Goal: Task Accomplishment & Management: Manage account settings

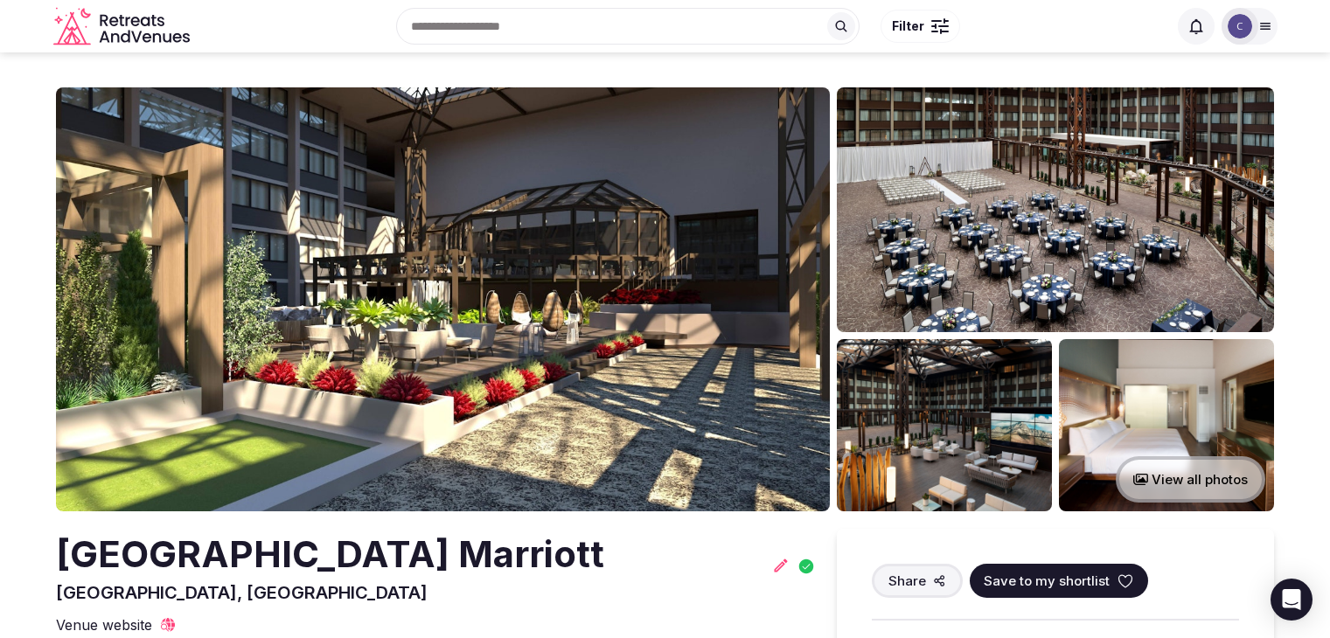
scroll to position [175, 0]
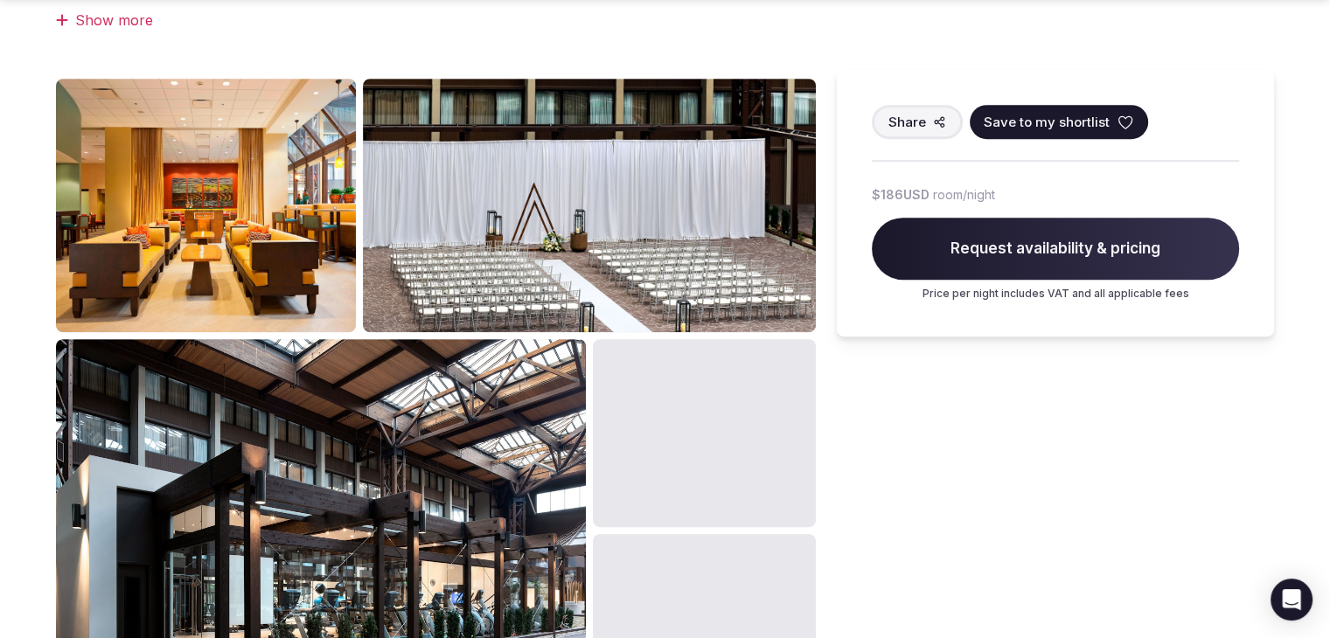
scroll to position [1136, 0]
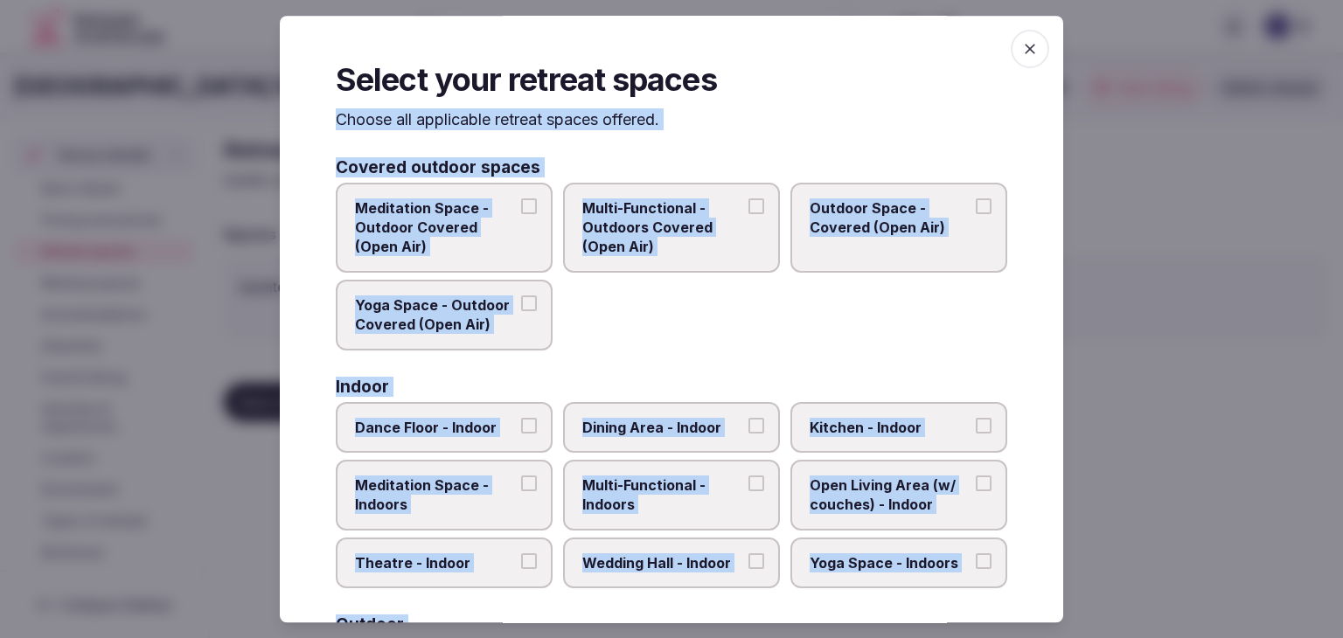
drag, startPoint x: 500, startPoint y: 445, endPoint x: 601, endPoint y: 412, distance: 106.7
click at [500, 445] on label "Dance Floor - Indoor" at bounding box center [444, 427] width 217 height 51
click at [521, 434] on button "Dance Floor - Indoor" at bounding box center [529, 426] width 16 height 16
click at [608, 411] on label "Dining Area - Indoor" at bounding box center [671, 427] width 217 height 51
click at [748, 418] on button "Dining Area - Indoor" at bounding box center [756, 426] width 16 height 16
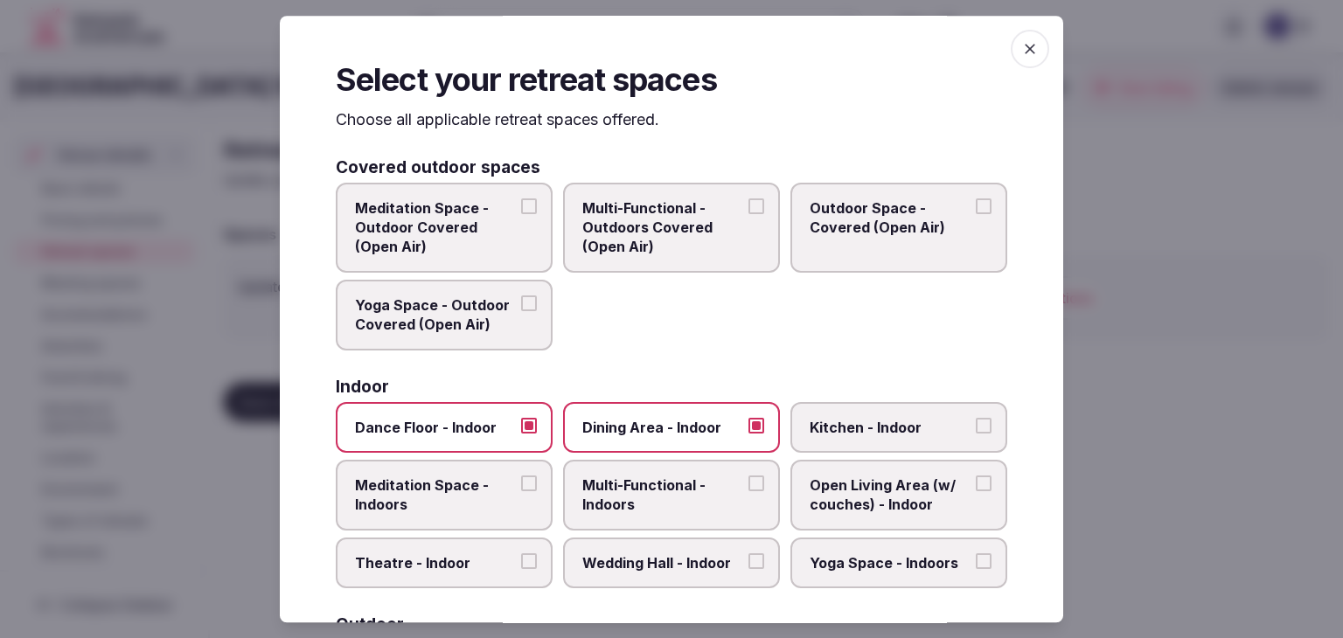
click at [633, 521] on label "Multi-Functional - Indoors" at bounding box center [671, 495] width 217 height 71
click at [748, 491] on button "Multi-Functional - Indoors" at bounding box center [756, 484] width 16 height 16
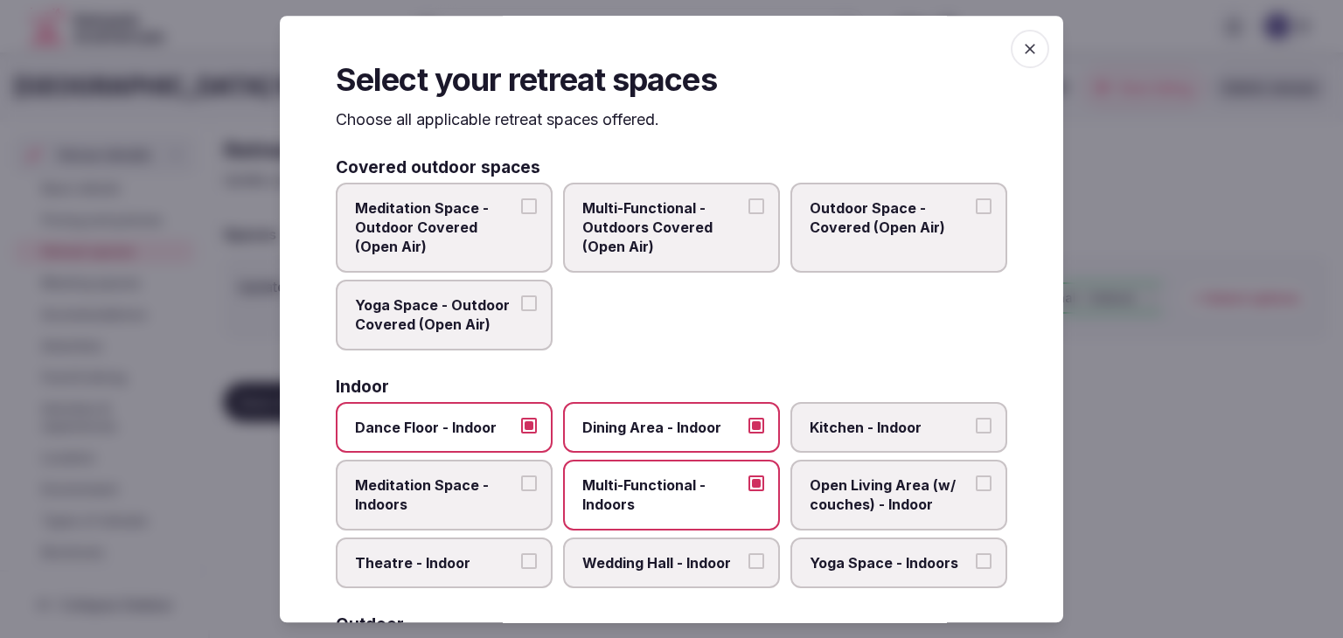
click at [644, 576] on label "Wedding Hall - Indoor" at bounding box center [671, 563] width 217 height 51
click at [748, 569] on button "Wedding Hall - Indoor" at bounding box center [756, 561] width 16 height 16
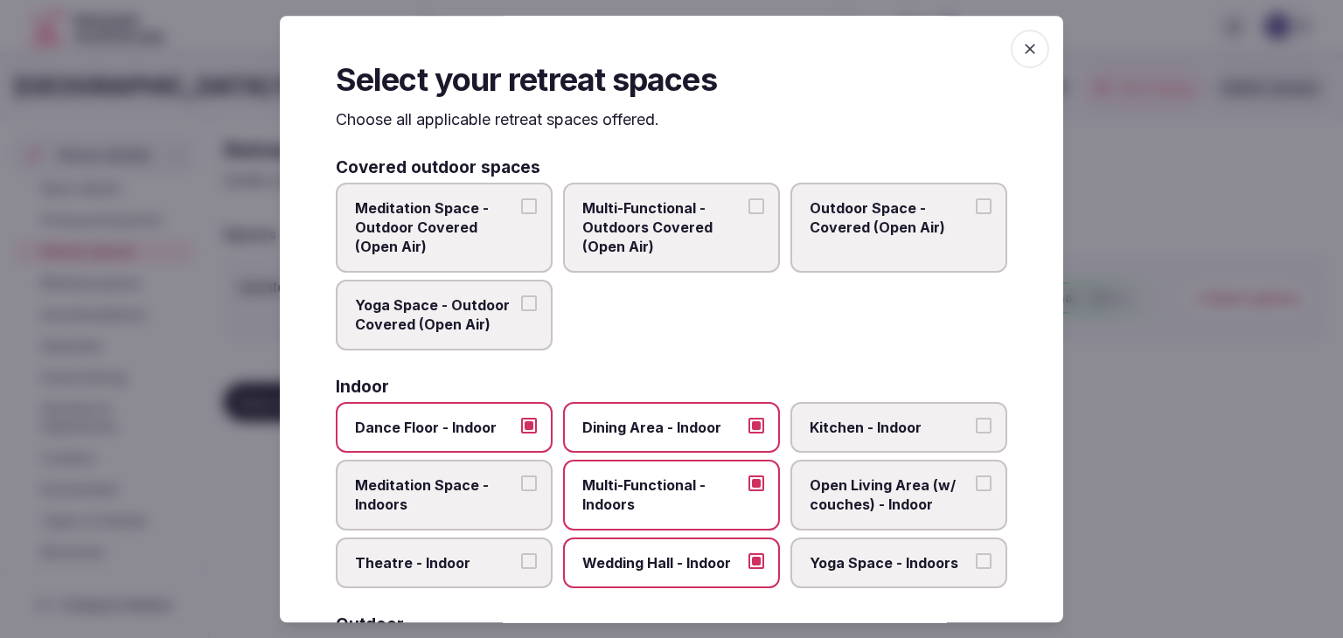
scroll to position [175, 0]
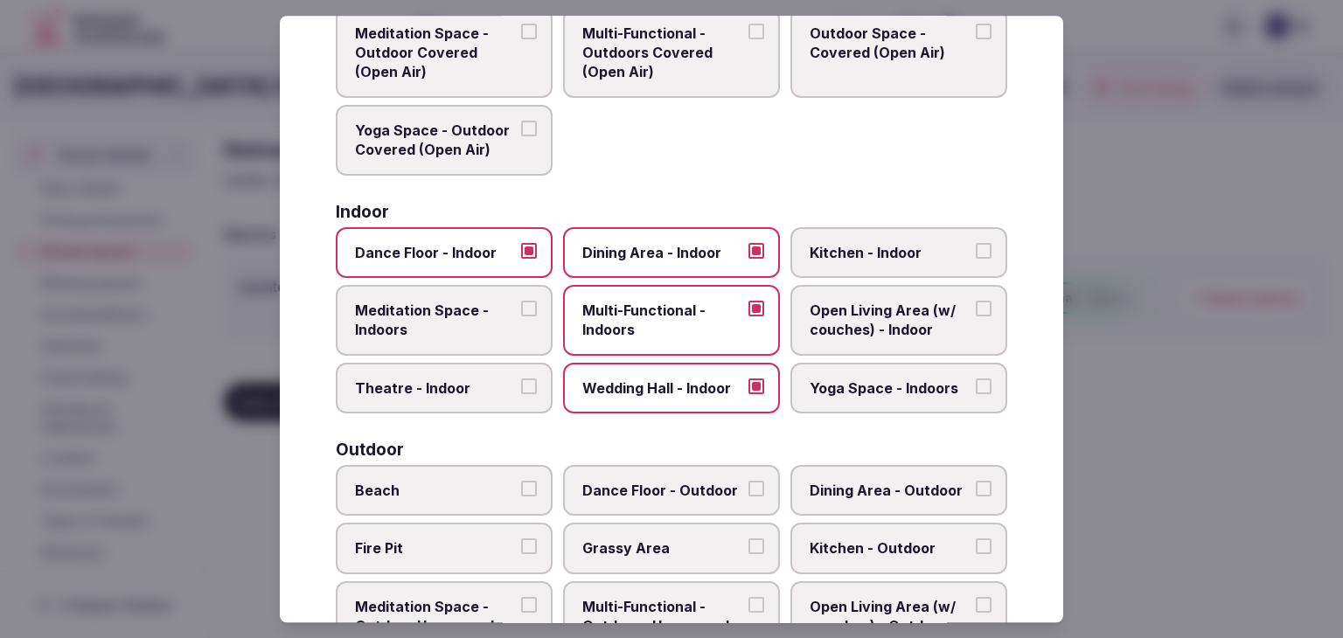
click at [855, 406] on label "Yoga Space - Indoors" at bounding box center [898, 388] width 217 height 51
click at [976, 394] on button "Yoga Space - Indoors" at bounding box center [984, 387] width 16 height 16
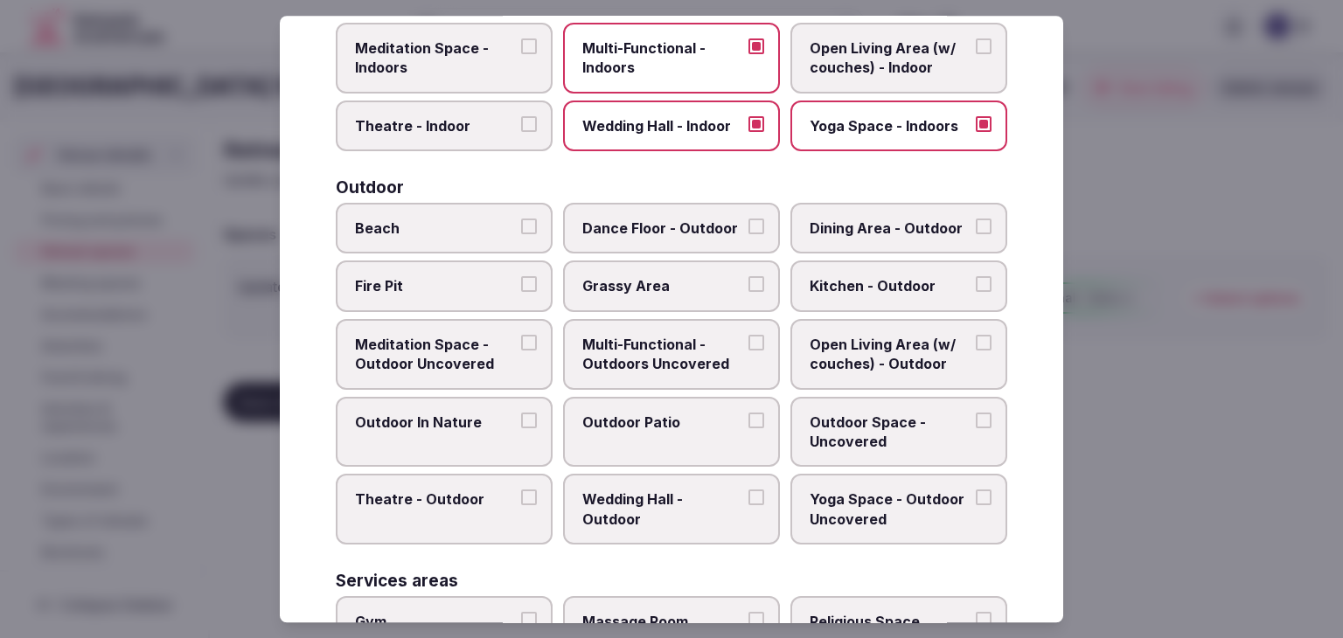
scroll to position [524, 0]
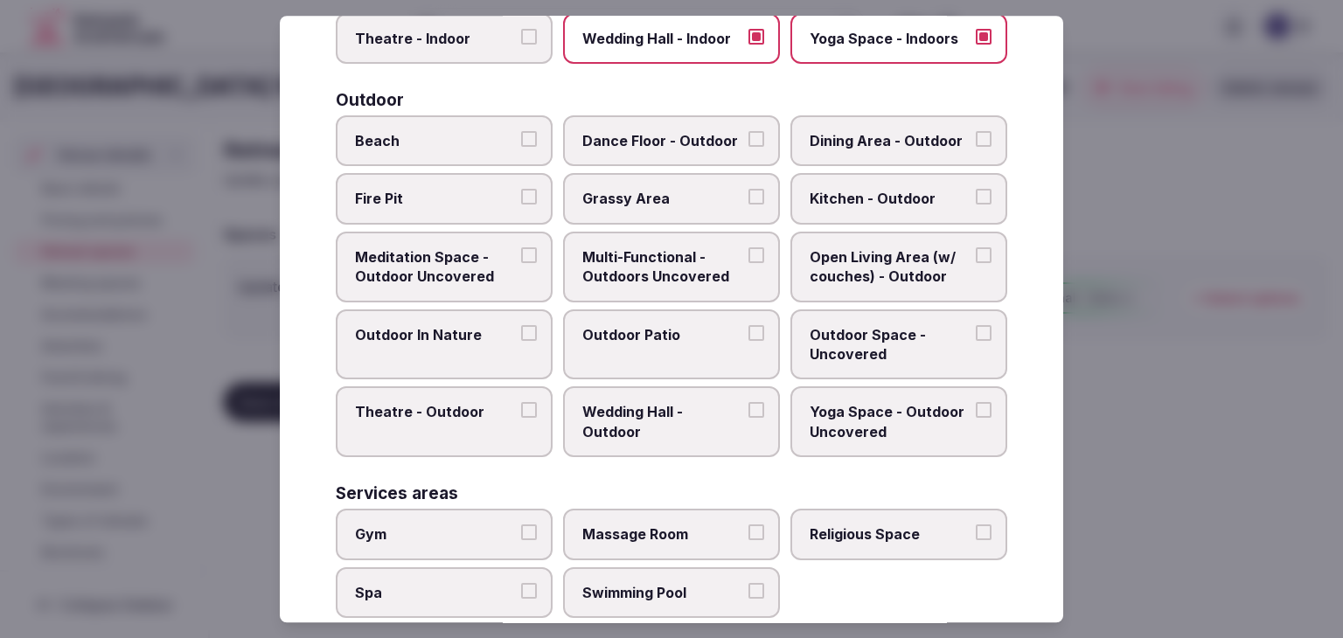
click at [670, 255] on span "Multi-Functional - Outdoors Uncovered" at bounding box center [662, 266] width 161 height 39
click at [748, 255] on button "Multi-Functional - Outdoors Uncovered" at bounding box center [756, 255] width 16 height 16
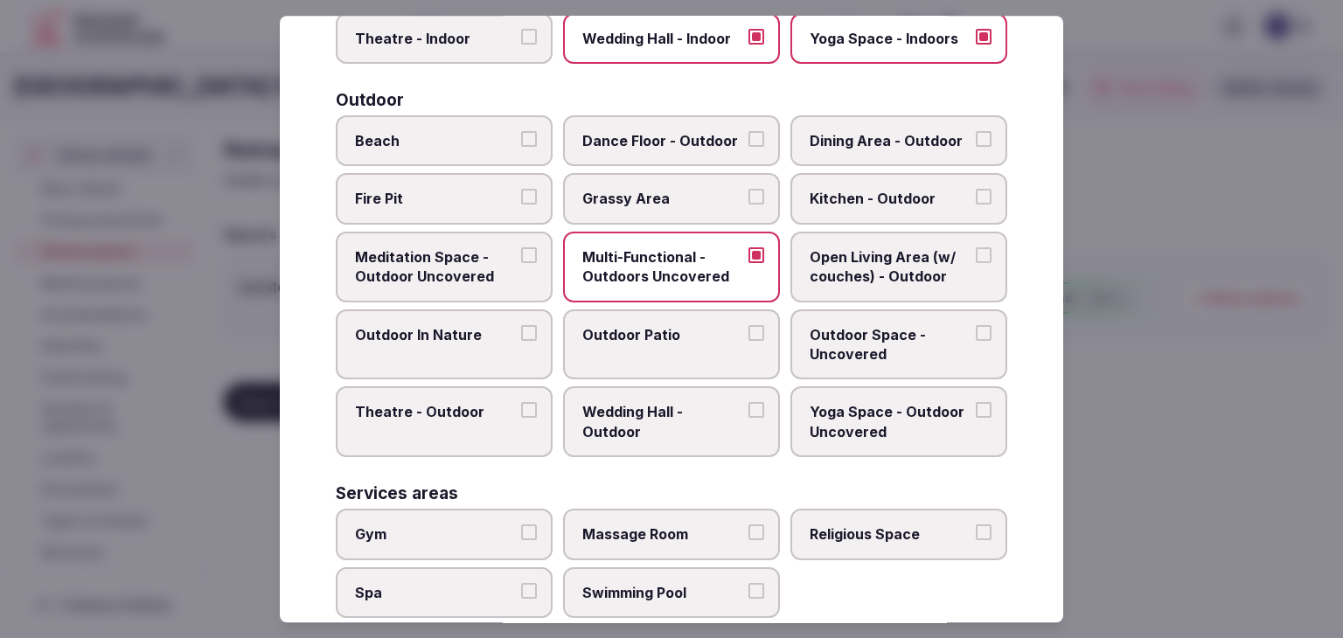
click at [660, 332] on span "Outdoor Patio" at bounding box center [662, 334] width 161 height 19
click at [748, 332] on button "Outdoor Patio" at bounding box center [756, 333] width 16 height 16
click at [873, 325] on span "Outdoor Space - Uncovered" at bounding box center [889, 344] width 161 height 39
click at [872, 356] on span "Outdoor Space - Uncovered" at bounding box center [889, 344] width 161 height 39
click at [976, 341] on button "Outdoor Space - Uncovered" at bounding box center [984, 333] width 16 height 16
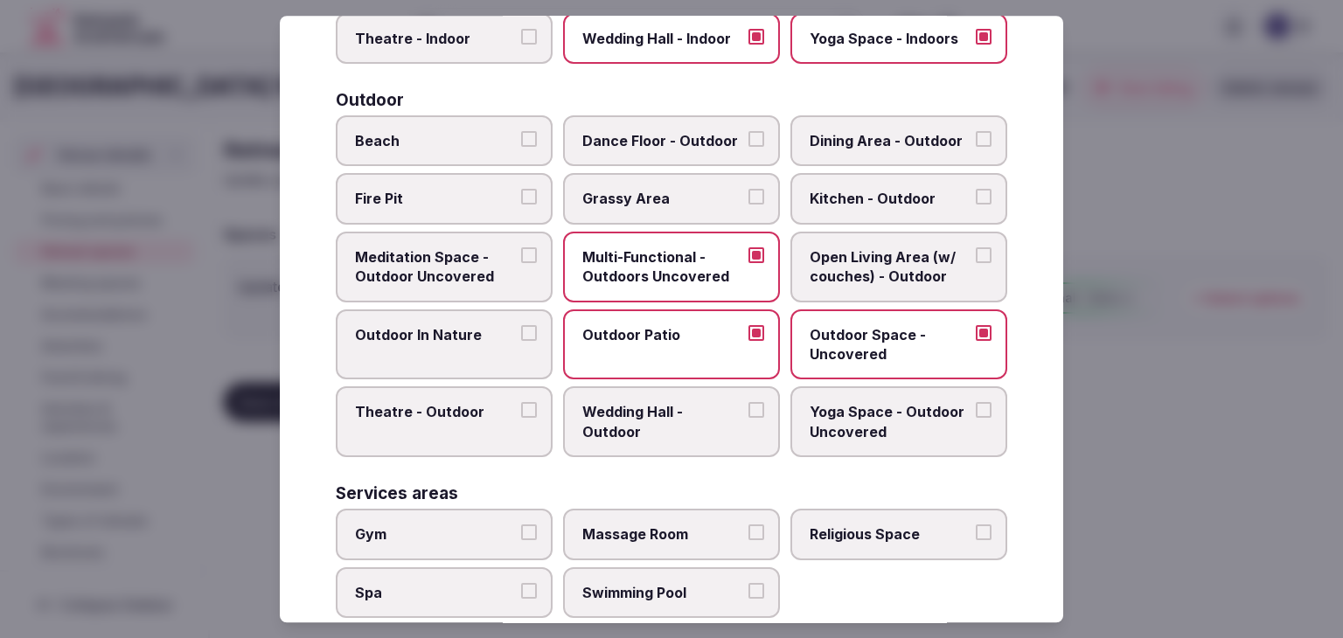
scroll to position [787, 0]
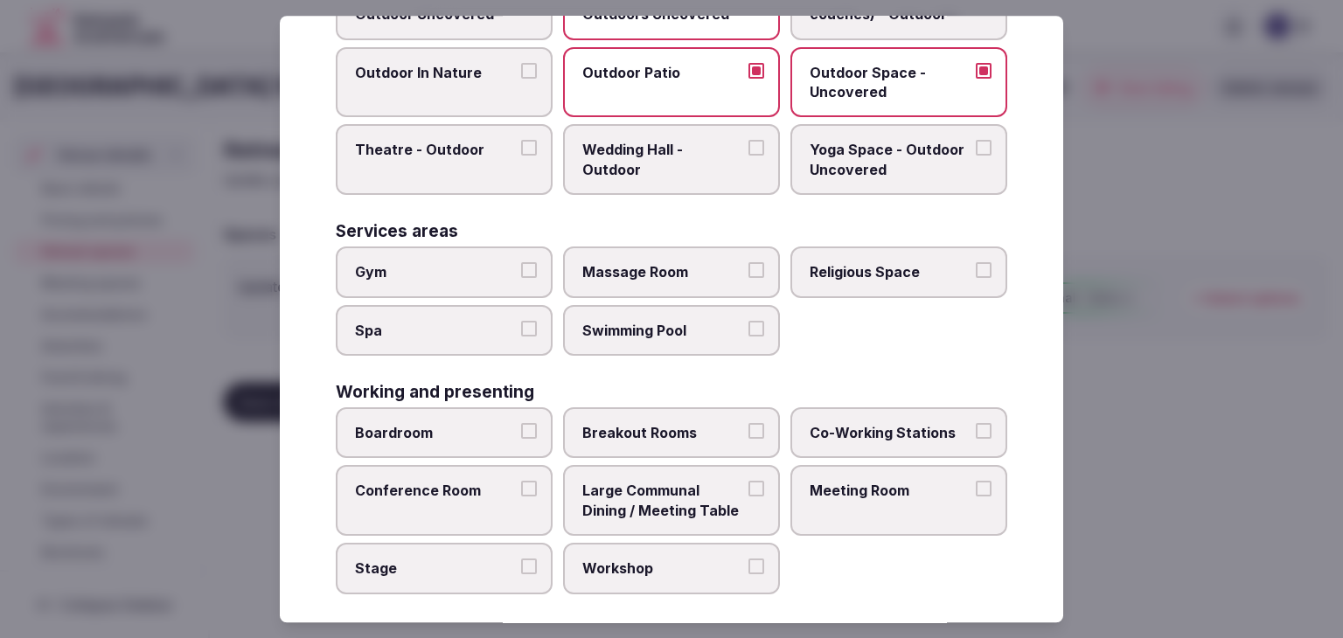
click at [475, 262] on span "Gym" at bounding box center [435, 271] width 161 height 19
click at [521, 262] on button "Gym" at bounding box center [529, 270] width 16 height 16
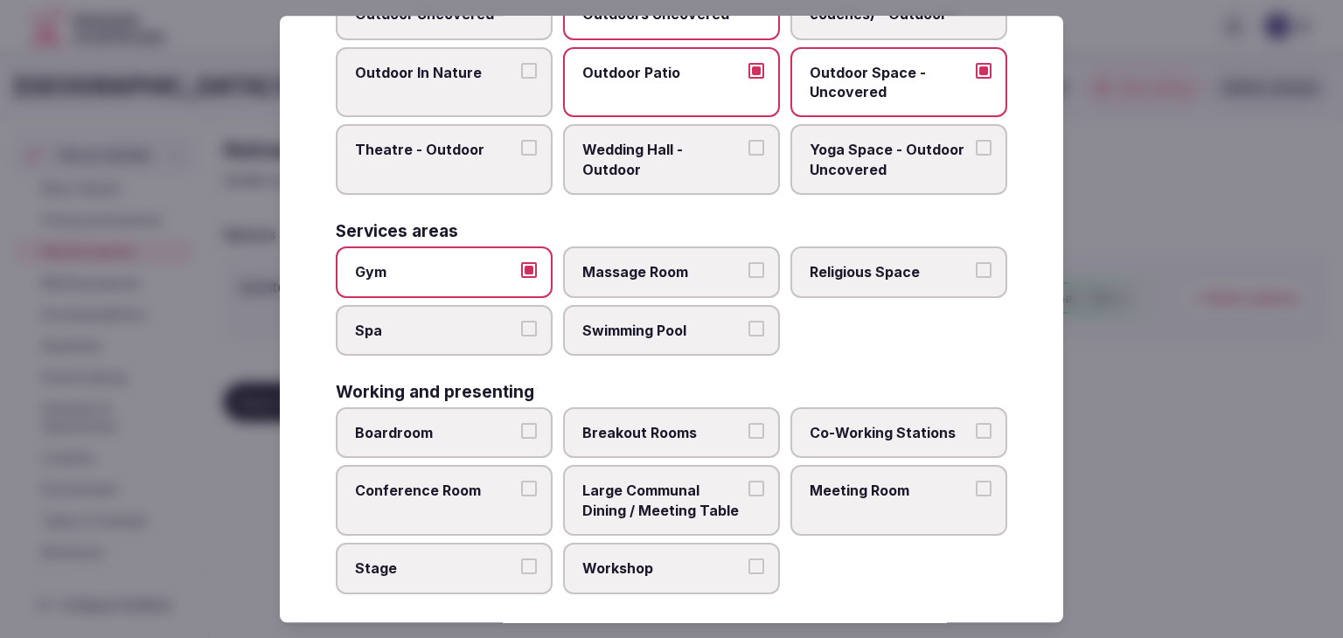
click at [629, 321] on span "Swimming Pool" at bounding box center [662, 330] width 161 height 19
click at [748, 321] on button "Swimming Pool" at bounding box center [756, 329] width 16 height 16
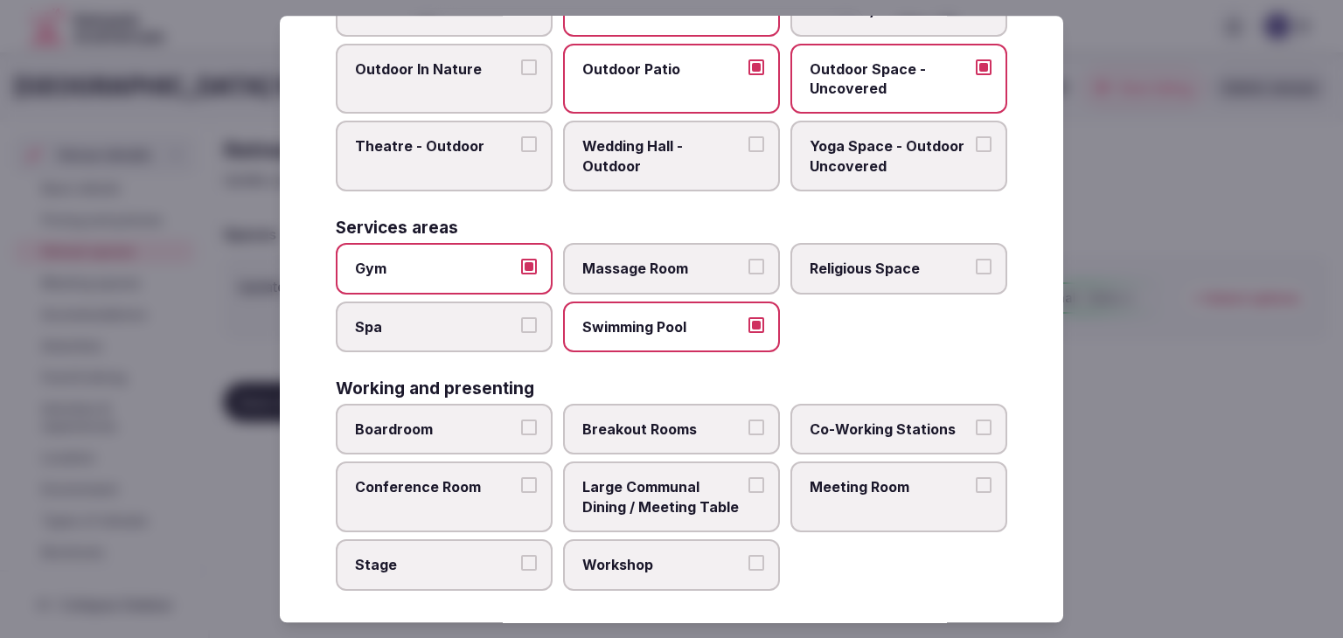
click at [455, 420] on span "Boardroom" at bounding box center [435, 429] width 161 height 19
click at [521, 420] on button "Boardroom" at bounding box center [529, 428] width 16 height 16
drag, startPoint x: 436, startPoint y: 500, endPoint x: 425, endPoint y: 559, distance: 59.7
click at [435, 502] on label "Conference Room" at bounding box center [444, 497] width 217 height 71
click at [521, 494] on button "Conference Room" at bounding box center [529, 486] width 16 height 16
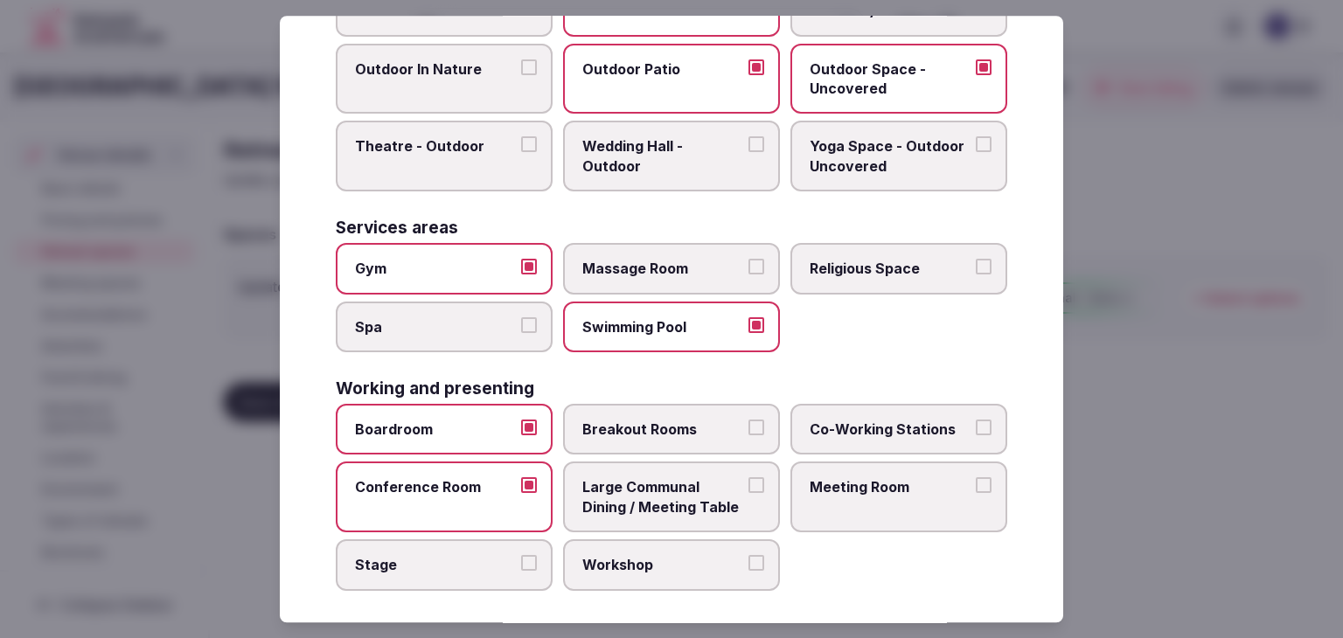
click at [425, 559] on span "Stage" at bounding box center [435, 564] width 161 height 19
click at [521, 559] on button "Stage" at bounding box center [529, 563] width 16 height 16
click at [597, 539] on label "Workshop" at bounding box center [671, 564] width 217 height 51
click at [748, 555] on button "Workshop" at bounding box center [756, 563] width 16 height 16
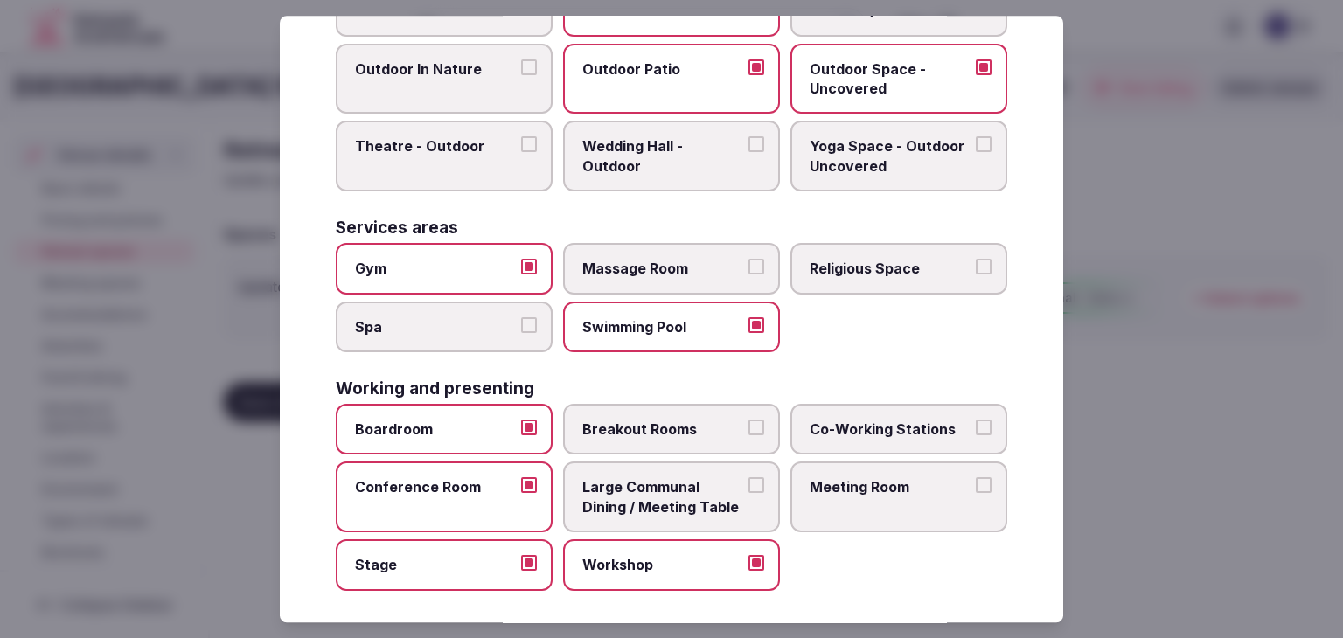
click at [608, 500] on span "Large Communal Dining / Meeting Table" at bounding box center [662, 497] width 161 height 39
click at [748, 494] on button "Large Communal Dining / Meeting Table" at bounding box center [756, 486] width 16 height 16
click at [615, 443] on label "Breakout Rooms" at bounding box center [671, 429] width 217 height 51
click at [748, 435] on button "Breakout Rooms" at bounding box center [756, 428] width 16 height 16
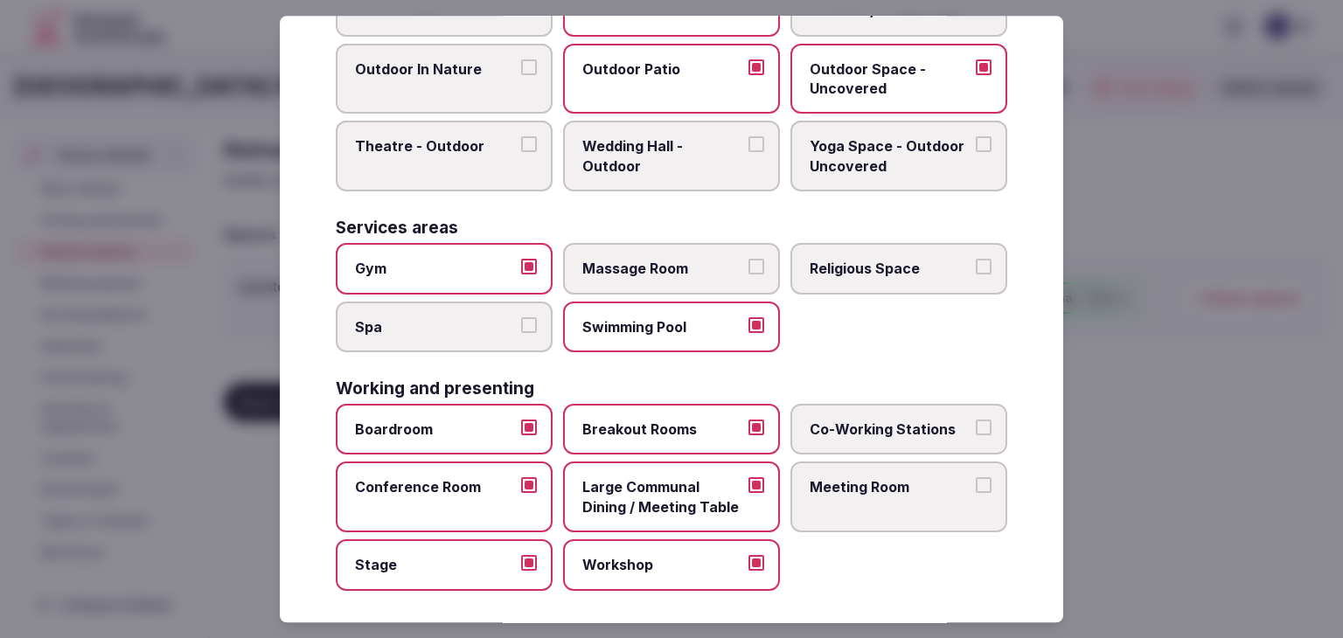
click at [896, 464] on label "Meeting Room" at bounding box center [898, 497] width 217 height 71
click at [976, 478] on button "Meeting Room" at bounding box center [984, 486] width 16 height 16
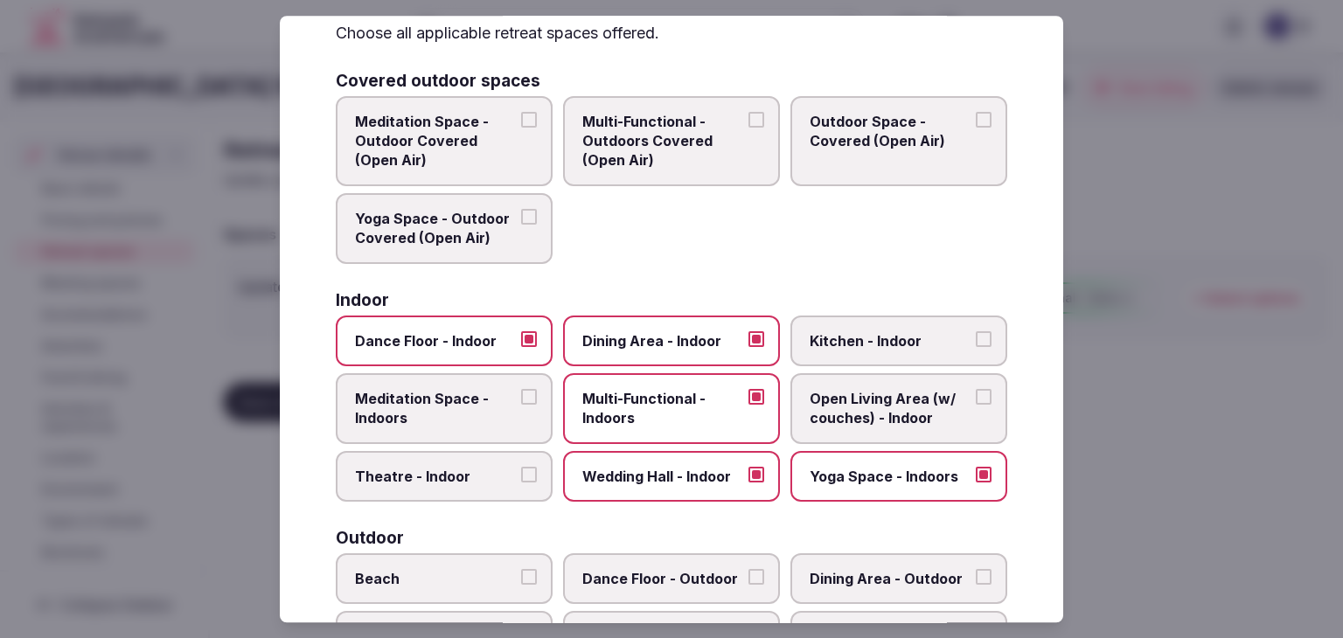
scroll to position [0, 0]
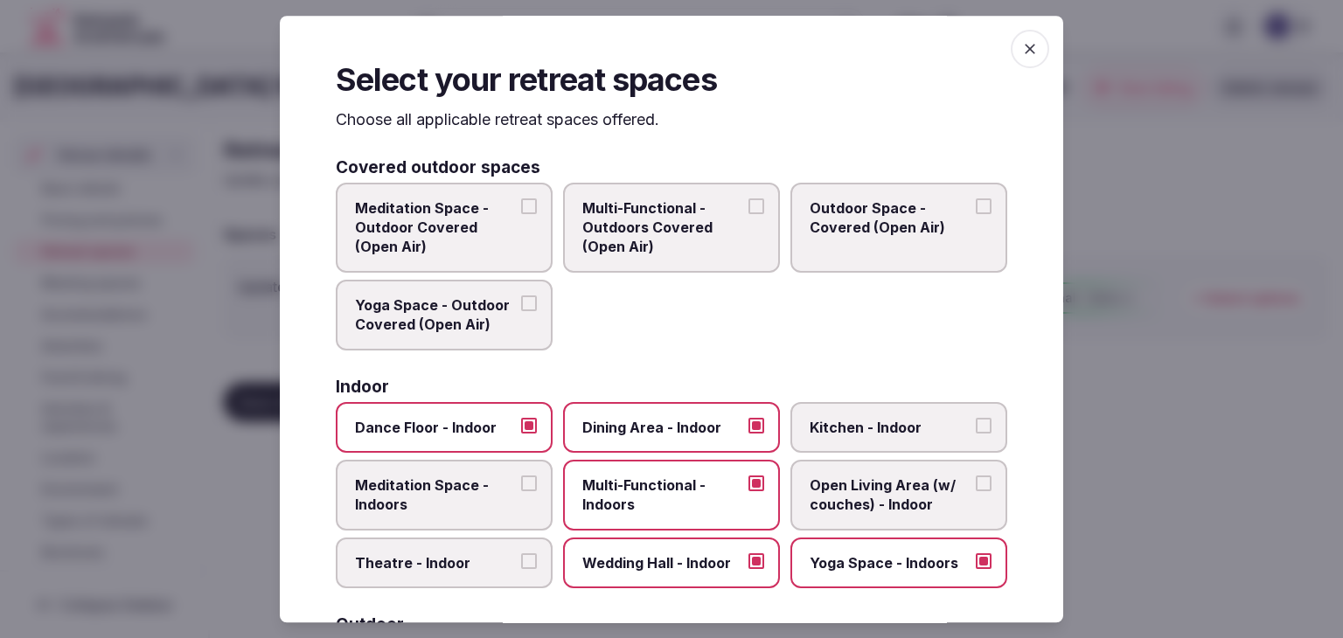
click at [1024, 40] on icon "button" at bounding box center [1029, 48] width 17 height 17
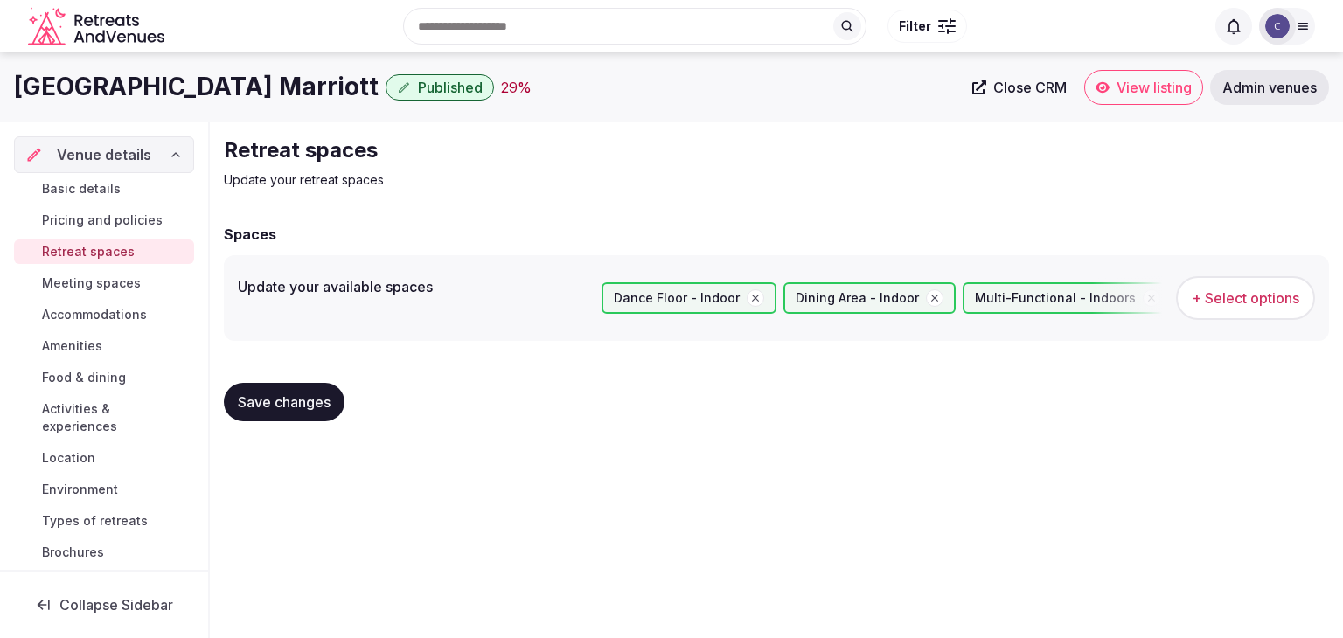
click at [247, 410] on button "Save changes" at bounding box center [284, 402] width 121 height 38
click at [273, 409] on span "Save changes" at bounding box center [284, 401] width 93 height 17
click at [112, 285] on span "Meeting spaces" at bounding box center [91, 282] width 99 height 17
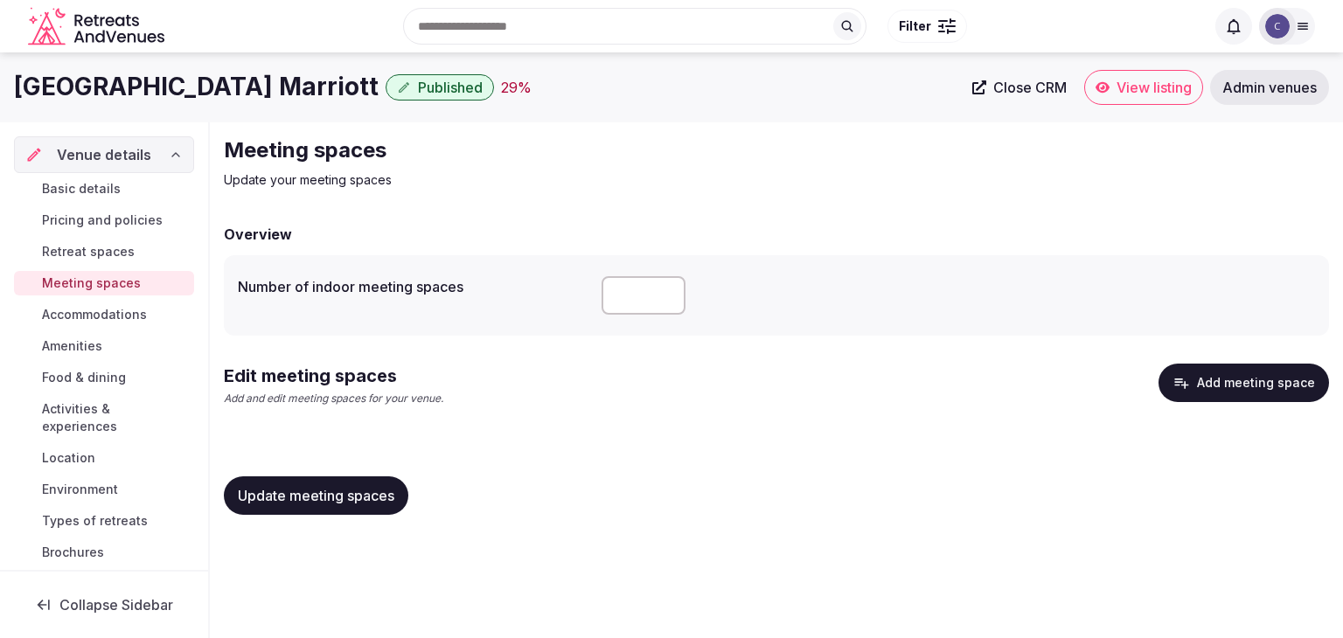
click at [638, 298] on input "**" at bounding box center [643, 295] width 84 height 38
type input "**"
click at [386, 484] on button "Update meeting spaces" at bounding box center [316, 495] width 184 height 38
click at [1248, 381] on button "Add meeting space" at bounding box center [1243, 383] width 170 height 38
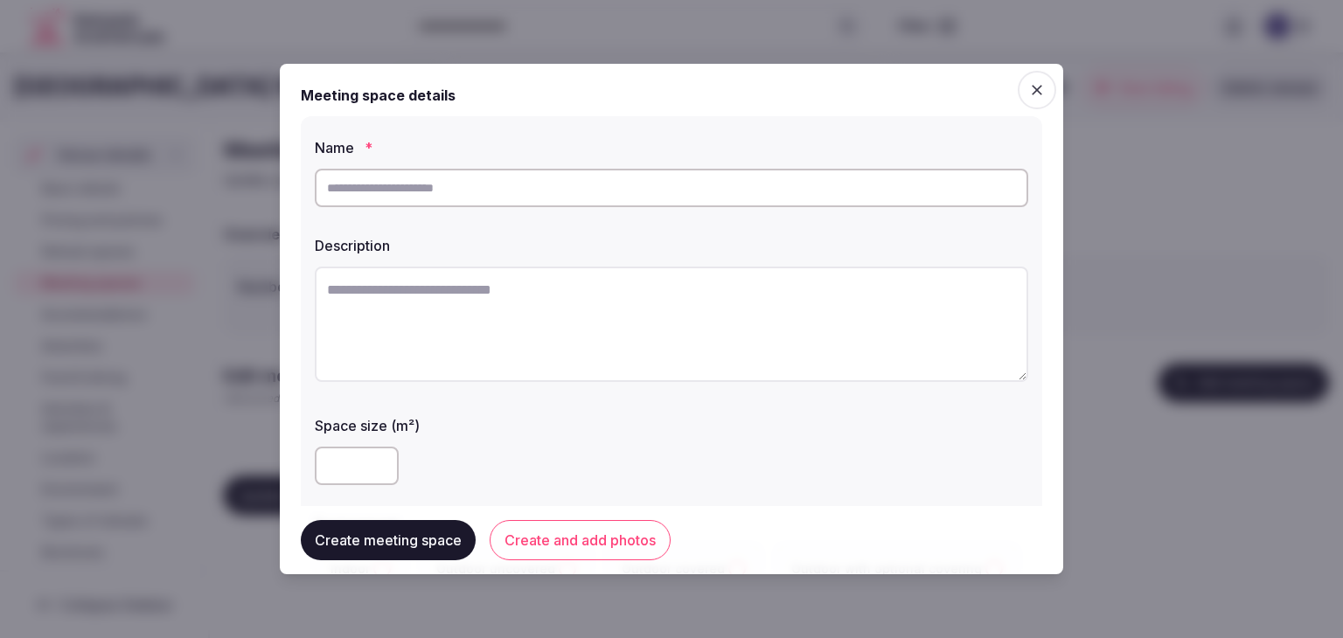
click at [597, 290] on textarea at bounding box center [671, 324] width 713 height 115
paste textarea "**********"
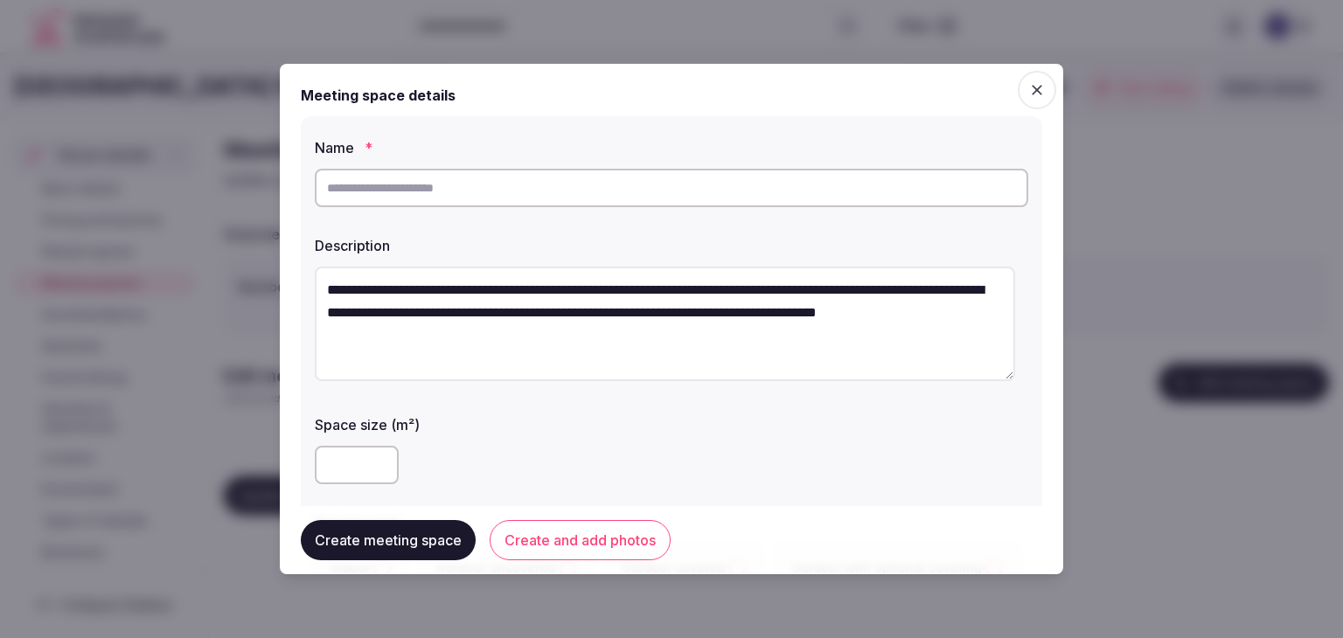
drag, startPoint x: 332, startPoint y: 291, endPoint x: 304, endPoint y: 286, distance: 28.5
click at [304, 286] on div "**********" at bounding box center [671, 364] width 741 height 497
type textarea "**********"
click at [508, 183] on input "text" at bounding box center [671, 188] width 713 height 38
paste input "**********"
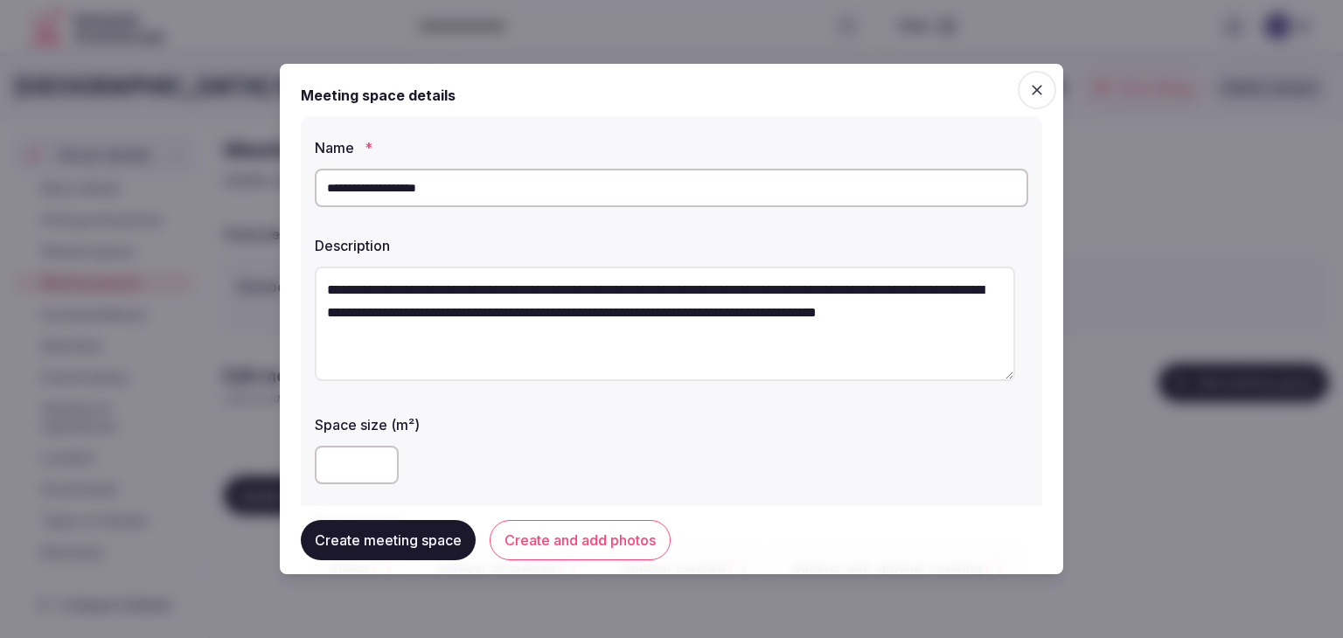
type input "**********"
click at [351, 469] on input "number" at bounding box center [357, 465] width 84 height 38
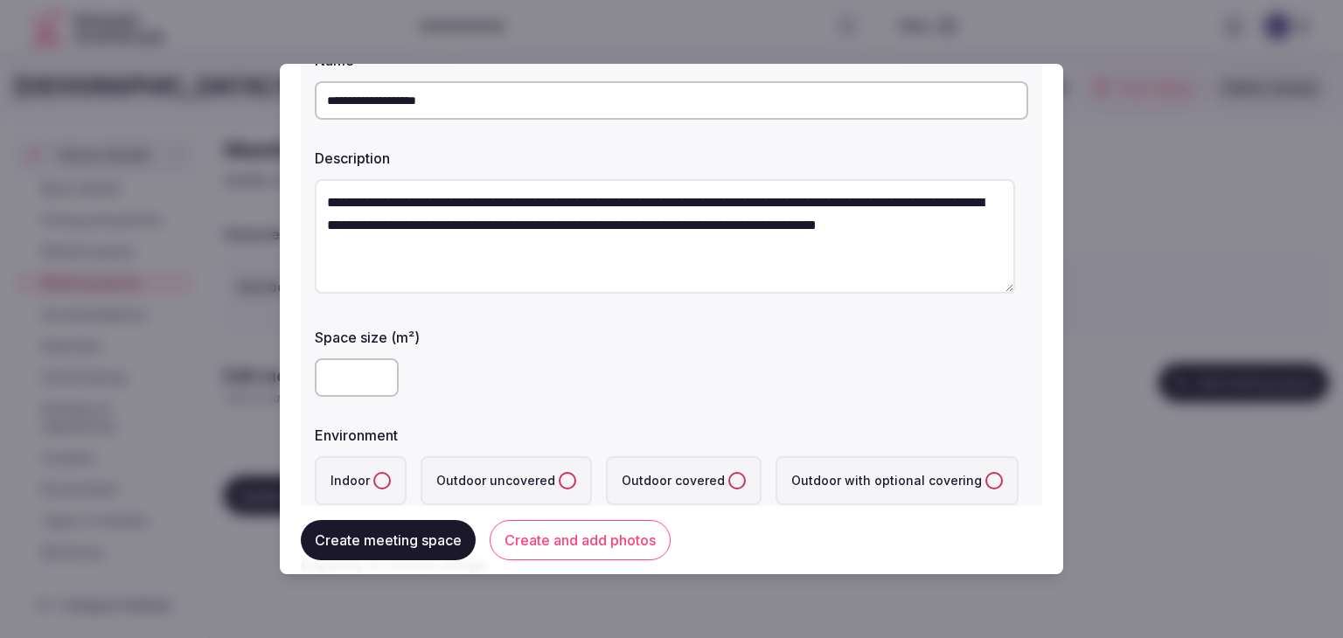
type input "***"
click at [476, 413] on div "**********" at bounding box center [671, 277] width 741 height 497
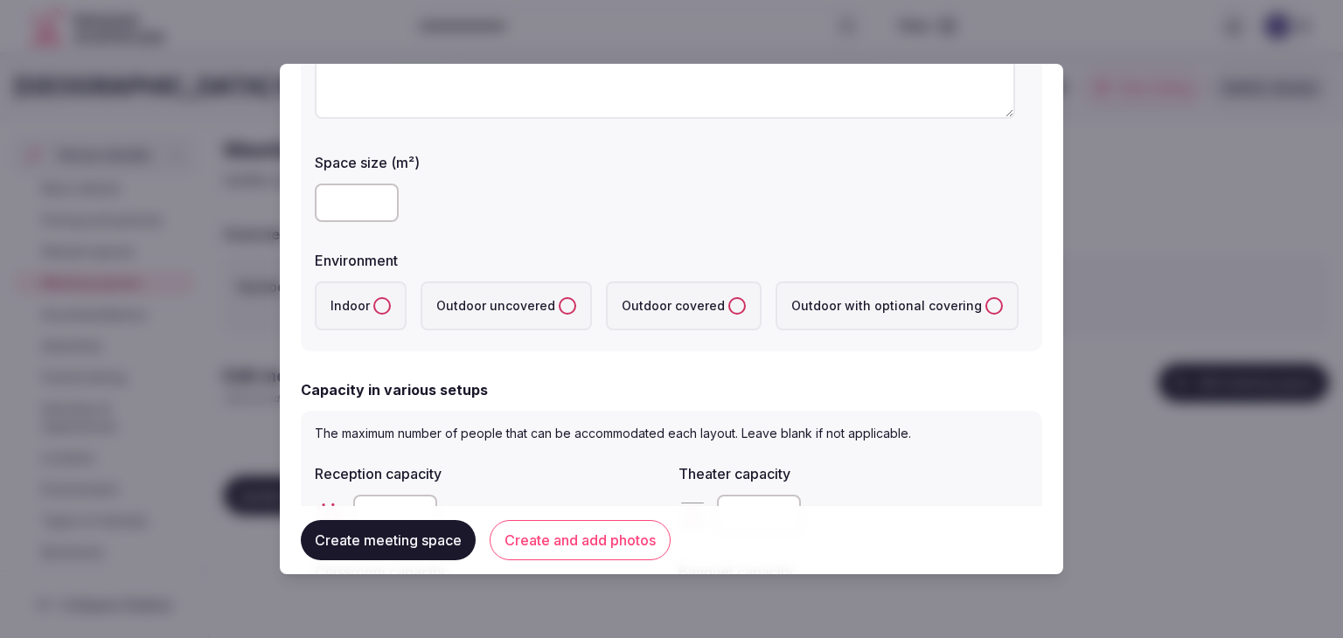
click at [381, 302] on button "Indoor" at bounding box center [381, 305] width 17 height 17
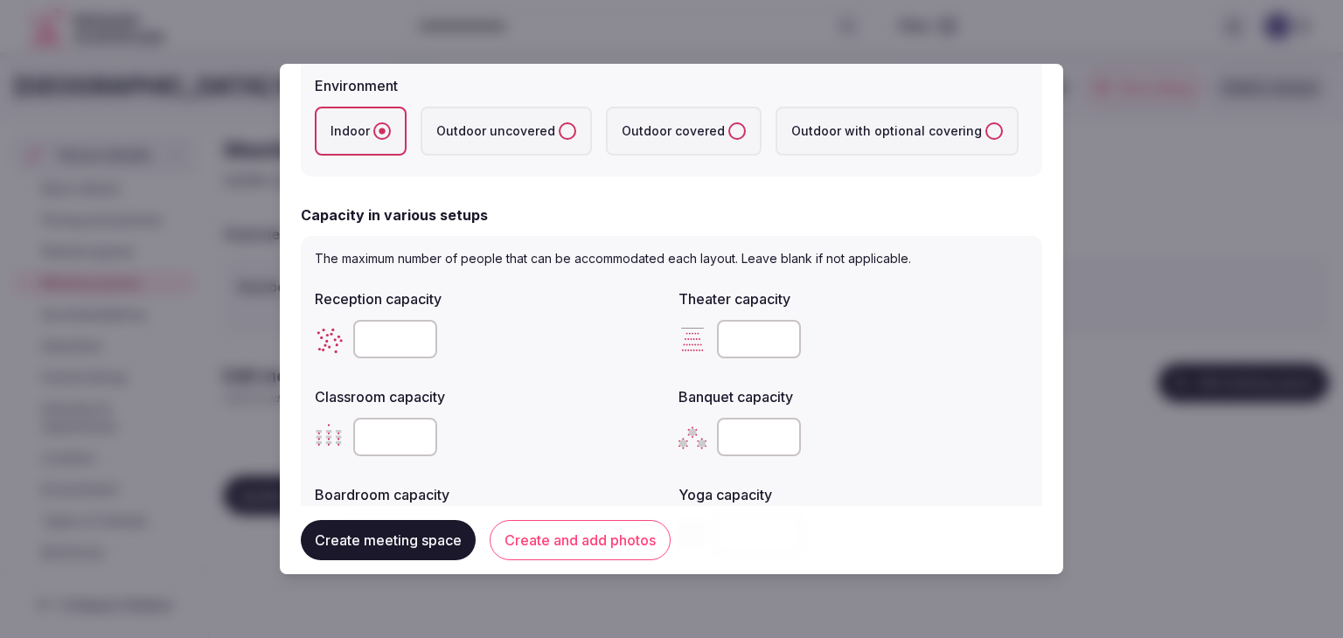
click at [731, 358] on div at bounding box center [853, 339] width 350 height 52
click at [733, 335] on input "number" at bounding box center [759, 339] width 84 height 38
paste input "***"
type input "***"
click at [380, 334] on input "number" at bounding box center [395, 339] width 84 height 38
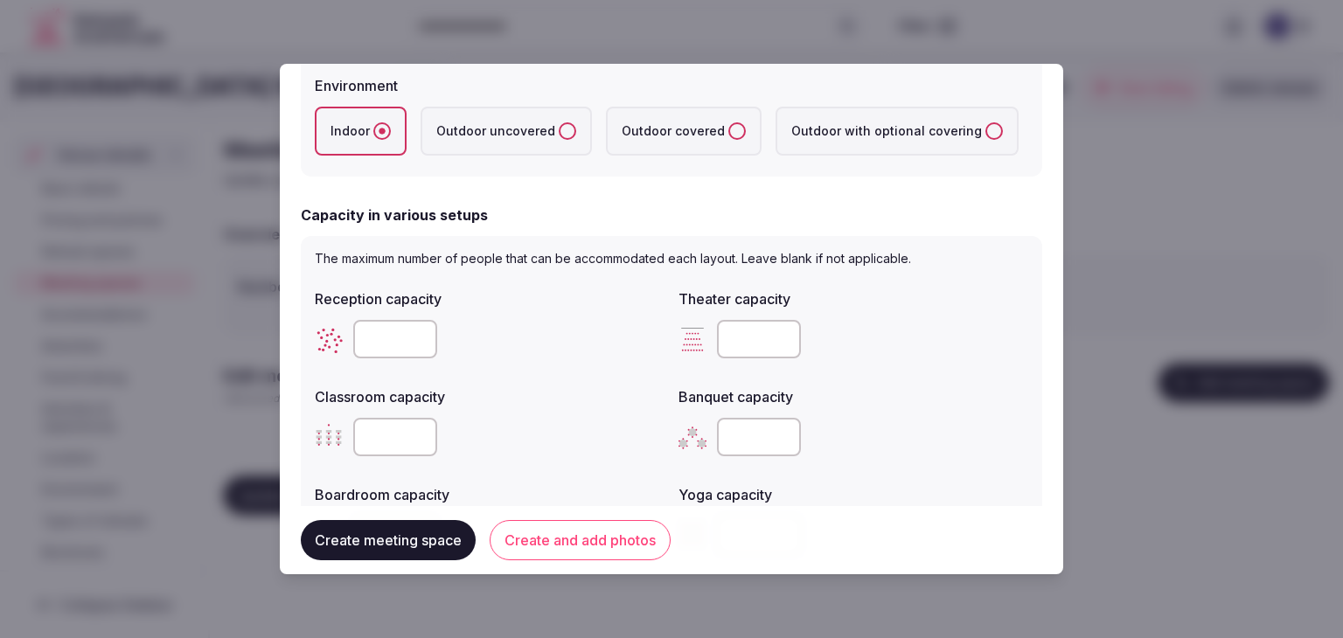
click at [380, 334] on input "number" at bounding box center [395, 339] width 84 height 38
type input "***"
click at [504, 440] on div at bounding box center [490, 437] width 350 height 38
click at [392, 448] on input "number" at bounding box center [395, 437] width 84 height 38
paste input "***"
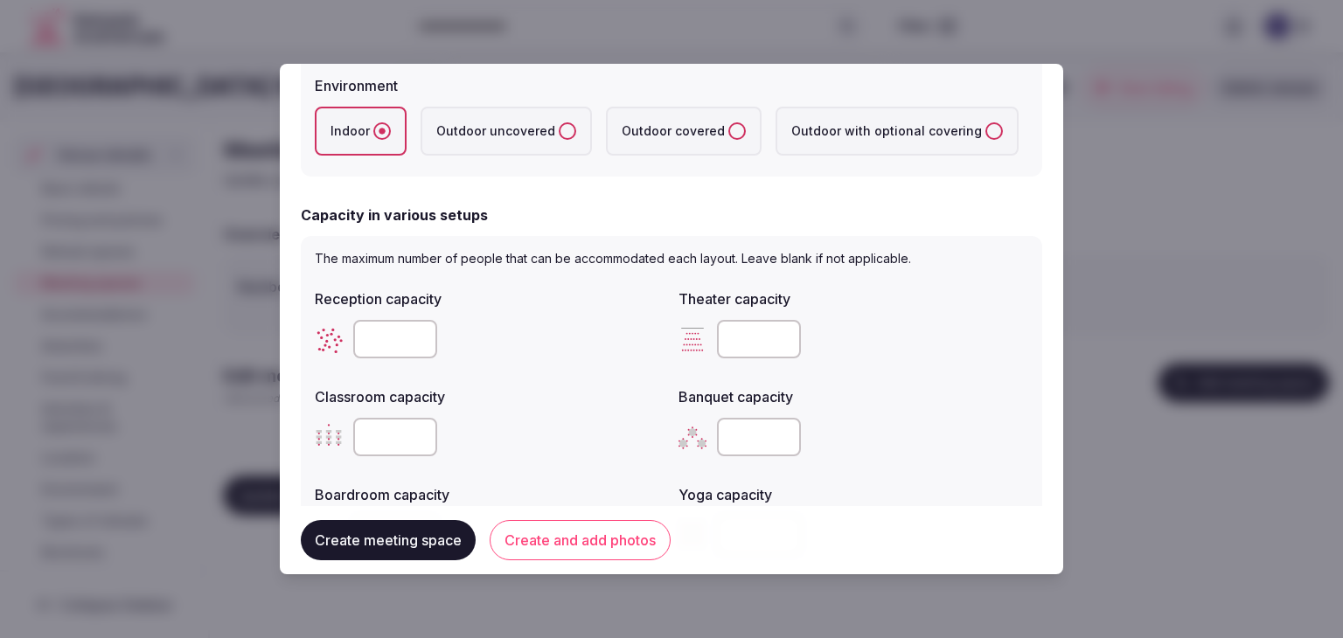
type input "***"
click at [730, 434] on input "number" at bounding box center [759, 437] width 84 height 38
type input "***"
click at [906, 423] on div "***" at bounding box center [853, 437] width 350 height 38
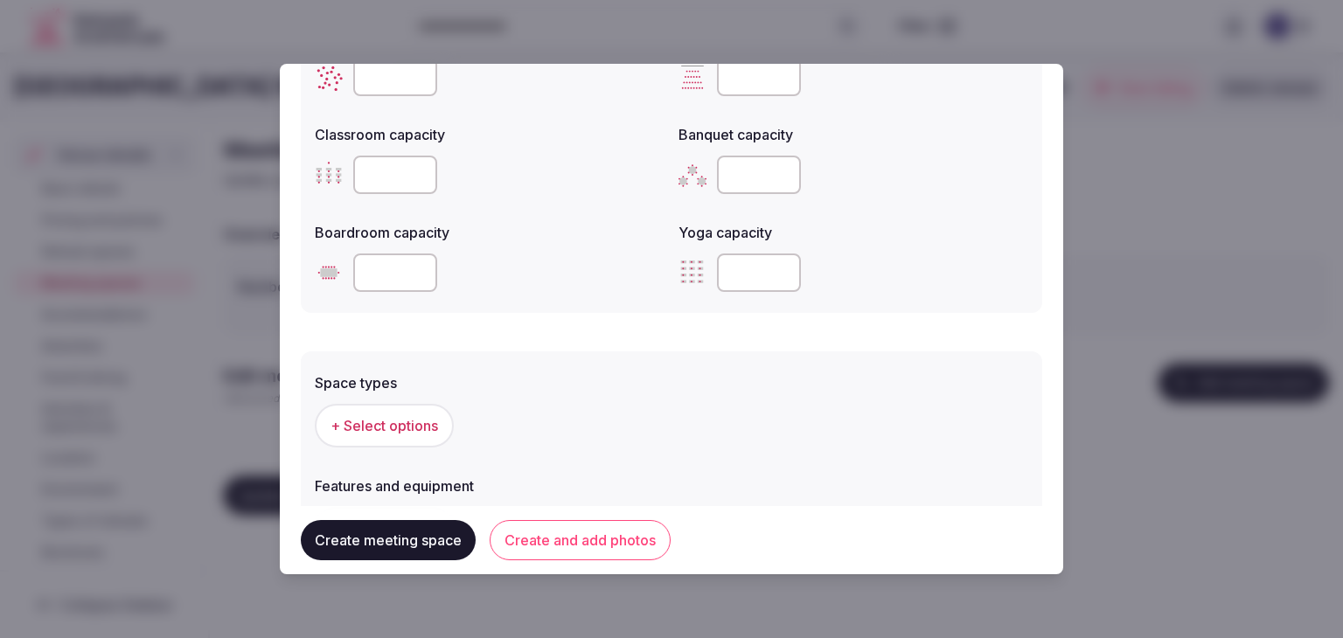
scroll to position [874, 0]
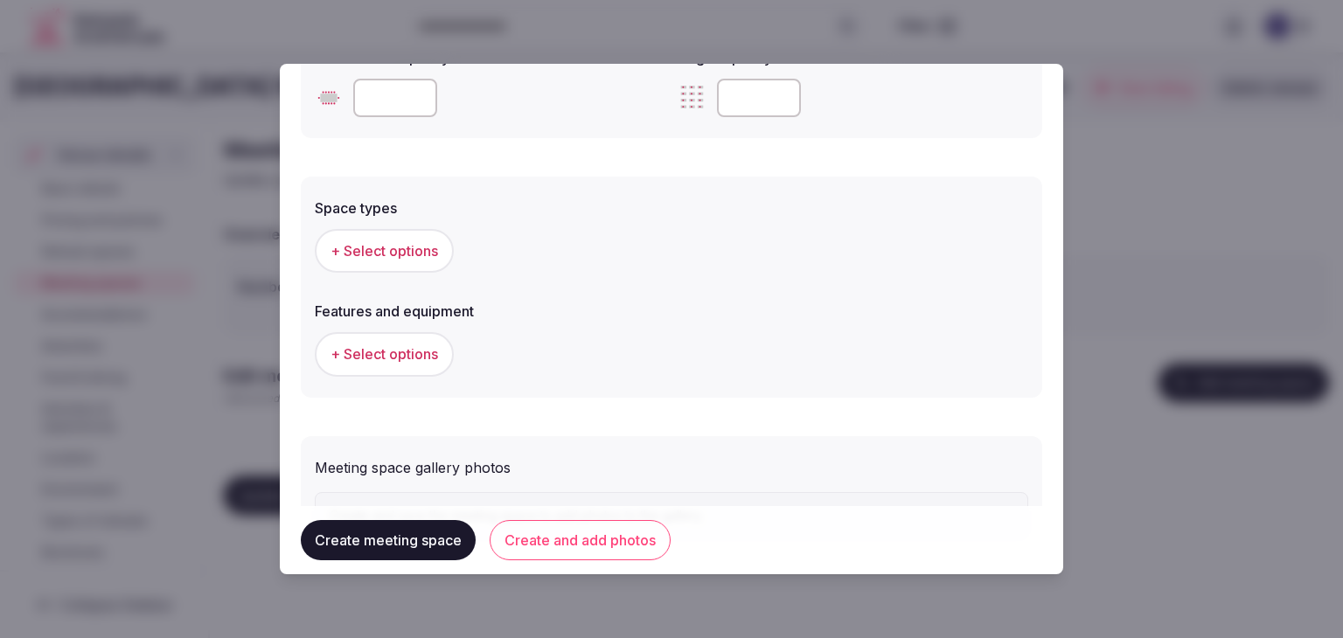
click at [383, 242] on span "+ Select options" at bounding box center [384, 250] width 108 height 19
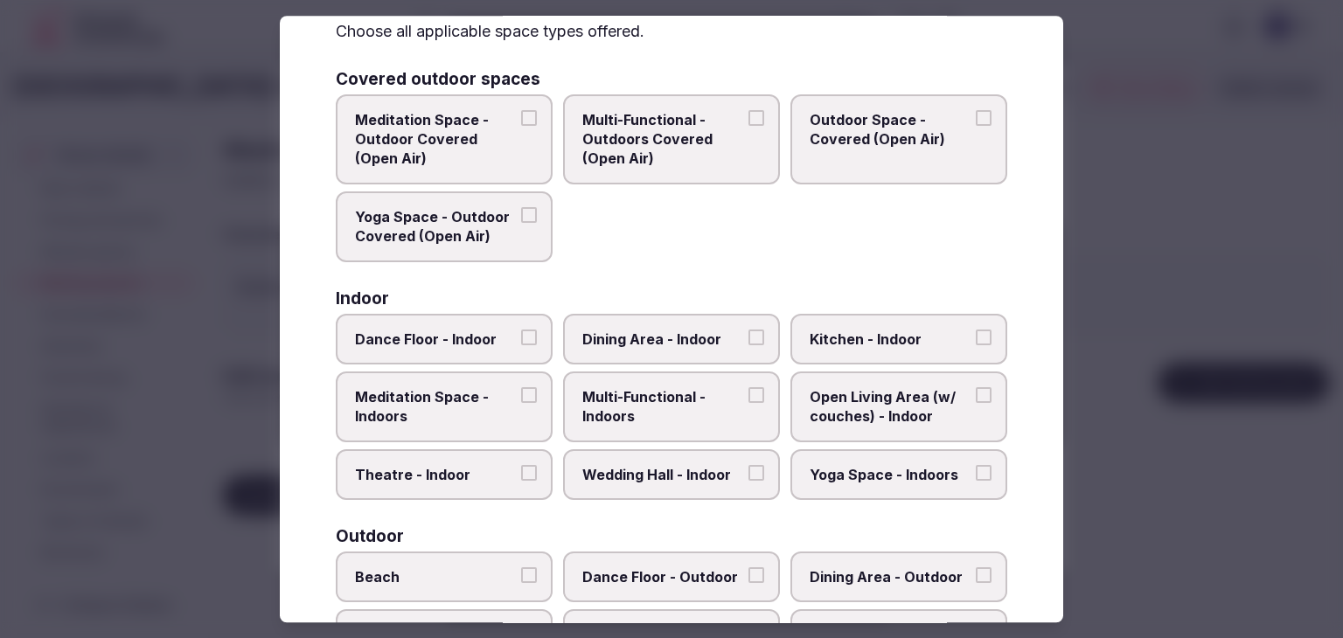
scroll to position [175, 0]
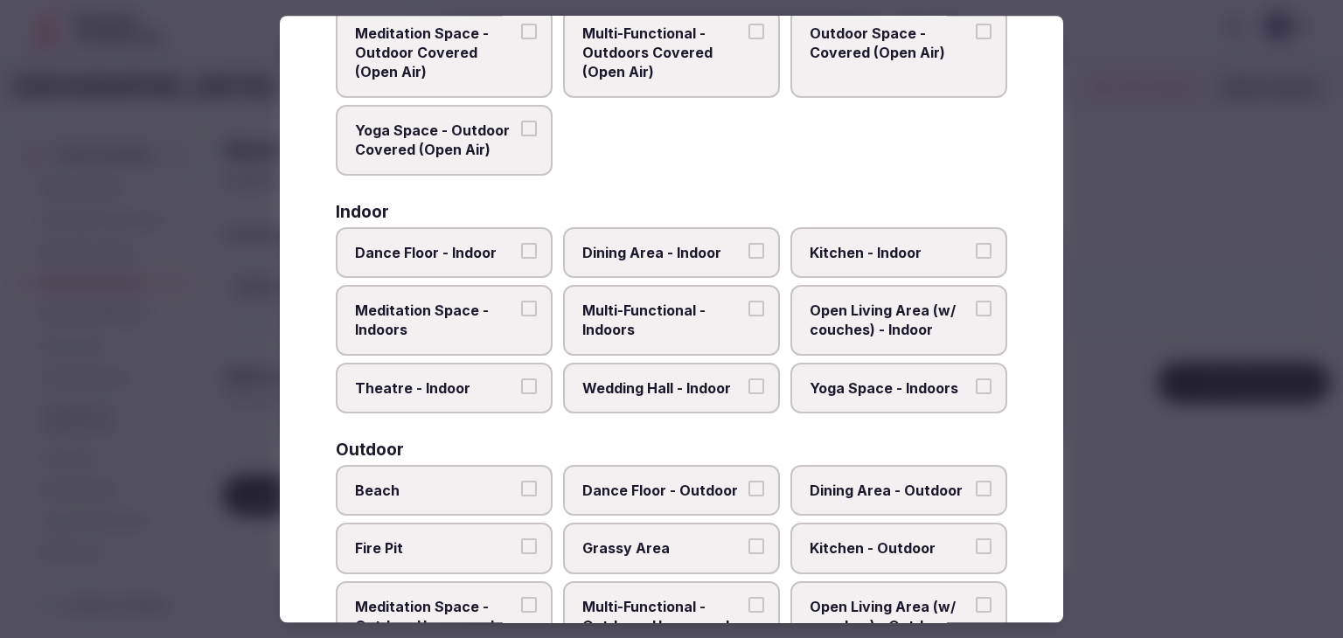
click at [670, 233] on label "Dining Area - Indoor" at bounding box center [671, 252] width 217 height 51
click at [748, 243] on button "Dining Area - Indoor" at bounding box center [756, 251] width 16 height 16
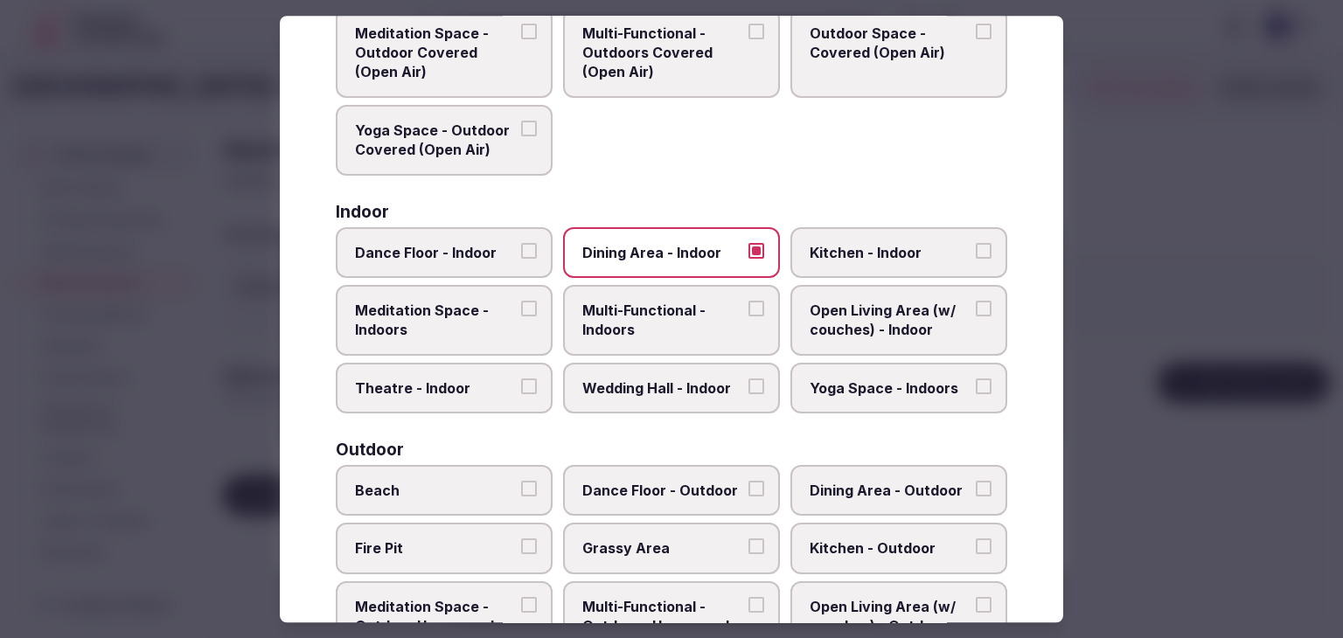
click at [662, 294] on label "Multi-Functional - Indoors" at bounding box center [671, 320] width 217 height 71
click at [748, 301] on button "Multi-Functional - Indoors" at bounding box center [756, 309] width 16 height 16
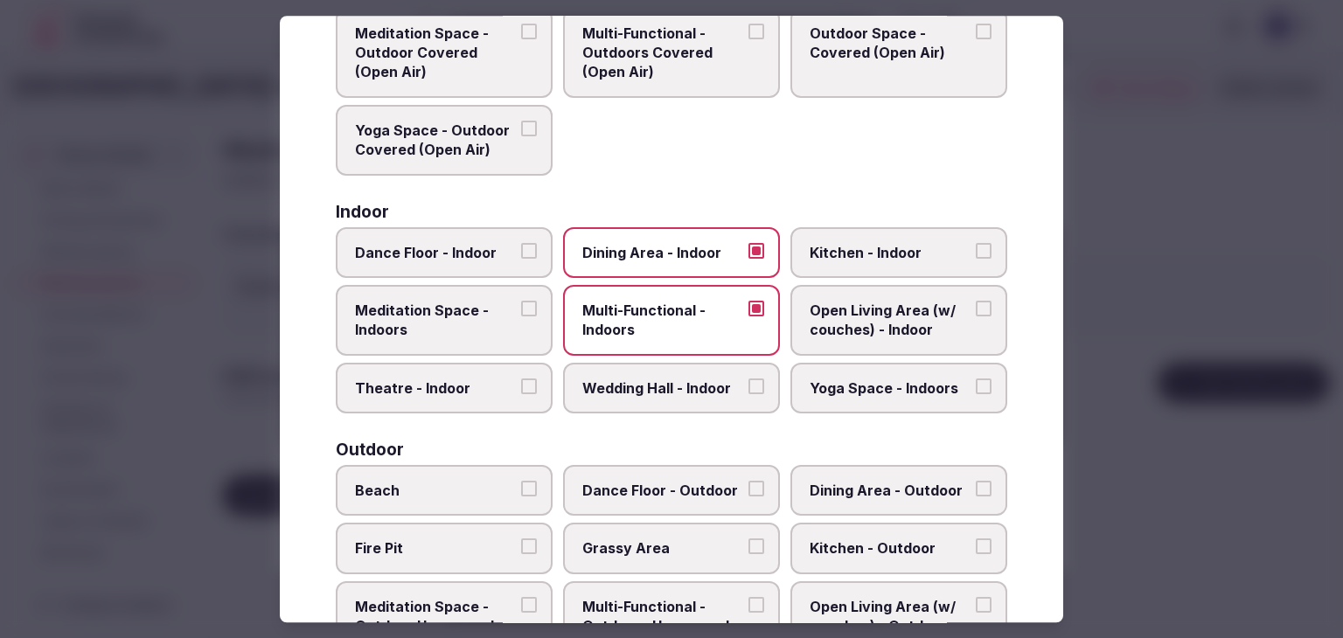
click at [661, 386] on span "Wedding Hall - Indoor" at bounding box center [662, 388] width 161 height 19
click at [748, 386] on button "Wedding Hall - Indoor" at bounding box center [756, 387] width 16 height 16
click at [832, 392] on span "Yoga Space - Indoors" at bounding box center [889, 388] width 161 height 19
click at [976, 392] on button "Yoga Space - Indoors" at bounding box center [984, 387] width 16 height 16
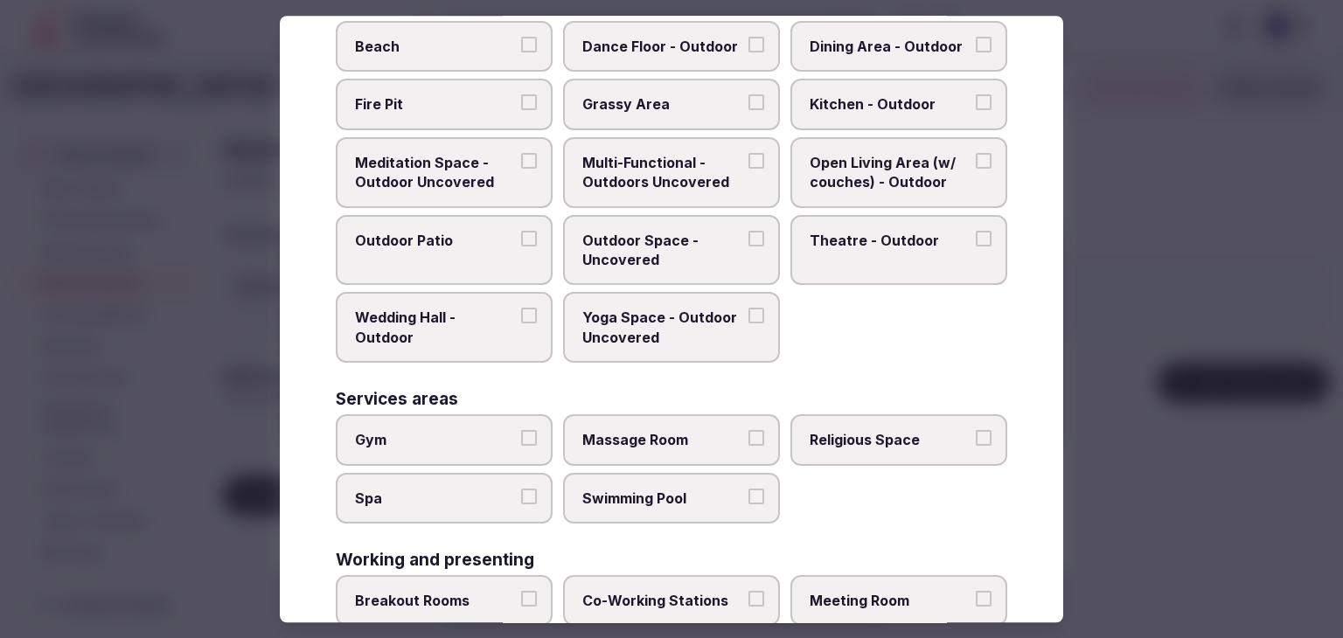
scroll to position [713, 0]
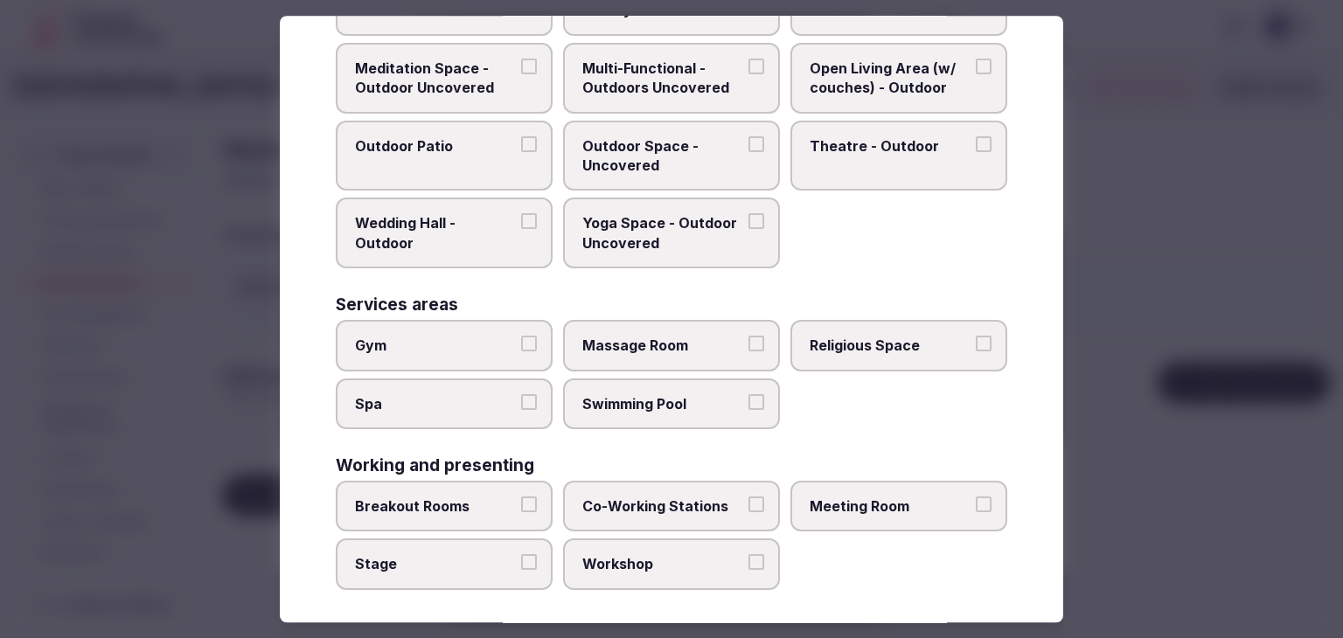
click at [830, 481] on label "Meeting Room" at bounding box center [898, 506] width 217 height 51
click at [976, 497] on button "Meeting Room" at bounding box center [984, 505] width 16 height 16
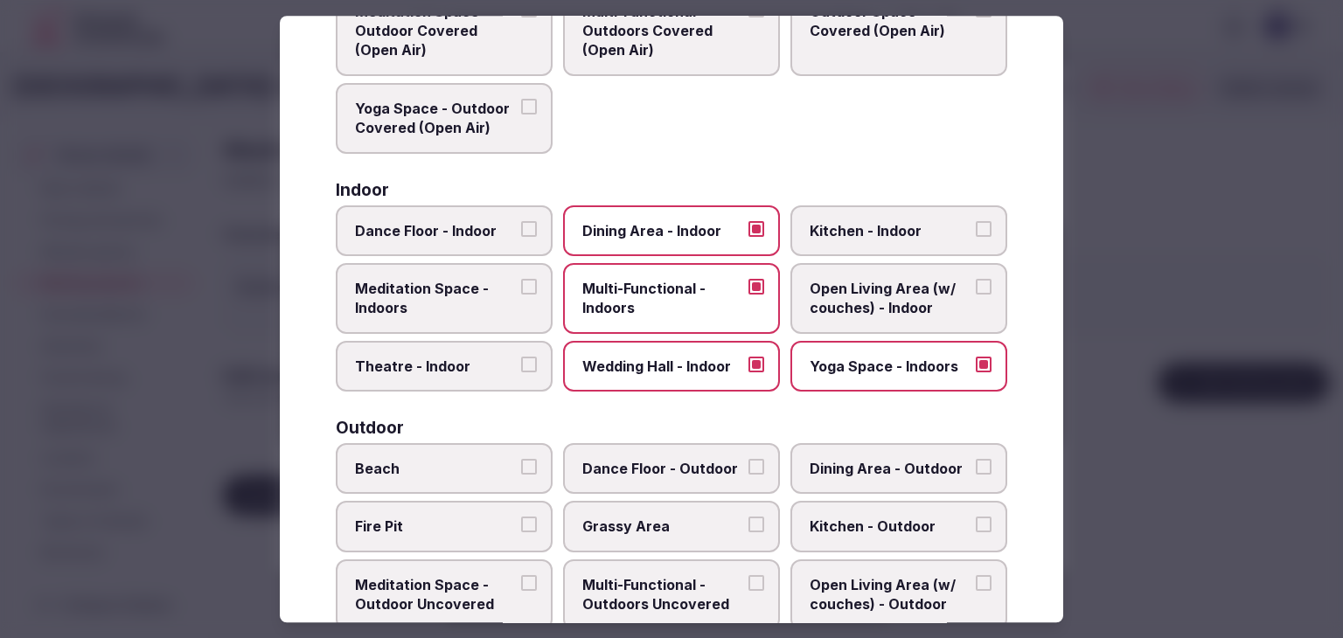
scroll to position [189, 0]
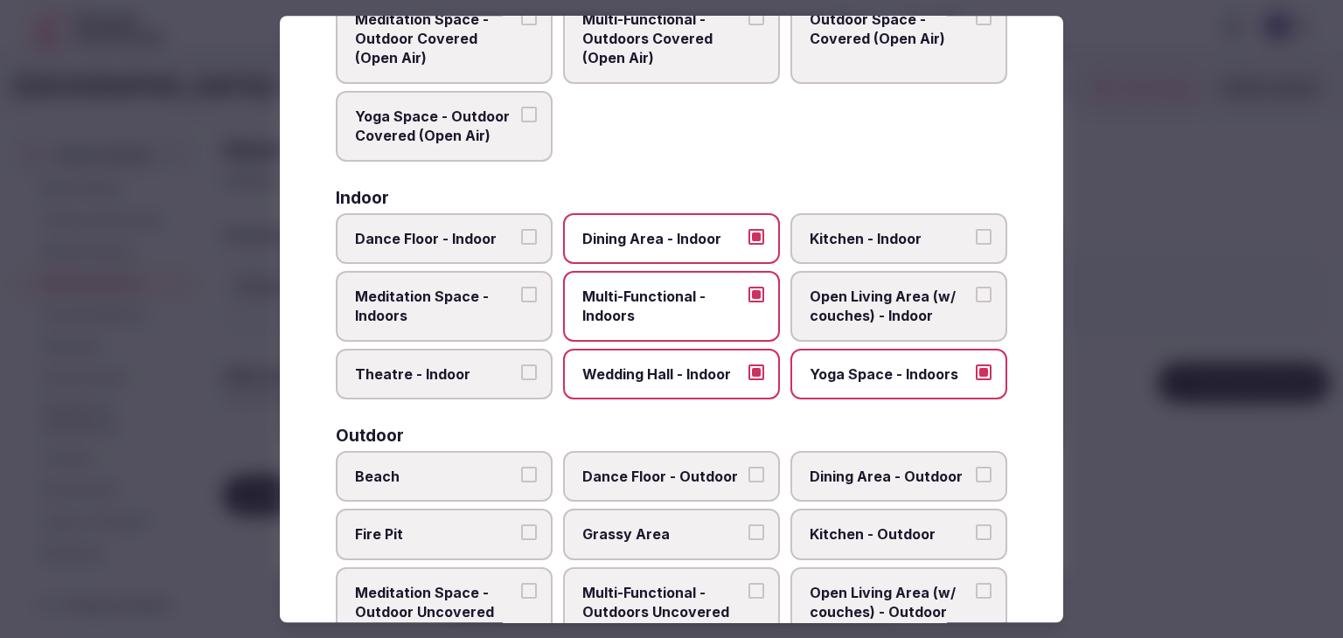
click at [849, 384] on label "Yoga Space - Indoors" at bounding box center [898, 374] width 217 height 51
click at [976, 380] on button "Yoga Space - Indoors" at bounding box center [984, 373] width 16 height 16
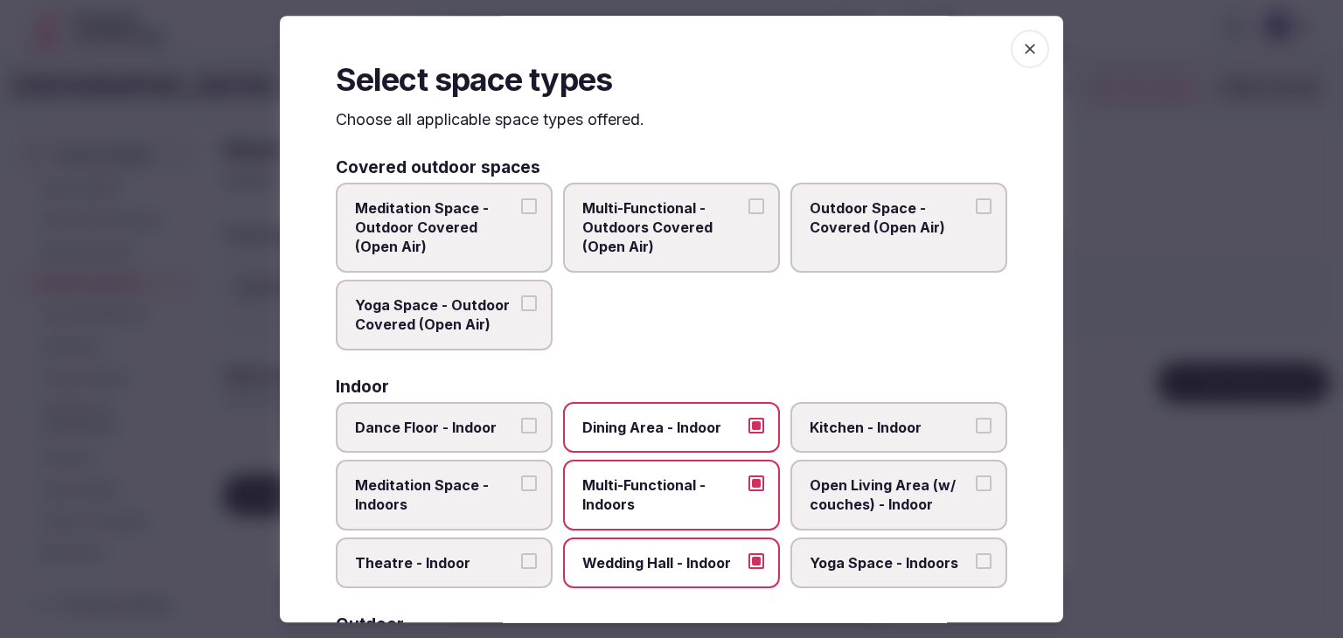
click at [1021, 43] on icon "button" at bounding box center [1029, 48] width 17 height 17
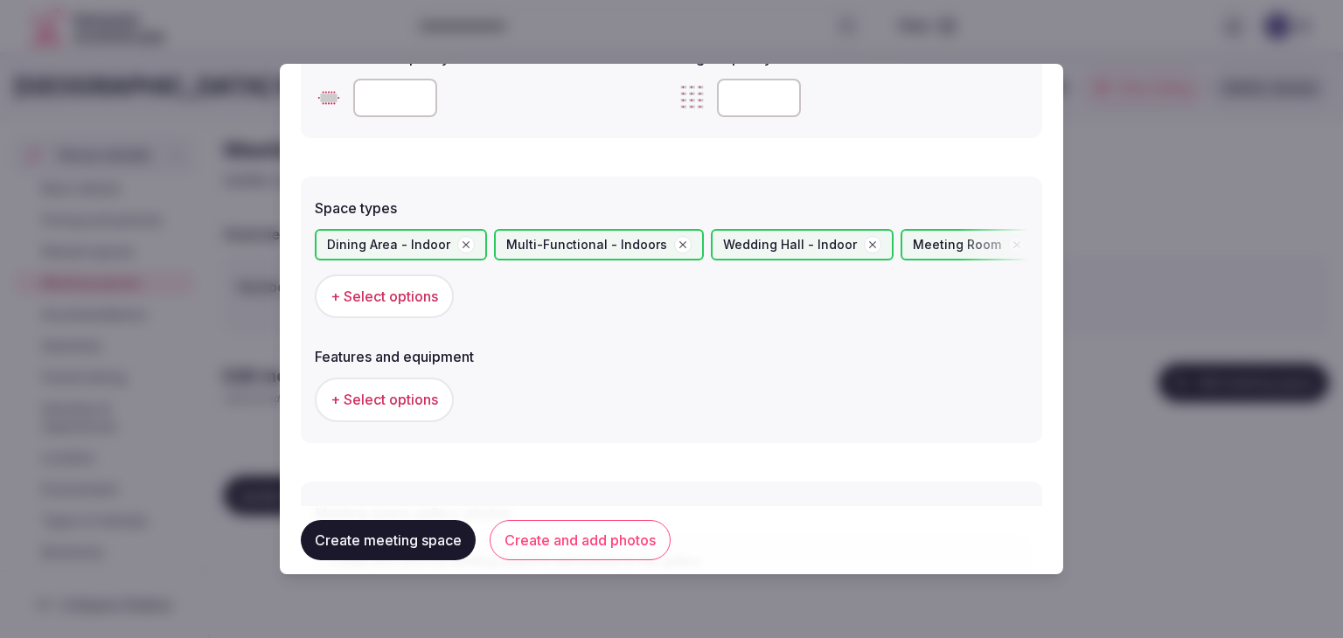
click at [437, 400] on span "+ Select options" at bounding box center [384, 399] width 108 height 19
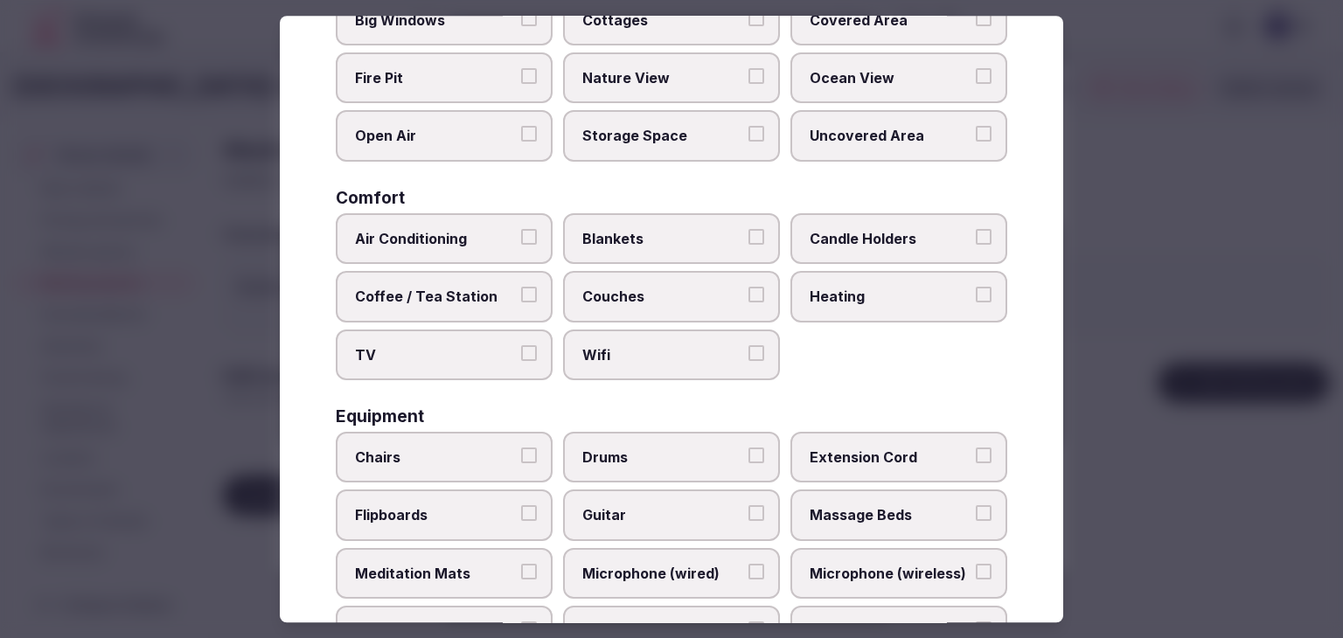
scroll to position [590, 0]
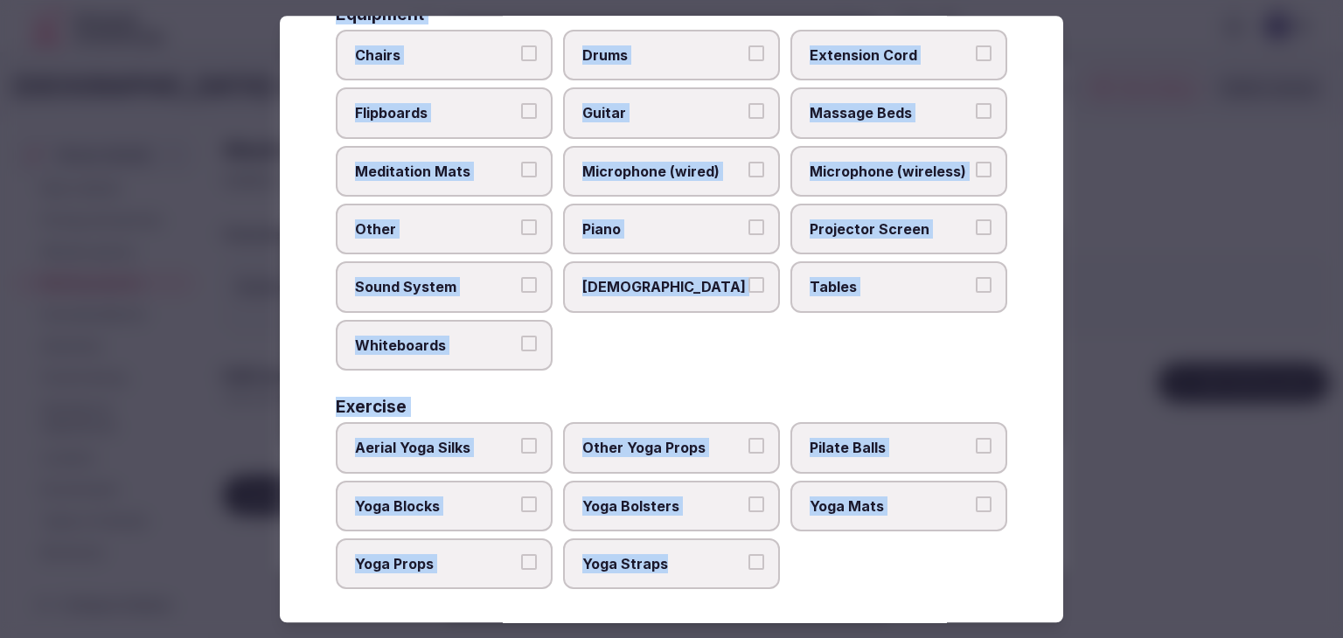
drag, startPoint x: 330, startPoint y: 121, endPoint x: 726, endPoint y: 620, distance: 636.6
click at [726, 620] on div "Select features and equipment Choose all applicable features and equipment offe…" at bounding box center [671, 319] width 783 height 607
copy div "Choose all applicable features and equipment offered. Area and views Big Window…"
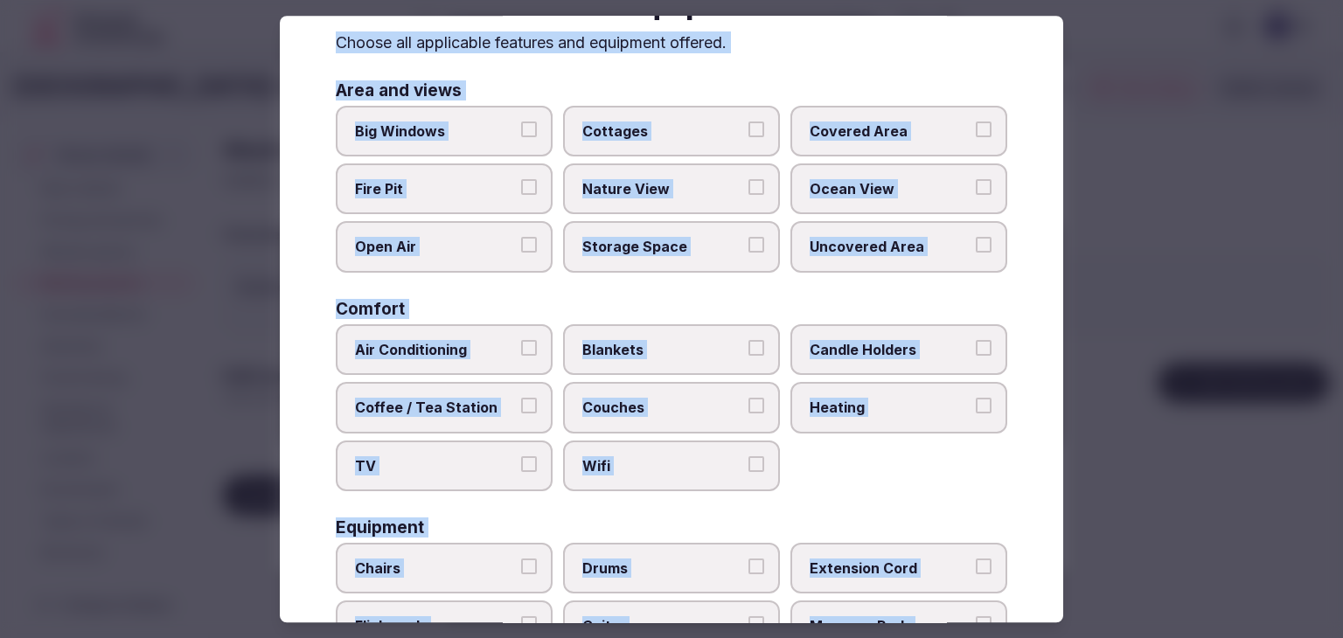
scroll to position [0, 0]
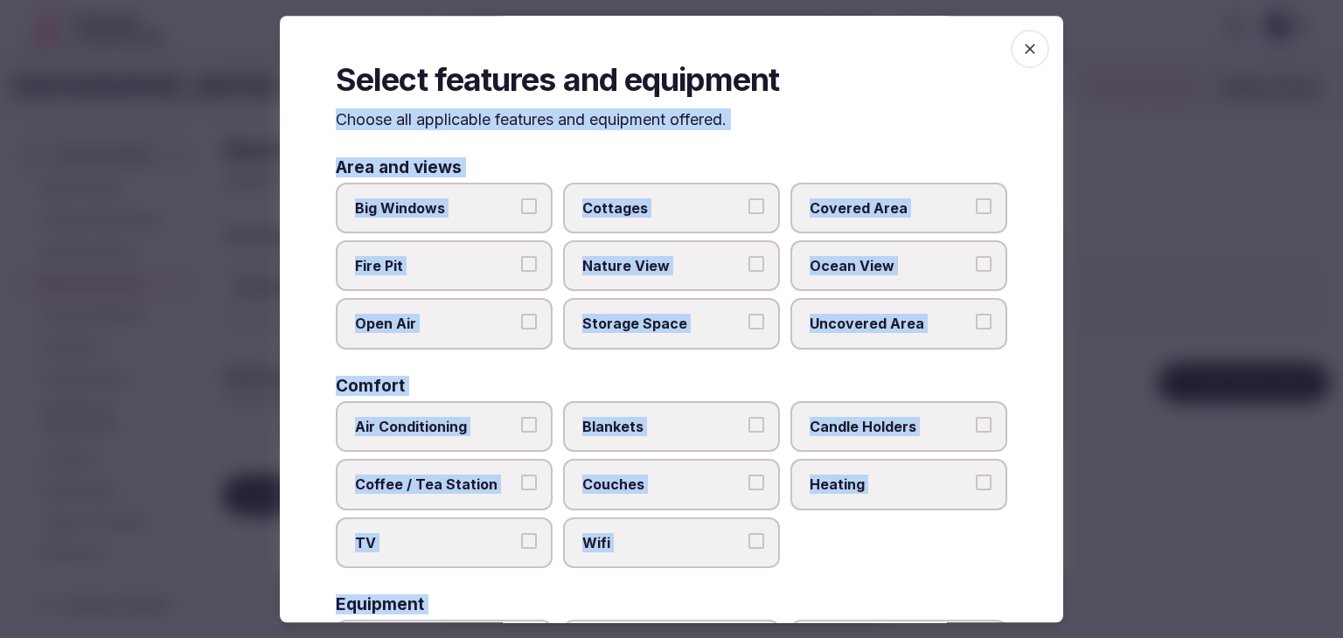
click at [513, 207] on label "Big Windows" at bounding box center [444, 208] width 217 height 51
click at [521, 207] on button "Big Windows" at bounding box center [529, 206] width 16 height 16
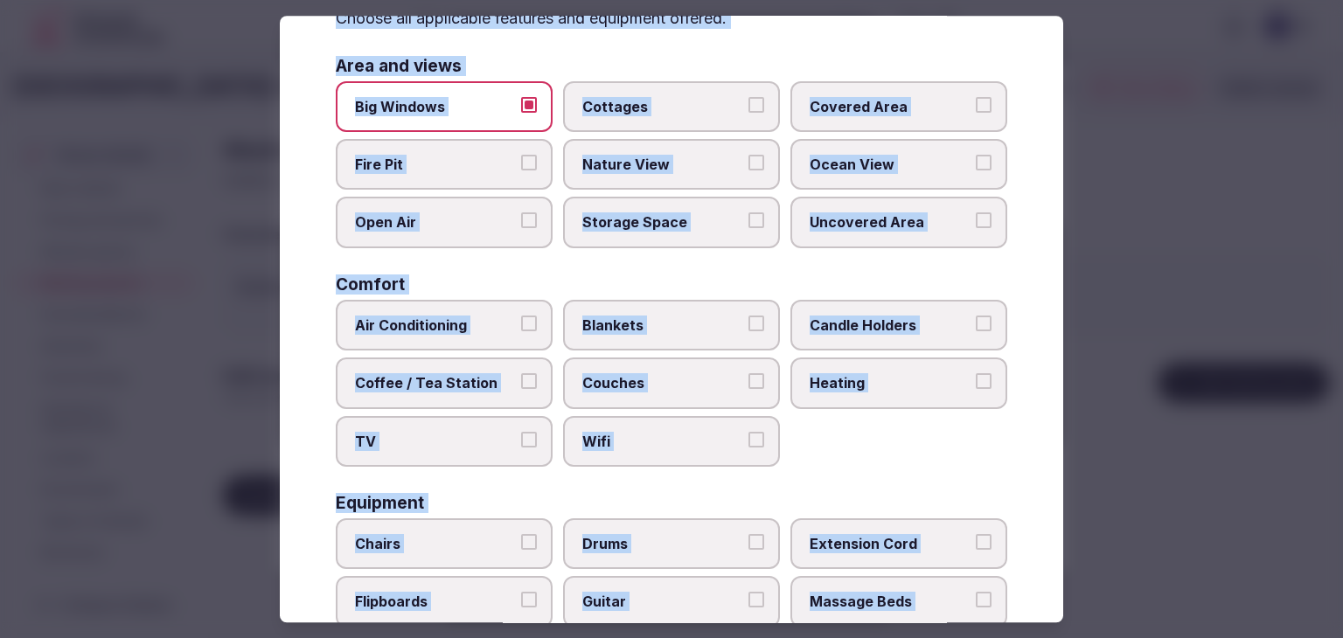
scroll to position [175, 0]
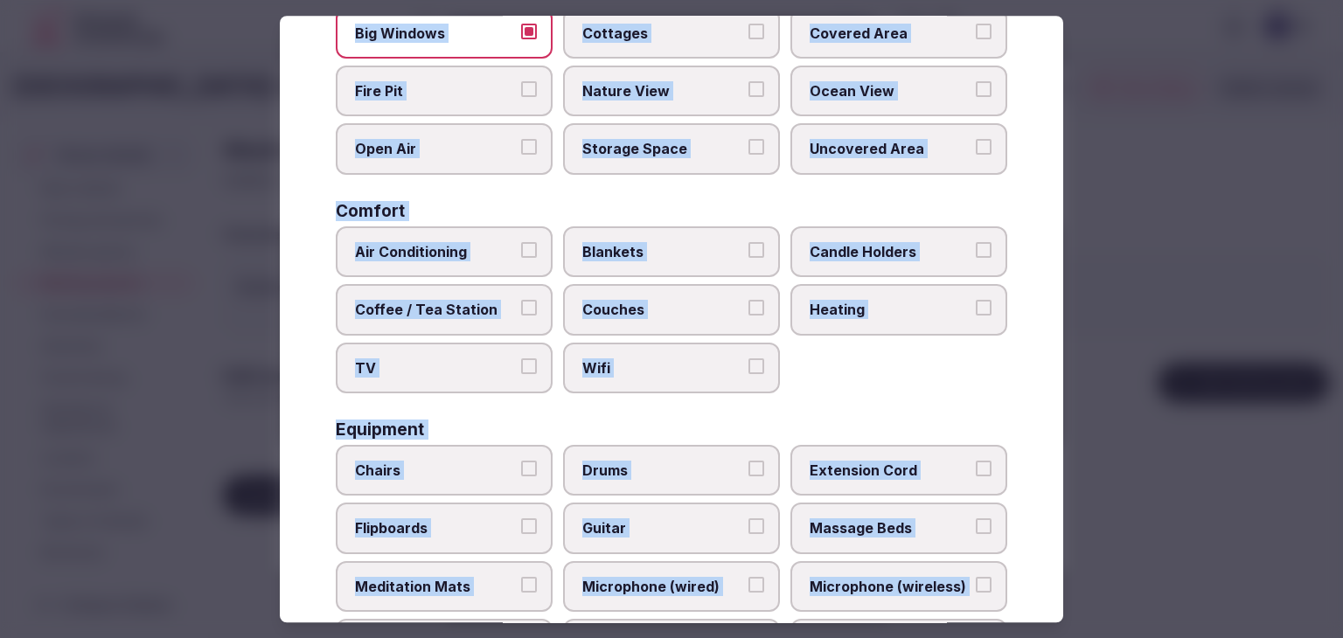
click at [507, 259] on span "Air Conditioning" at bounding box center [435, 251] width 161 height 19
click at [521, 258] on button "Air Conditioning" at bounding box center [529, 250] width 16 height 16
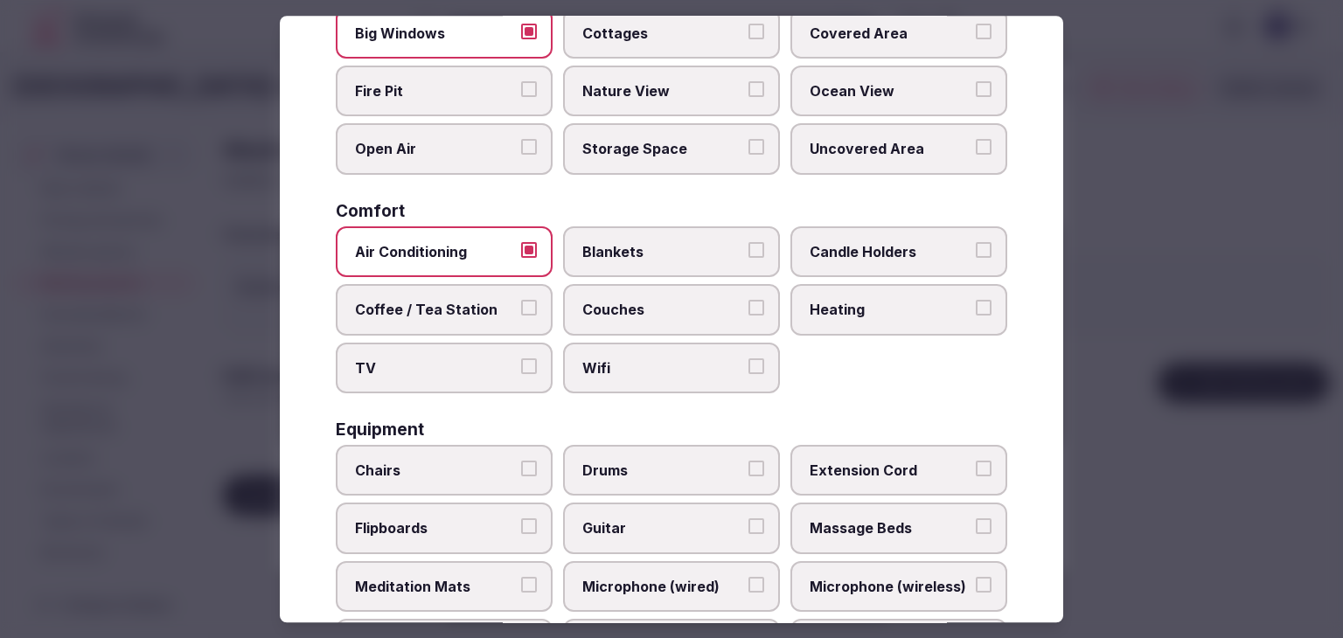
click at [663, 365] on span "Wifi" at bounding box center [662, 367] width 161 height 19
click at [748, 365] on button "Wifi" at bounding box center [756, 366] width 16 height 16
click at [811, 311] on span "Heating" at bounding box center [889, 309] width 161 height 19
click at [976, 311] on button "Heating" at bounding box center [984, 308] width 16 height 16
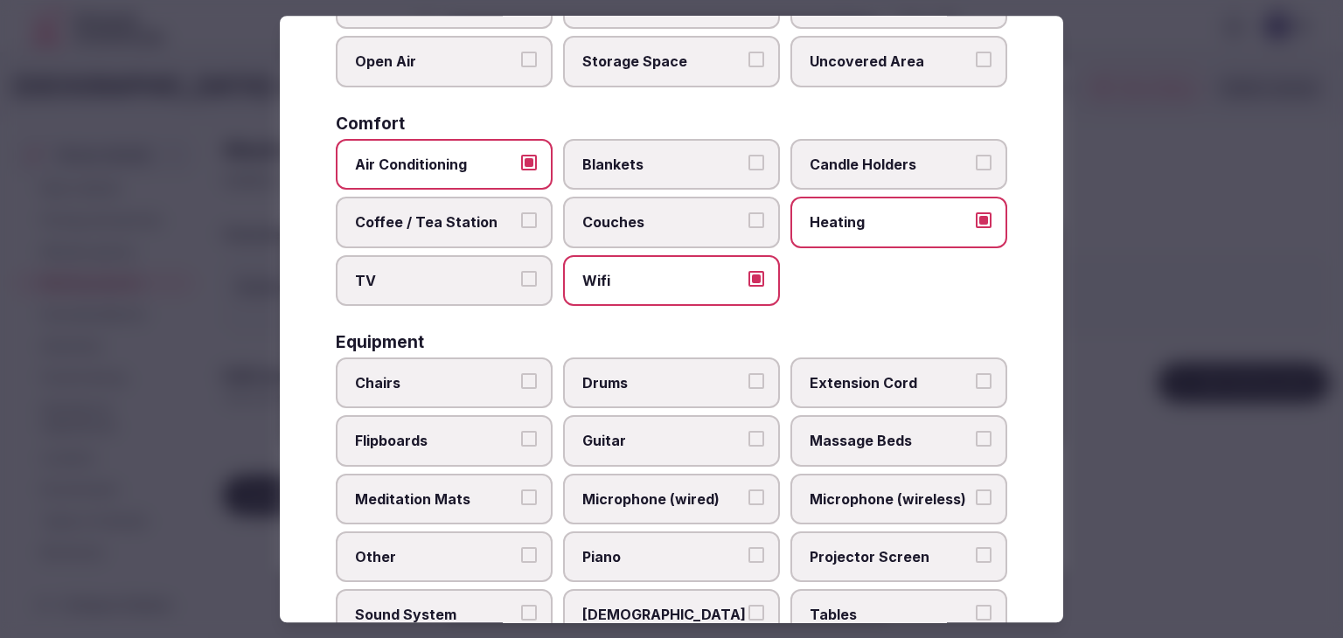
scroll to position [350, 0]
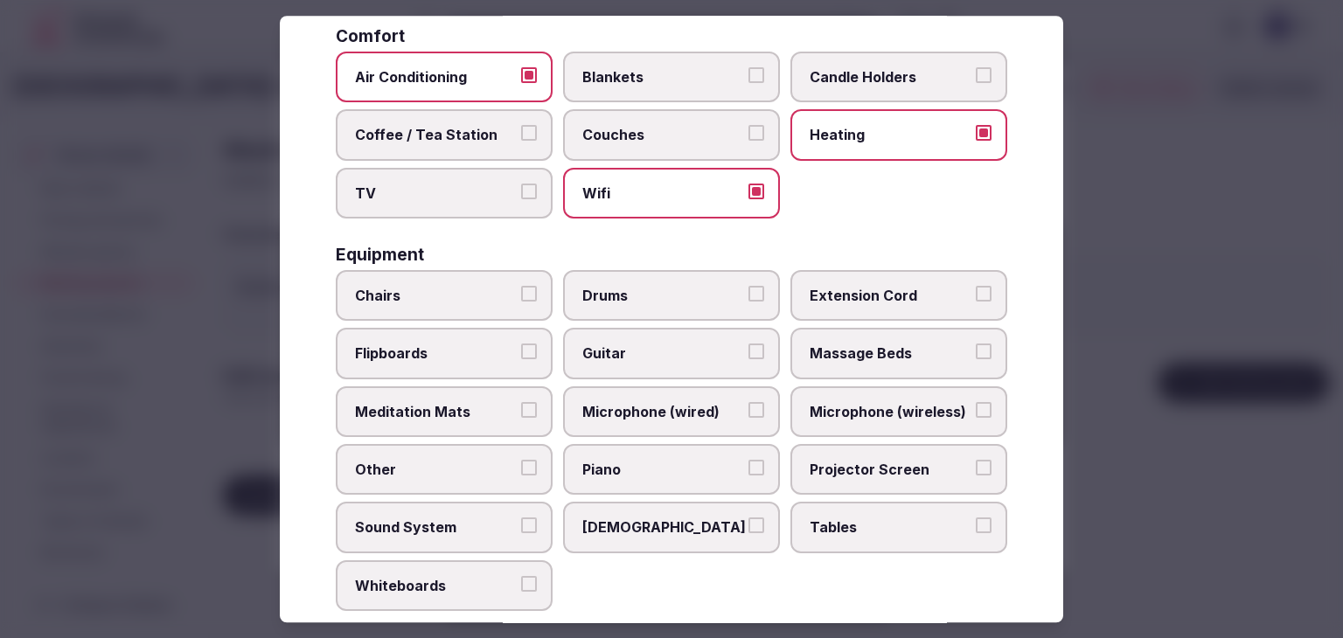
click at [472, 281] on label "Chairs" at bounding box center [444, 295] width 217 height 51
click at [521, 286] on button "Chairs" at bounding box center [529, 294] width 16 height 16
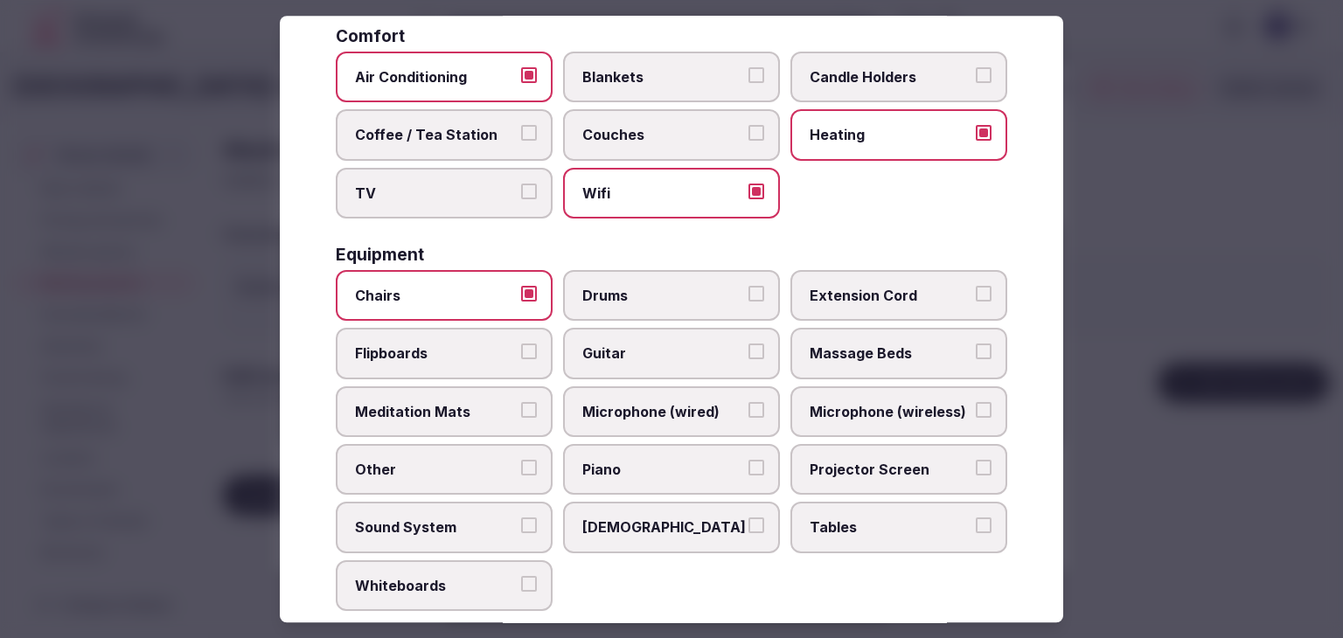
click at [853, 525] on span "Tables" at bounding box center [889, 527] width 161 height 19
click at [976, 525] on button "Tables" at bounding box center [984, 526] width 16 height 16
click at [846, 460] on span "Projector Screen" at bounding box center [889, 469] width 161 height 19
click at [976, 460] on button "Projector Screen" at bounding box center [984, 468] width 16 height 16
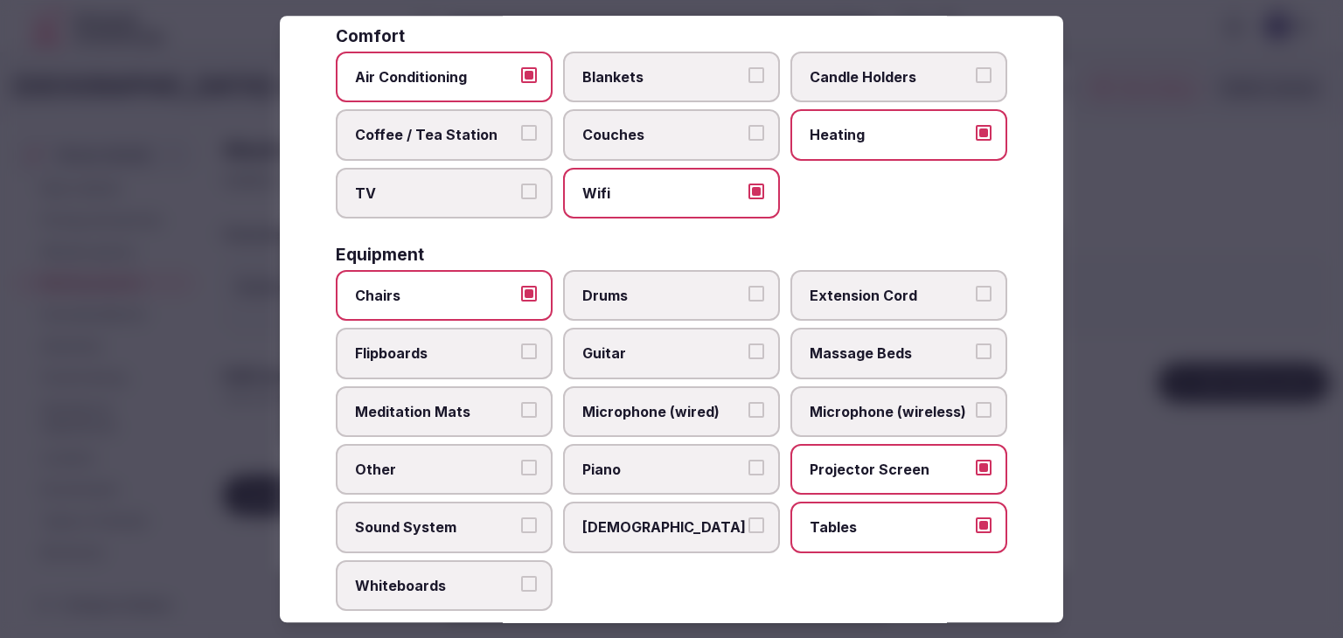
drag, startPoint x: 846, startPoint y: 407, endPoint x: 834, endPoint y: 403, distance: 13.0
click at [846, 406] on span "Microphone (wireless)" at bounding box center [889, 411] width 161 height 19
click at [976, 406] on button "Microphone (wireless)" at bounding box center [984, 410] width 16 height 16
drag, startPoint x: 687, startPoint y: 391, endPoint x: 518, endPoint y: 375, distance: 169.4
click at [686, 391] on label "Microphone (wired)" at bounding box center [671, 411] width 217 height 51
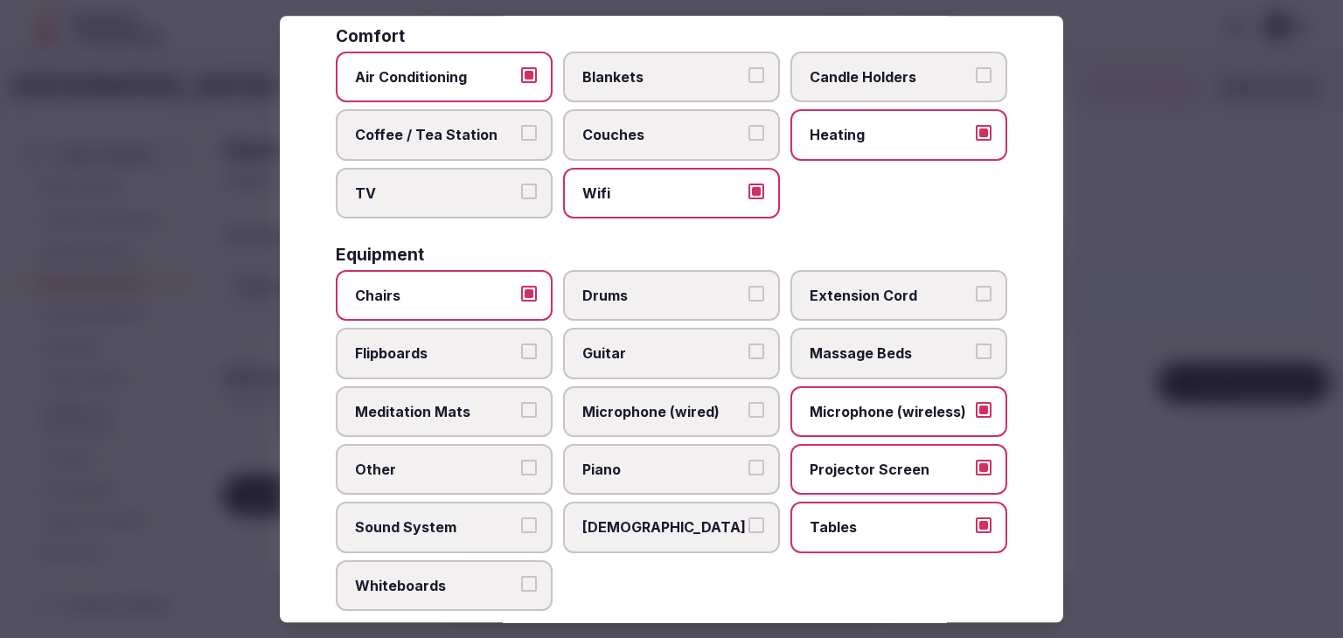
click at [748, 402] on button "Microphone (wired)" at bounding box center [756, 410] width 16 height 16
click at [485, 365] on label "Flipboards" at bounding box center [444, 354] width 217 height 51
click at [521, 360] on button "Flipboards" at bounding box center [529, 352] width 16 height 16
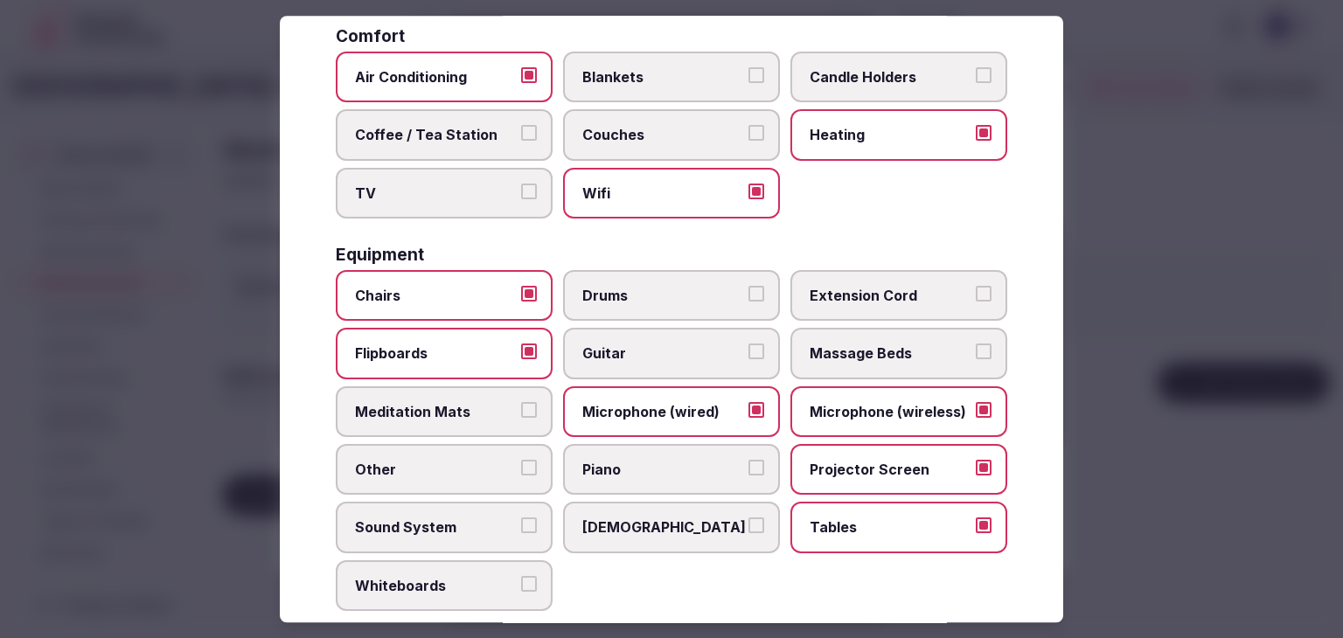
click at [473, 528] on span "Sound System" at bounding box center [435, 527] width 161 height 19
click at [521, 528] on button "Sound System" at bounding box center [529, 526] width 16 height 16
click at [469, 577] on span "Whiteboards" at bounding box center [435, 585] width 161 height 19
click at [521, 577] on button "Whiteboards" at bounding box center [529, 584] width 16 height 16
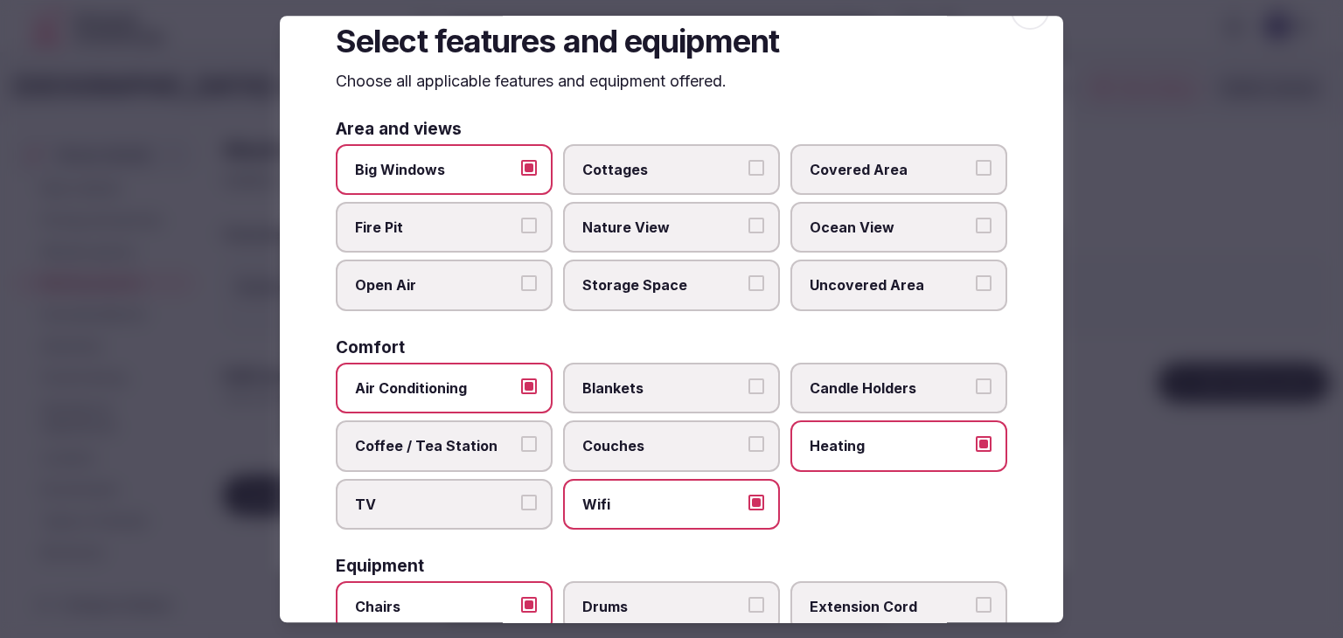
scroll to position [0, 0]
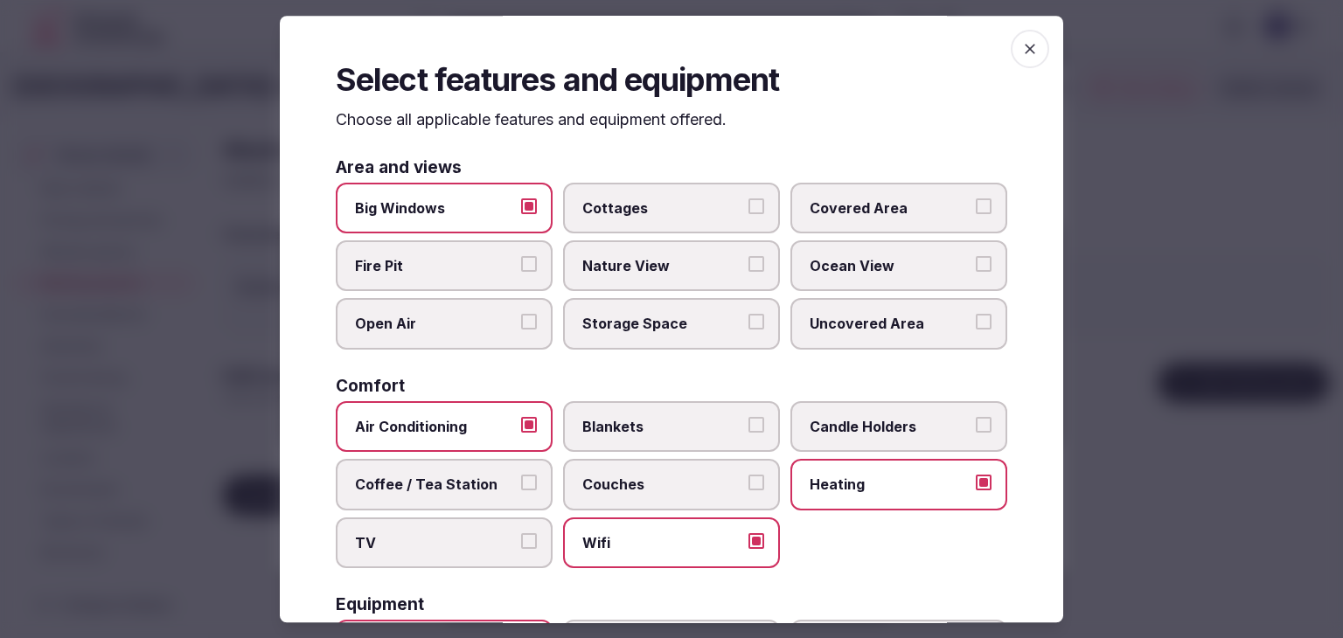
click at [1021, 50] on icon "button" at bounding box center [1029, 48] width 17 height 17
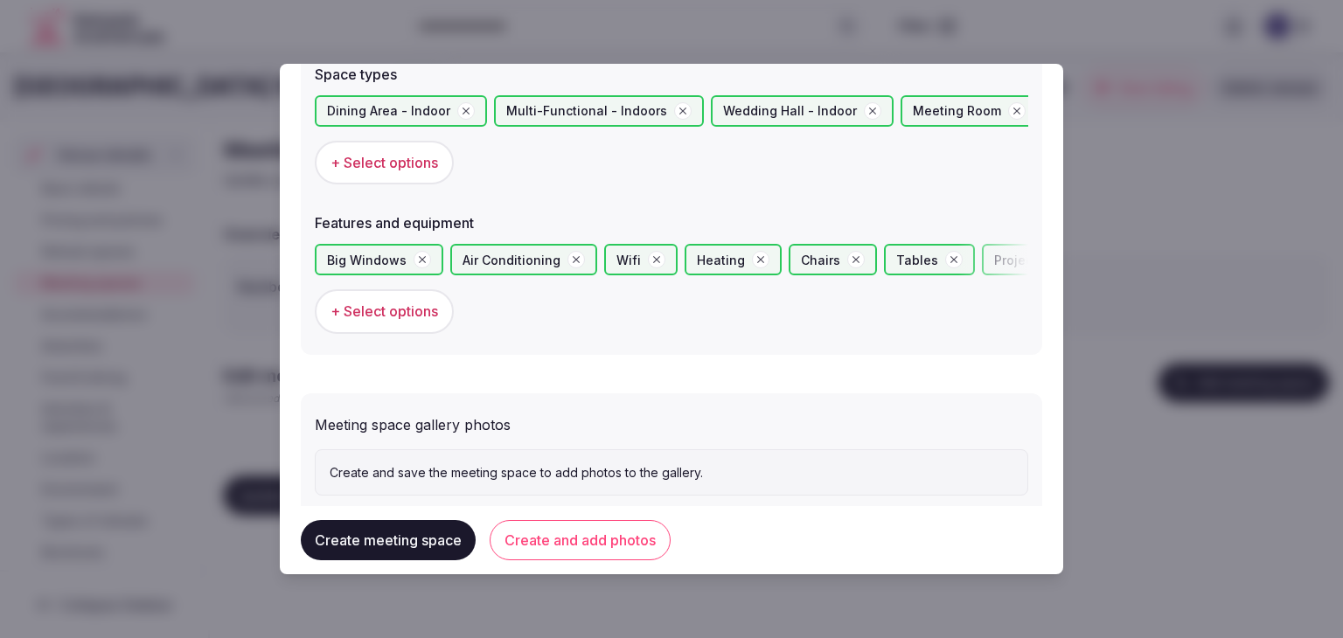
scroll to position [1050, 0]
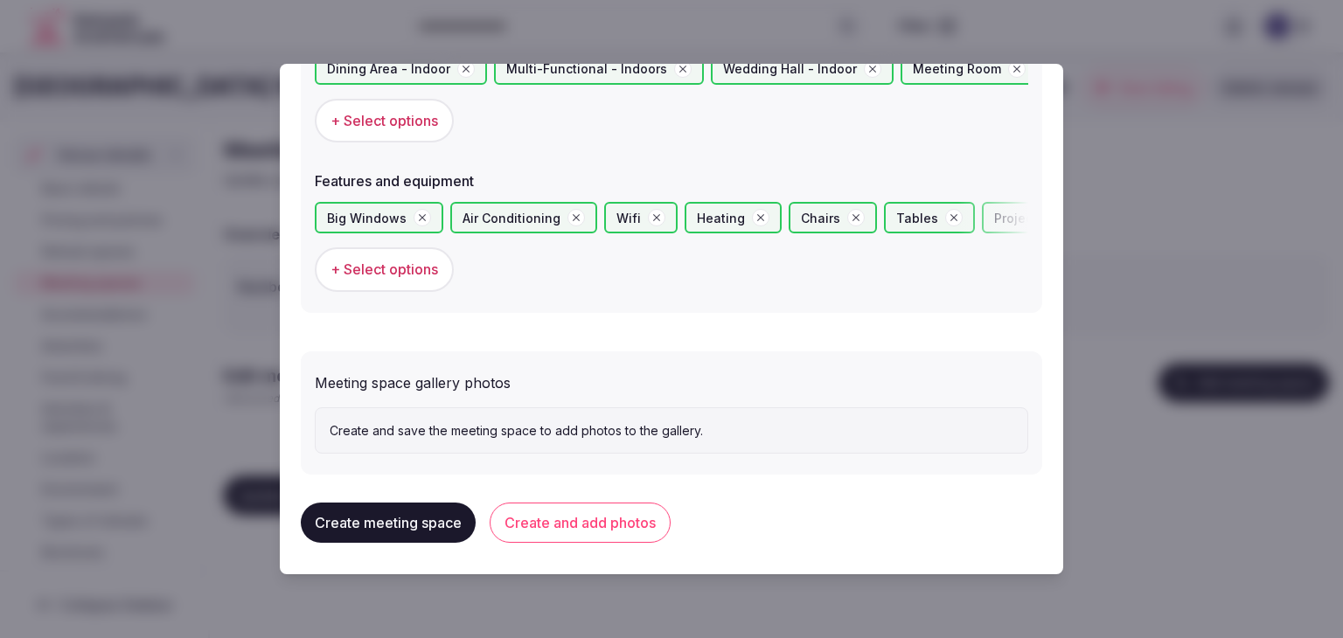
click at [601, 518] on button "Create and add photos" at bounding box center [580, 523] width 181 height 40
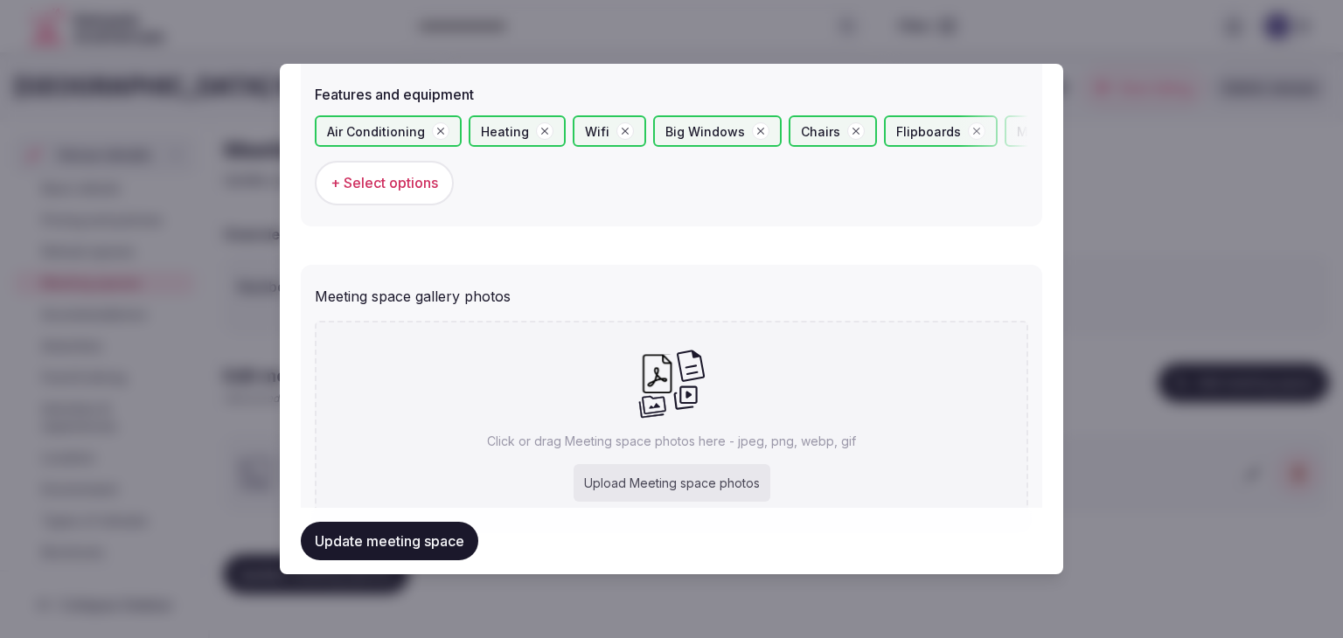
scroll to position [1211, 0]
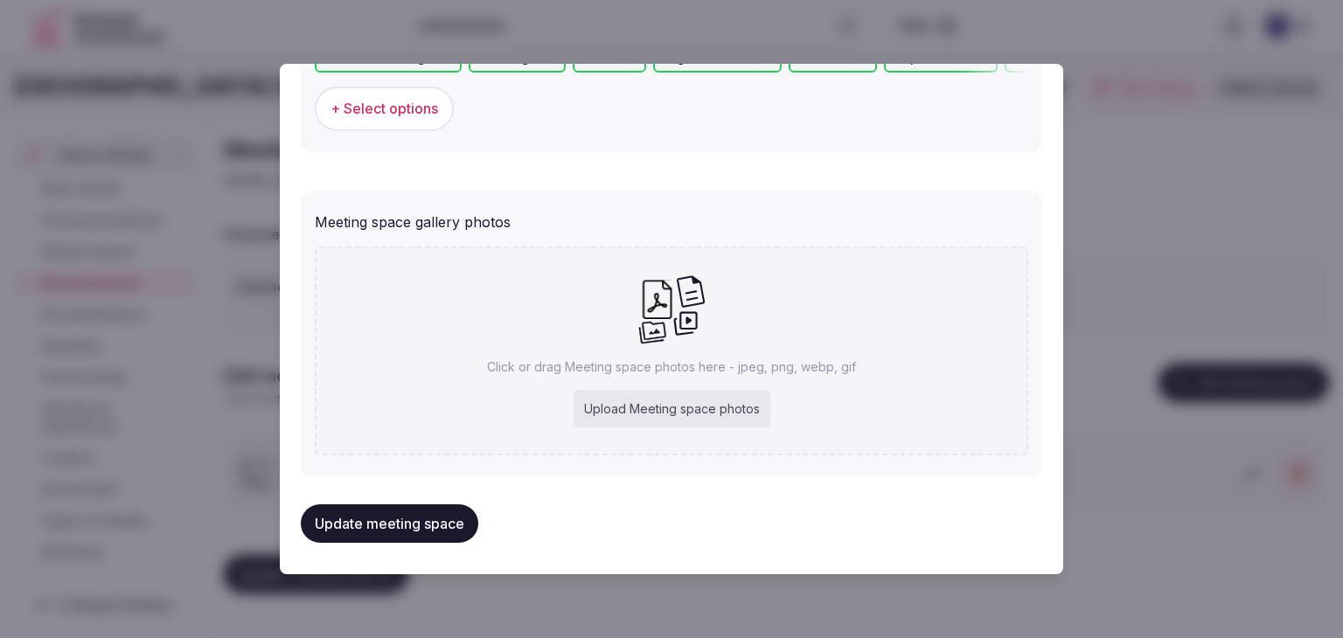
click at [689, 398] on div "Upload Meeting space photos" at bounding box center [671, 409] width 197 height 38
type input "**********"
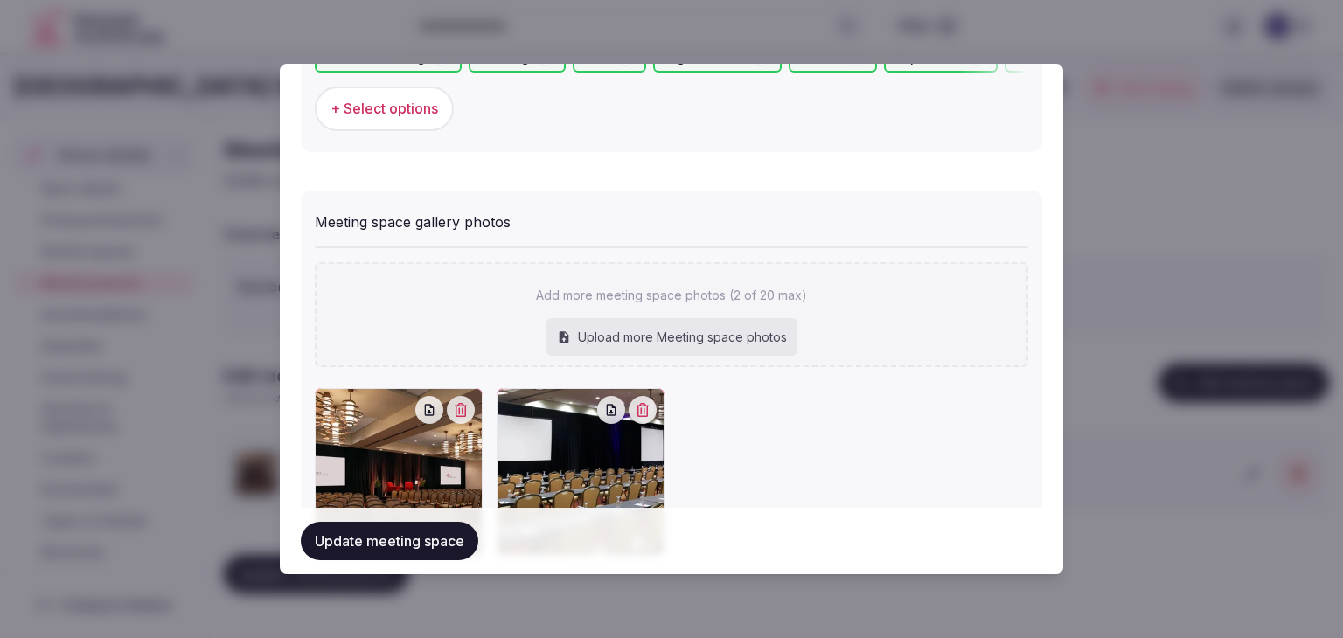
click at [748, 346] on div "Upload more Meeting space photos" at bounding box center [671, 337] width 251 height 38
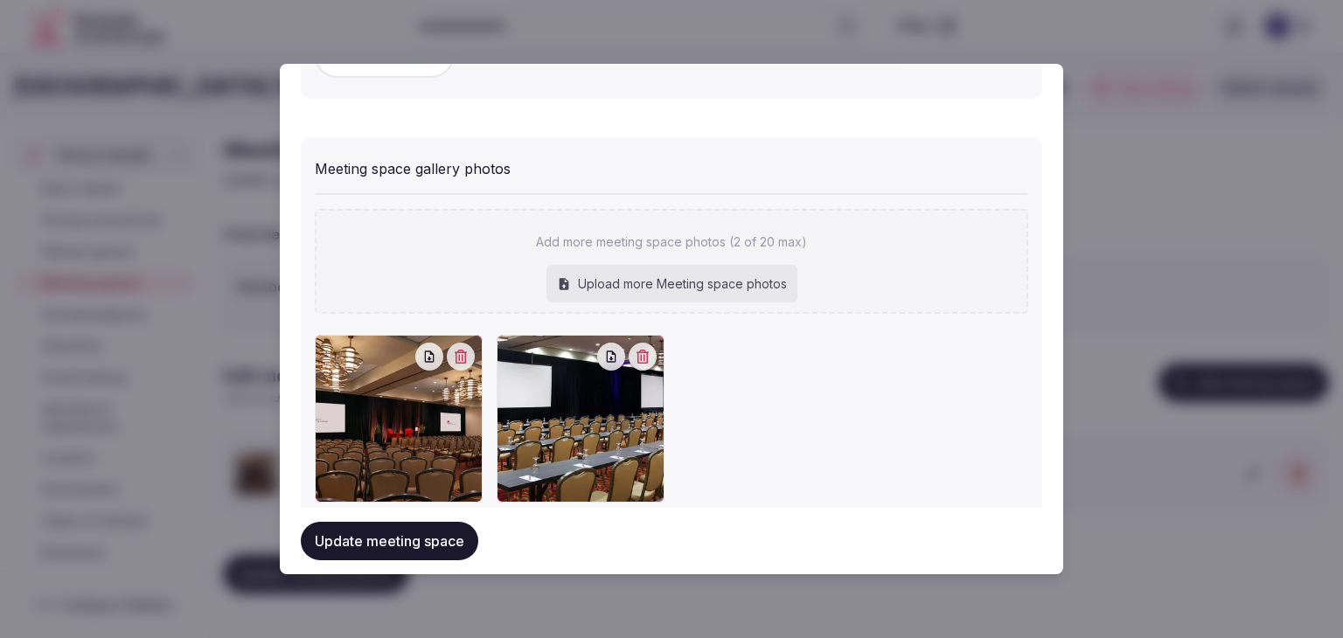
scroll to position [1308, 0]
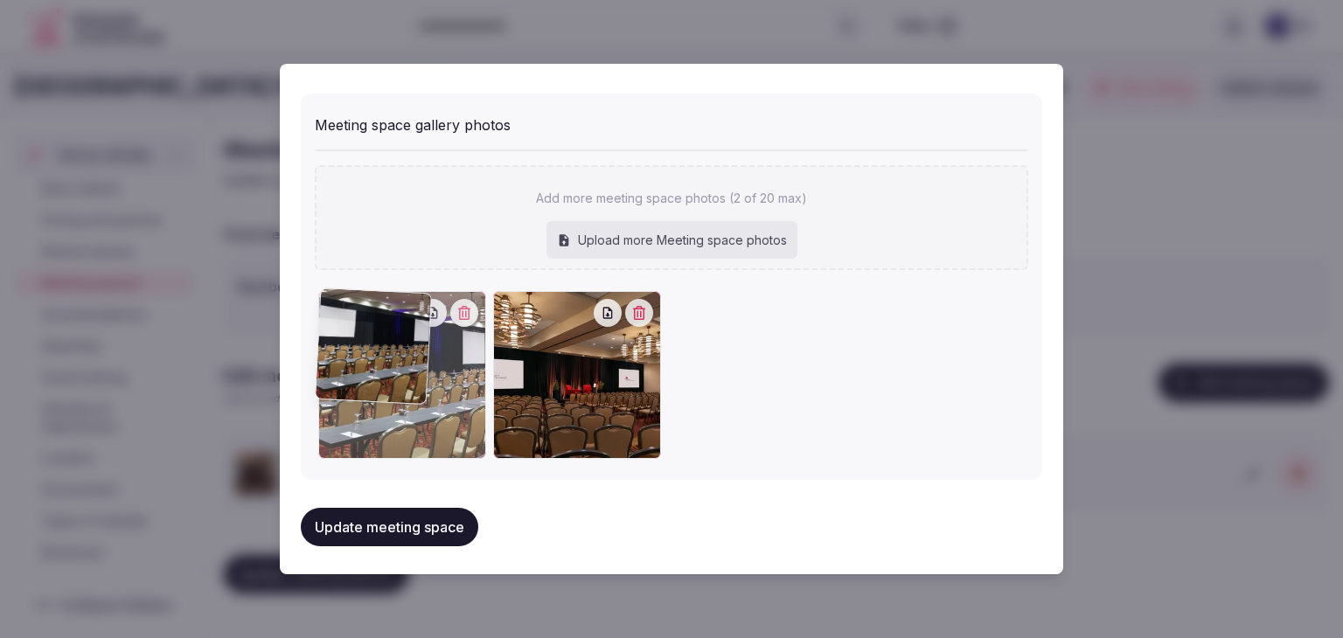
drag, startPoint x: 510, startPoint y: 309, endPoint x: 381, endPoint y: 358, distance: 138.3
click at [357, 307] on div at bounding box center [402, 375] width 168 height 168
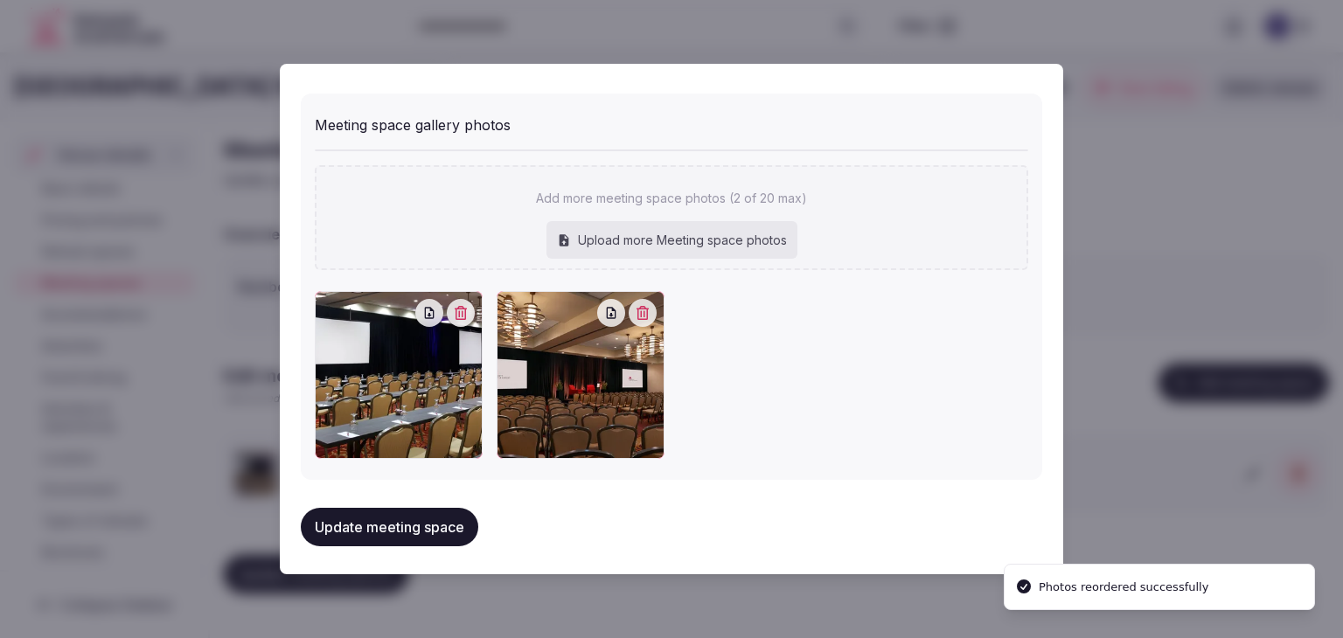
click at [431, 518] on button "Update meeting space" at bounding box center [389, 527] width 177 height 38
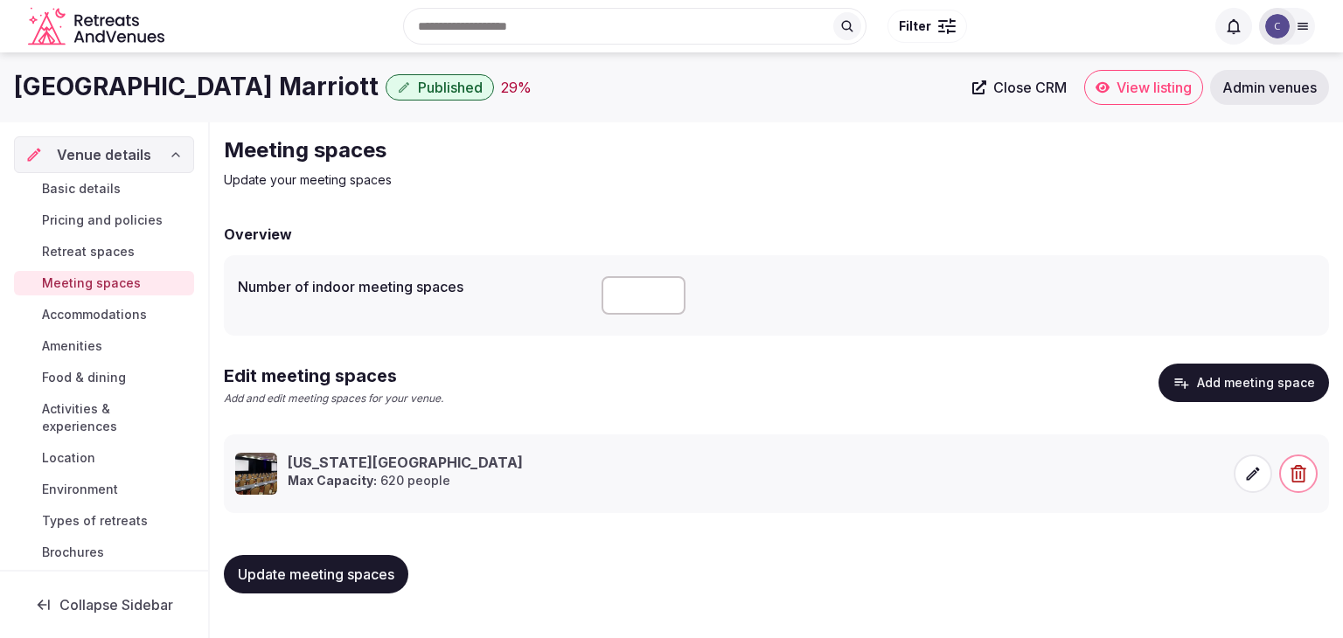
click at [362, 573] on span "Update meeting spaces" at bounding box center [316, 574] width 156 height 17
click at [339, 578] on span "Update meeting spaces" at bounding box center [316, 574] width 156 height 17
click at [59, 312] on span "Accommodations" at bounding box center [94, 314] width 105 height 17
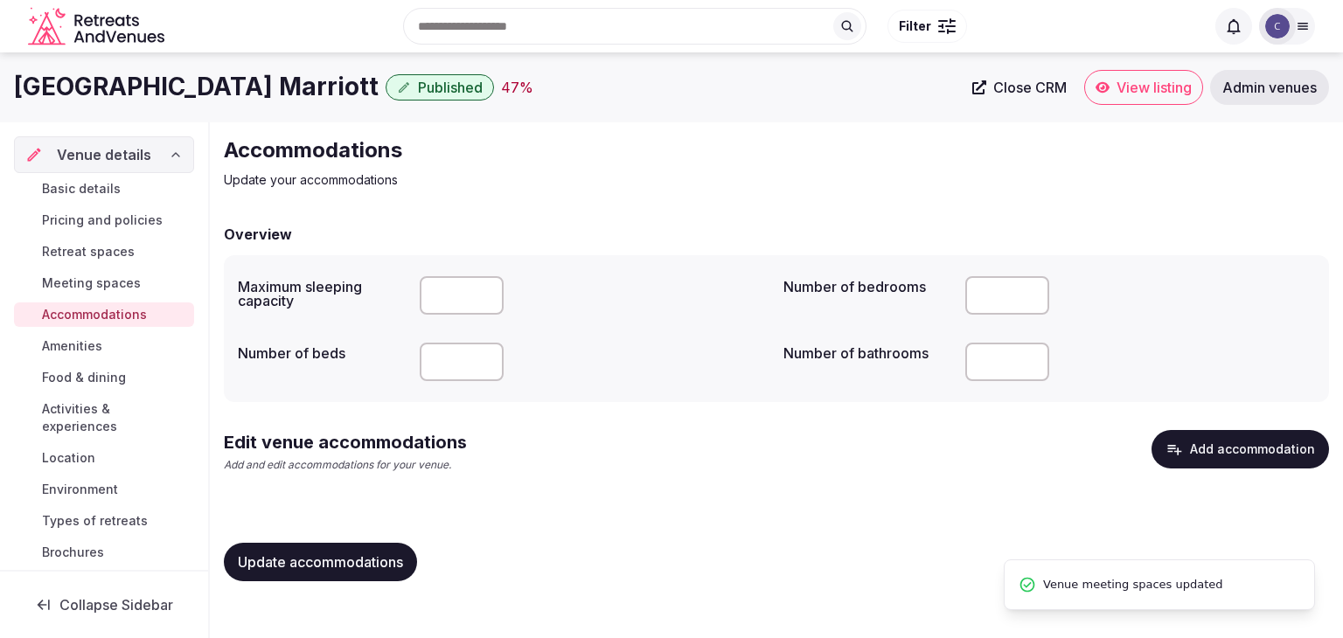
click at [1230, 441] on button "Add accommodation" at bounding box center [1239, 449] width 177 height 38
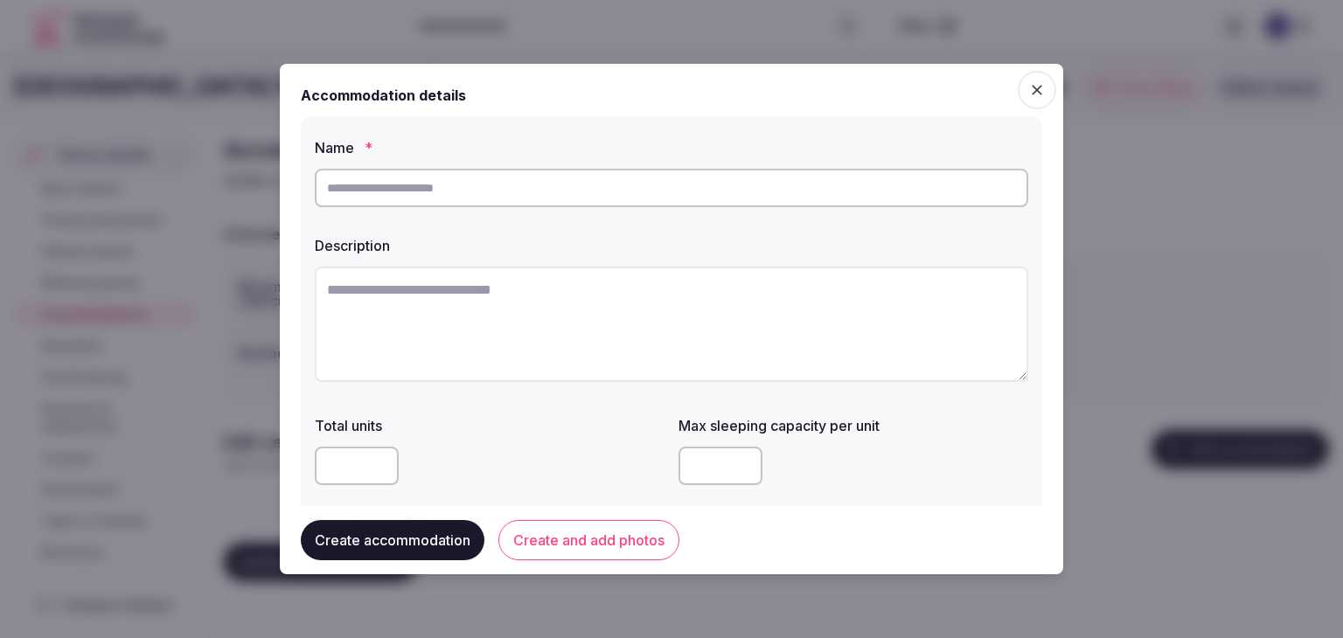
click at [512, 190] on input "text" at bounding box center [671, 188] width 713 height 38
type input "**********"
click at [469, 329] on textarea at bounding box center [671, 324] width 713 height 115
paste textarea "**********"
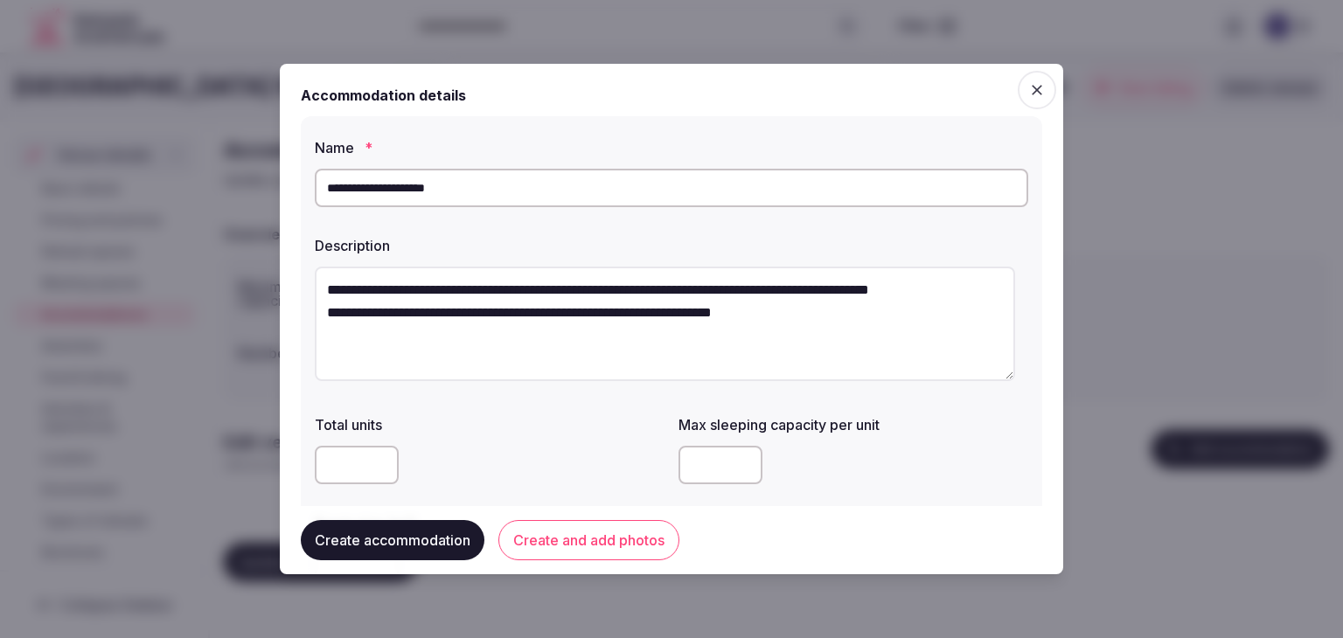
click at [318, 307] on textarea "**********" at bounding box center [665, 324] width 700 height 115
click at [323, 344] on textarea "**********" at bounding box center [665, 324] width 700 height 115
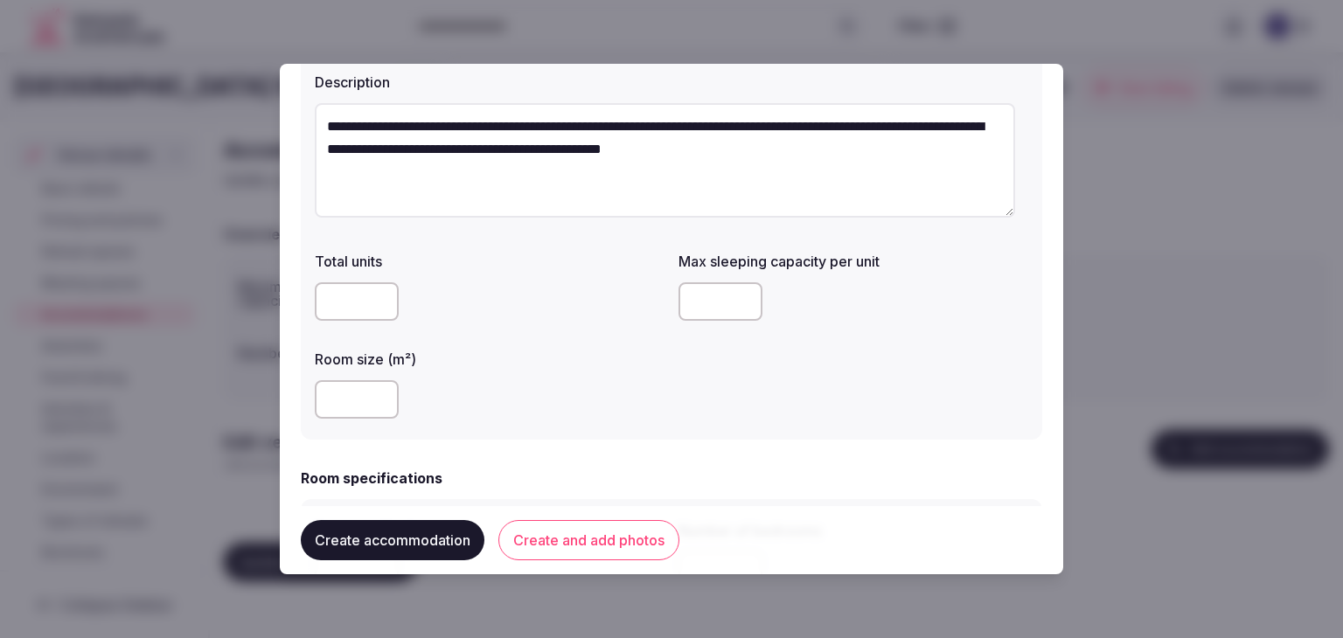
scroll to position [175, 0]
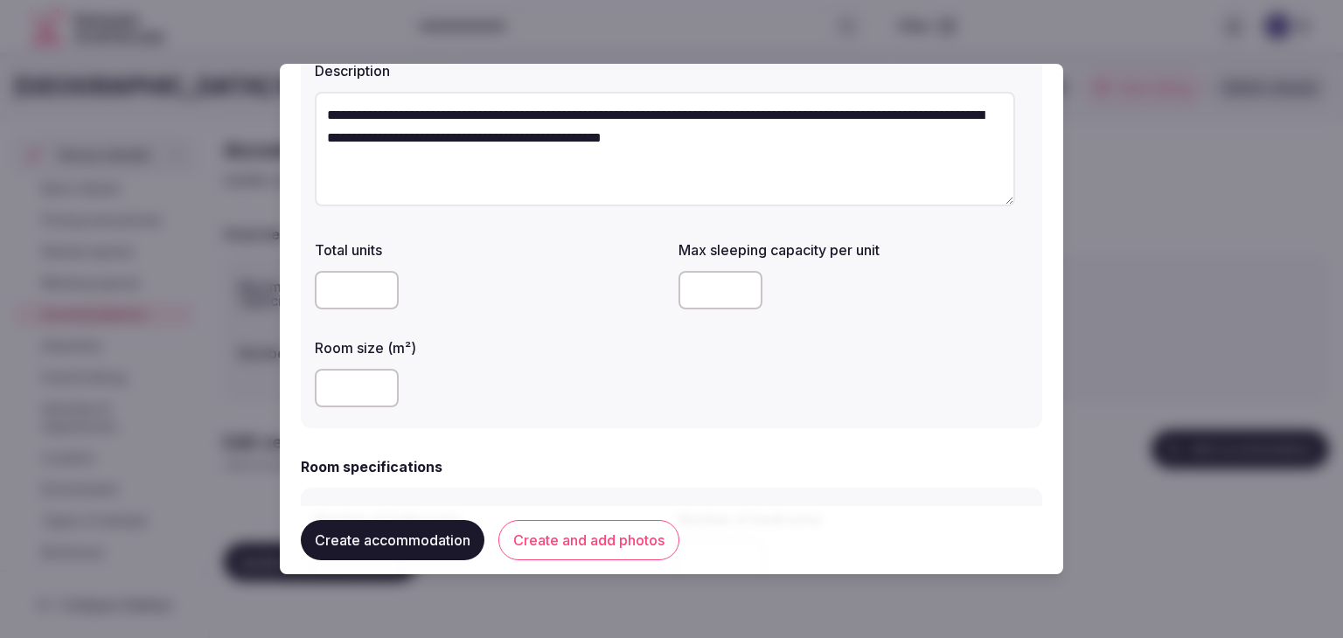
type textarea "**********"
click at [337, 392] on input "number" at bounding box center [357, 388] width 84 height 38
type input "**"
click at [586, 344] on label "Room size (m²)" at bounding box center [490, 348] width 350 height 14
click at [710, 288] on input "number" at bounding box center [720, 290] width 84 height 38
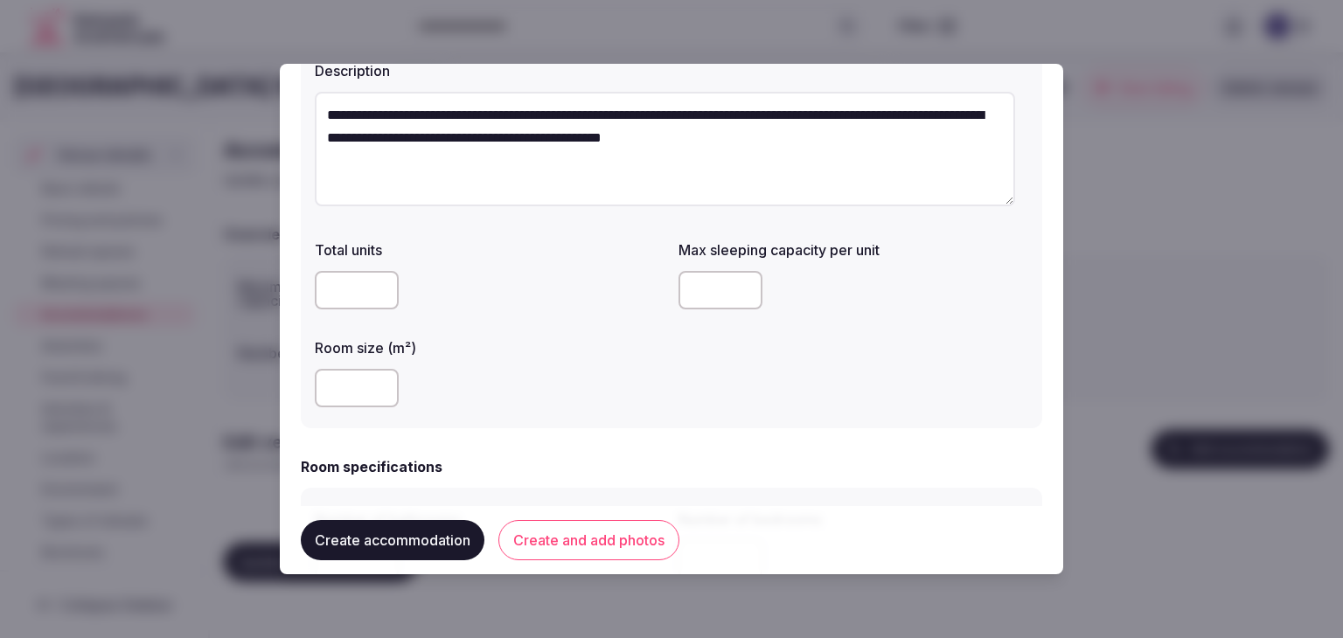
type input "*"
click at [610, 378] on div "**" at bounding box center [490, 388] width 350 height 38
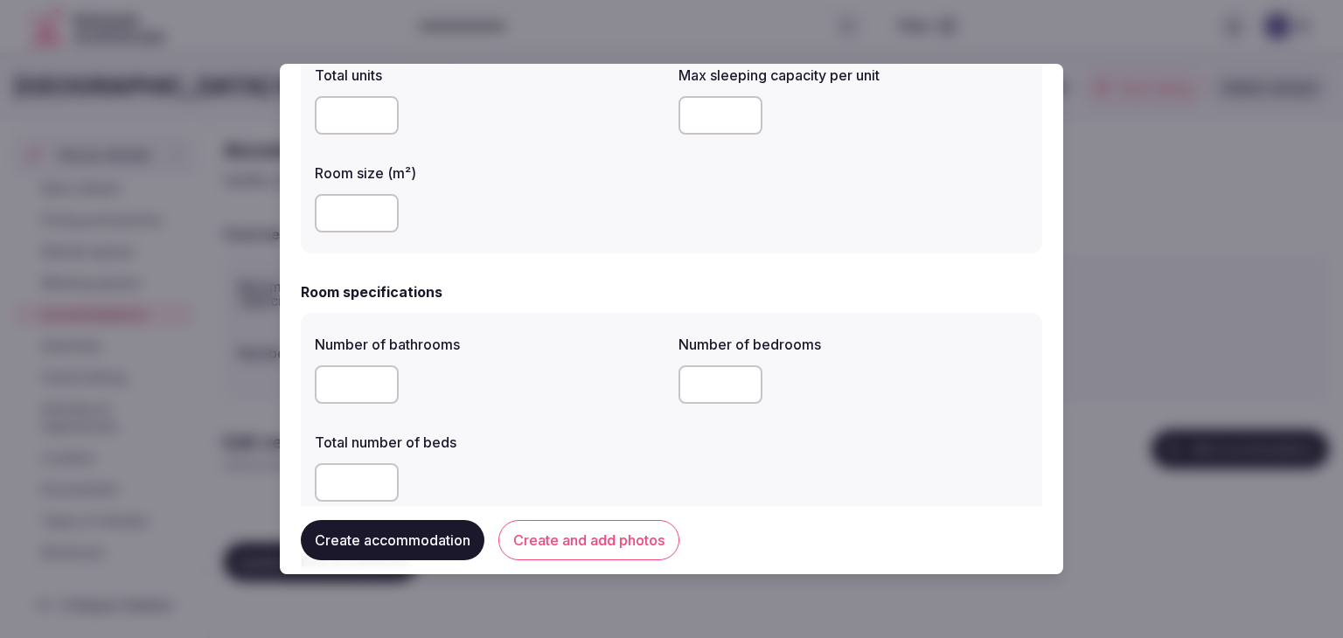
scroll to position [437, 0]
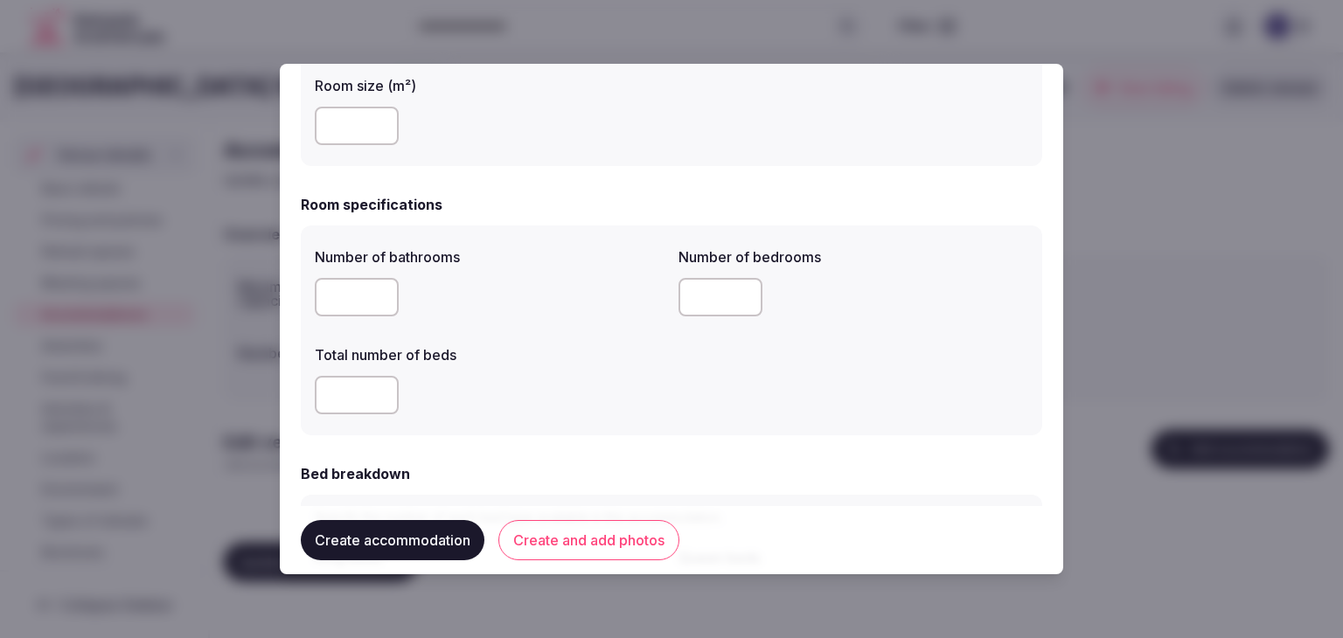
click at [336, 309] on input "number" at bounding box center [357, 297] width 84 height 38
type input "*"
click at [331, 406] on input "number" at bounding box center [357, 395] width 84 height 38
type input "*"
click at [692, 309] on input "number" at bounding box center [720, 297] width 84 height 38
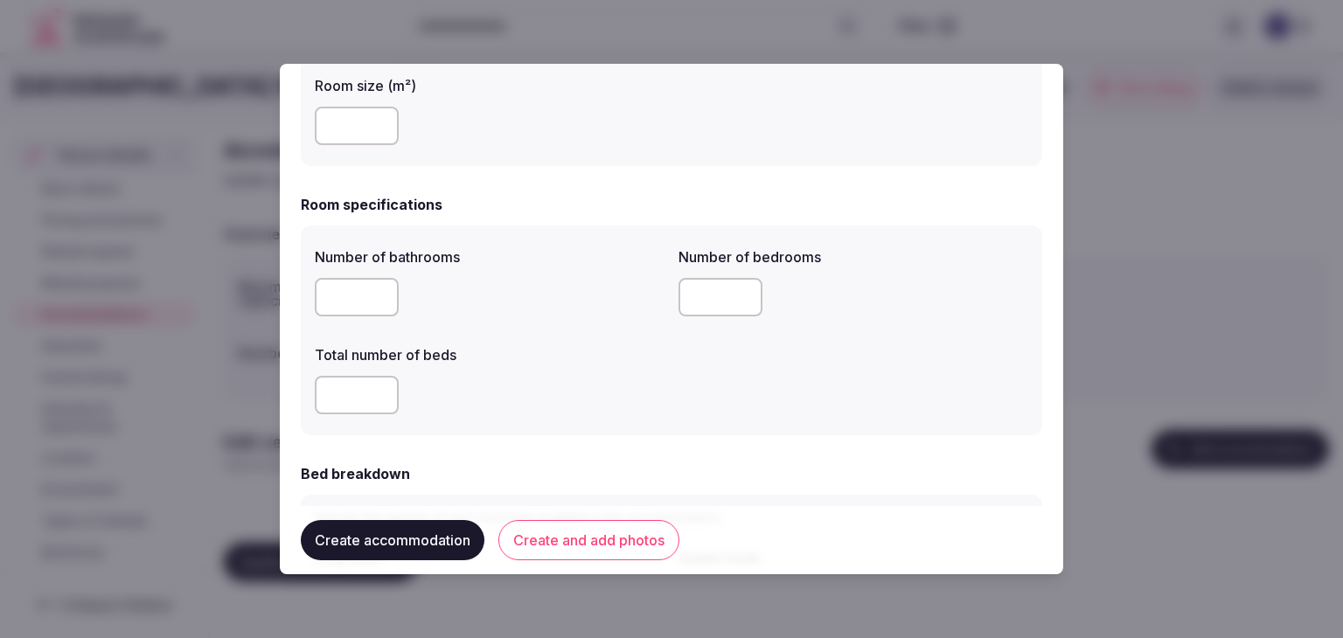
type input "*"
click at [558, 410] on div "*" at bounding box center [490, 395] width 350 height 38
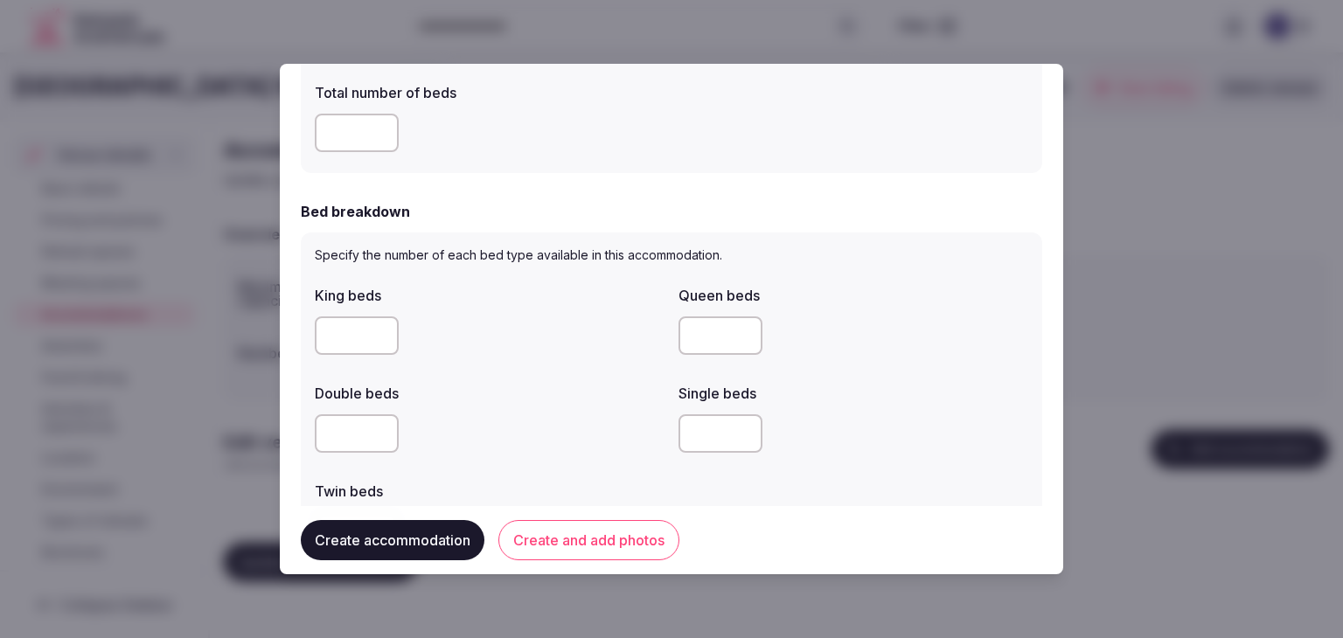
click at [353, 340] on input "number" at bounding box center [357, 335] width 84 height 38
type input "*"
click at [558, 370] on div "King beds * Queen beds Double beds Single beds Twin beds" at bounding box center [671, 418] width 713 height 280
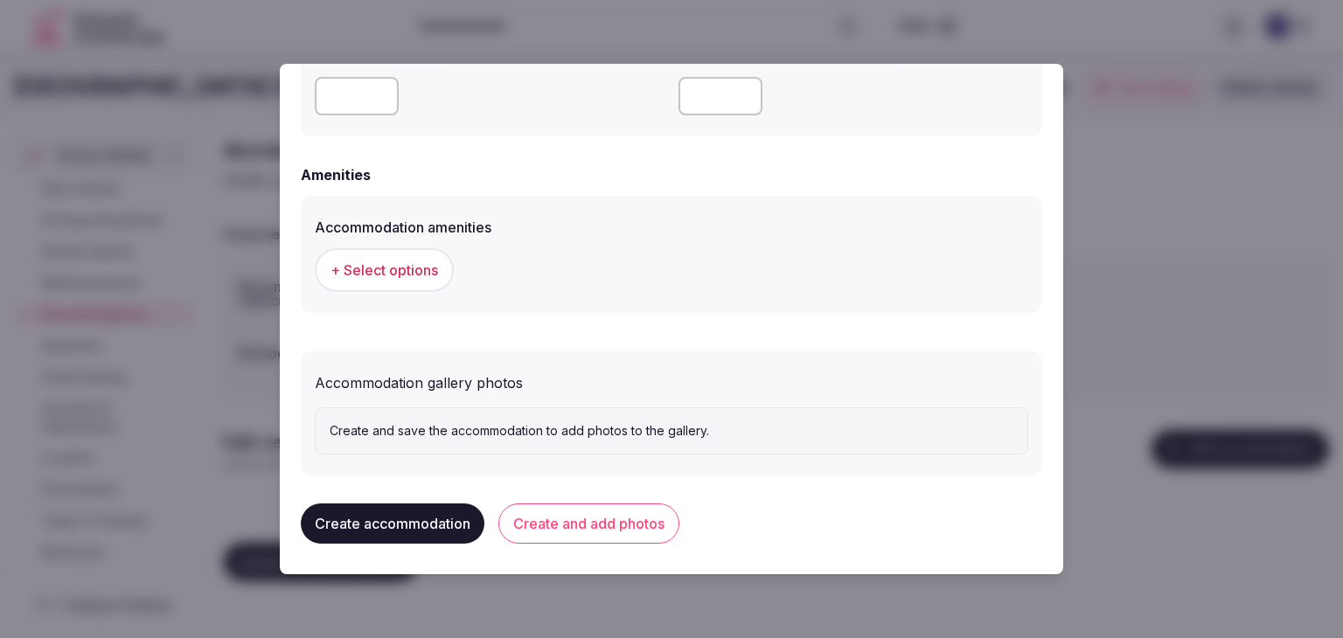
scroll to position [1587, 0]
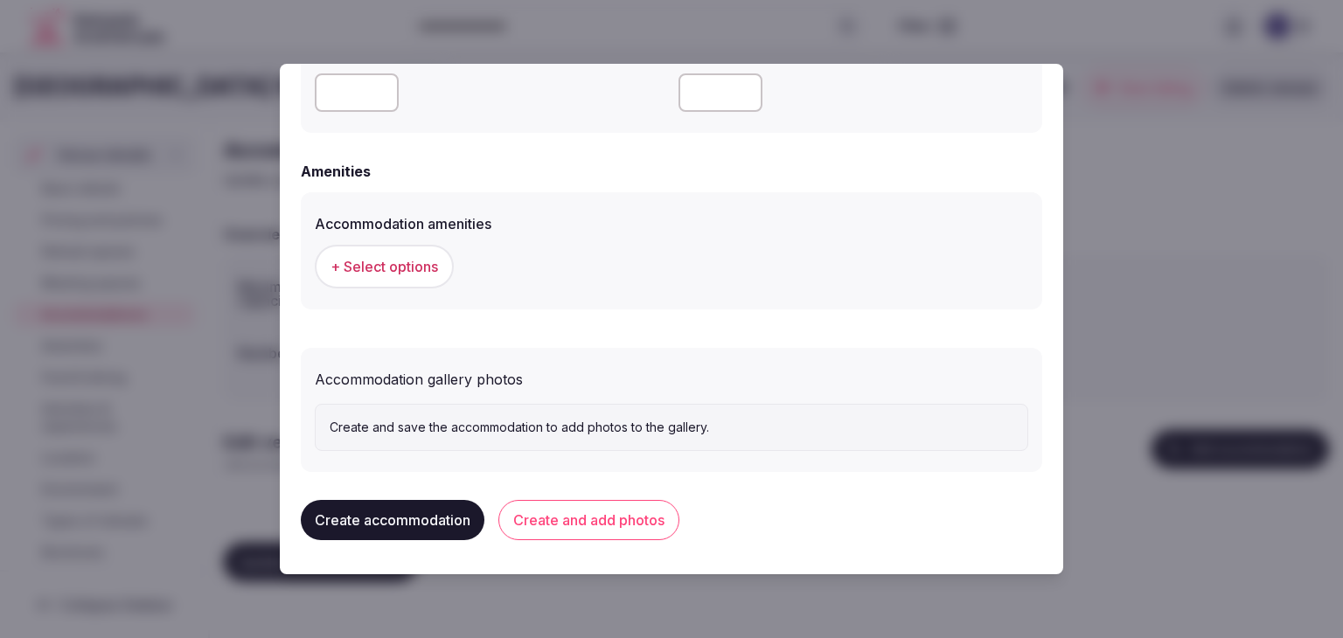
click at [438, 273] on button "+ Select options" at bounding box center [384, 267] width 139 height 44
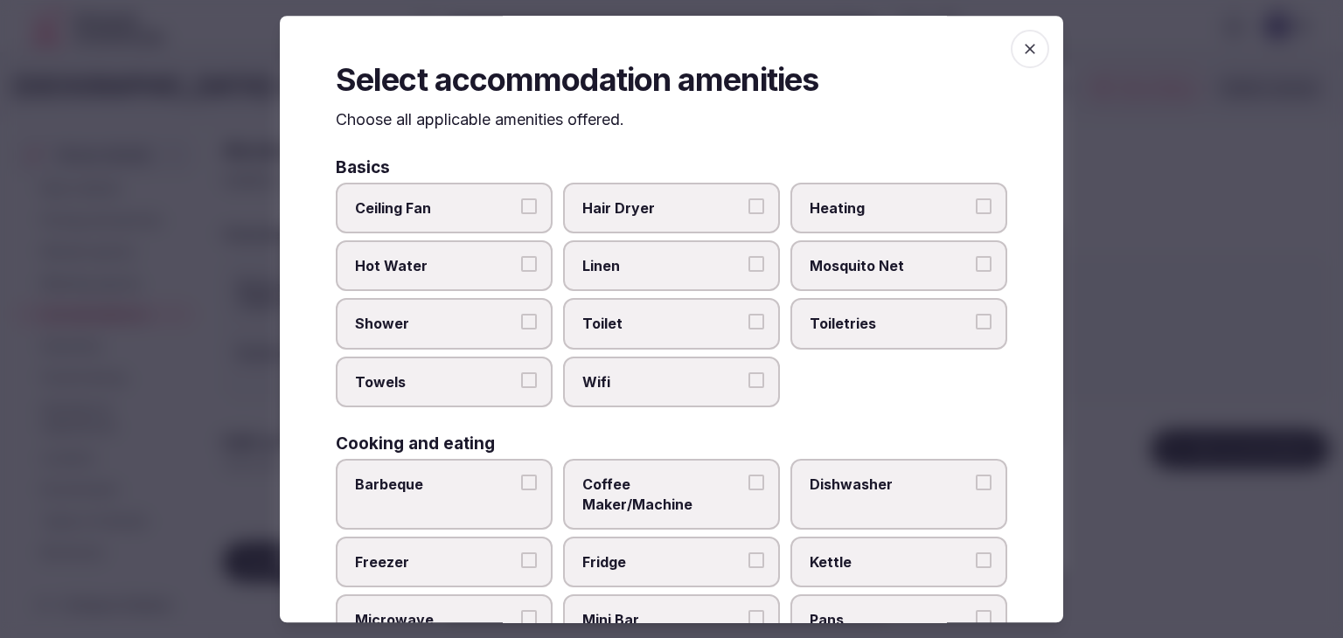
click at [628, 372] on span "Wifi" at bounding box center [662, 381] width 161 height 19
click at [748, 372] on button "Wifi" at bounding box center [756, 380] width 16 height 16
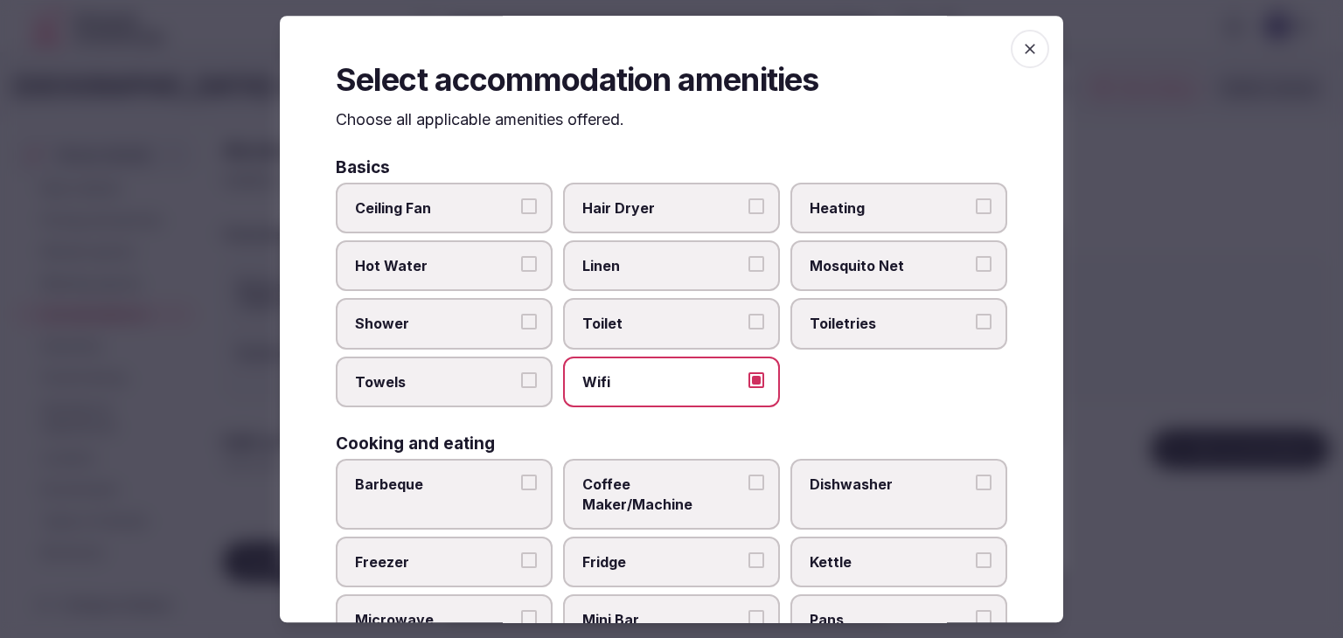
drag, startPoint x: 864, startPoint y: 323, endPoint x: 728, endPoint y: 281, distance: 141.6
click at [864, 323] on span "Toiletries" at bounding box center [889, 324] width 161 height 19
click at [976, 323] on button "Toiletries" at bounding box center [984, 323] width 16 height 16
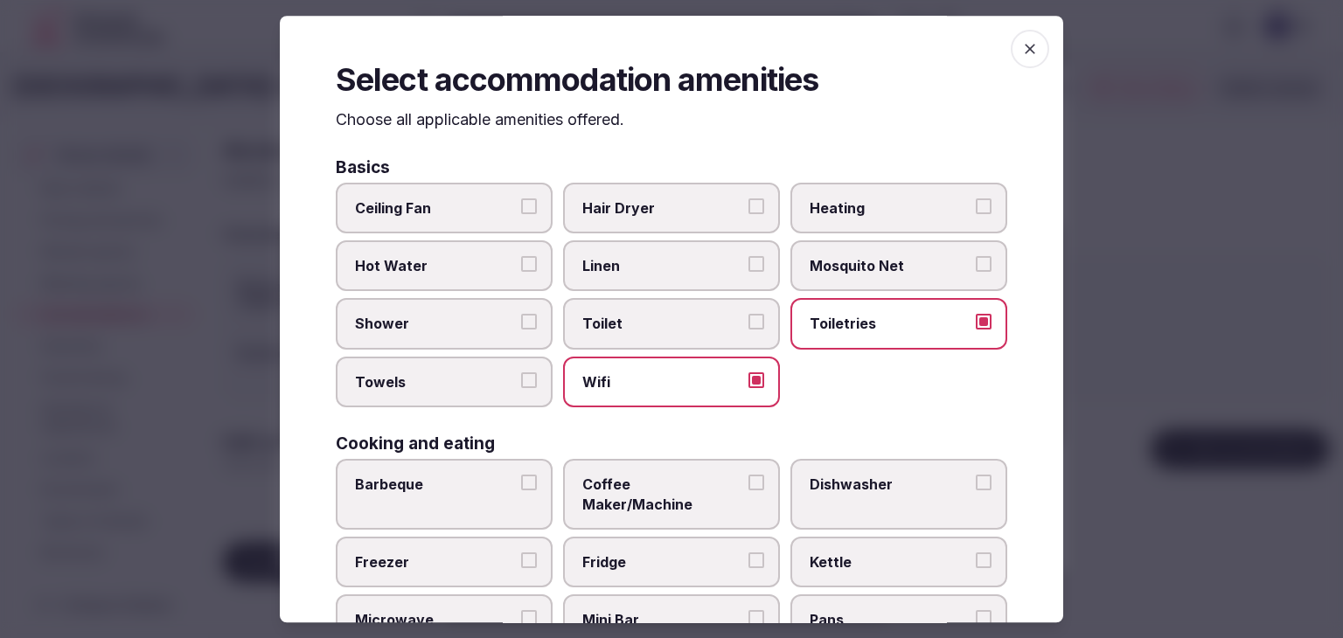
click at [660, 214] on span "Hair Dryer" at bounding box center [662, 207] width 161 height 19
click at [748, 214] on button "Hair Dryer" at bounding box center [756, 206] width 16 height 16
click at [469, 329] on span "Shower" at bounding box center [435, 324] width 161 height 19
click at [521, 329] on button "Shower" at bounding box center [529, 323] width 16 height 16
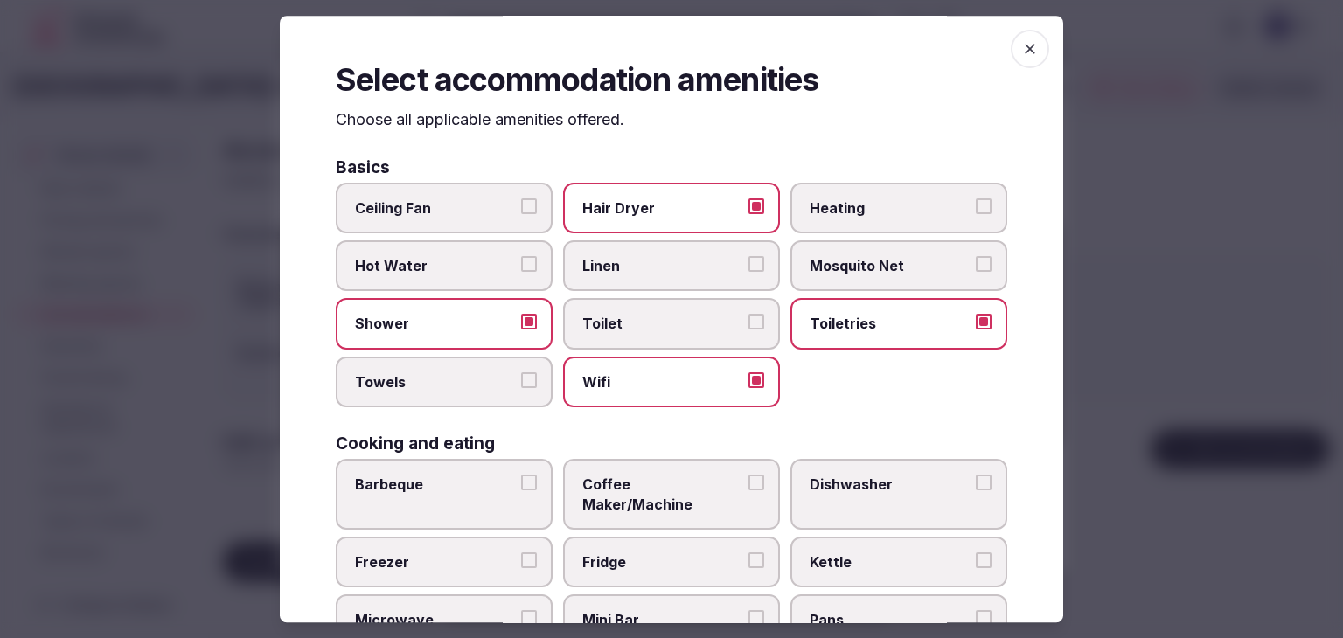
click at [438, 398] on label "Towels" at bounding box center [444, 382] width 217 height 51
click at [521, 388] on button "Towels" at bounding box center [529, 380] width 16 height 16
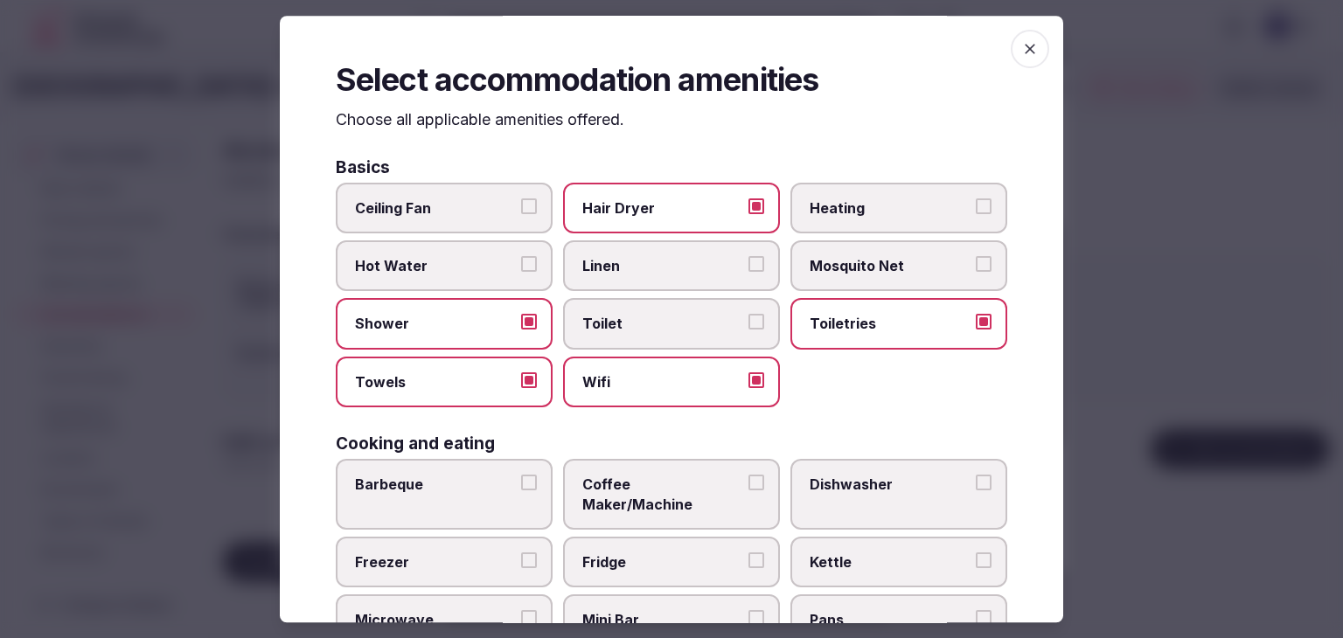
click at [663, 480] on span "Coffee Maker/Machine" at bounding box center [662, 494] width 161 height 39
click at [748, 480] on button "Coffee Maker/Machine" at bounding box center [756, 483] width 16 height 16
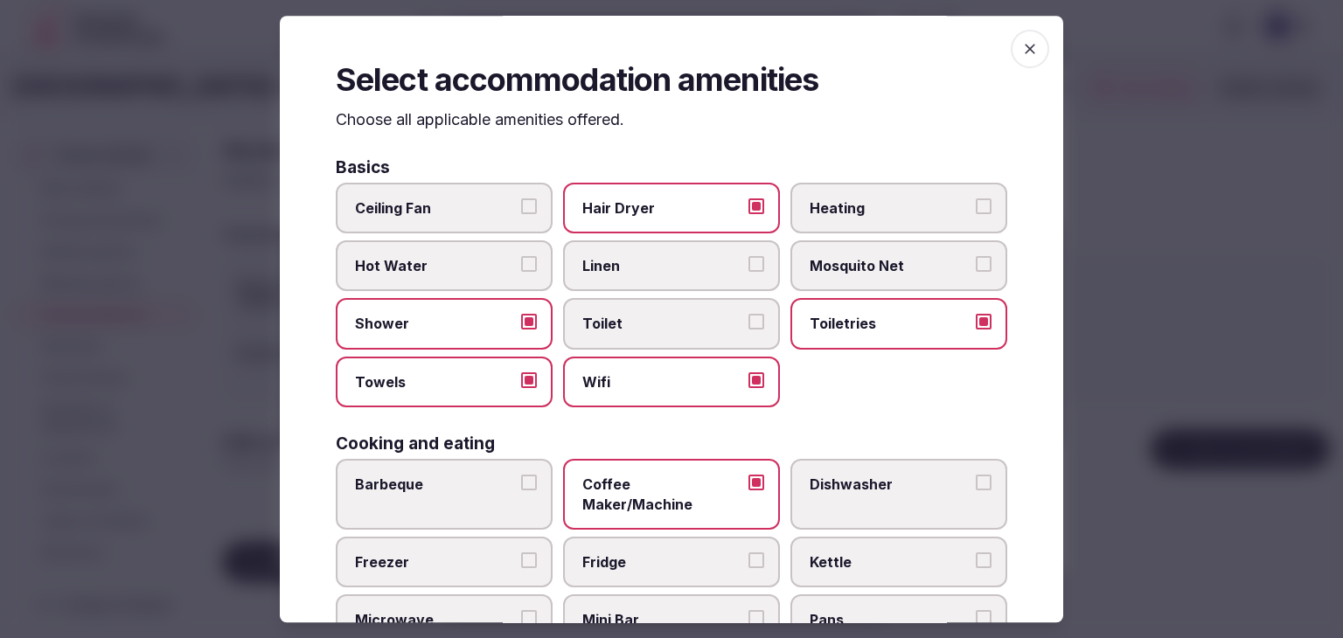
click at [647, 552] on span "Fridge" at bounding box center [662, 561] width 161 height 19
click at [748, 552] on button "Fridge" at bounding box center [756, 560] width 16 height 16
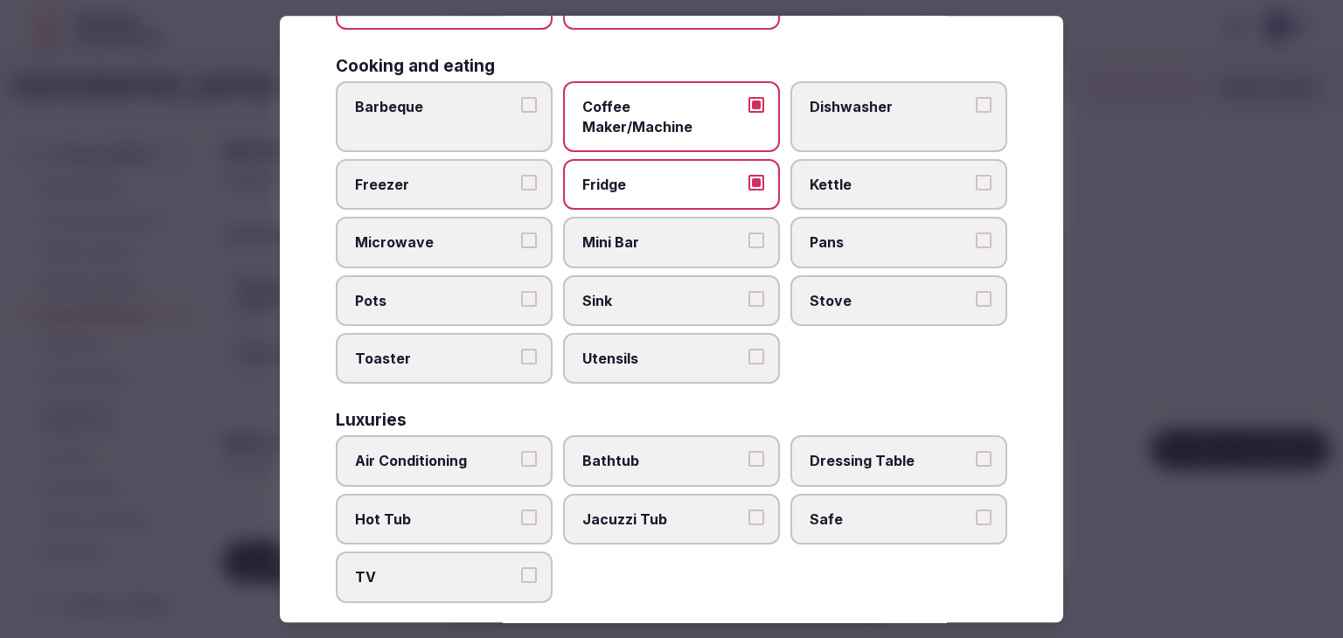
scroll to position [524, 0]
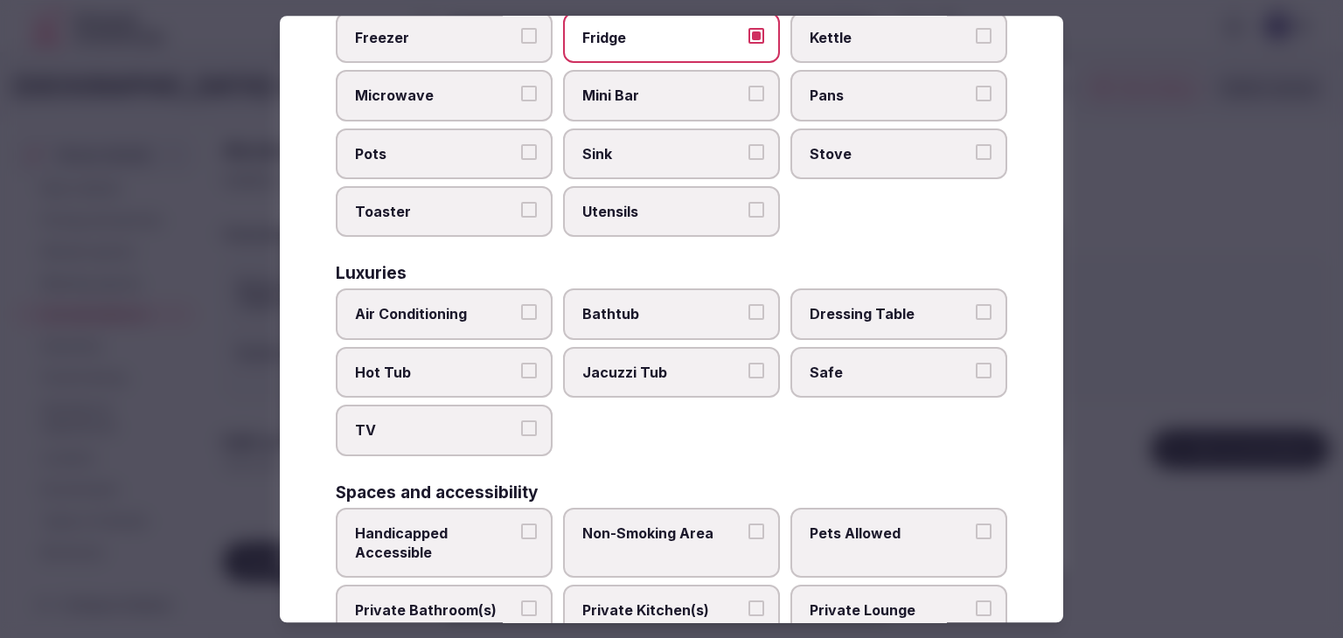
click at [502, 305] on span "Air Conditioning" at bounding box center [435, 314] width 161 height 19
click at [521, 305] on button "Air Conditioning" at bounding box center [529, 313] width 16 height 16
click at [490, 484] on h3 "Spaces and accessibility" at bounding box center [437, 492] width 202 height 17
click at [485, 420] on label "TV" at bounding box center [444, 431] width 217 height 51
click at [521, 421] on button "TV" at bounding box center [529, 429] width 16 height 16
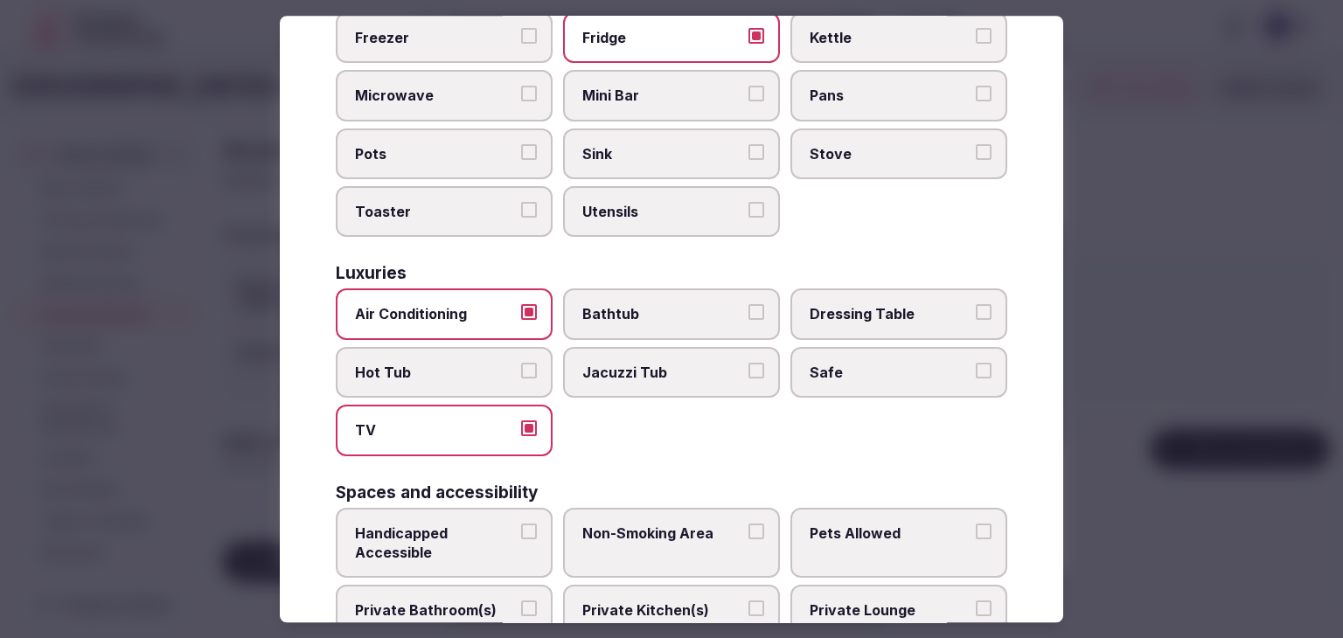
click at [955, 359] on label "Safe" at bounding box center [898, 372] width 217 height 51
click at [976, 363] on button "Safe" at bounding box center [984, 371] width 16 height 16
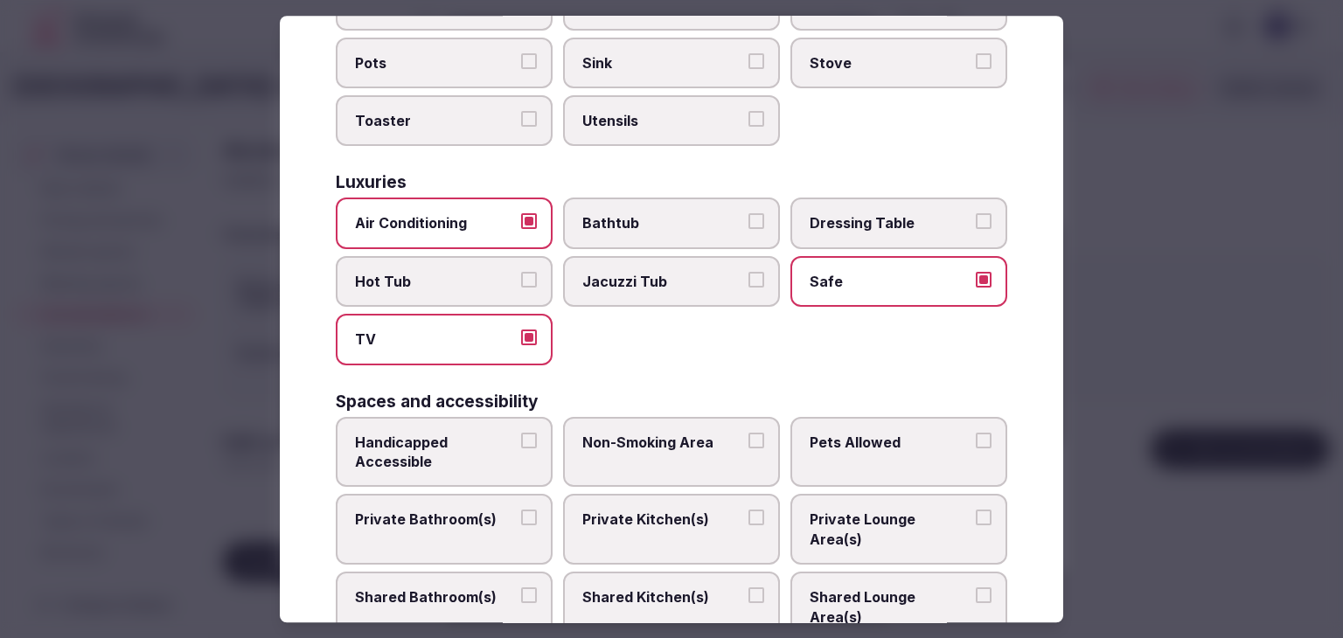
scroll to position [699, 0]
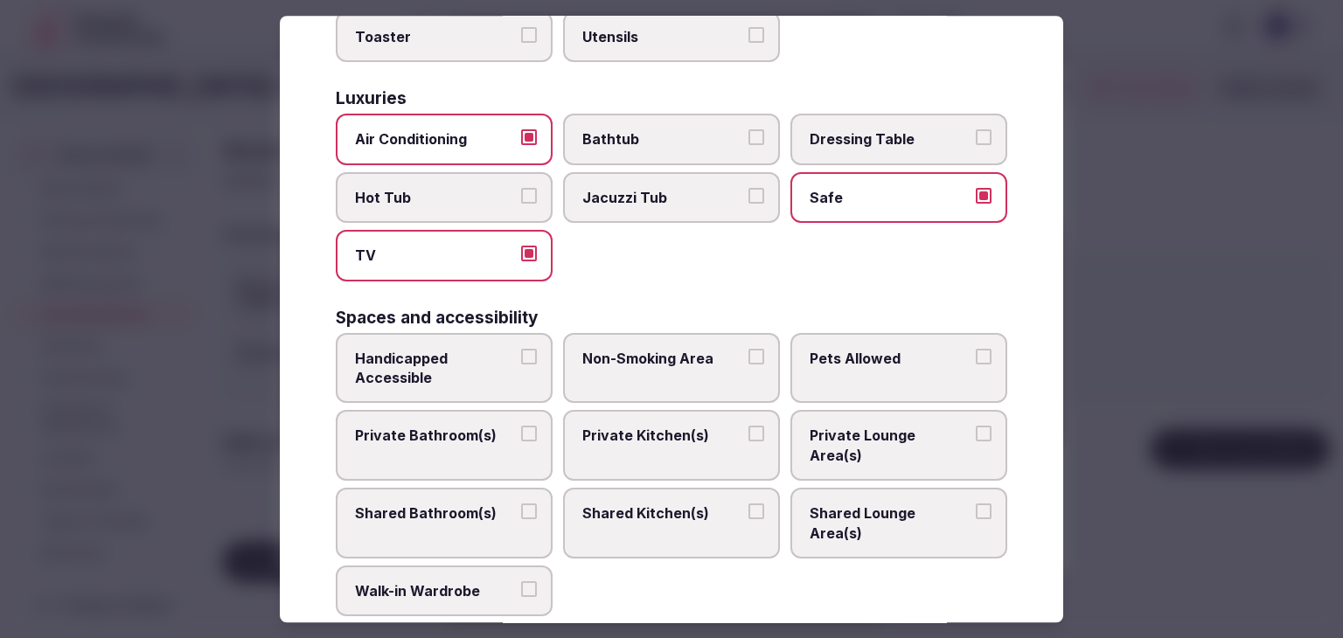
click at [468, 427] on span "Private Bathroom(s)" at bounding box center [435, 436] width 161 height 19
click at [521, 427] on button "Private Bathroom(s)" at bounding box center [529, 435] width 16 height 16
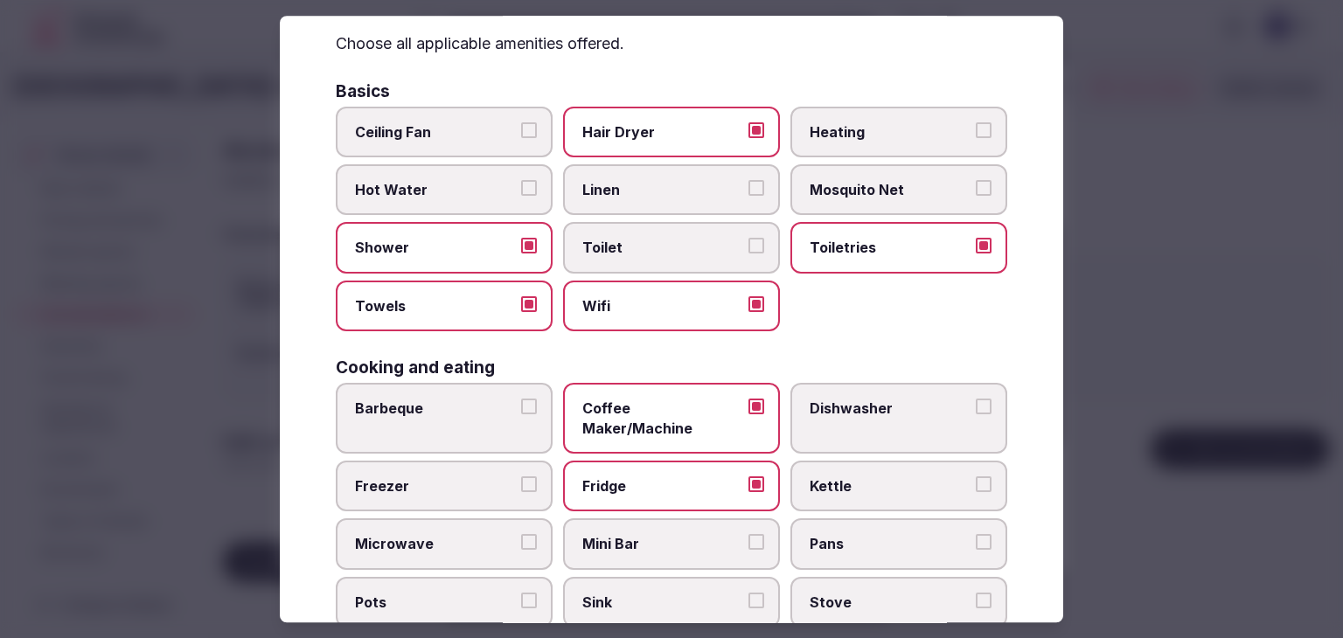
scroll to position [0, 0]
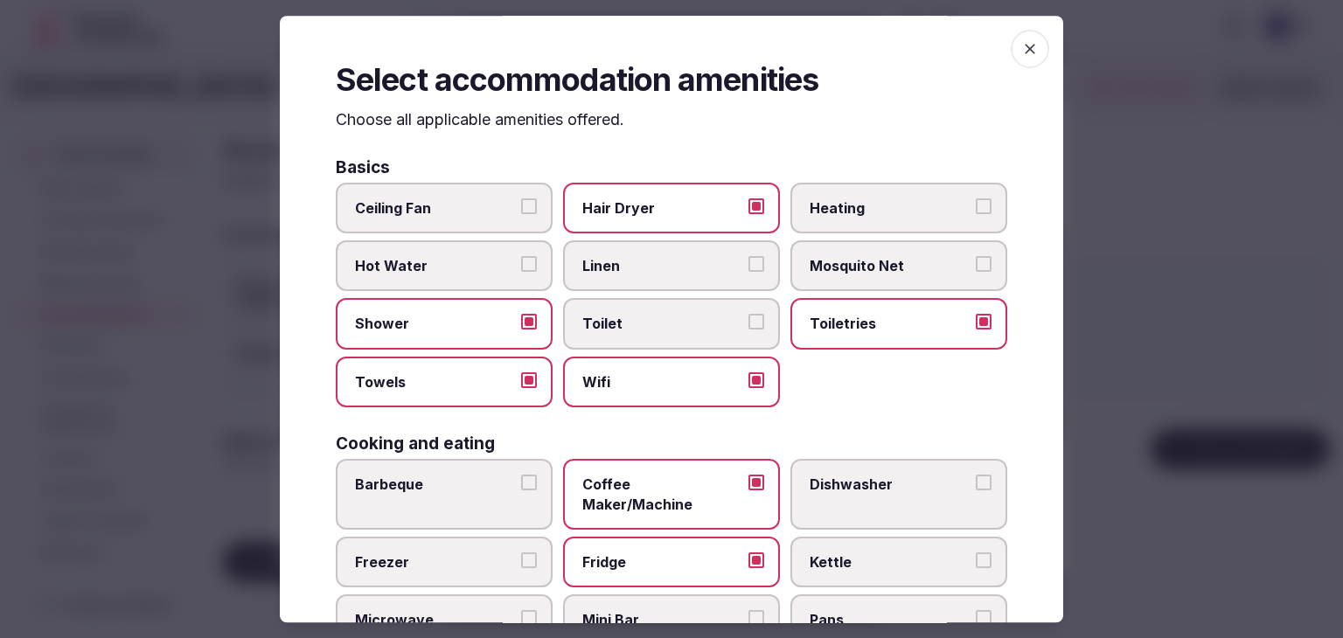
click at [1021, 44] on icon "button" at bounding box center [1029, 48] width 17 height 17
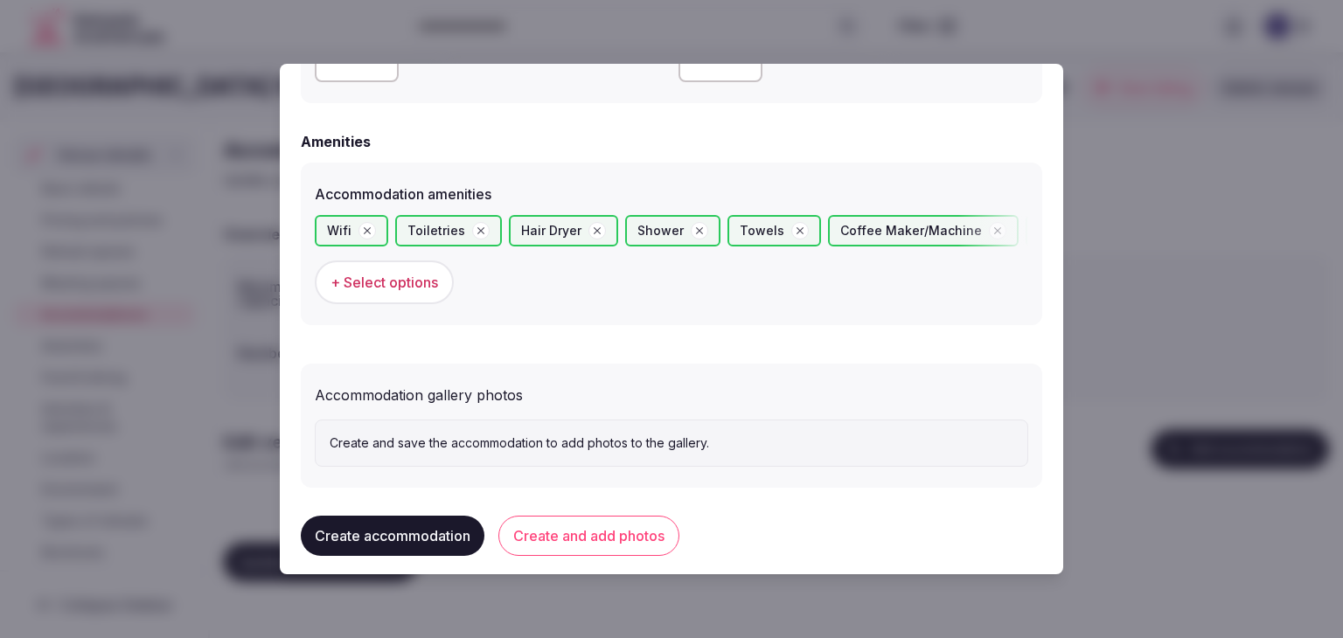
scroll to position [1632, 0]
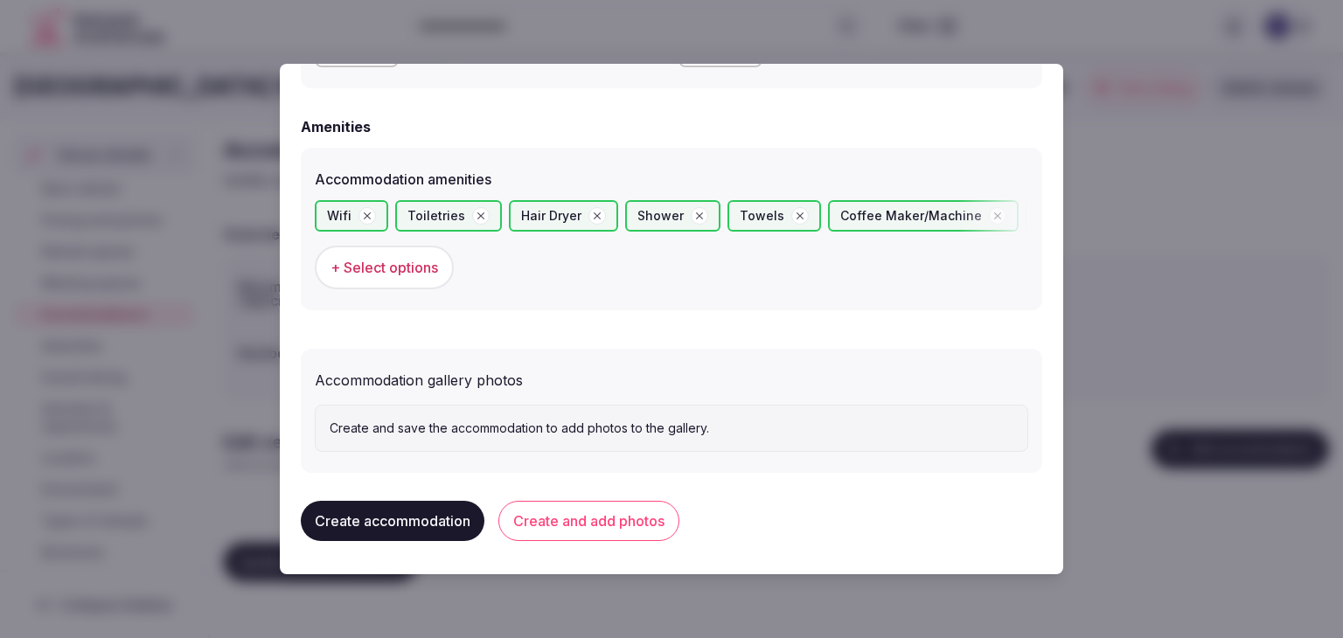
click at [636, 527] on button "Create and add photos" at bounding box center [588, 521] width 181 height 40
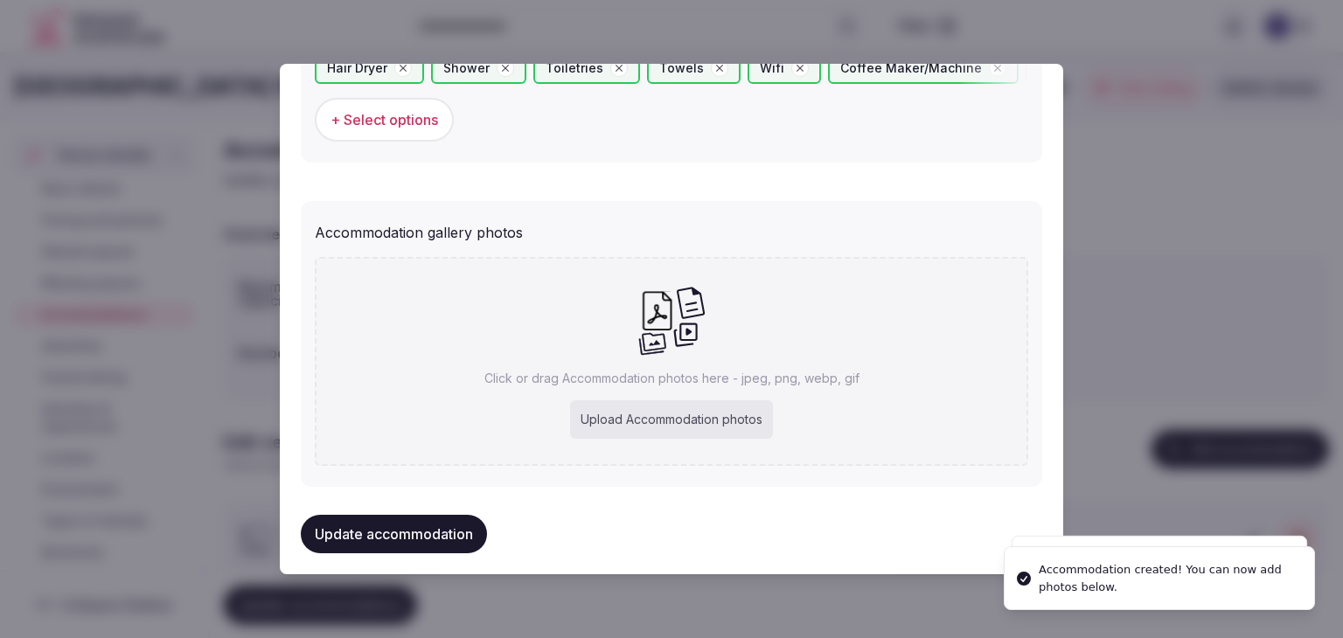
scroll to position [1793, 0]
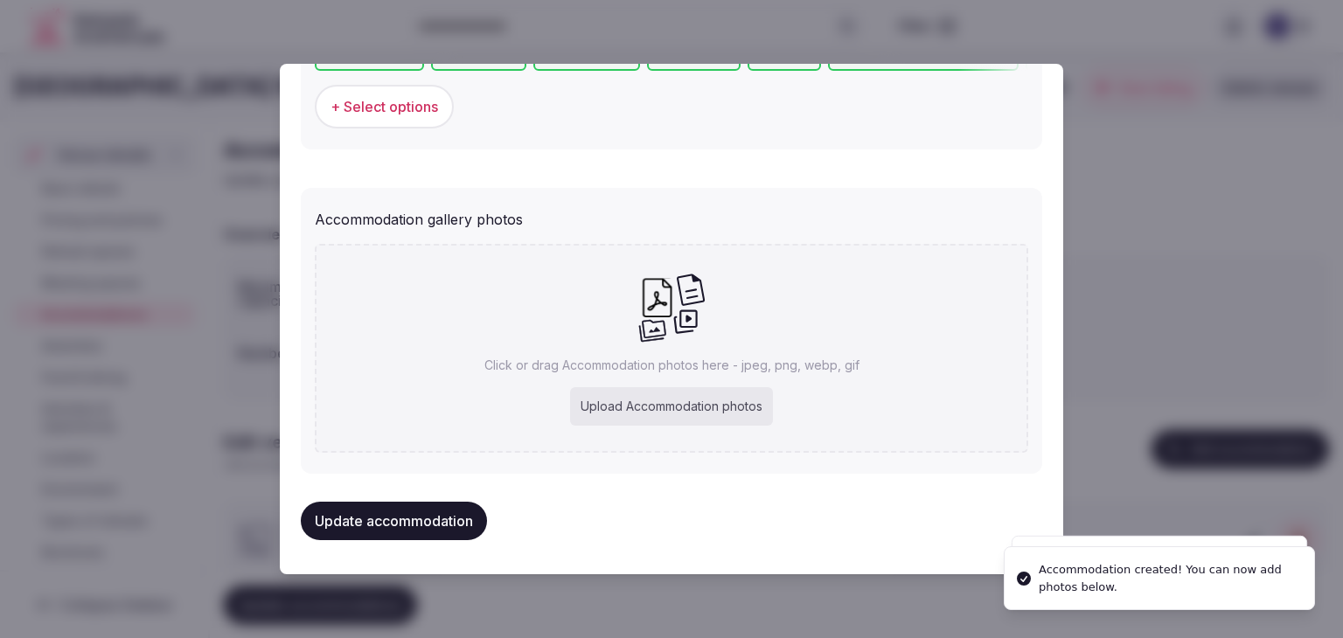
click at [649, 390] on div "Upload Accommodation photos" at bounding box center [671, 406] width 203 height 38
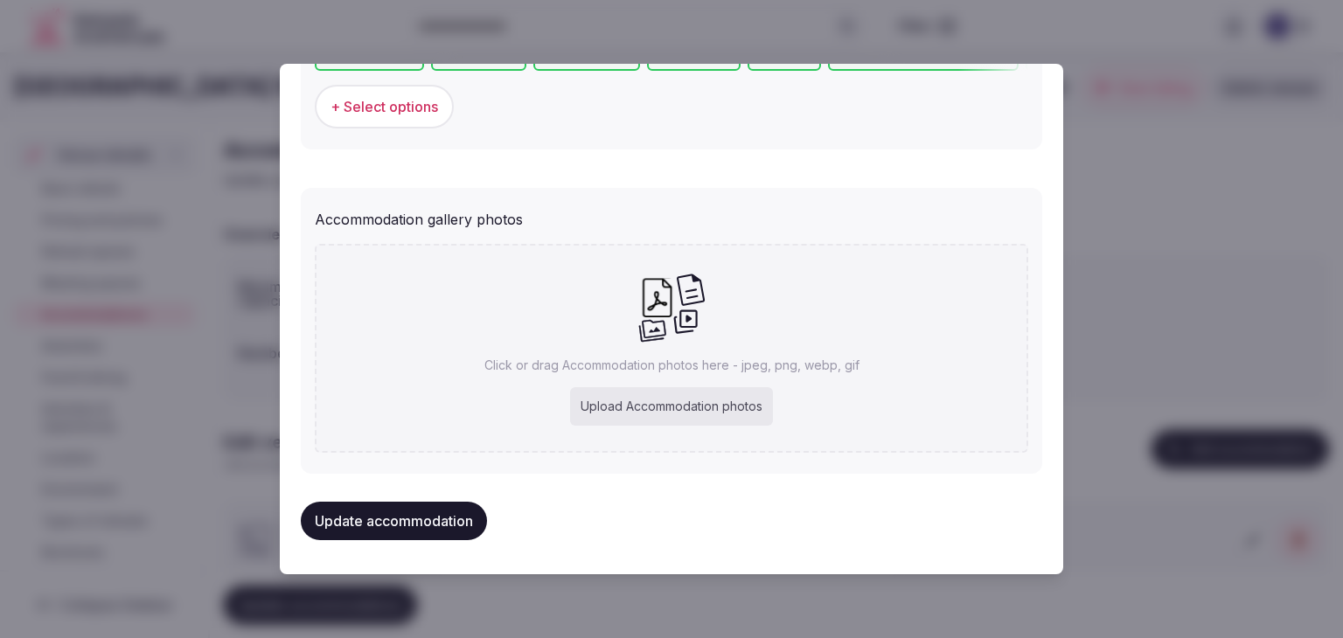
type input "**********"
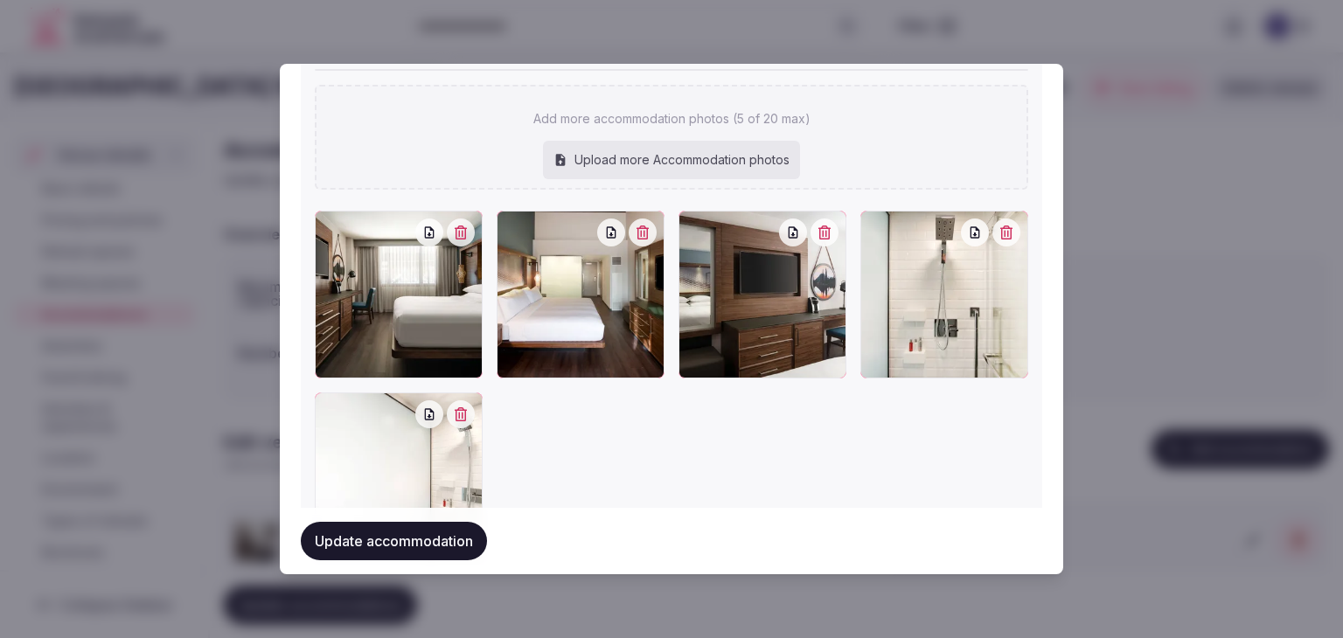
scroll to position [2055, 0]
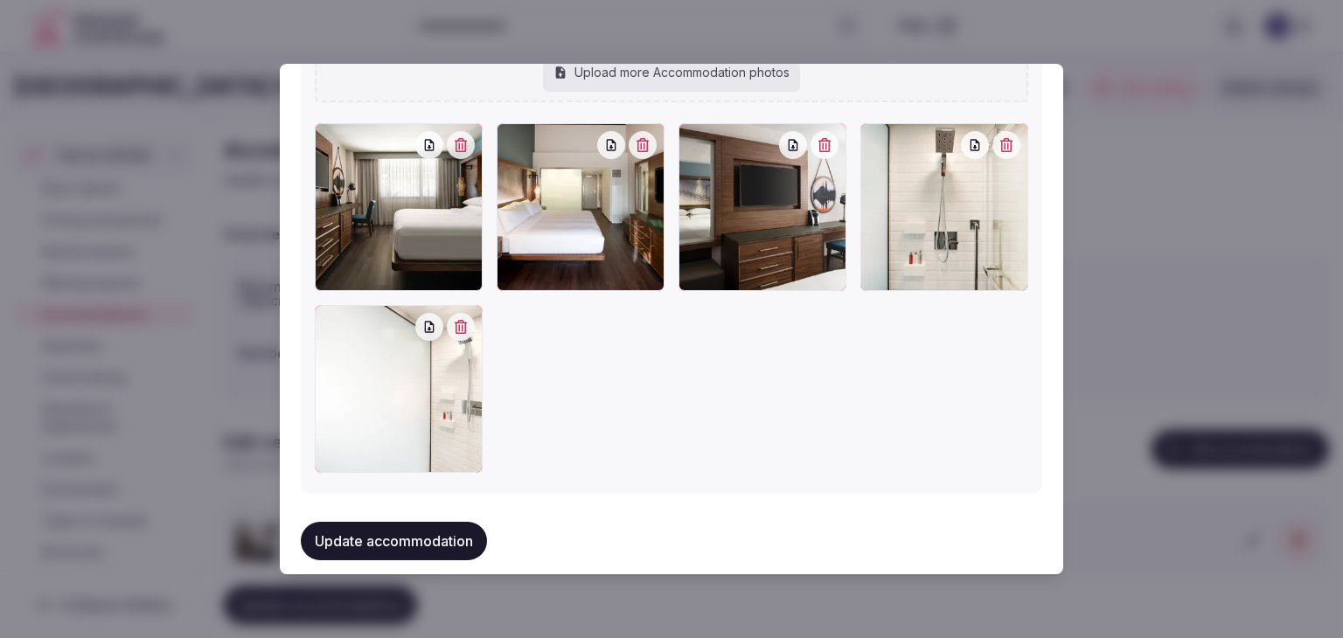
click at [424, 533] on button "Update accommodation" at bounding box center [394, 541] width 186 height 38
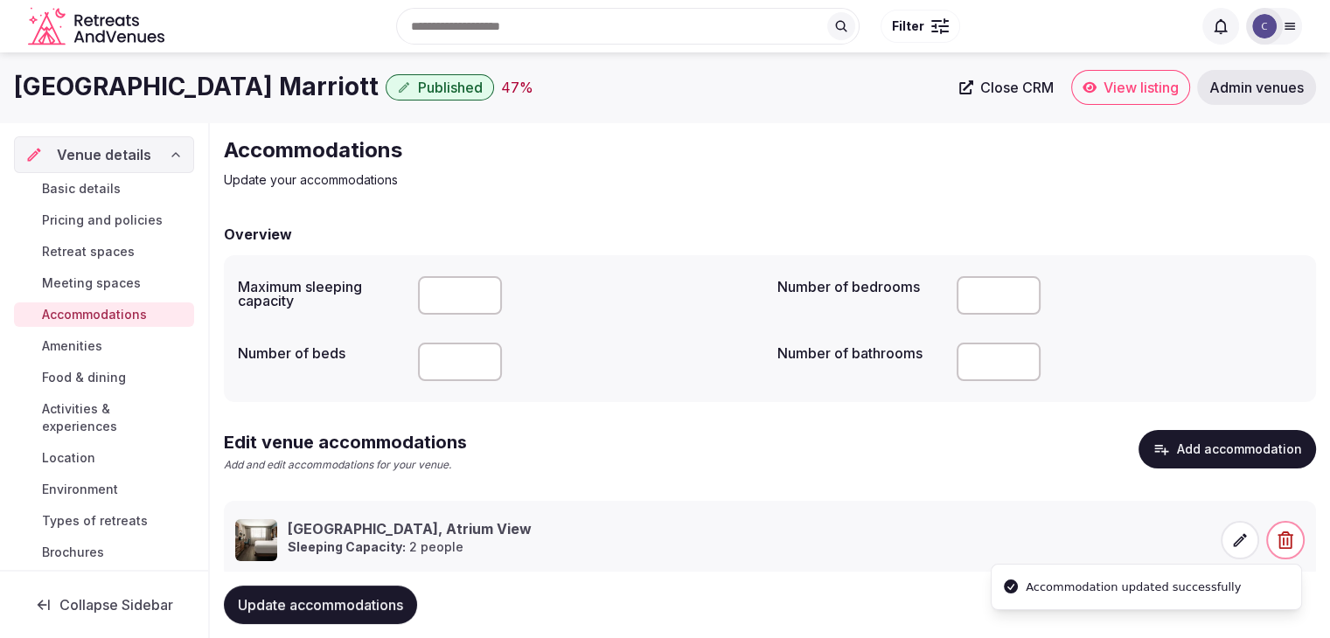
click at [365, 601] on span "Update accommodations" at bounding box center [320, 604] width 165 height 17
click at [88, 341] on span "Amenities" at bounding box center [72, 345] width 60 height 17
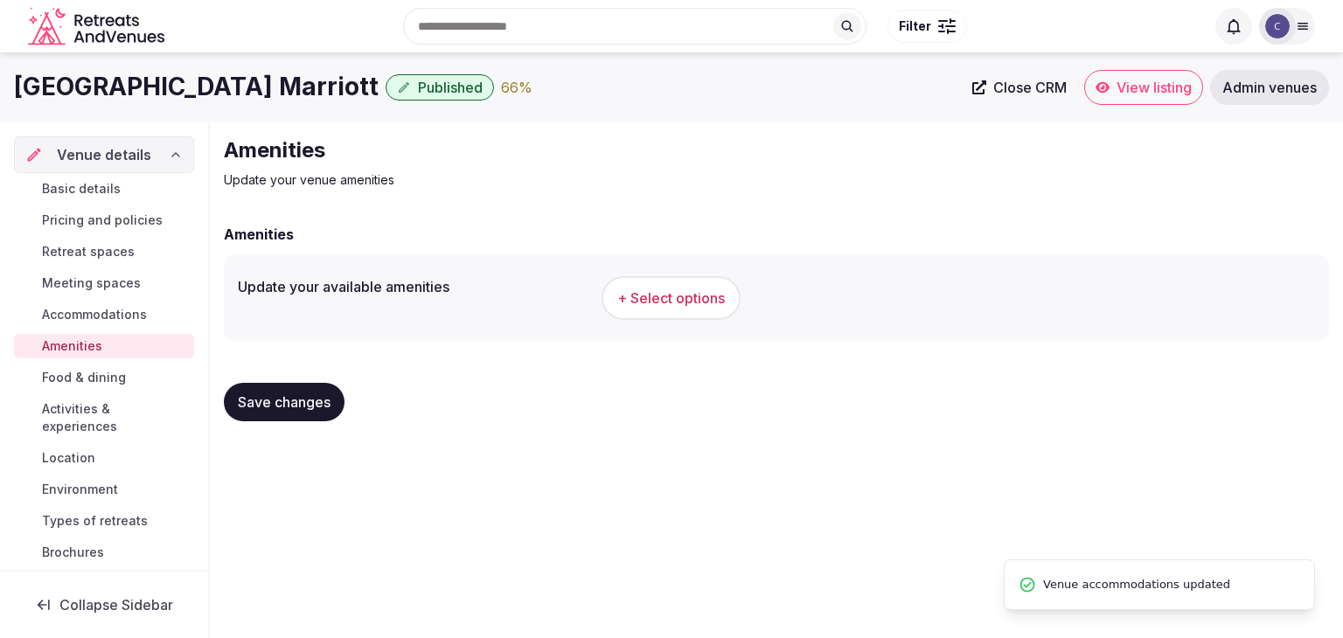
click at [670, 302] on span "+ Select options" at bounding box center [671, 297] width 108 height 19
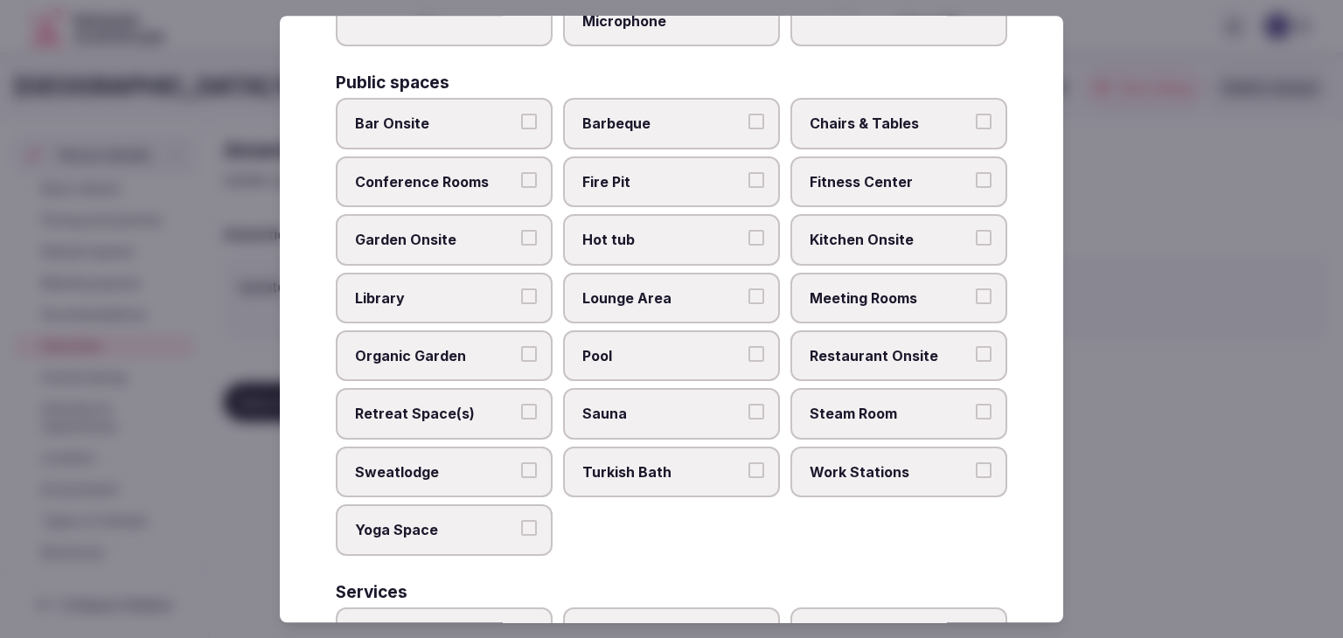
scroll to position [941, 0]
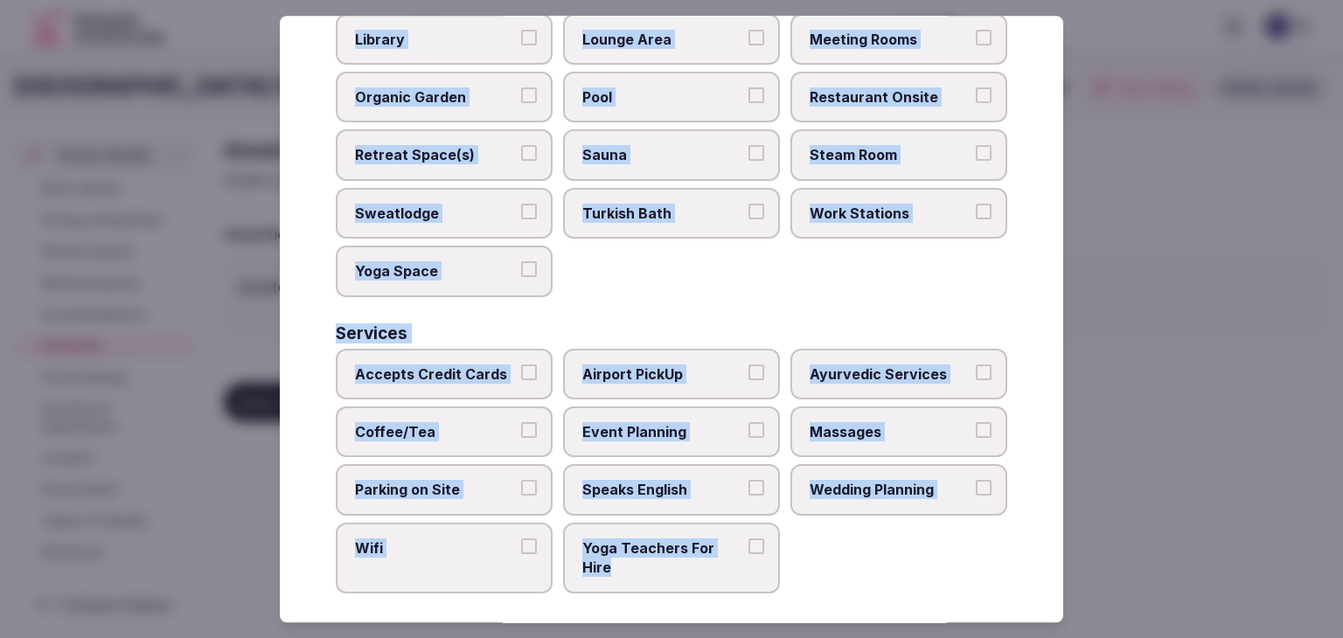
drag, startPoint x: 337, startPoint y: 117, endPoint x: 787, endPoint y: 595, distance: 656.7
click at [787, 595] on div "Select your venue amenities Choose all applicable amenities offered. Activities…" at bounding box center [671, 319] width 783 height 607
copy div "Choose all applicable amenities offered. Activities Bicycles Camping Allowed On…"
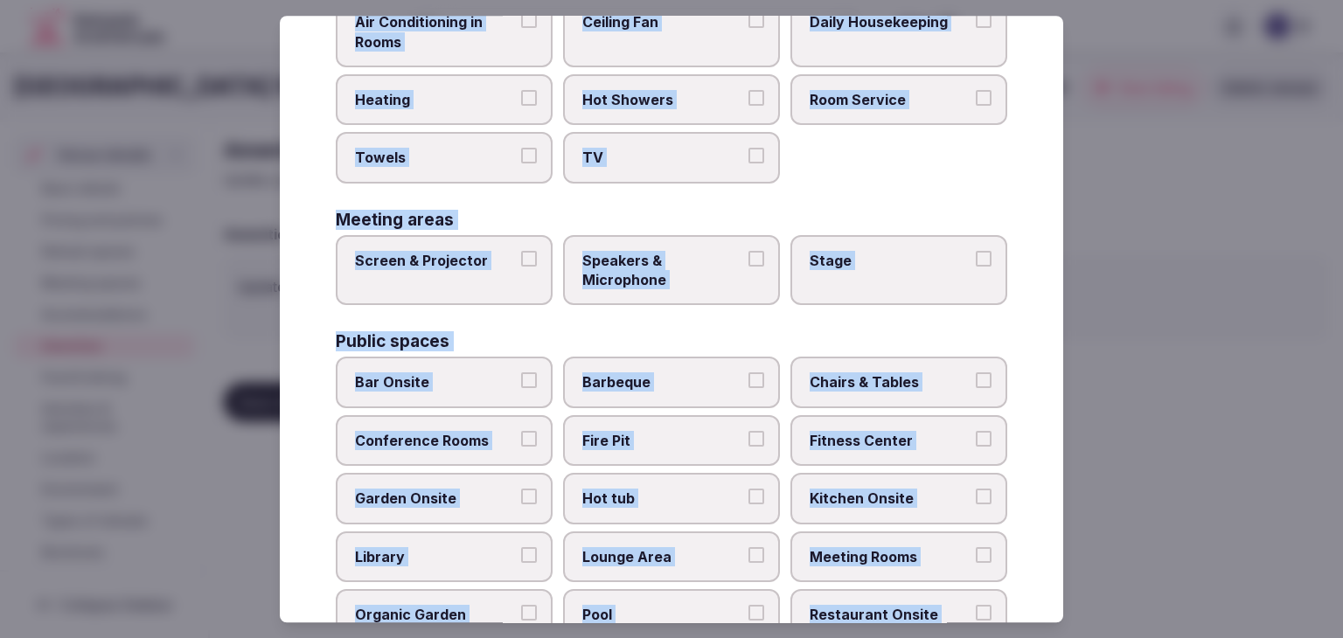
scroll to position [330, 0]
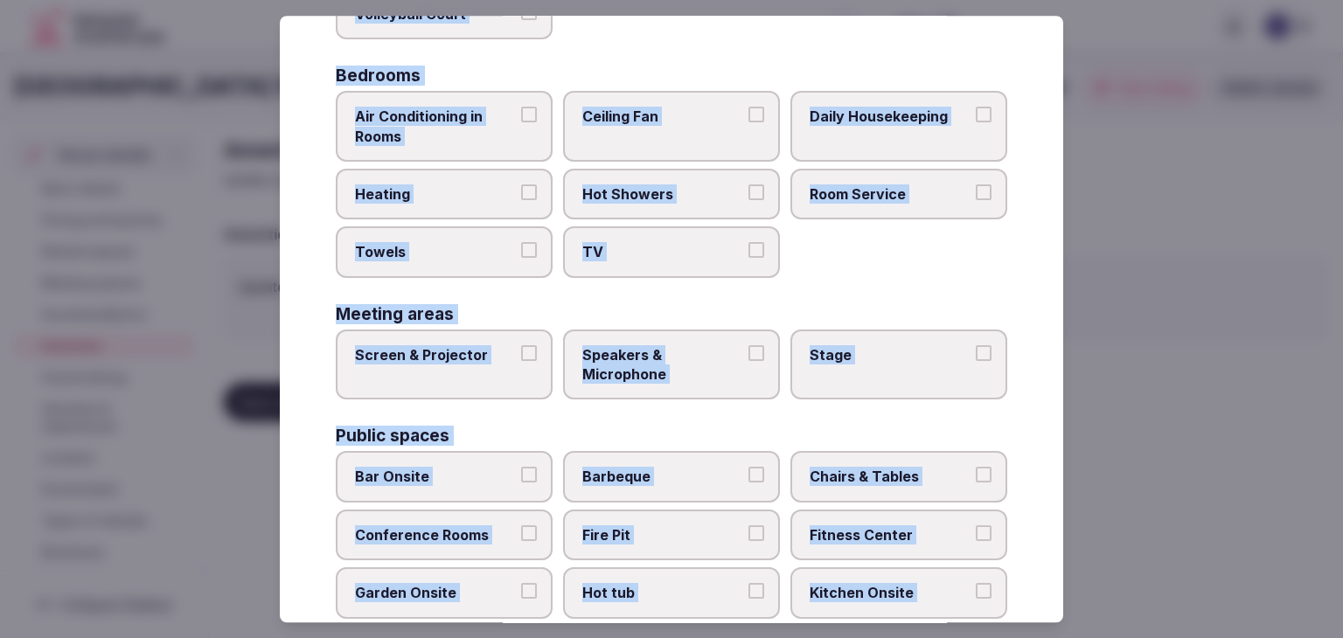
click at [497, 142] on span "Air Conditioning in Rooms" at bounding box center [435, 126] width 161 height 39
click at [521, 122] on button "Air Conditioning in Rooms" at bounding box center [529, 115] width 16 height 16
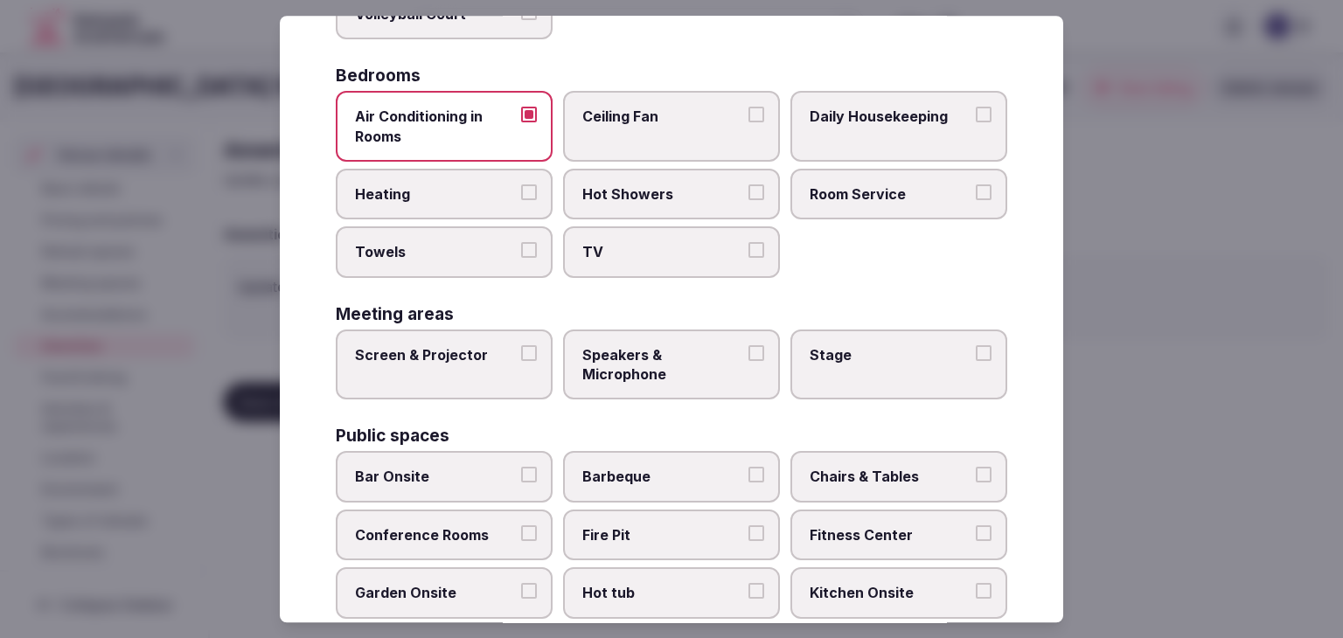
click at [488, 212] on label "Heating" at bounding box center [444, 194] width 217 height 51
click at [521, 200] on button "Heating" at bounding box center [529, 192] width 16 height 16
click at [477, 262] on label "Towels" at bounding box center [444, 252] width 217 height 51
click at [521, 259] on button "Towels" at bounding box center [529, 251] width 16 height 16
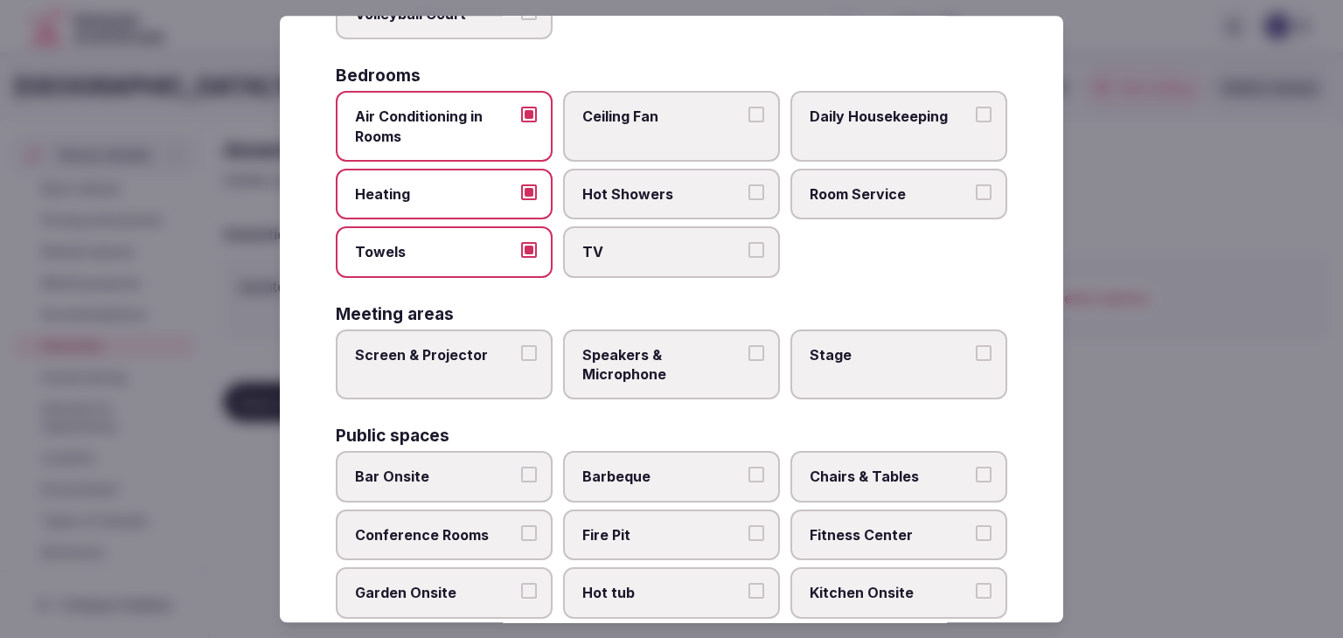
click at [661, 260] on label "TV" at bounding box center [671, 252] width 217 height 51
click at [748, 259] on button "TV" at bounding box center [756, 251] width 16 height 16
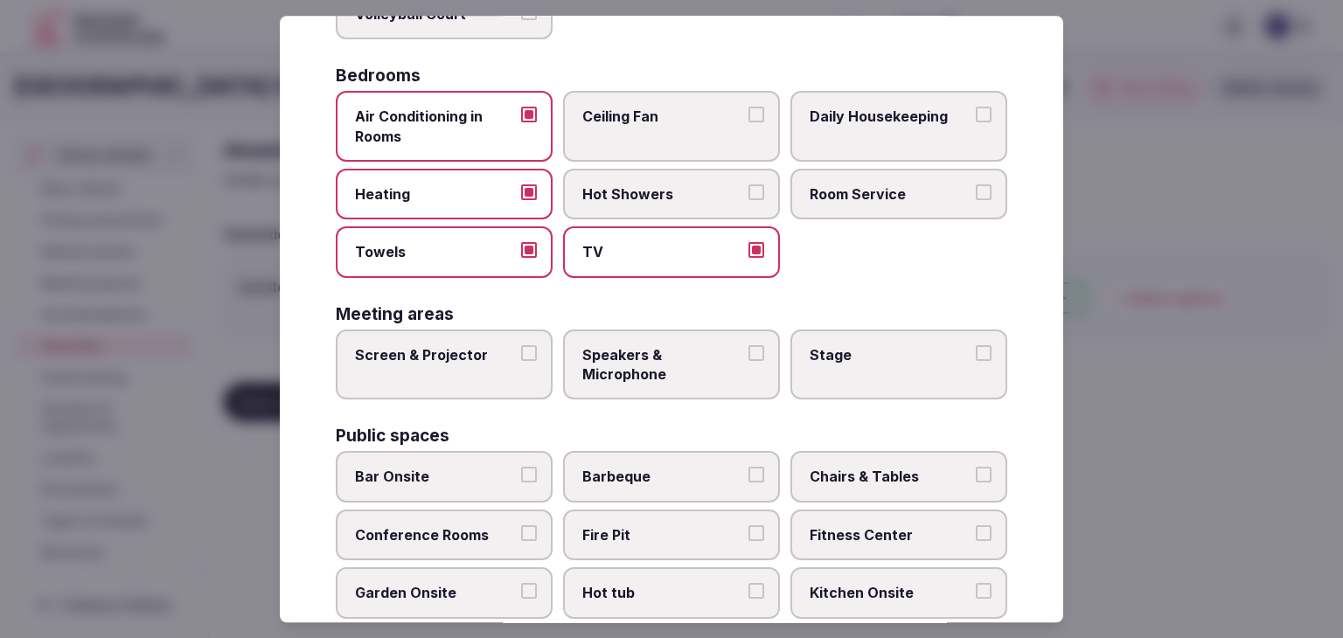
click at [671, 218] on div "Air Conditioning in Rooms Ceiling Fan Daily Housekeeping Heating Hot Showers Ro…" at bounding box center [671, 184] width 671 height 187
click at [680, 203] on label "Hot Showers" at bounding box center [671, 194] width 217 height 51
click at [748, 200] on button "Hot Showers" at bounding box center [756, 192] width 16 height 16
click at [906, 195] on span "Room Service" at bounding box center [889, 193] width 161 height 19
click at [976, 195] on button "Room Service" at bounding box center [984, 192] width 16 height 16
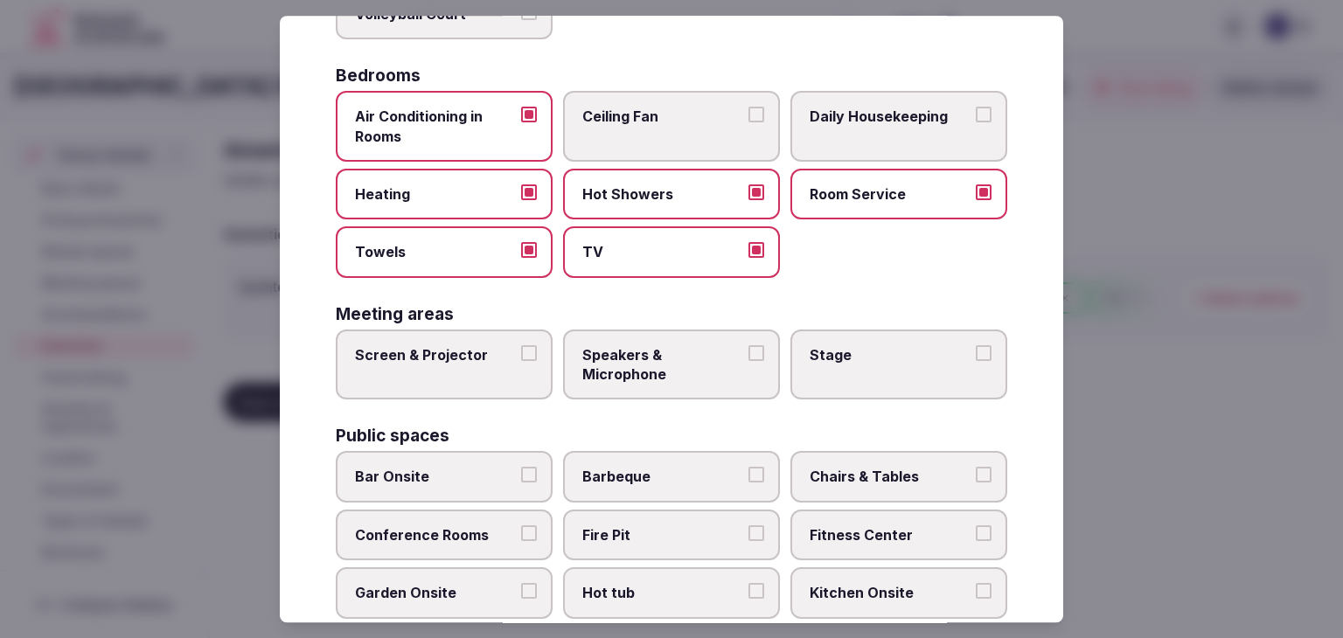
click at [906, 121] on span "Daily Housekeeping" at bounding box center [889, 116] width 161 height 19
click at [976, 121] on button "Daily Housekeeping" at bounding box center [984, 115] width 16 height 16
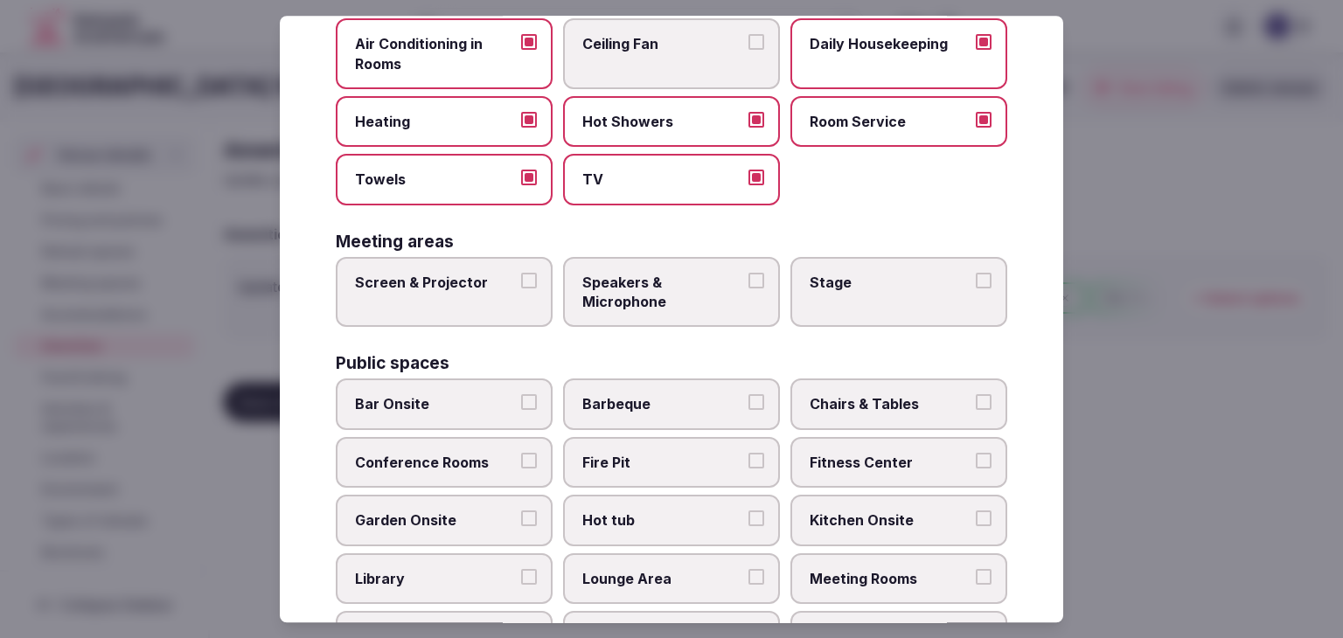
scroll to position [504, 0]
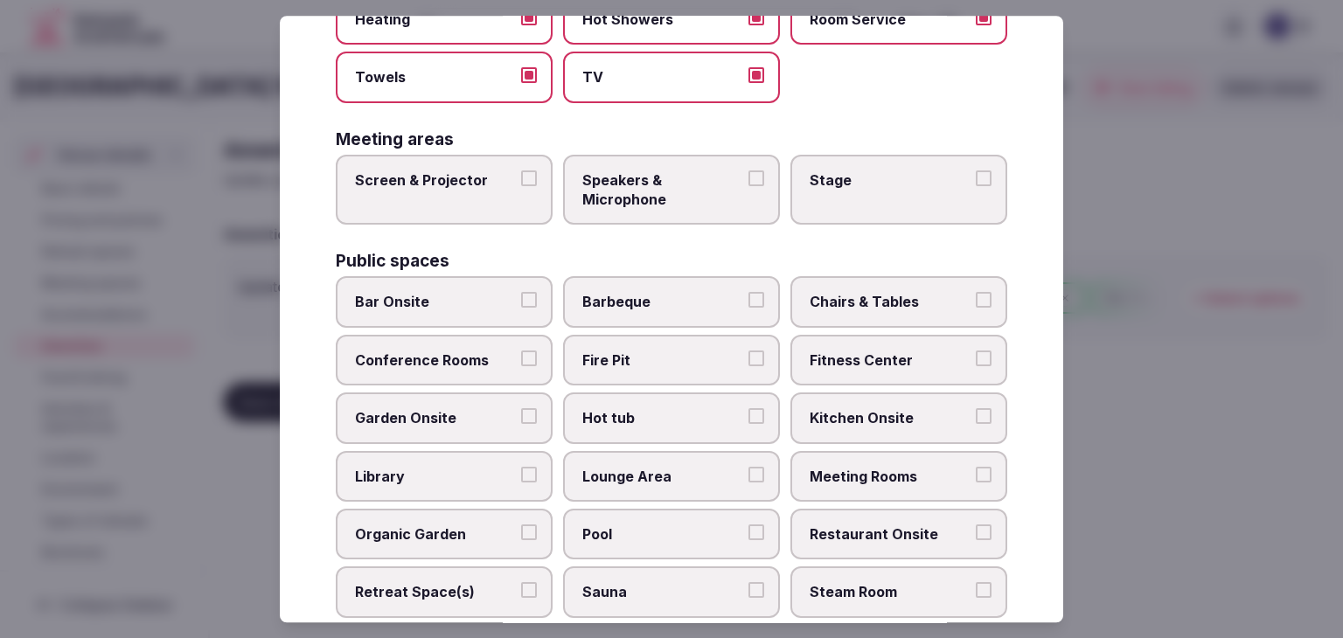
click at [480, 202] on label "Screen & Projector" at bounding box center [444, 190] width 217 height 71
click at [521, 186] on button "Screen & Projector" at bounding box center [529, 178] width 16 height 16
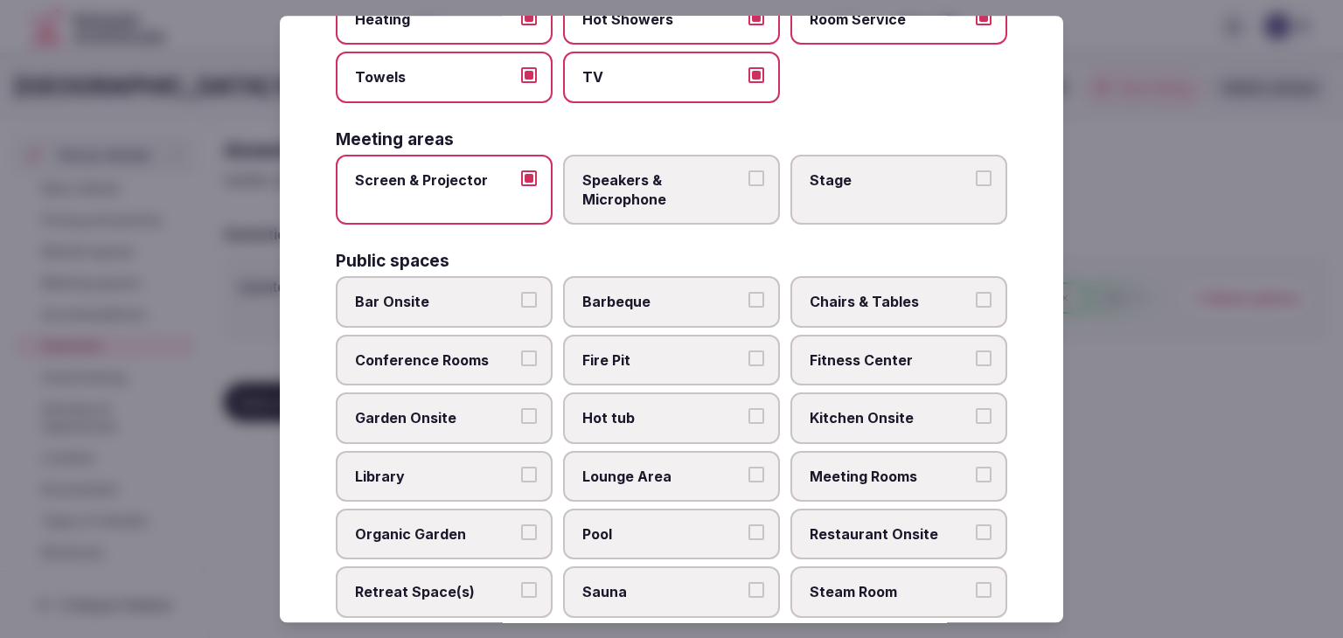
click at [658, 190] on span "Speakers & Microphone" at bounding box center [662, 189] width 161 height 39
click at [748, 186] on button "Speakers & Microphone" at bounding box center [756, 178] width 16 height 16
click at [865, 193] on label "Stage" at bounding box center [898, 190] width 217 height 71
click at [976, 186] on button "Stage" at bounding box center [984, 178] width 16 height 16
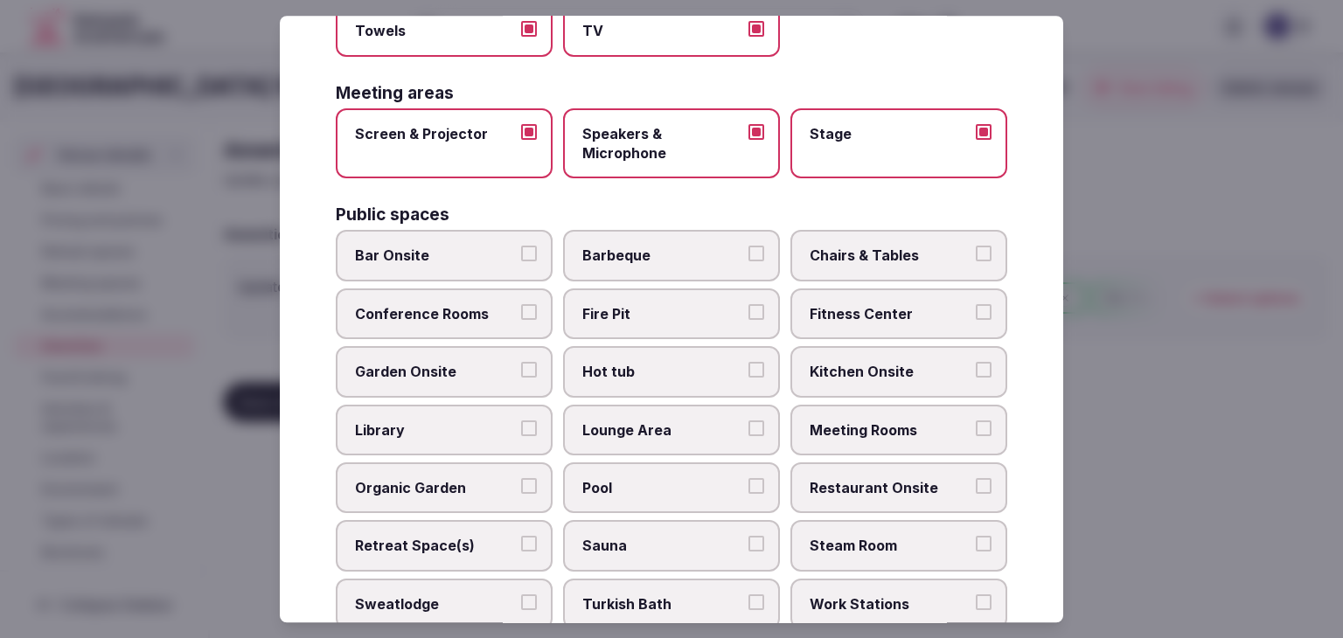
scroll to position [592, 0]
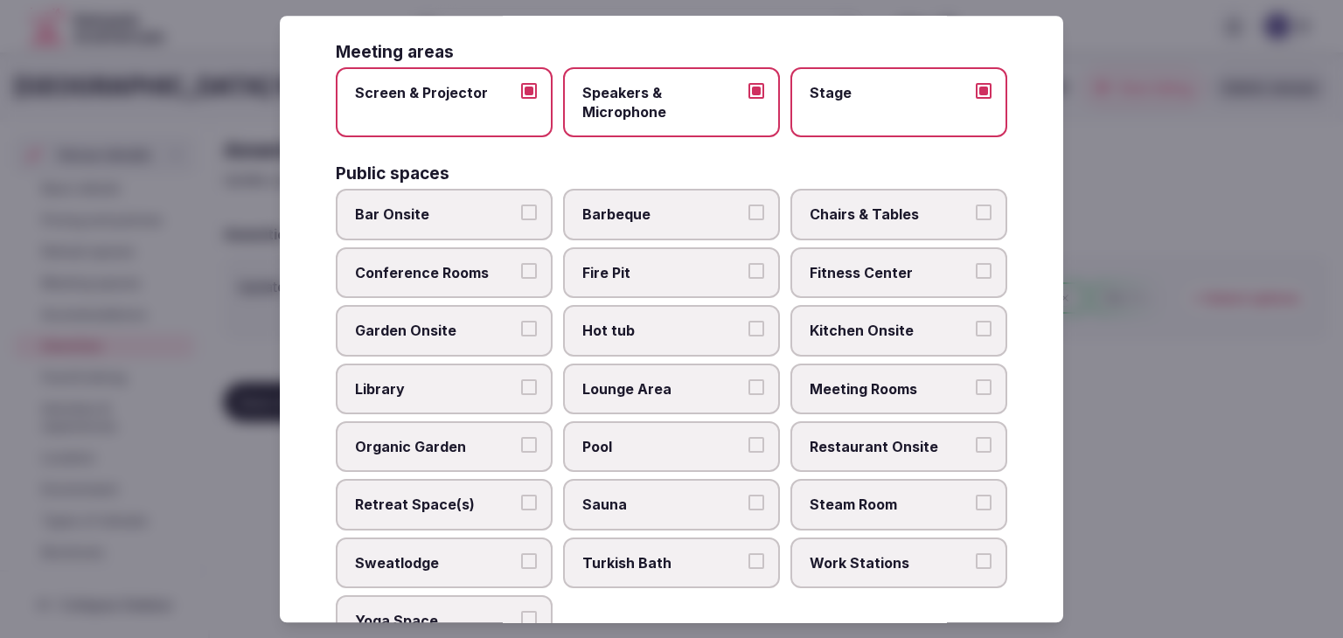
click at [477, 196] on label "Bar Onsite" at bounding box center [444, 215] width 217 height 51
click at [521, 205] on button "Bar Onsite" at bounding box center [529, 213] width 16 height 16
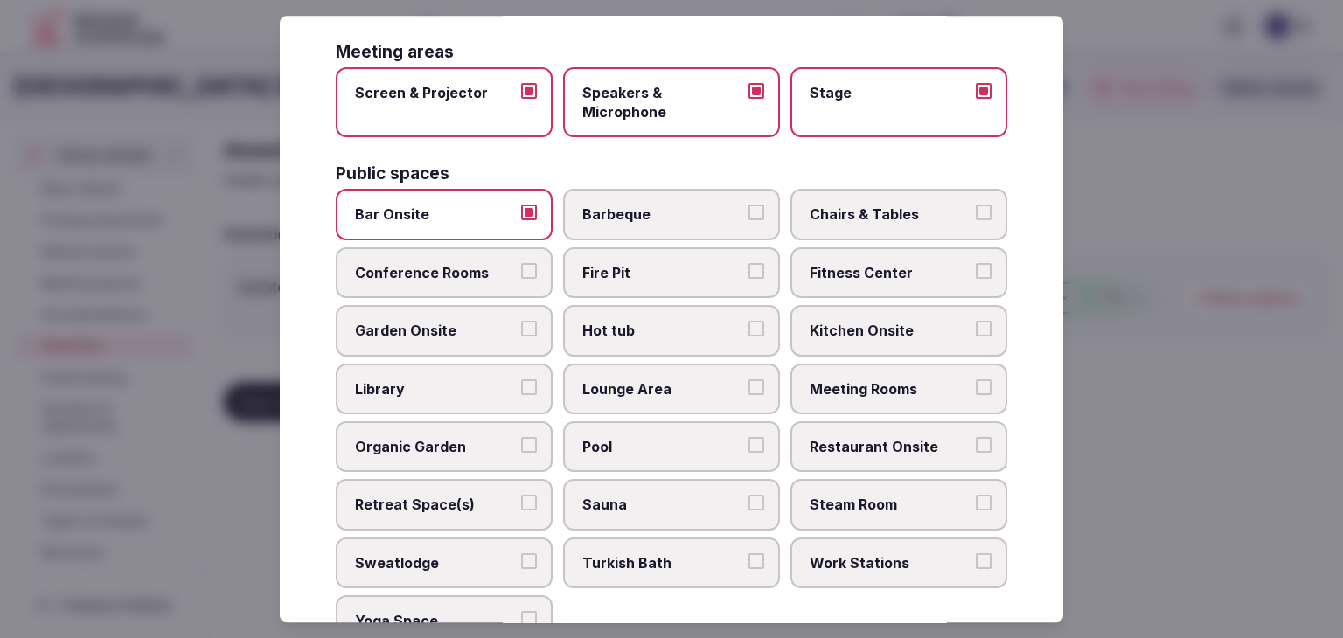
click at [906, 193] on label "Chairs & Tables" at bounding box center [898, 215] width 217 height 51
click at [976, 205] on button "Chairs & Tables" at bounding box center [984, 213] width 16 height 16
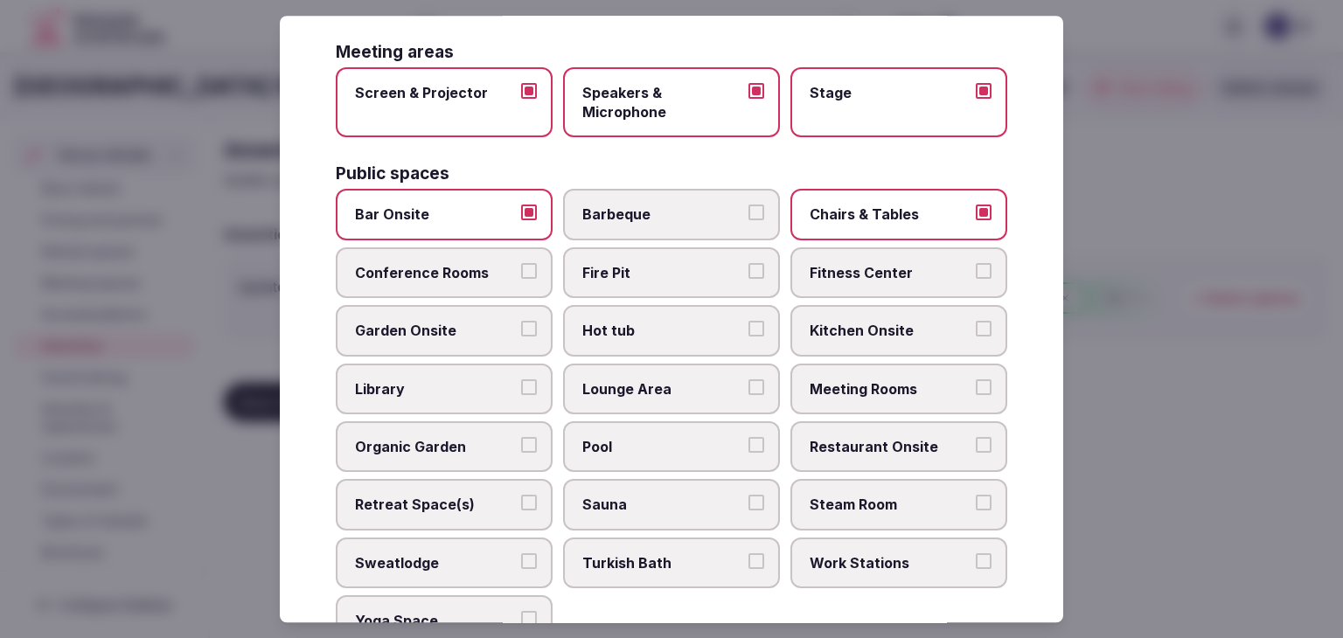
click at [895, 263] on span "Fitness Center" at bounding box center [889, 272] width 161 height 19
click at [976, 263] on button "Fitness Center" at bounding box center [984, 271] width 16 height 16
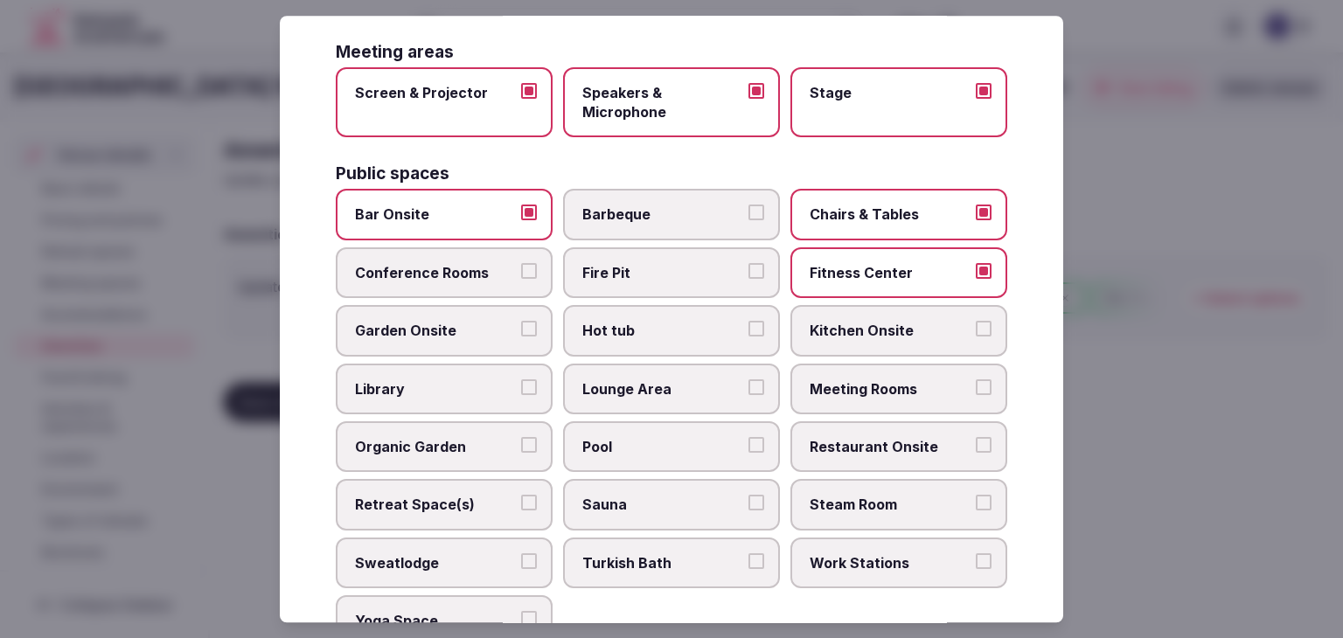
drag, startPoint x: 880, startPoint y: 374, endPoint x: 877, endPoint y: 390, distance: 16.1
click at [879, 379] on span "Meeting Rooms" at bounding box center [889, 388] width 161 height 19
click at [976, 379] on button "Meeting Rooms" at bounding box center [984, 387] width 16 height 16
click at [870, 437] on span "Restaurant Onsite" at bounding box center [889, 446] width 161 height 19
click at [976, 437] on button "Restaurant Onsite" at bounding box center [984, 445] width 16 height 16
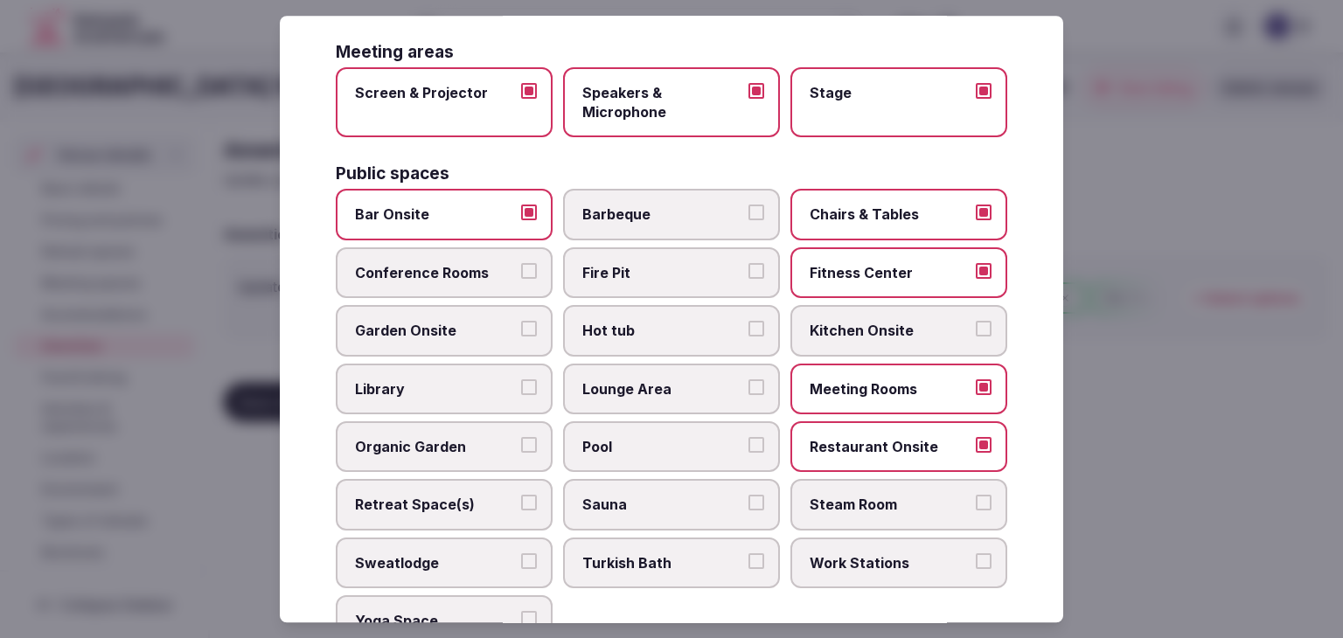
click at [678, 391] on span "Lounge Area" at bounding box center [662, 388] width 161 height 19
click at [748, 391] on button "Lounge Area" at bounding box center [756, 387] width 16 height 16
click at [462, 263] on span "Conference Rooms" at bounding box center [435, 272] width 161 height 19
click at [521, 263] on button "Conference Rooms" at bounding box center [529, 271] width 16 height 16
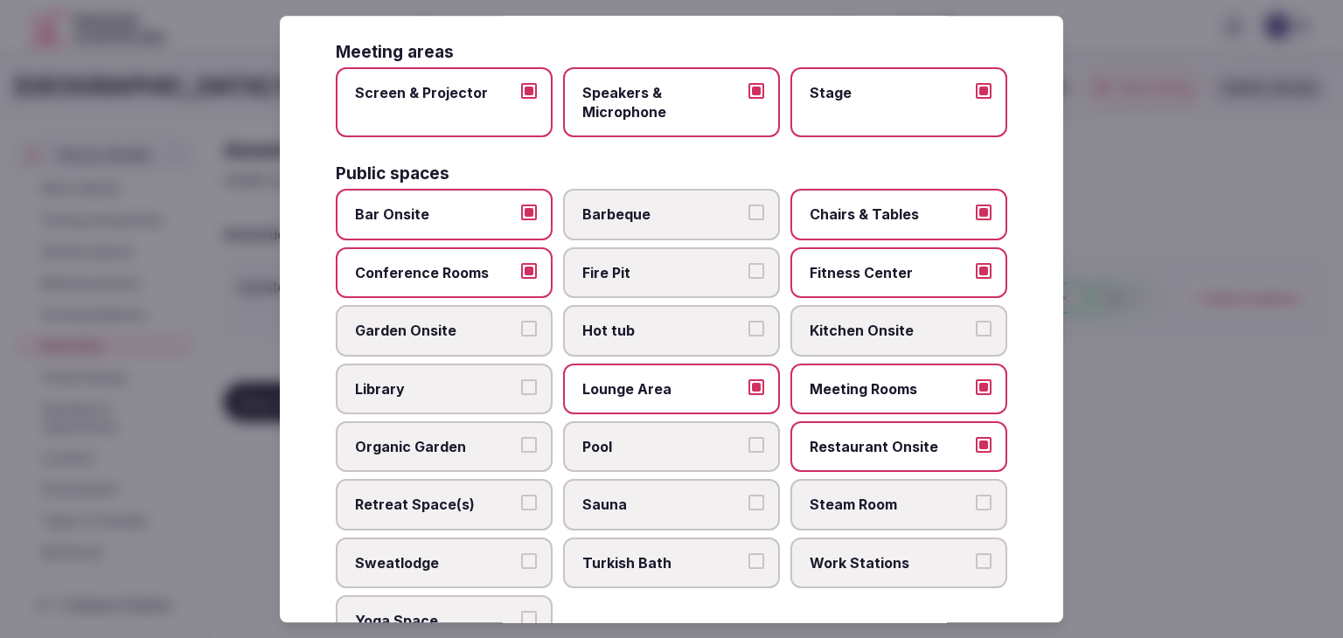
click at [636, 343] on label "Hot tub" at bounding box center [671, 331] width 217 height 51
click at [748, 337] on button "Hot tub" at bounding box center [756, 330] width 16 height 16
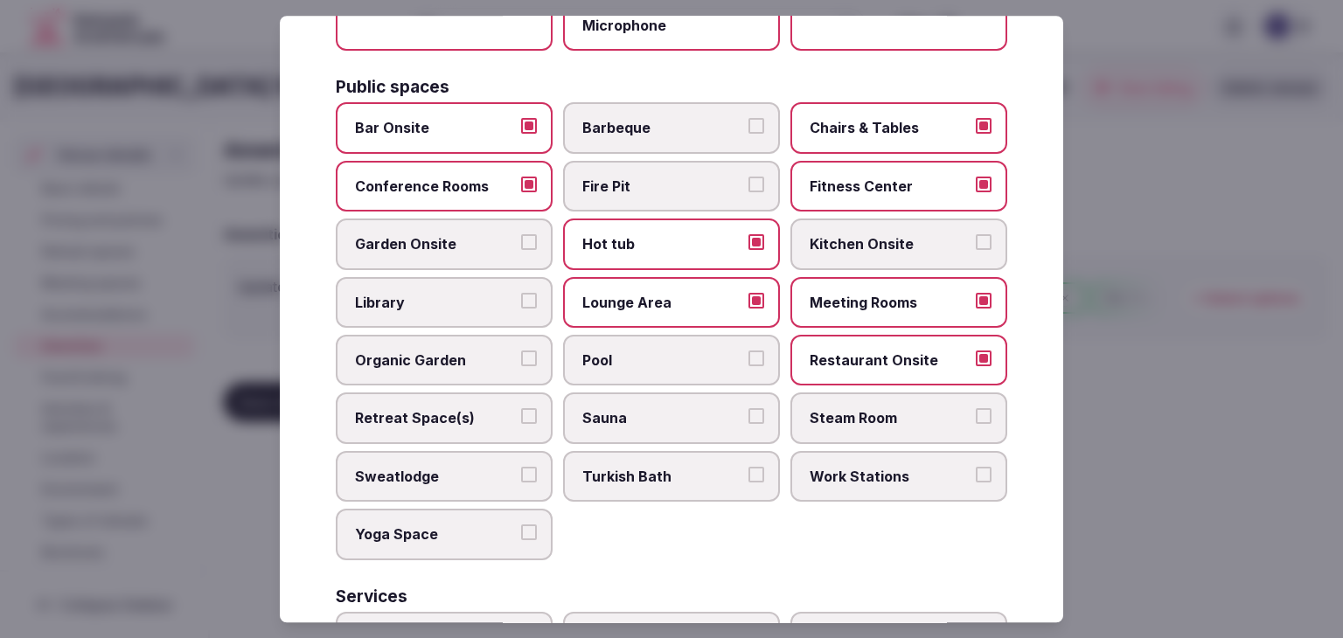
scroll to position [767, 0]
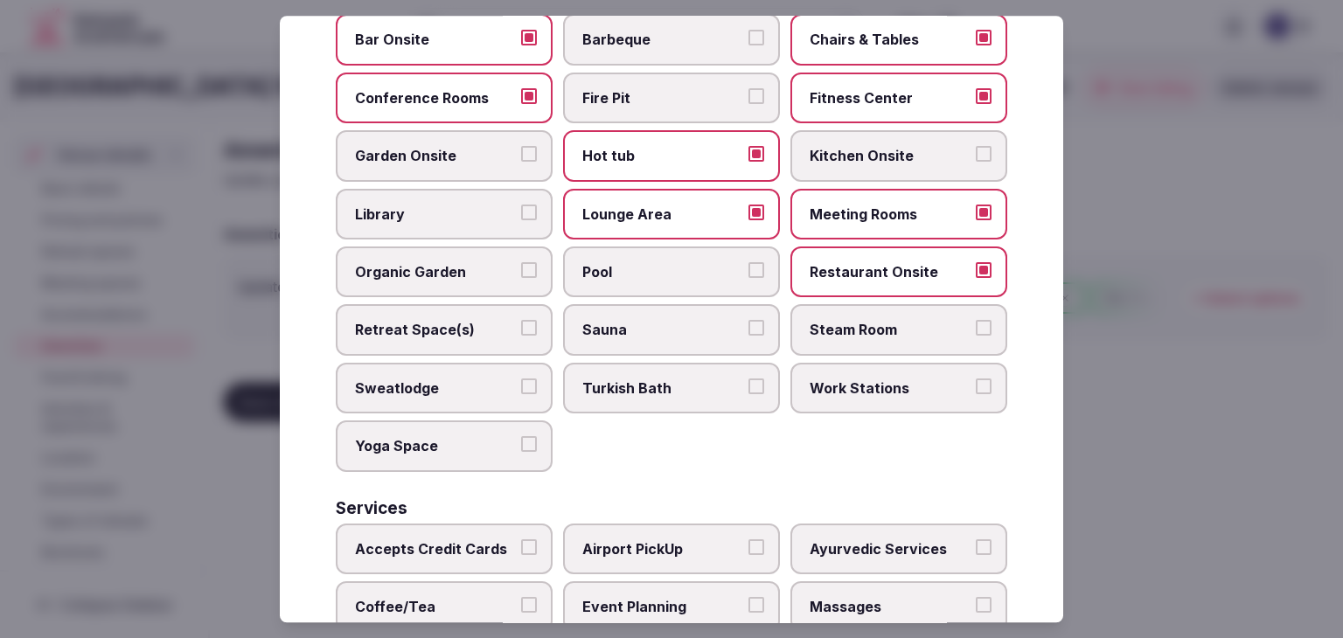
click at [622, 267] on span "Pool" at bounding box center [662, 271] width 161 height 19
click at [748, 267] on button "Pool" at bounding box center [756, 270] width 16 height 16
drag, startPoint x: 447, startPoint y: 344, endPoint x: 583, endPoint y: 330, distance: 137.1
click at [446, 344] on label "Retreat Space(s)" at bounding box center [444, 330] width 217 height 51
click at [521, 337] on button "Retreat Space(s)" at bounding box center [529, 329] width 16 height 16
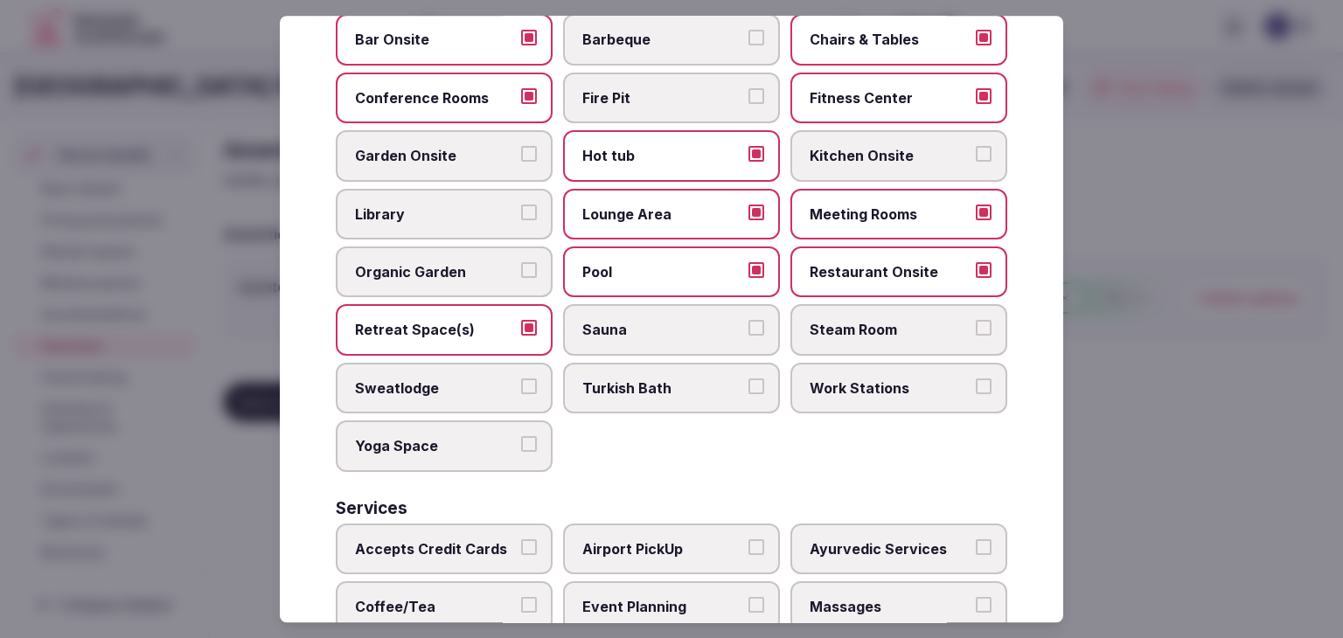
click at [620, 329] on span "Sauna" at bounding box center [662, 330] width 161 height 19
click at [748, 329] on button "Sauna" at bounding box center [756, 329] width 16 height 16
click at [875, 324] on span "Steam Room" at bounding box center [889, 330] width 161 height 19
click at [976, 324] on button "Steam Room" at bounding box center [984, 329] width 16 height 16
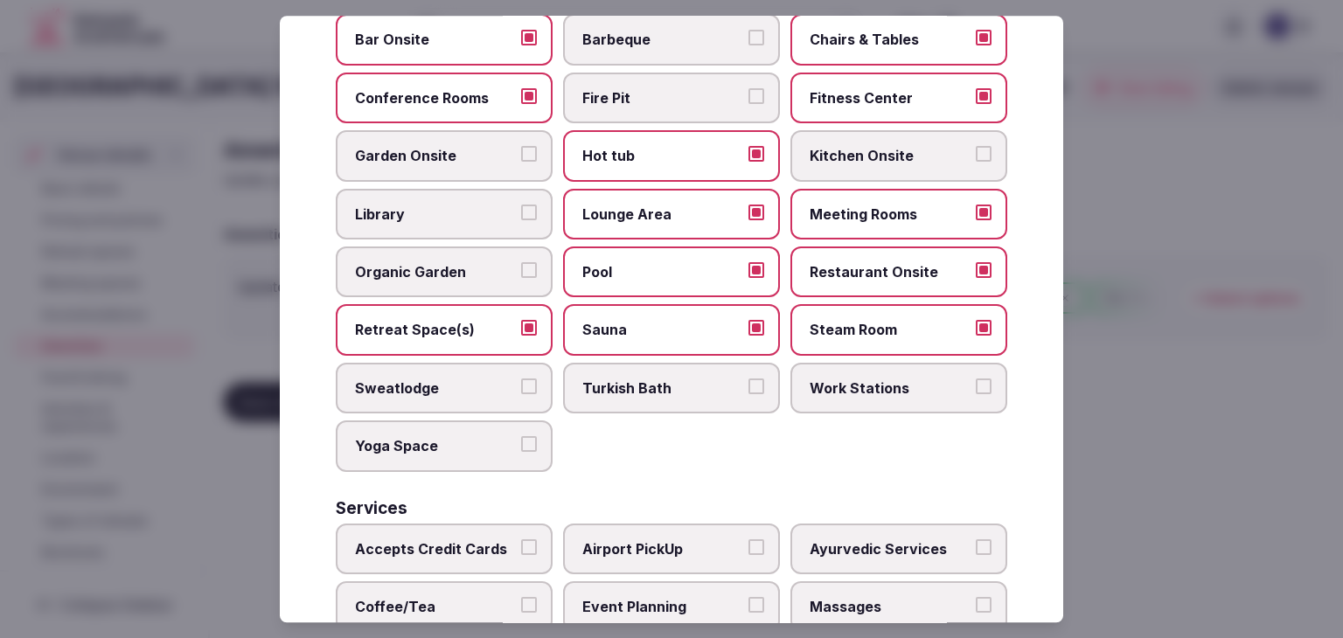
click at [855, 379] on span "Work Stations" at bounding box center [889, 388] width 161 height 19
click at [976, 379] on button "Work Stations" at bounding box center [984, 387] width 16 height 16
click at [474, 436] on span "Yoga Space" at bounding box center [435, 445] width 161 height 19
click at [521, 436] on button "Yoga Space" at bounding box center [529, 444] width 16 height 16
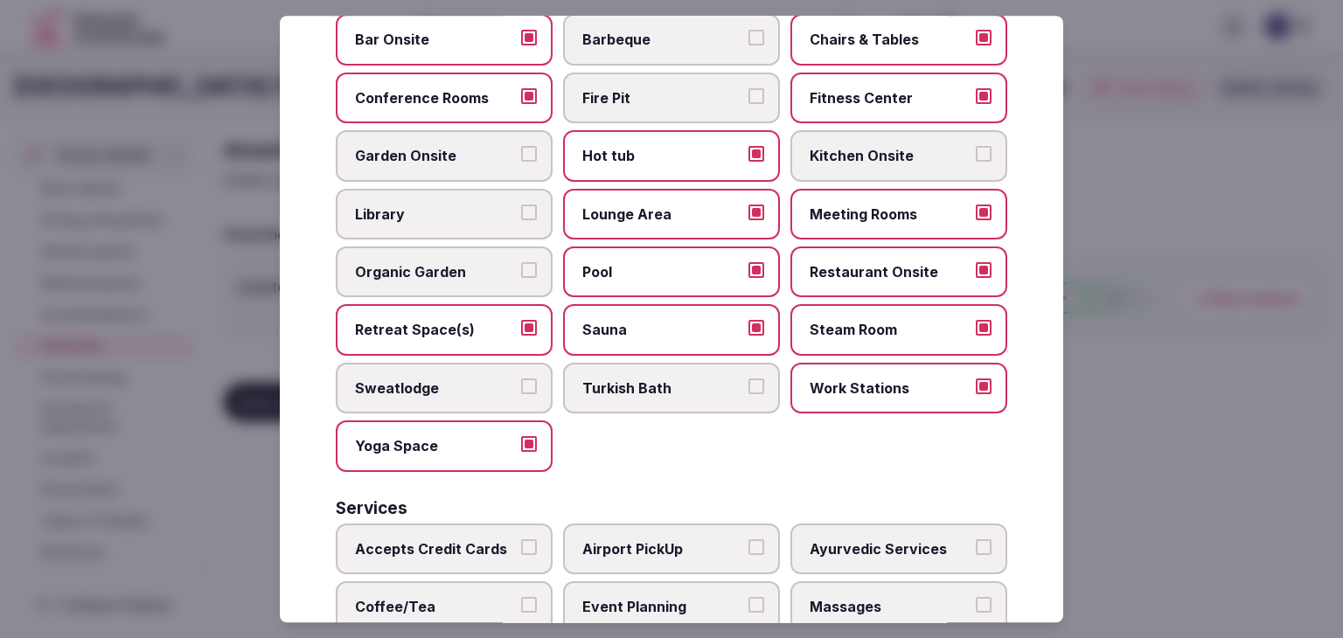
click at [426, 321] on span "Retreat Space(s)" at bounding box center [435, 330] width 161 height 19
click at [521, 321] on button "Retreat Space(s)" at bounding box center [529, 329] width 16 height 16
click at [657, 306] on label "Sauna" at bounding box center [671, 330] width 217 height 51
click at [748, 321] on button "Sauna" at bounding box center [756, 329] width 16 height 16
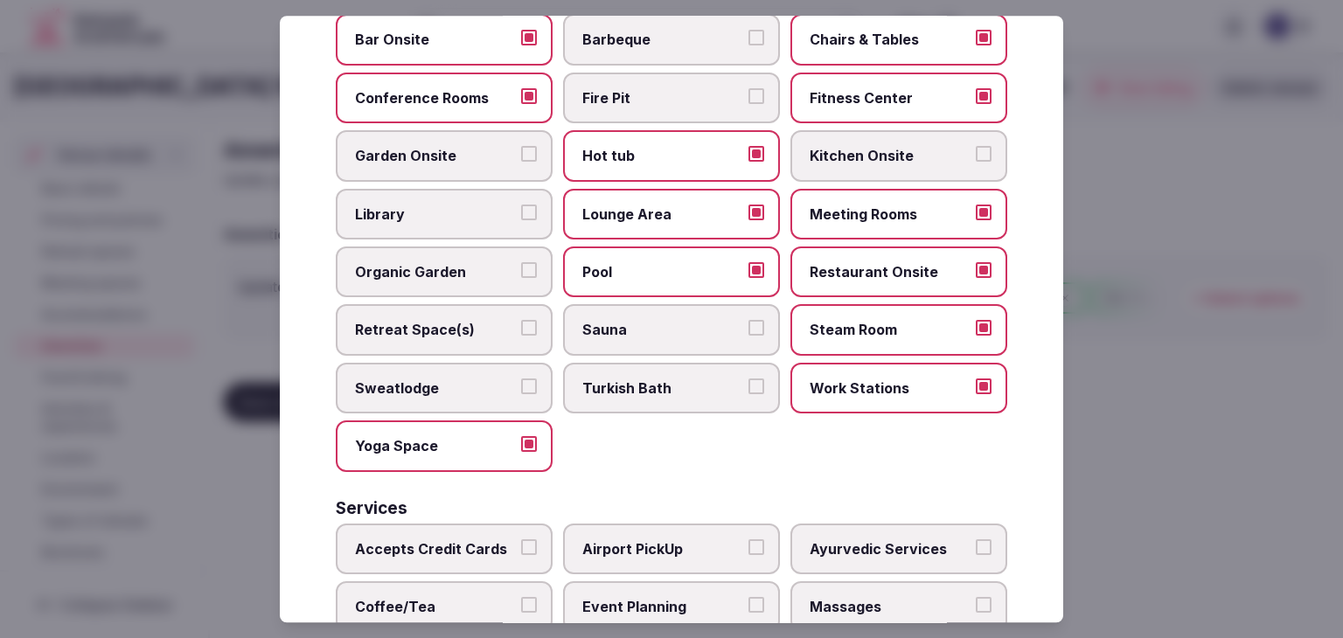
click at [857, 321] on span "Steam Room" at bounding box center [889, 330] width 161 height 19
click at [976, 321] on button "Steam Room" at bounding box center [984, 329] width 16 height 16
click at [457, 306] on label "Retreat Space(s)" at bounding box center [444, 330] width 217 height 51
click at [521, 321] on button "Retreat Space(s)" at bounding box center [529, 329] width 16 height 16
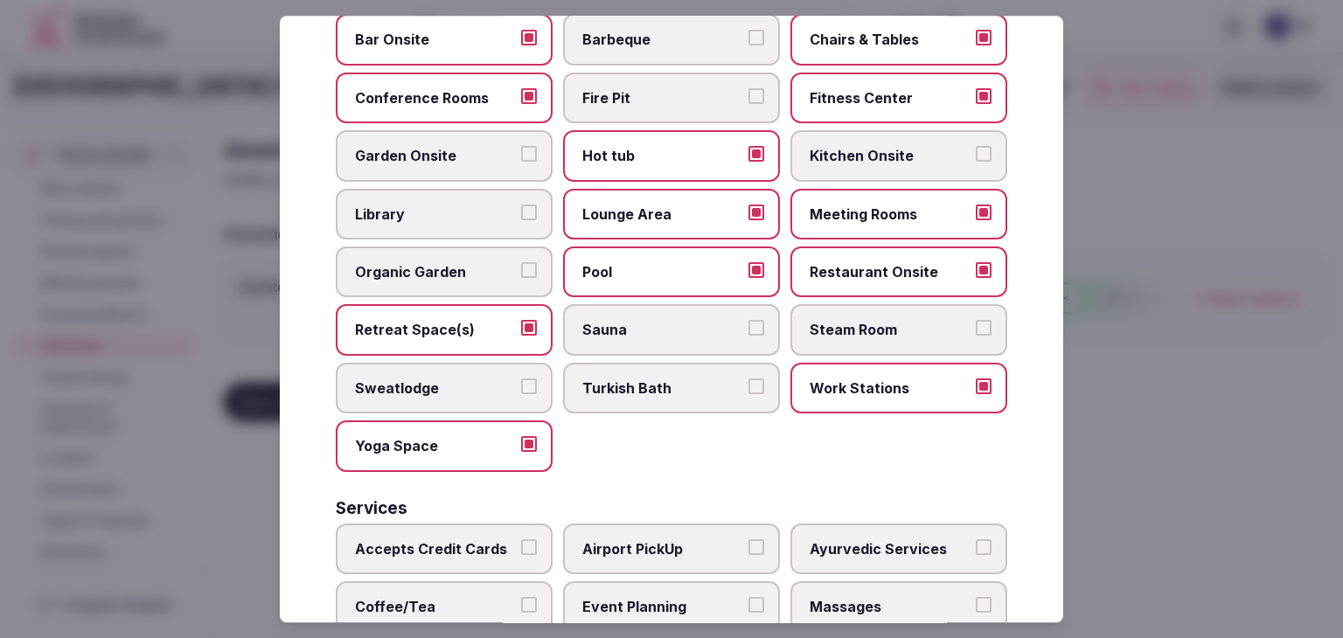
click at [487, 423] on label "Yoga Space" at bounding box center [444, 445] width 217 height 51
click at [521, 436] on button "Yoga Space" at bounding box center [529, 444] width 16 height 16
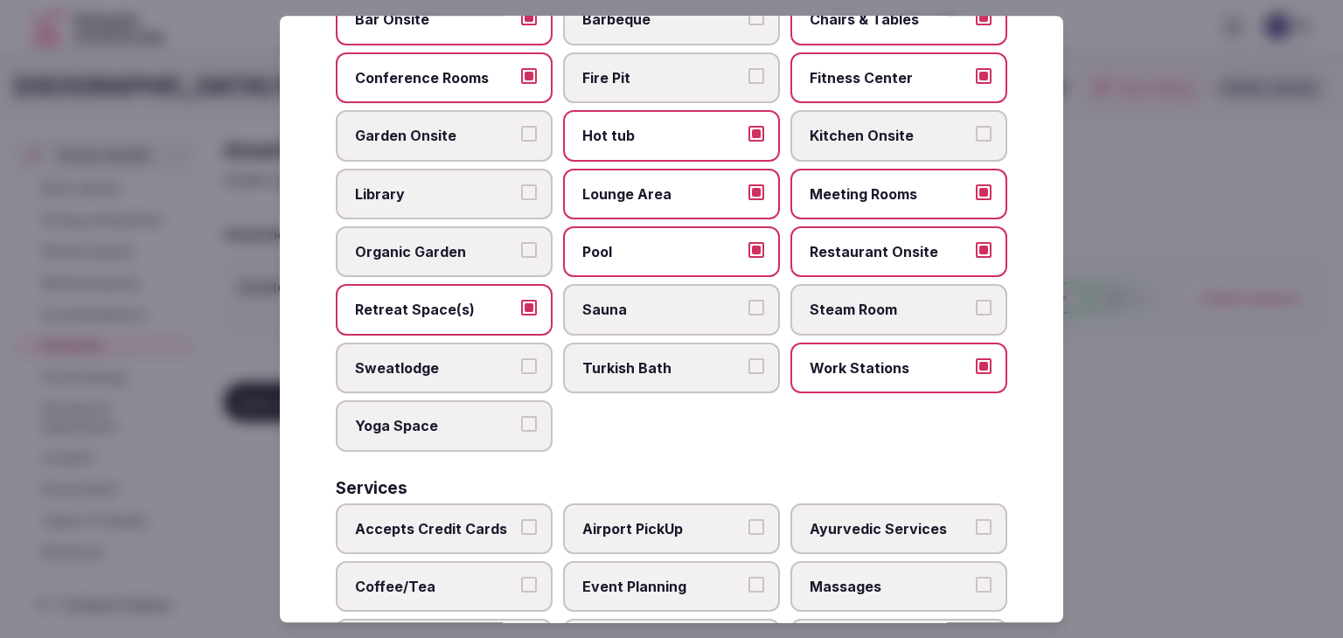
scroll to position [874, 0]
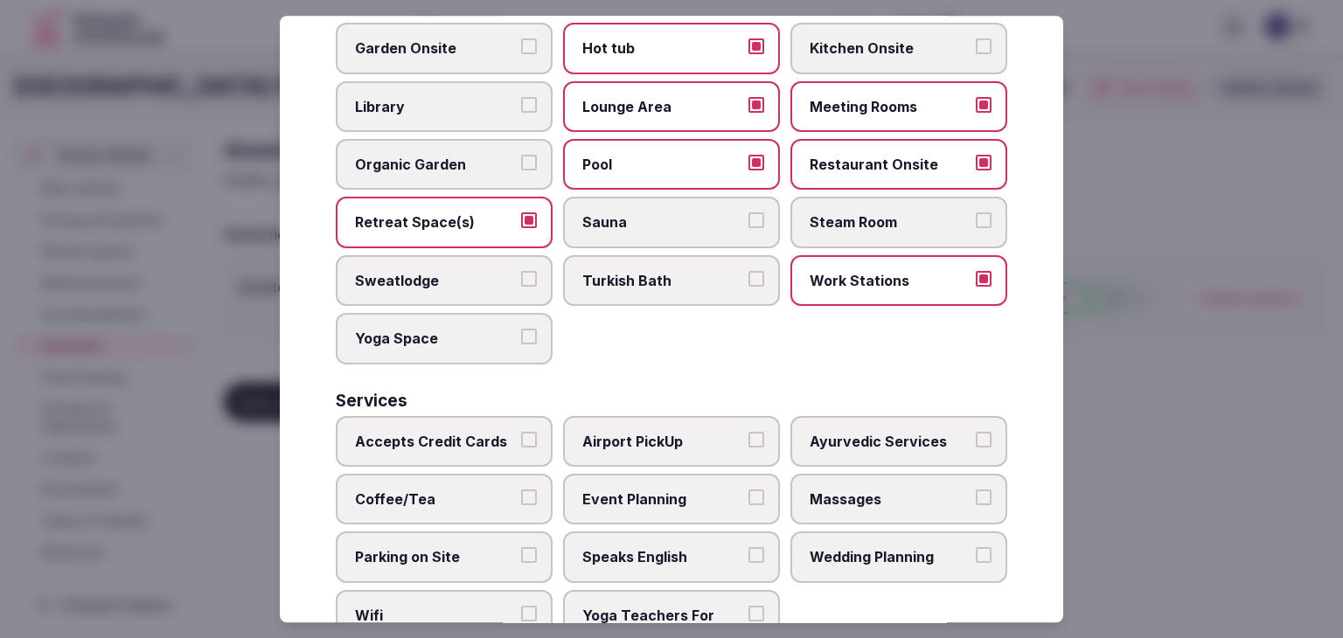
click at [496, 437] on span "Accepts Credit Cards" at bounding box center [435, 441] width 161 height 19
click at [521, 437] on button "Accepts Credit Cards" at bounding box center [529, 440] width 16 height 16
drag, startPoint x: 492, startPoint y: 490, endPoint x: 489, endPoint y: 552, distance: 61.3
click at [492, 492] on span "Coffee/Tea" at bounding box center [435, 499] width 161 height 19
click at [521, 492] on button "Coffee/Tea" at bounding box center [529, 498] width 16 height 16
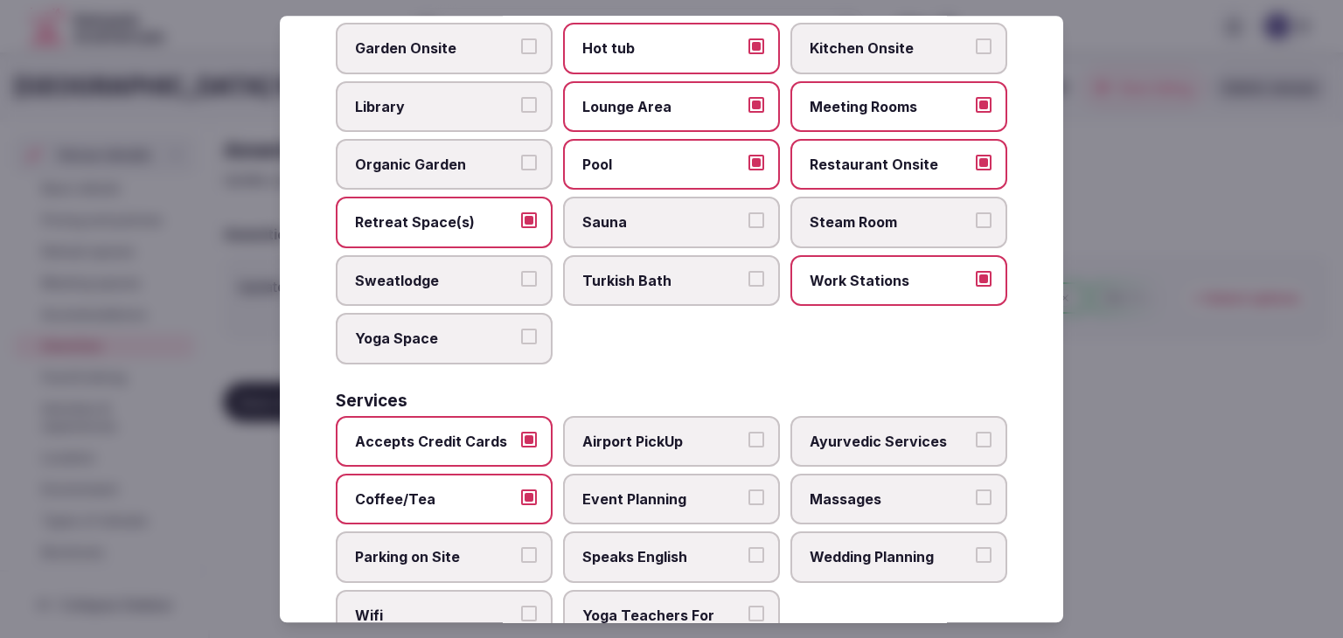
drag, startPoint x: 489, startPoint y: 552, endPoint x: 488, endPoint y: 578, distance: 26.2
click at [489, 552] on span "Parking on Site" at bounding box center [435, 557] width 161 height 19
click at [521, 552] on button "Parking on Site" at bounding box center [529, 556] width 16 height 16
click at [488, 590] on label "Wifi" at bounding box center [444, 625] width 217 height 71
click at [521, 606] on button "Wifi" at bounding box center [529, 614] width 16 height 16
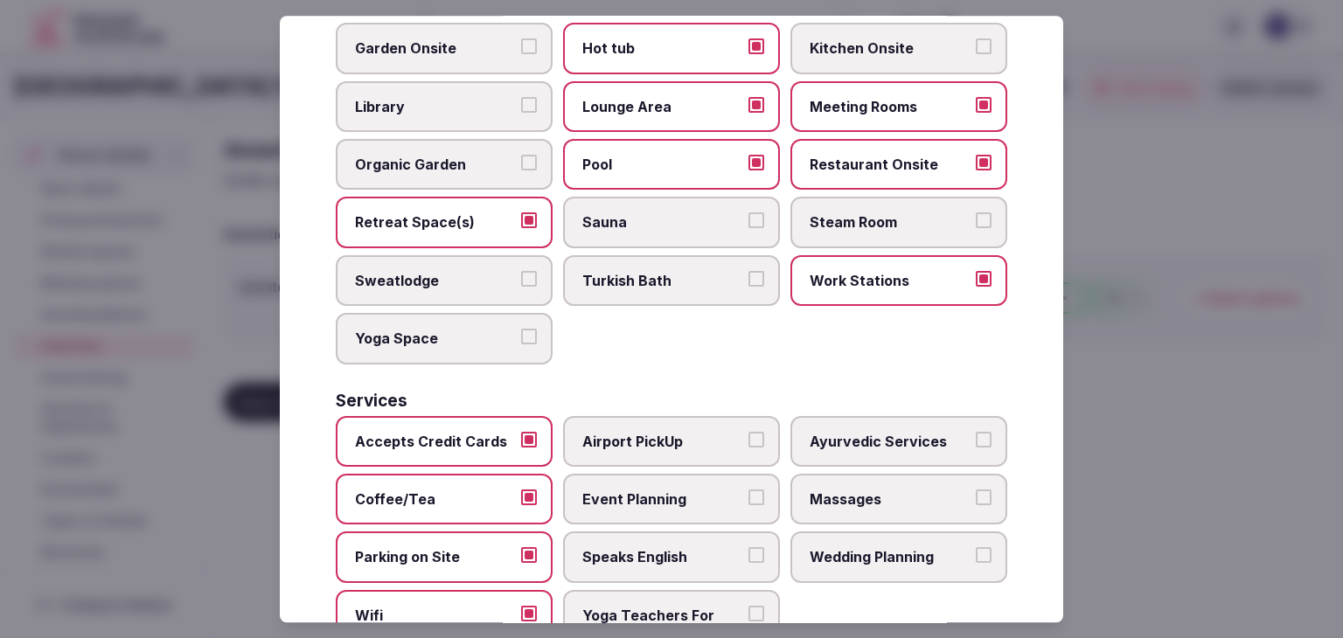
click at [648, 532] on label "Speaks English" at bounding box center [671, 557] width 217 height 51
click at [748, 548] on button "Speaks English" at bounding box center [756, 556] width 16 height 16
drag, startPoint x: 660, startPoint y: 487, endPoint x: 661, endPoint y: 476, distance: 10.5
click at [660, 490] on span "Event Planning" at bounding box center [662, 499] width 161 height 19
click at [748, 490] on button "Event Planning" at bounding box center [756, 498] width 16 height 16
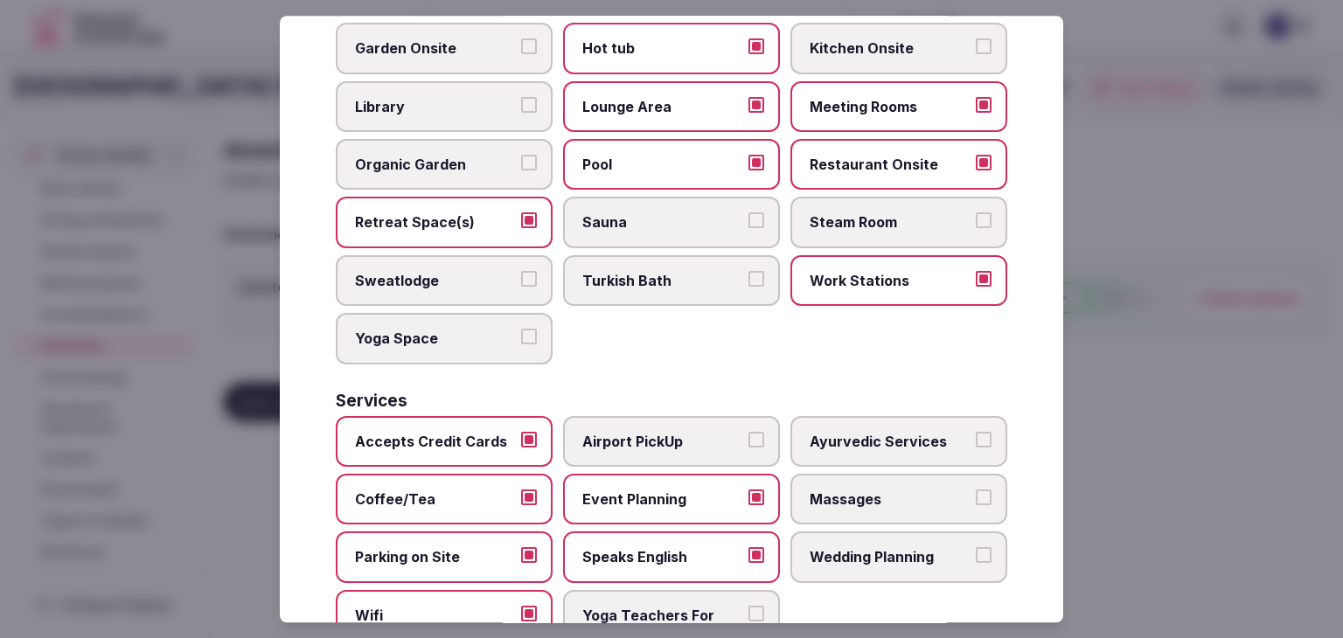
click at [661, 432] on span "Airport PickUp" at bounding box center [662, 441] width 161 height 19
click at [748, 432] on button "Airport PickUp" at bounding box center [756, 440] width 16 height 16
click at [891, 490] on span "Massages" at bounding box center [889, 499] width 161 height 19
click at [976, 490] on button "Massages" at bounding box center [984, 498] width 16 height 16
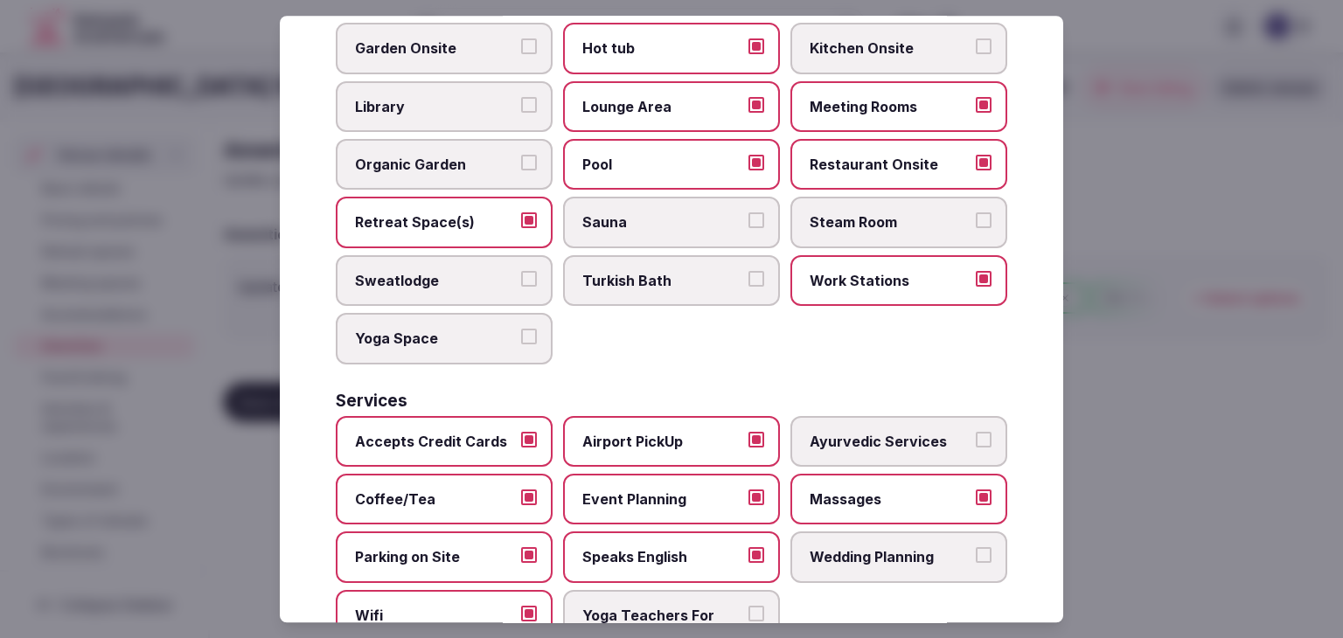
click at [879, 570] on label "Wedding Planning" at bounding box center [898, 557] width 217 height 51
click at [976, 564] on button "Wedding Planning" at bounding box center [984, 556] width 16 height 16
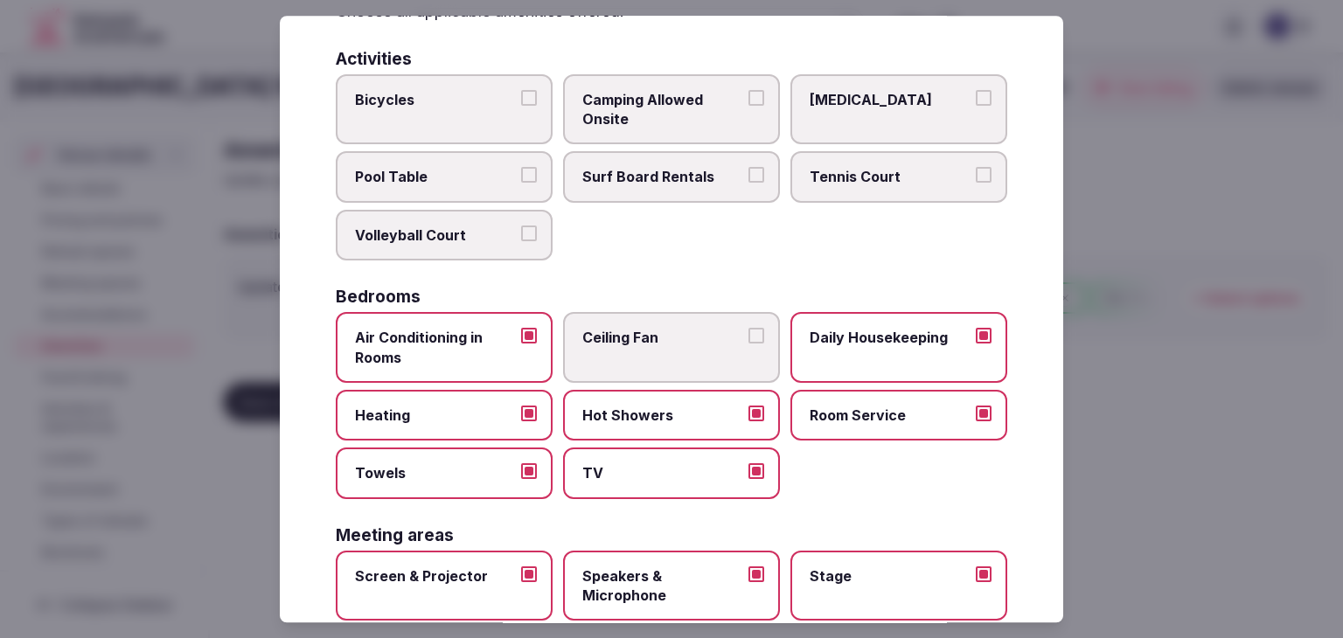
scroll to position [0, 0]
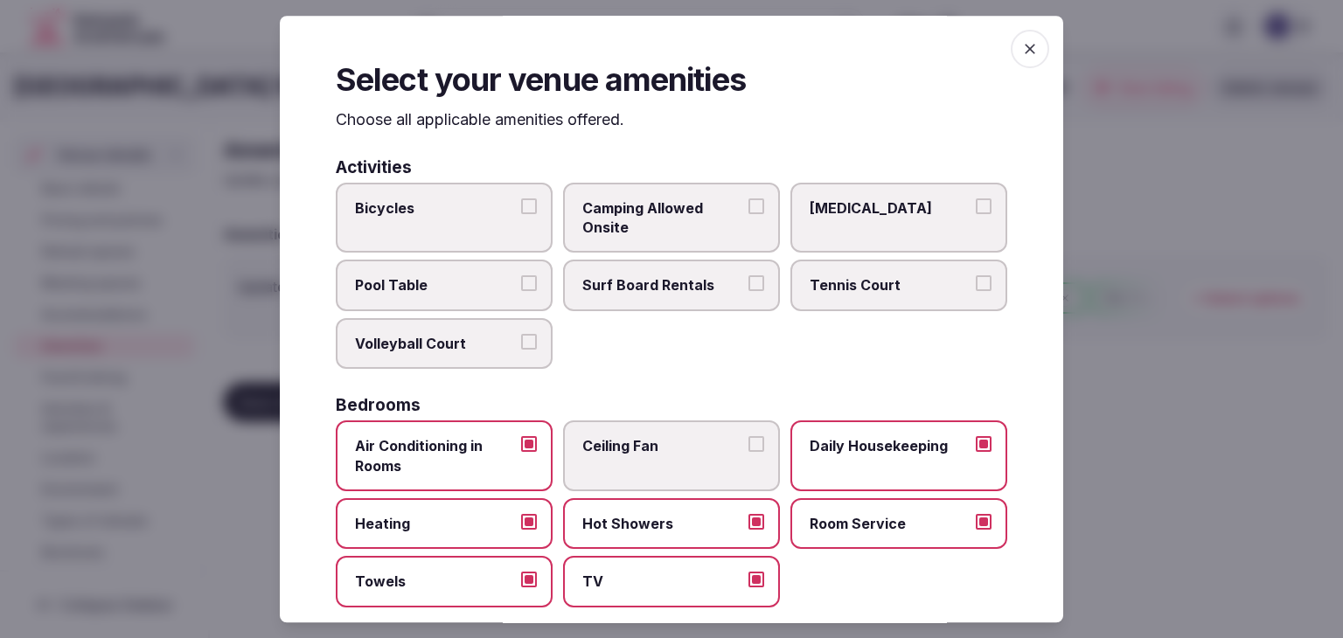
click at [1018, 63] on span "button" at bounding box center [1030, 49] width 38 height 38
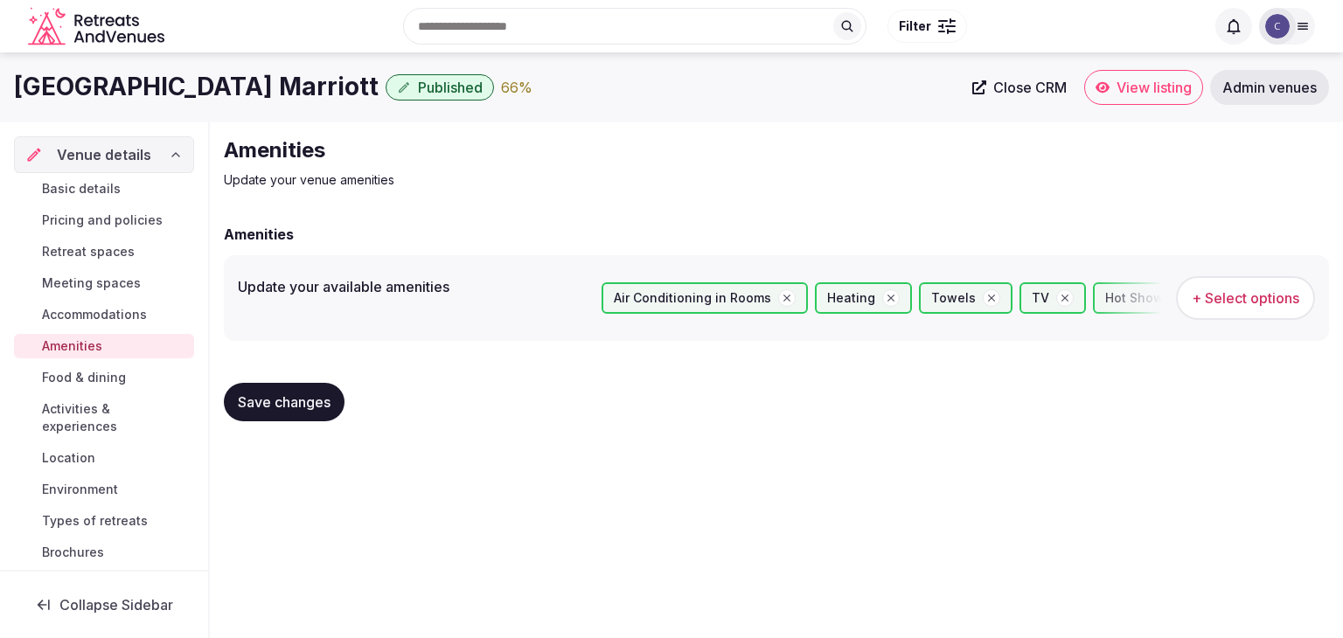
click at [286, 402] on span "Save changes" at bounding box center [284, 401] width 93 height 17
click at [84, 365] on link "Food & dining" at bounding box center [104, 377] width 180 height 24
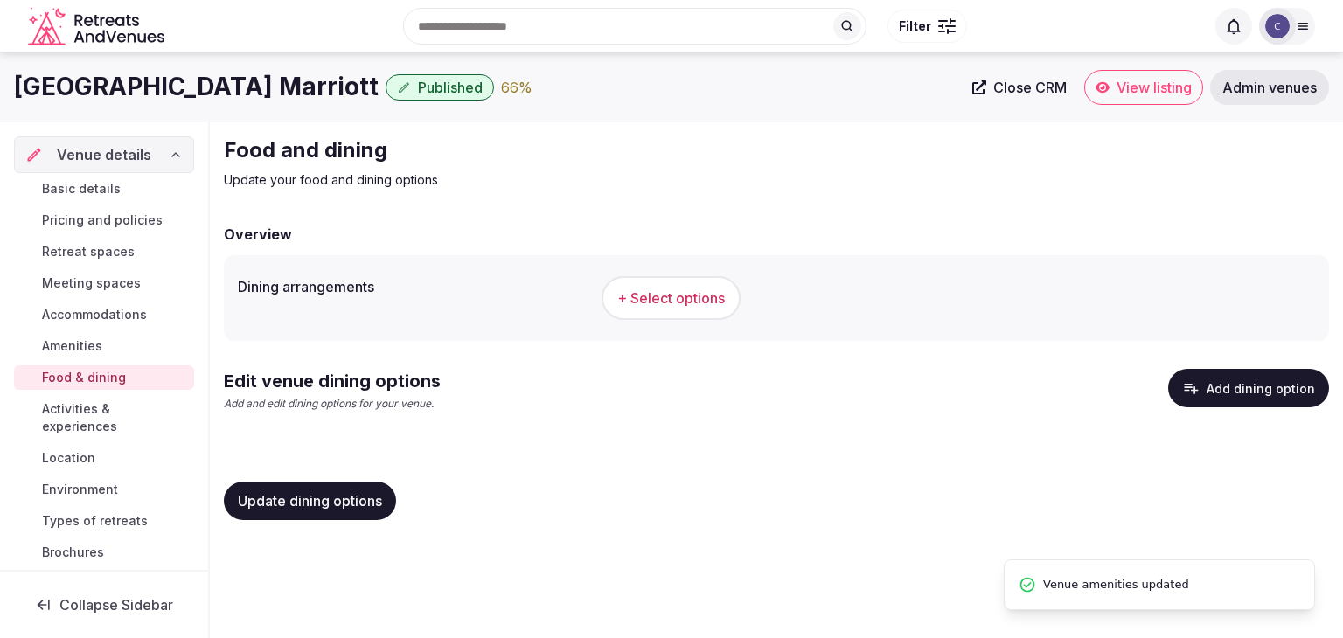
click at [698, 287] on button "+ Select options" at bounding box center [670, 298] width 139 height 44
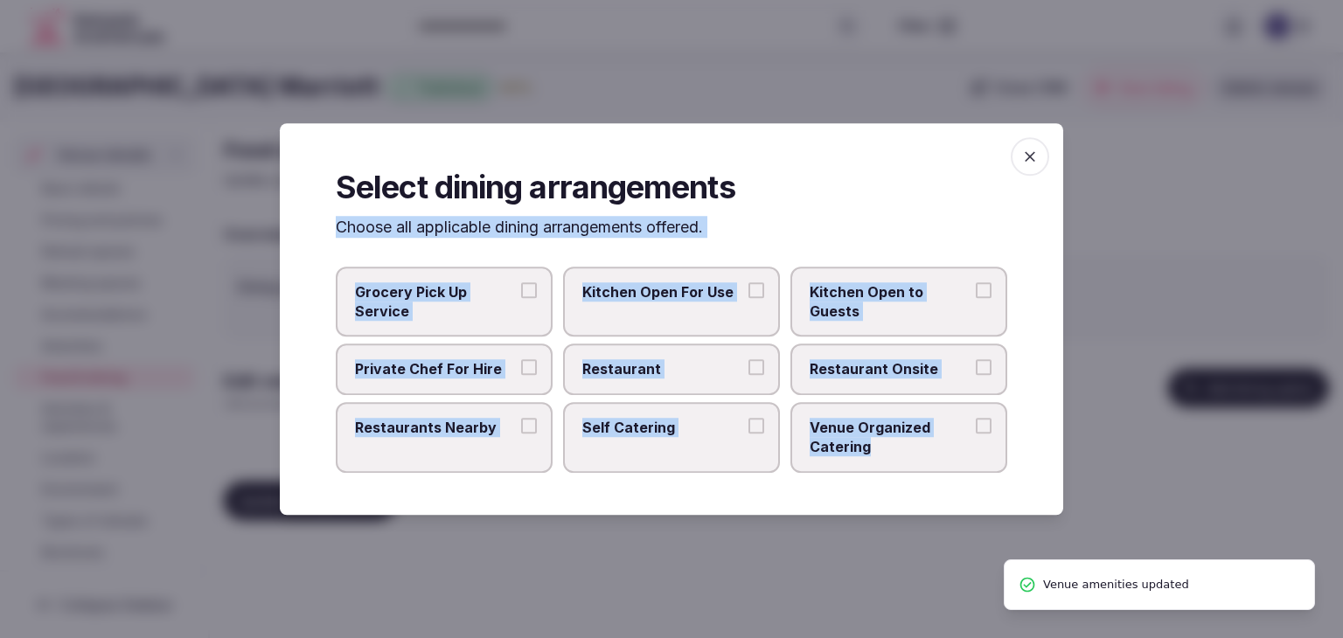
drag, startPoint x: 322, startPoint y: 233, endPoint x: 926, endPoint y: 452, distance: 642.6
click at [926, 452] on div "Select dining arrangements Choose all applicable dining arrangements offered. G…" at bounding box center [671, 319] width 783 height 392
copy div "Choose all applicable dining arrangements offered. Grocery Pick Up Service Kitc…"
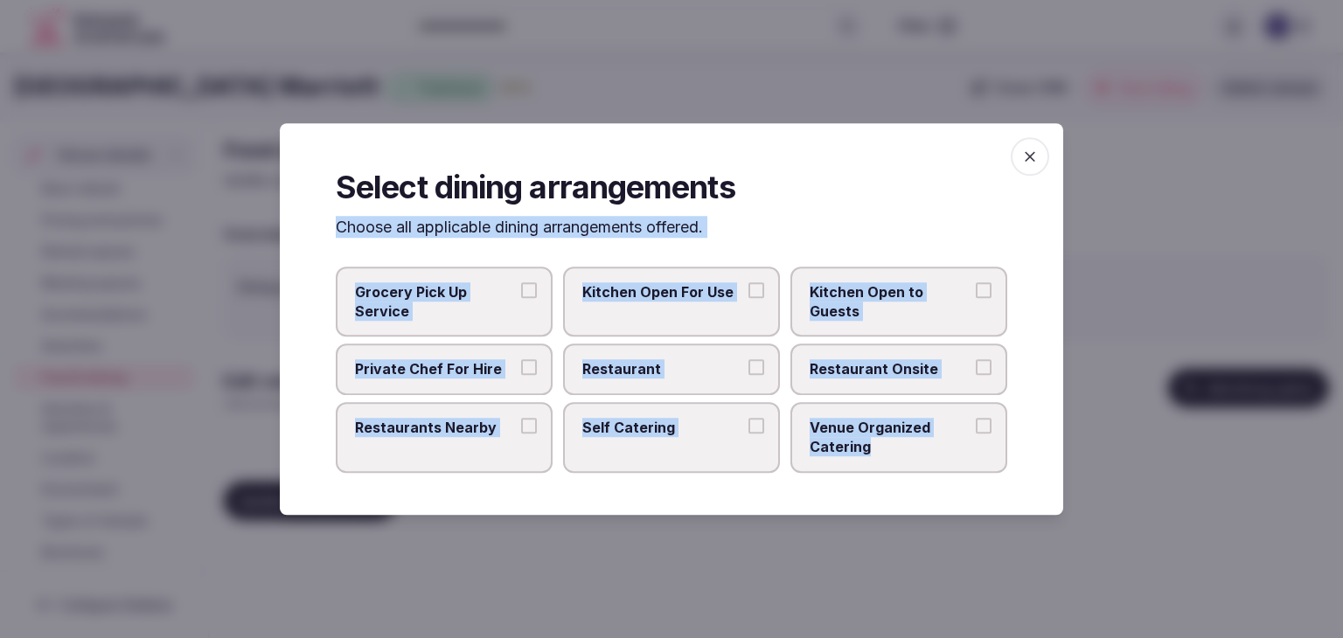
click at [926, 392] on label "Restaurant Onsite" at bounding box center [898, 369] width 217 height 51
click at [976, 376] on button "Restaurant Onsite" at bounding box center [984, 368] width 16 height 16
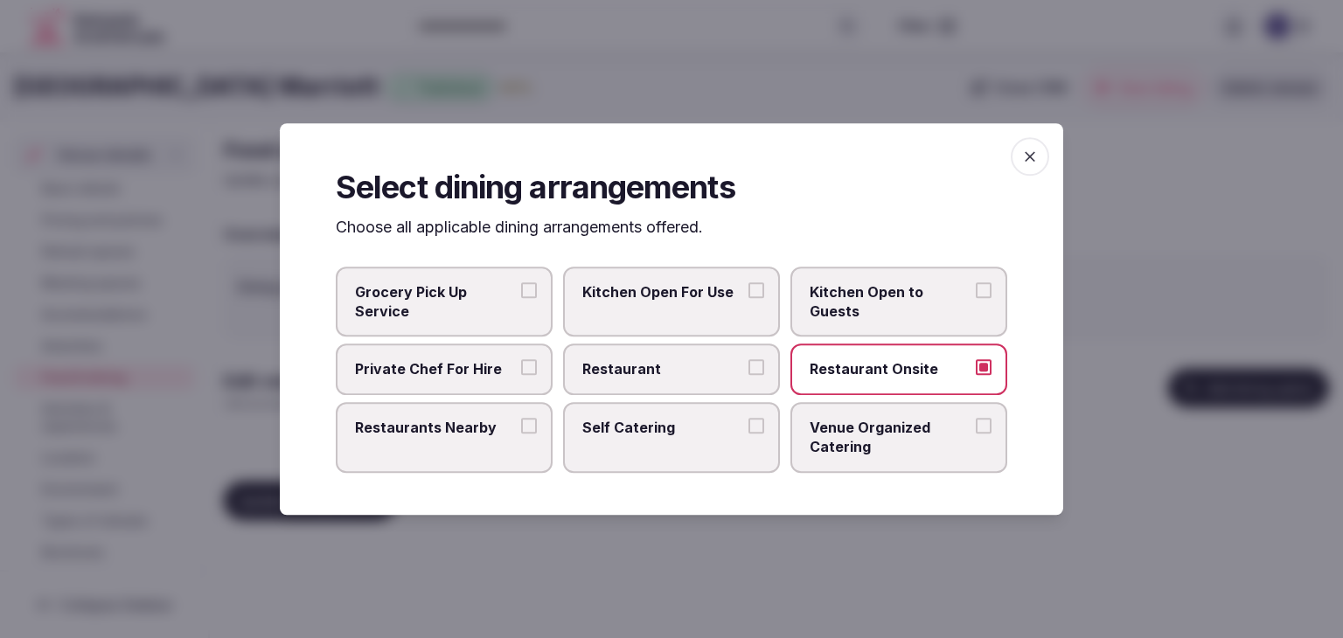
click at [1033, 151] on icon "button" at bounding box center [1029, 156] width 17 height 17
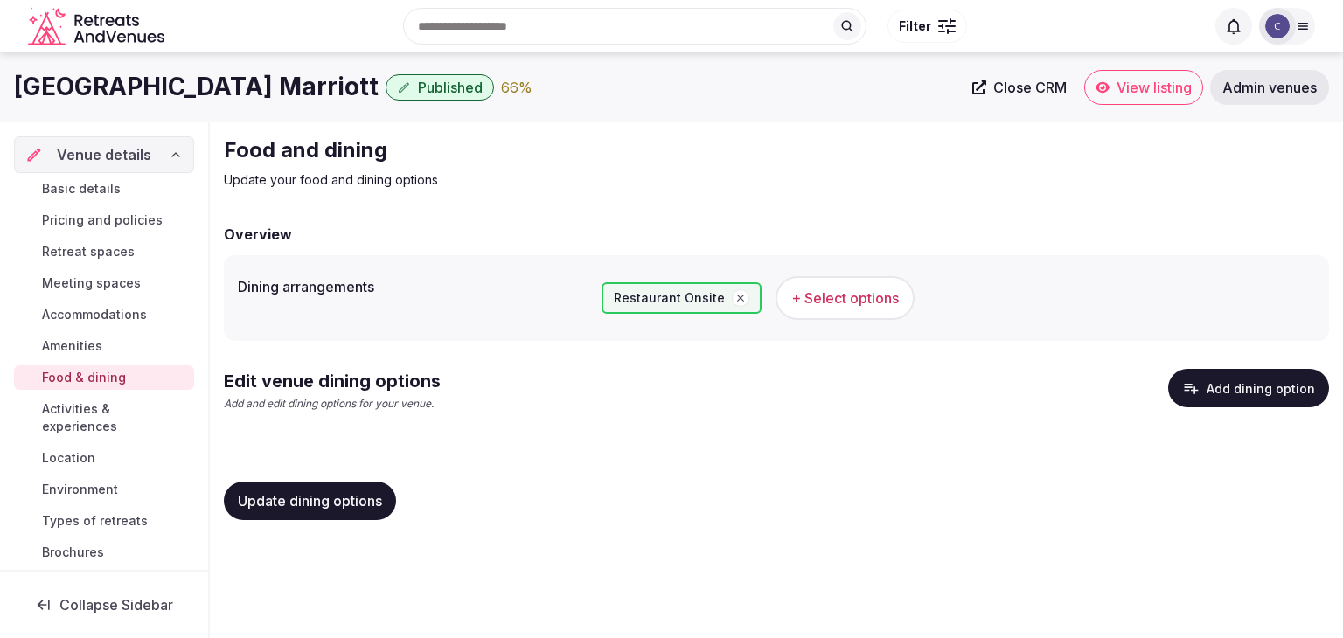
click at [328, 497] on span "Update dining options" at bounding box center [310, 500] width 144 height 17
click at [56, 418] on span "Activities & experiences" at bounding box center [114, 417] width 145 height 35
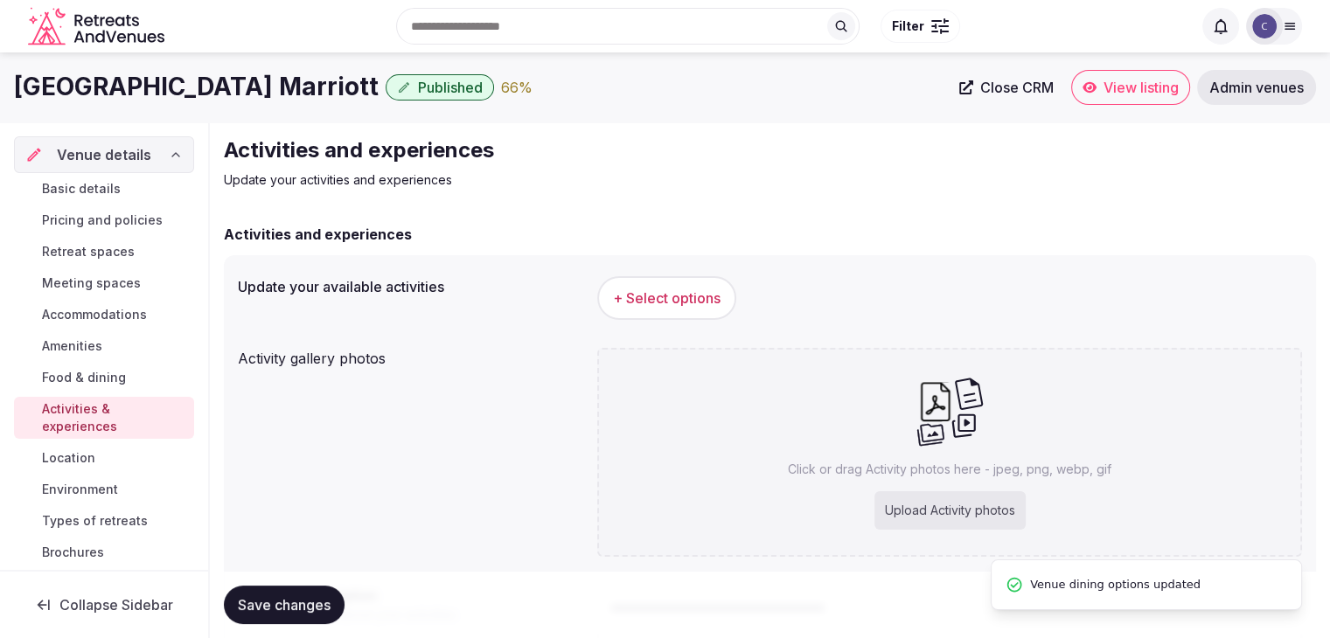
click at [701, 290] on span "+ Select options" at bounding box center [667, 297] width 108 height 19
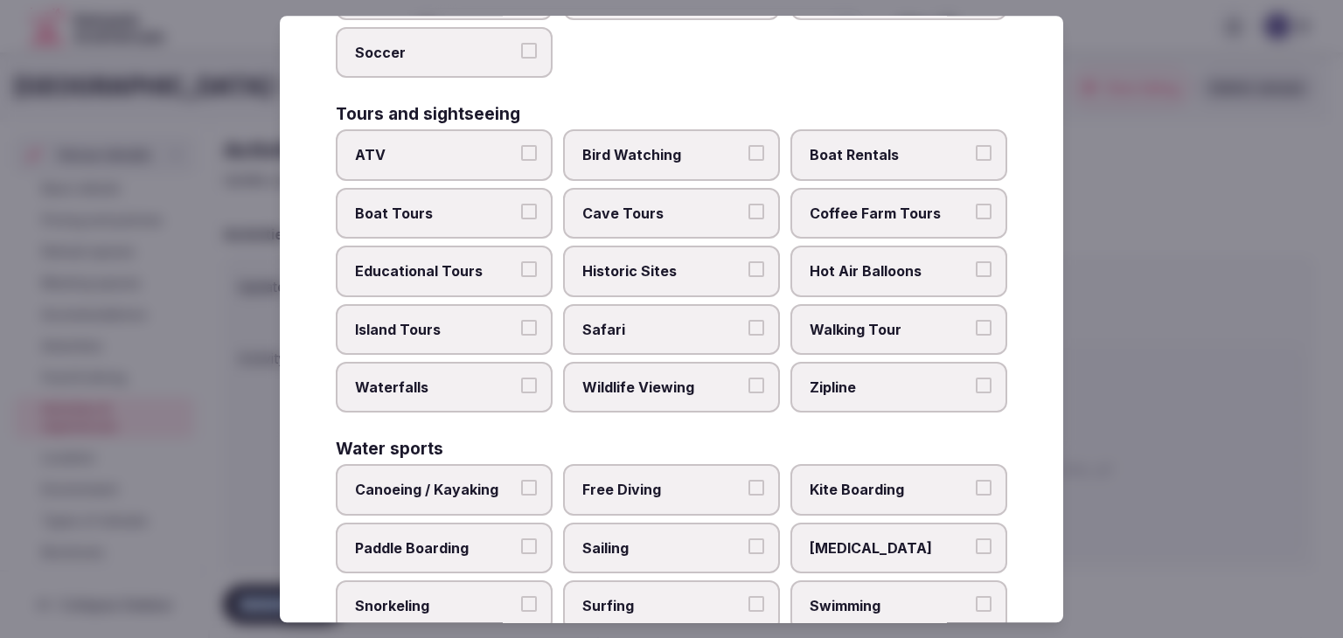
scroll to position [1350, 0]
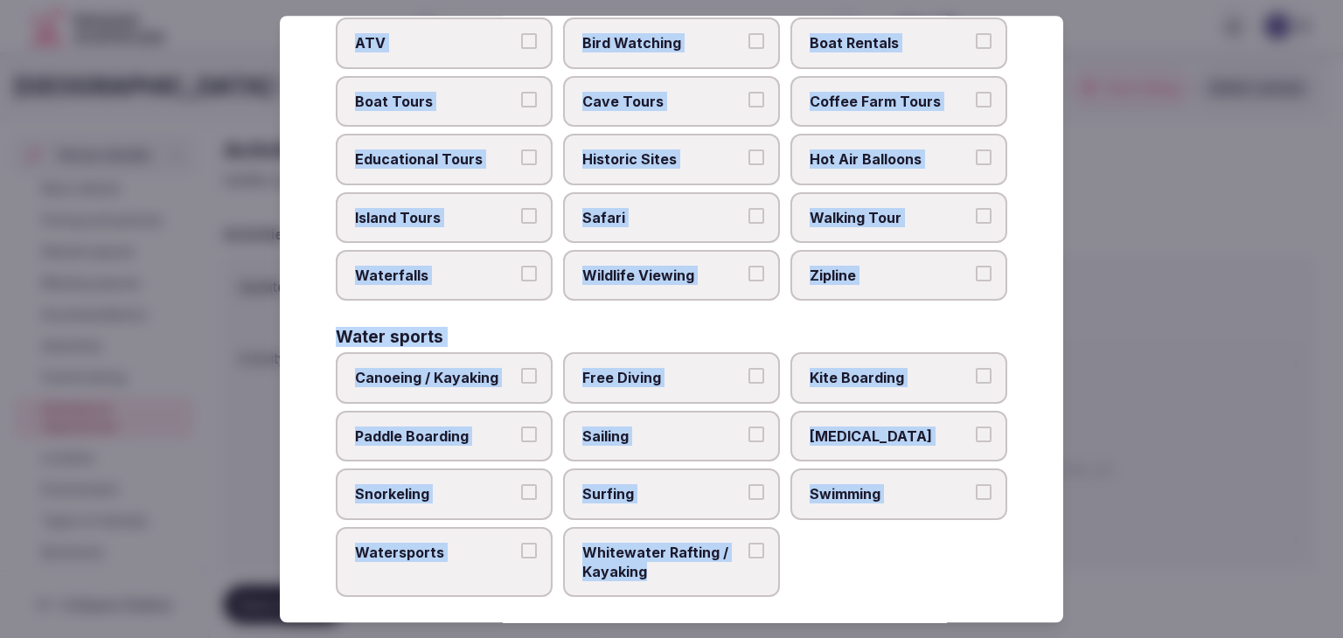
drag, startPoint x: 336, startPoint y: 118, endPoint x: 806, endPoint y: 555, distance: 642.0
click at [806, 555] on div "Select your activities Choose all applicable activities offered. Culture Dancin…" at bounding box center [671, 319] width 783 height 607
copy div "Choose all applicable activities offered. Culture Dancing Food and Culinary Cla…"
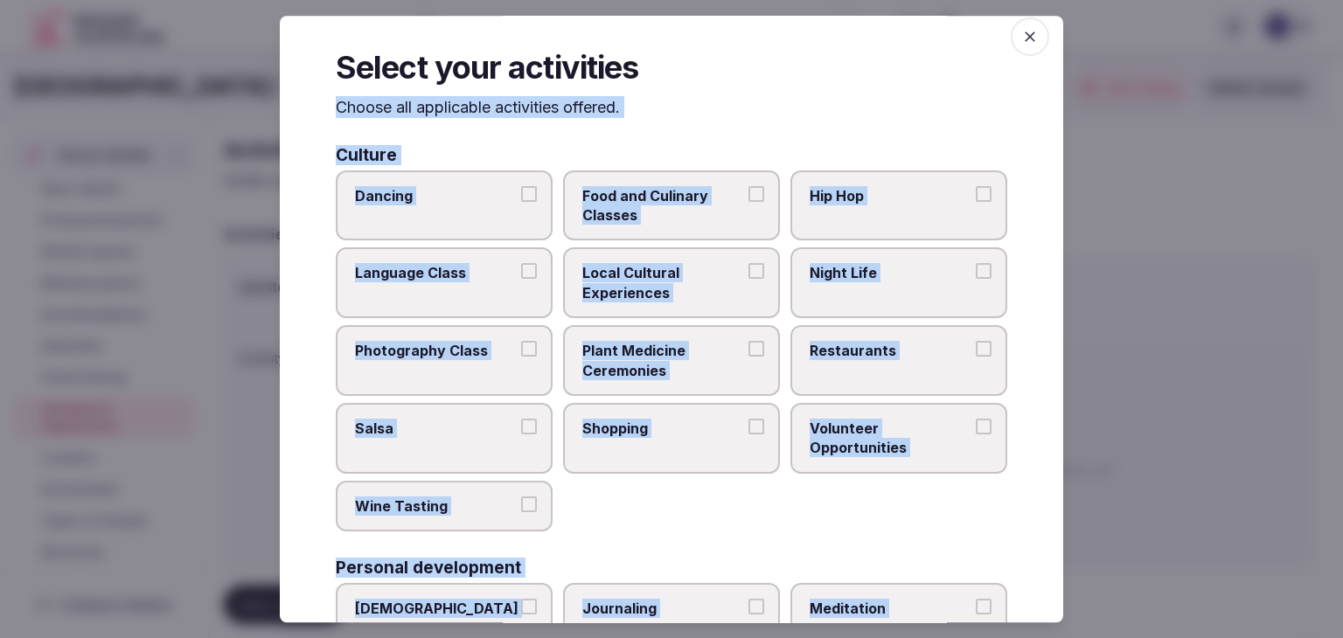
scroll to position [0, 0]
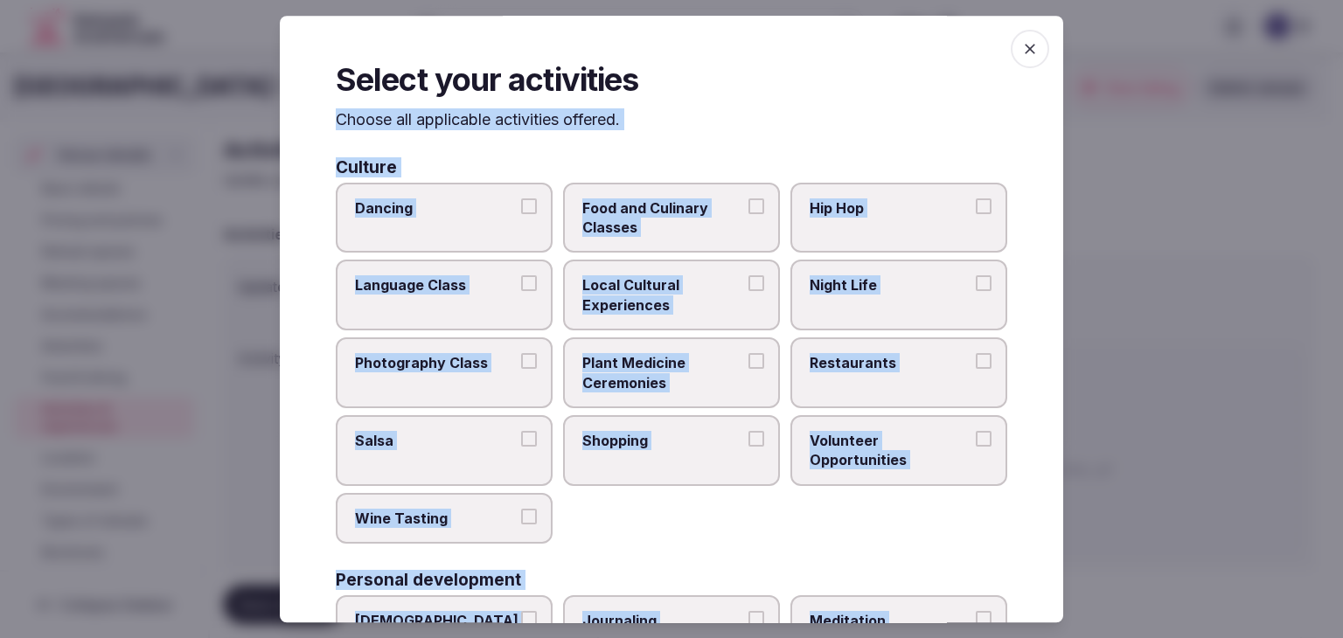
click at [680, 276] on span "Local Cultural Experiences" at bounding box center [662, 295] width 161 height 39
click at [748, 276] on button "Local Cultural Experiences" at bounding box center [756, 284] width 16 height 16
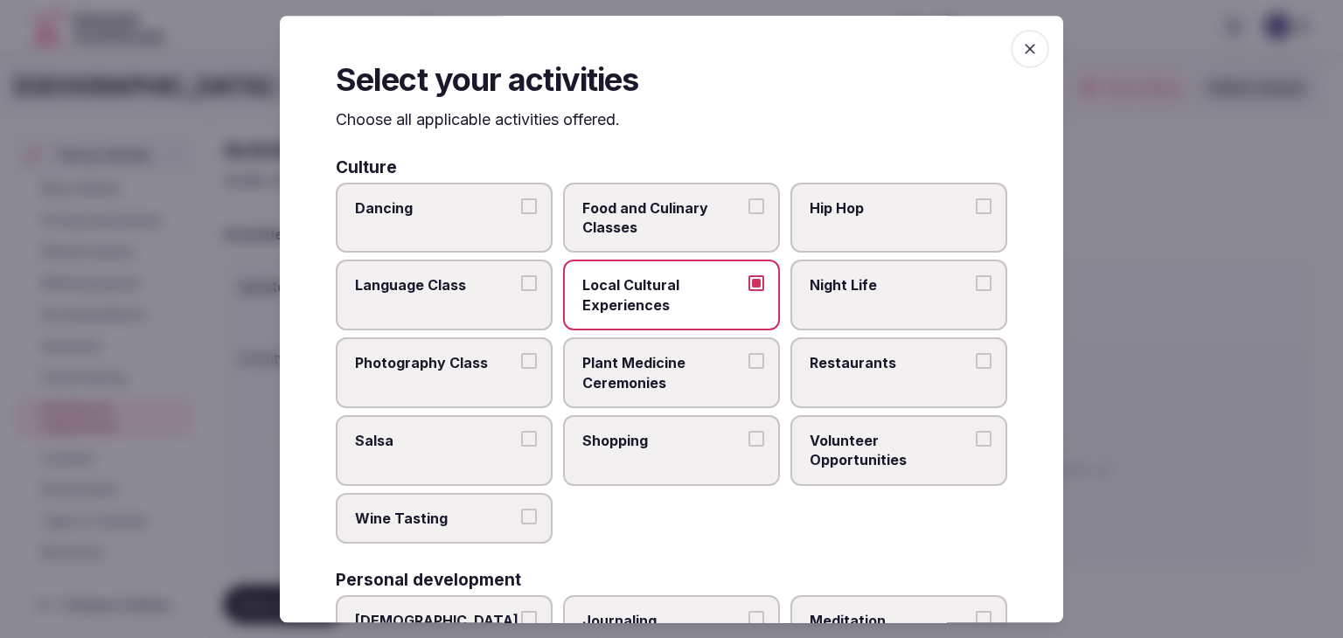
click at [846, 302] on label "Night Life" at bounding box center [898, 295] width 217 height 71
click at [976, 292] on button "Night Life" at bounding box center [984, 284] width 16 height 16
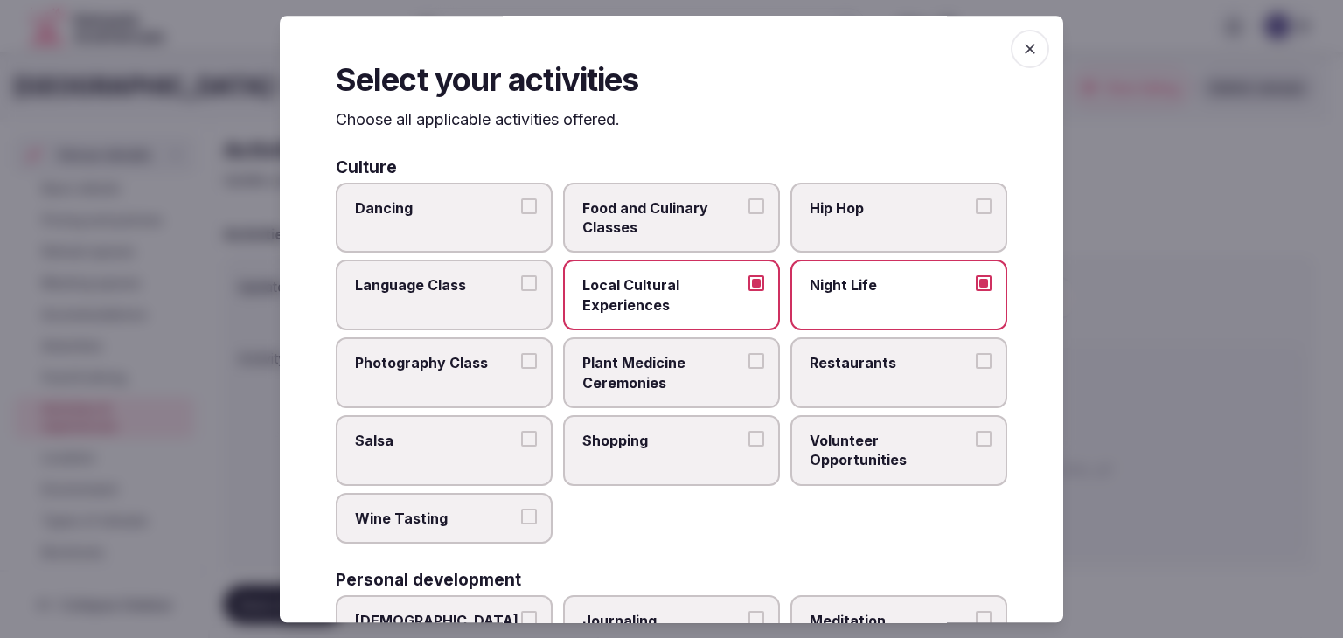
drag, startPoint x: 837, startPoint y: 367, endPoint x: 833, endPoint y: 381, distance: 14.7
click at [837, 368] on span "Restaurants" at bounding box center [889, 362] width 161 height 19
click at [976, 368] on button "Restaurants" at bounding box center [984, 361] width 16 height 16
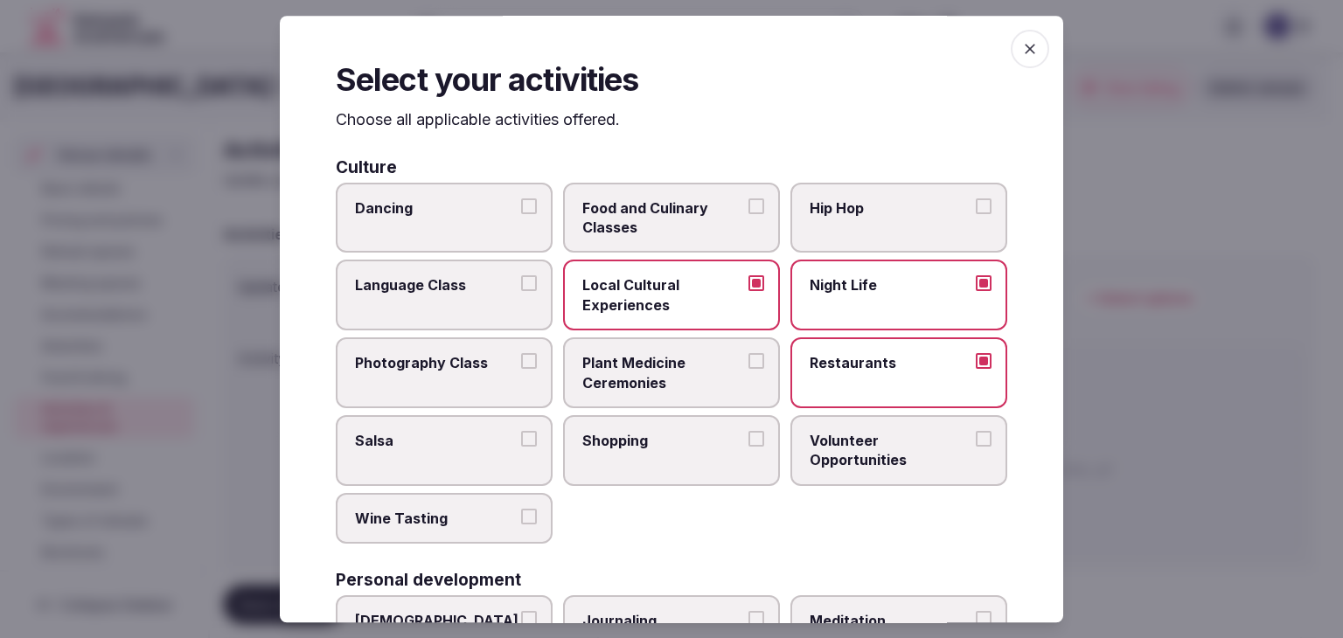
click at [727, 455] on label "Shopping" at bounding box center [671, 450] width 217 height 71
click at [748, 447] on button "Shopping" at bounding box center [756, 439] width 16 height 16
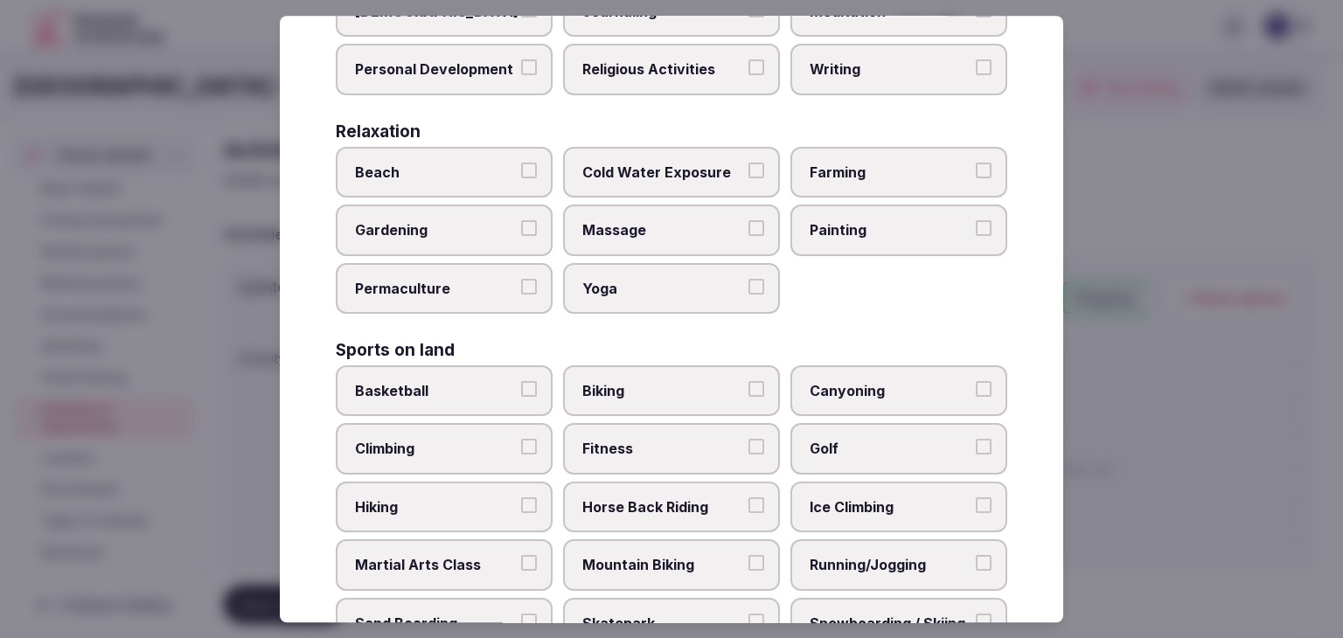
scroll to position [612, 0]
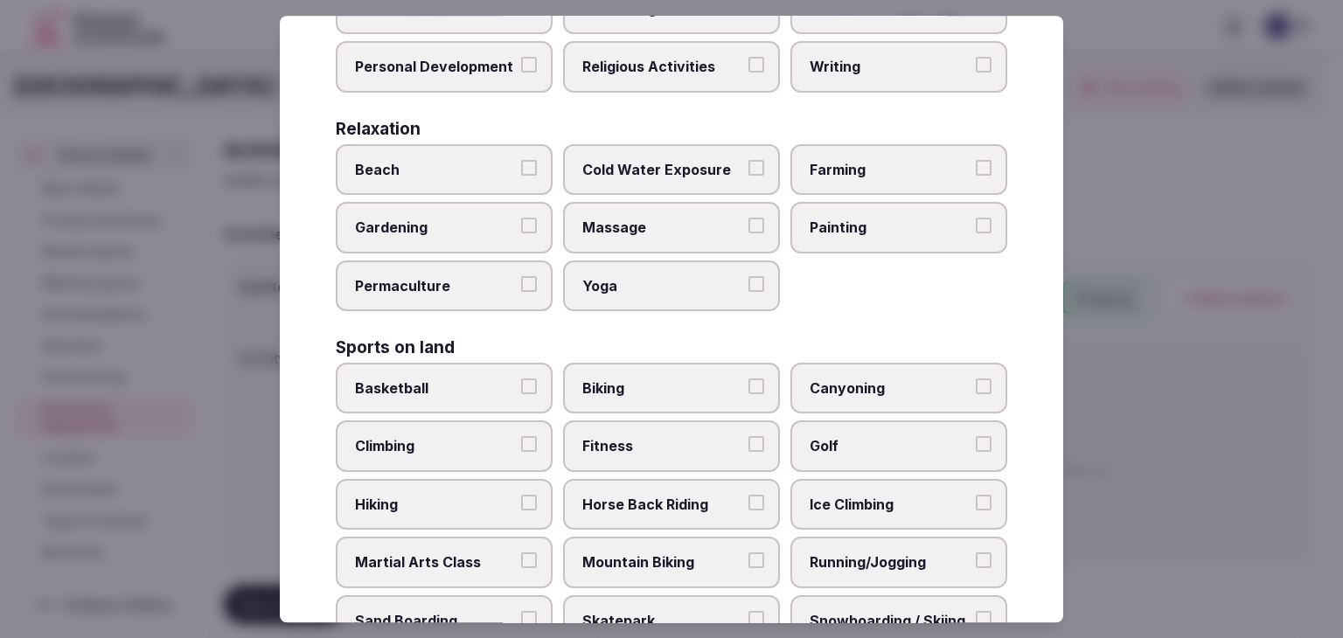
click at [832, 448] on span "Golf" at bounding box center [889, 446] width 161 height 19
click at [976, 448] on button "Golf" at bounding box center [984, 445] width 16 height 16
click at [606, 444] on span "Fitness" at bounding box center [662, 446] width 161 height 19
click at [748, 444] on button "Fitness" at bounding box center [756, 445] width 16 height 16
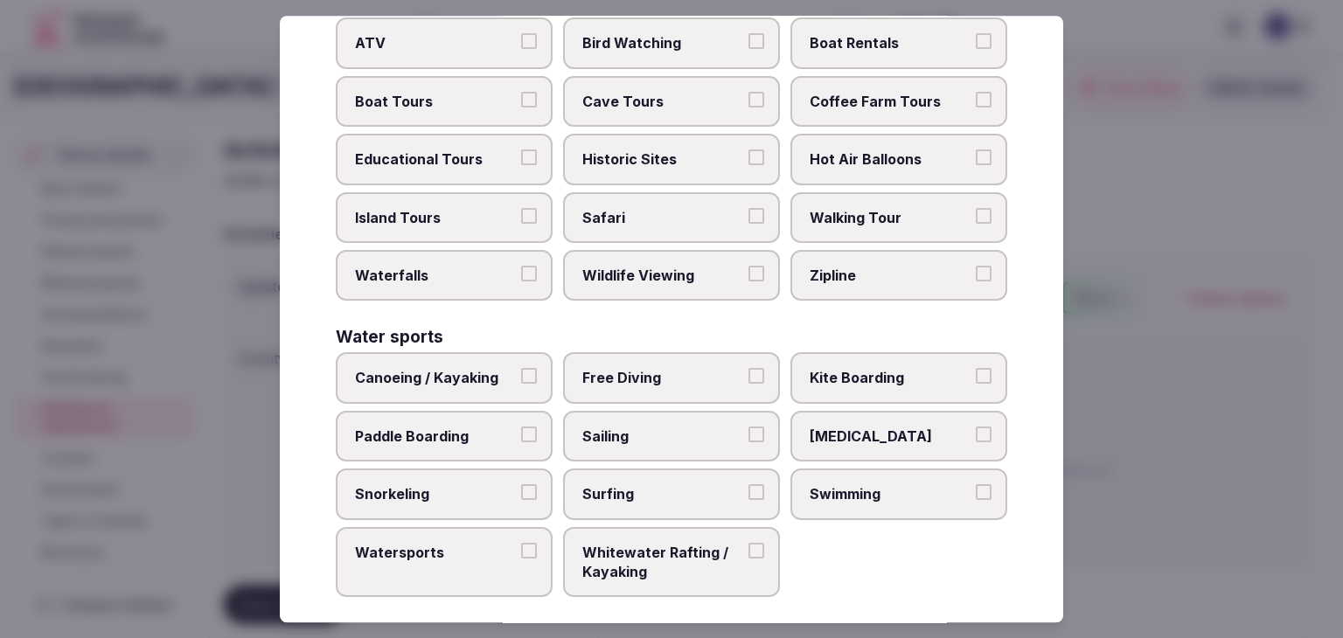
scroll to position [1350, 0]
click at [869, 484] on span "Swimming" at bounding box center [889, 493] width 161 height 19
click at [976, 484] on button "Swimming" at bounding box center [984, 492] width 16 height 16
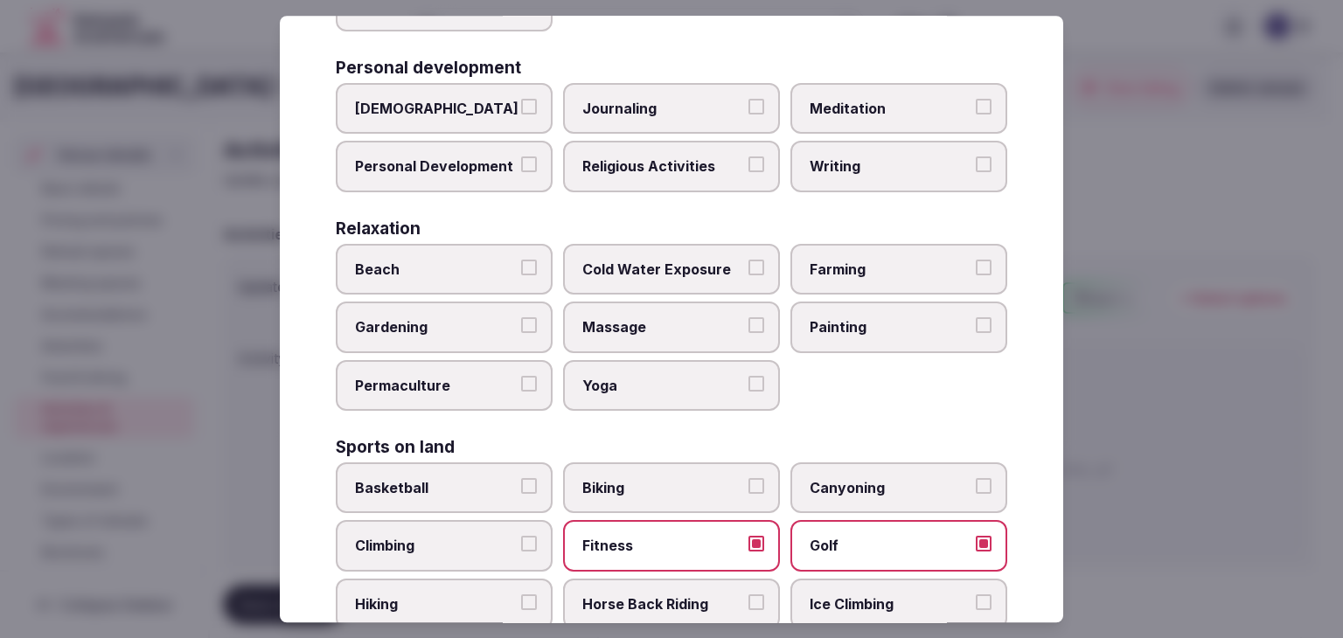
scroll to position [301, 0]
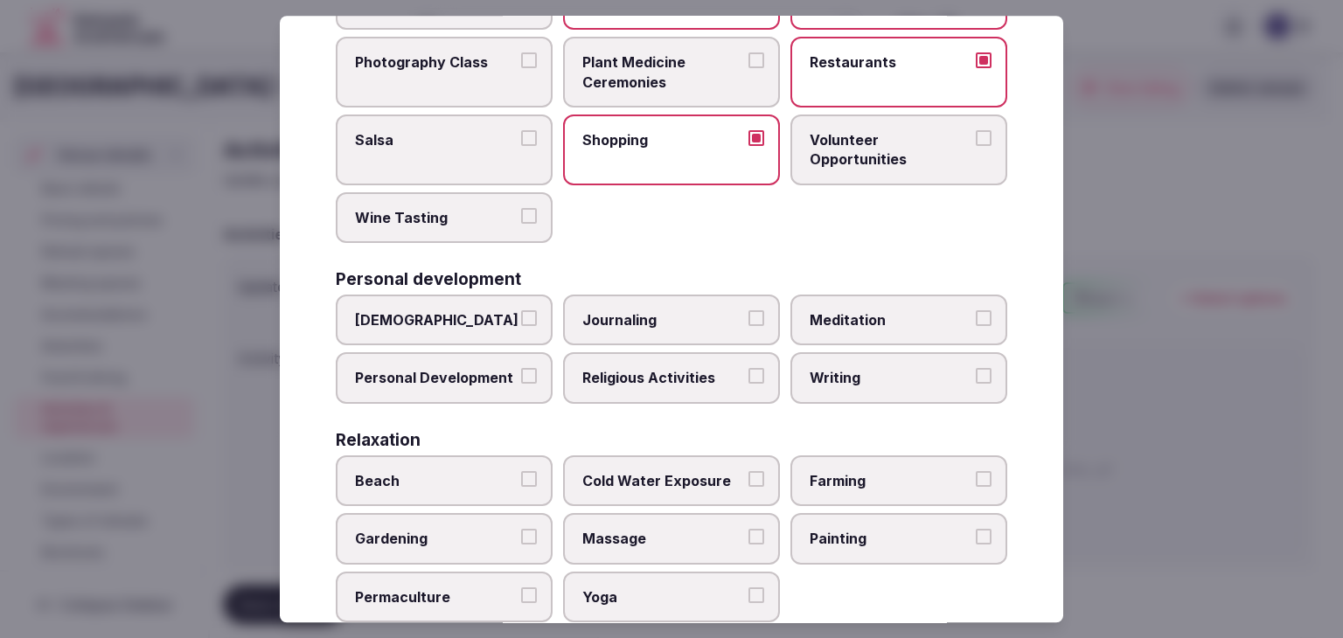
click at [678, 542] on span "Massage" at bounding box center [662, 539] width 161 height 19
click at [748, 542] on button "Massage" at bounding box center [756, 538] width 16 height 16
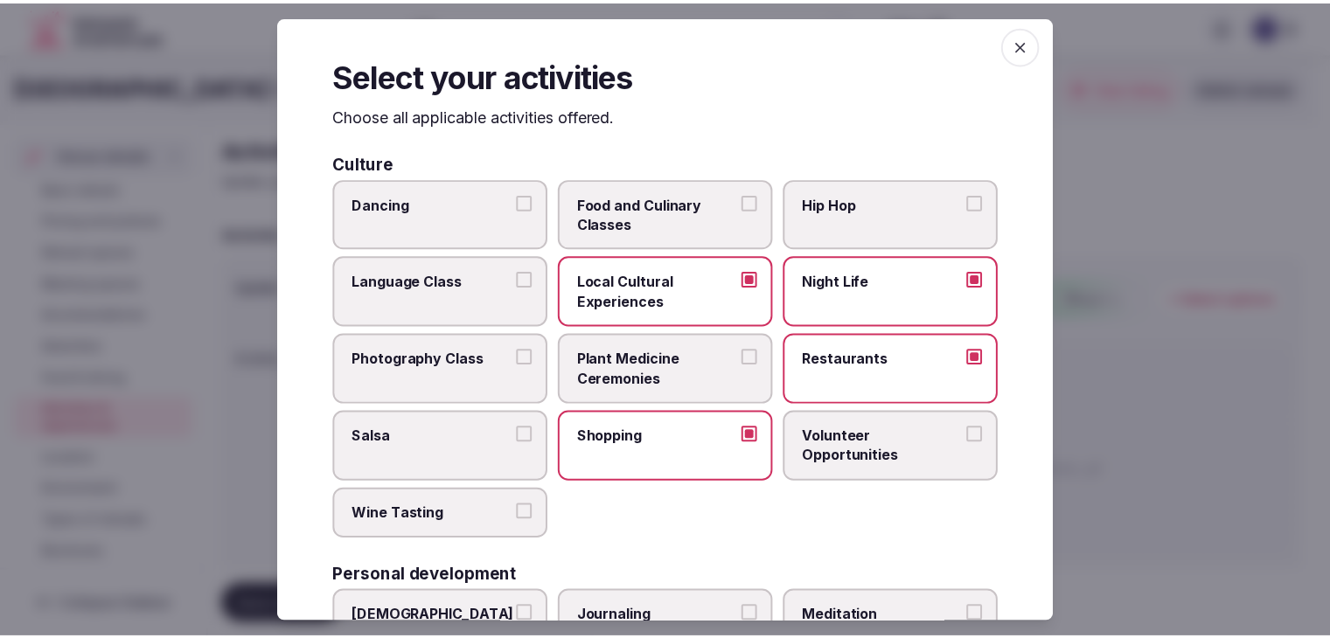
scroll to position [0, 0]
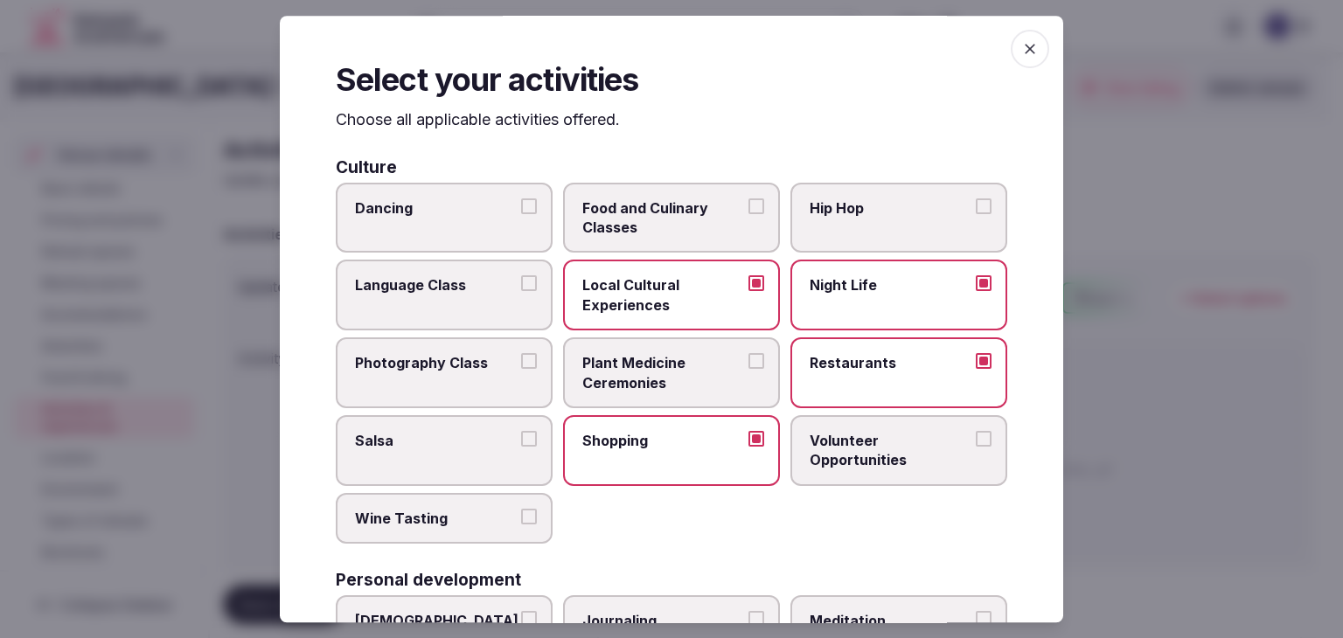
click at [1031, 46] on span "button" at bounding box center [1030, 49] width 38 height 38
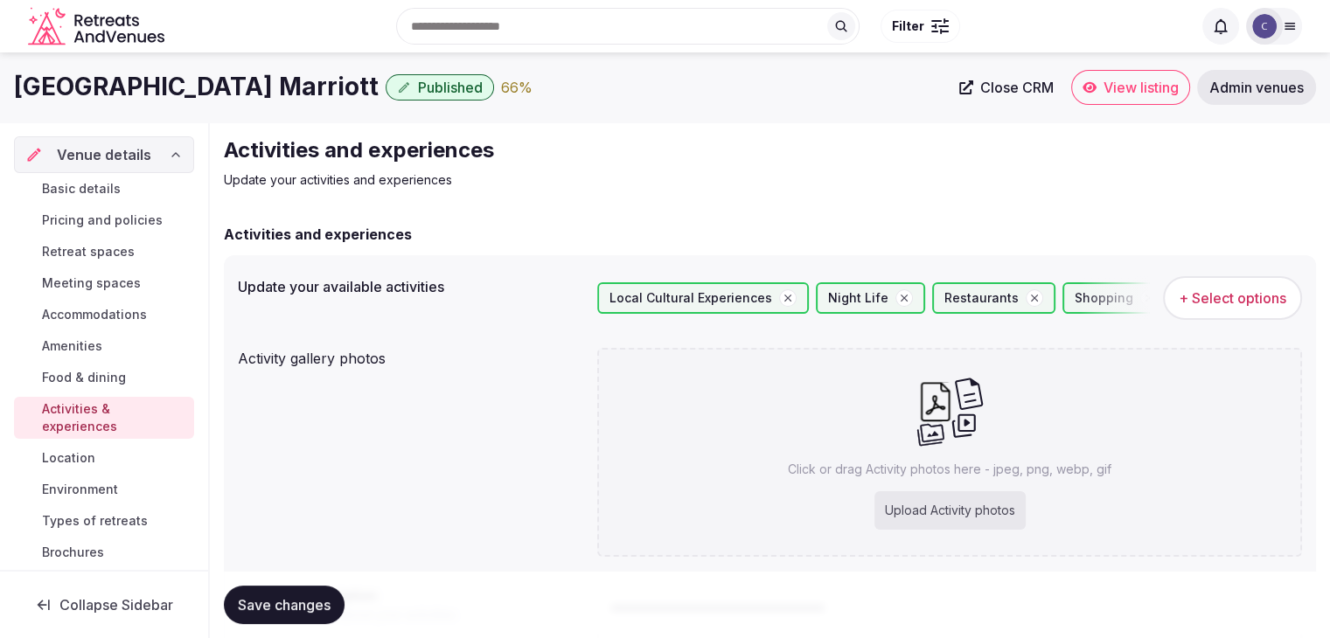
click at [958, 522] on div "Upload Activity photos" at bounding box center [949, 510] width 151 height 38
type input "**********"
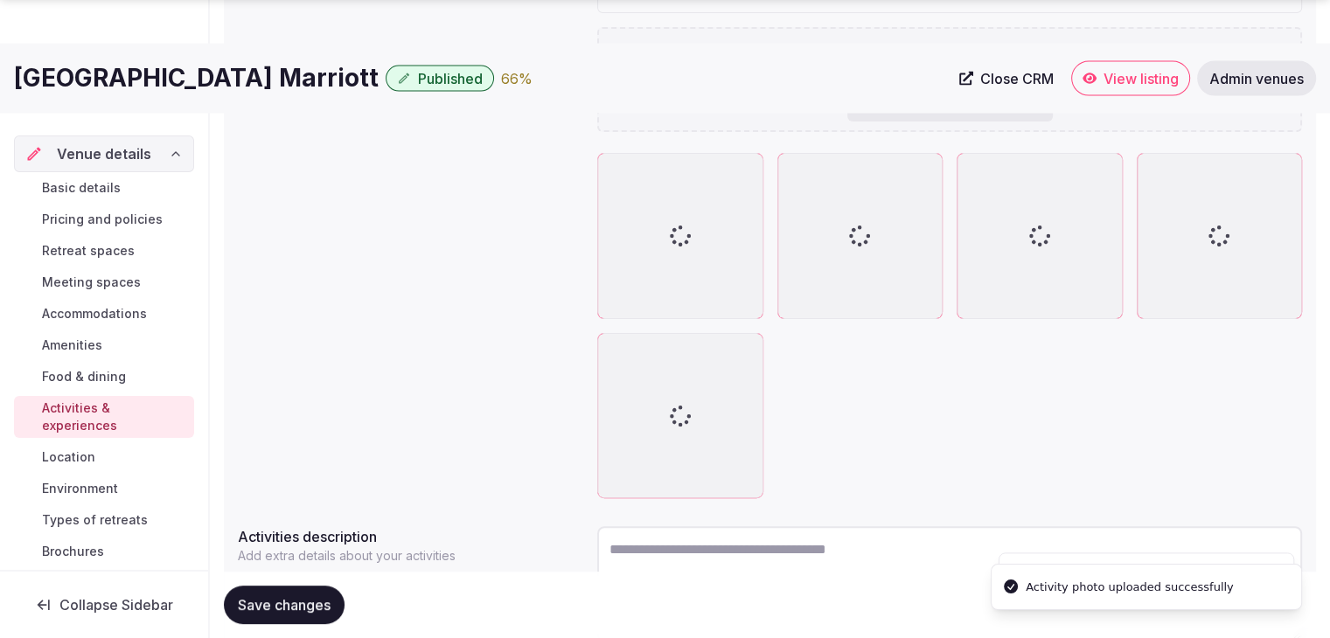
scroll to position [437, 0]
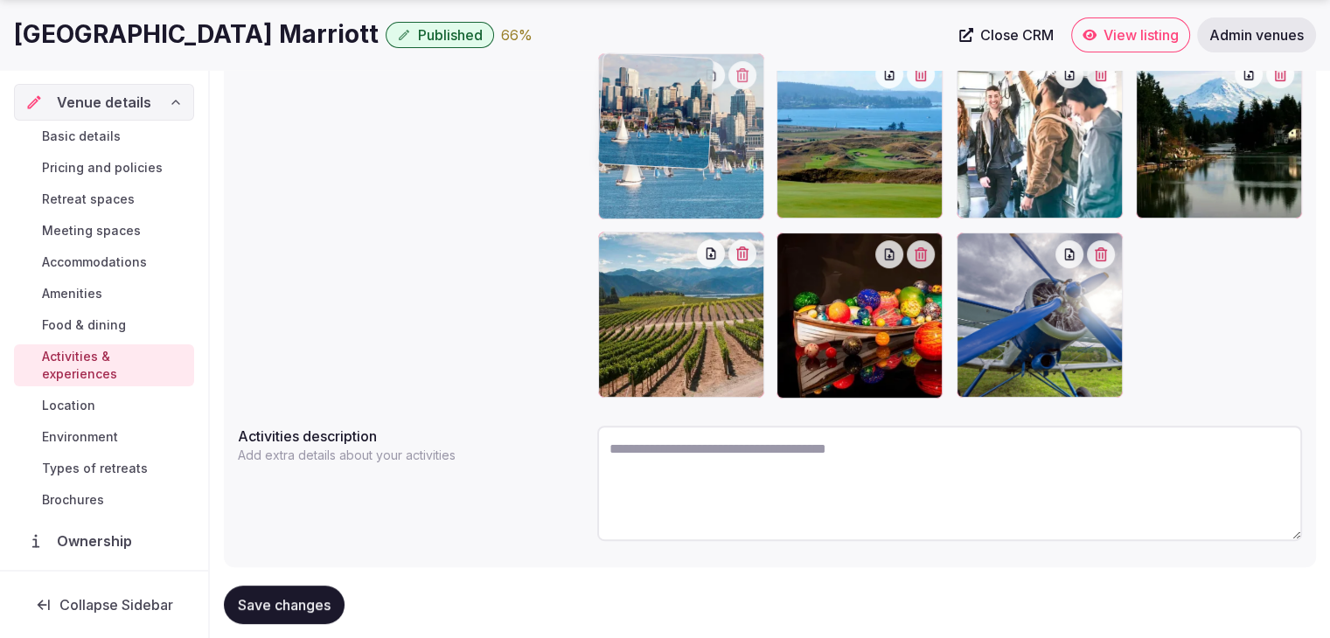
drag, startPoint x: 798, startPoint y: 263, endPoint x: 685, endPoint y: 170, distance: 146.0
click at [685, 170] on body "Search Popular Destinations Toscana, Italy Riviera Maya, Mexico Indonesia, Bali…" at bounding box center [665, 119] width 1330 height 1113
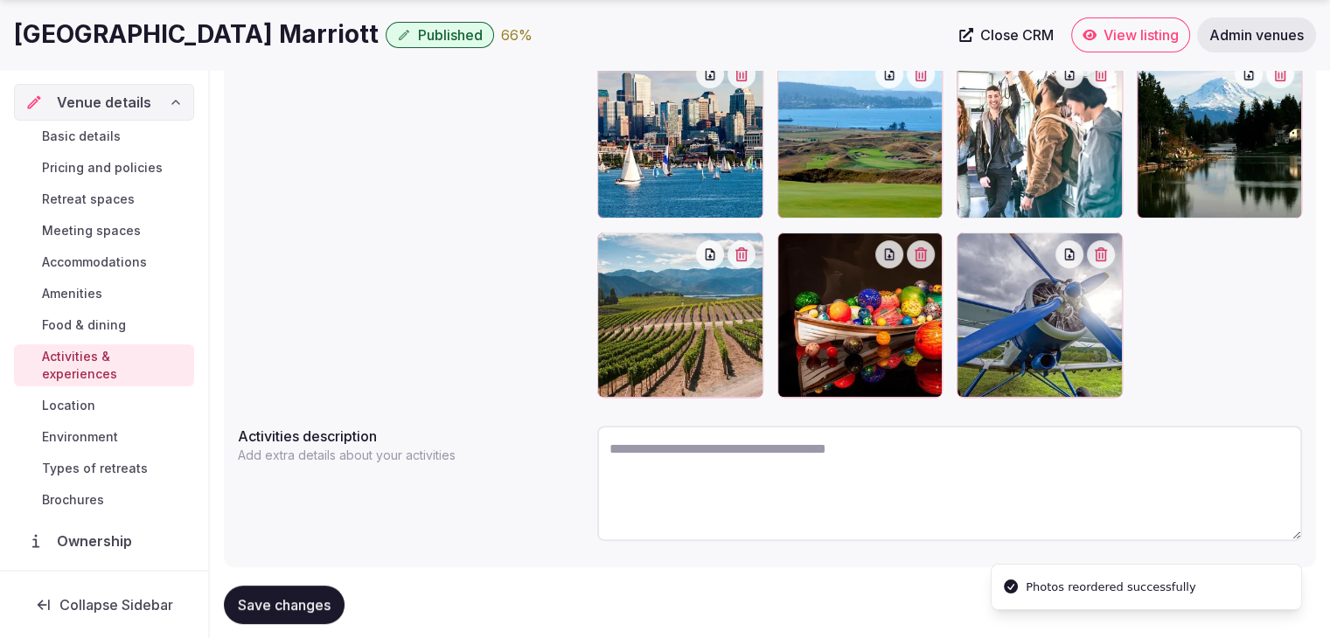
click at [294, 596] on span "Save changes" at bounding box center [284, 604] width 93 height 17
click at [101, 425] on link "Environment" at bounding box center [104, 437] width 180 height 24
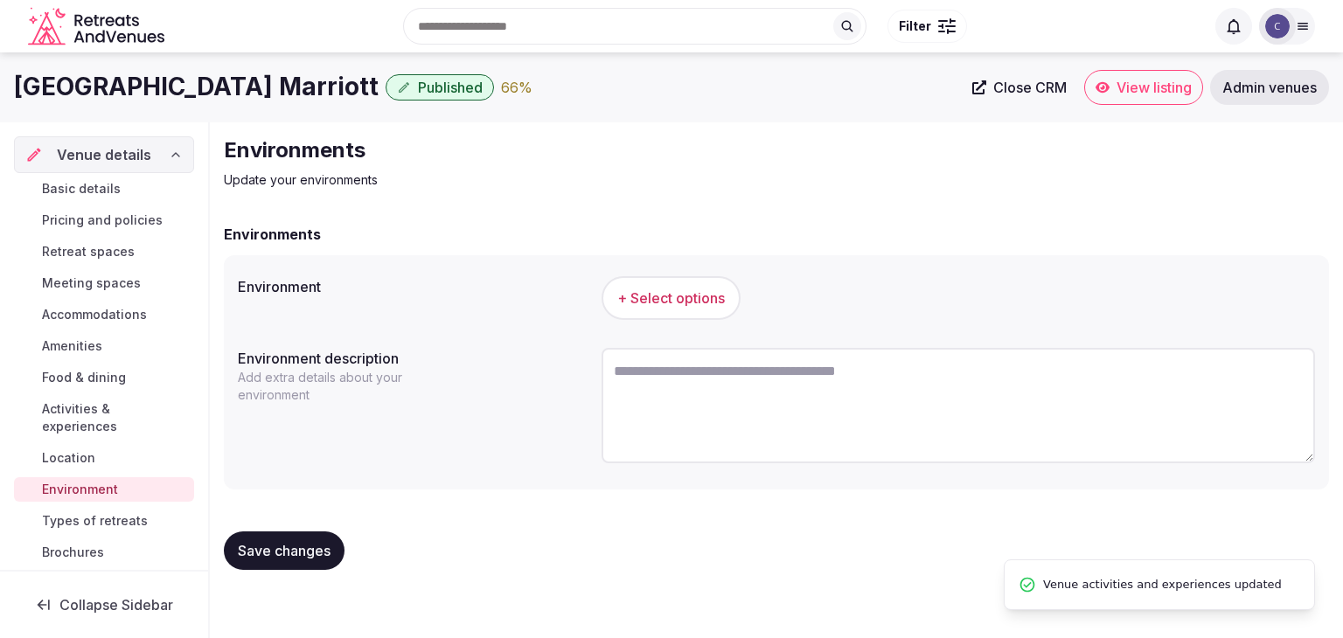
click at [717, 302] on span "+ Select options" at bounding box center [671, 297] width 108 height 19
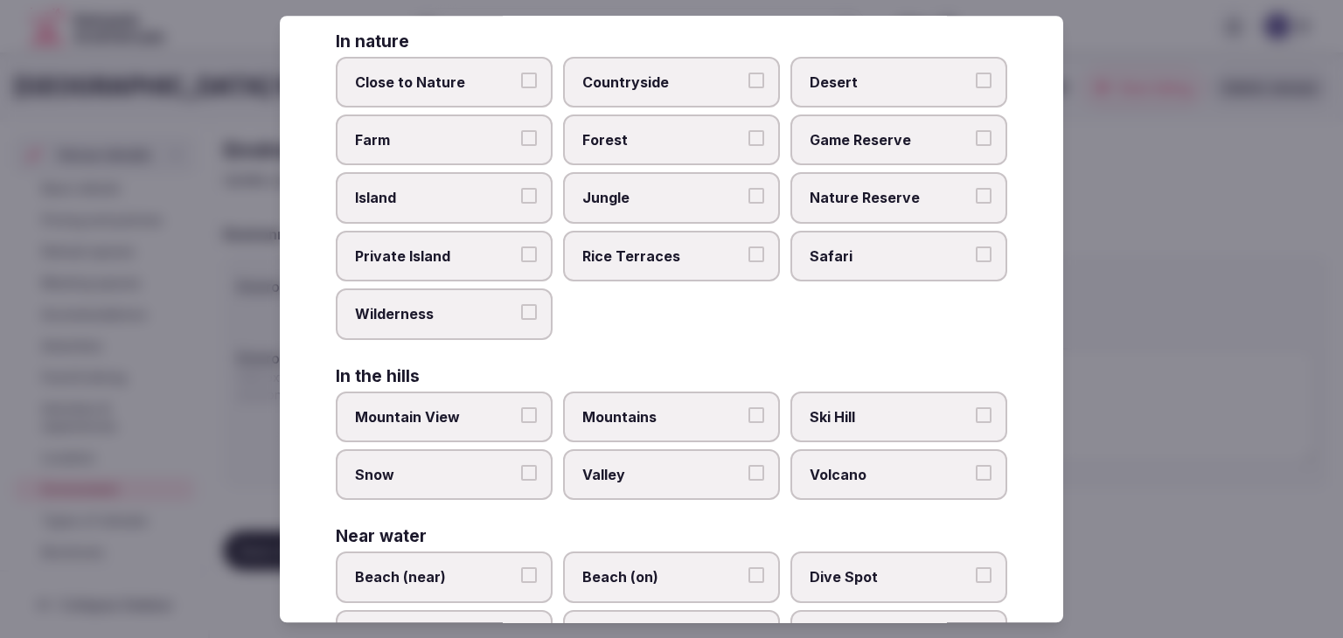
scroll to position [418, 0]
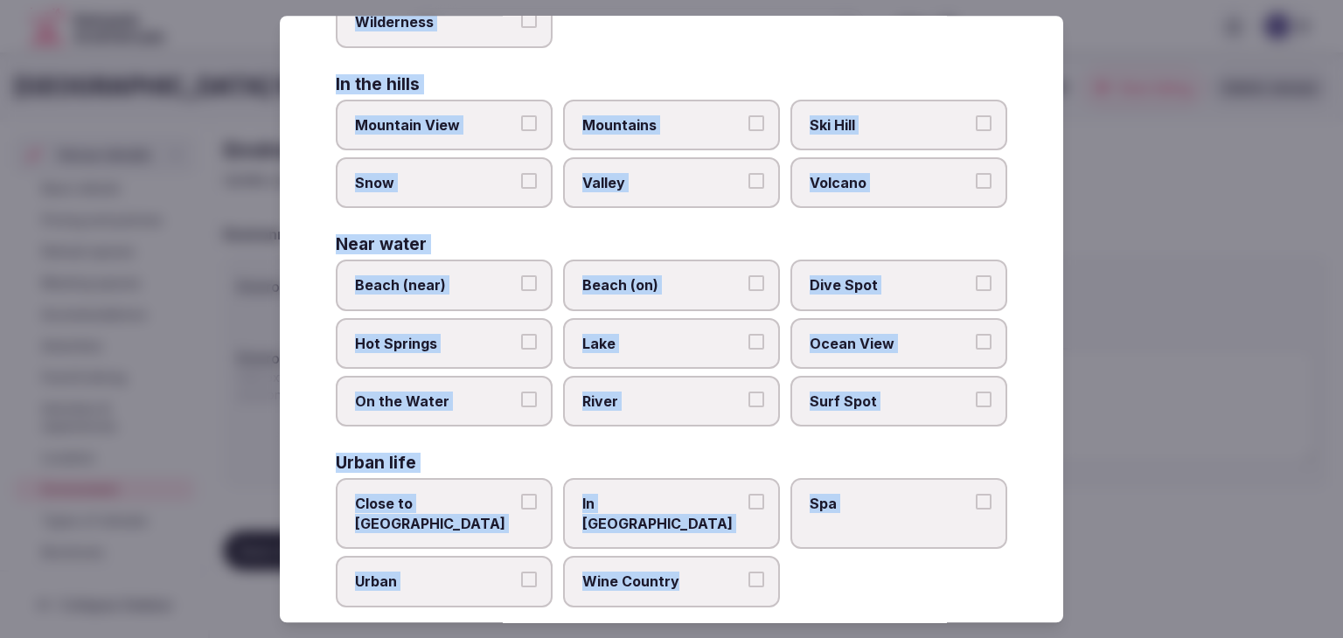
drag, startPoint x: 323, startPoint y: 120, endPoint x: 807, endPoint y: 613, distance: 690.5
click at [807, 613] on div "Select your environment Choose all applicable environments offered. In nature C…" at bounding box center [671, 319] width 783 height 607
copy div "Choose all applicable environments offered. In nature Close to Nature Countrysi…"
click at [490, 497] on span "Close to City Center" at bounding box center [435, 514] width 161 height 39
click at [521, 497] on button "Close to City Center" at bounding box center [529, 503] width 16 height 16
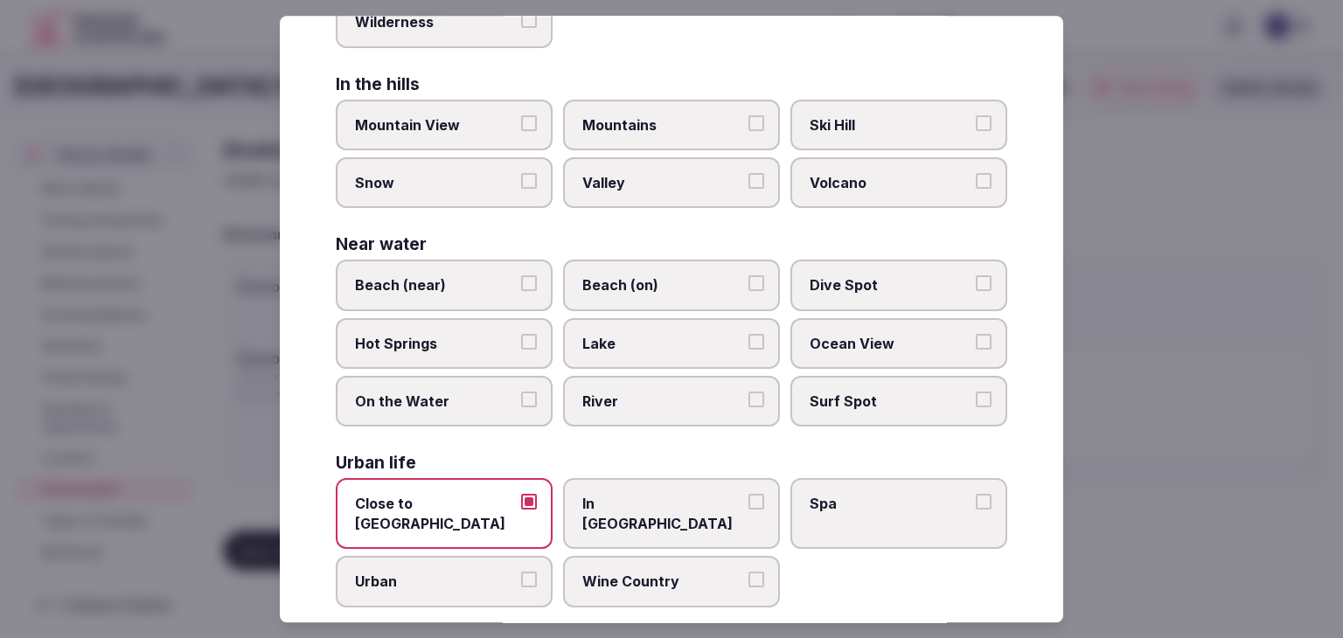
click at [464, 573] on span "Urban" at bounding box center [435, 582] width 161 height 19
click at [521, 573] on button "Urban" at bounding box center [529, 581] width 16 height 16
click at [631, 502] on span "In City Center" at bounding box center [662, 514] width 161 height 39
click at [748, 502] on button "In City Center" at bounding box center [756, 503] width 16 height 16
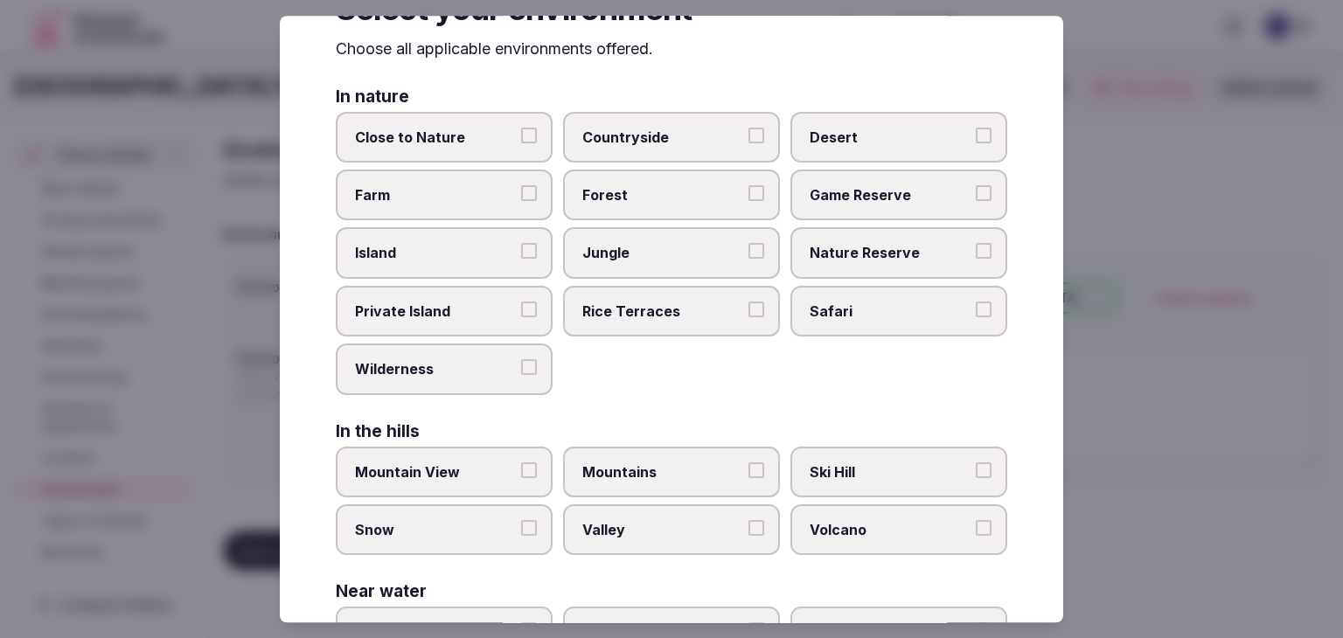
scroll to position [0, 0]
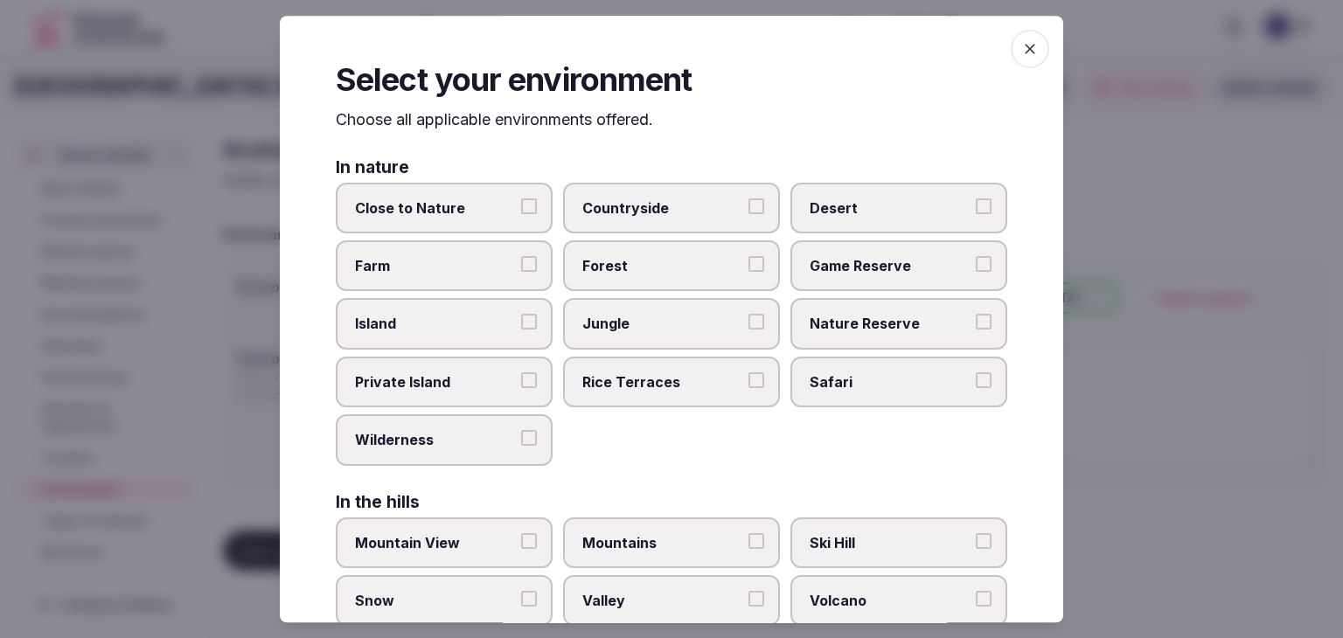
click at [1021, 41] on icon "button" at bounding box center [1029, 48] width 17 height 17
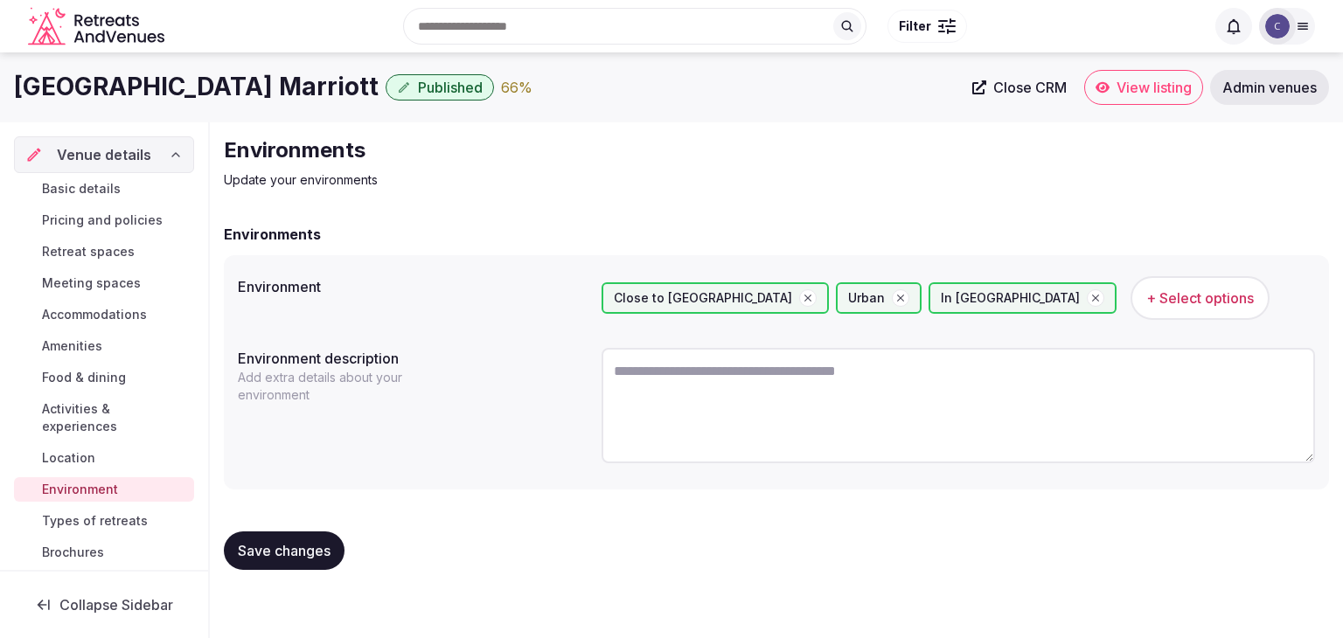
click at [191, 86] on h1 "Seattle Airport Marriott" at bounding box center [196, 87] width 365 height 34
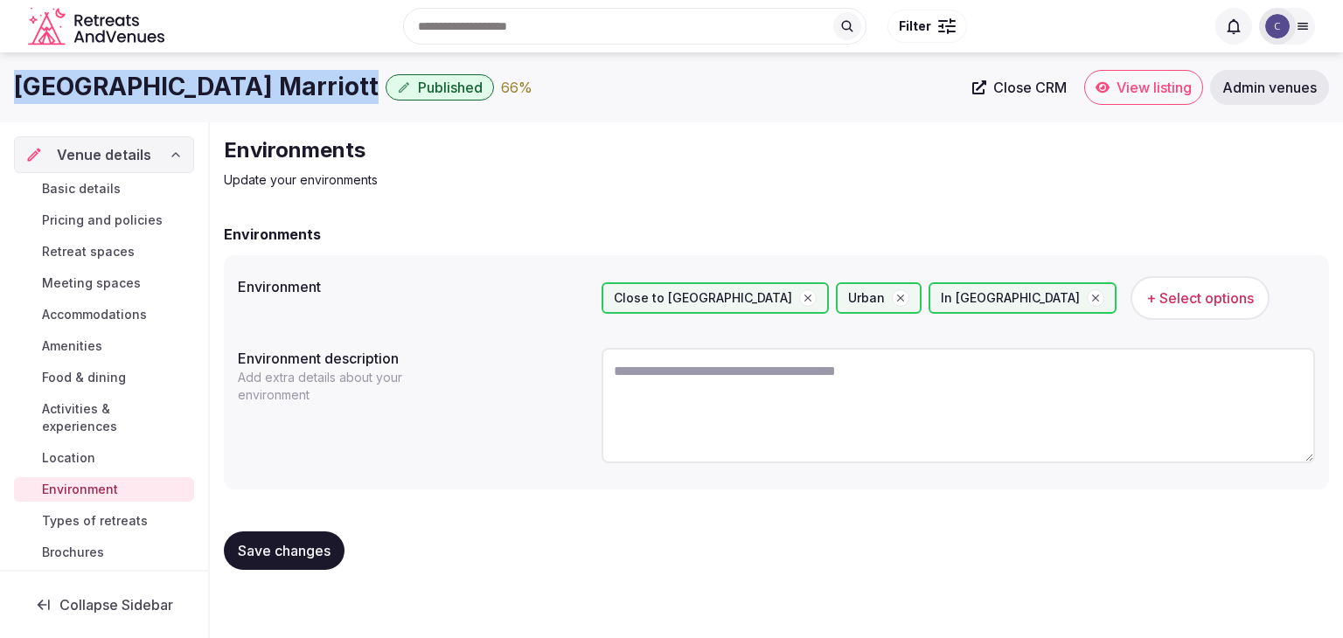
click at [191, 86] on h1 "Seattle Airport Marriott" at bounding box center [196, 87] width 365 height 34
copy div "Seattle Airport Marriott"
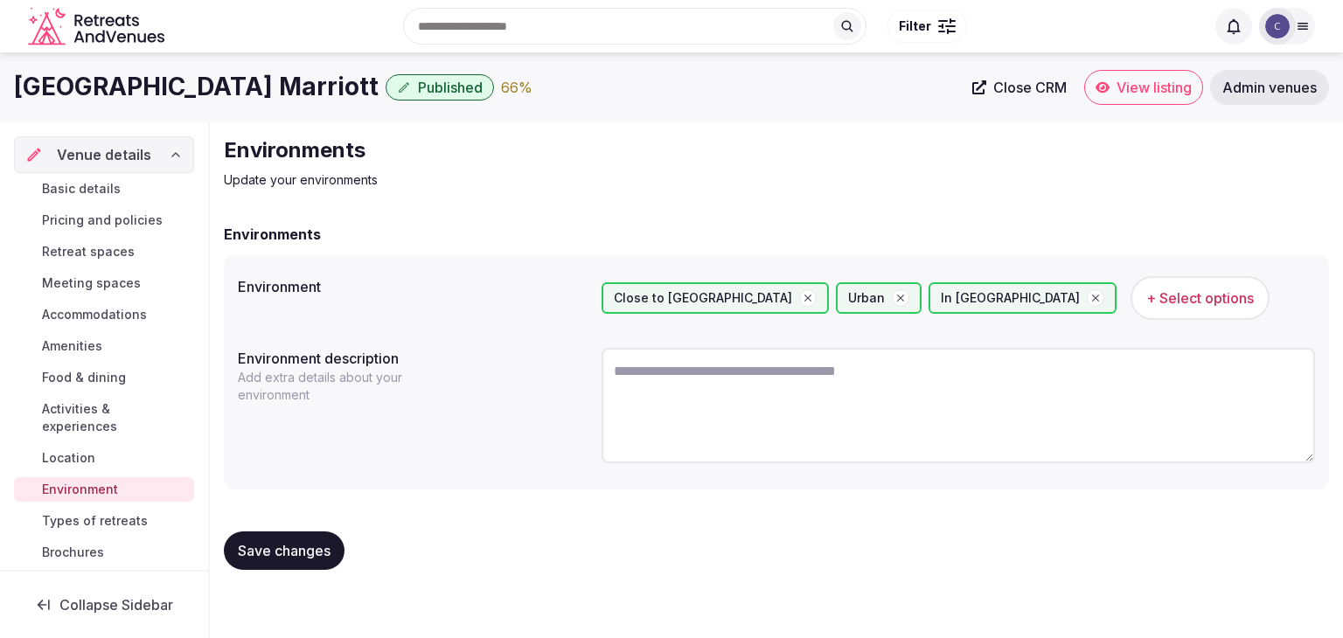
click at [710, 387] on textarea at bounding box center [957, 405] width 713 height 115
paste textarea "**********"
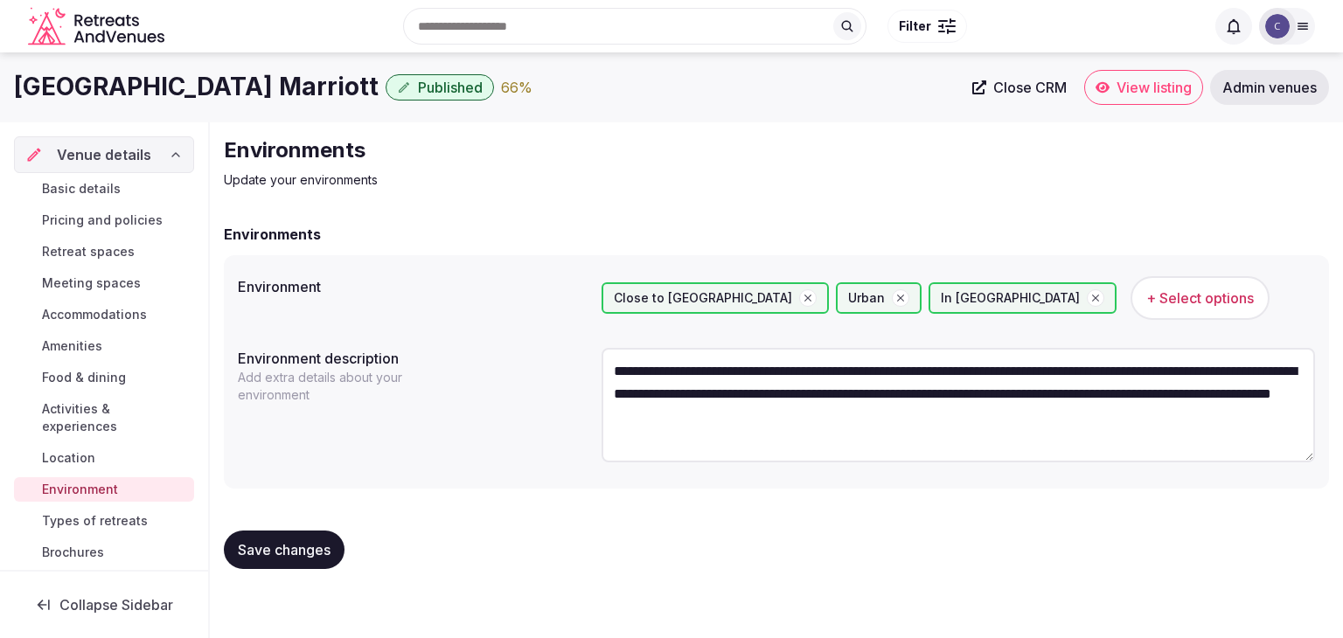
type textarea "**********"
click at [267, 558] on span "Save changes" at bounding box center [284, 549] width 93 height 17
click at [118, 525] on span "Types of retreats" at bounding box center [95, 520] width 106 height 17
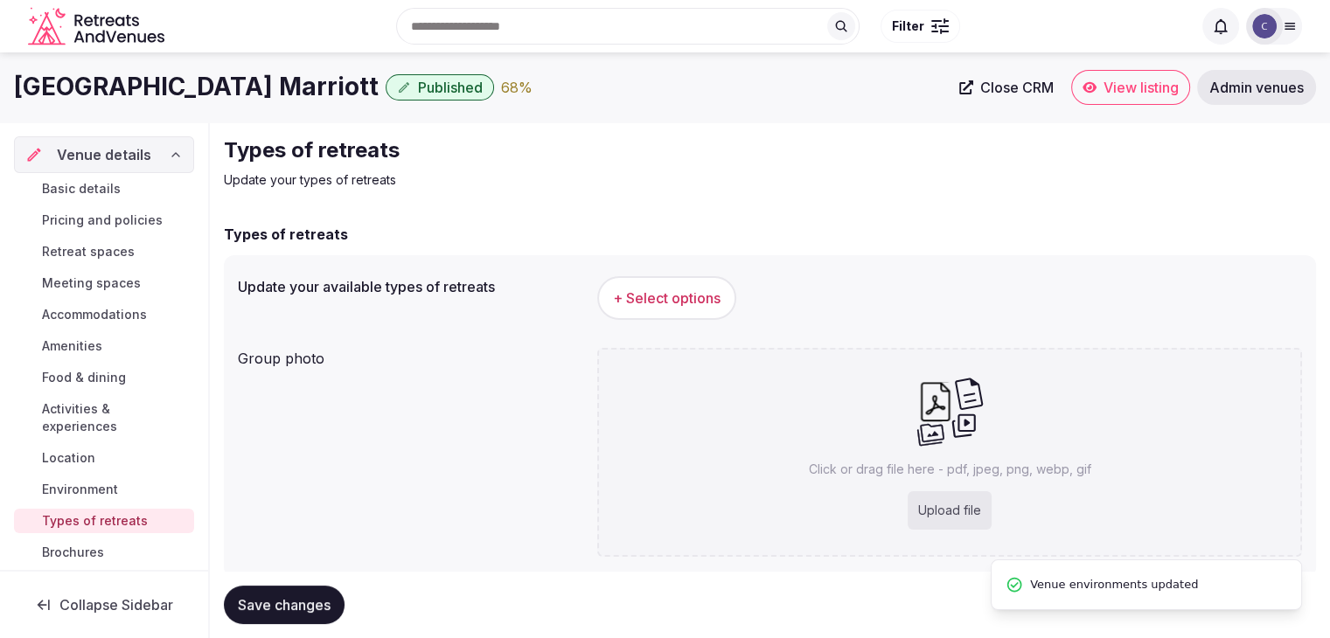
click at [698, 290] on span "+ Select options" at bounding box center [667, 297] width 108 height 19
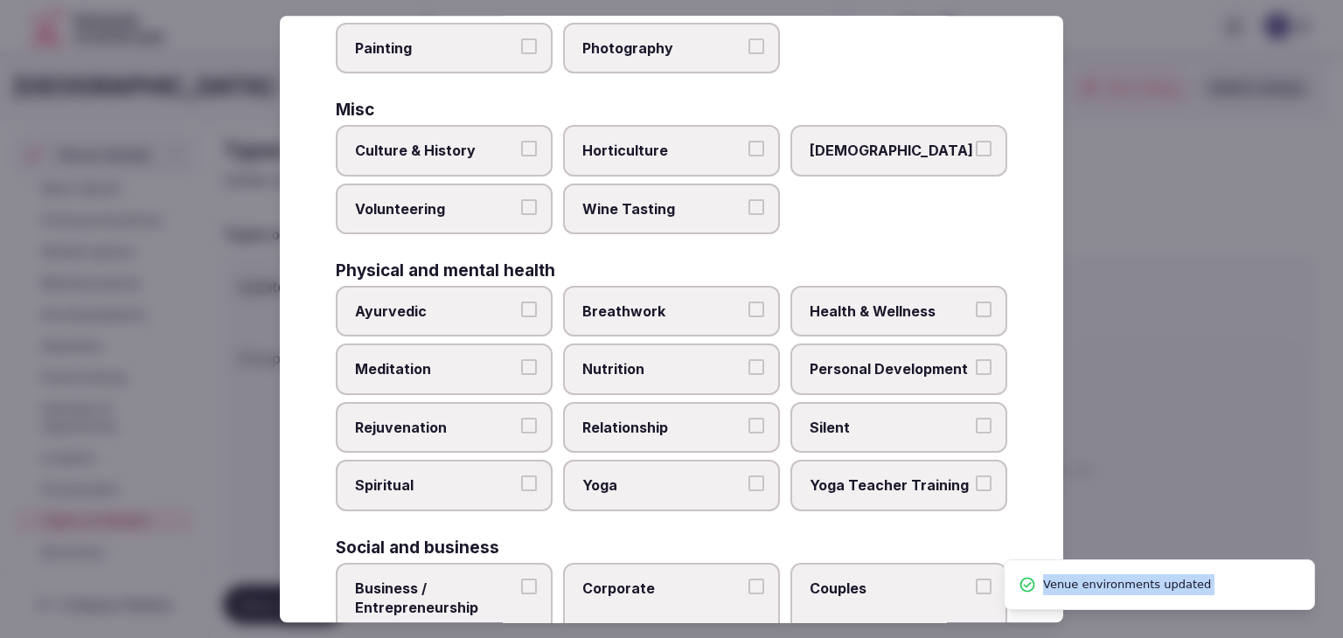
scroll to position [711, 0]
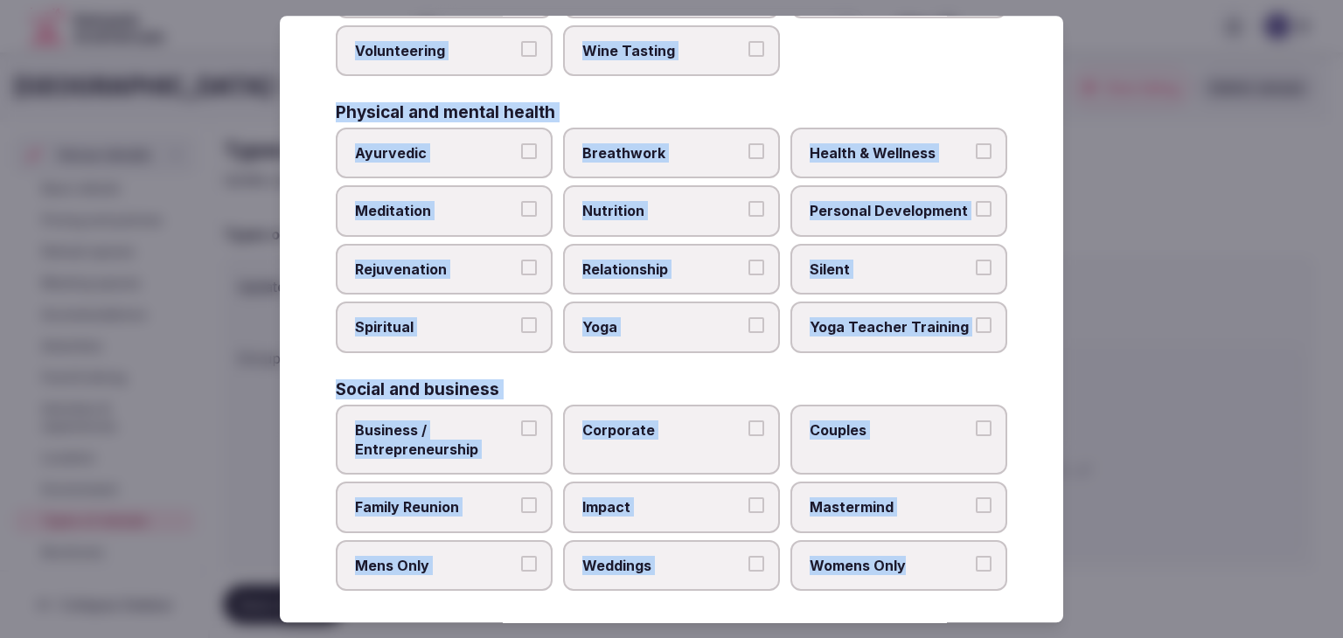
drag, startPoint x: 325, startPoint y: 116, endPoint x: 1003, endPoint y: 554, distance: 806.7
click at [1003, 554] on div "Select your types of retreats Choose all applicable types of retreats offered. …" at bounding box center [671, 319] width 783 height 607
copy div "Choose all applicable types of retreats offered. Active Adventure Cold Water Ex…"
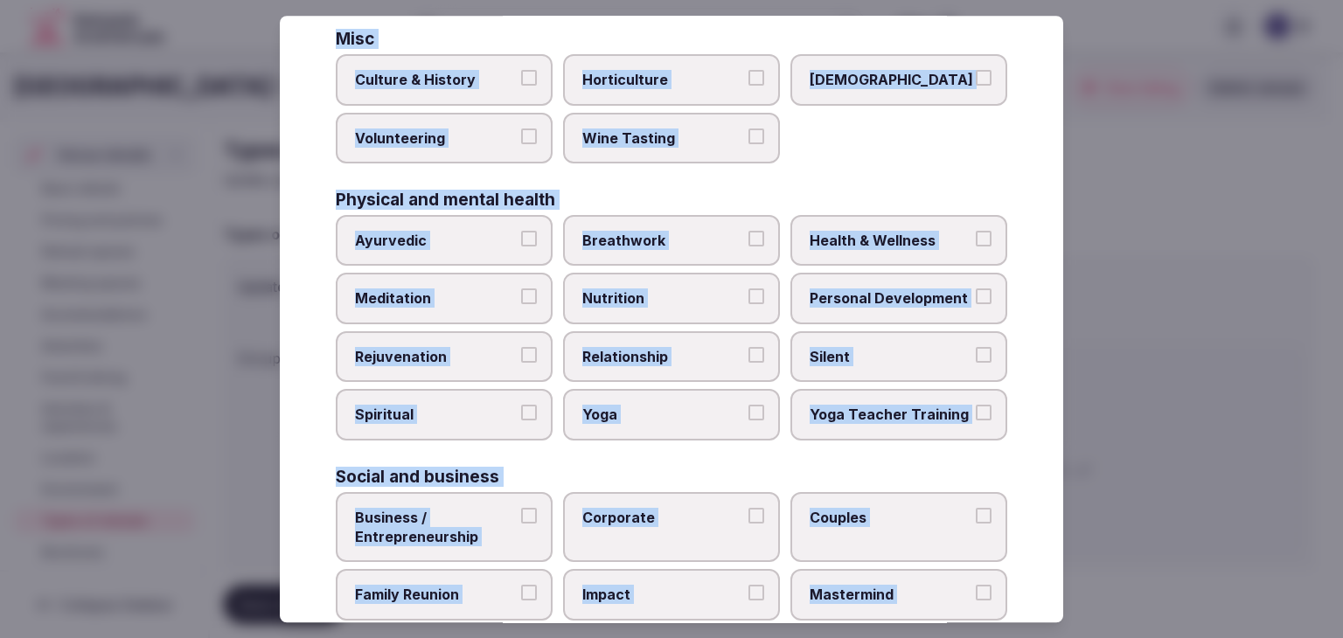
click at [854, 215] on label "Health & Wellness" at bounding box center [898, 240] width 217 height 51
click at [976, 231] on button "Health & Wellness" at bounding box center [984, 239] width 16 height 16
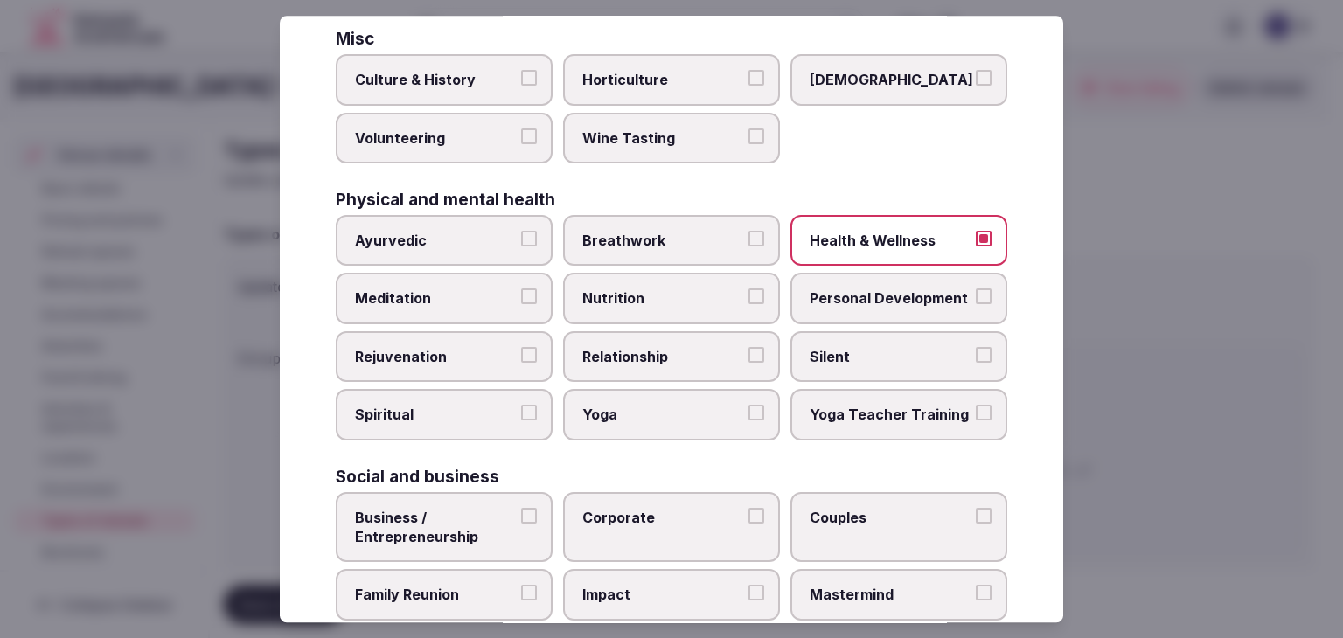
click at [846, 289] on span "Personal Development" at bounding box center [889, 298] width 161 height 19
click at [976, 289] on button "Personal Development" at bounding box center [984, 297] width 16 height 16
click at [451, 365] on label "Rejuvenation" at bounding box center [444, 356] width 217 height 51
click at [521, 363] on button "Rejuvenation" at bounding box center [529, 355] width 16 height 16
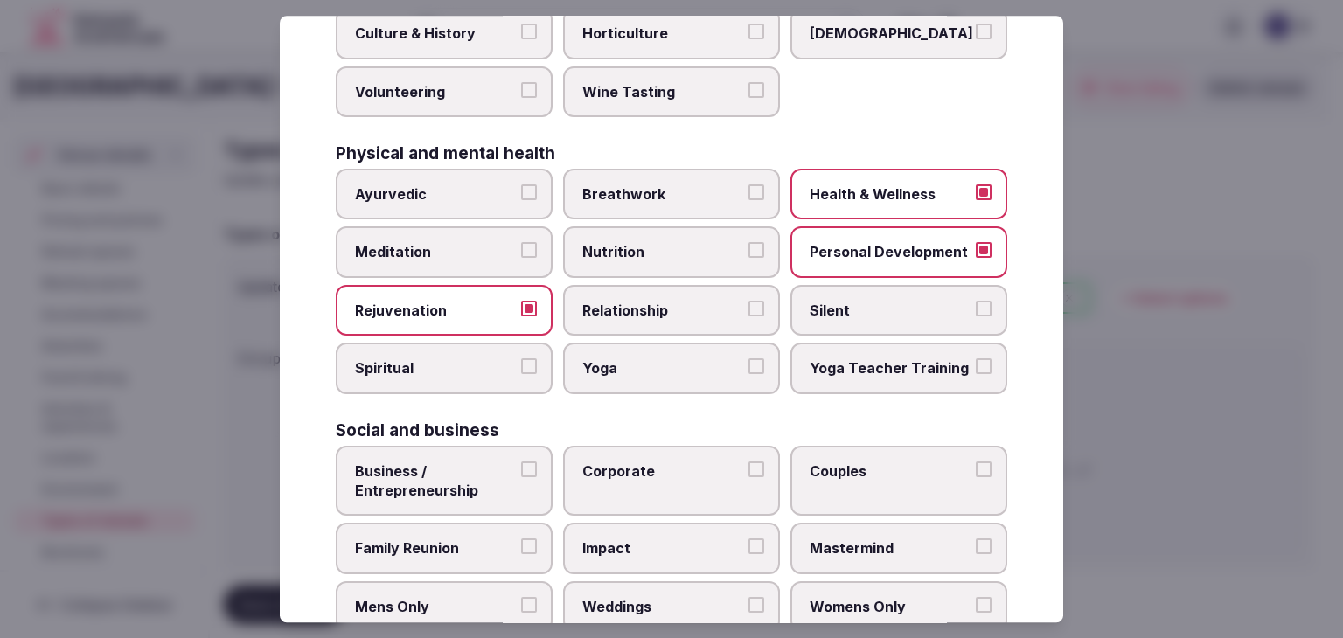
scroll to position [711, 0]
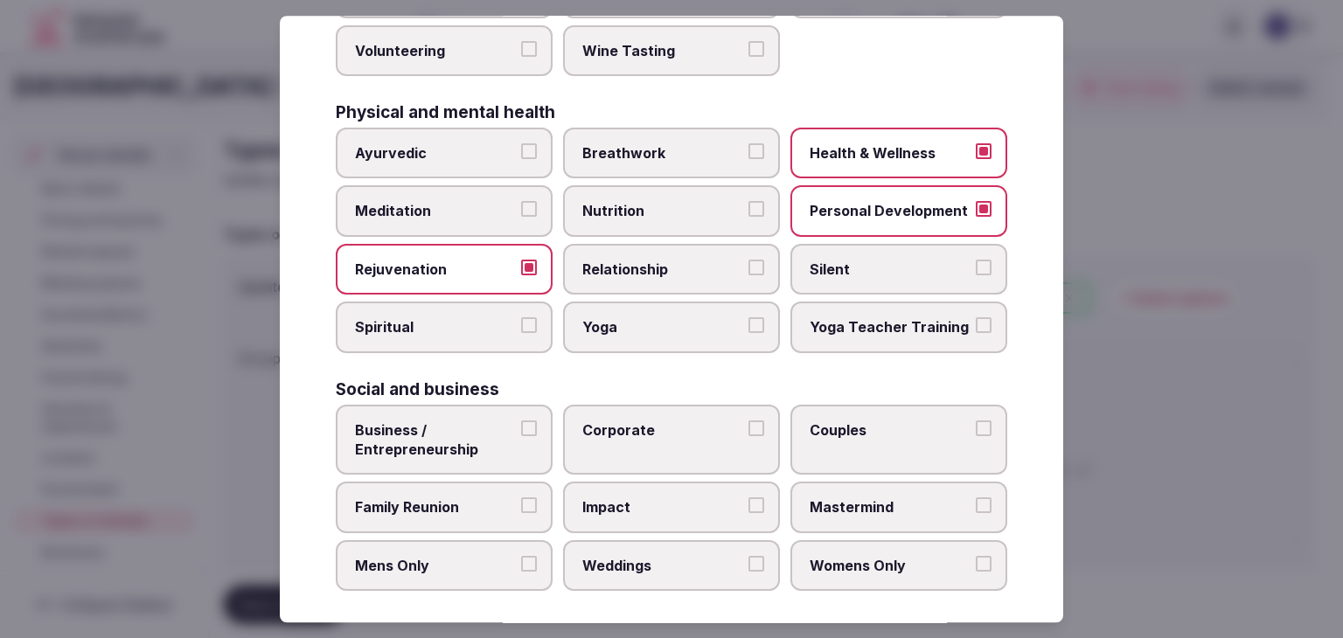
click at [484, 503] on span "Family Reunion" at bounding box center [435, 507] width 161 height 19
click at [521, 503] on button "Family Reunion" at bounding box center [529, 506] width 16 height 16
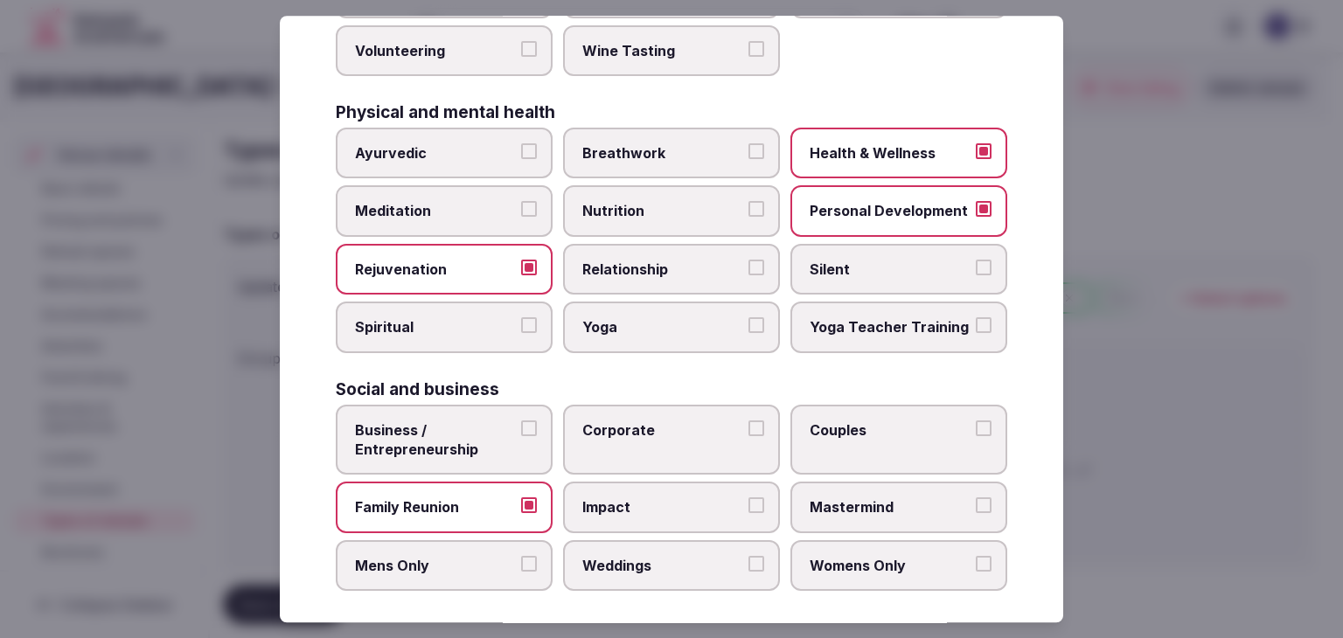
click at [482, 439] on span "Business / Entrepreneurship" at bounding box center [435, 439] width 161 height 39
click at [521, 436] on button "Business / Entrepreneurship" at bounding box center [529, 428] width 16 height 16
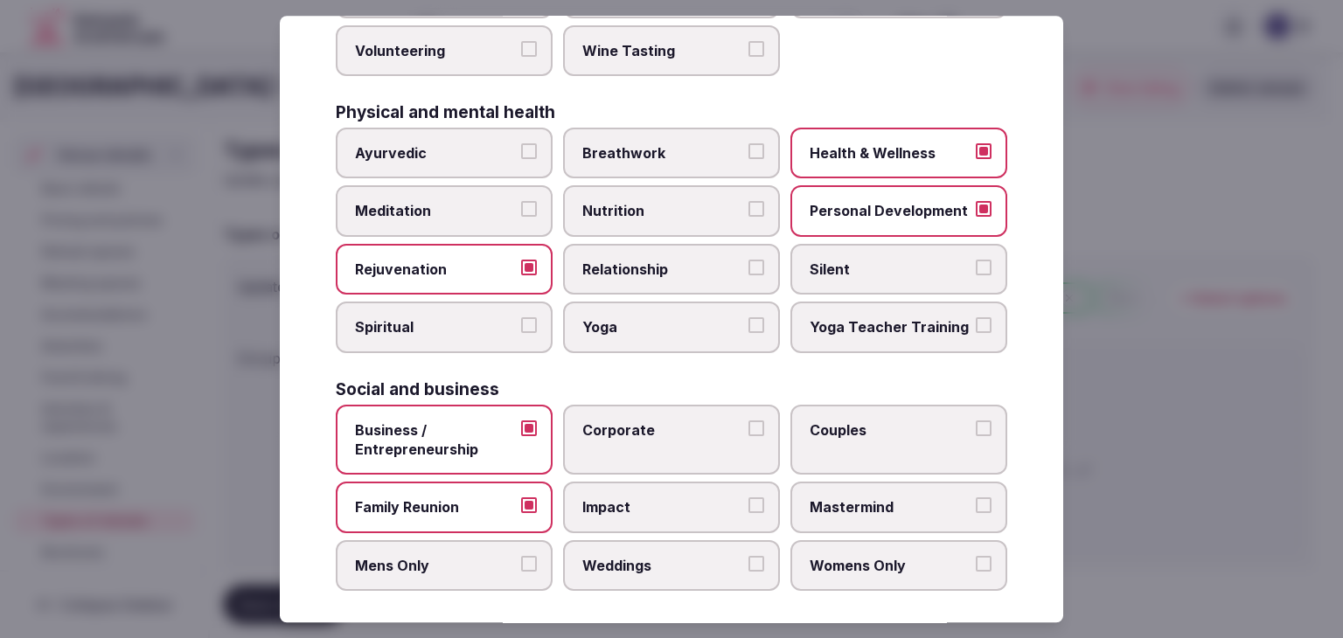
click at [684, 438] on label "Corporate" at bounding box center [671, 440] width 217 height 71
click at [748, 436] on button "Corporate" at bounding box center [756, 428] width 16 height 16
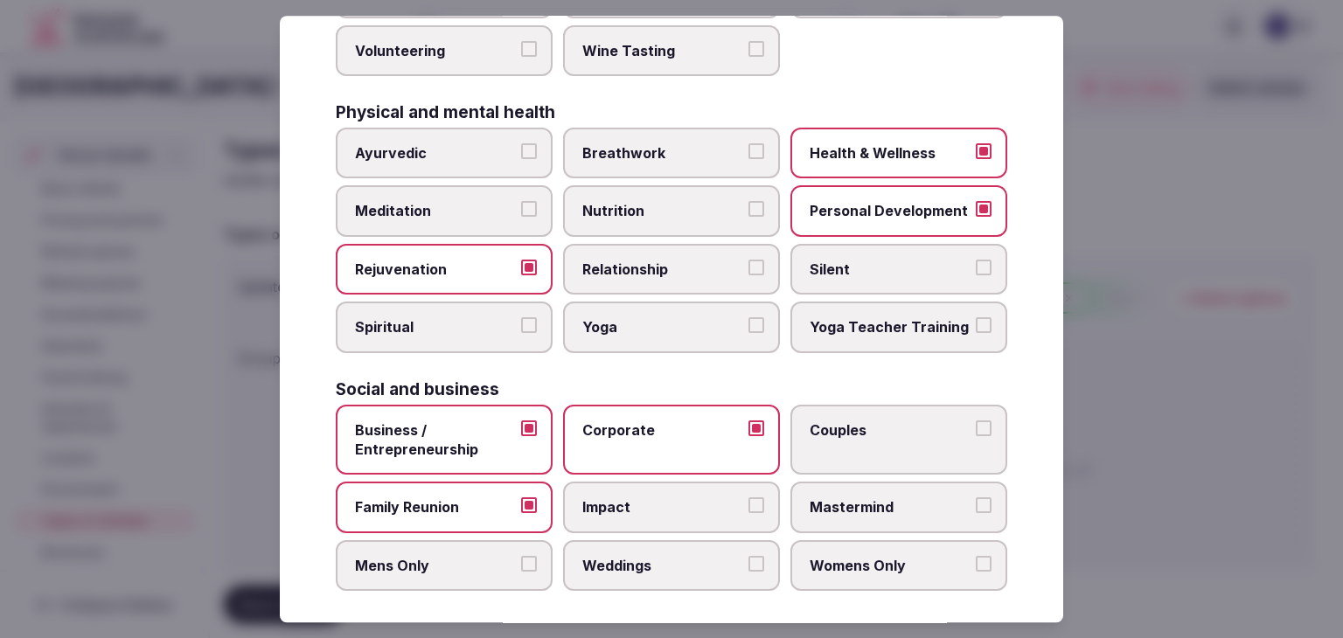
drag, startPoint x: 686, startPoint y: 551, endPoint x: 823, endPoint y: 480, distance: 153.7
click at [686, 556] on span "Weddings" at bounding box center [662, 565] width 161 height 19
click at [748, 556] on button "Weddings" at bounding box center [756, 564] width 16 height 16
click at [899, 431] on label "Couples" at bounding box center [898, 440] width 217 height 71
click at [976, 431] on button "Couples" at bounding box center [984, 428] width 16 height 16
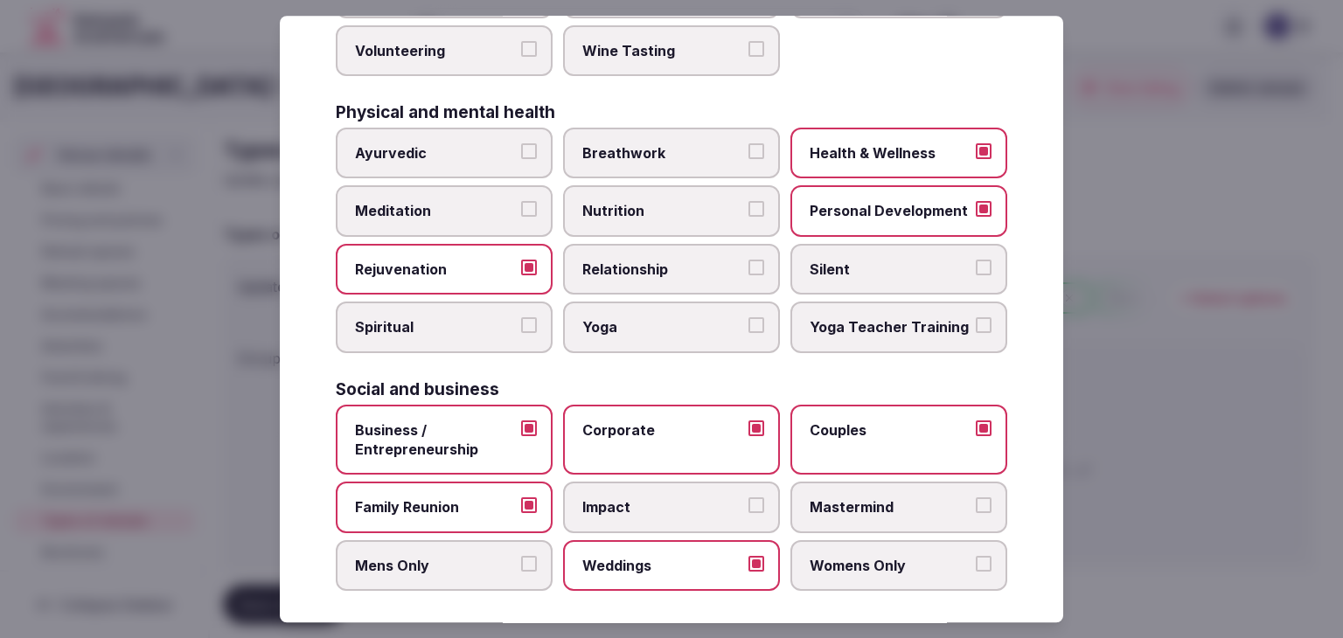
click at [885, 556] on span "Womens Only" at bounding box center [889, 565] width 161 height 19
click at [976, 556] on button "Womens Only" at bounding box center [984, 564] width 16 height 16
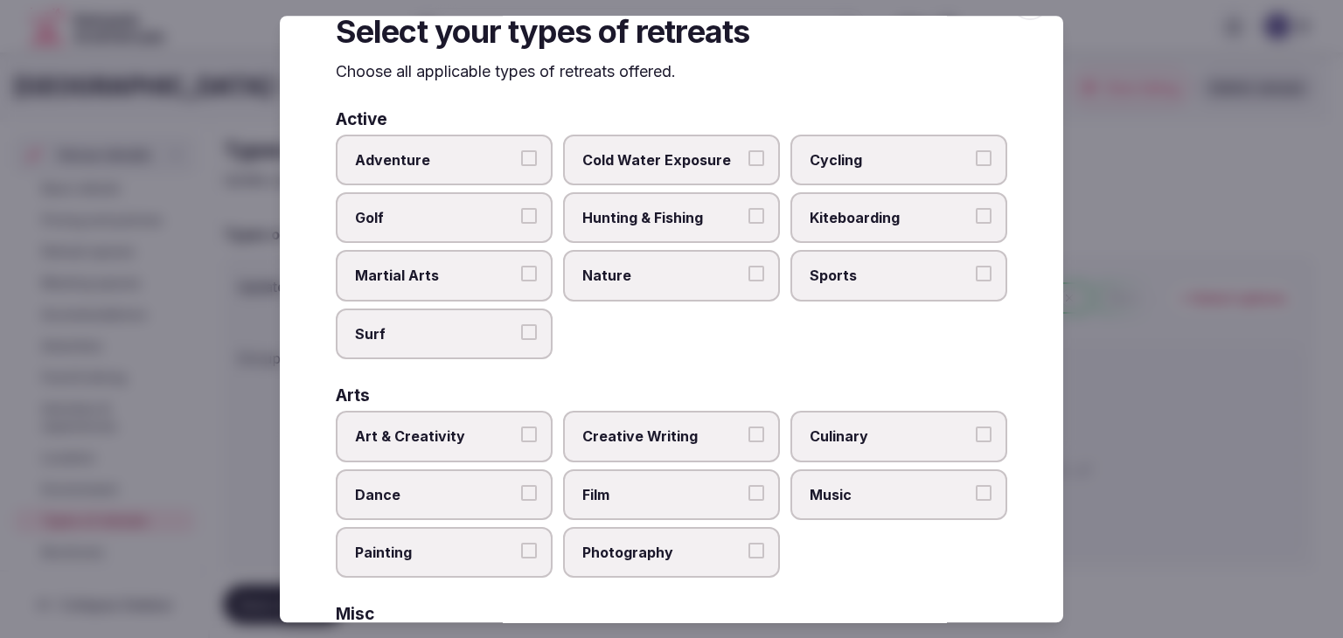
scroll to position [0, 0]
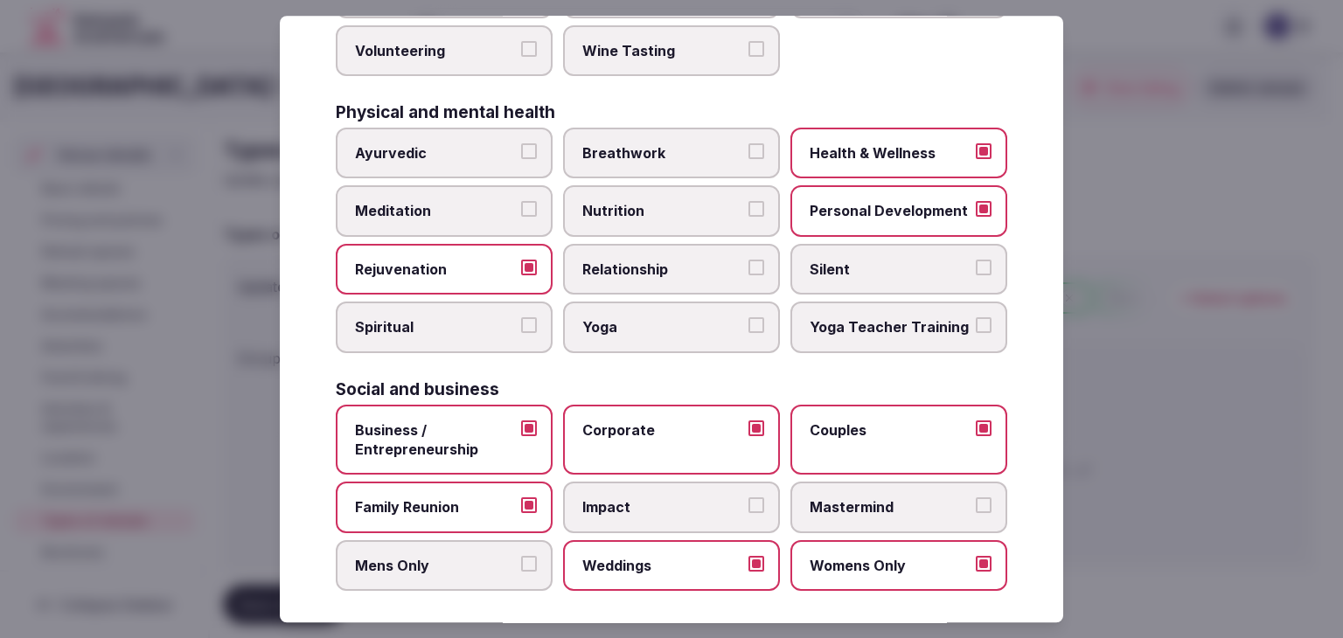
click at [832, 498] on span "Mastermind" at bounding box center [889, 507] width 161 height 19
click at [976, 498] on button "Mastermind" at bounding box center [984, 506] width 16 height 16
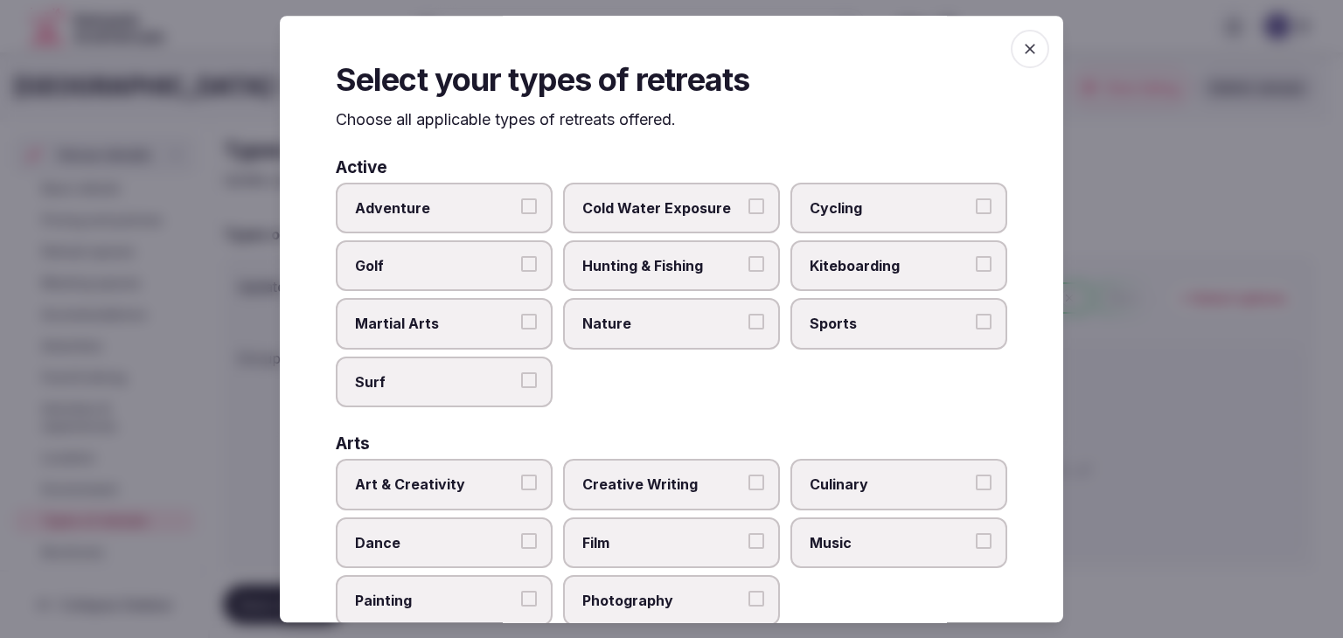
click at [1024, 45] on icon "button" at bounding box center [1029, 49] width 10 height 10
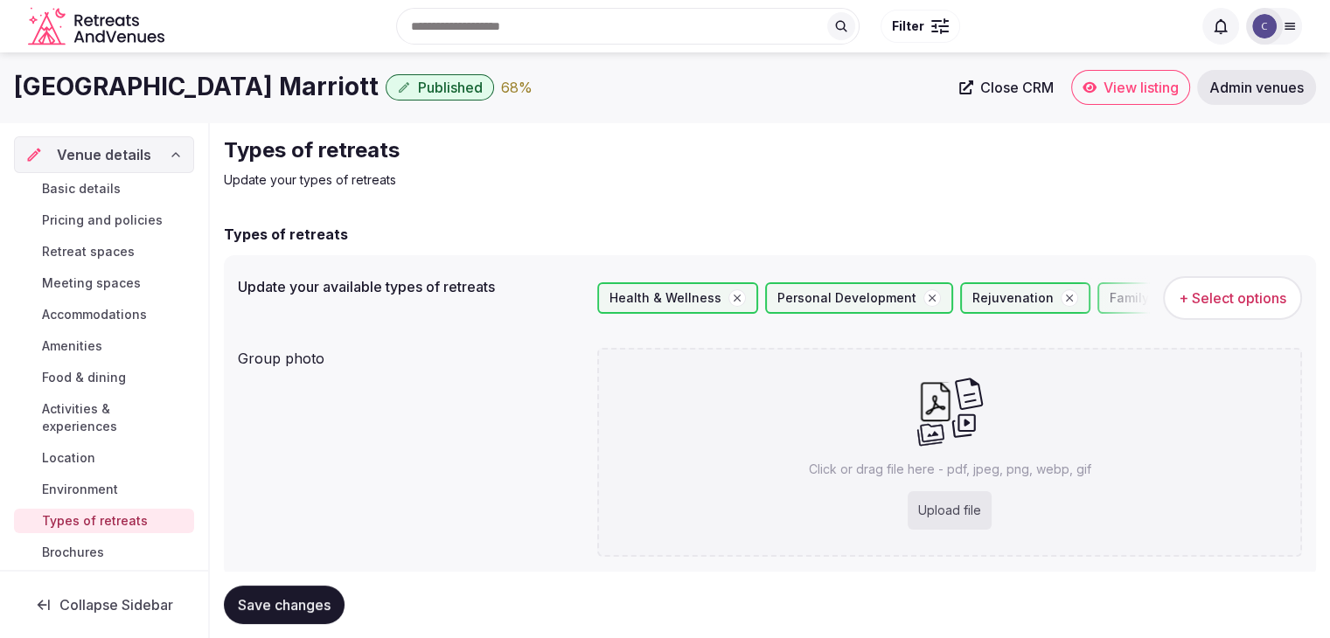
click at [937, 490] on div "Click or drag file here - pdf, jpeg, png, webp, gif Upload file" at bounding box center [949, 452] width 705 height 209
type input "**********"
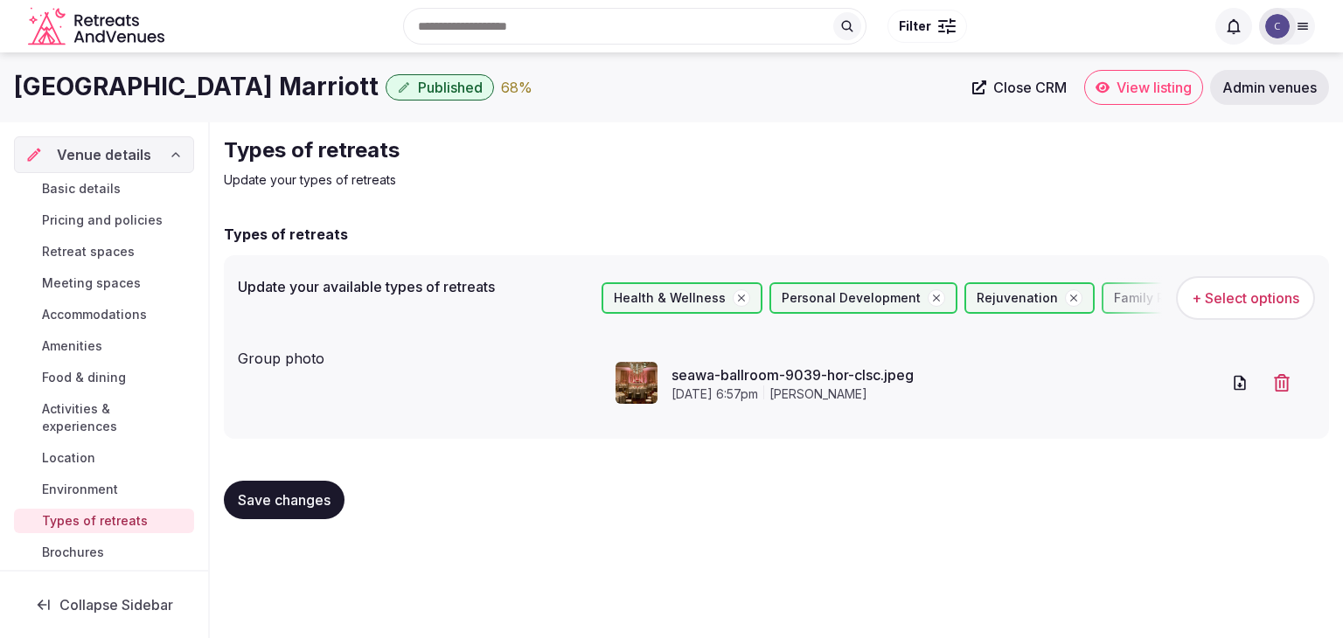
click at [281, 497] on span "Save changes" at bounding box center [284, 499] width 93 height 17
click at [66, 187] on span "Basic details" at bounding box center [81, 188] width 79 height 17
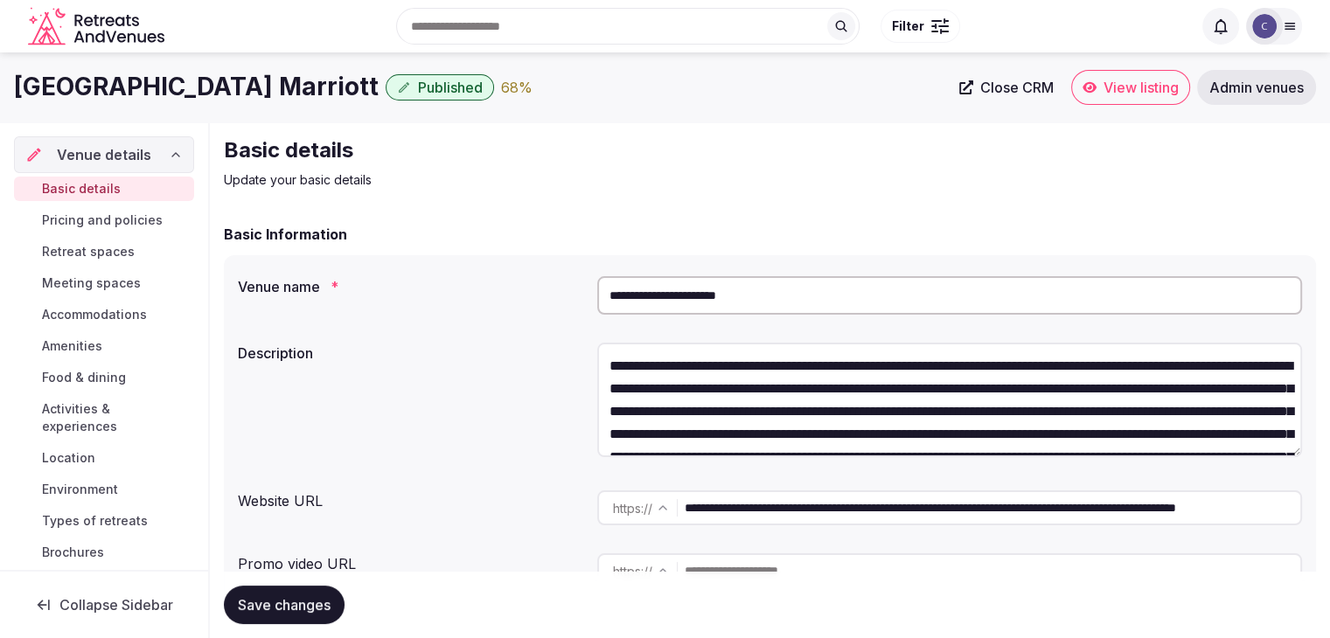
drag, startPoint x: 101, startPoint y: 374, endPoint x: 128, endPoint y: 384, distance: 27.9
click at [101, 374] on span "Food & dining" at bounding box center [84, 377] width 84 height 17
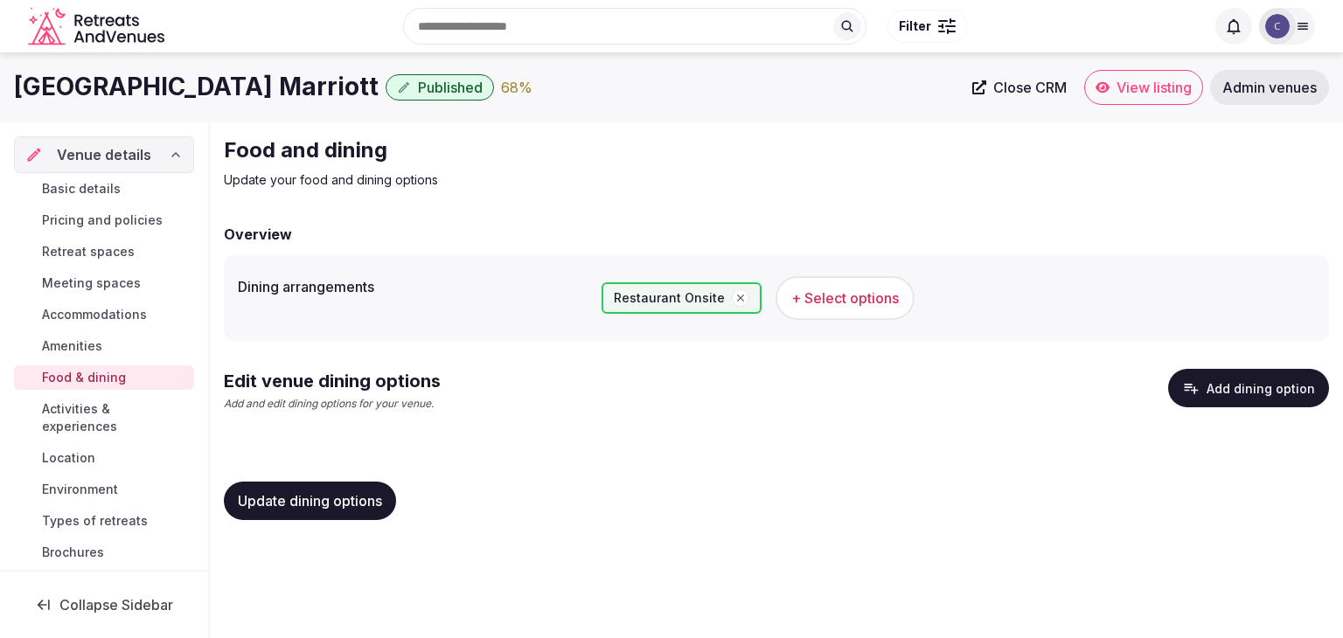
click at [1247, 385] on button "Add dining option" at bounding box center [1248, 388] width 161 height 38
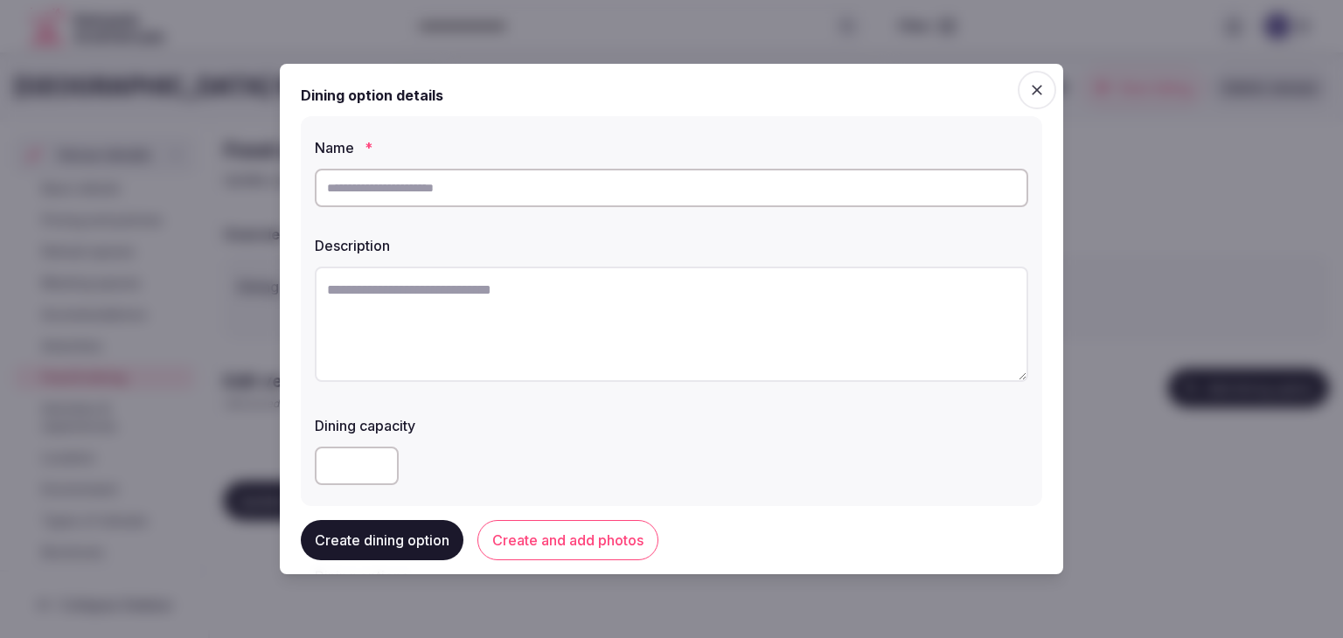
click at [1029, 88] on icon "button" at bounding box center [1036, 89] width 17 height 17
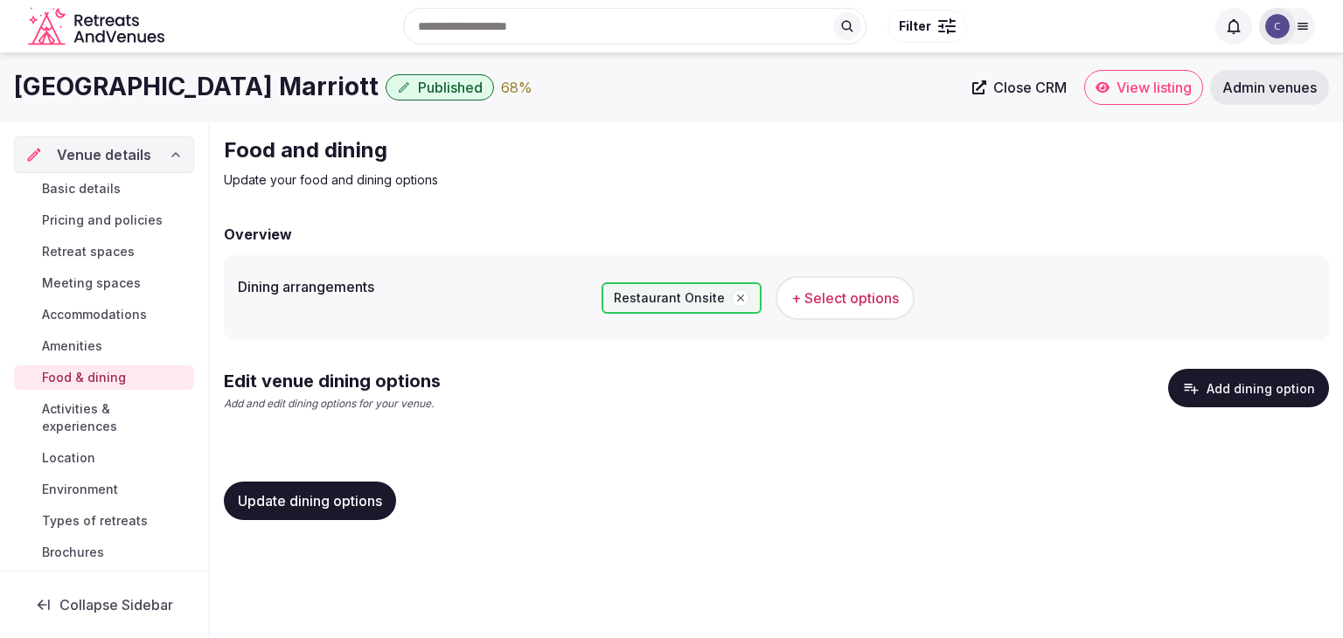
click at [218, 85] on h1 "Seattle Airport Marriott" at bounding box center [196, 87] width 365 height 34
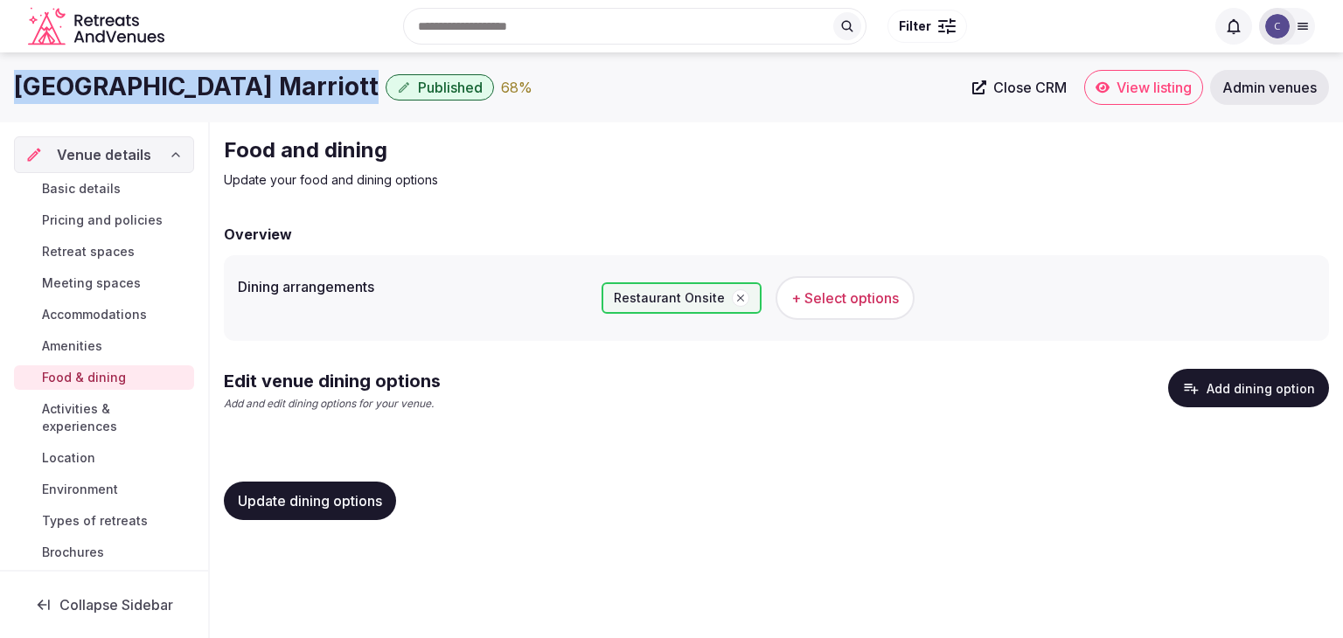
click at [218, 85] on h1 "Seattle Airport Marriott" at bounding box center [196, 87] width 365 height 34
copy div "Seattle Airport Marriott"
click at [1326, 392] on button "Add dining option" at bounding box center [1248, 388] width 161 height 38
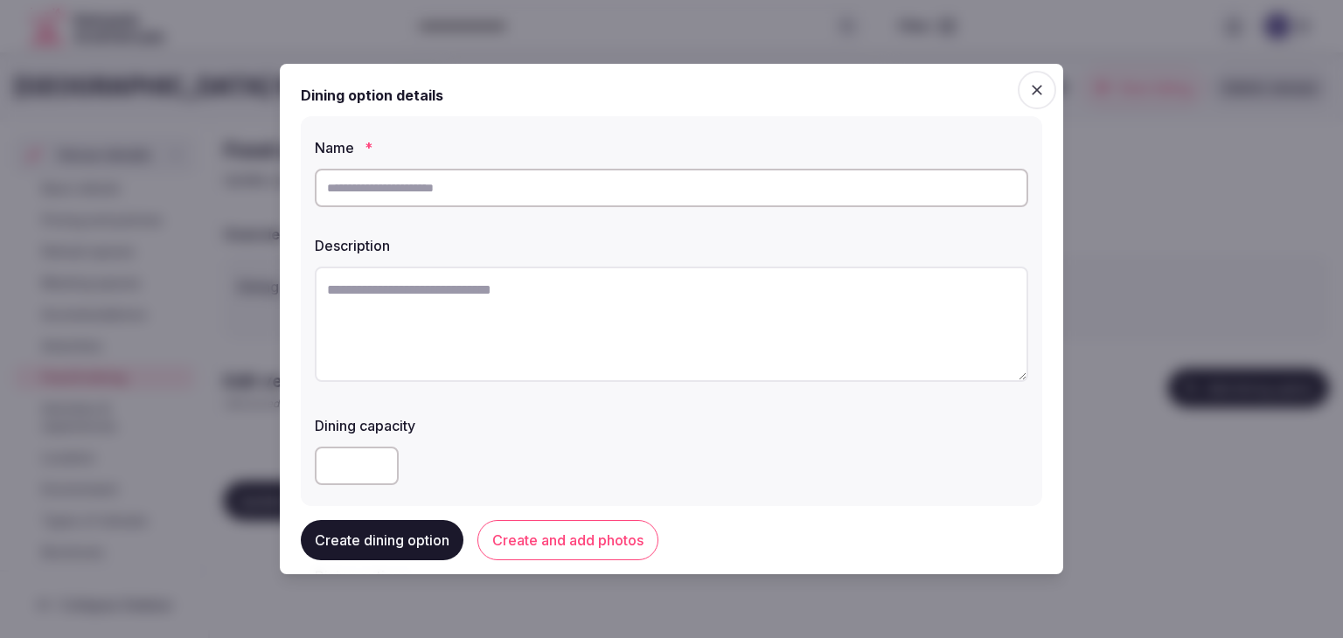
click at [552, 197] on input "text" at bounding box center [671, 188] width 713 height 38
paste input "**********"
type input "**********"
click at [476, 341] on textarea at bounding box center [671, 324] width 713 height 115
paste textarea "**********"
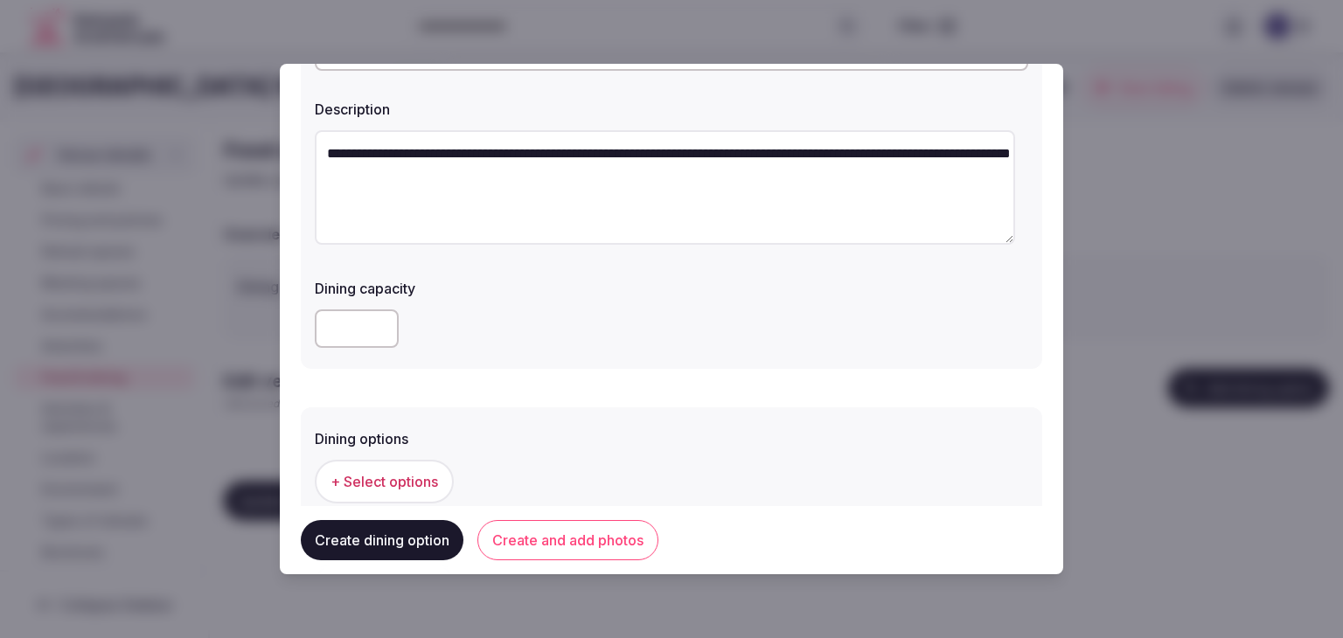
scroll to position [262, 0]
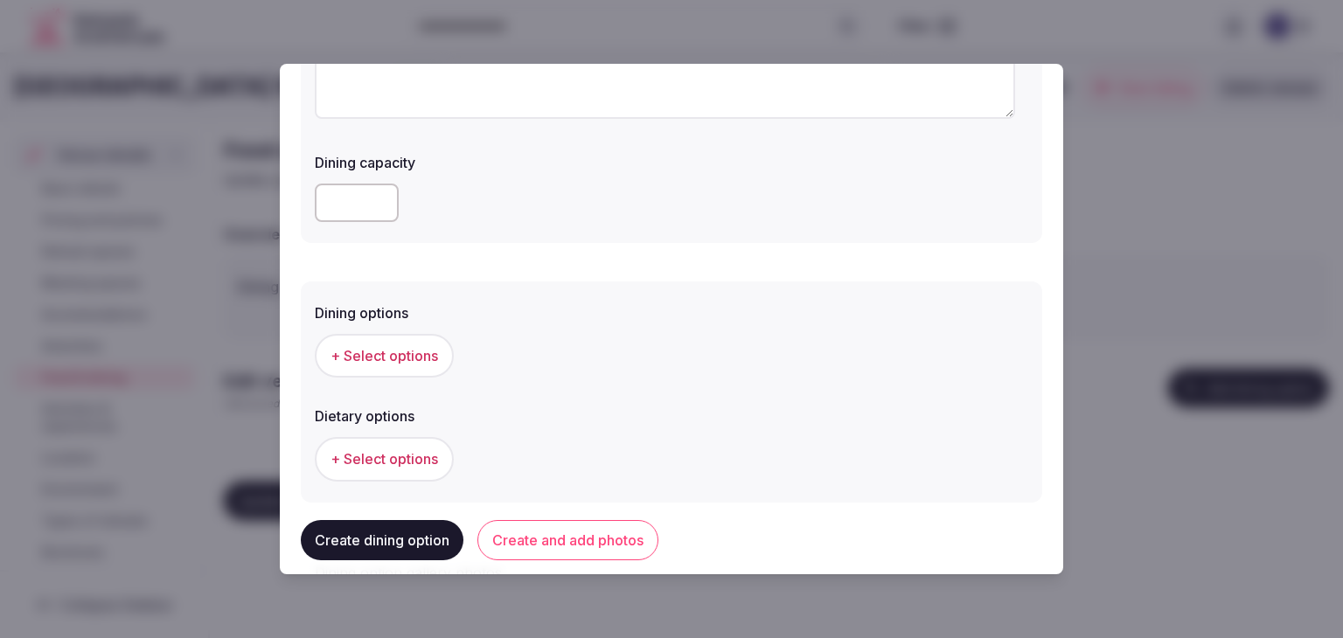
type textarea "**********"
click at [434, 344] on button "+ Select options" at bounding box center [384, 356] width 139 height 44
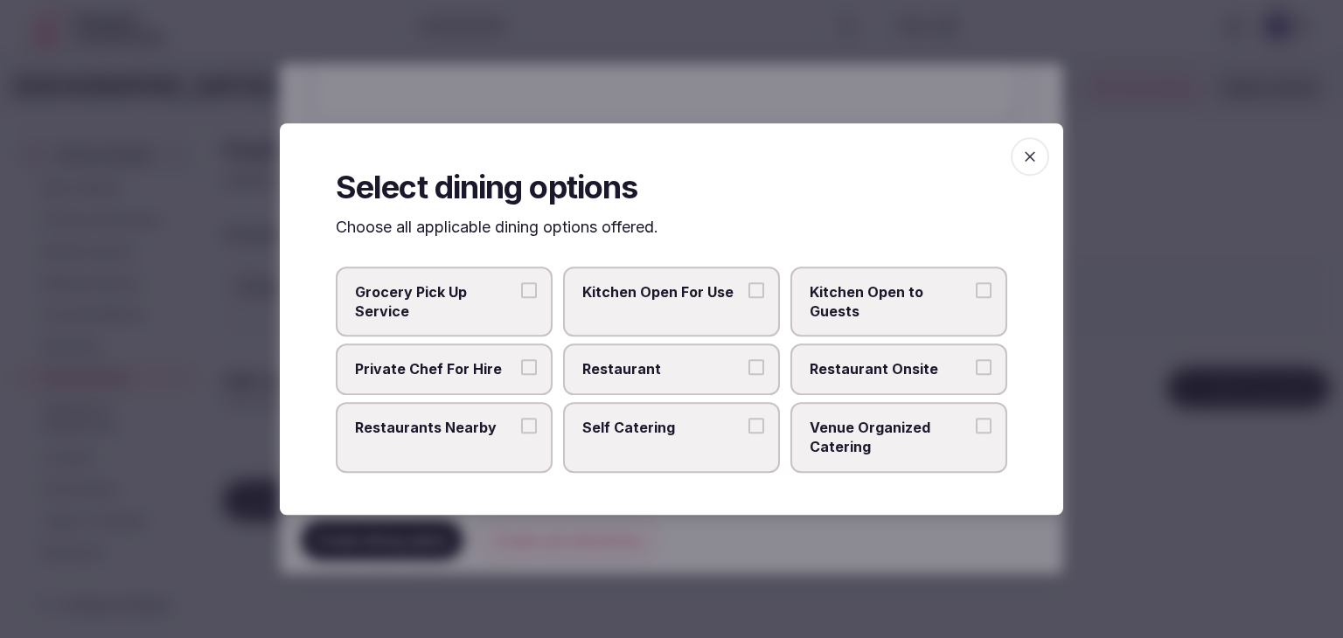
drag, startPoint x: 899, startPoint y: 375, endPoint x: 948, endPoint y: 322, distance: 71.8
click at [900, 375] on span "Restaurant Onsite" at bounding box center [889, 369] width 161 height 19
click at [976, 375] on button "Restaurant Onsite" at bounding box center [984, 368] width 16 height 16
click at [1034, 149] on icon "button" at bounding box center [1029, 156] width 17 height 17
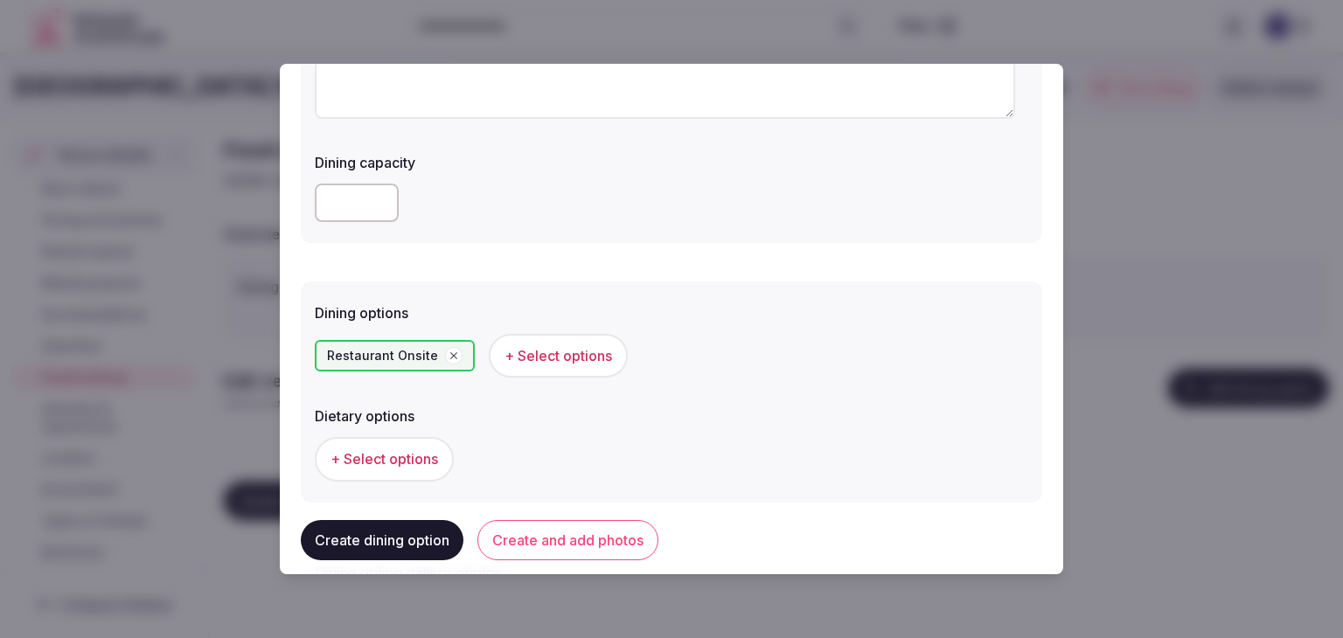
click at [595, 552] on button "Create and add photos" at bounding box center [567, 540] width 181 height 40
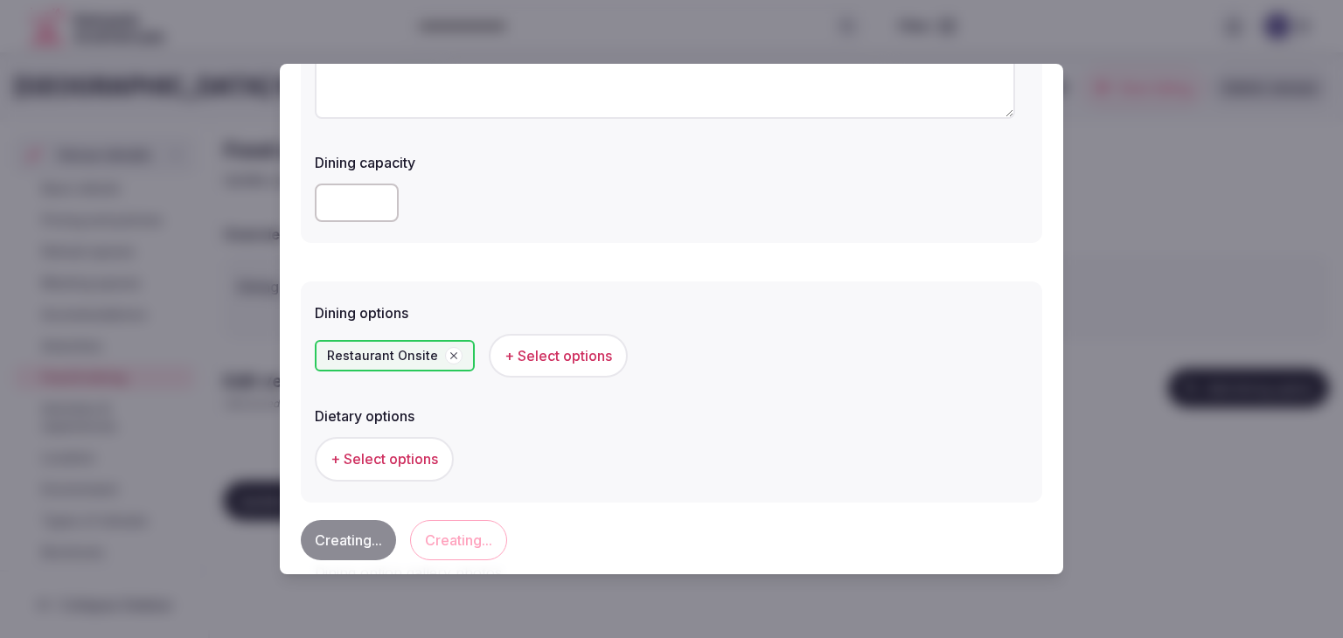
scroll to position [0, 0]
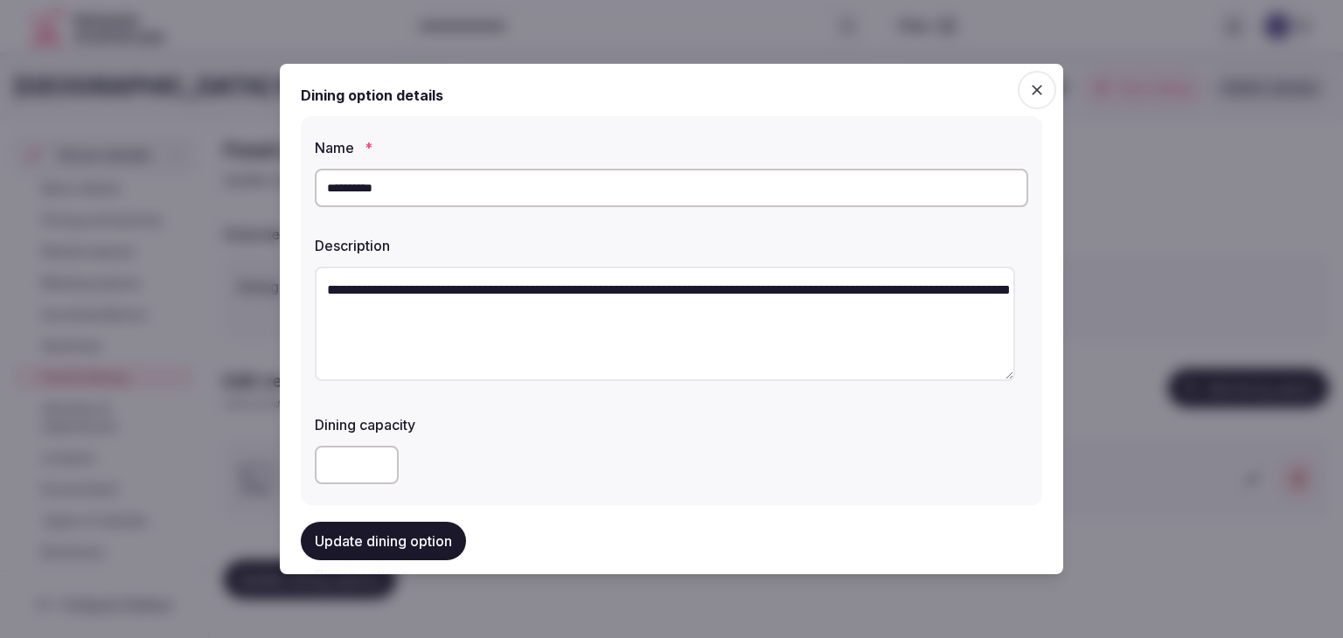
click at [478, 193] on input "**********" at bounding box center [671, 188] width 713 height 38
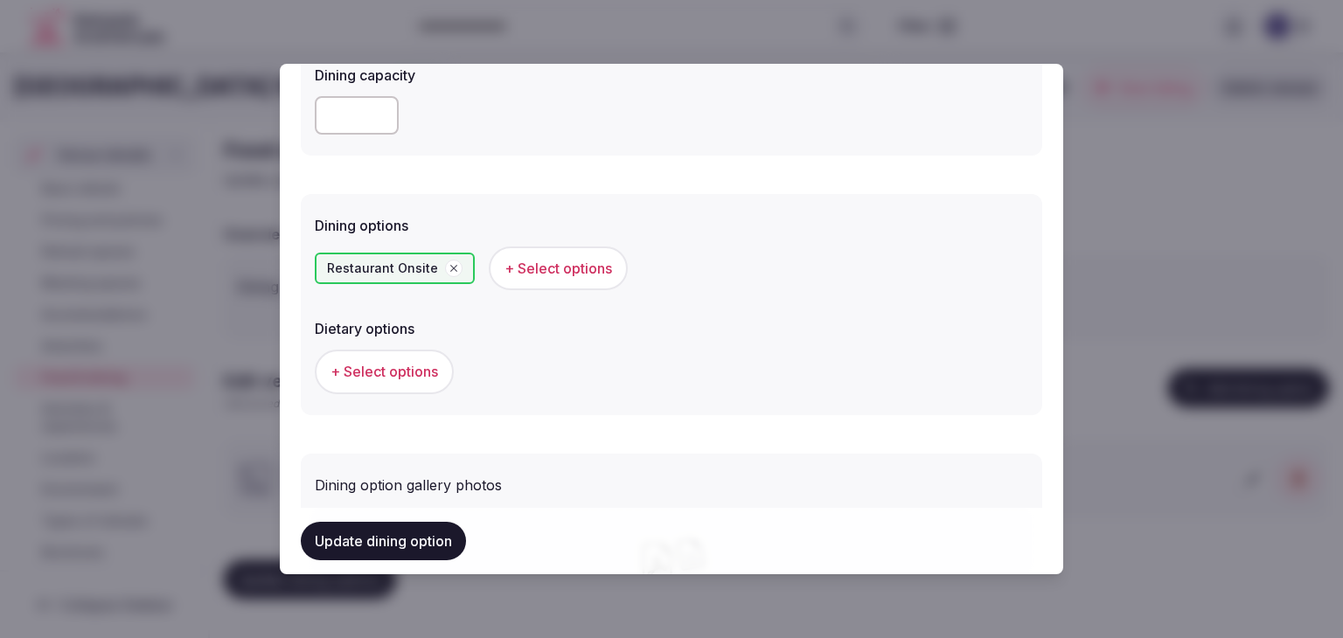
scroll to position [612, 0]
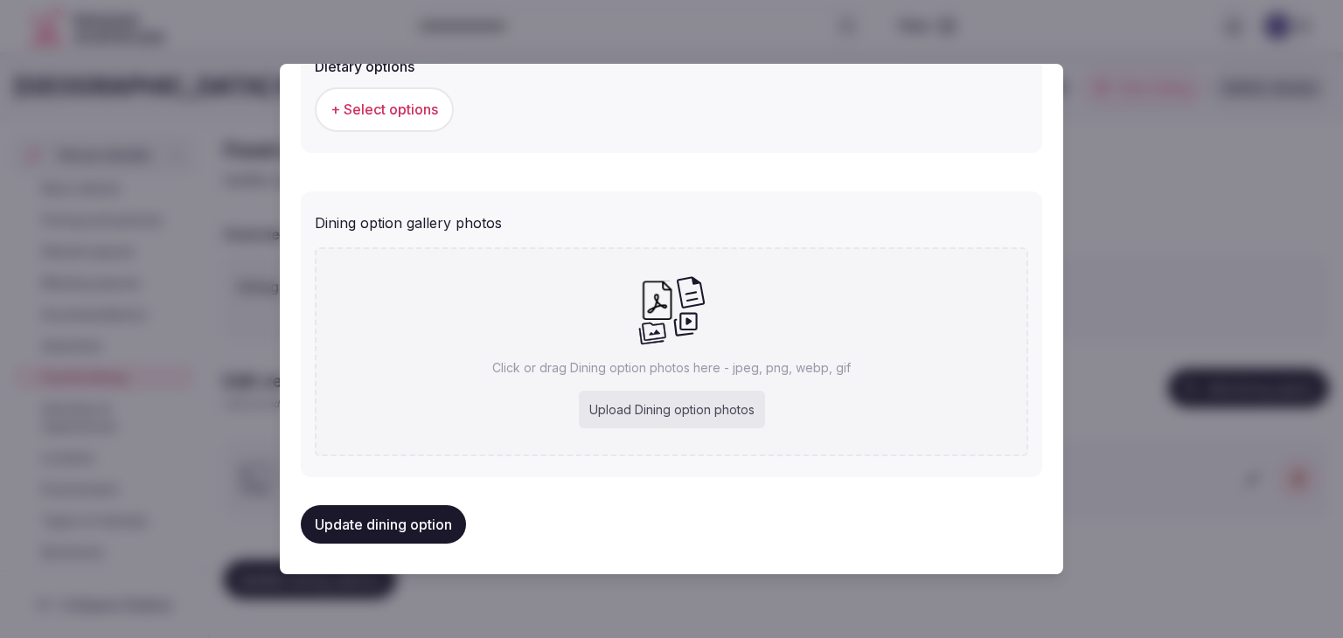
click at [689, 410] on div "Upload Dining option photos" at bounding box center [672, 410] width 186 height 38
type input "**********"
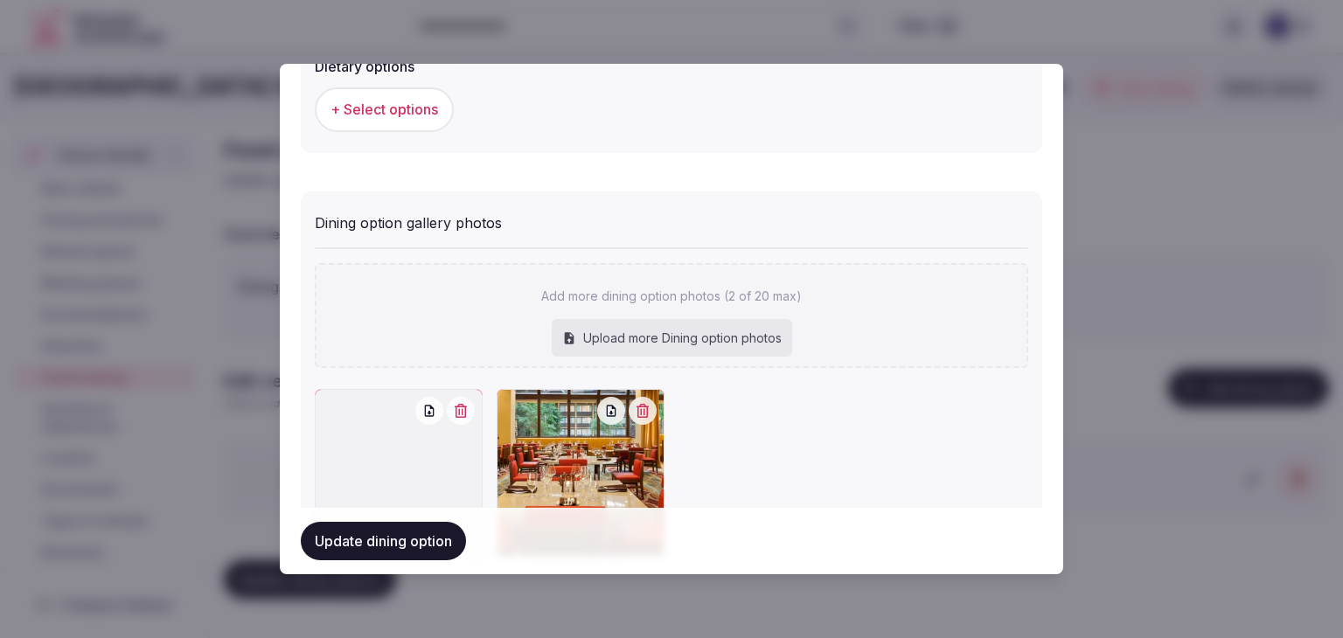
scroll to position [712, 0]
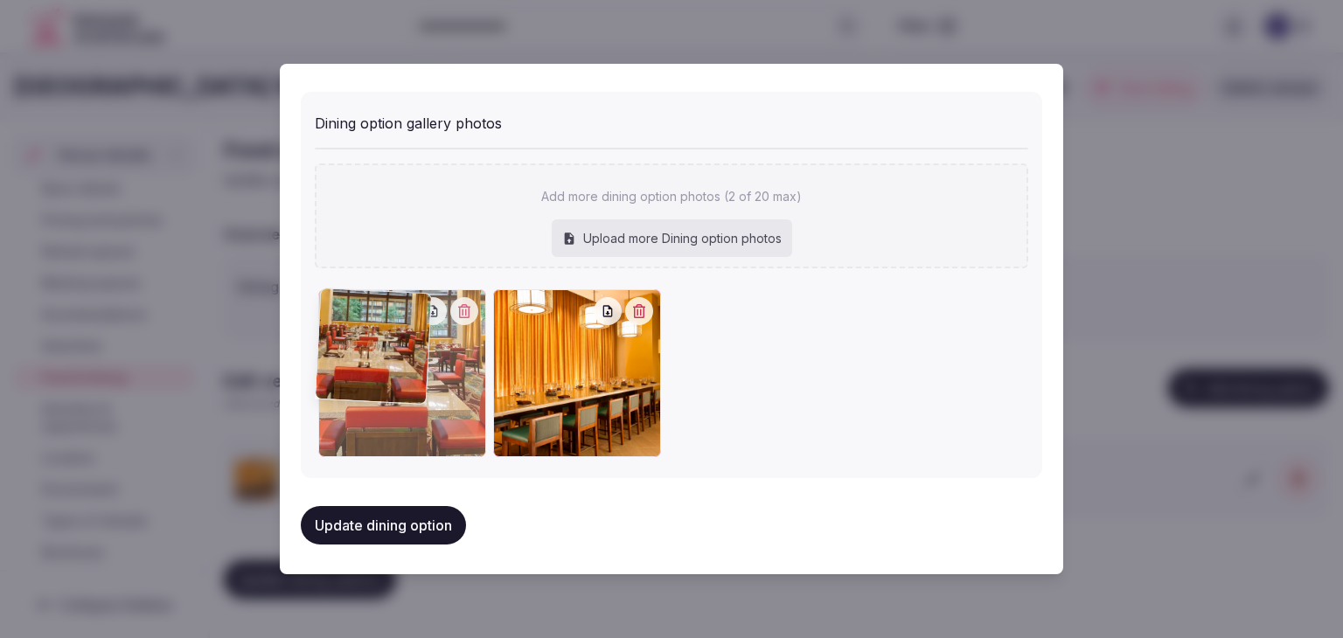
drag, startPoint x: 508, startPoint y: 294, endPoint x: 383, endPoint y: 295, distance: 125.0
click at [383, 295] on div at bounding box center [402, 373] width 168 height 168
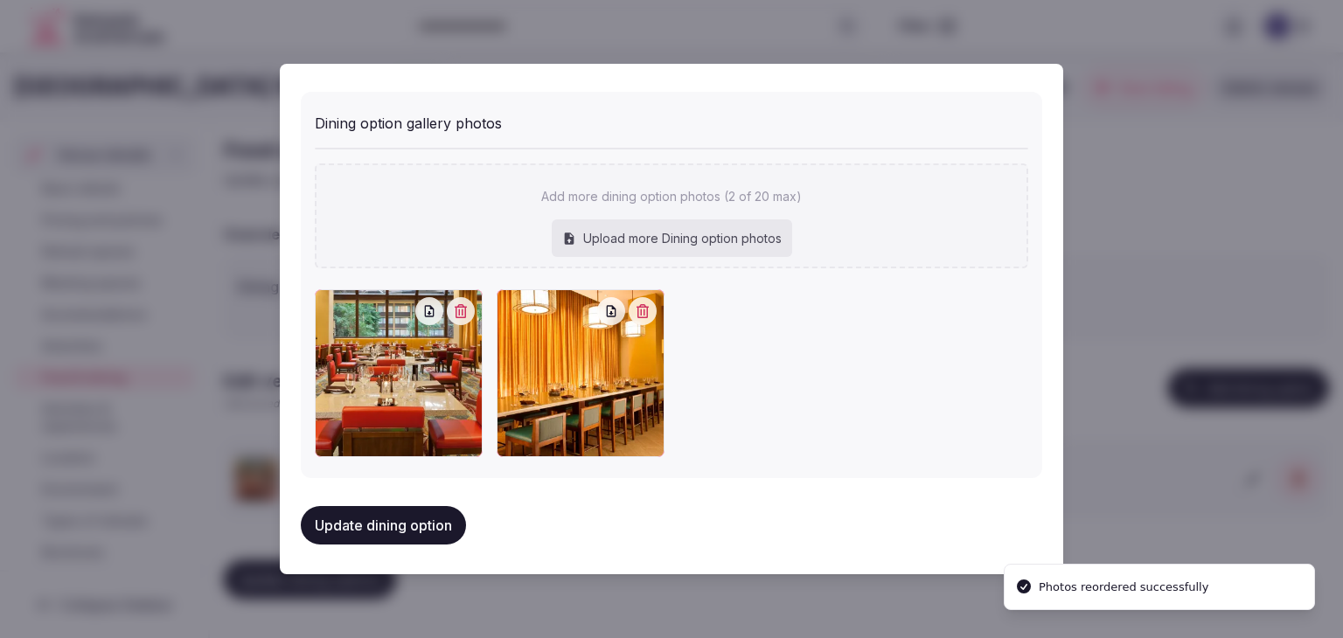
click at [404, 516] on button "Update dining option" at bounding box center [383, 525] width 165 height 38
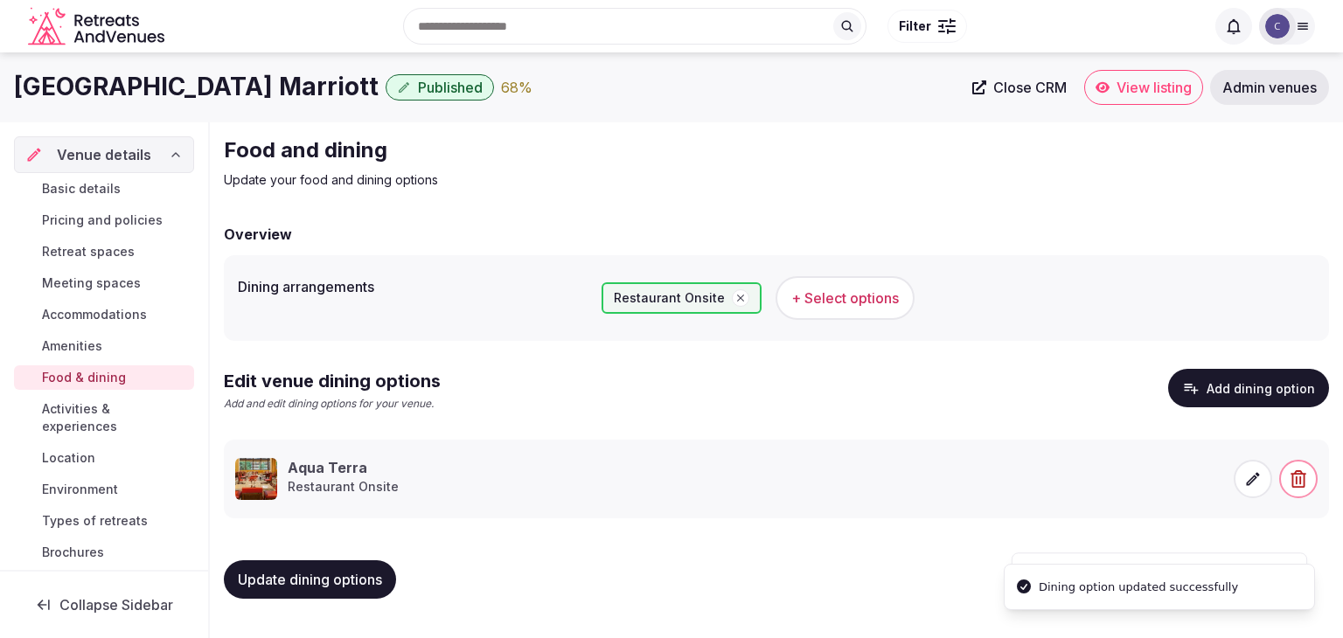
click at [296, 584] on span "Update dining options" at bounding box center [310, 579] width 144 height 17
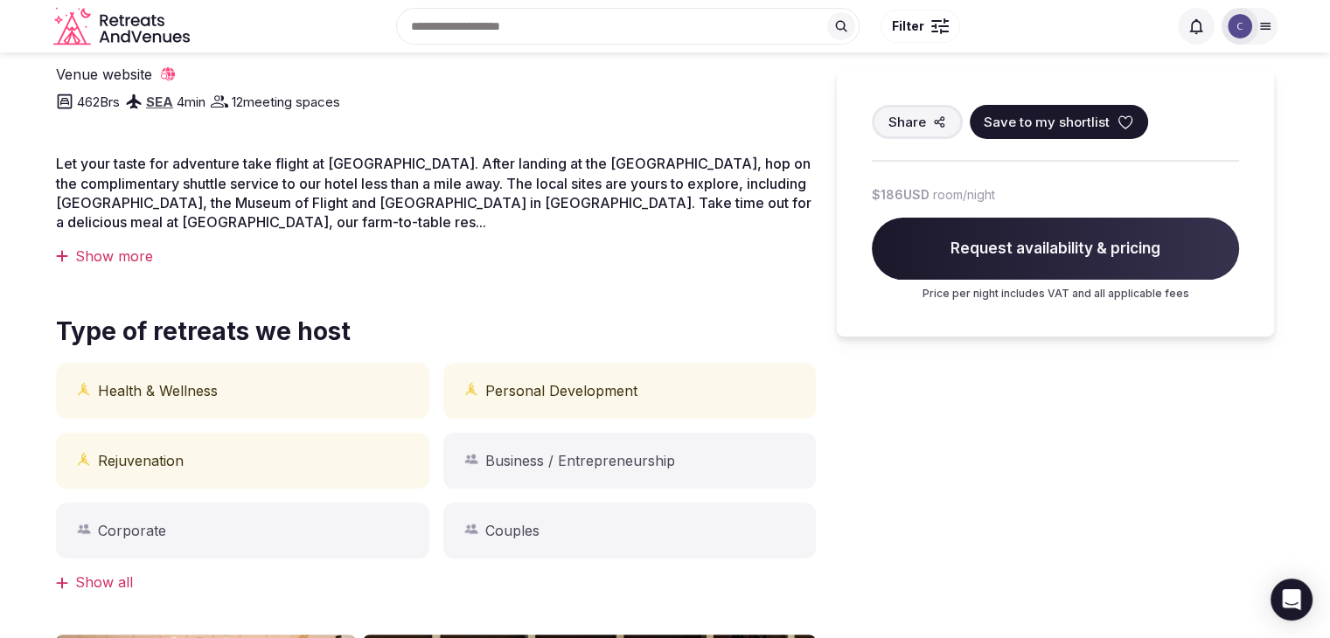
scroll to position [406, 0]
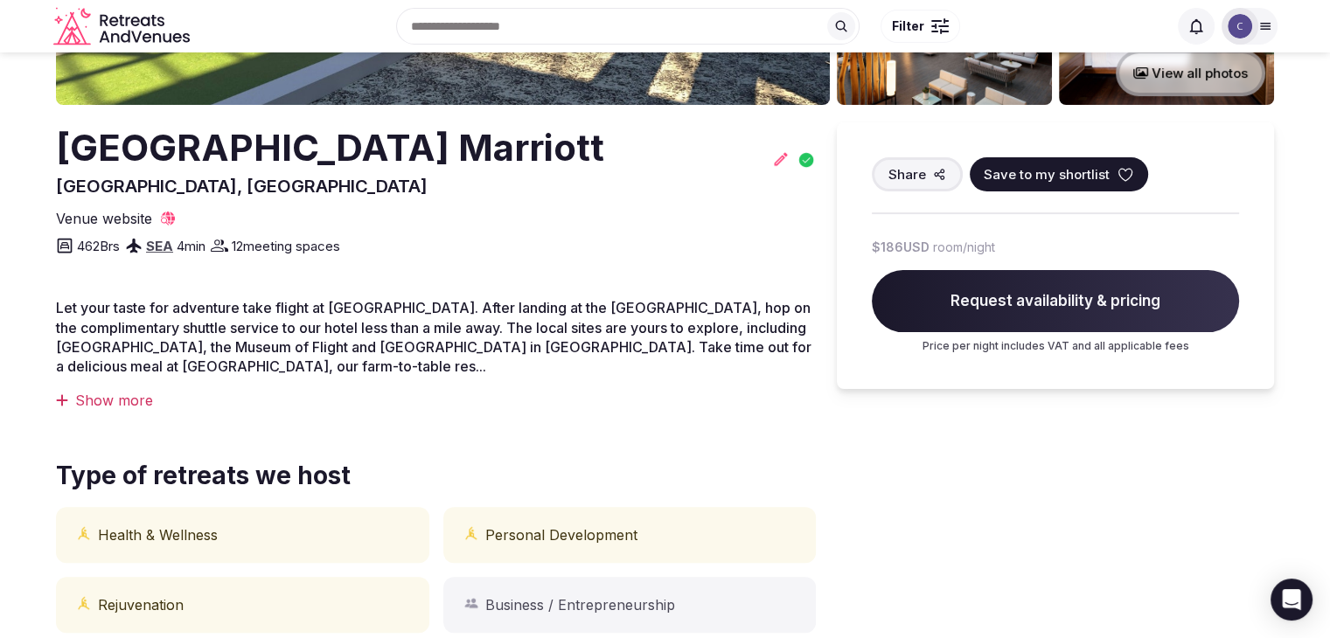
click at [322, 153] on h2 "[GEOGRAPHIC_DATA] Marriott" at bounding box center [330, 148] width 548 height 52
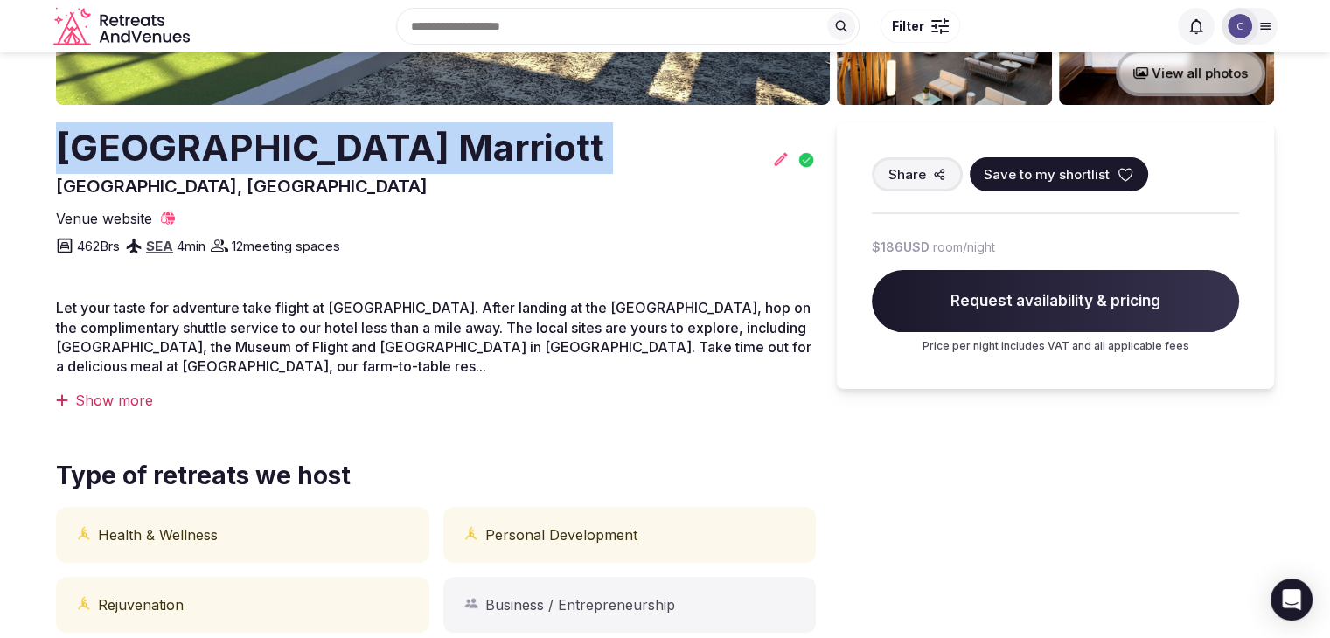
click at [322, 153] on h2 "[GEOGRAPHIC_DATA] Marriott" at bounding box center [330, 148] width 548 height 52
copy h2 "[GEOGRAPHIC_DATA] Marriott"
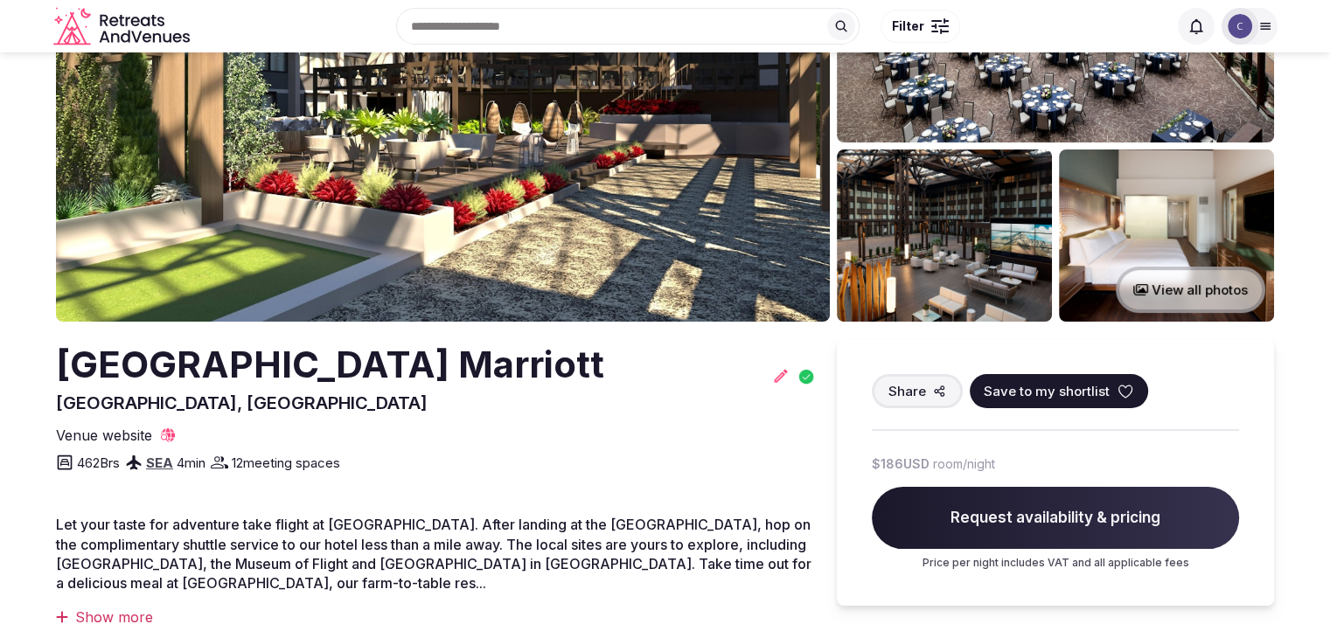
scroll to position [144, 0]
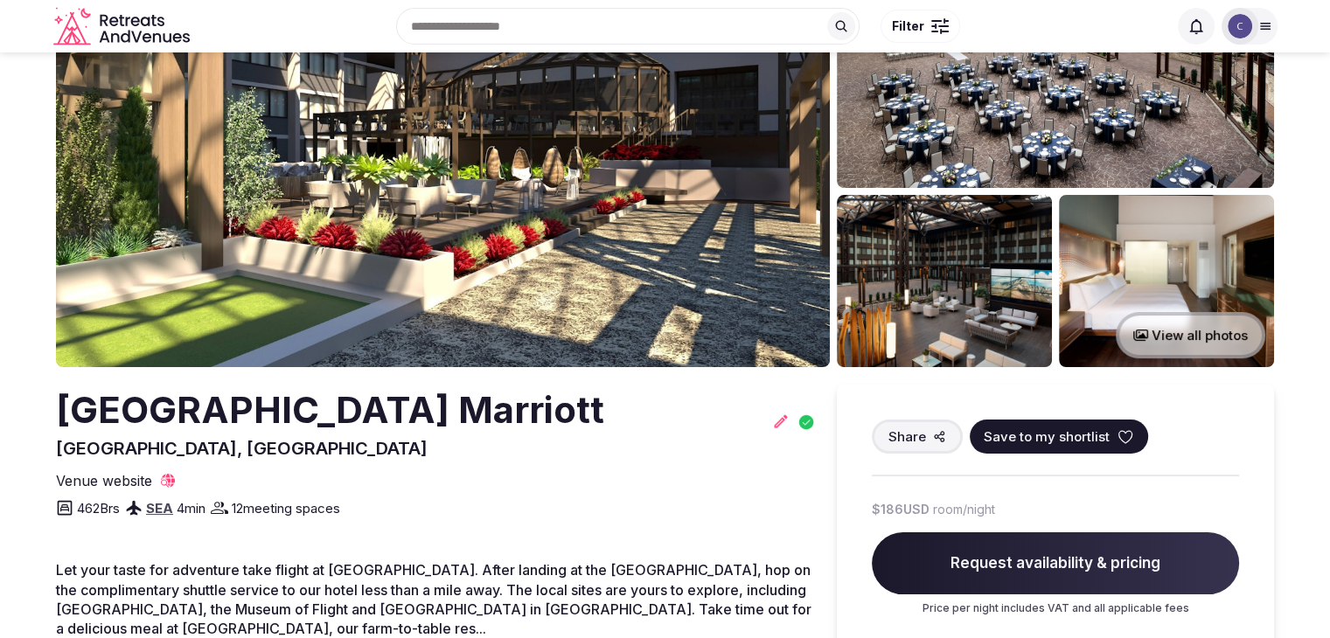
click at [337, 392] on h2 "Seattle Airport Marriott" at bounding box center [330, 411] width 548 height 52
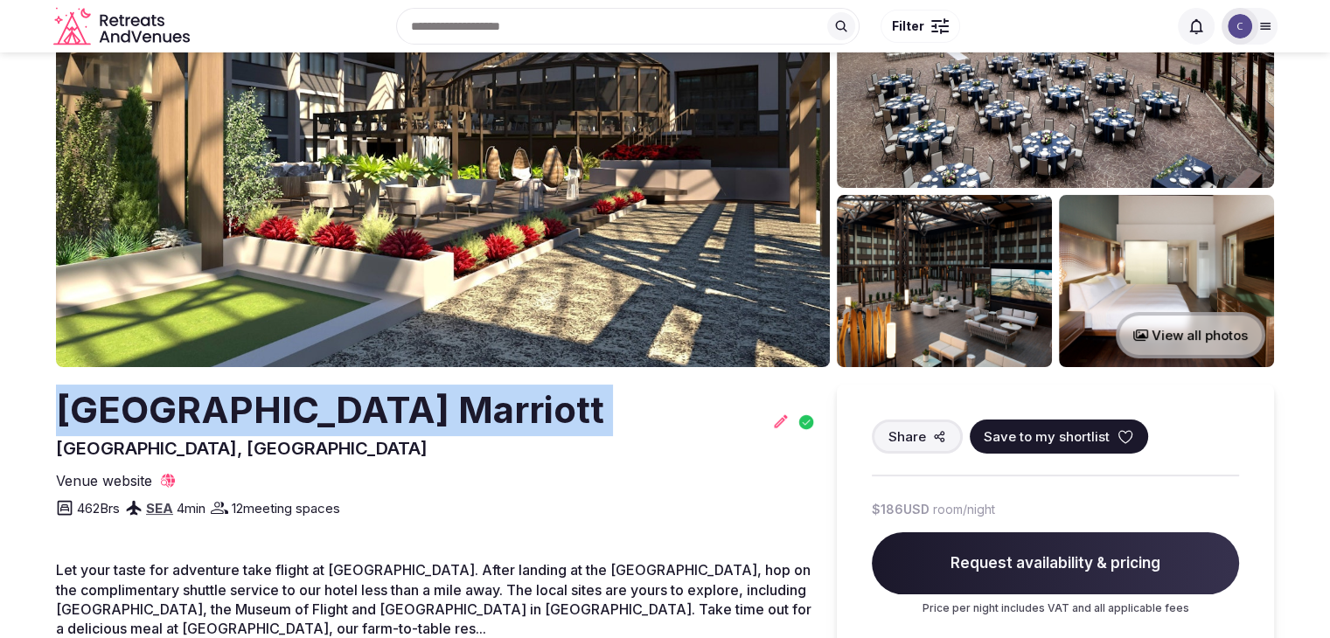
click at [337, 392] on h2 "Seattle Airport Marriott" at bounding box center [330, 411] width 548 height 52
copy h2 "Seattle Airport Marriott"
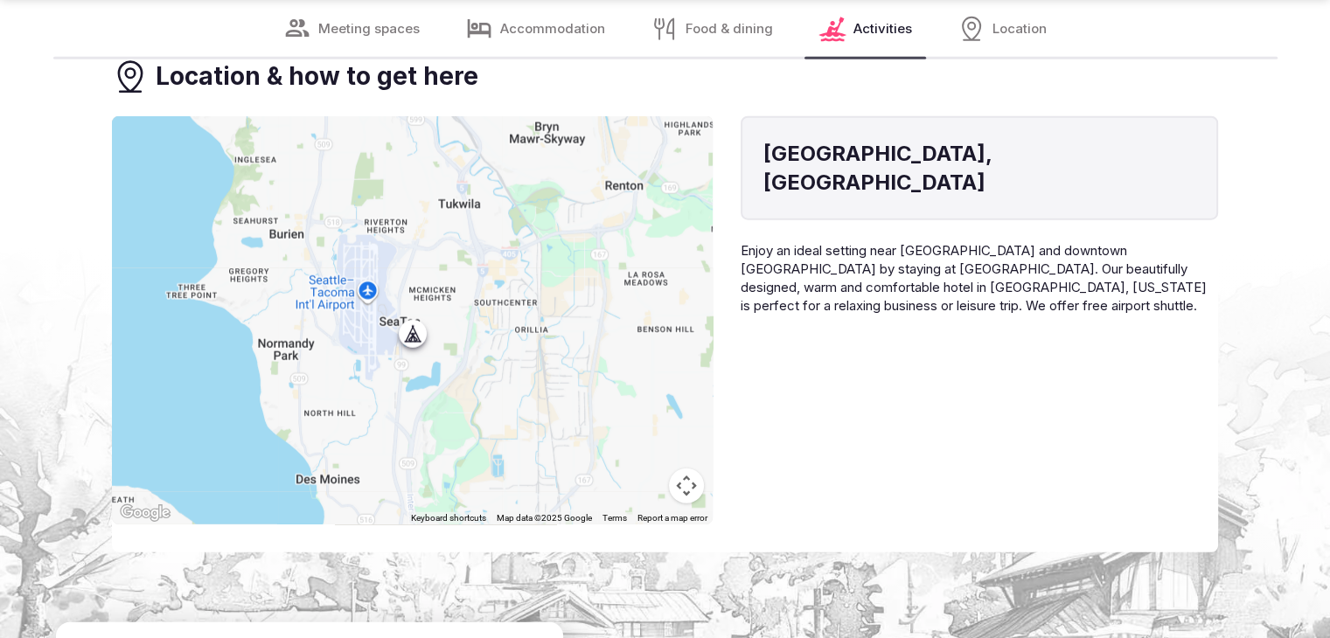
scroll to position [4515, 0]
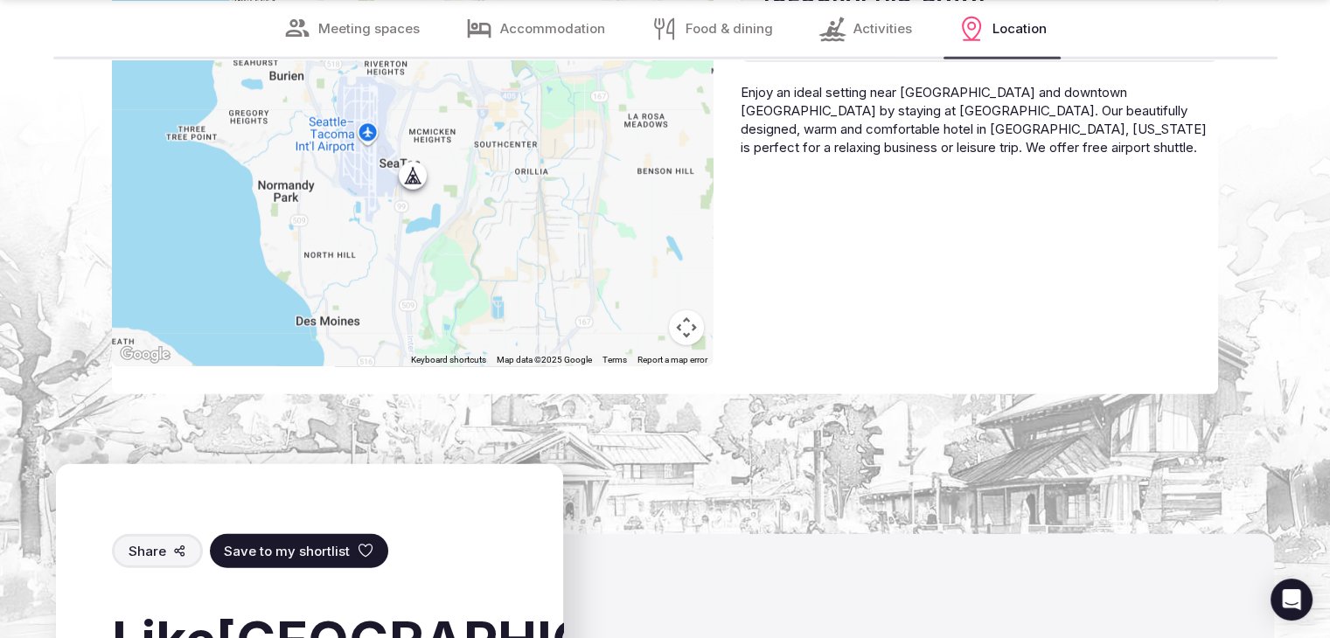
scroll to position [4515, 0]
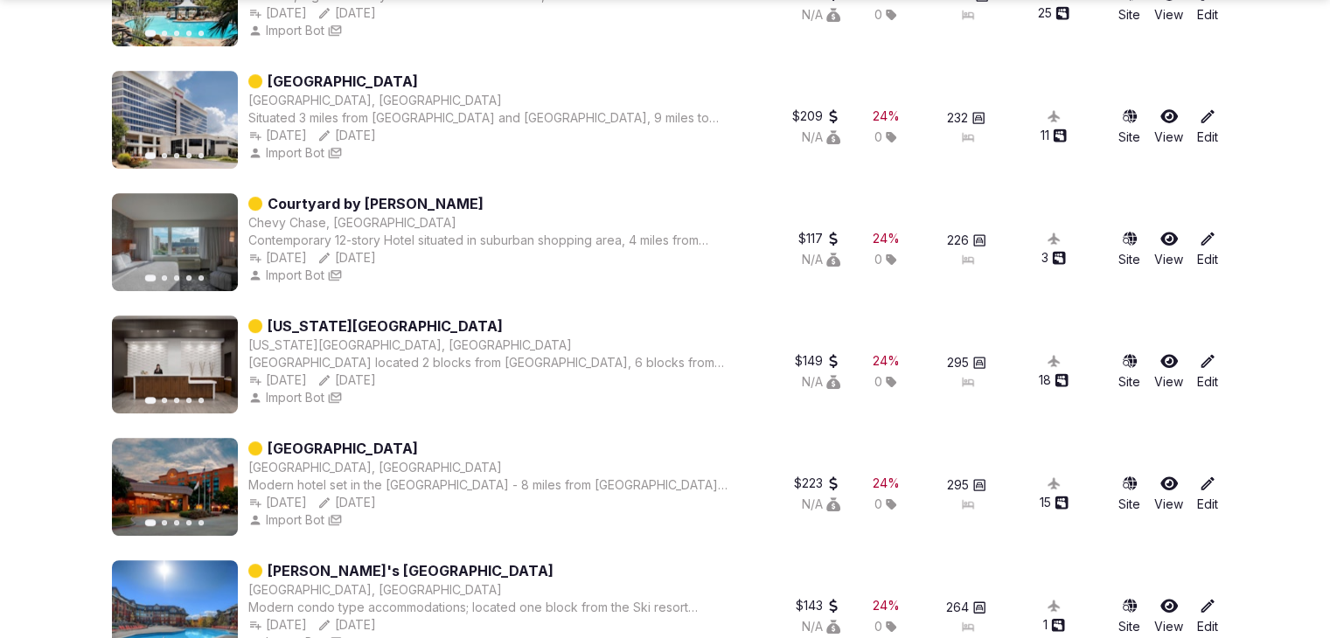
scroll to position [874, 0]
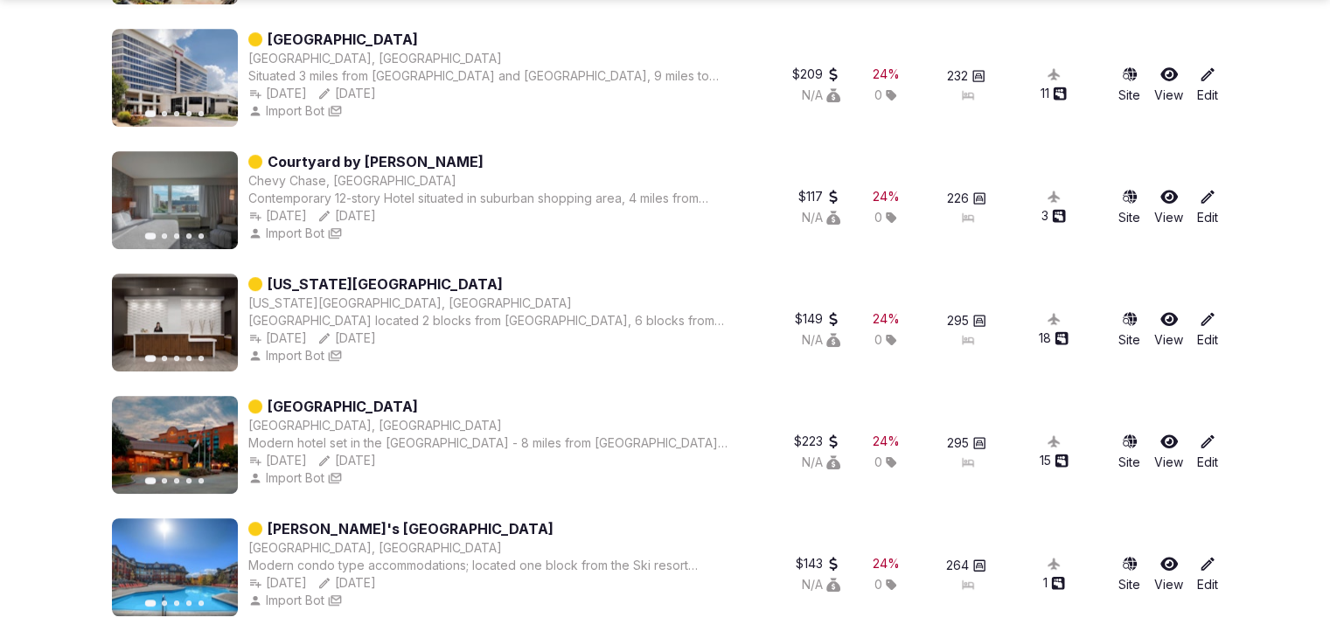
drag, startPoint x: 441, startPoint y: 285, endPoint x: 378, endPoint y: 406, distance: 136.8
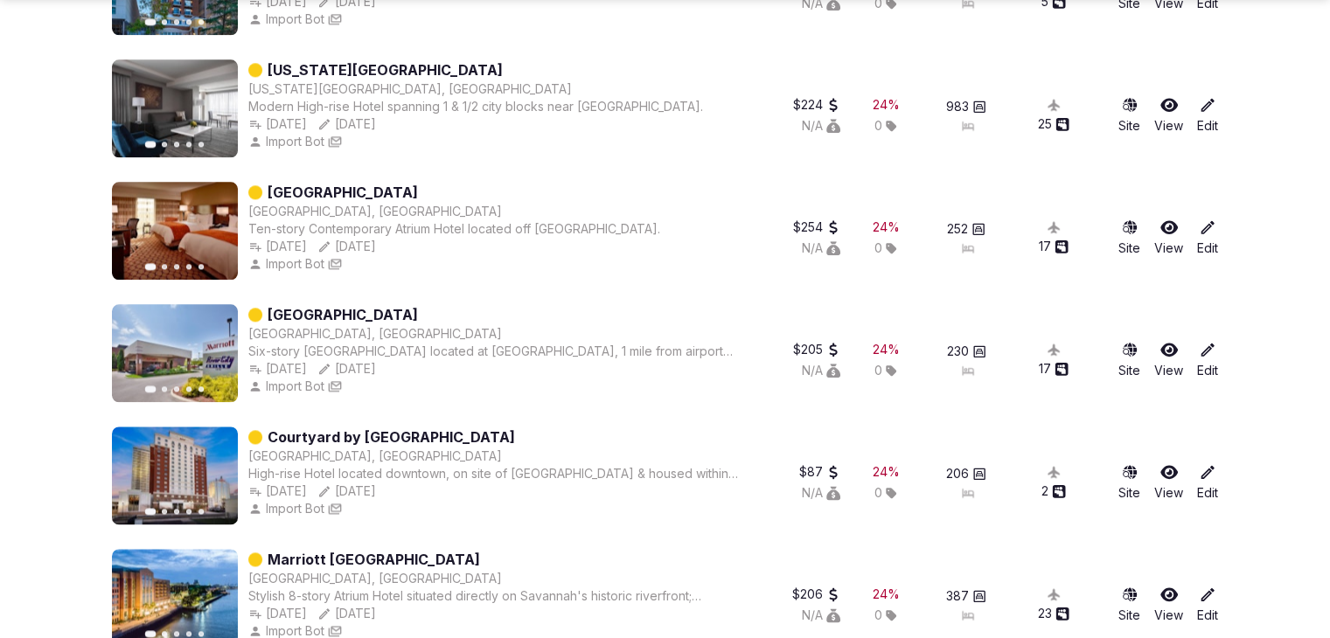
scroll to position [2098, 0]
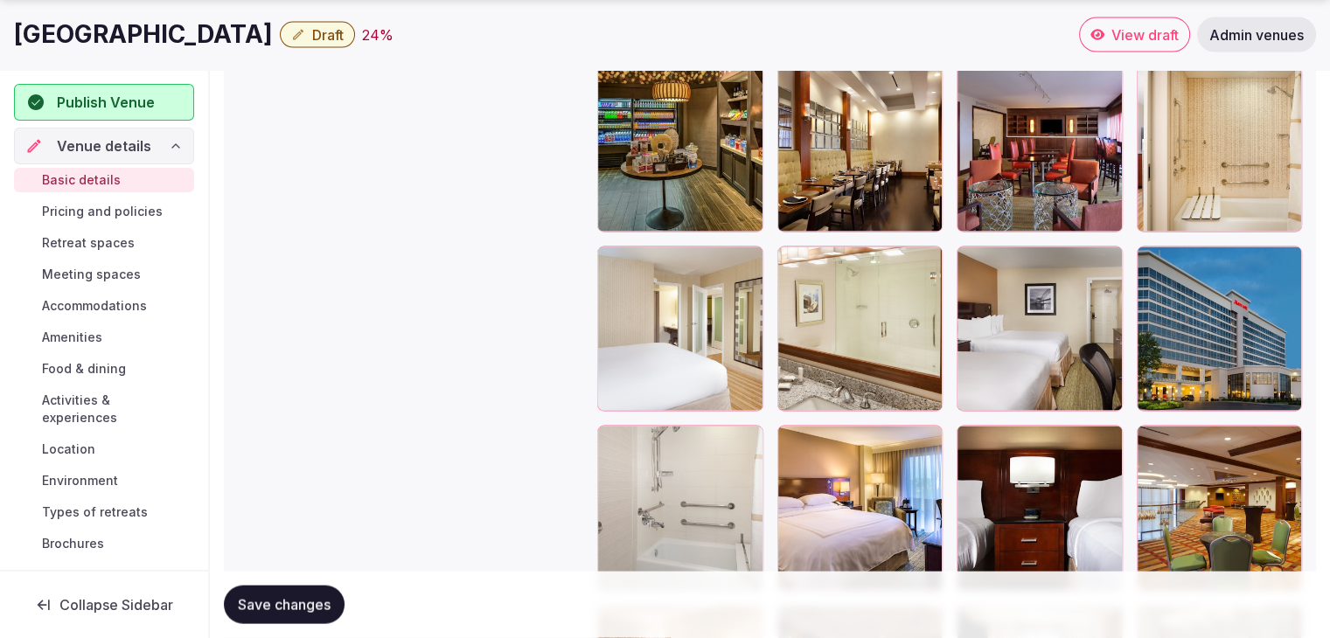
scroll to position [3671, 0]
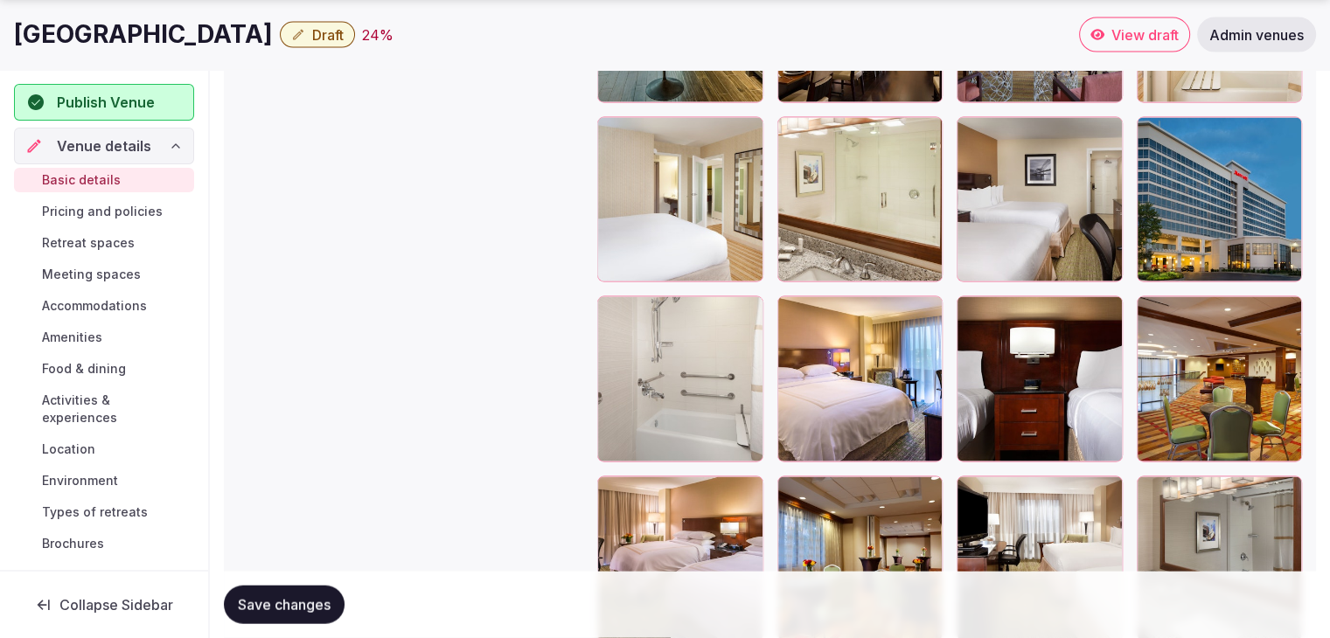
click at [129, 31] on h1 "[GEOGRAPHIC_DATA]" at bounding box center [143, 34] width 259 height 34
copy div "[GEOGRAPHIC_DATA]"
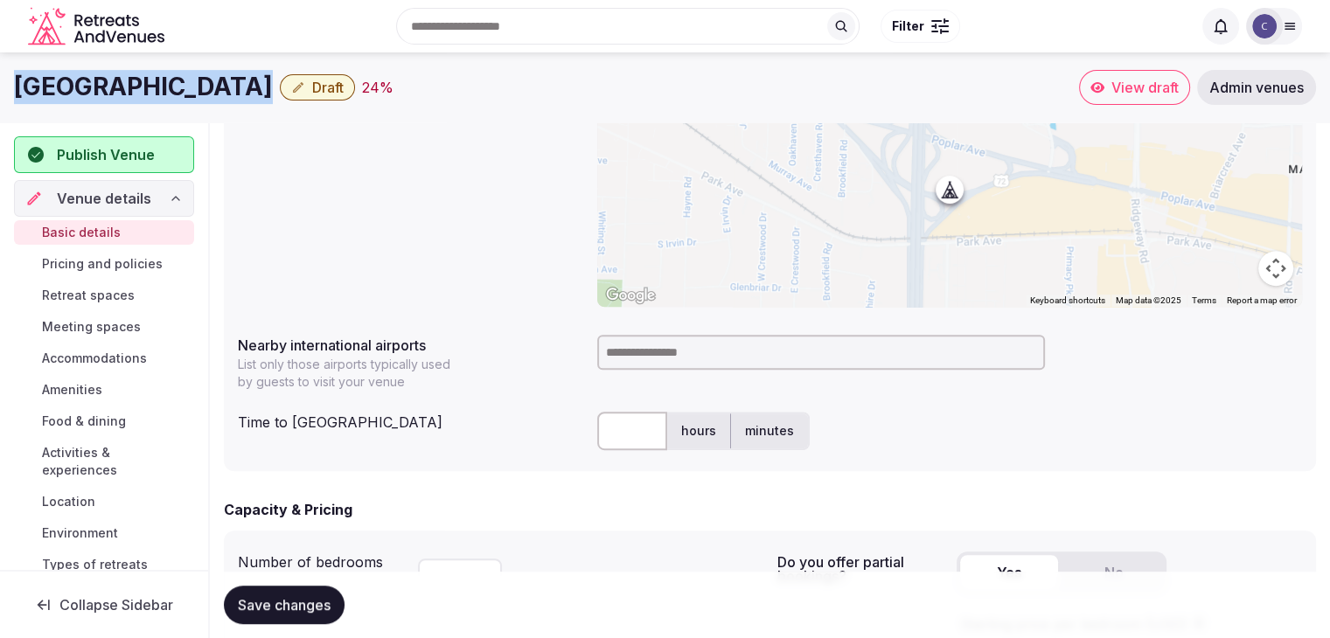
scroll to position [437, 0]
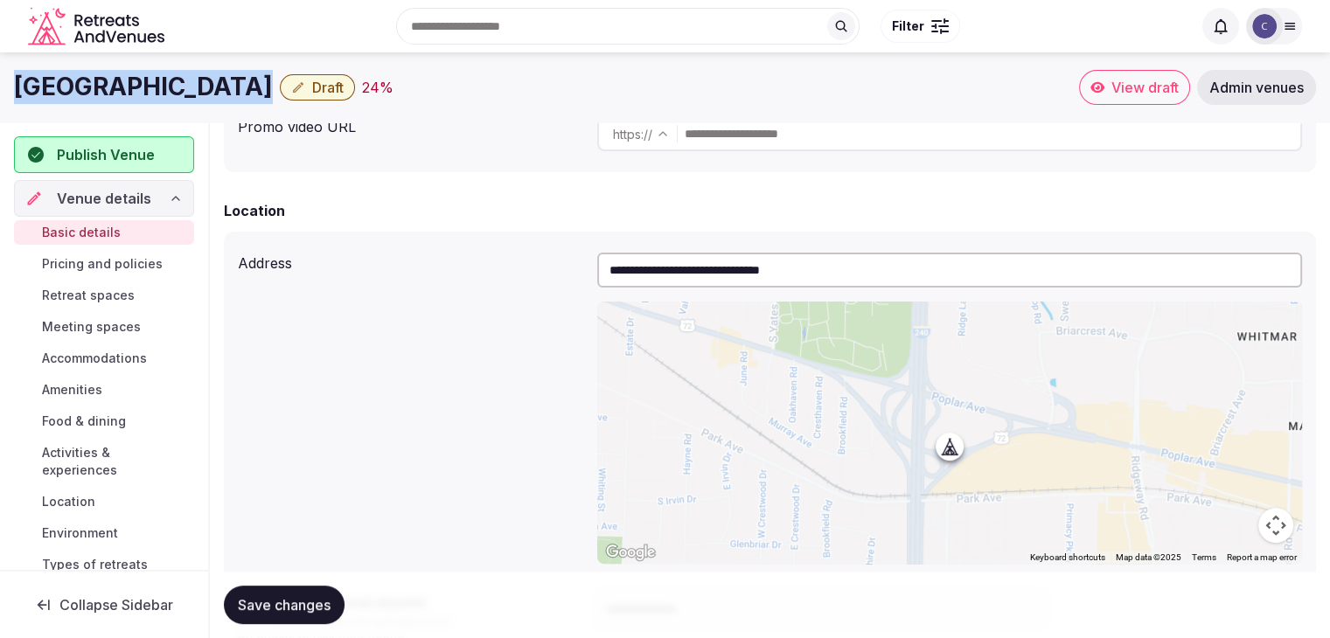
copy div "[GEOGRAPHIC_DATA]"
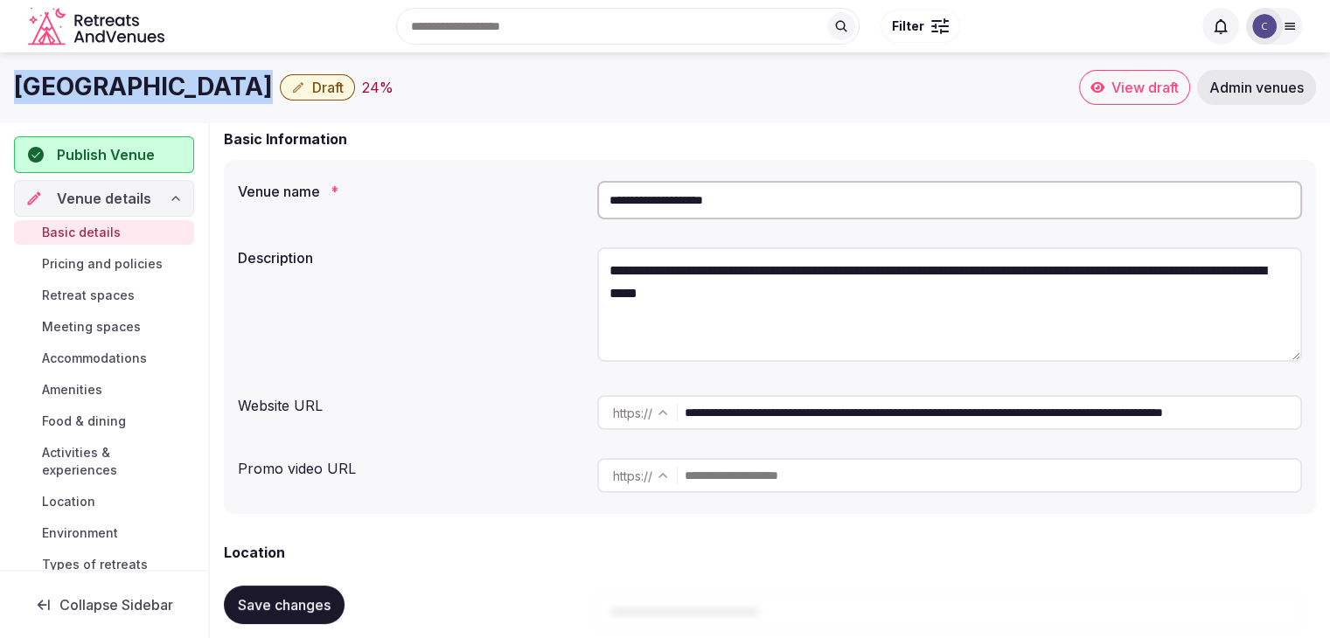
scroll to position [87, 0]
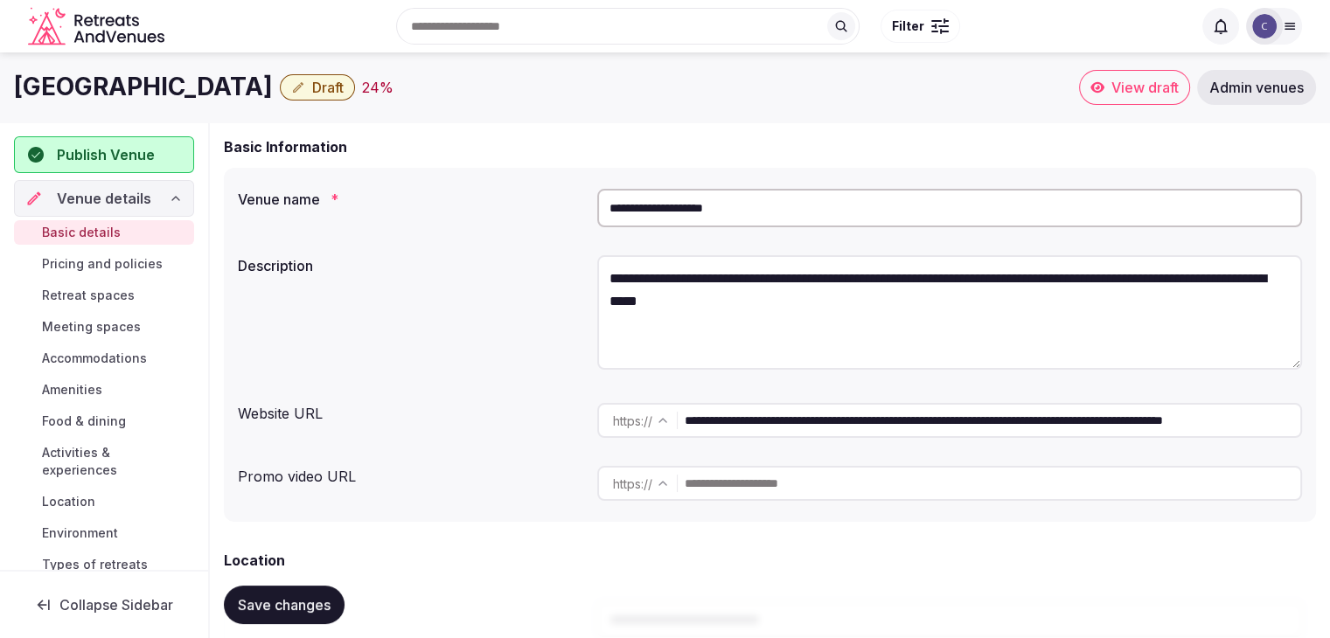
click at [764, 211] on input "**********" at bounding box center [949, 208] width 705 height 38
paste input "text"
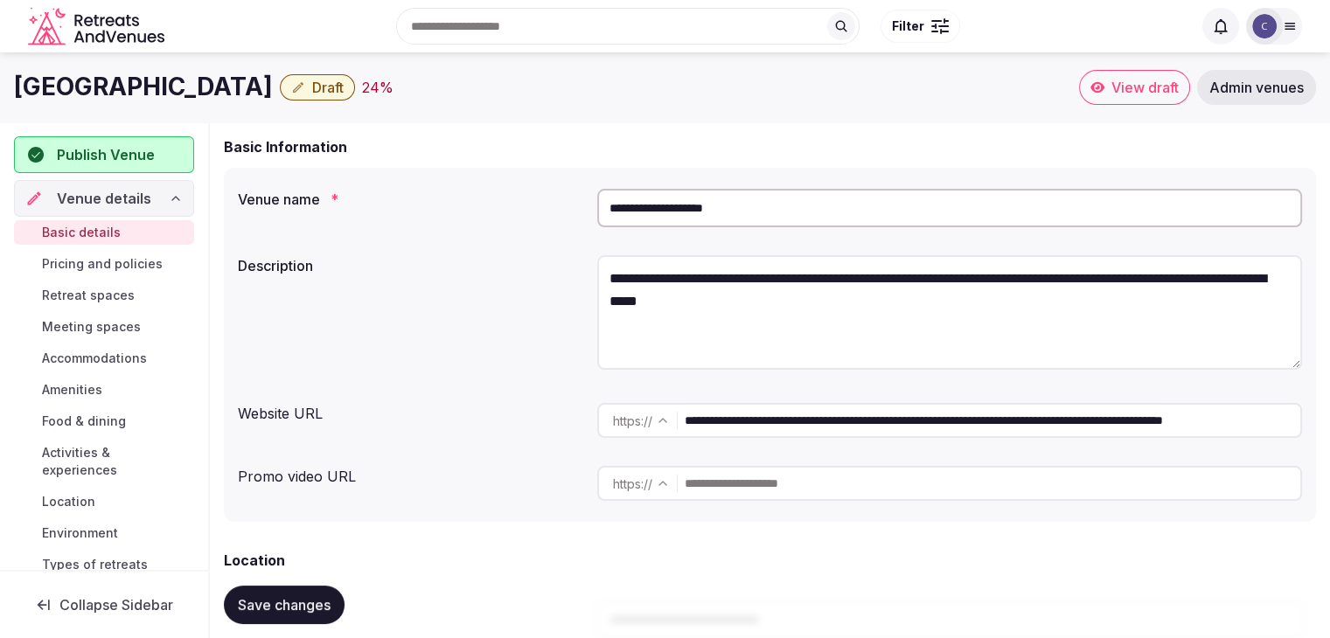
type input "**********"
click at [294, 613] on span "Save changes" at bounding box center [284, 604] width 93 height 17
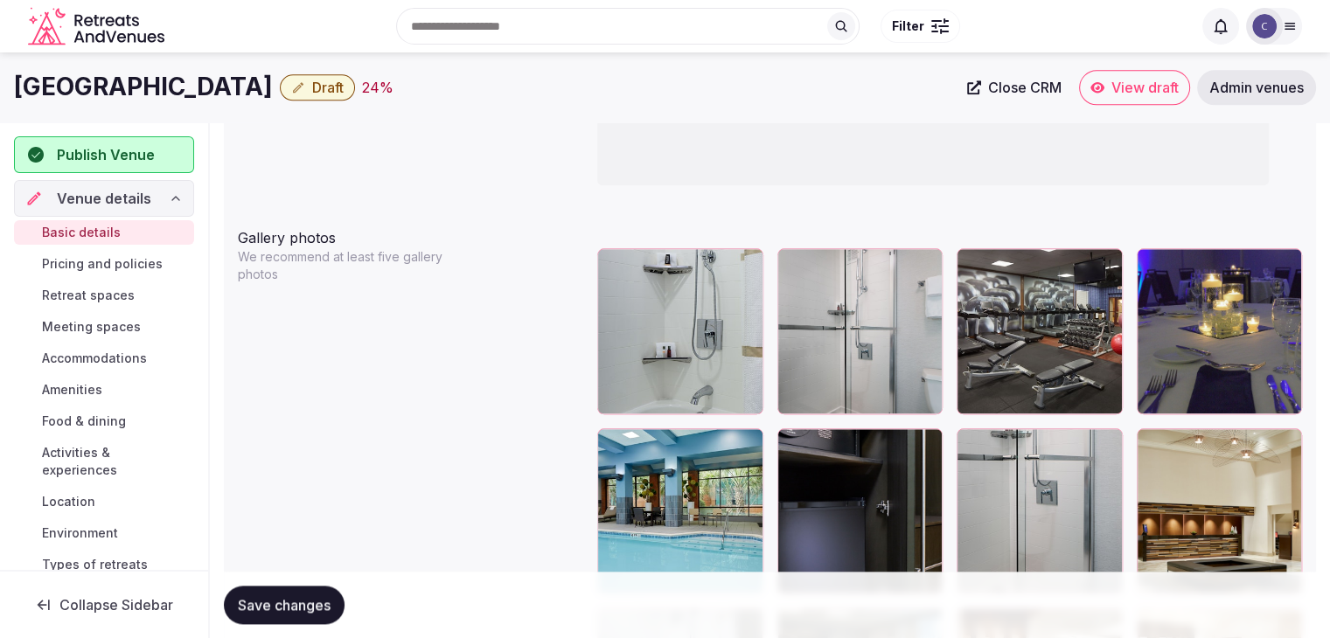
scroll to position [1748, 0]
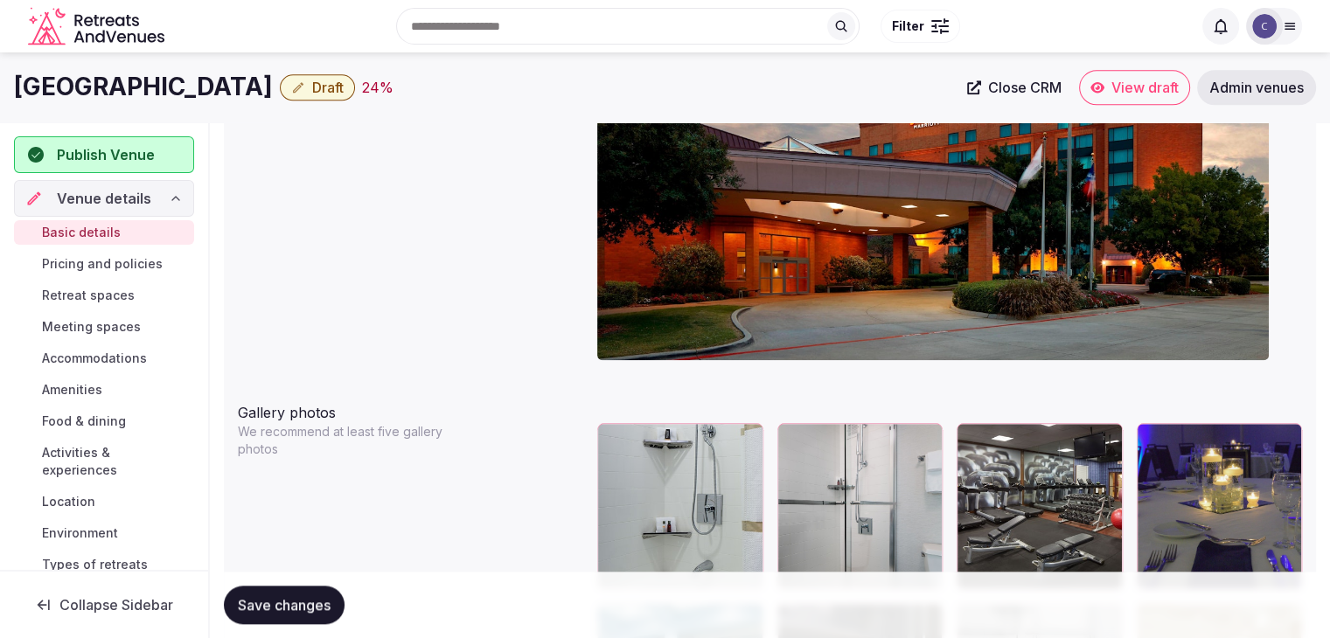
click at [241, 90] on h1 "[GEOGRAPHIC_DATA]" at bounding box center [143, 87] width 259 height 34
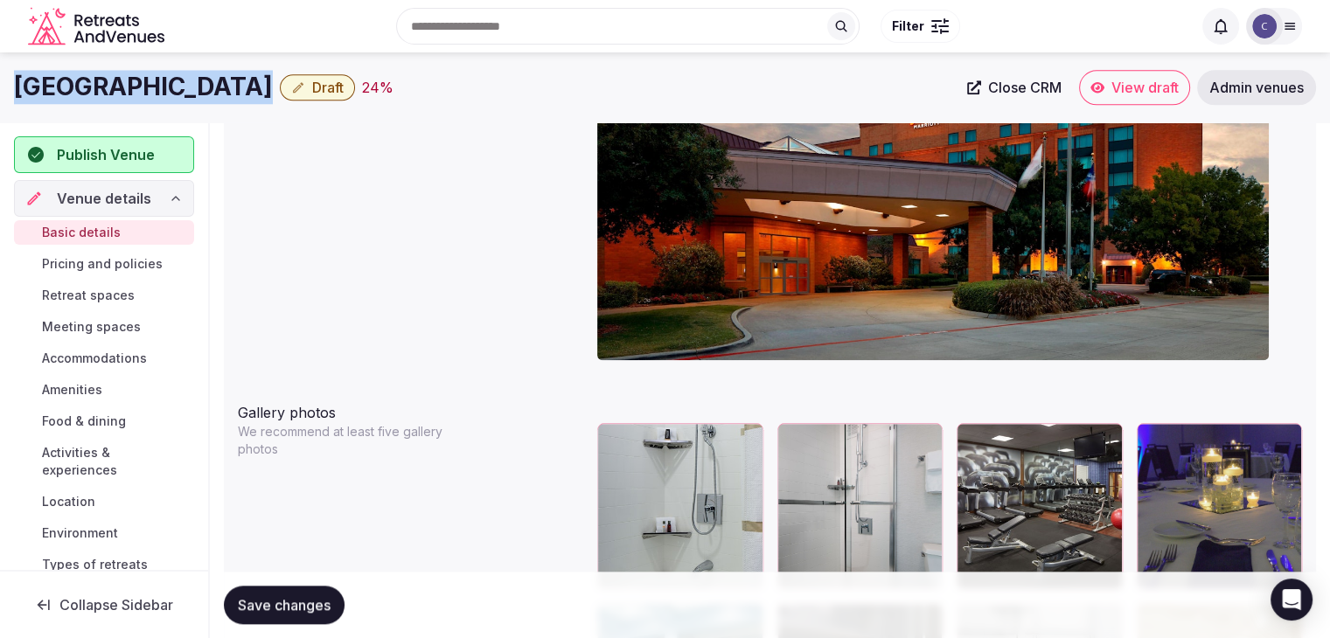
copy div "[GEOGRAPHIC_DATA]"
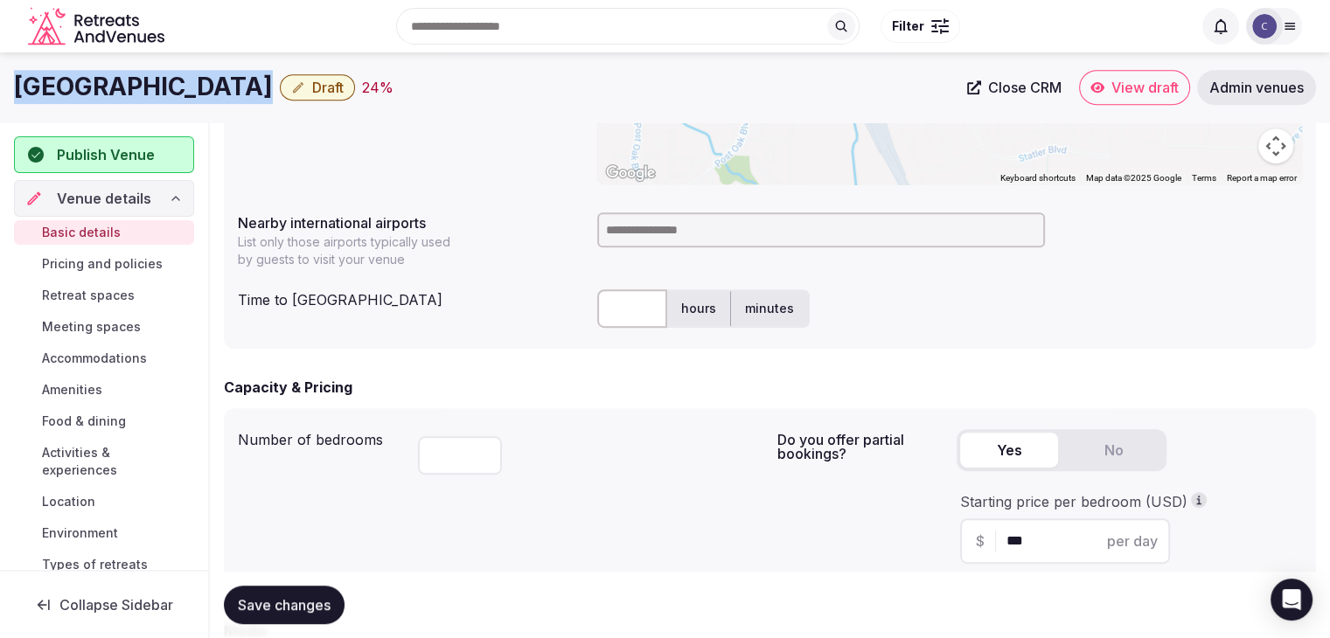
scroll to position [787, 0]
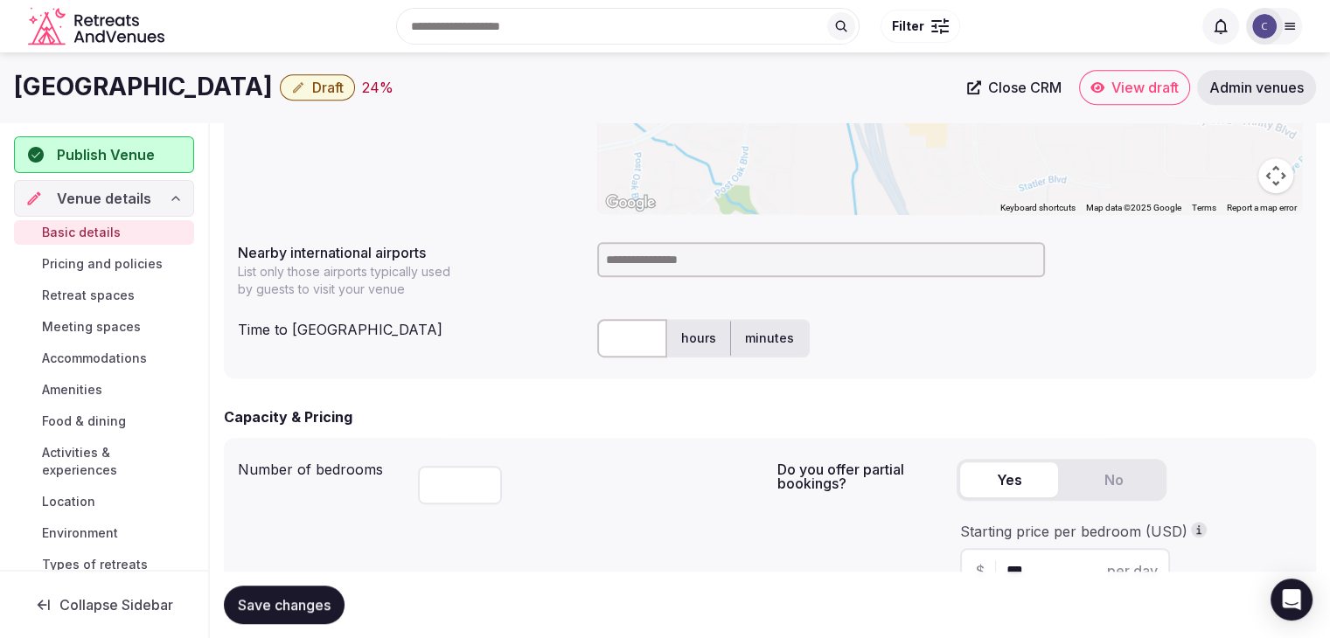
click at [646, 247] on input at bounding box center [821, 259] width 448 height 35
type input "***"
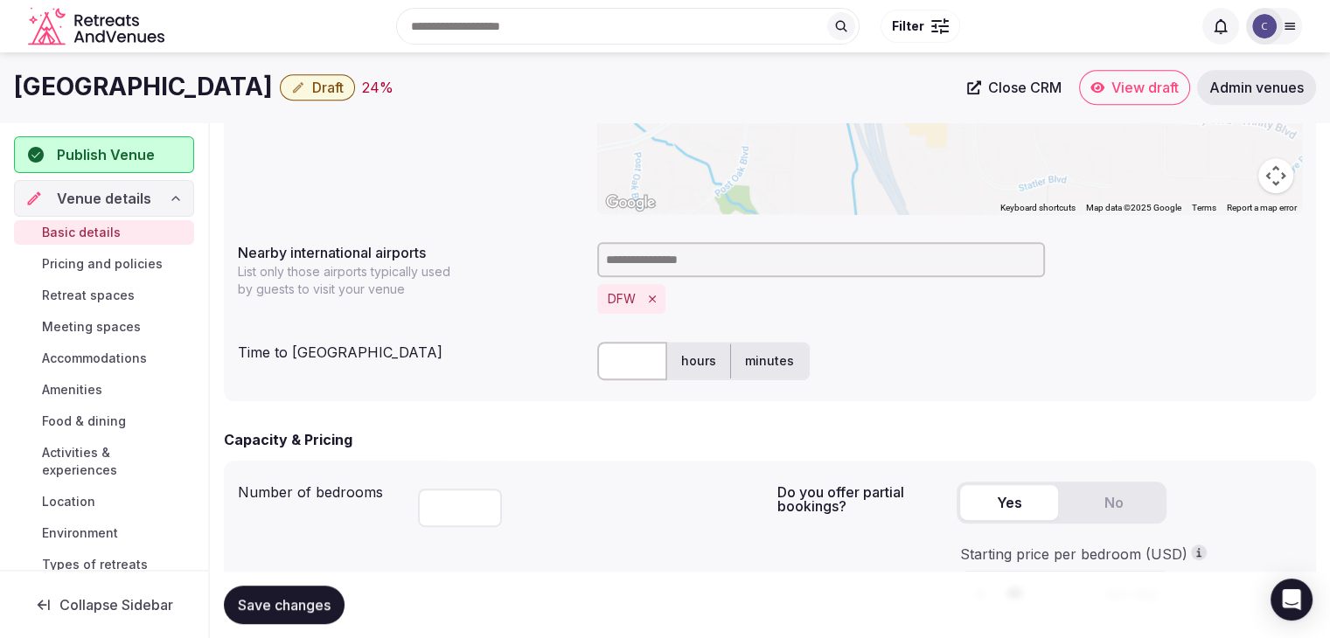
click at [639, 361] on input "text" at bounding box center [632, 361] width 70 height 38
type input "**"
click at [288, 588] on button "Save changes" at bounding box center [284, 605] width 121 height 38
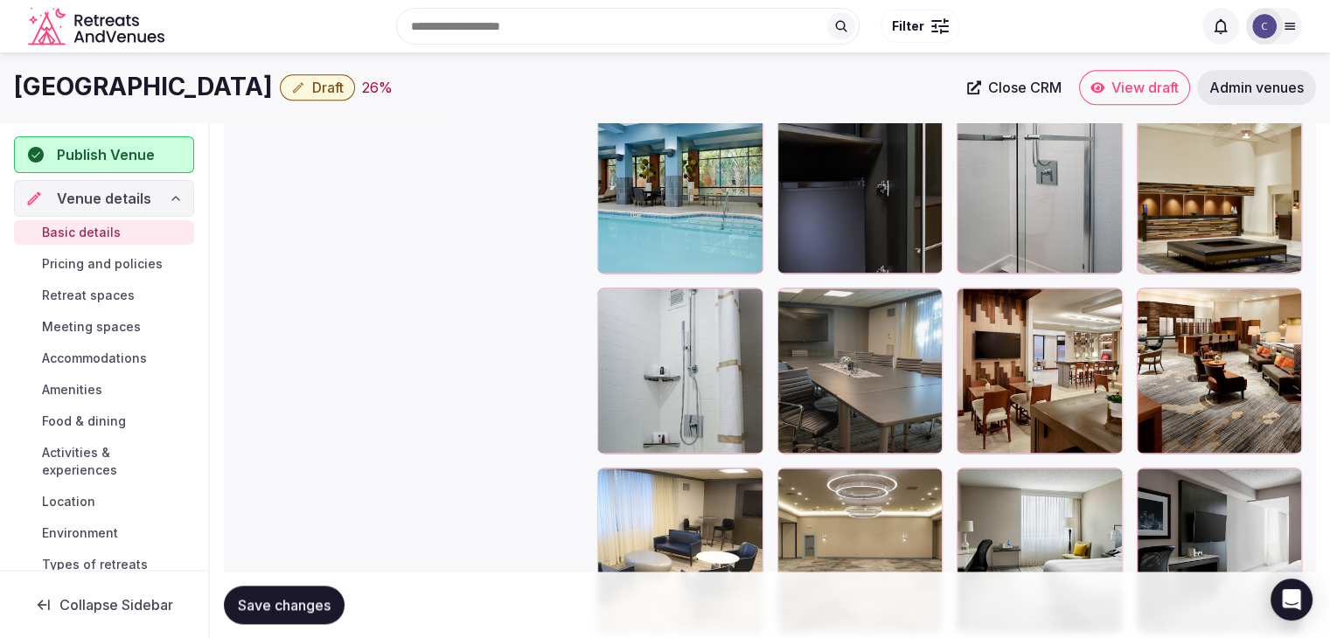
scroll to position [2248, 0]
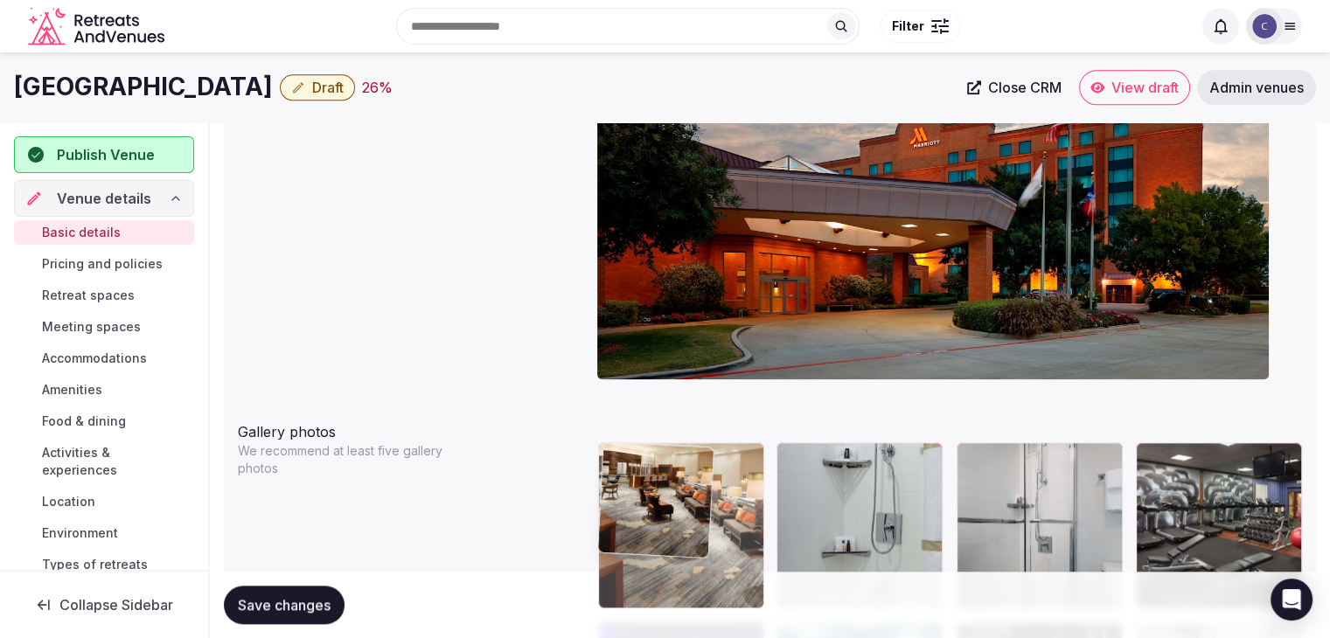
drag, startPoint x: 1138, startPoint y: 325, endPoint x: 594, endPoint y: 423, distance: 552.5
click at [594, 423] on body "**********" at bounding box center [665, 391] width 1330 height 4286
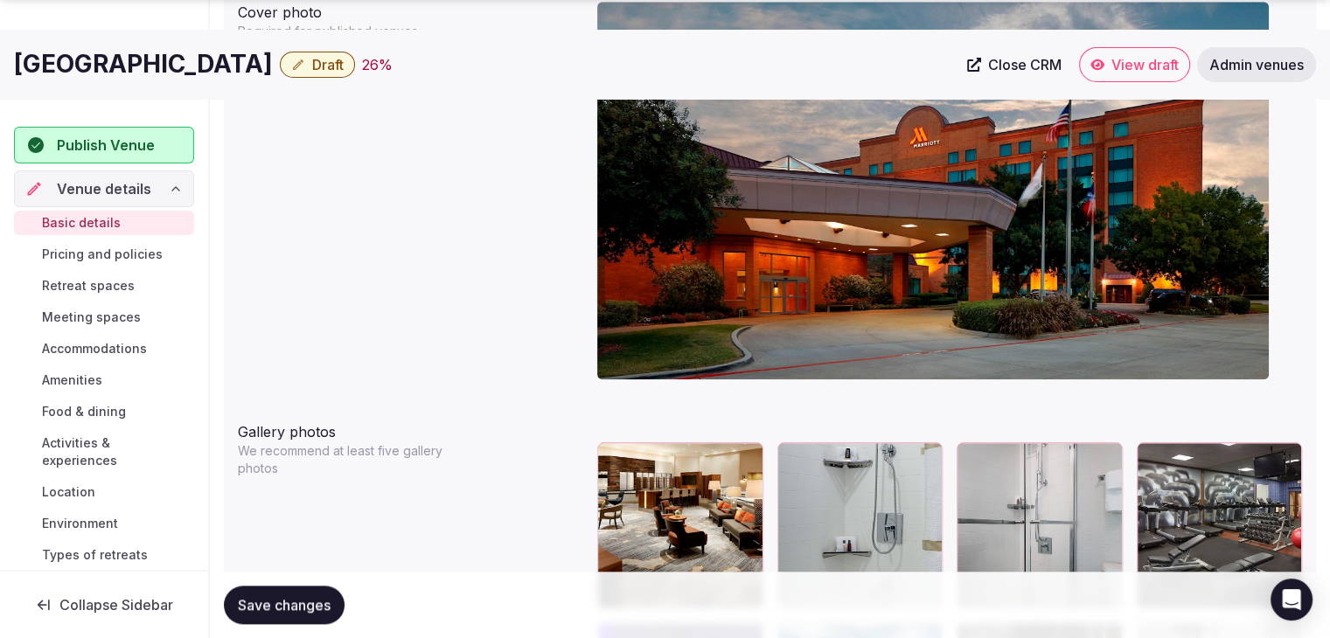
scroll to position [2014, 0]
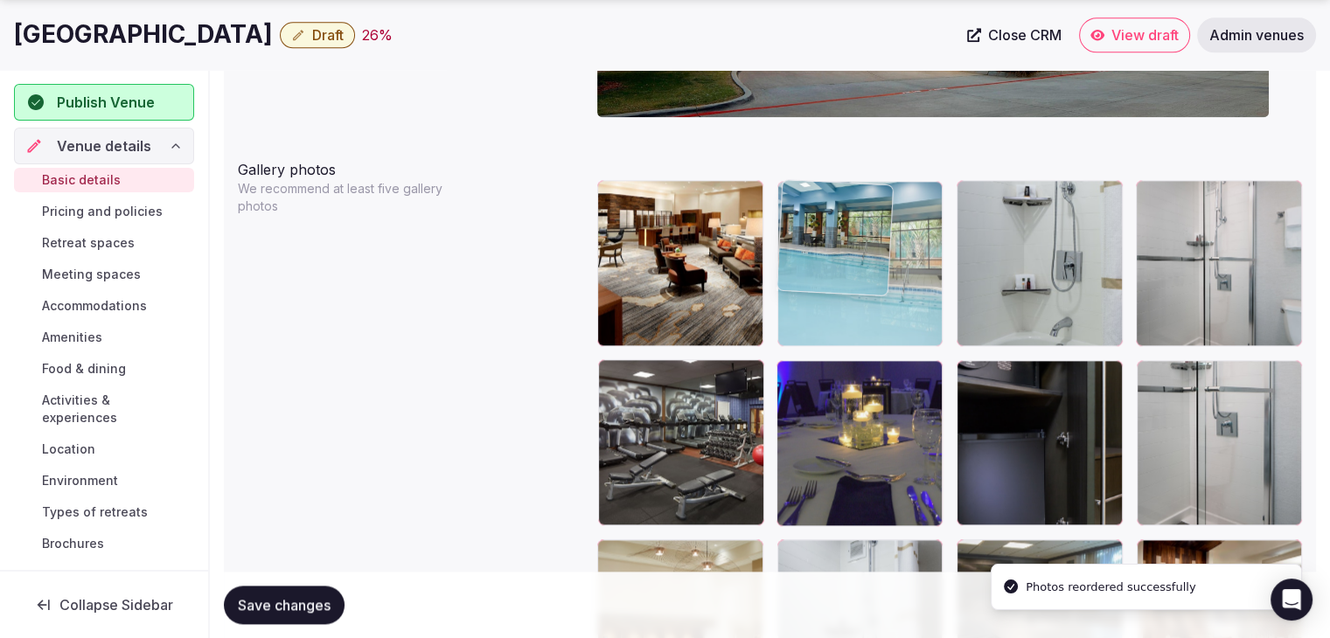
drag, startPoint x: 790, startPoint y: 365, endPoint x: 816, endPoint y: 277, distance: 92.1
click at [816, 274] on body "**********" at bounding box center [665, 129] width 1330 height 4286
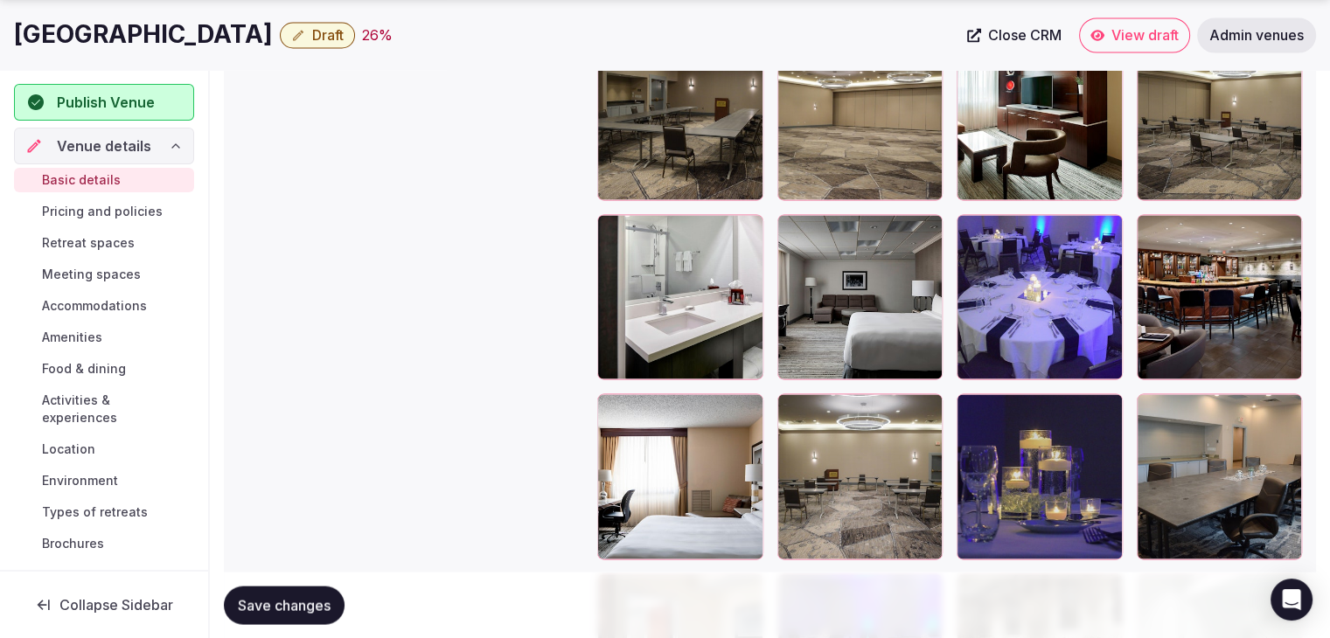
scroll to position [3500, 0]
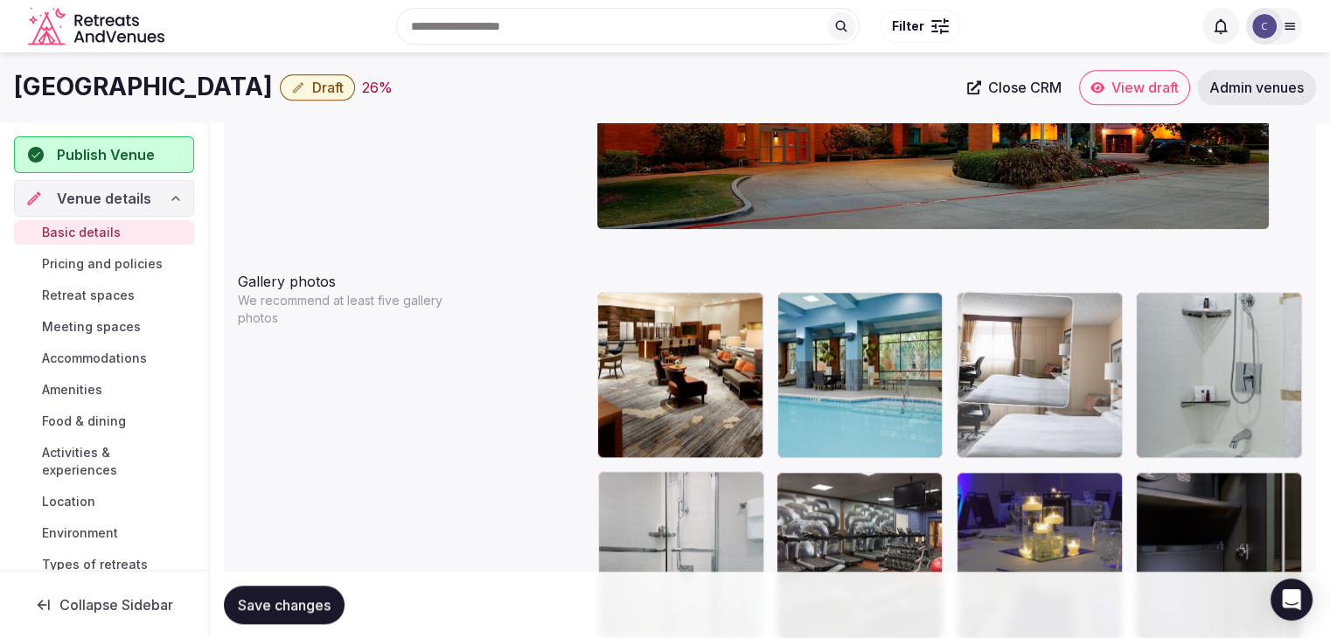
drag, startPoint x: 601, startPoint y: 139, endPoint x: 984, endPoint y: 301, distance: 415.6
click at [984, 298] on body "**********" at bounding box center [665, 241] width 1330 height 4286
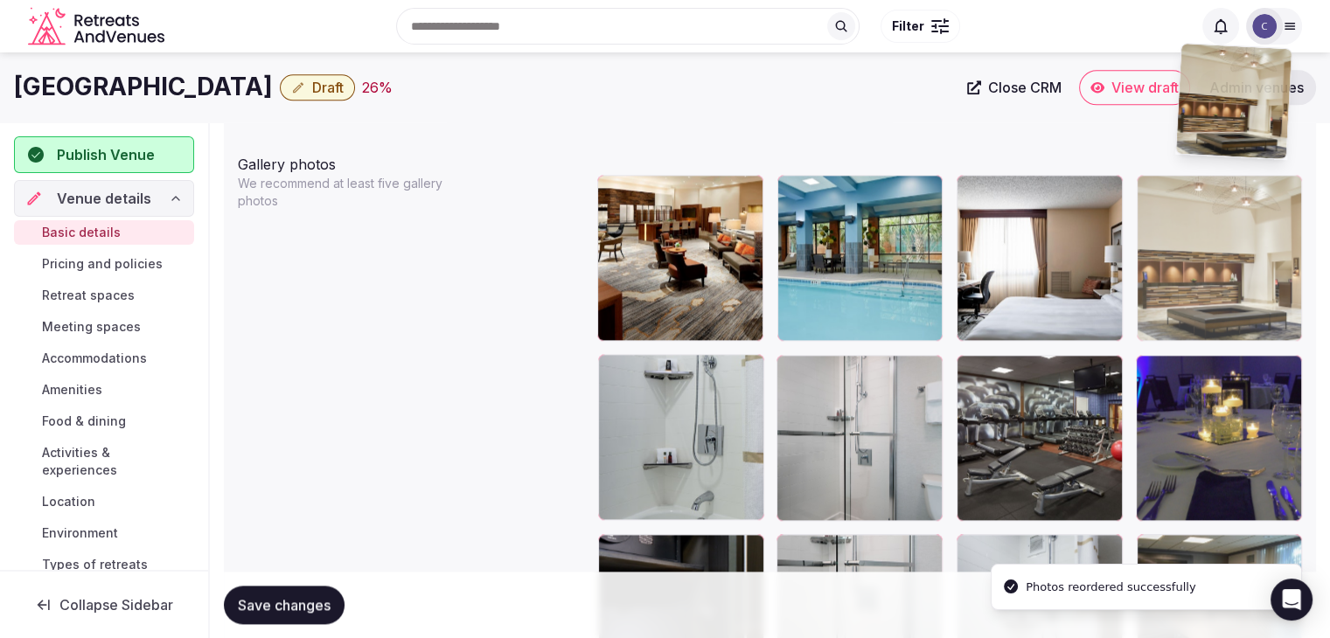
scroll to position [2005, 0]
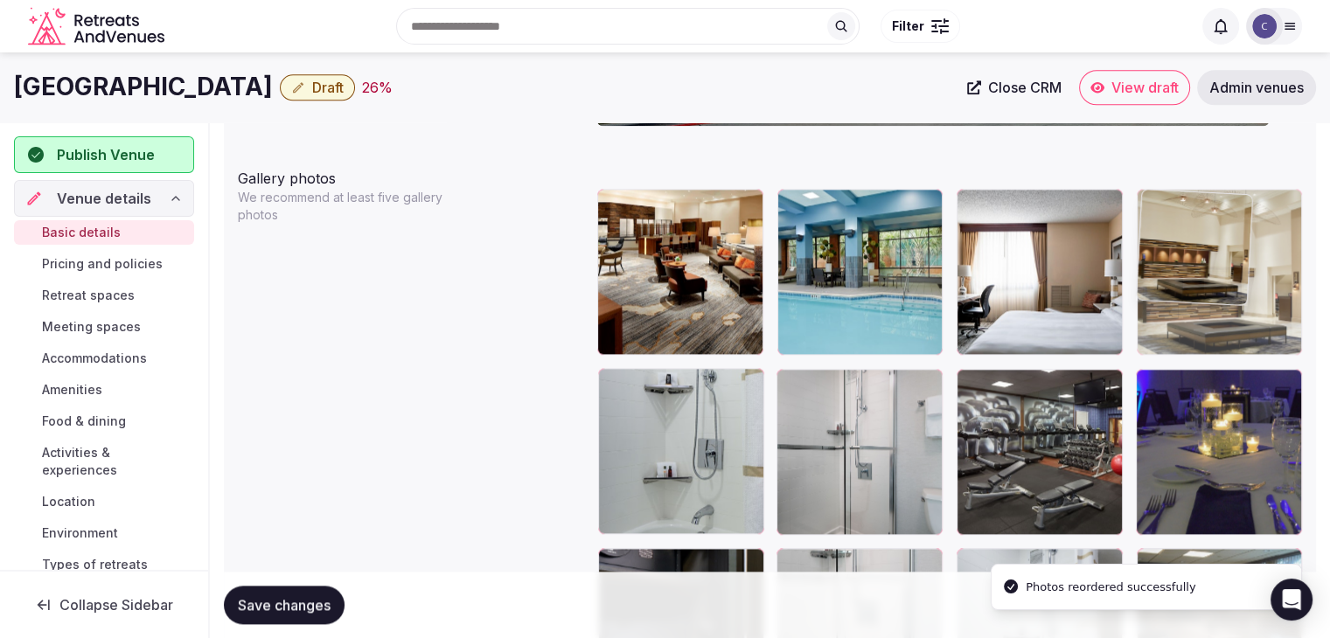
drag, startPoint x: 1113, startPoint y: 120, endPoint x: 1185, endPoint y: 205, distance: 111.6
click at [1185, 205] on body "**********" at bounding box center [665, 138] width 1330 height 4286
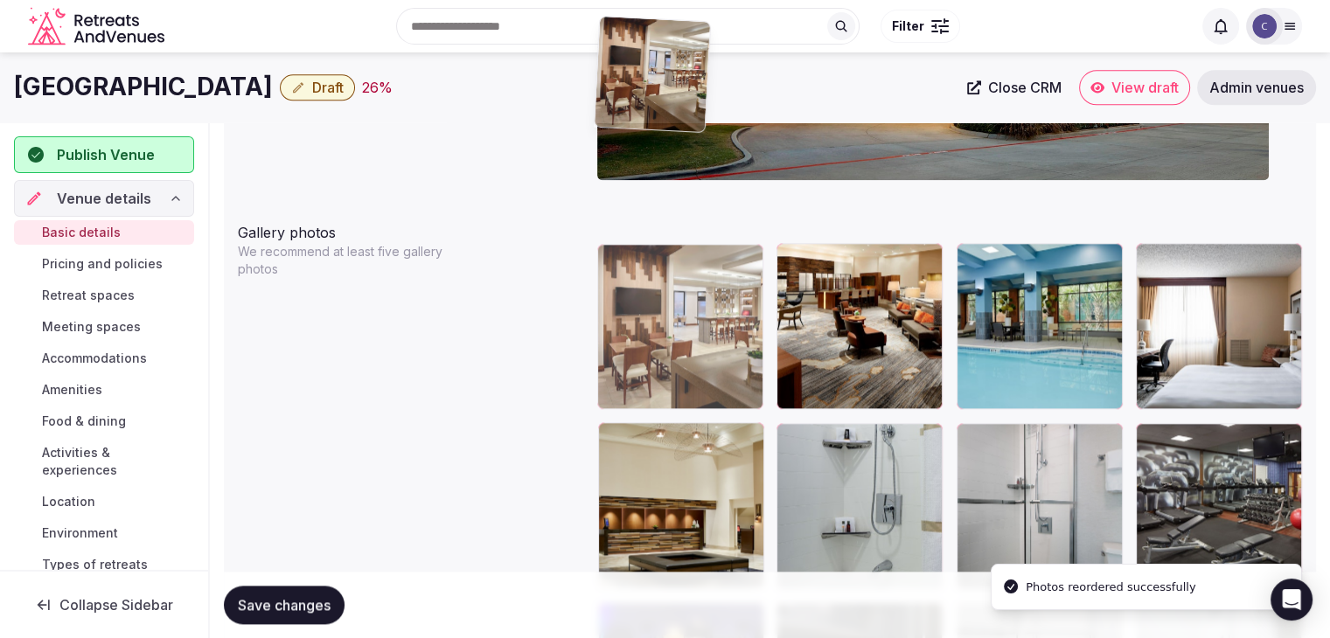
scroll to position [1934, 0]
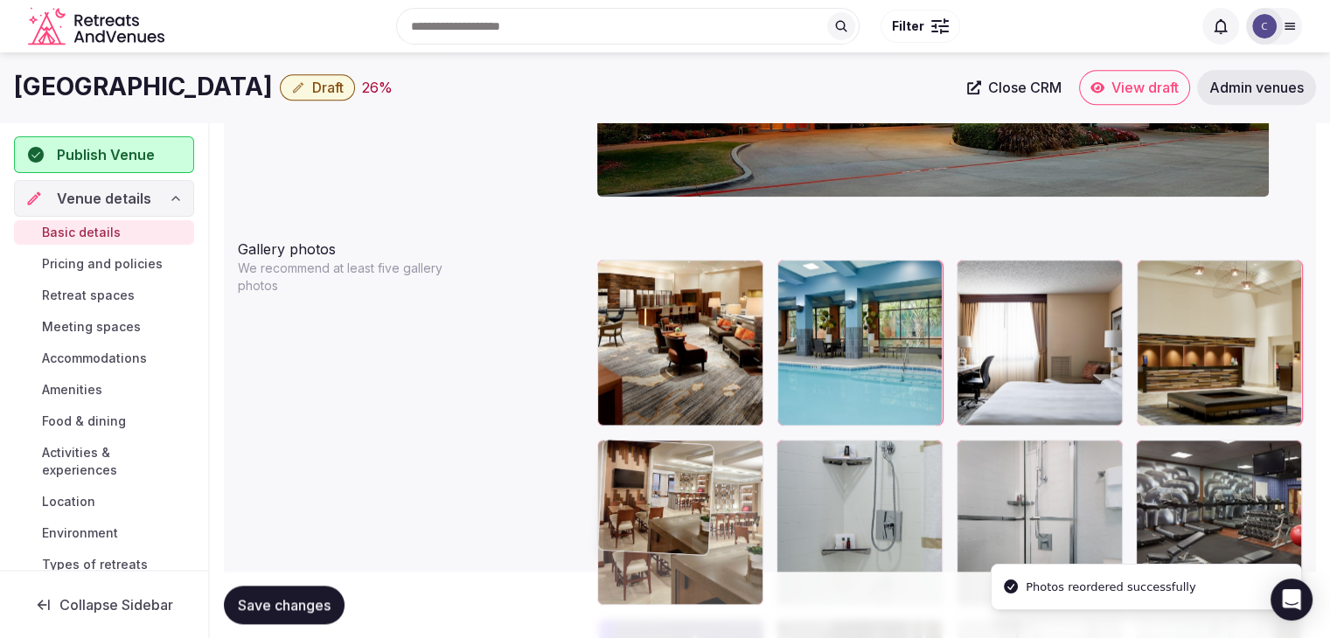
drag, startPoint x: 608, startPoint y: 302, endPoint x: 629, endPoint y: 435, distance: 134.5
click at [629, 435] on body "**********" at bounding box center [665, 209] width 1330 height 4286
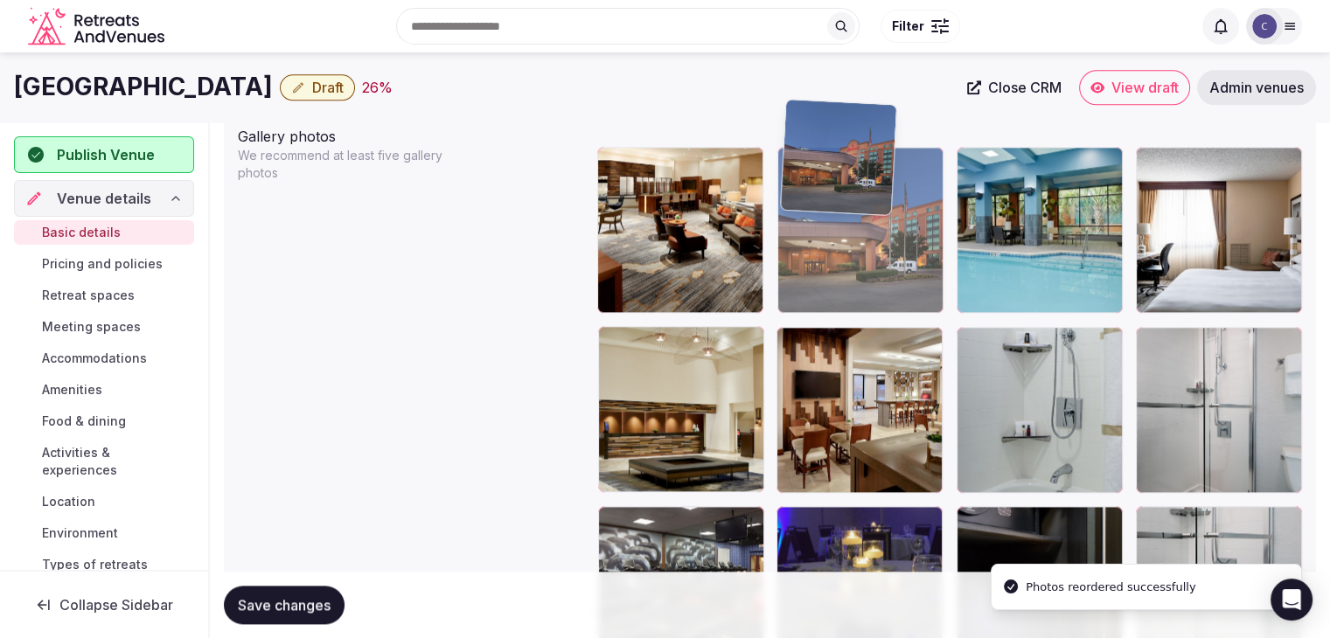
scroll to position [2021, 0]
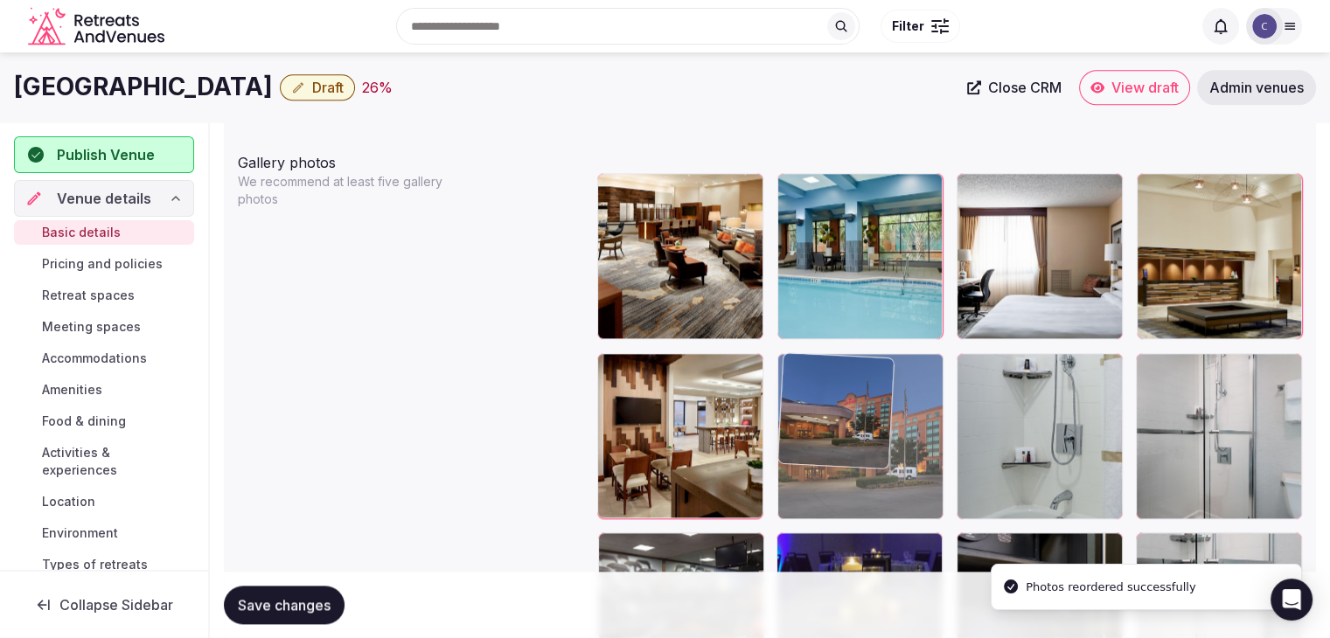
drag, startPoint x: 977, startPoint y: 382, endPoint x: 832, endPoint y: 372, distance: 145.5
click at [832, 372] on body "**********" at bounding box center [665, 122] width 1330 height 4286
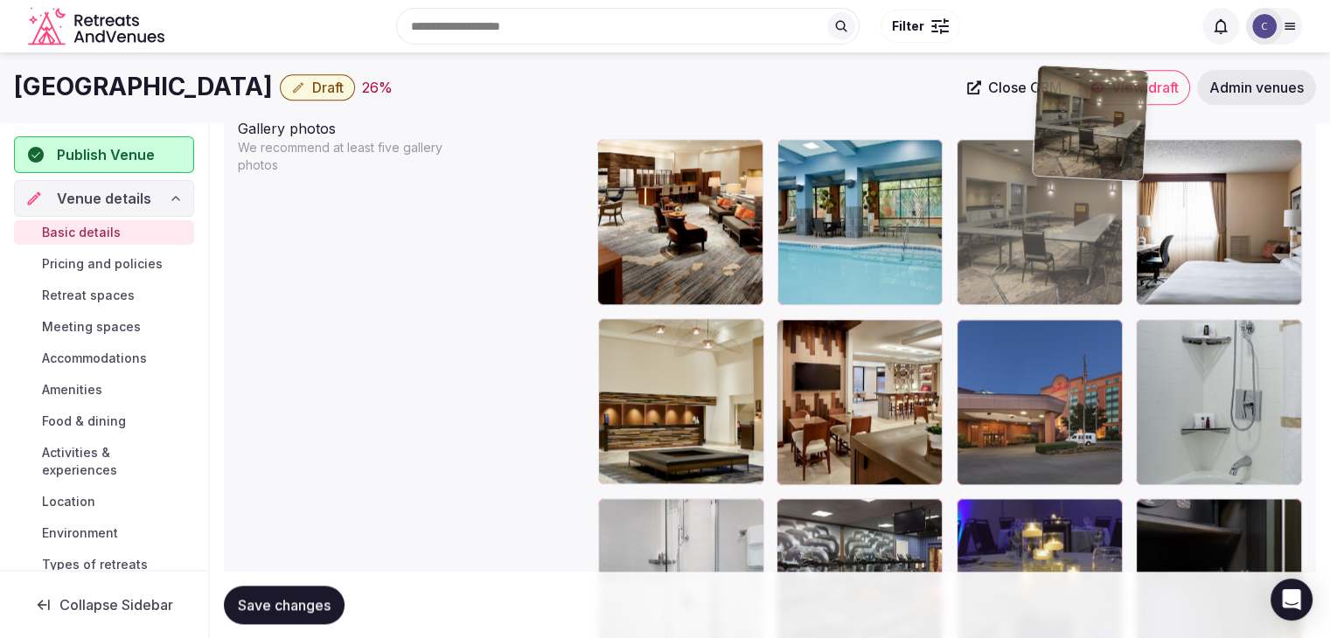
scroll to position [2047, 0]
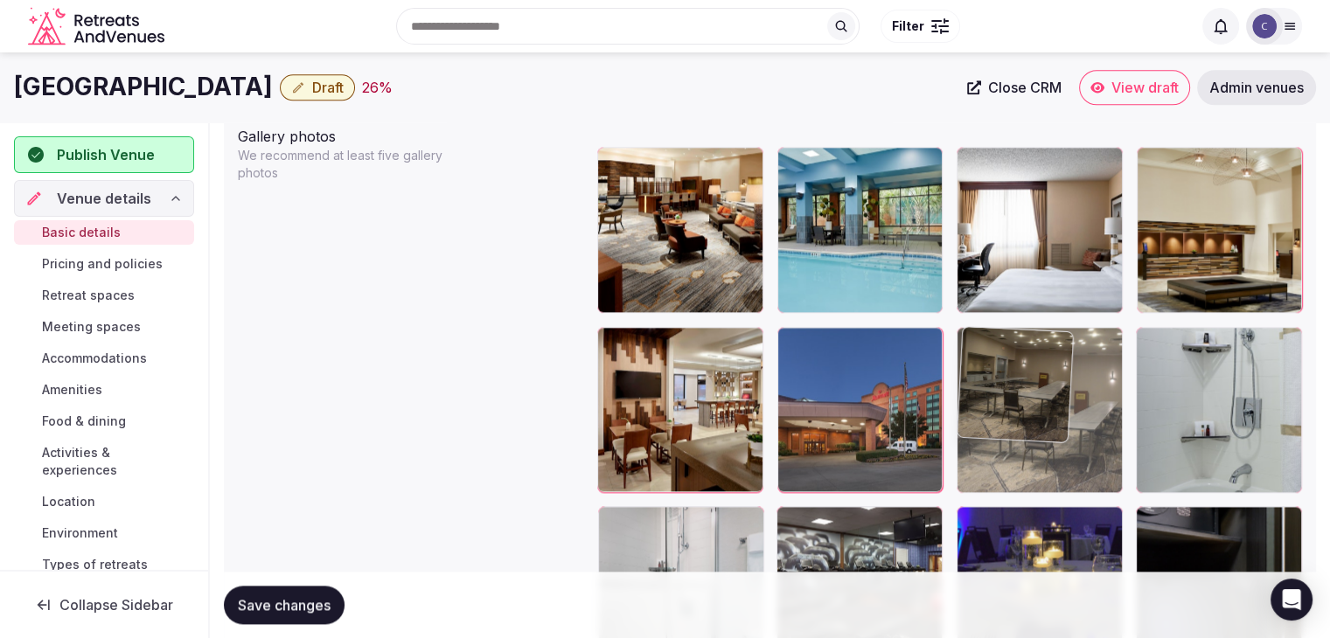
drag, startPoint x: 797, startPoint y: 311, endPoint x: 1011, endPoint y: 420, distance: 240.4
click at [1011, 420] on body "**********" at bounding box center [665, 96] width 1330 height 4286
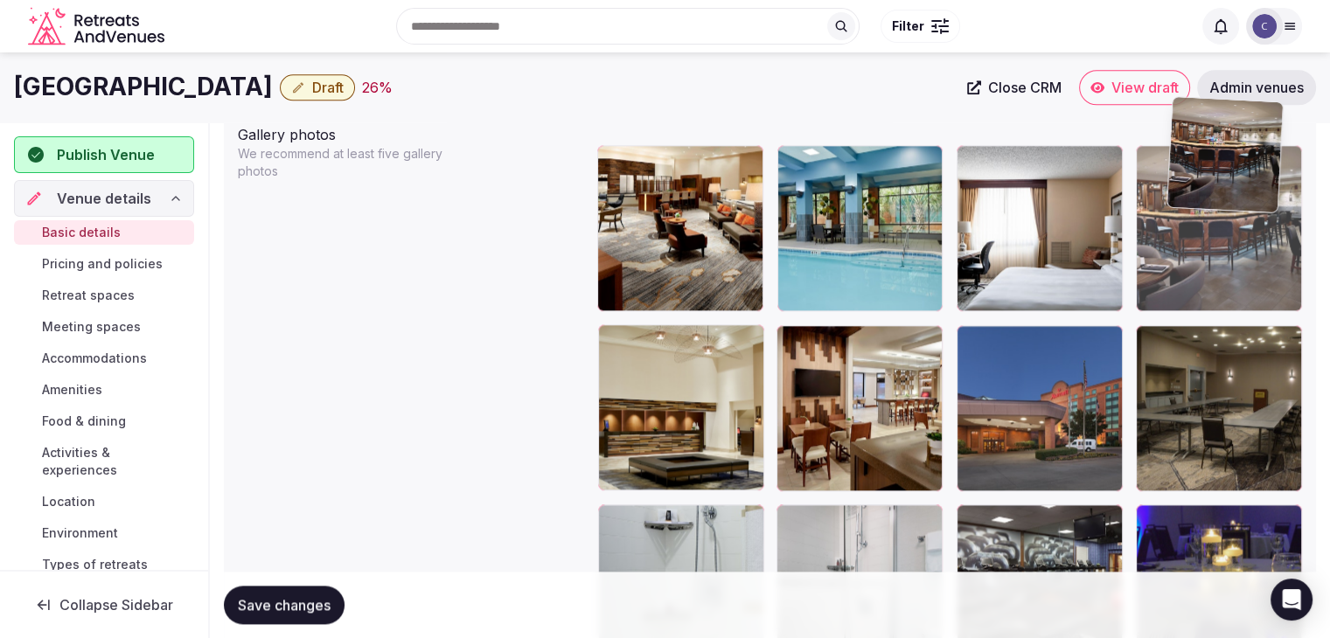
scroll to position [2031, 0]
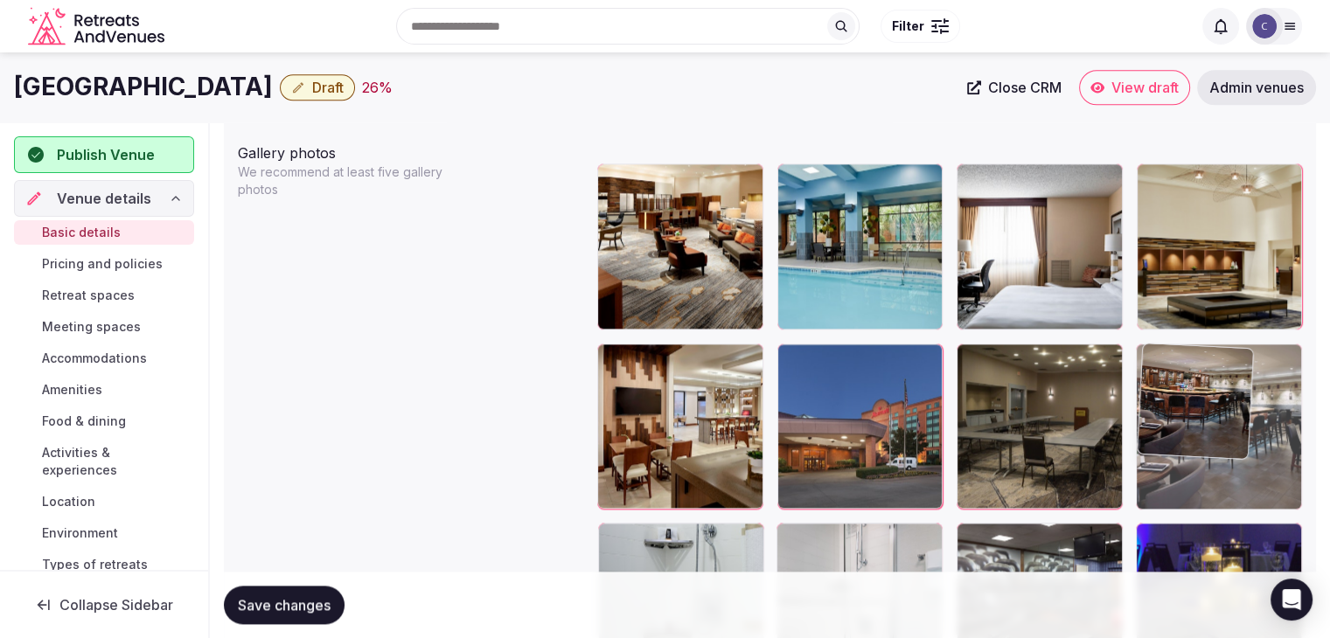
drag, startPoint x: 615, startPoint y: 284, endPoint x: 1240, endPoint y: 386, distance: 632.5
click at [1240, 386] on body "**********" at bounding box center [665, 112] width 1330 height 4286
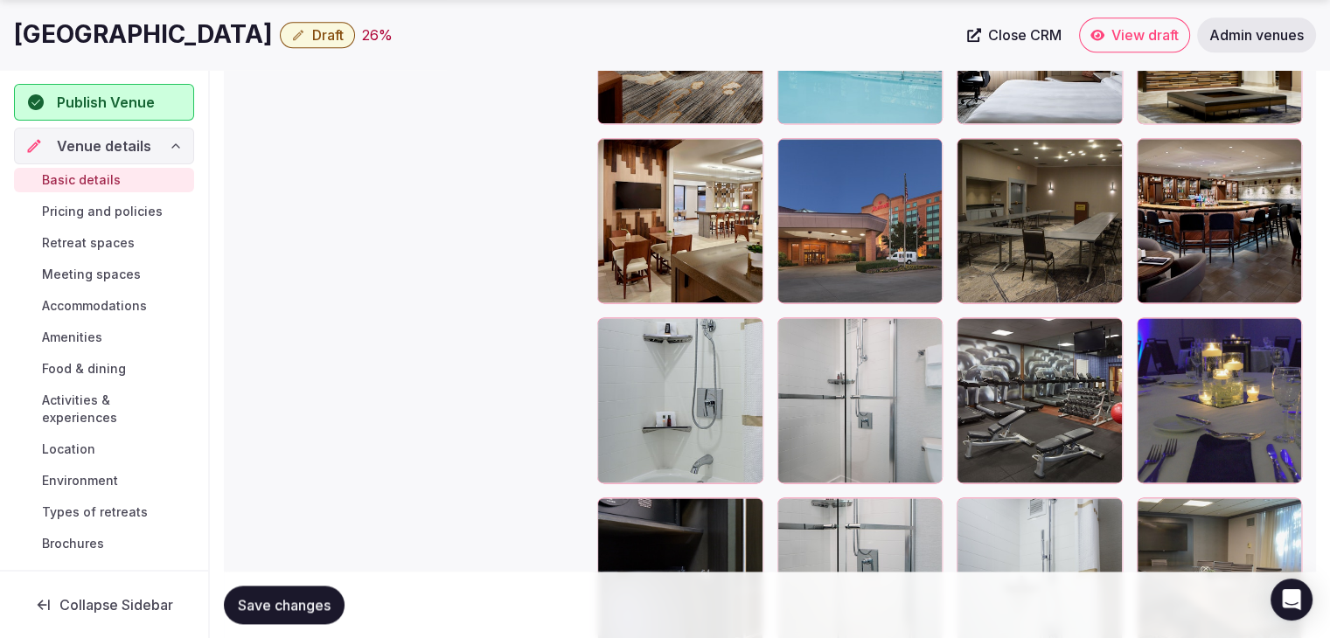
scroll to position [2380, 0]
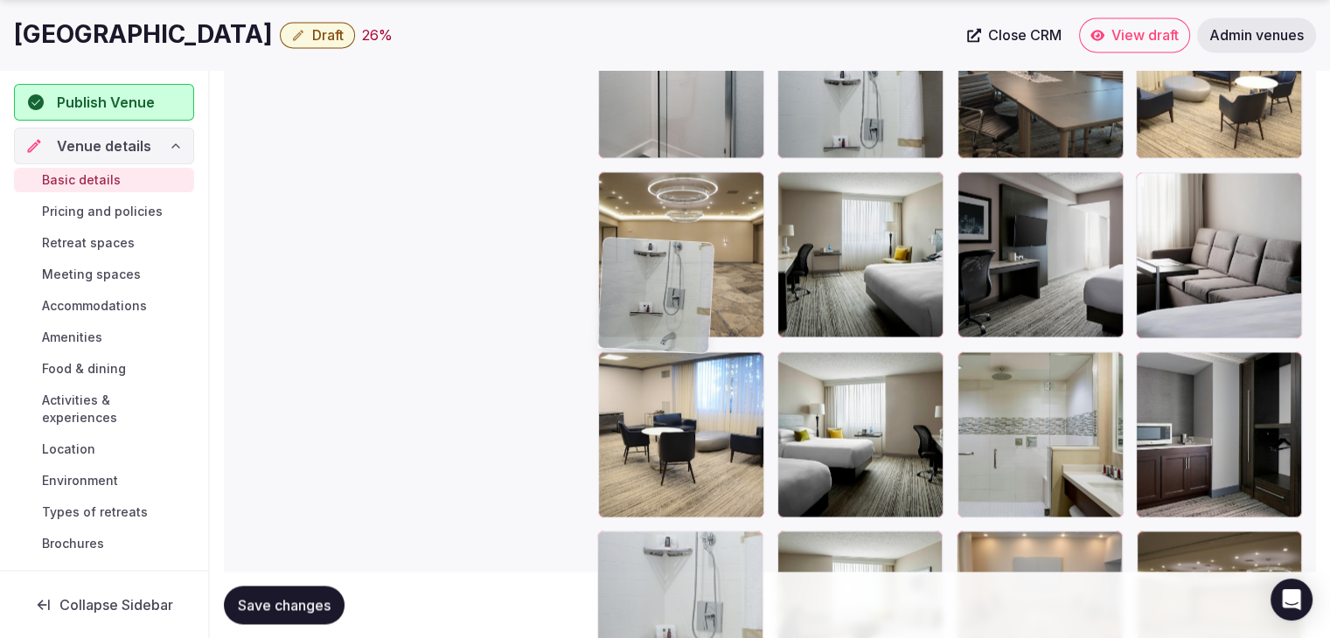
drag, startPoint x: 626, startPoint y: 191, endPoint x: 621, endPoint y: 577, distance: 385.5
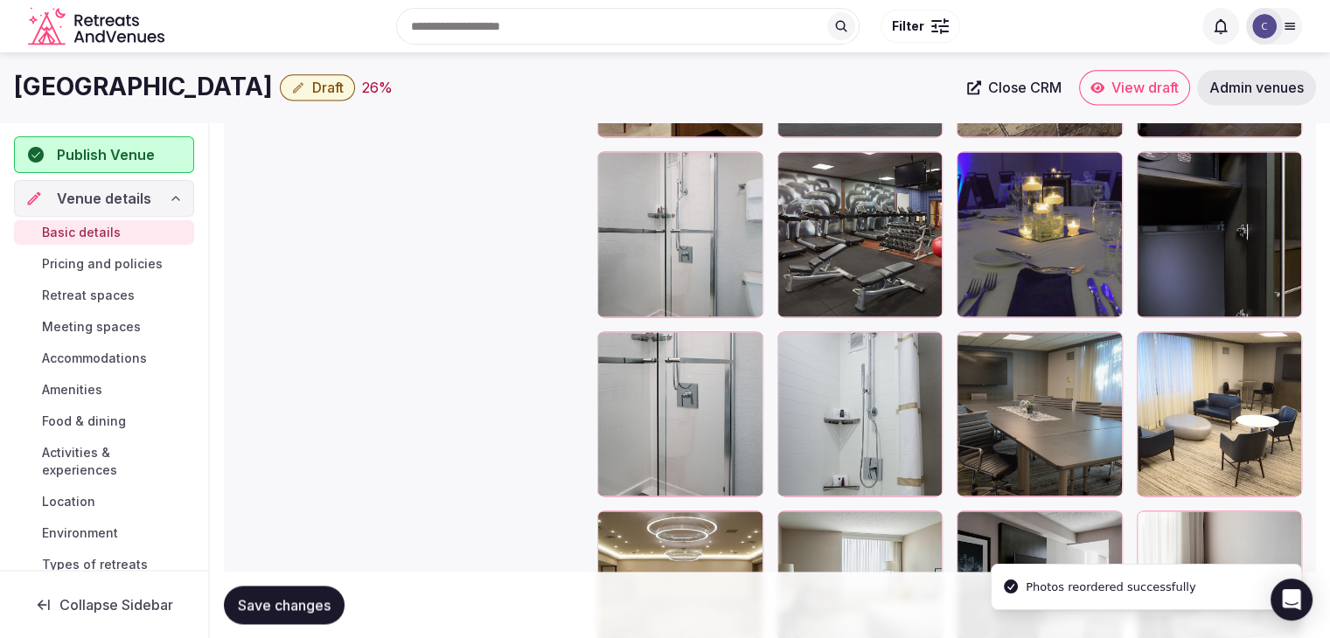
scroll to position [2248, 0]
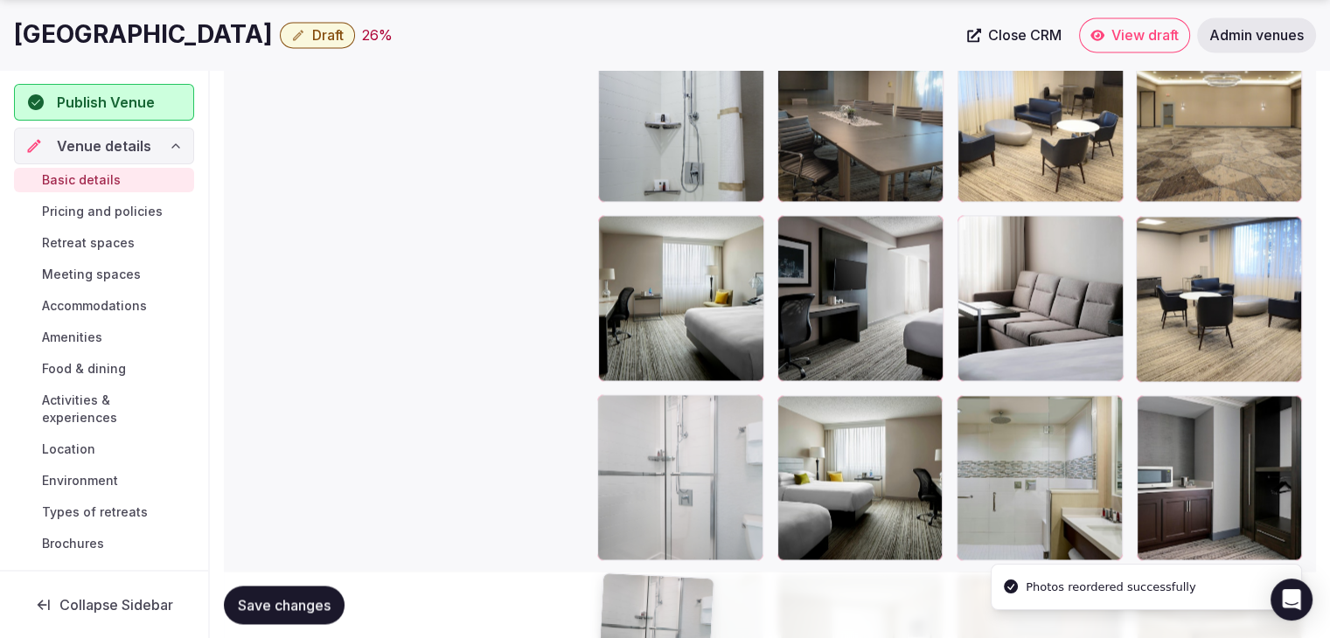
drag, startPoint x: 621, startPoint y: 316, endPoint x: 619, endPoint y: 524, distance: 208.1
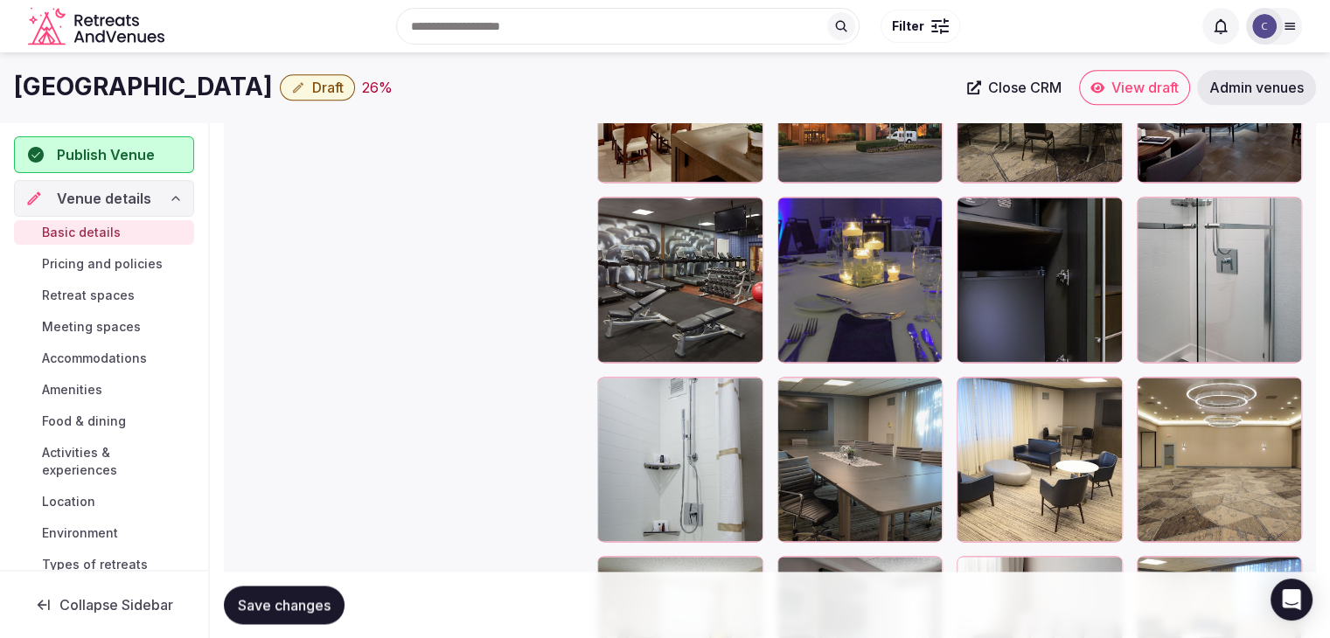
scroll to position [2350, 0]
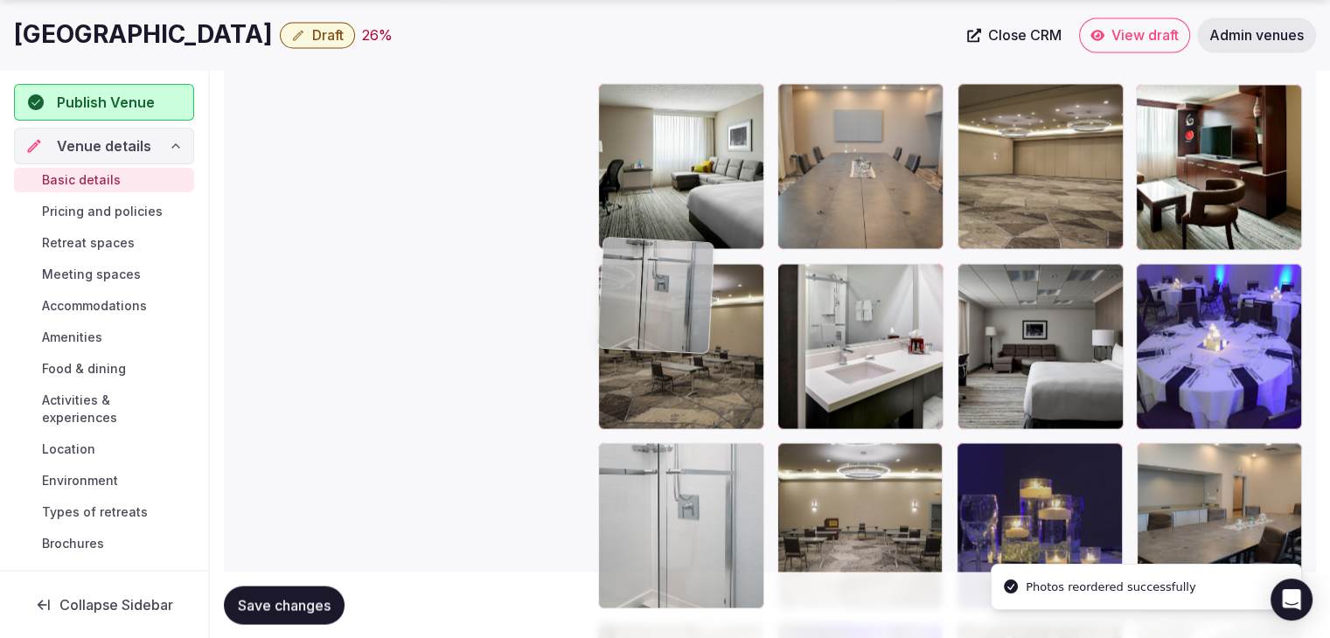
drag, startPoint x: 1154, startPoint y: 224, endPoint x: 621, endPoint y: 454, distance: 580.7
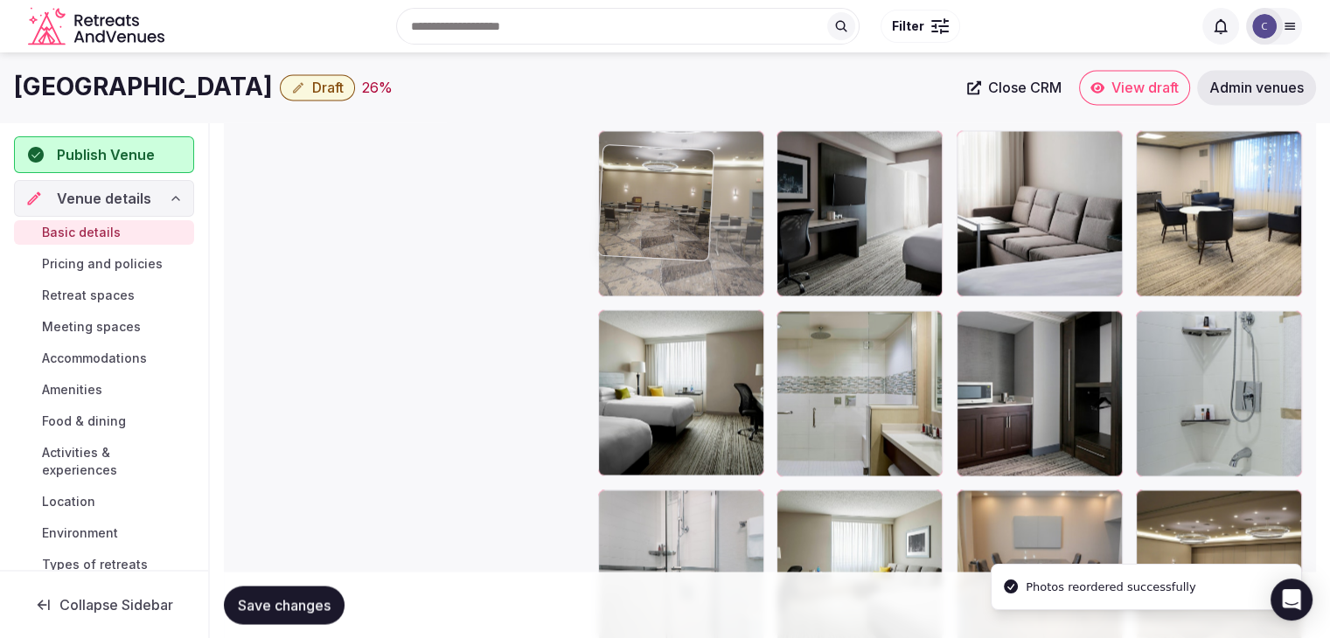
scroll to position [2782, 0]
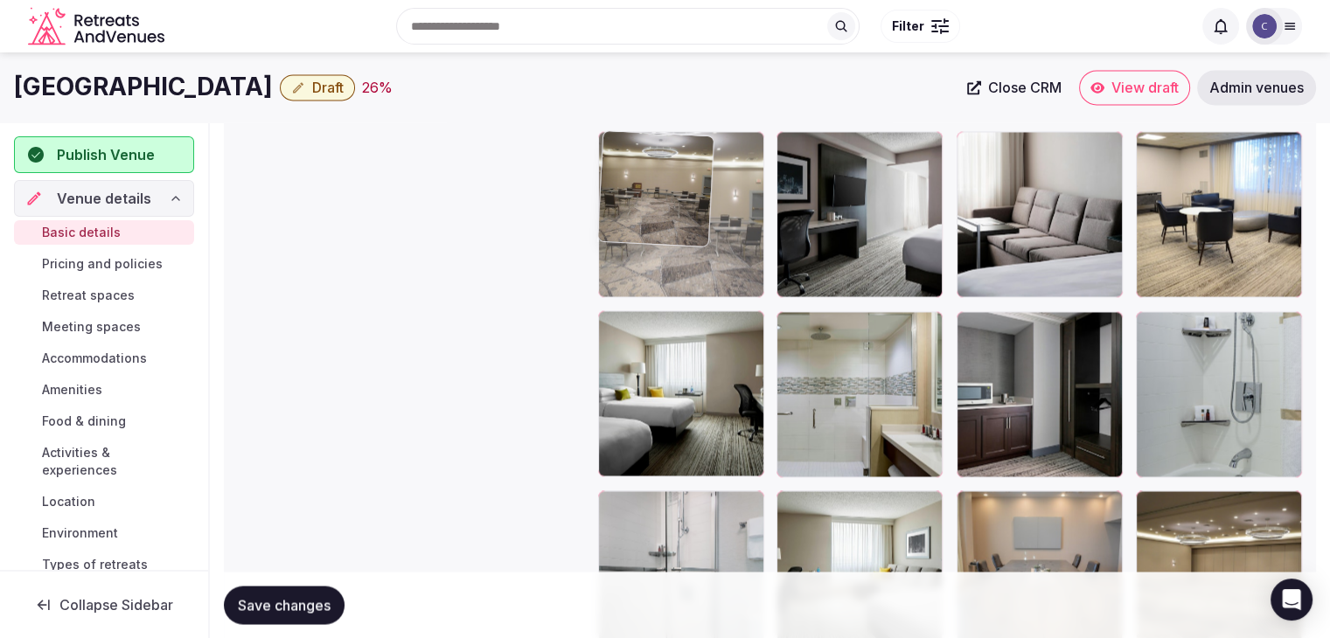
drag, startPoint x: 806, startPoint y: 428, endPoint x: 637, endPoint y: 196, distance: 287.3
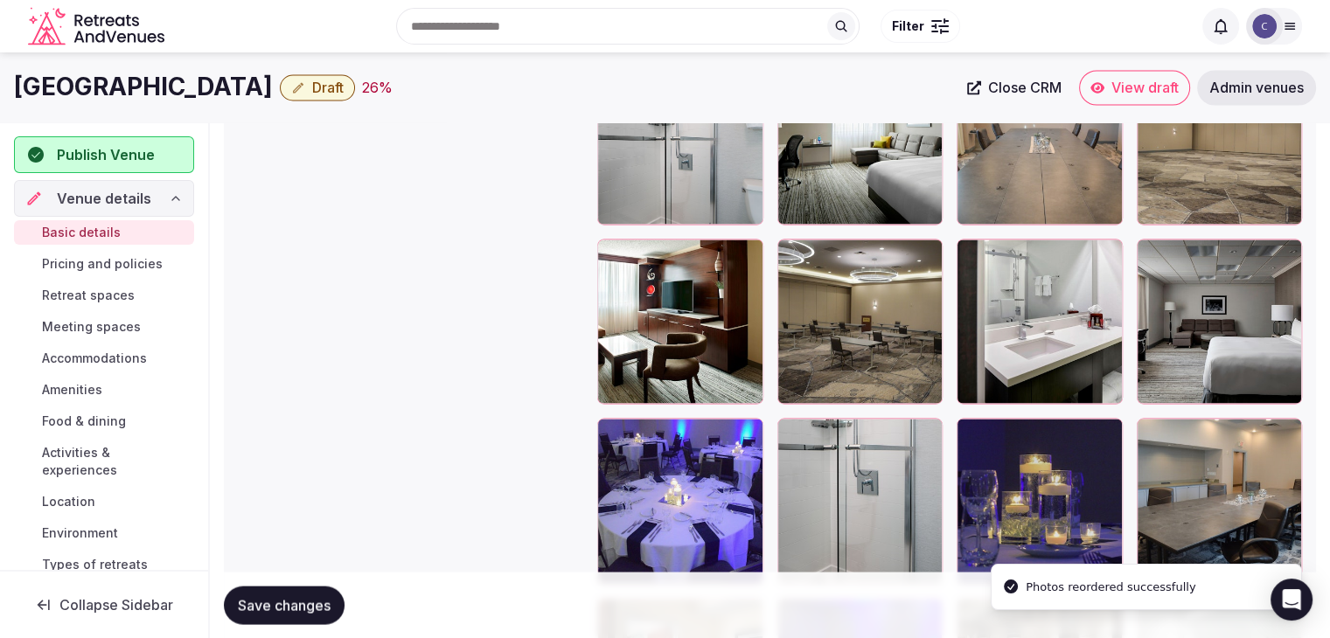
scroll to position [3131, 0]
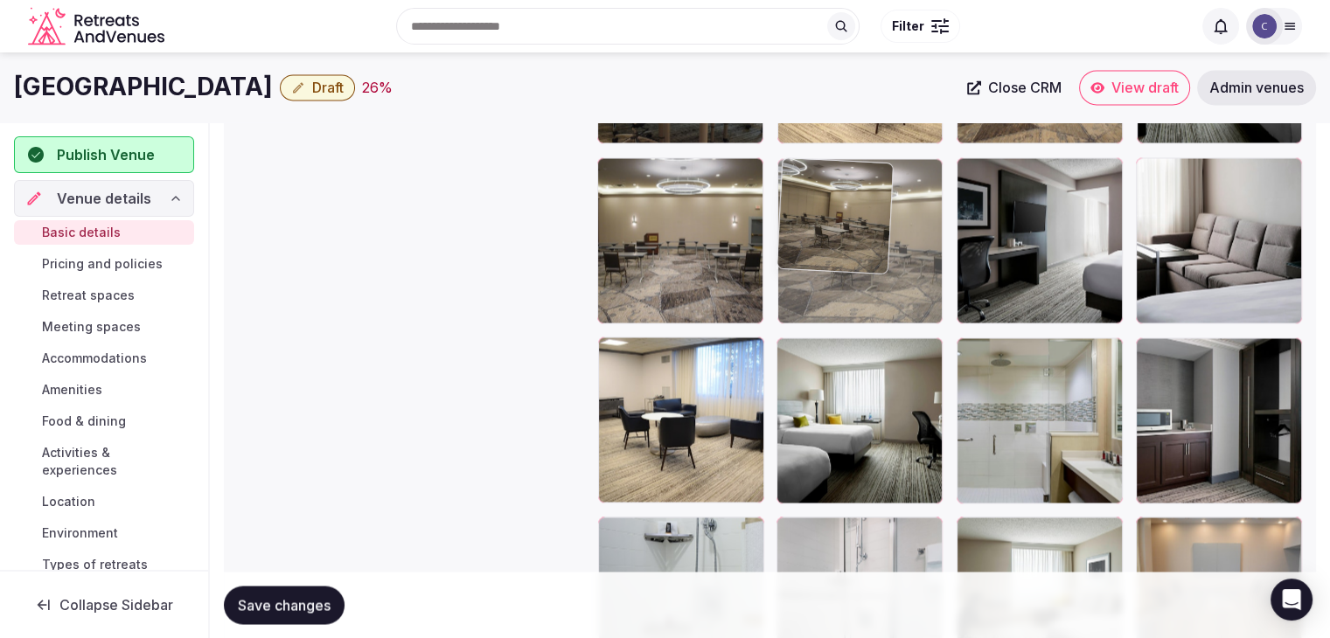
drag, startPoint x: 792, startPoint y: 337, endPoint x: 824, endPoint y: 191, distance: 149.5
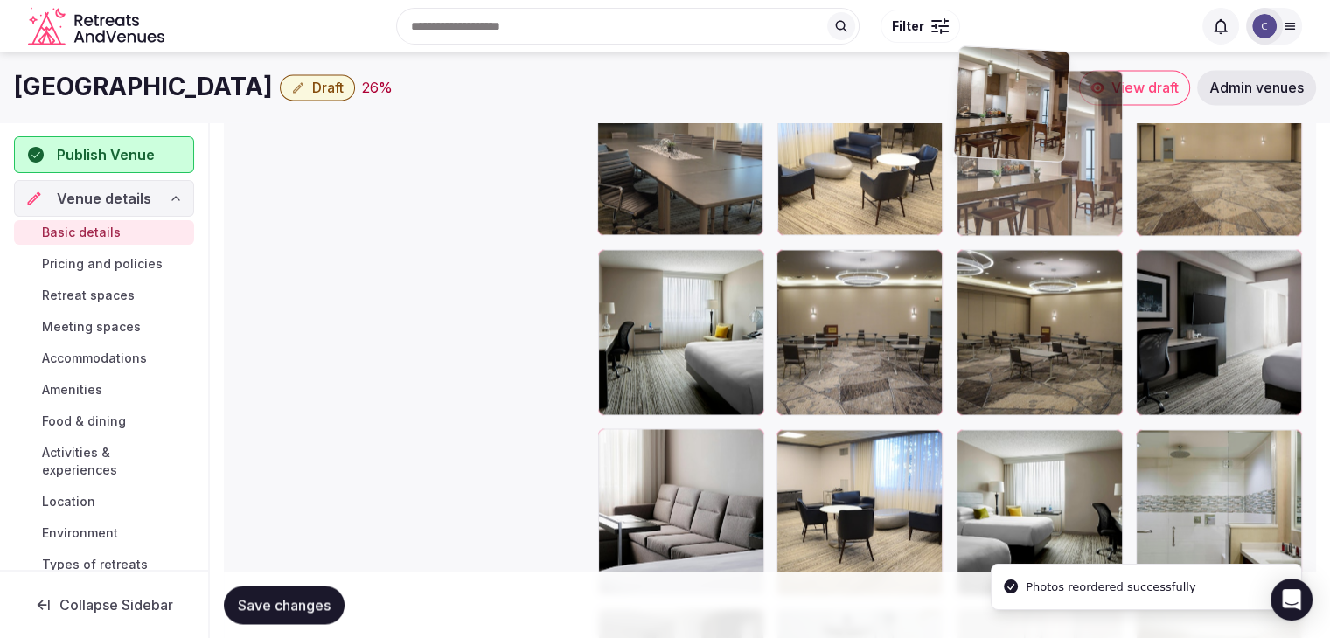
scroll to position [2657, 0]
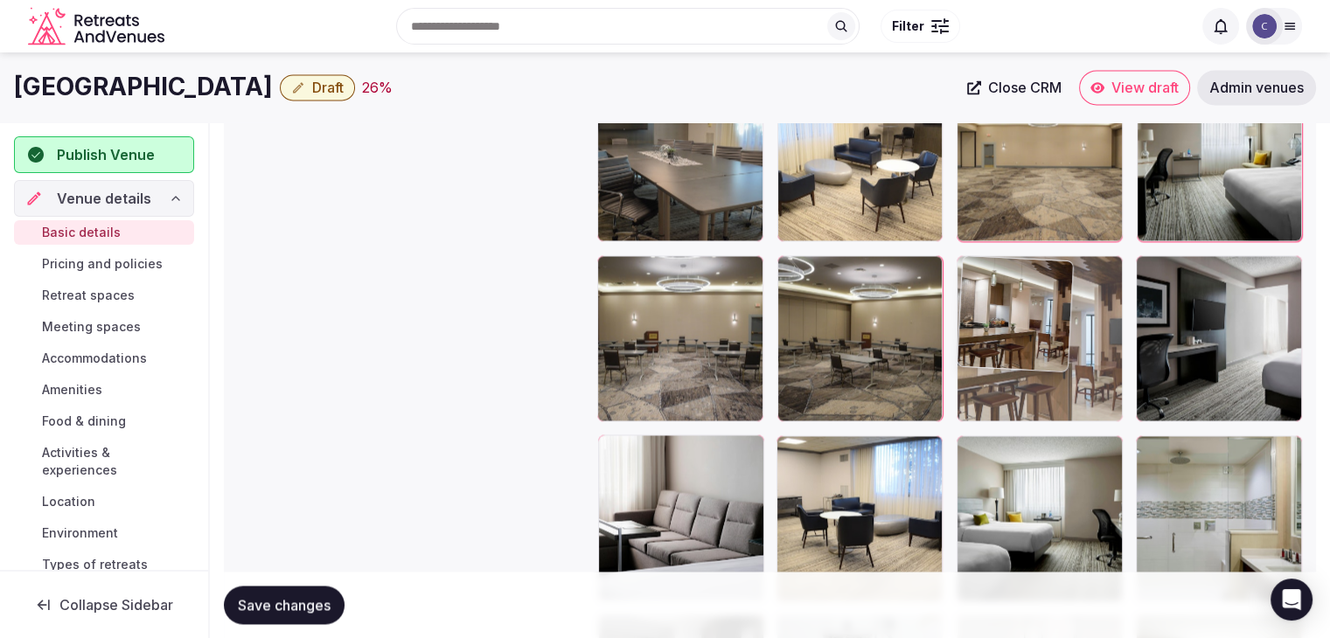
drag, startPoint x: 790, startPoint y: 361, endPoint x: 991, endPoint y: 290, distance: 213.2
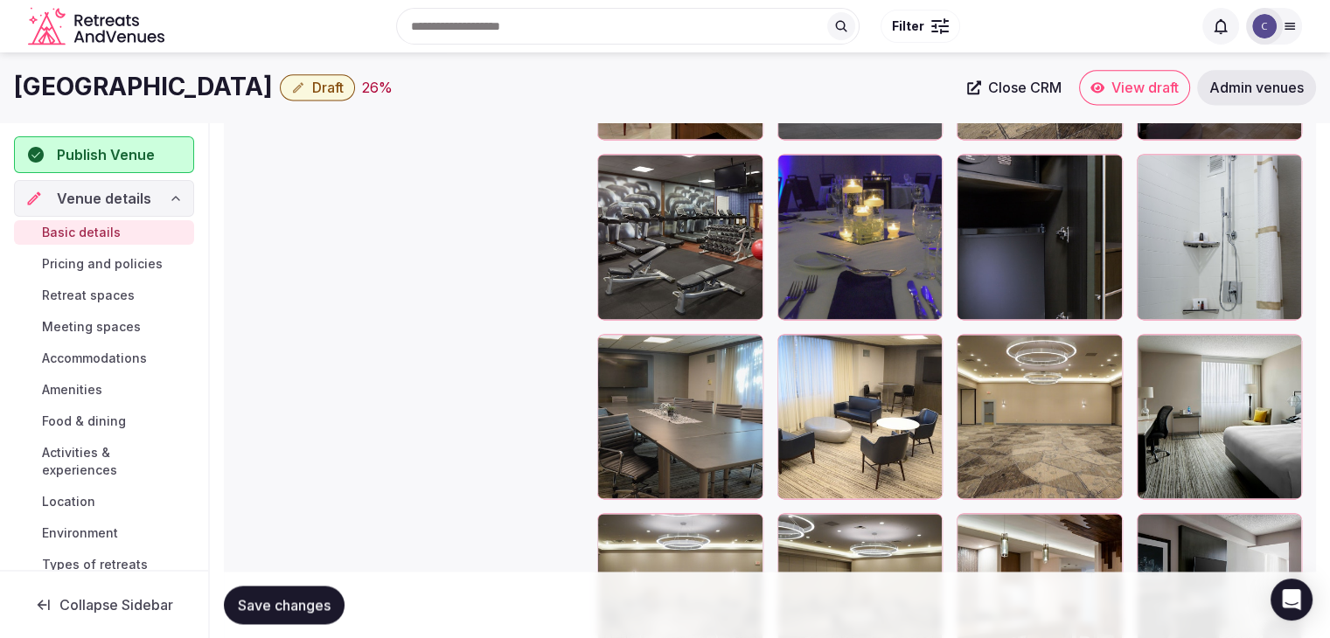
scroll to position [2395, 0]
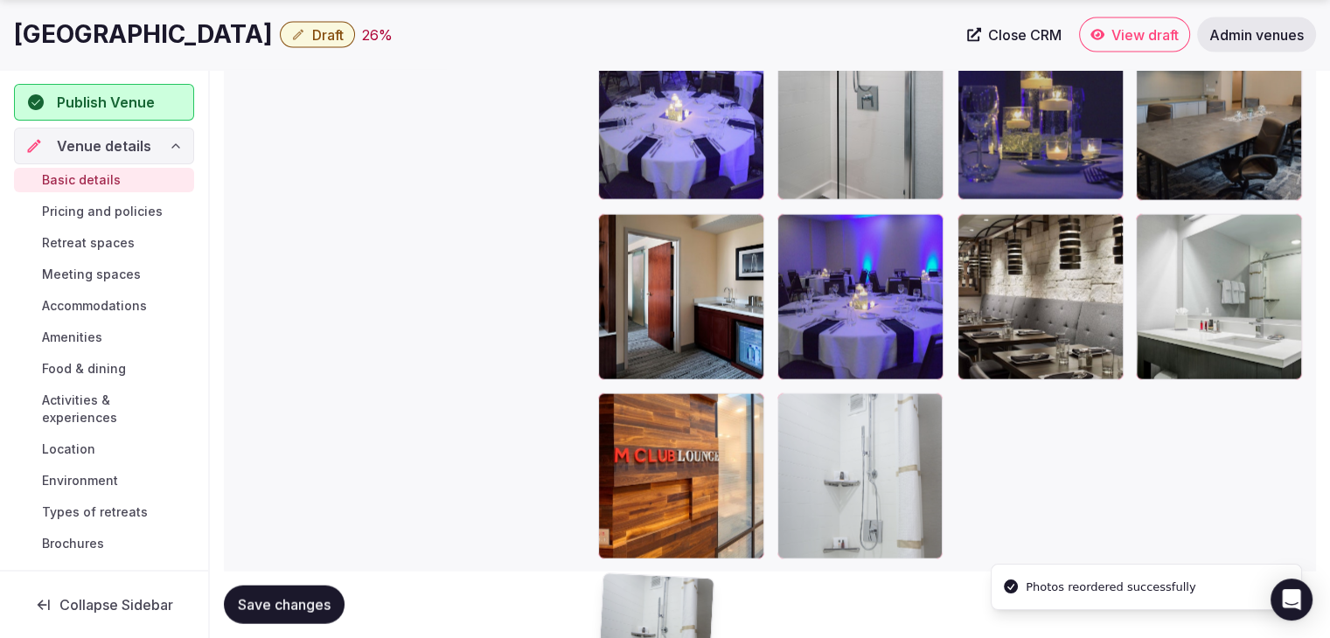
drag, startPoint x: 1163, startPoint y: 169, endPoint x: 735, endPoint y: 408, distance: 490.7
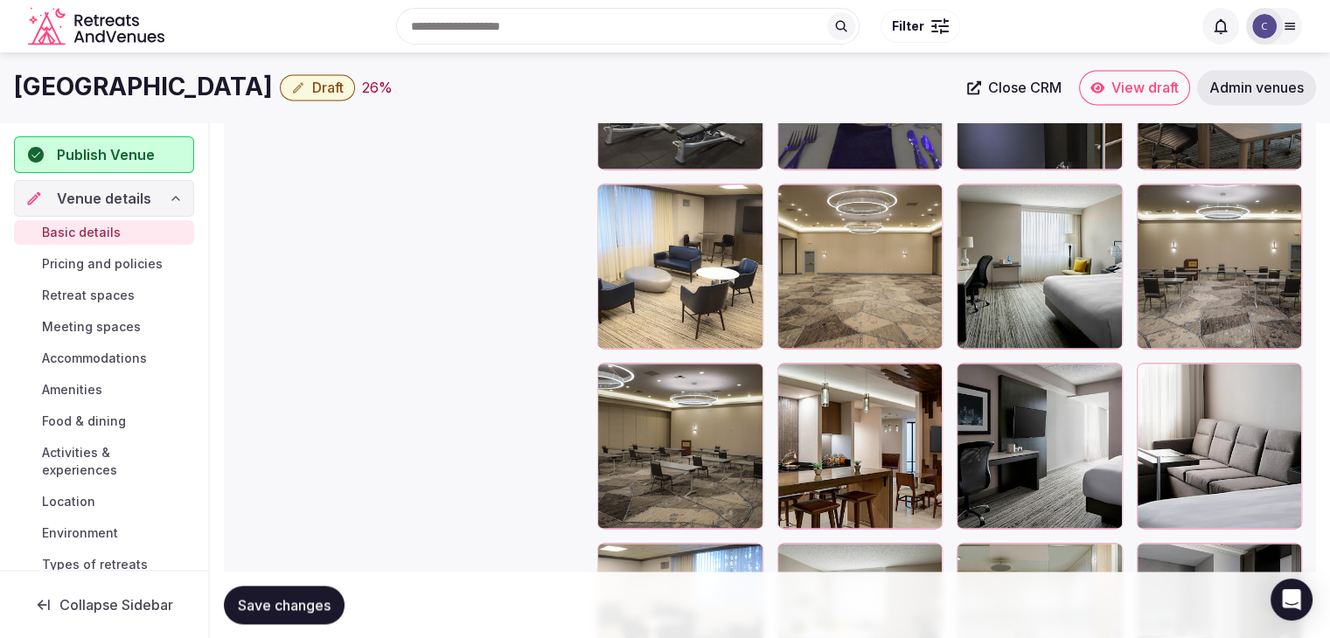
scroll to position [2368, 0]
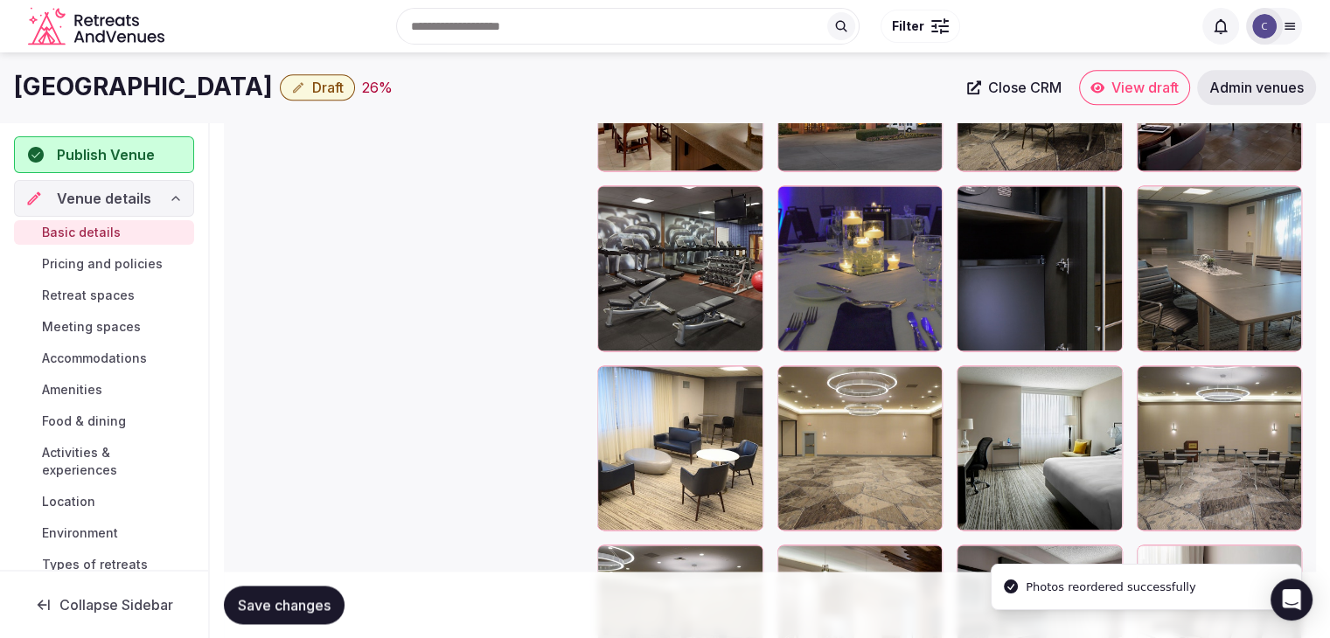
click at [324, 606] on span "Save changes" at bounding box center [284, 604] width 93 height 17
click at [344, 85] on span "Draft" at bounding box center [327, 87] width 31 height 17
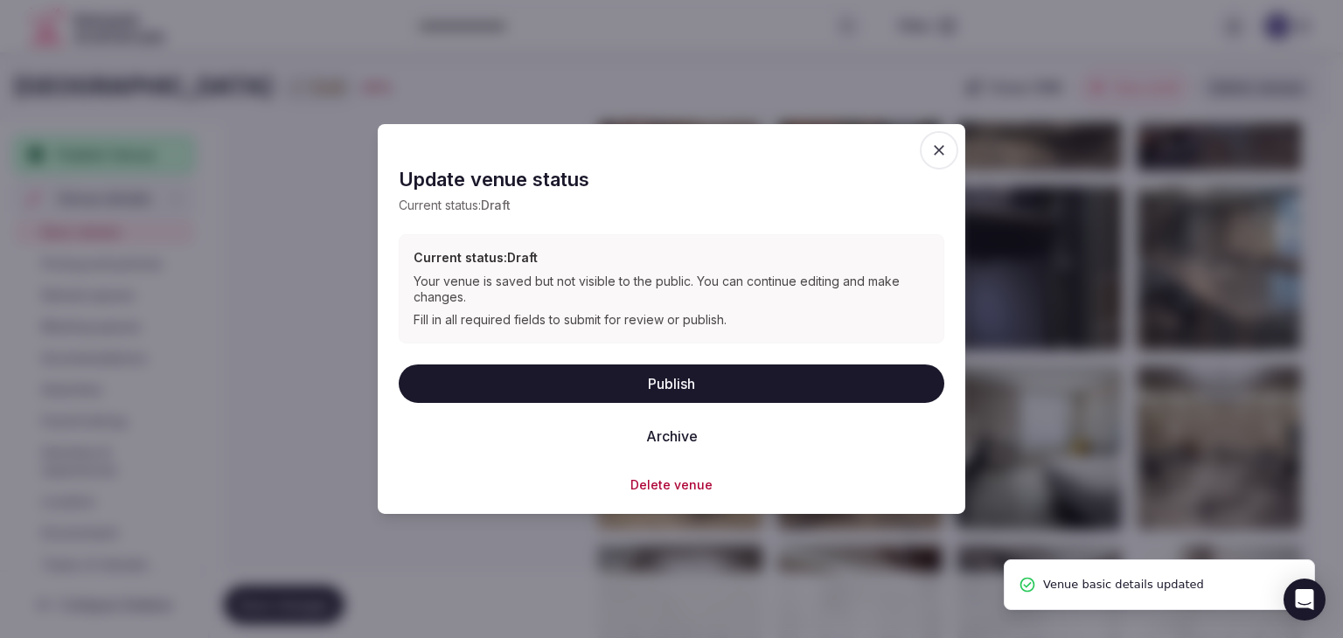
click at [719, 372] on button "Publish" at bounding box center [671, 383] width 545 height 38
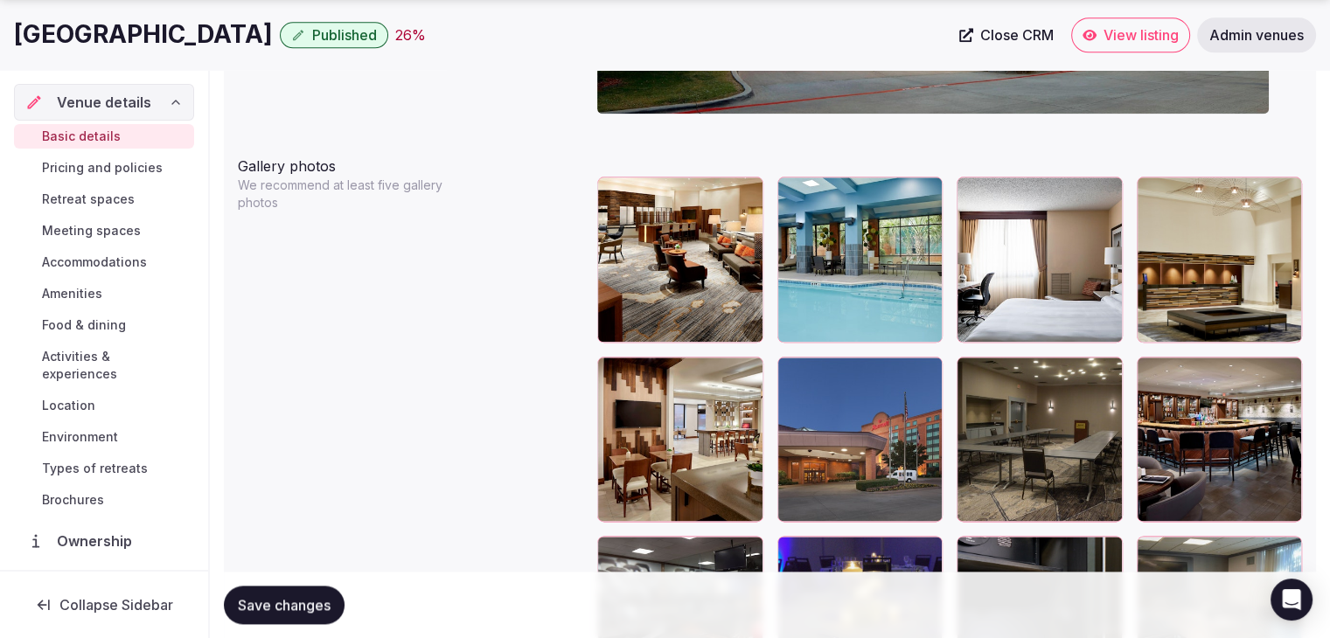
scroll to position [2018, 0]
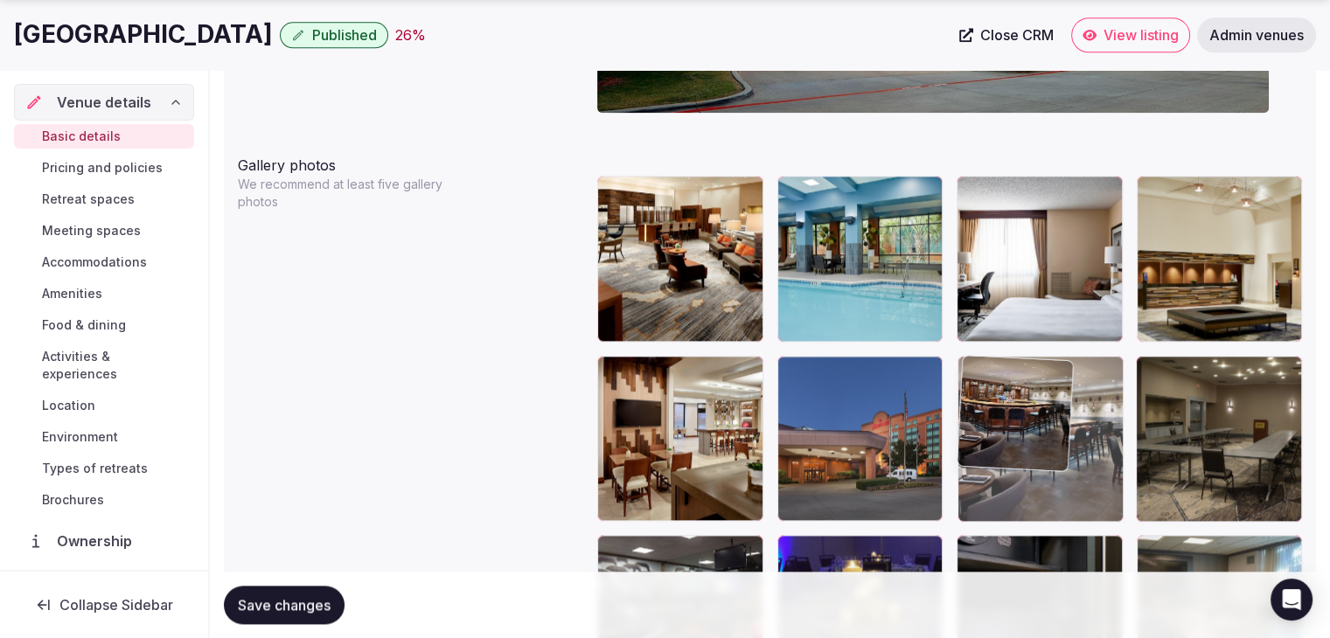
drag, startPoint x: 1153, startPoint y: 368, endPoint x: 1045, endPoint y: 368, distance: 108.4
click at [1045, 368] on body "**********" at bounding box center [665, 125] width 1330 height 4286
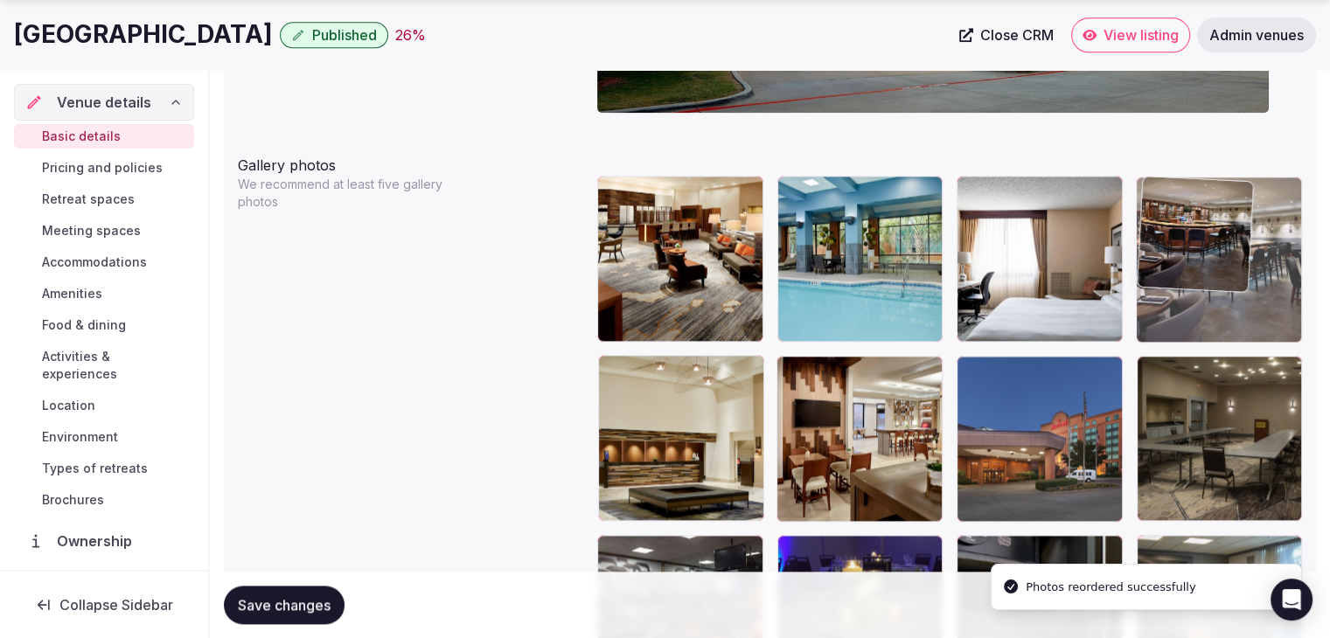
drag, startPoint x: 975, startPoint y: 379, endPoint x: 1185, endPoint y: 218, distance: 265.0
click at [1192, 214] on body "**********" at bounding box center [665, 125] width 1330 height 4286
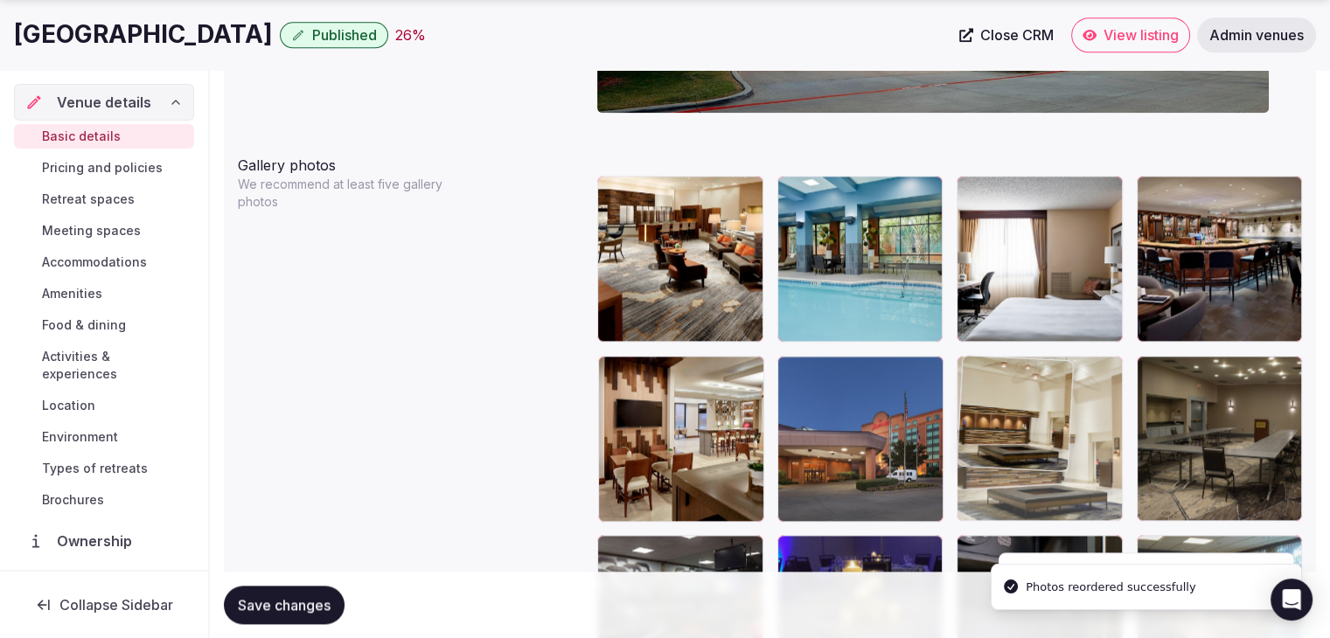
drag, startPoint x: 623, startPoint y: 380, endPoint x: 934, endPoint y: 397, distance: 310.8
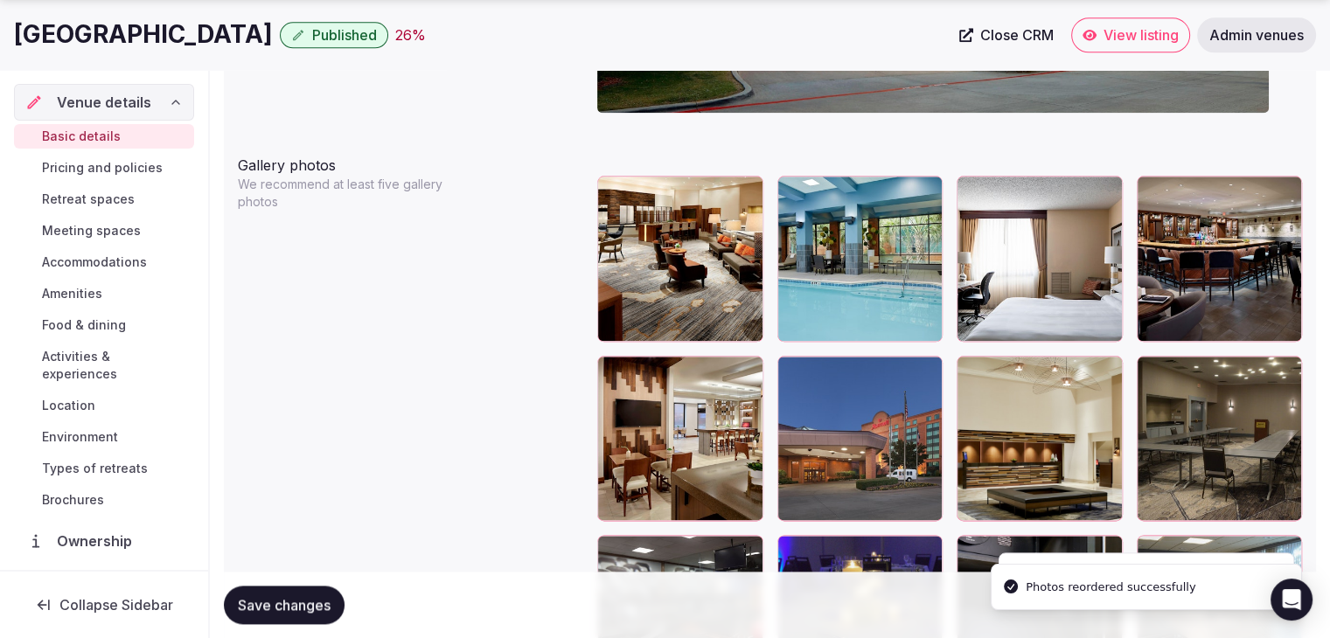
click at [298, 610] on span "Save changes" at bounding box center [284, 604] width 93 height 17
click at [217, 31] on h1 "Marriott DFW Airport South" at bounding box center [143, 34] width 259 height 34
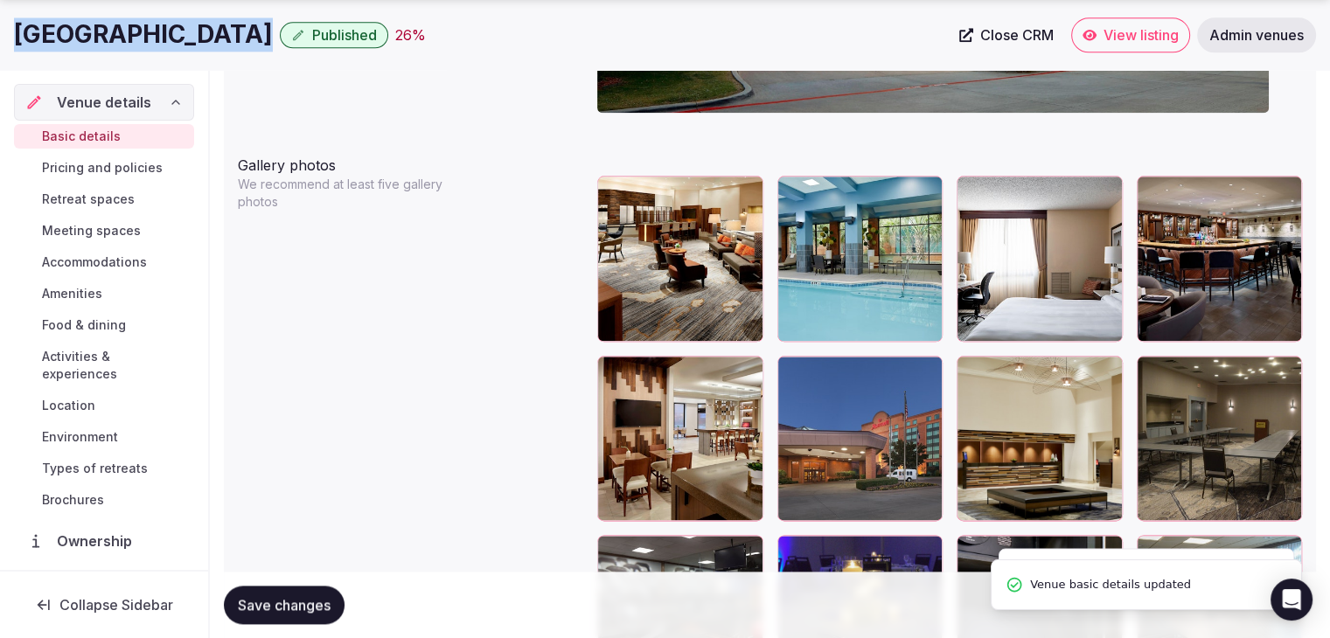
click at [217, 31] on h1 "Marriott DFW Airport South" at bounding box center [143, 34] width 259 height 34
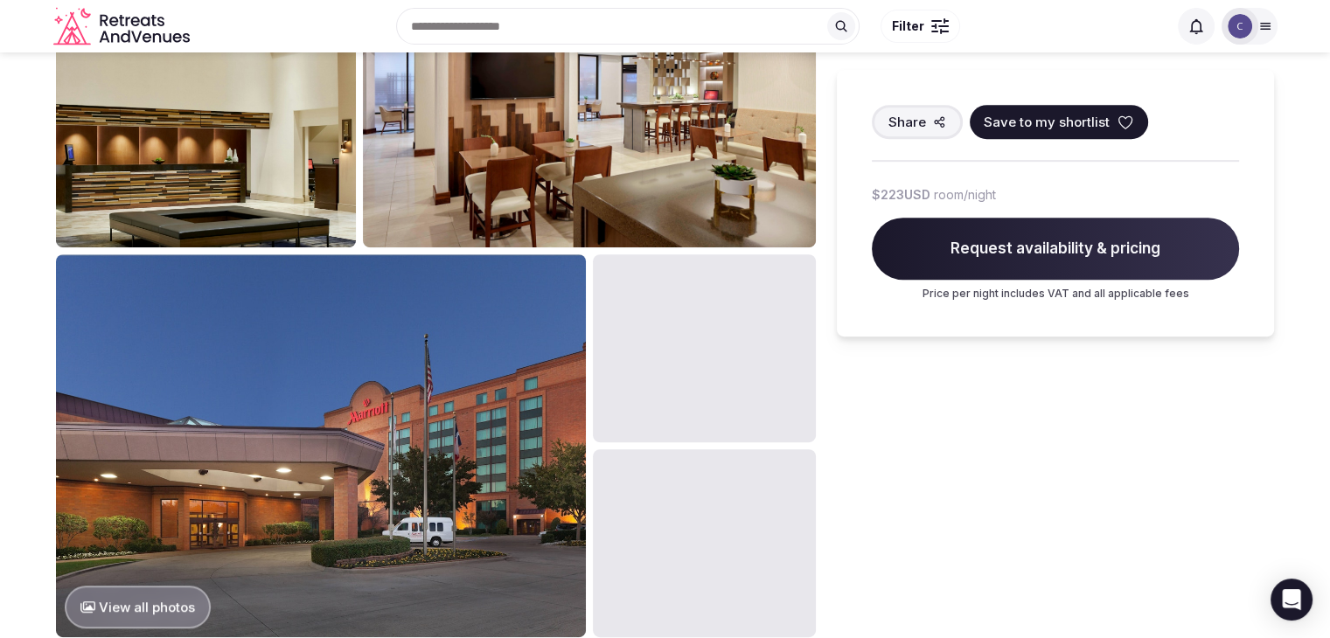
scroll to position [787, 0]
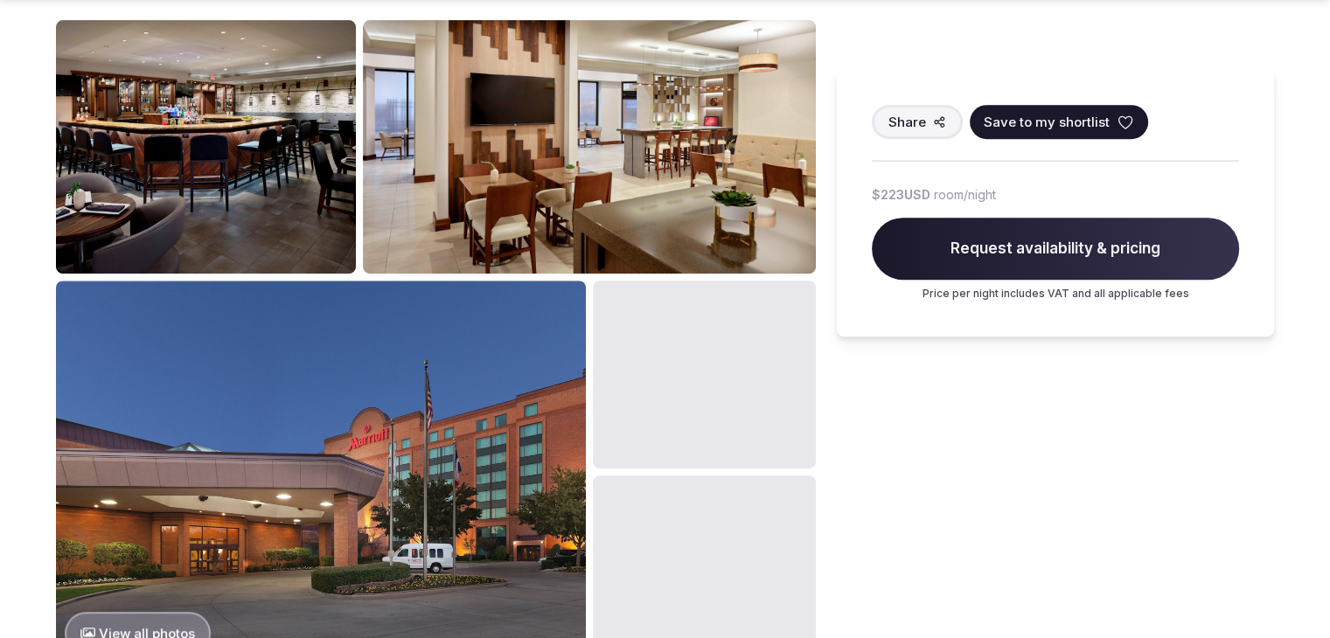
scroll to position [787, 0]
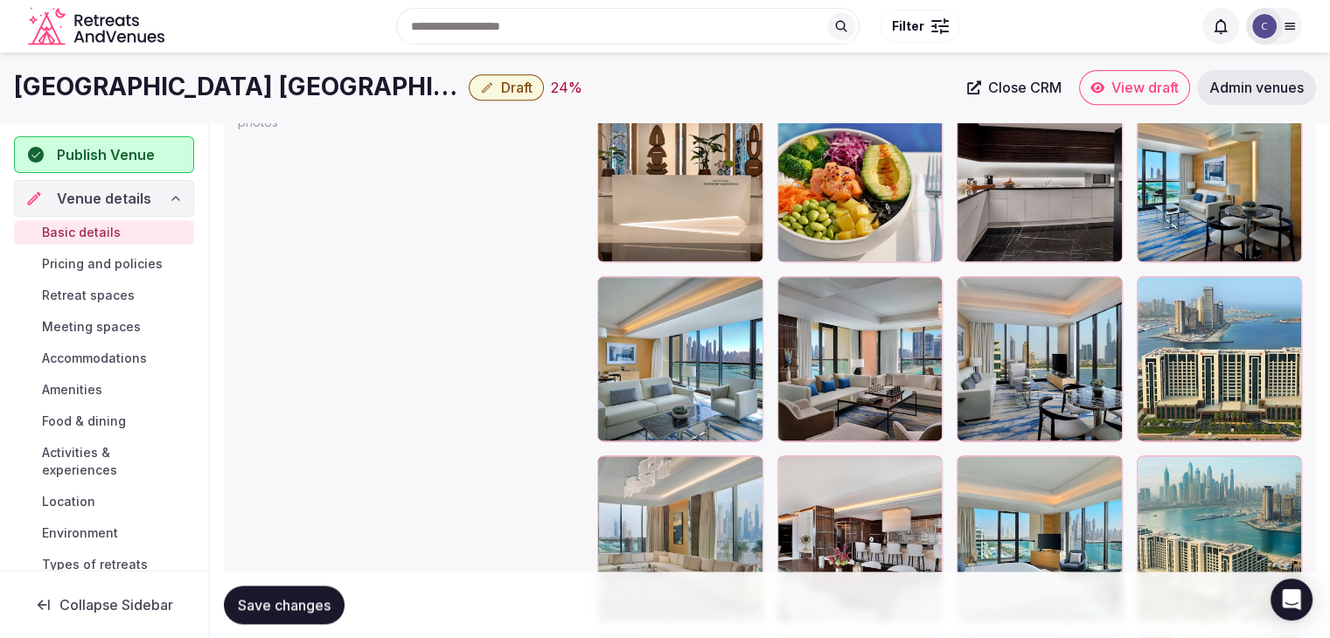
scroll to position [1836, 0]
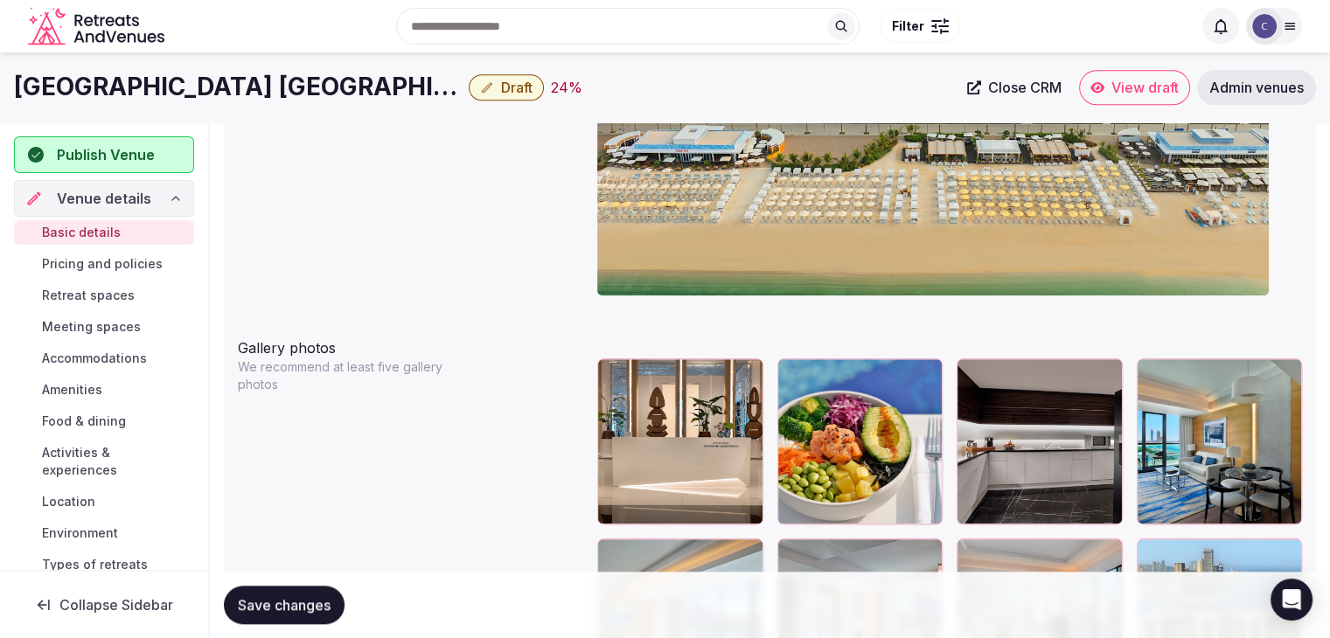
click at [234, 78] on h1 "[GEOGRAPHIC_DATA] [GEOGRAPHIC_DATA]" at bounding box center [238, 87] width 448 height 34
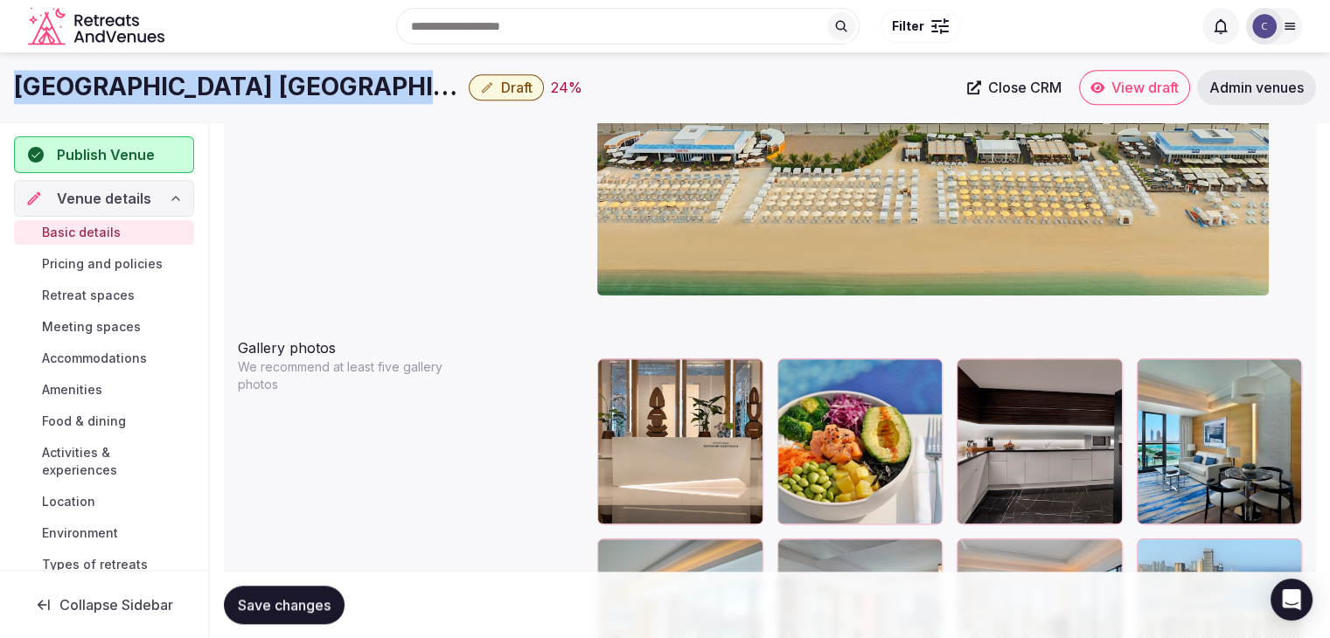
click at [234, 78] on h1 "[GEOGRAPHIC_DATA] [GEOGRAPHIC_DATA]" at bounding box center [238, 87] width 448 height 34
copy div "[GEOGRAPHIC_DATA] [GEOGRAPHIC_DATA]"
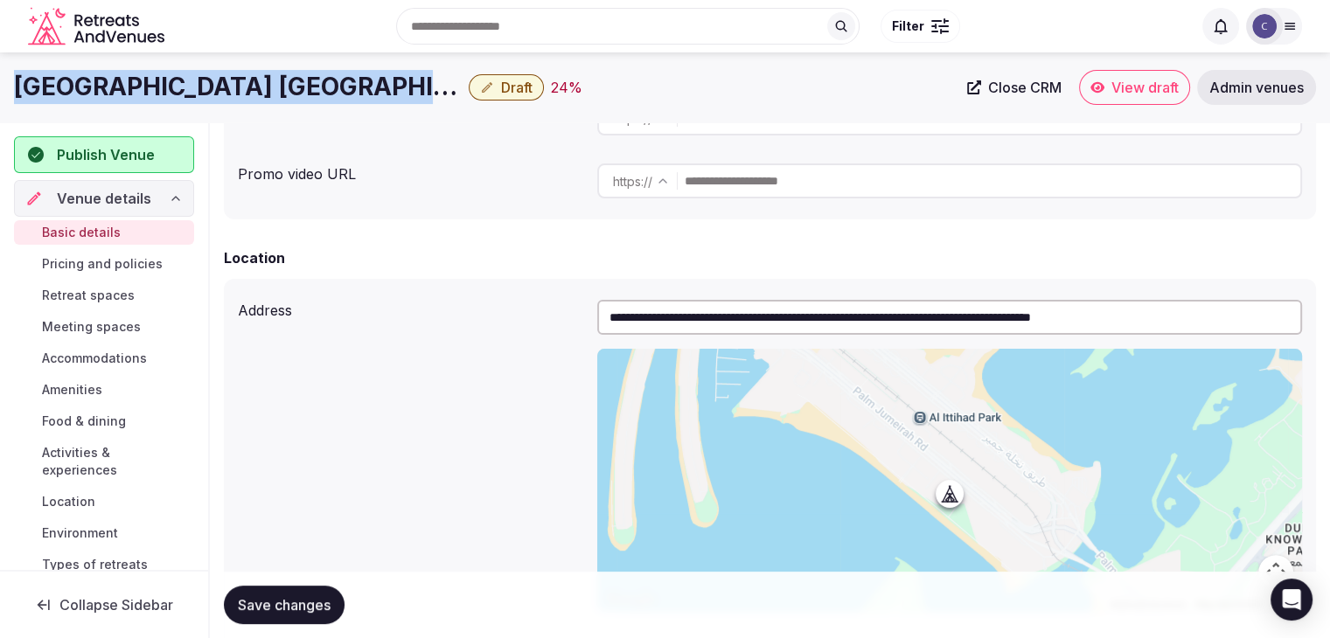
scroll to position [350, 0]
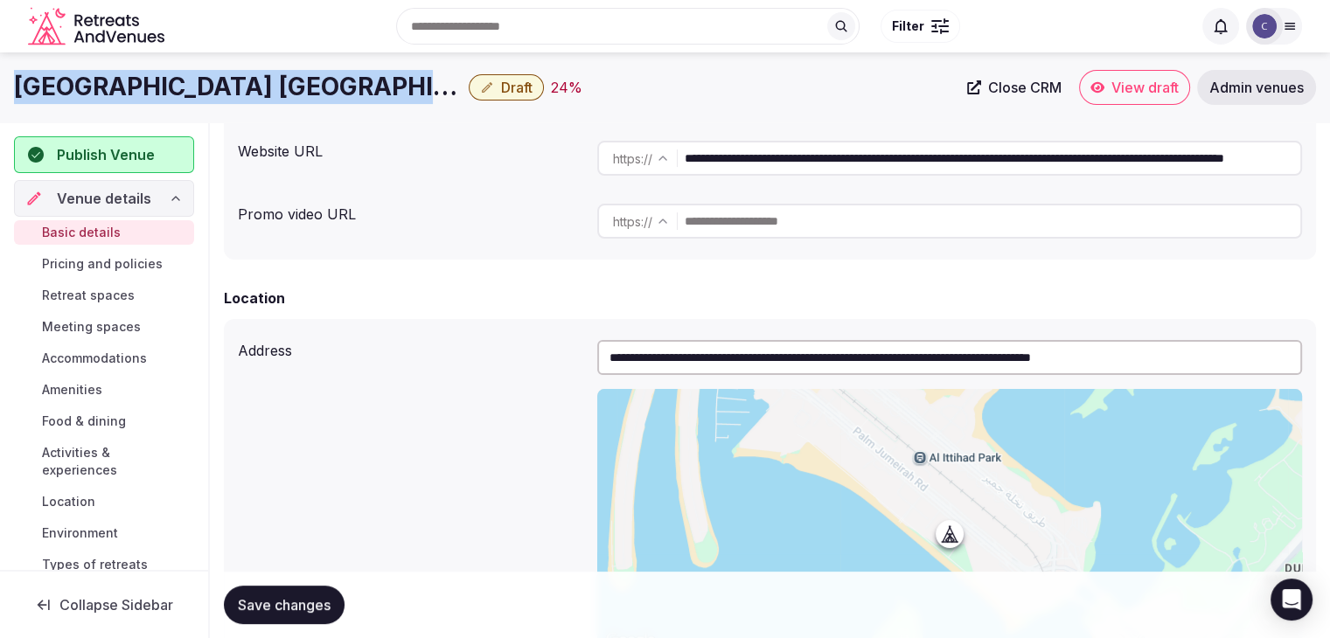
click at [507, 79] on span "Draft" at bounding box center [516, 87] width 31 height 17
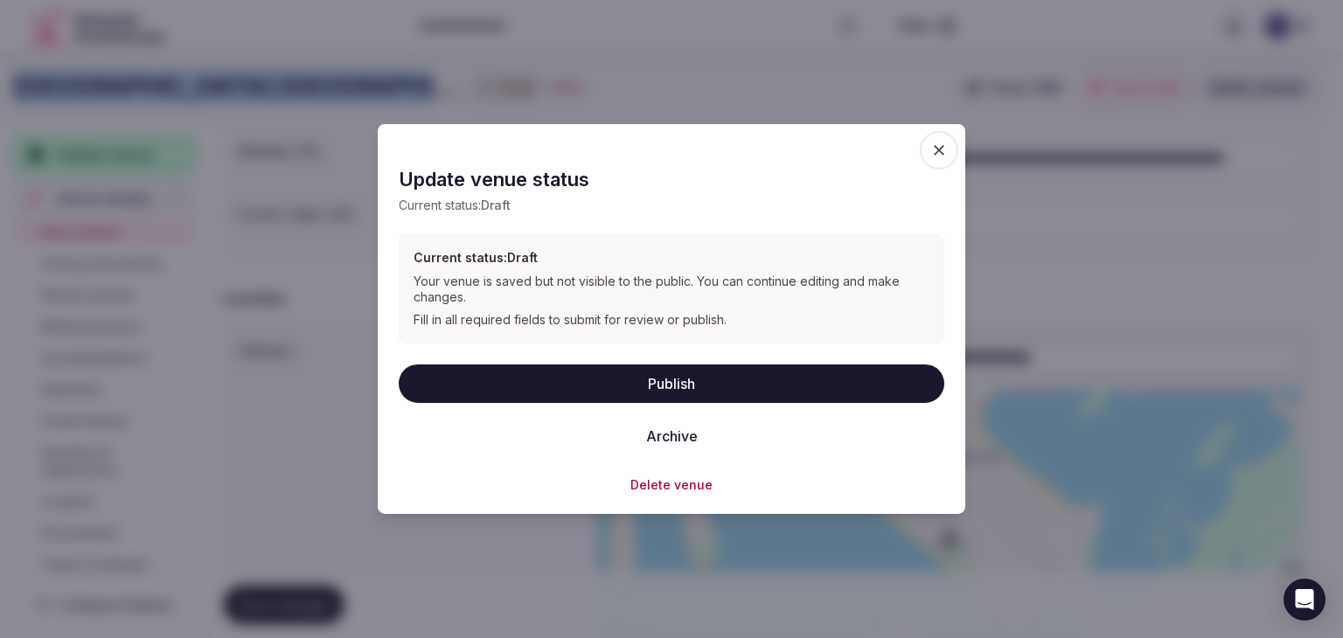
click at [666, 372] on button "Publish" at bounding box center [671, 383] width 545 height 38
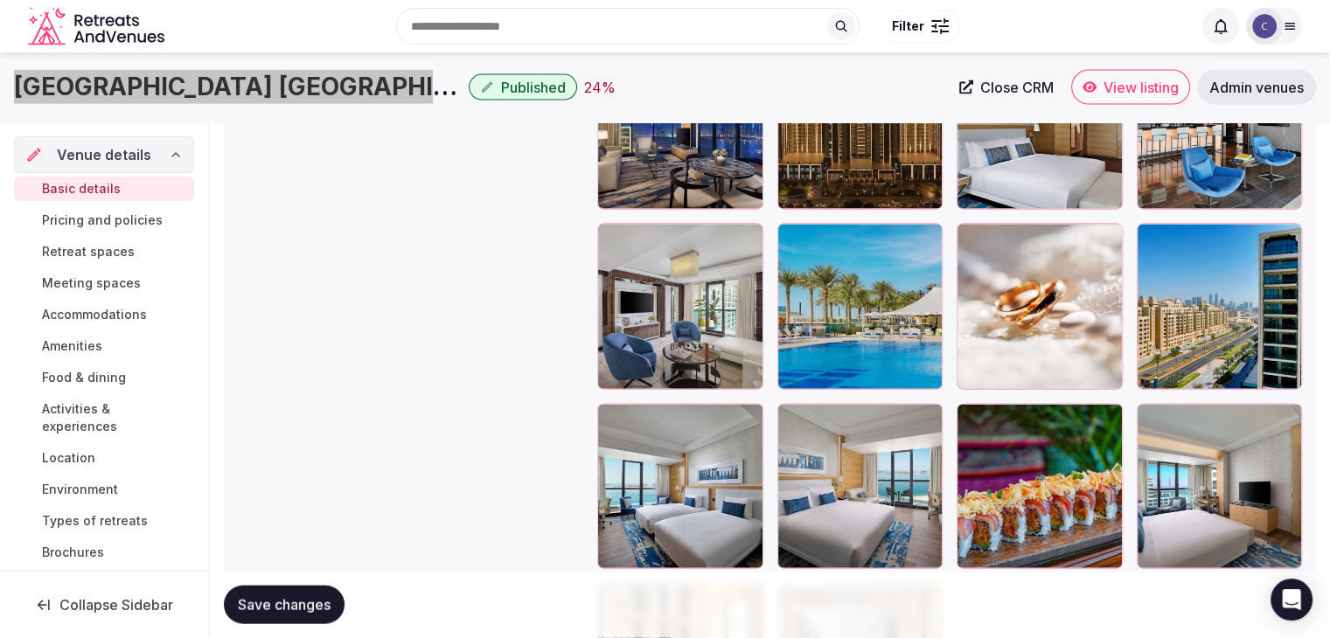
scroll to position [3744, 0]
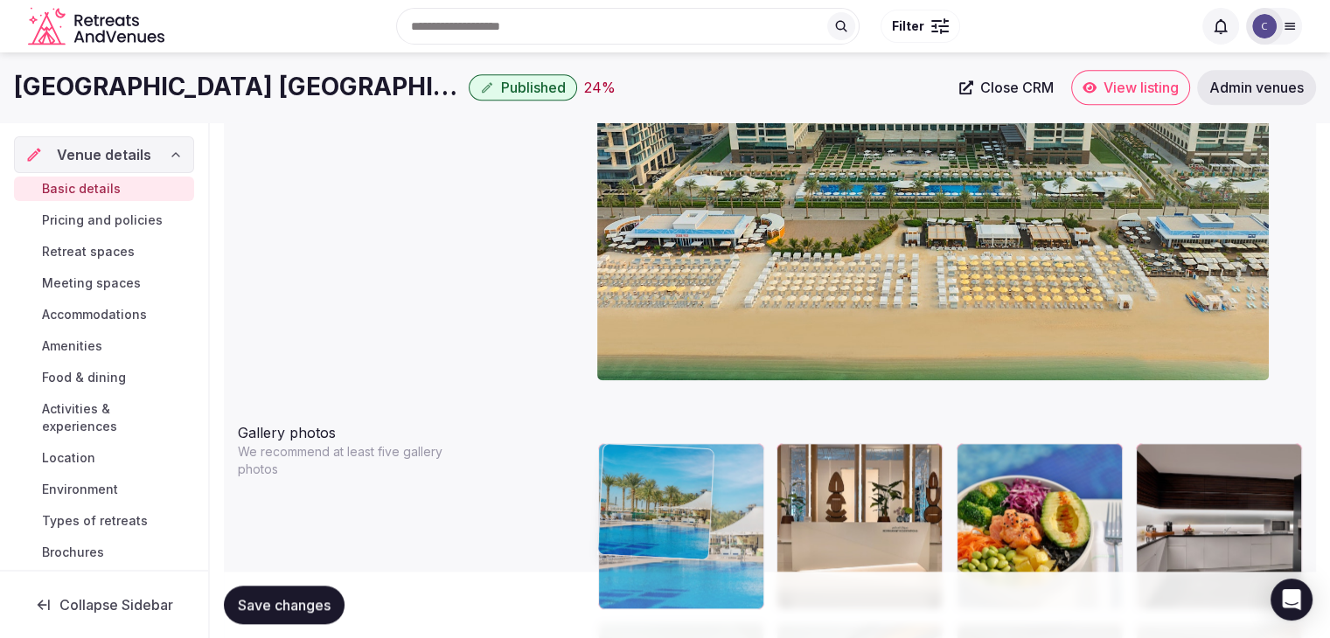
drag, startPoint x: 796, startPoint y: 260, endPoint x: 657, endPoint y: 432, distance: 221.3
click at [642, 429] on body "**********" at bounding box center [665, 571] width 1330 height 4645
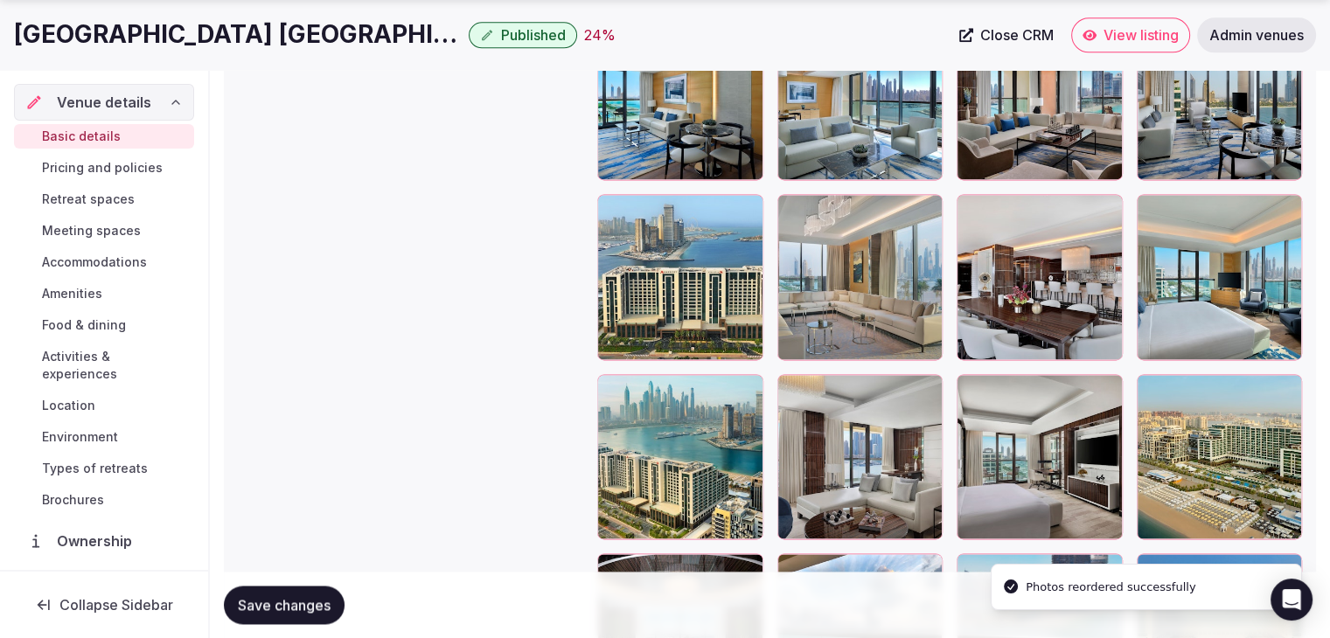
scroll to position [2363, 0]
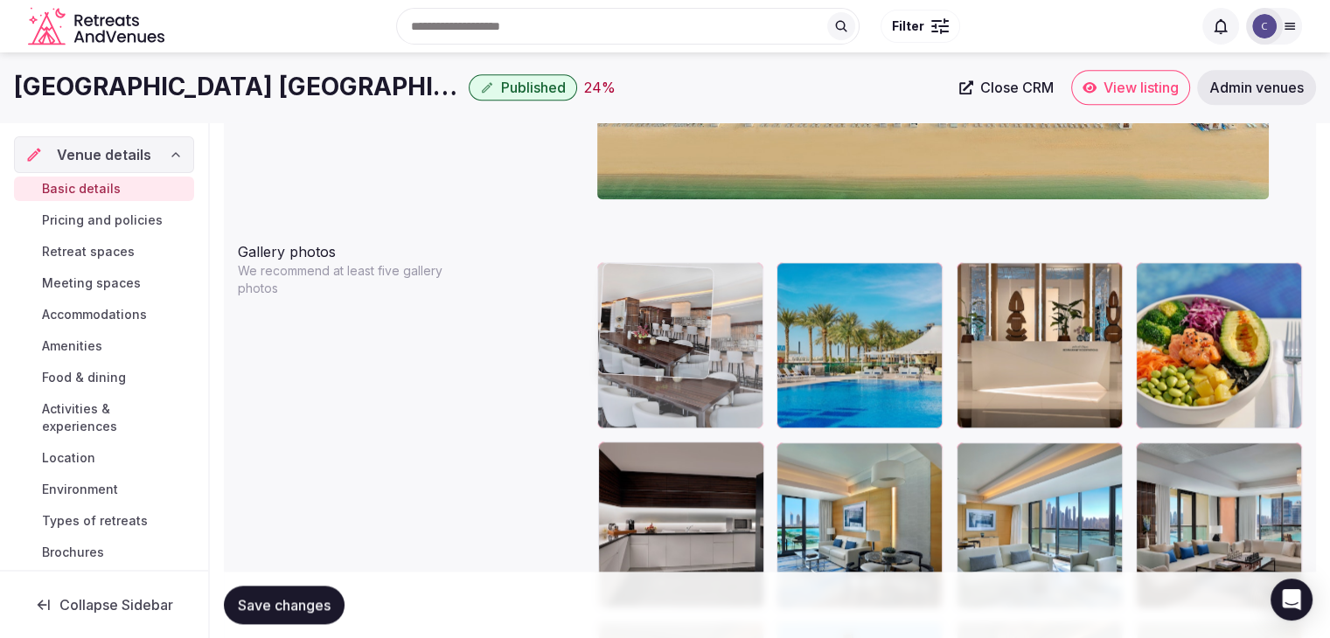
drag, startPoint x: 997, startPoint y: 214, endPoint x: 646, endPoint y: 337, distance: 371.6
click at [646, 337] on body "**********" at bounding box center [665, 390] width 1330 height 4645
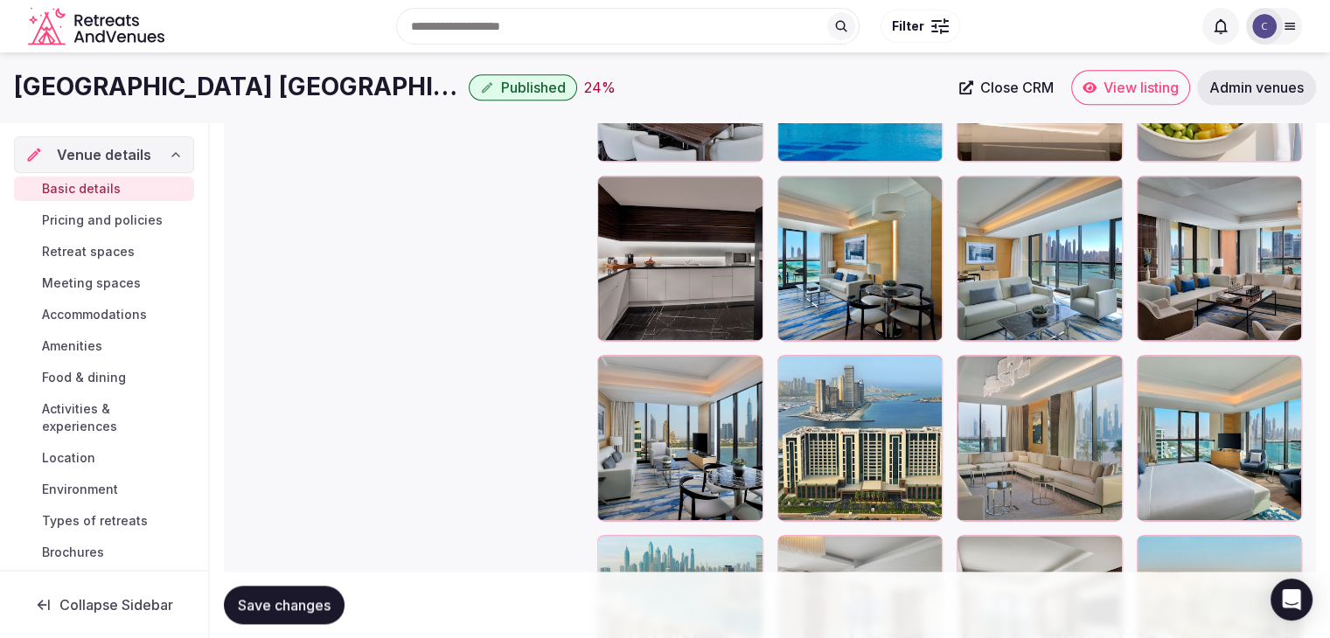
scroll to position [2194, 0]
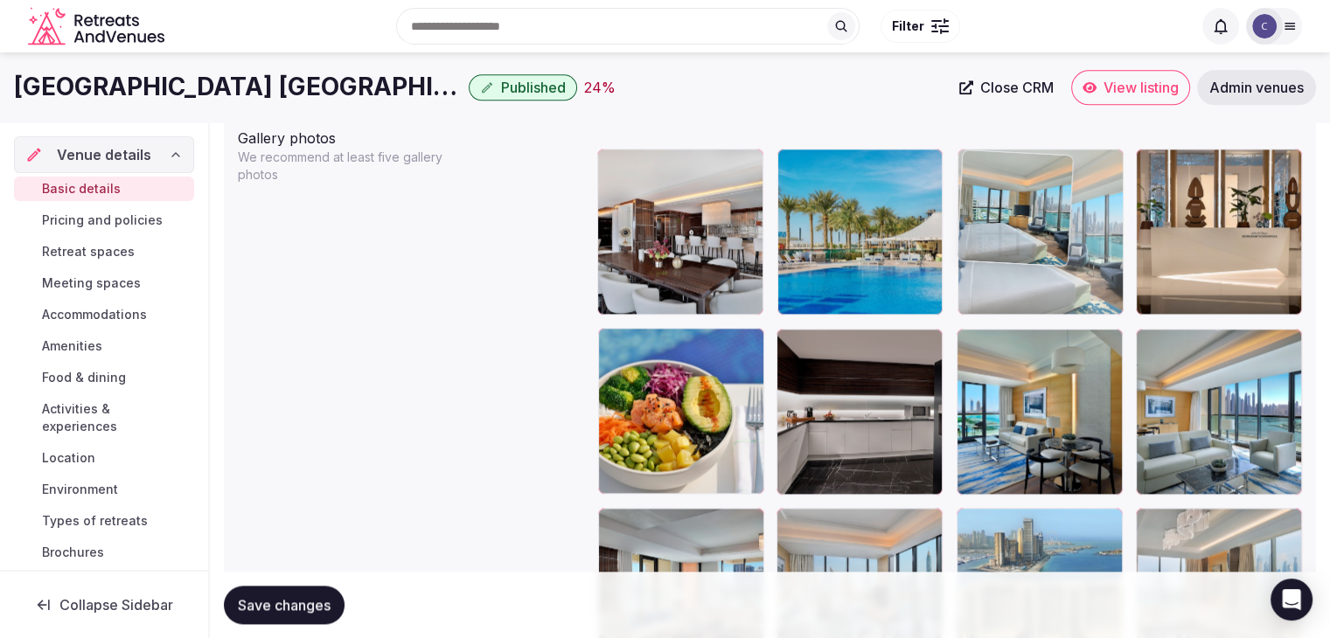
drag, startPoint x: 1161, startPoint y: 367, endPoint x: 1016, endPoint y: 115, distance: 291.3
click at [1016, 115] on body "**********" at bounding box center [665, 277] width 1330 height 4645
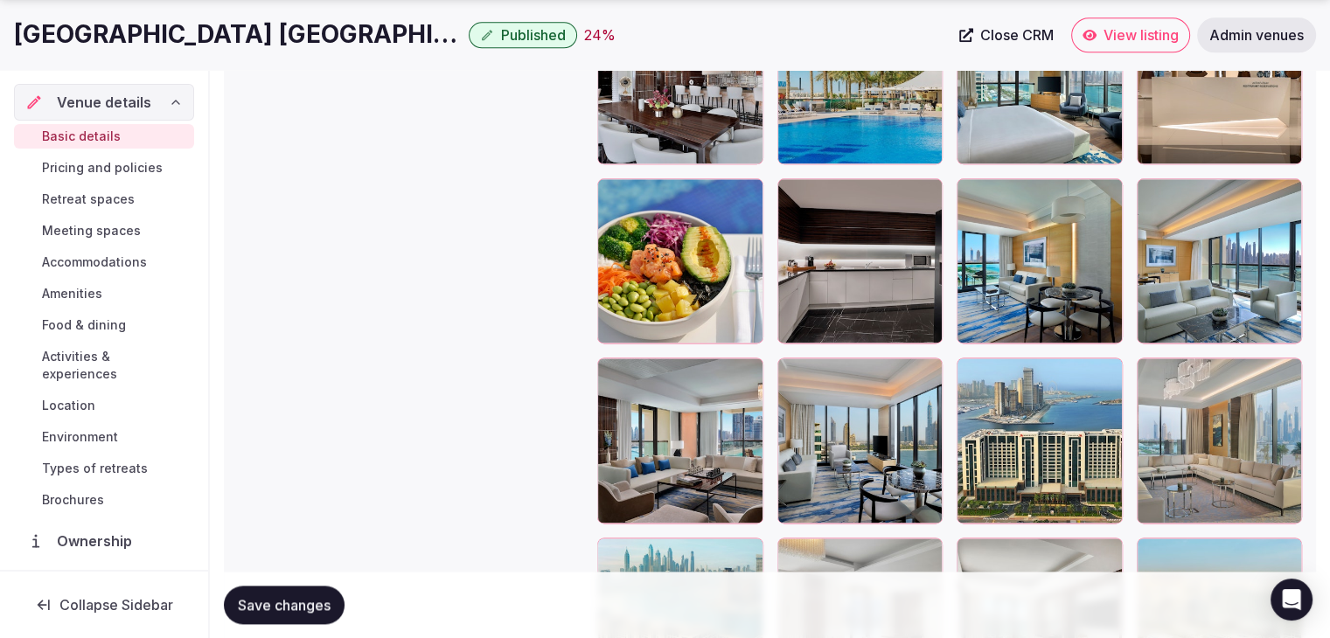
scroll to position [2307, 0]
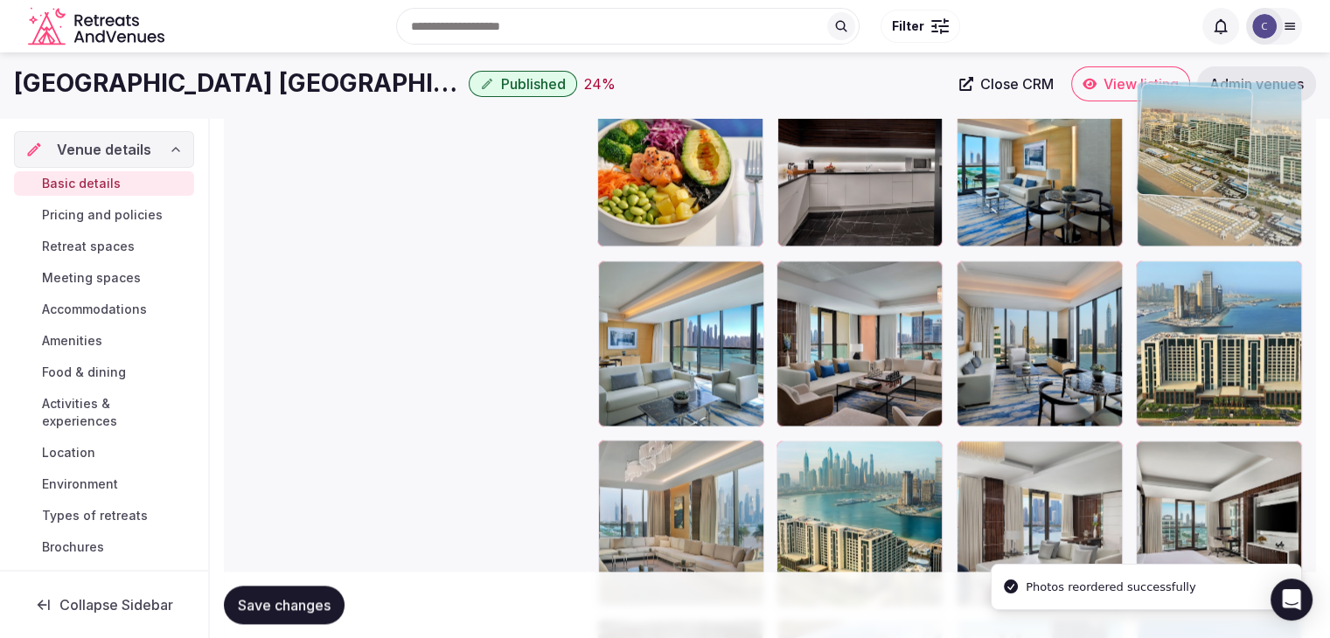
drag, startPoint x: 1181, startPoint y: 319, endPoint x: 1183, endPoint y: 115, distance: 203.7
click at [1183, 115] on body "**********" at bounding box center [665, 29] width 1330 height 4645
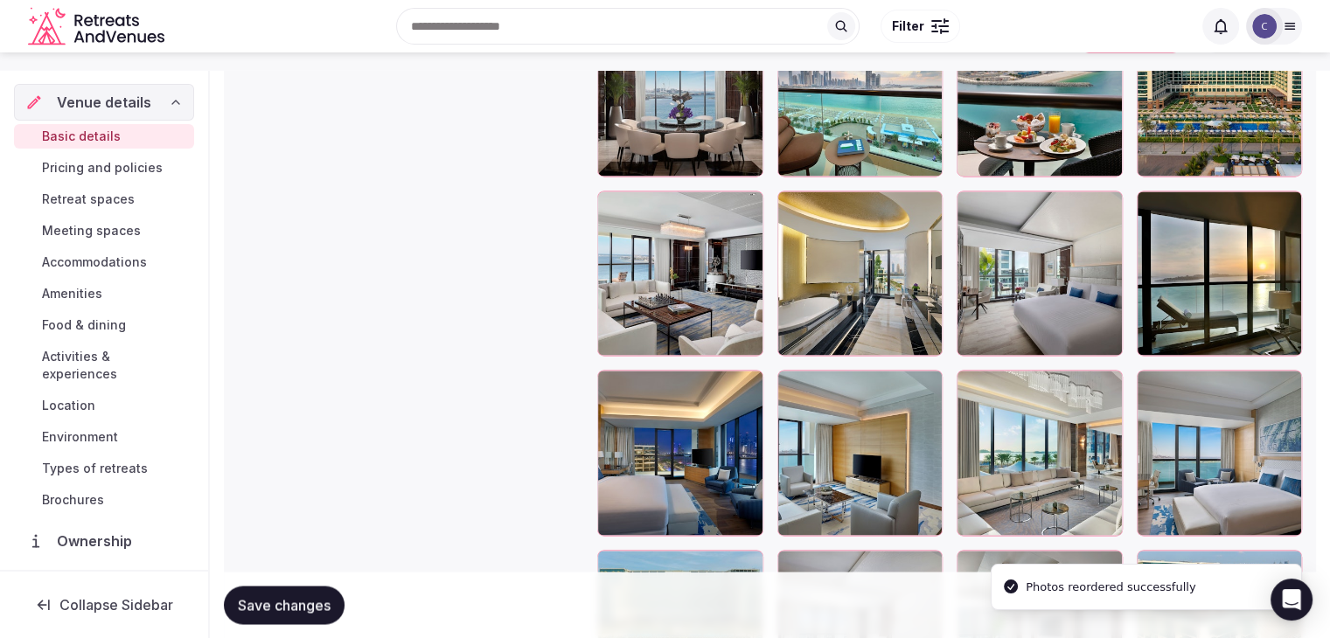
scroll to position [2640, 0]
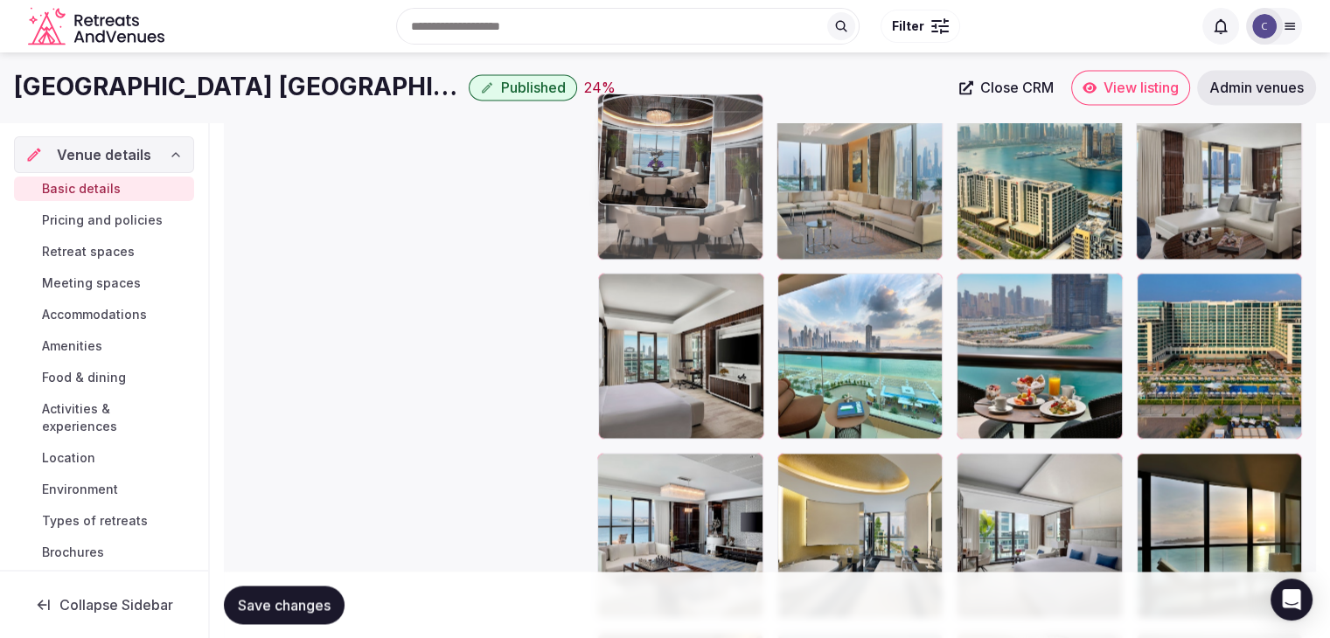
drag, startPoint x: 633, startPoint y: 289, endPoint x: 629, endPoint y: 192, distance: 97.1
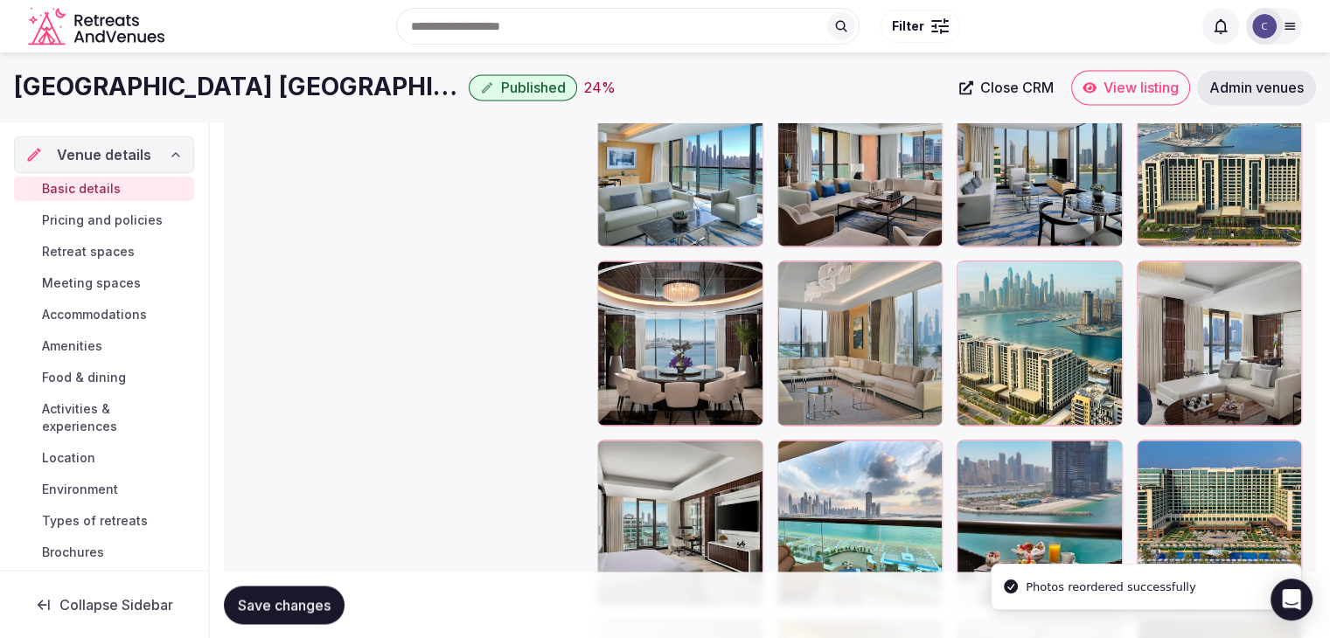
scroll to position [2465, 0]
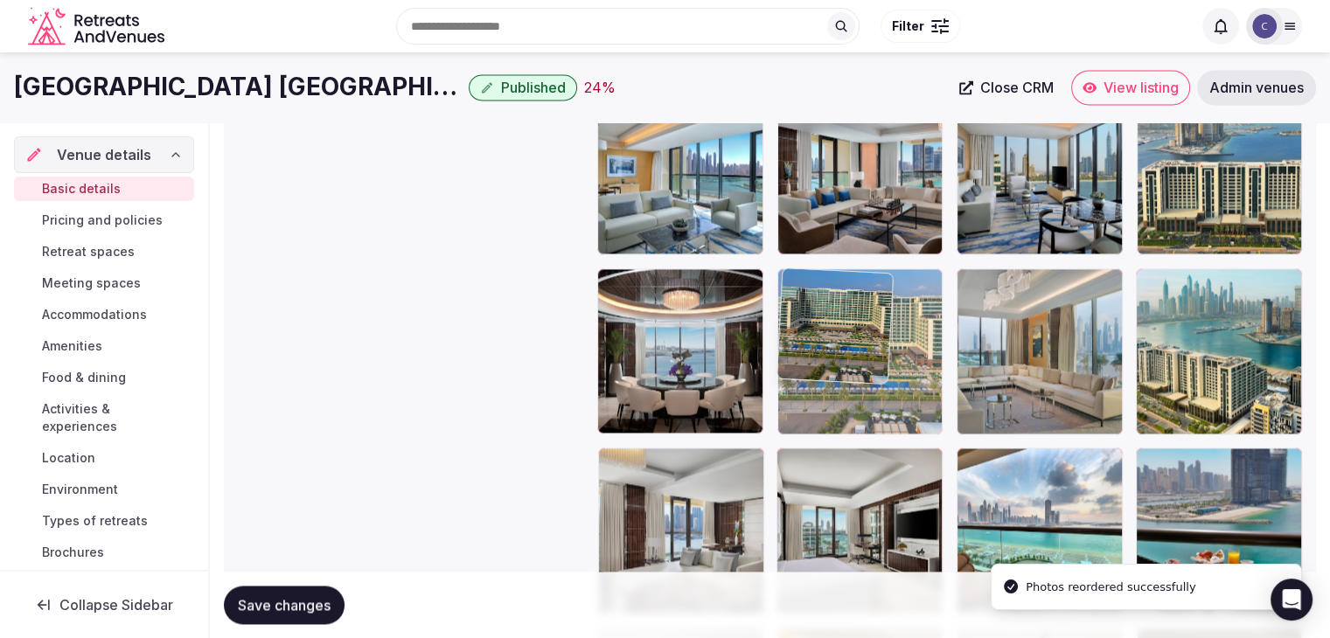
drag, startPoint x: 1166, startPoint y: 469, endPoint x: 830, endPoint y: 326, distance: 364.7
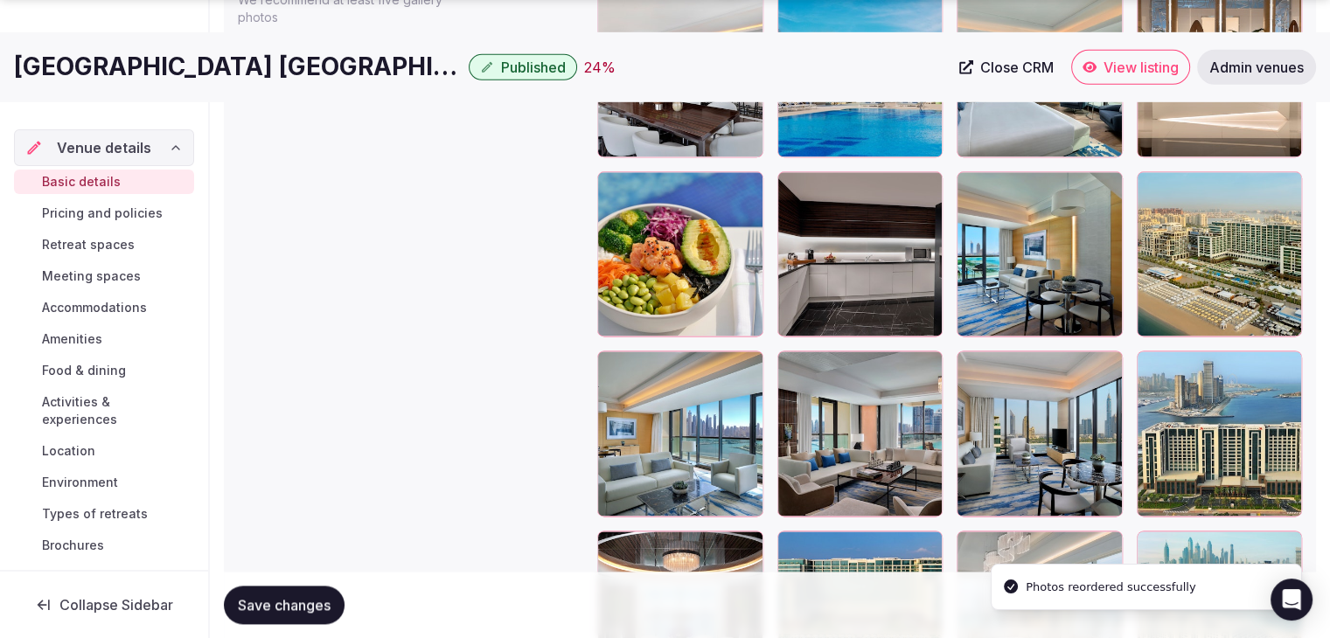
scroll to position [2290, 0]
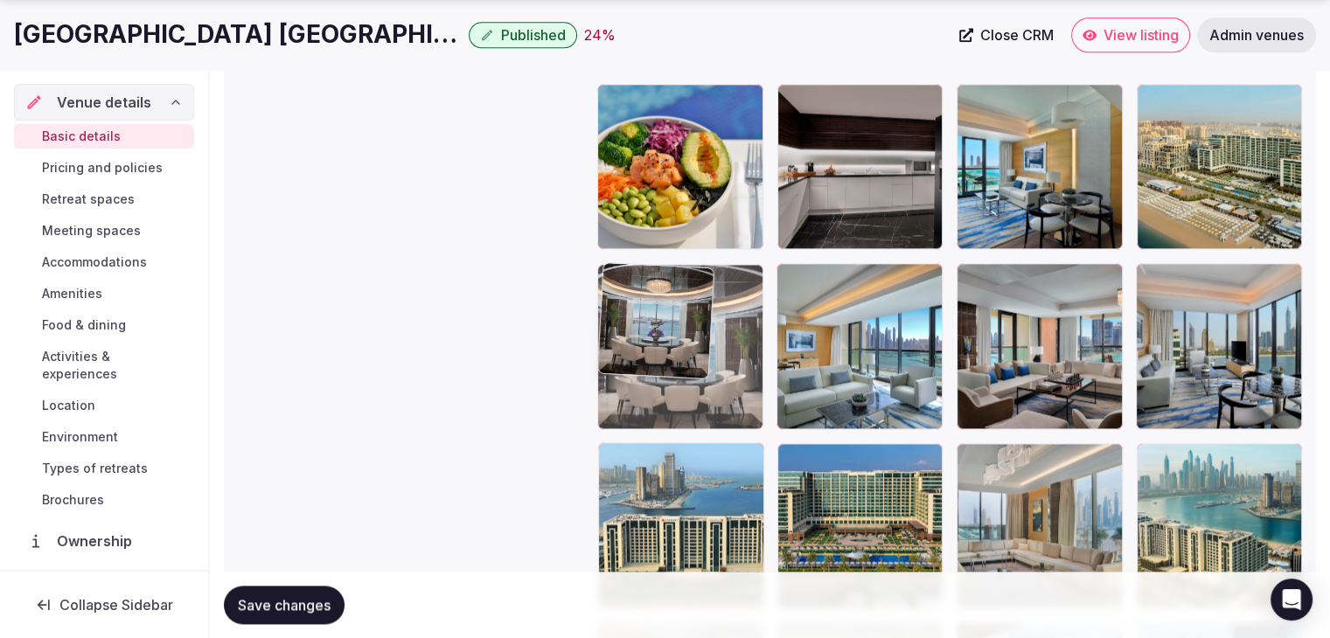
drag, startPoint x: 632, startPoint y: 456, endPoint x: 646, endPoint y: 385, distance: 72.2
click at [646, 385] on body "**********" at bounding box center [665, 32] width 1330 height 4645
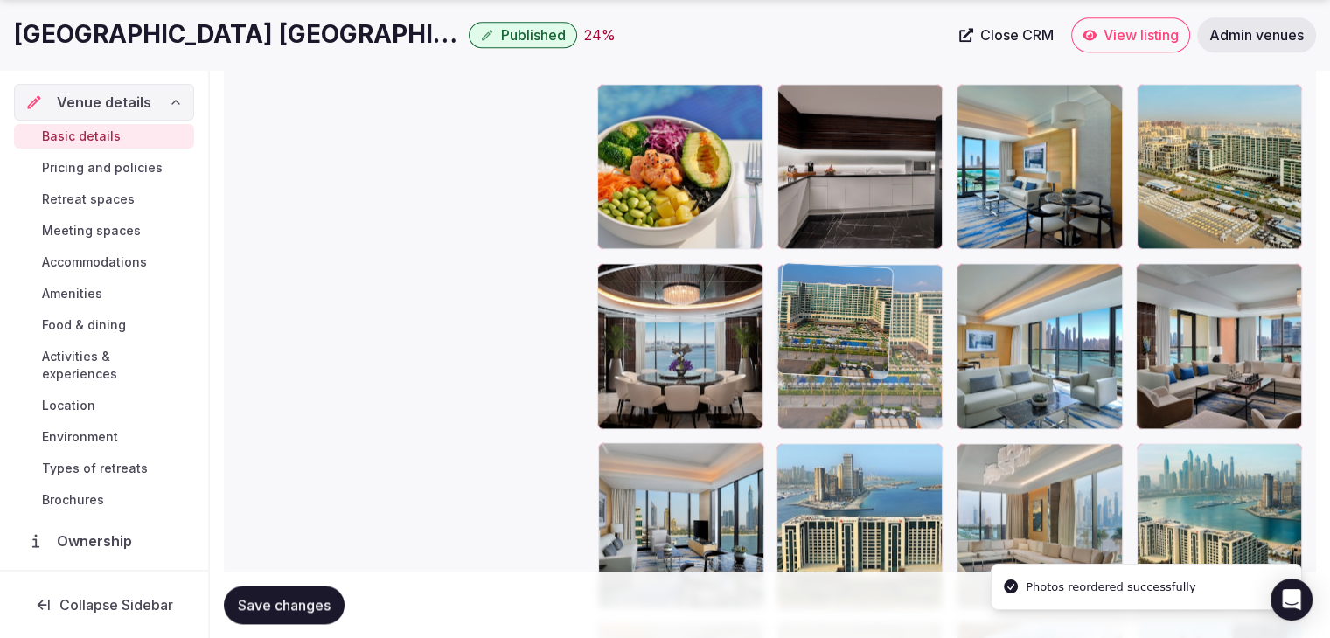
click at [828, 351] on body "**********" at bounding box center [665, 32] width 1330 height 4645
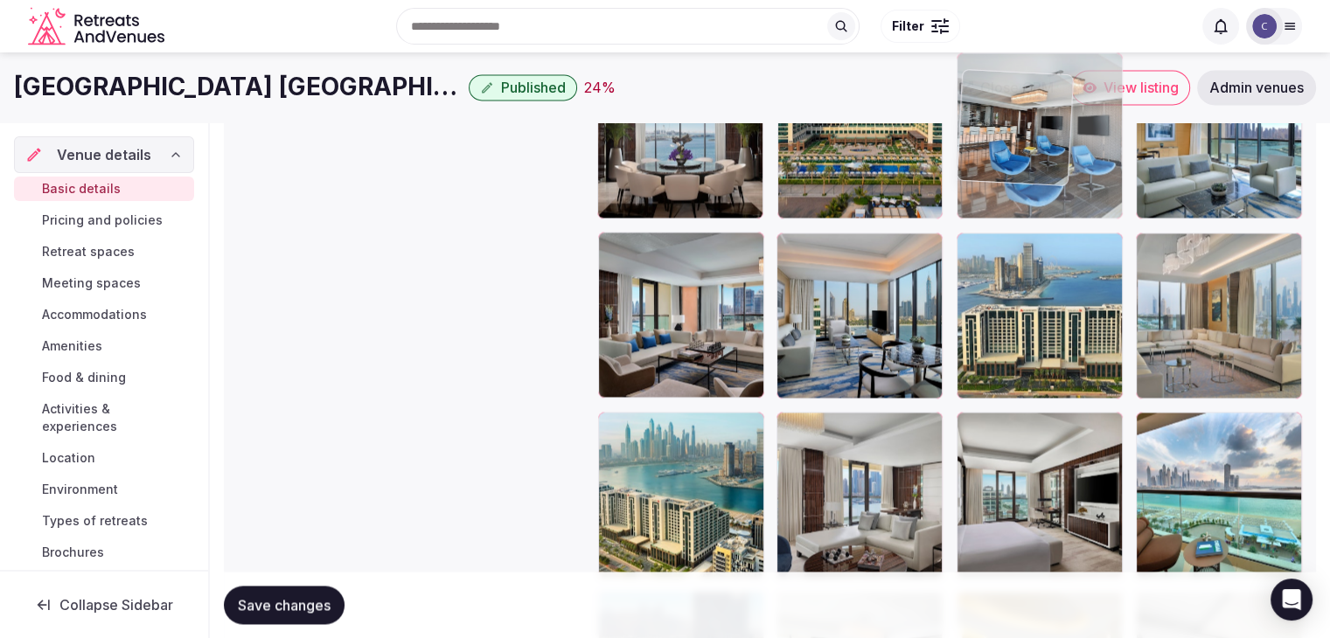
scroll to position [2500, 0]
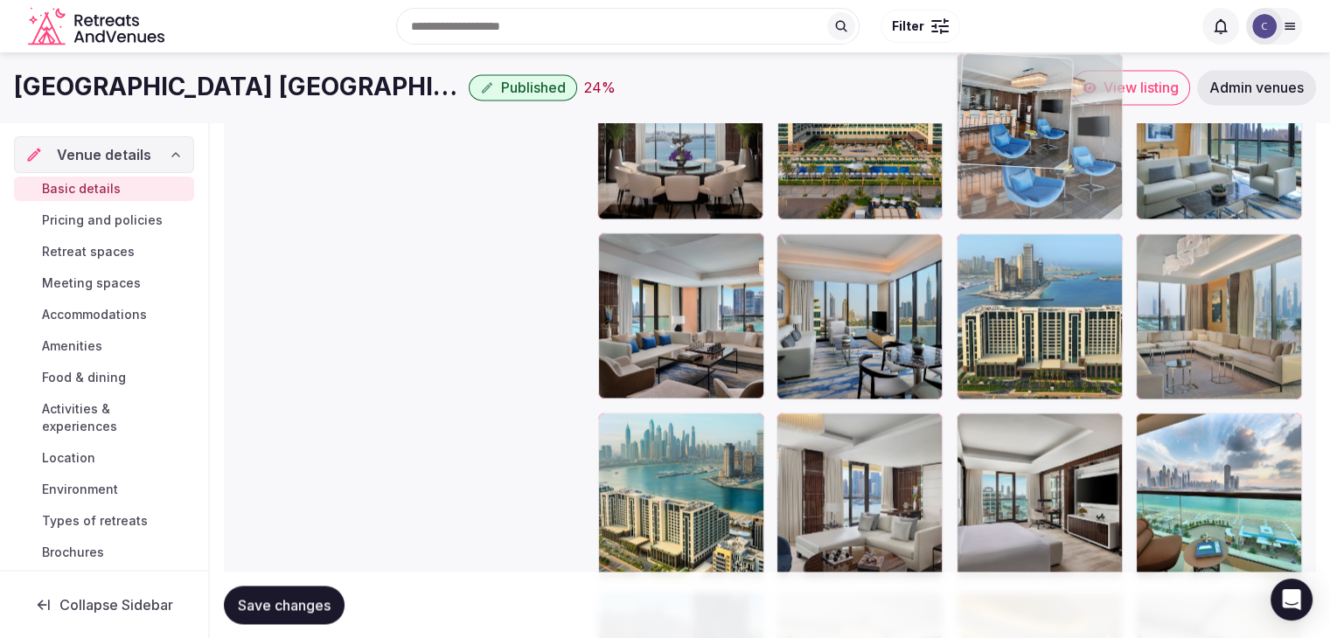
drag, startPoint x: 612, startPoint y: 410, endPoint x: 997, endPoint y: 172, distance: 452.9
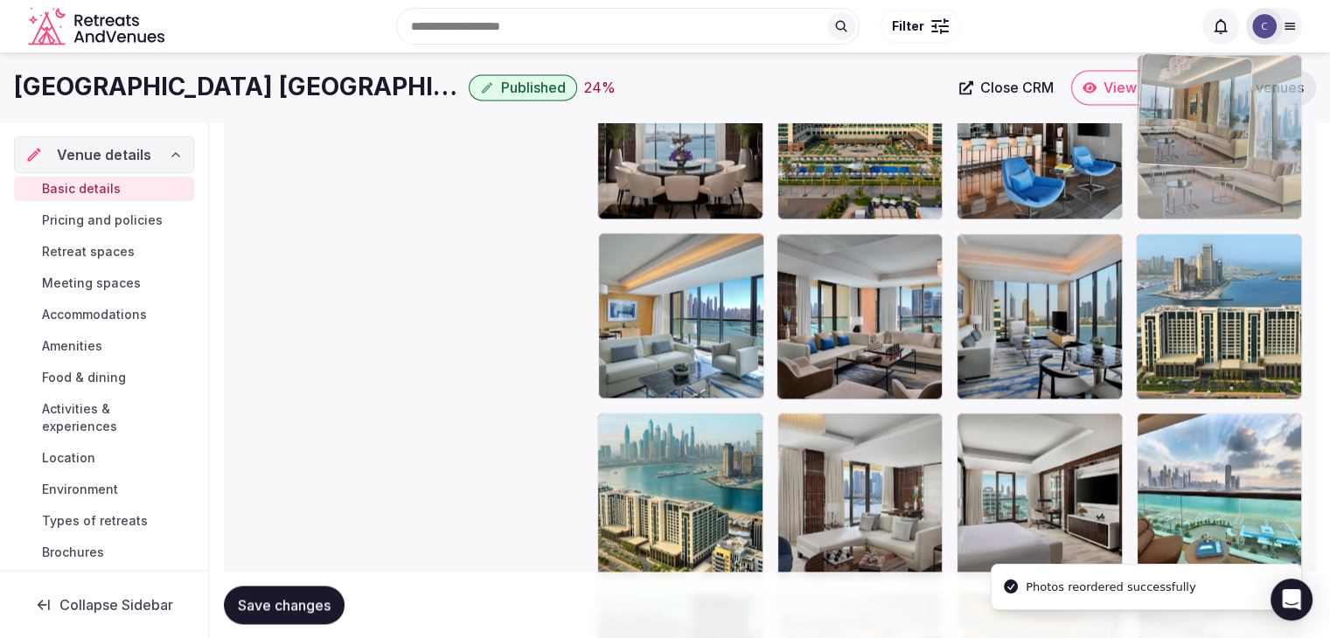
drag, startPoint x: 1163, startPoint y: 249, endPoint x: 1171, endPoint y: 175, distance: 74.7
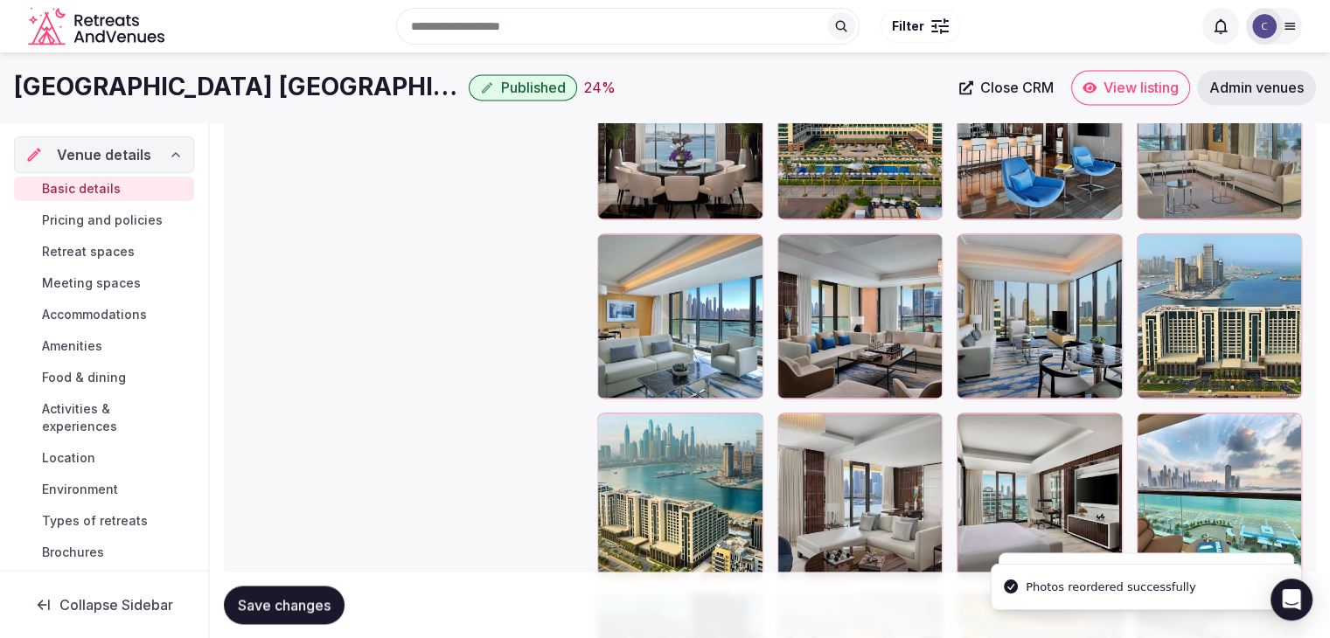
click at [329, 598] on span "Save changes" at bounding box center [284, 604] width 93 height 17
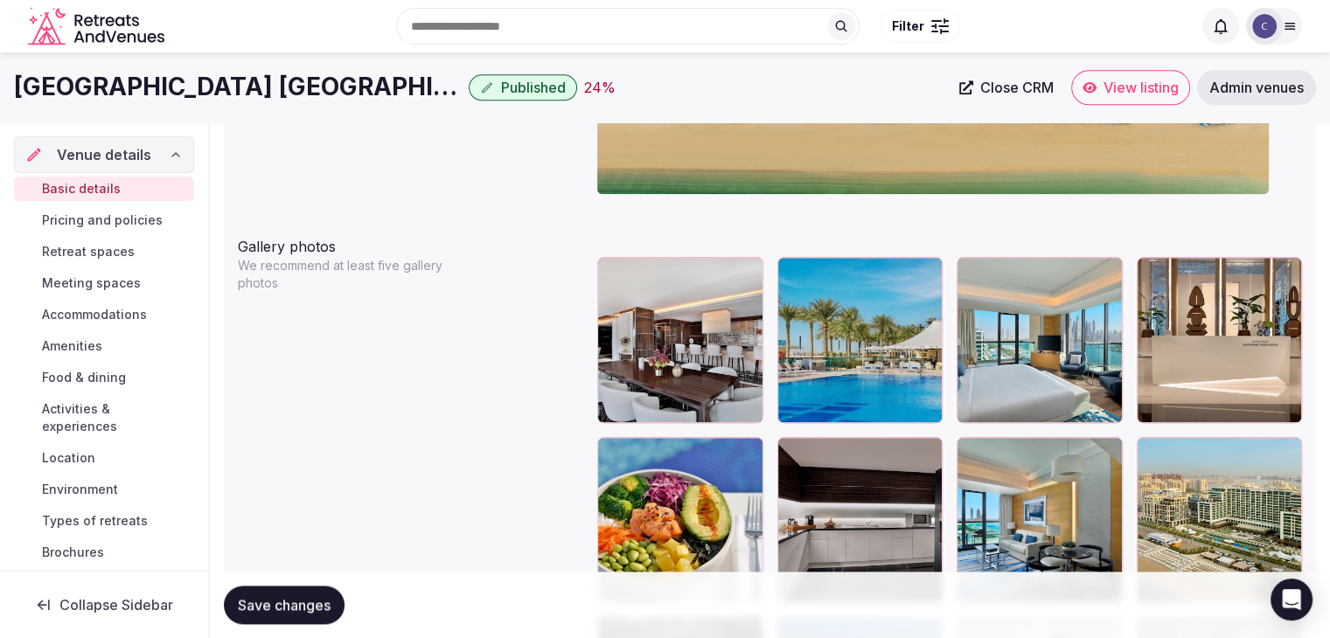
scroll to position [1888, 0]
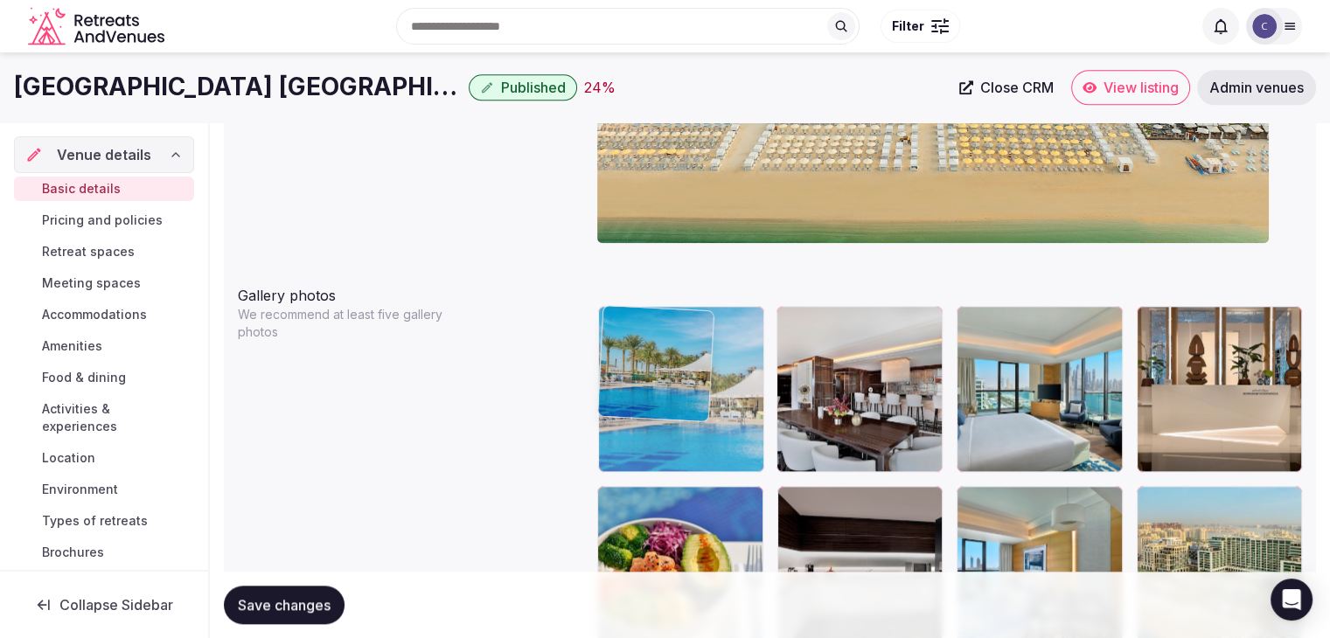
drag, startPoint x: 802, startPoint y: 319, endPoint x: 696, endPoint y: 320, distance: 106.6
click at [696, 320] on body "**********" at bounding box center [665, 434] width 1330 height 4645
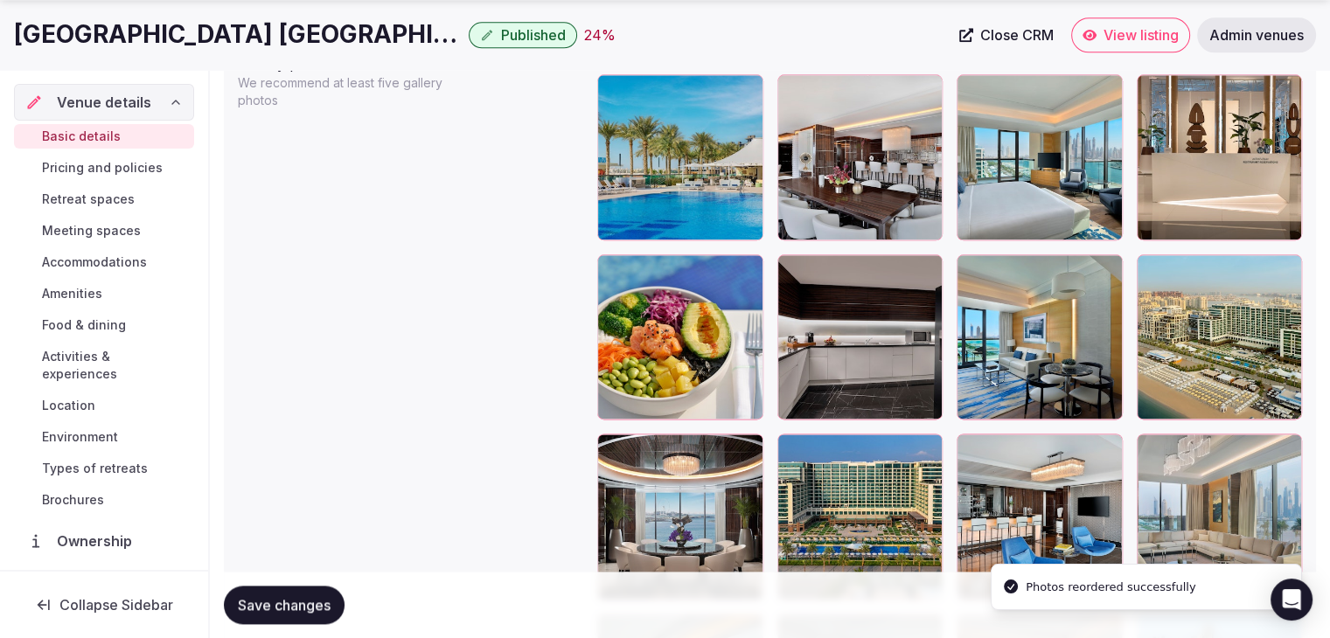
scroll to position [2150, 0]
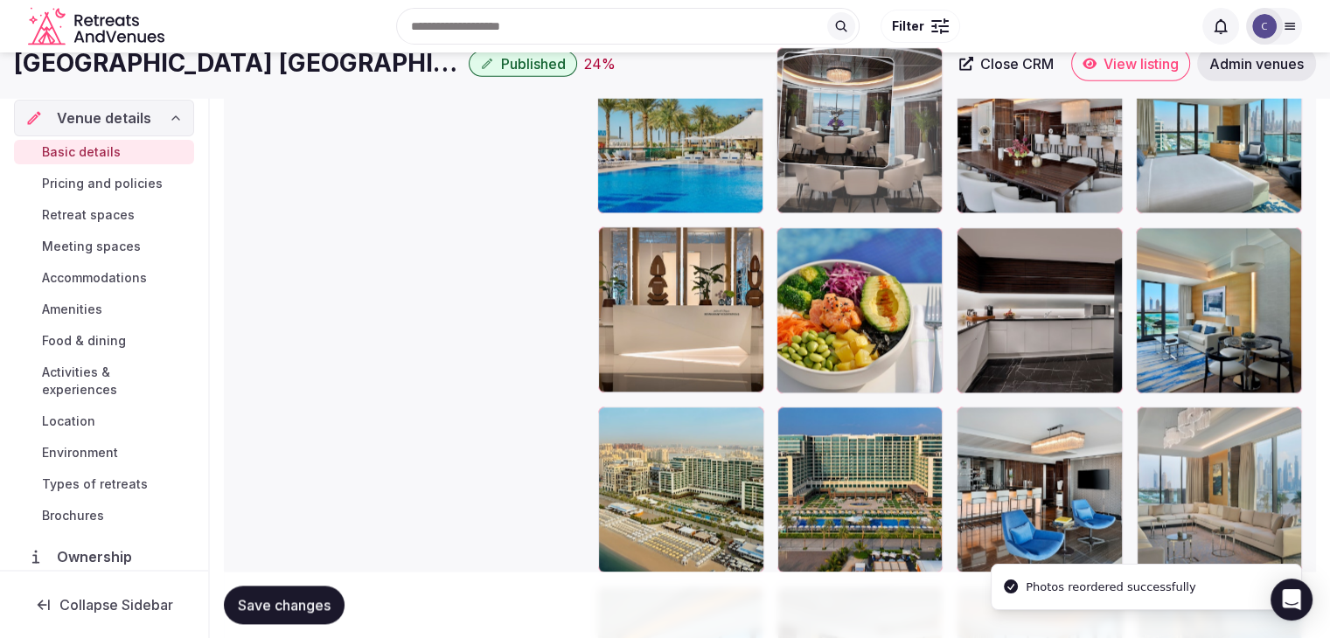
drag, startPoint x: 631, startPoint y: 410, endPoint x: 826, endPoint y: 116, distance: 352.5
click at [826, 116] on body "**********" at bounding box center [665, 175] width 1330 height 4645
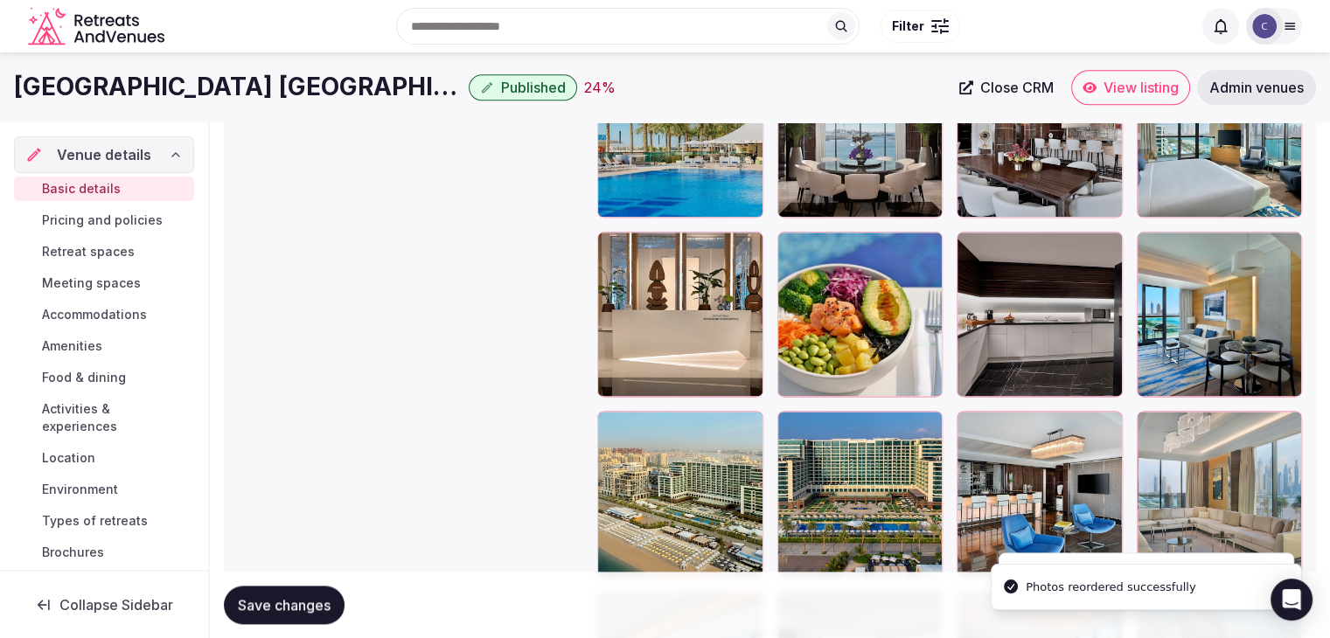
scroll to position [2055, 0]
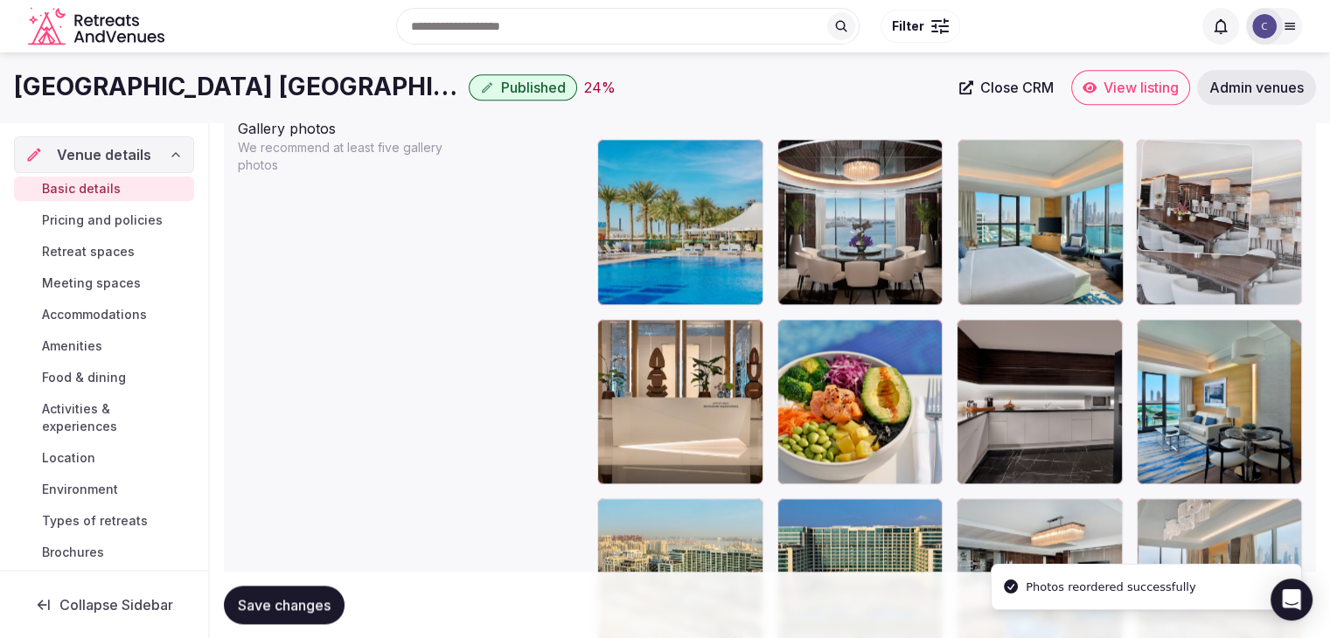
drag, startPoint x: 962, startPoint y: 156, endPoint x: 1117, endPoint y: 183, distance: 157.8
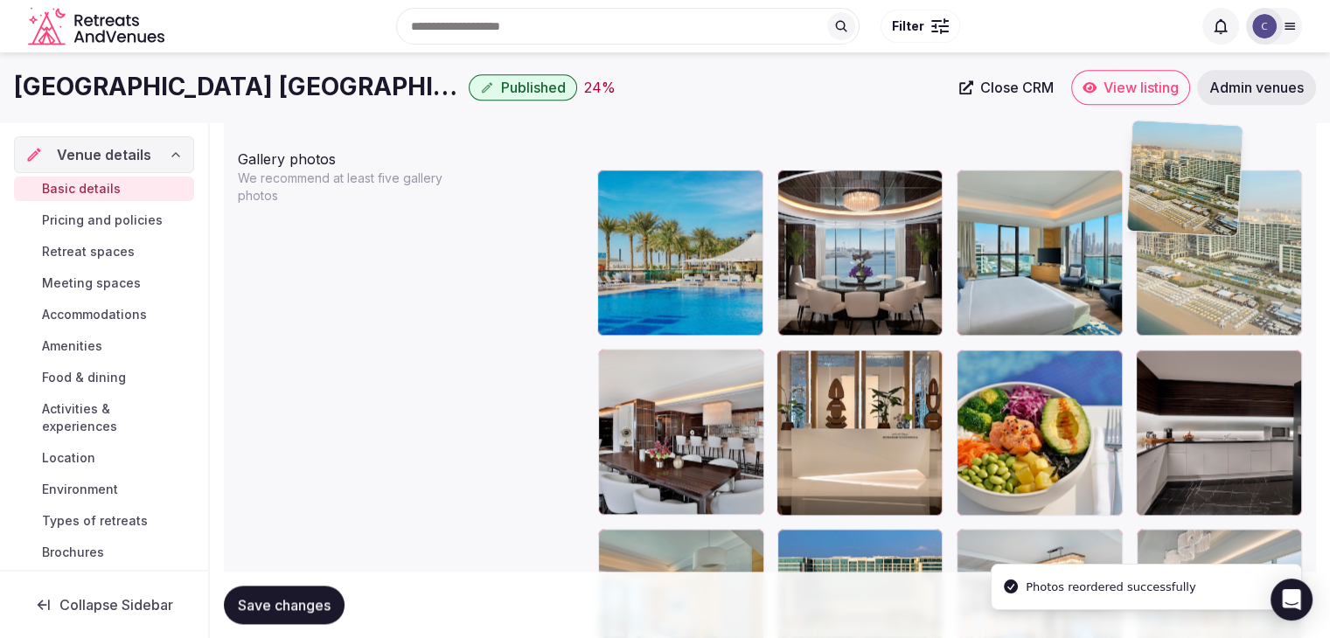
scroll to position [2018, 0]
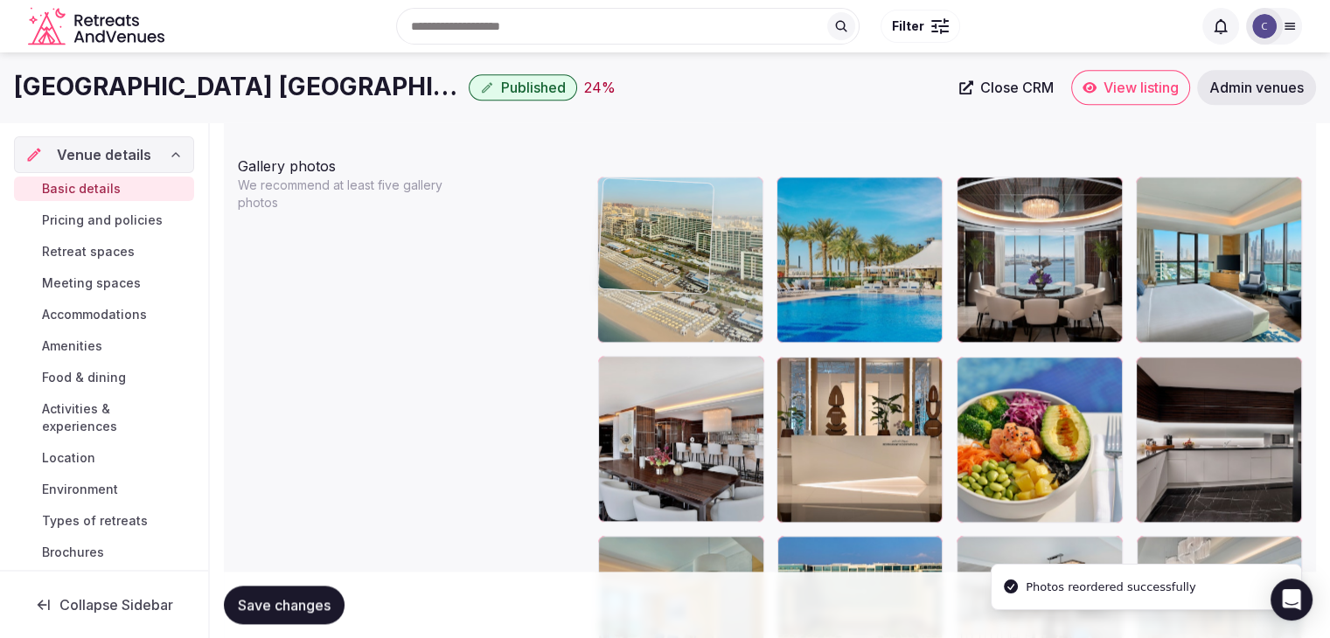
drag, startPoint x: 615, startPoint y: 329, endPoint x: 678, endPoint y: 207, distance: 136.8
click at [678, 207] on body "**********" at bounding box center [665, 304] width 1330 height 4645
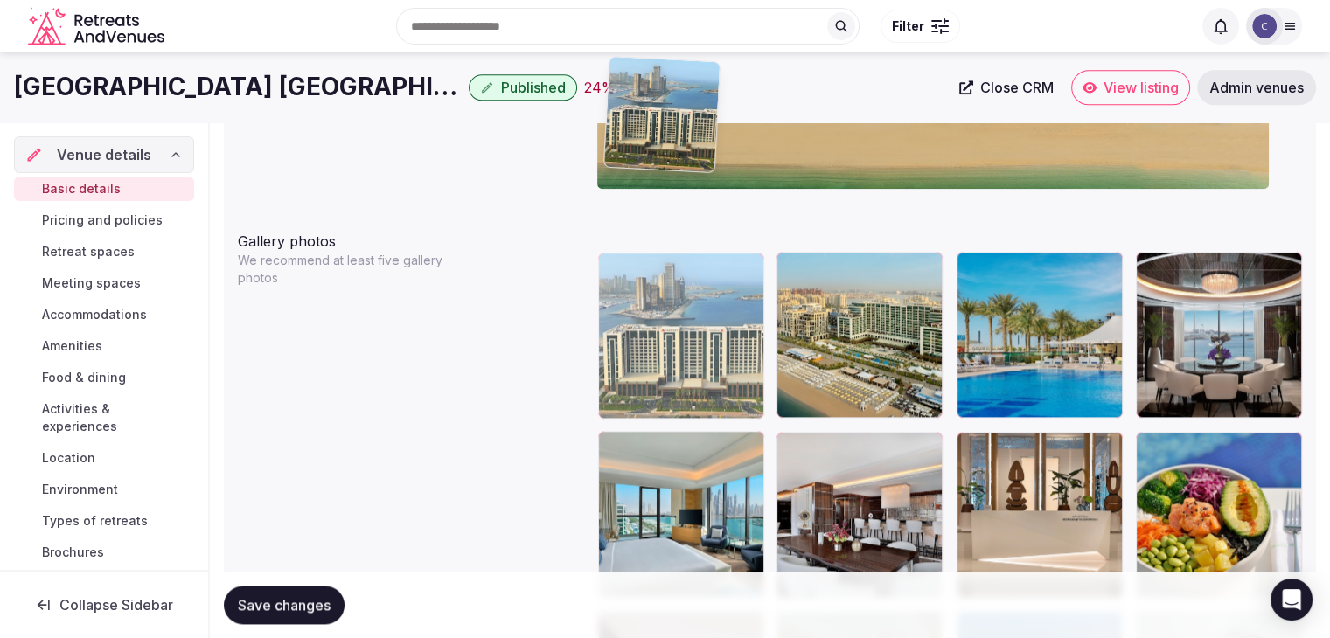
scroll to position [1935, 0]
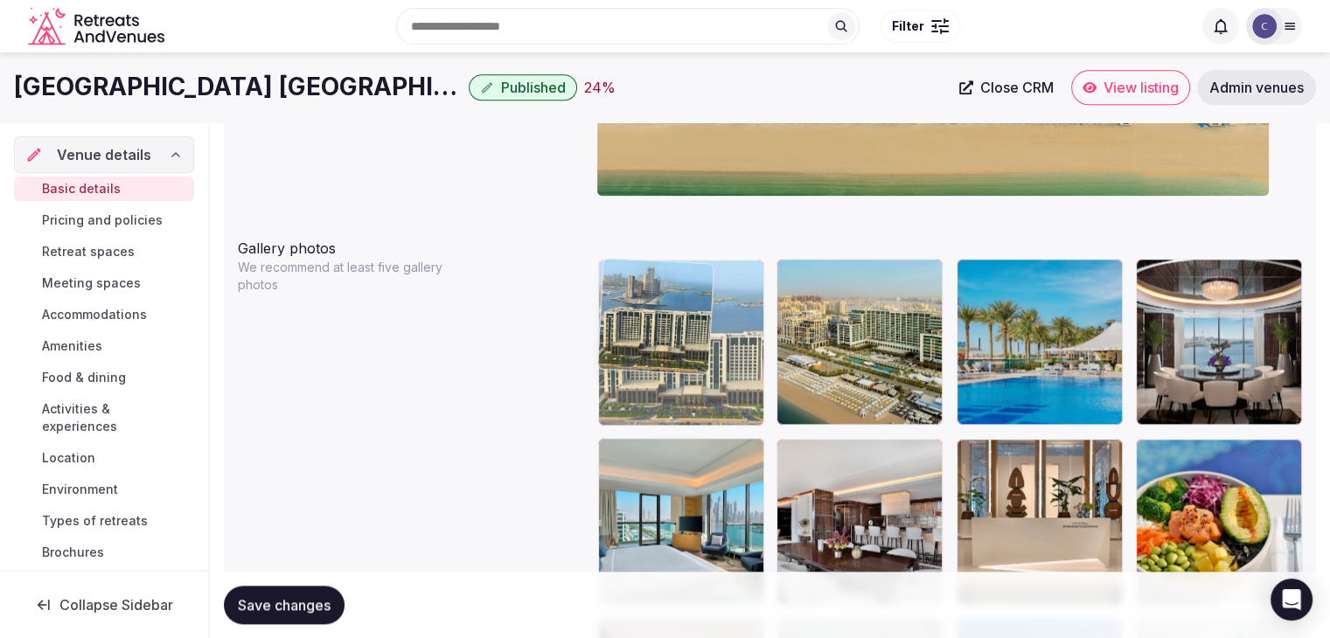
drag, startPoint x: 1152, startPoint y: 383, endPoint x: 693, endPoint y: 277, distance: 471.0
click at [628, 263] on body "**********" at bounding box center [665, 387] width 1330 height 4645
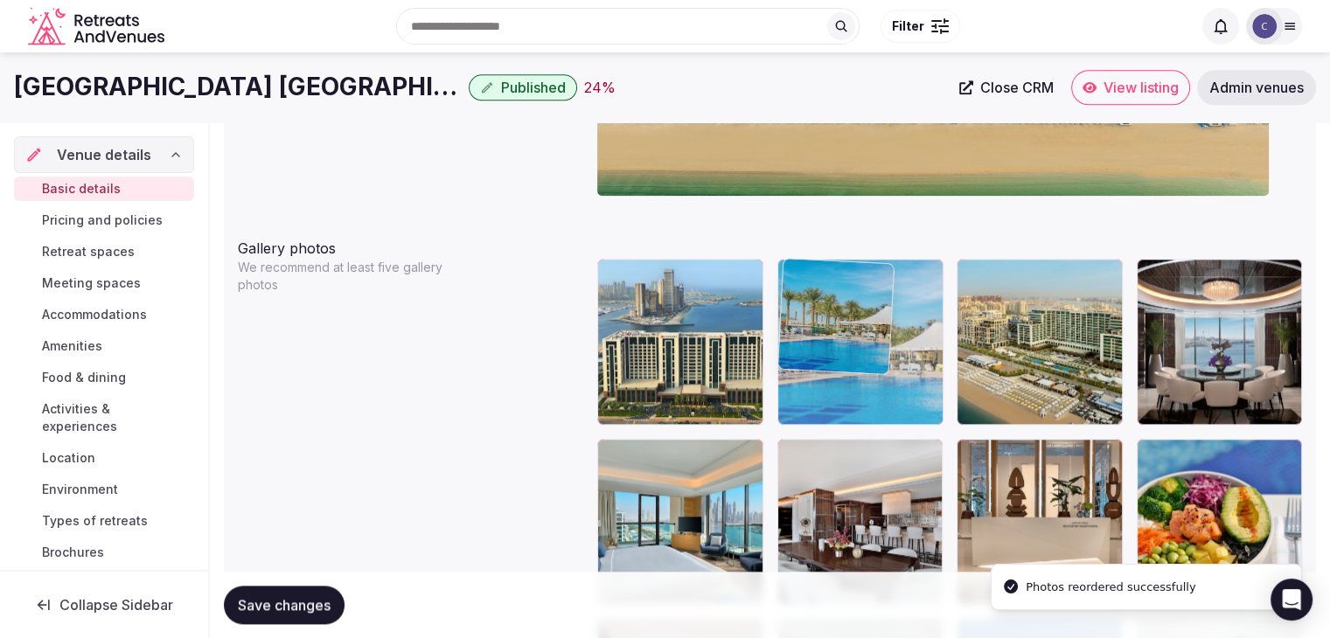
drag, startPoint x: 986, startPoint y: 272, endPoint x: 869, endPoint y: 278, distance: 117.3
click at [869, 278] on body "**********" at bounding box center [665, 387] width 1330 height 4645
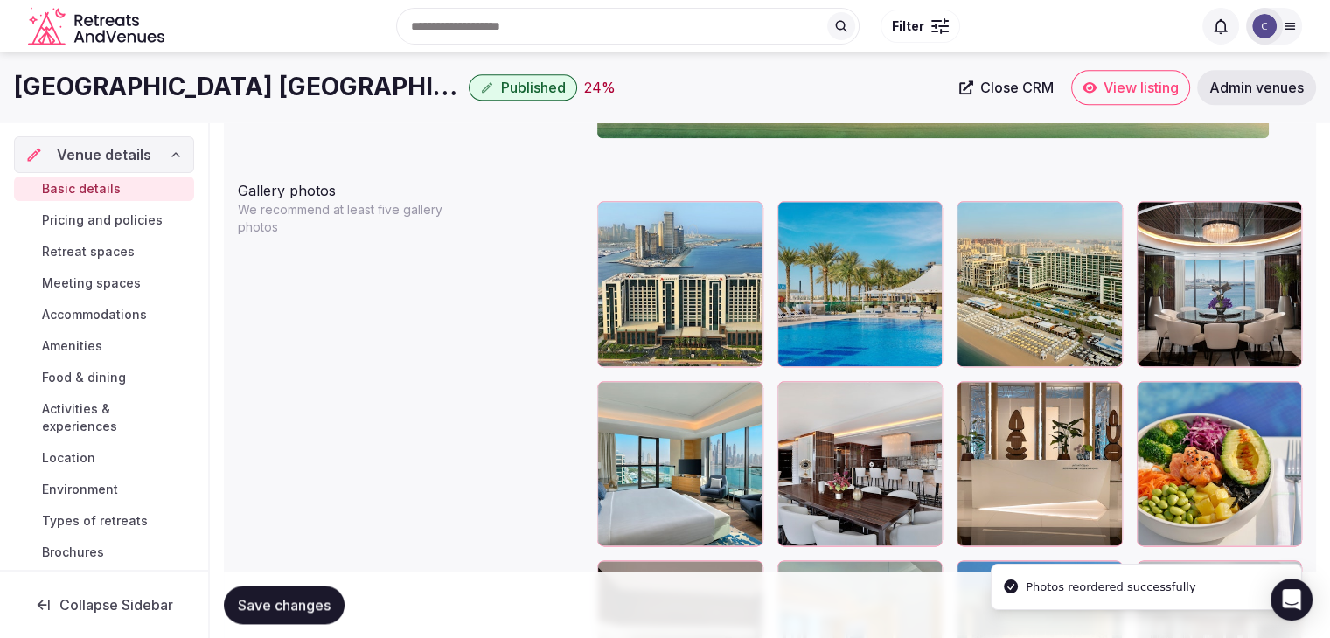
scroll to position [2023, 0]
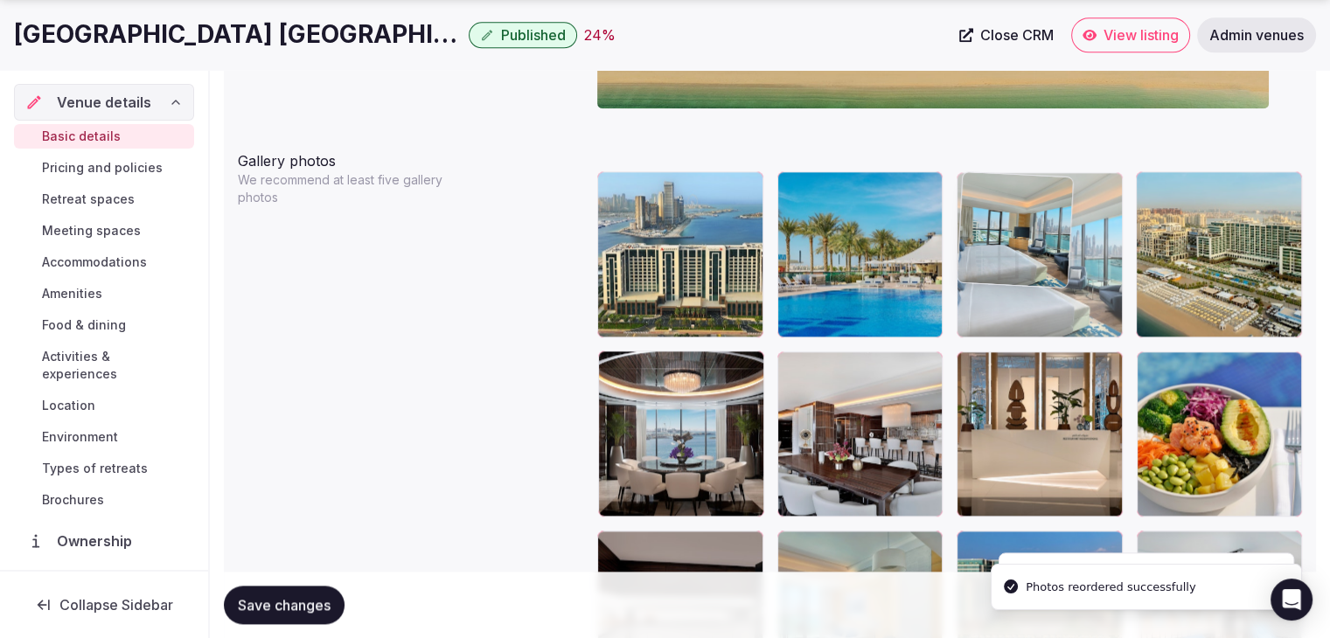
drag, startPoint x: 1015, startPoint y: 288, endPoint x: 1016, endPoint y: 253, distance: 35.9
click at [1016, 253] on body "**********" at bounding box center [665, 299] width 1330 height 4645
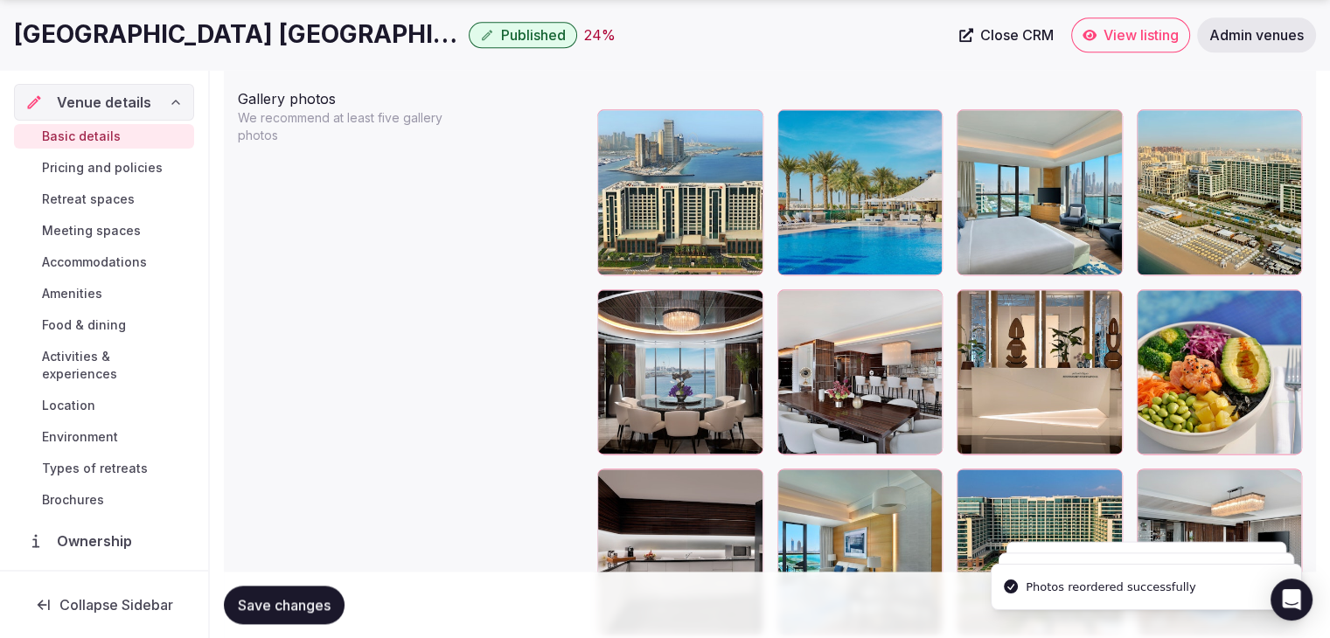
scroll to position [2198, 0]
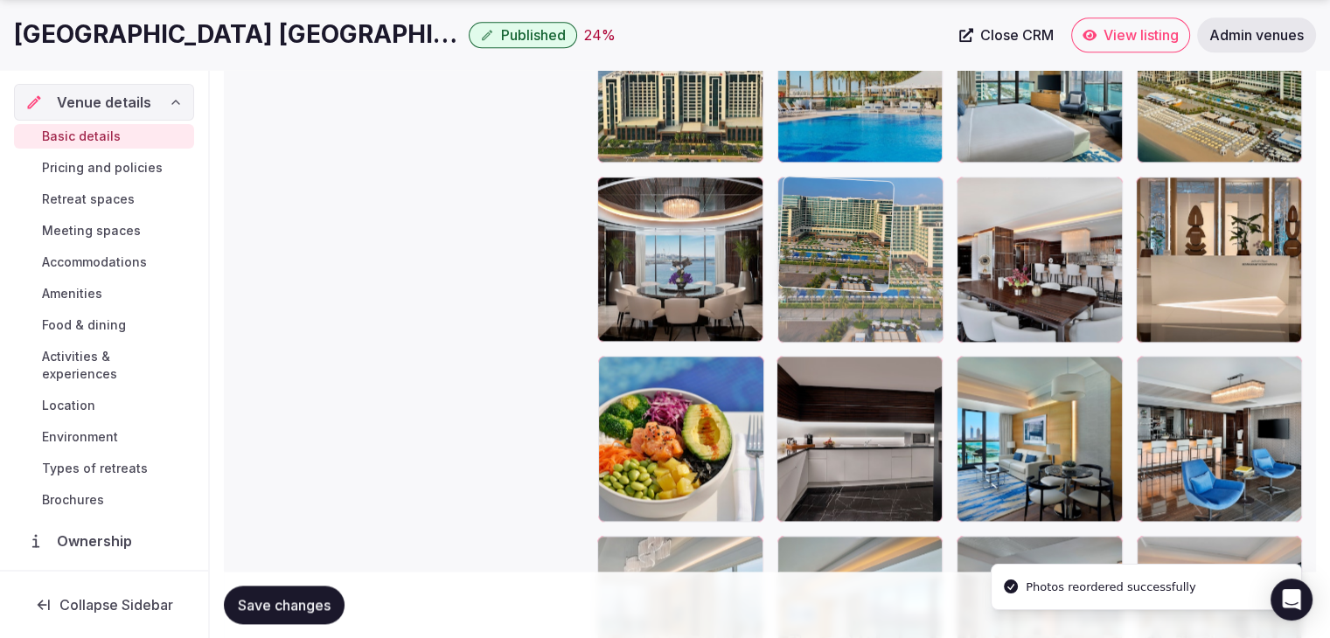
drag, startPoint x: 966, startPoint y: 363, endPoint x: 837, endPoint y: 232, distance: 184.2
click at [837, 232] on body "**********" at bounding box center [665, 124] width 1330 height 4645
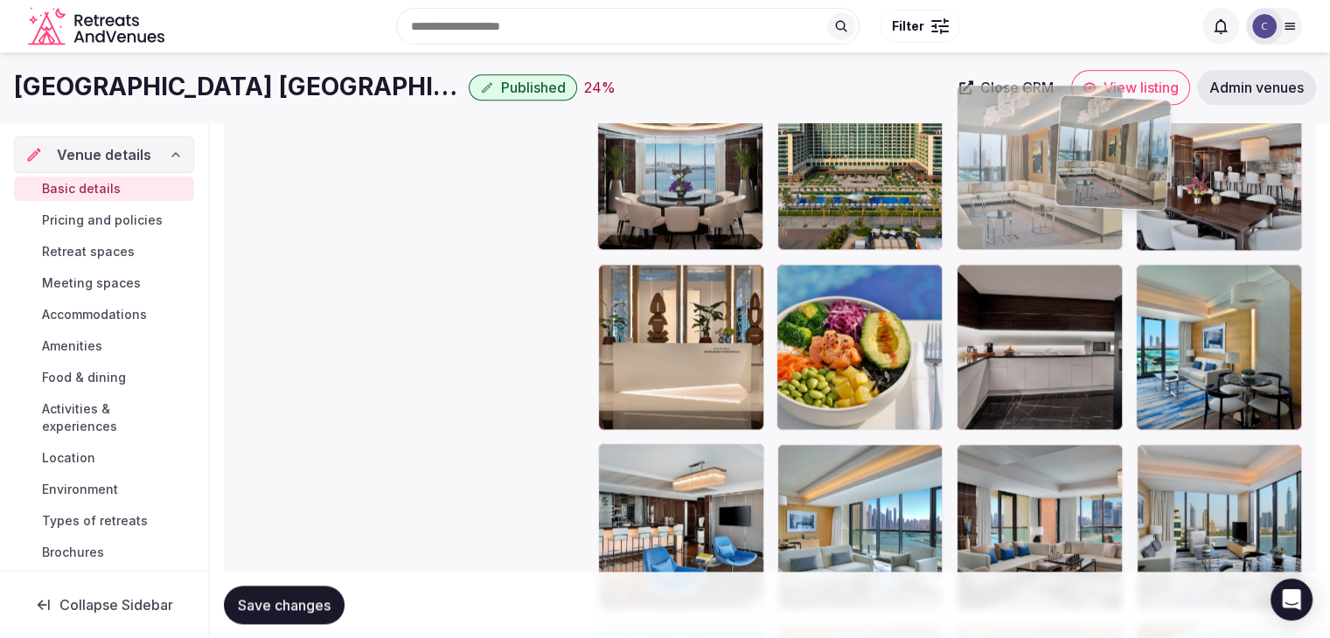
scroll to position [2276, 0]
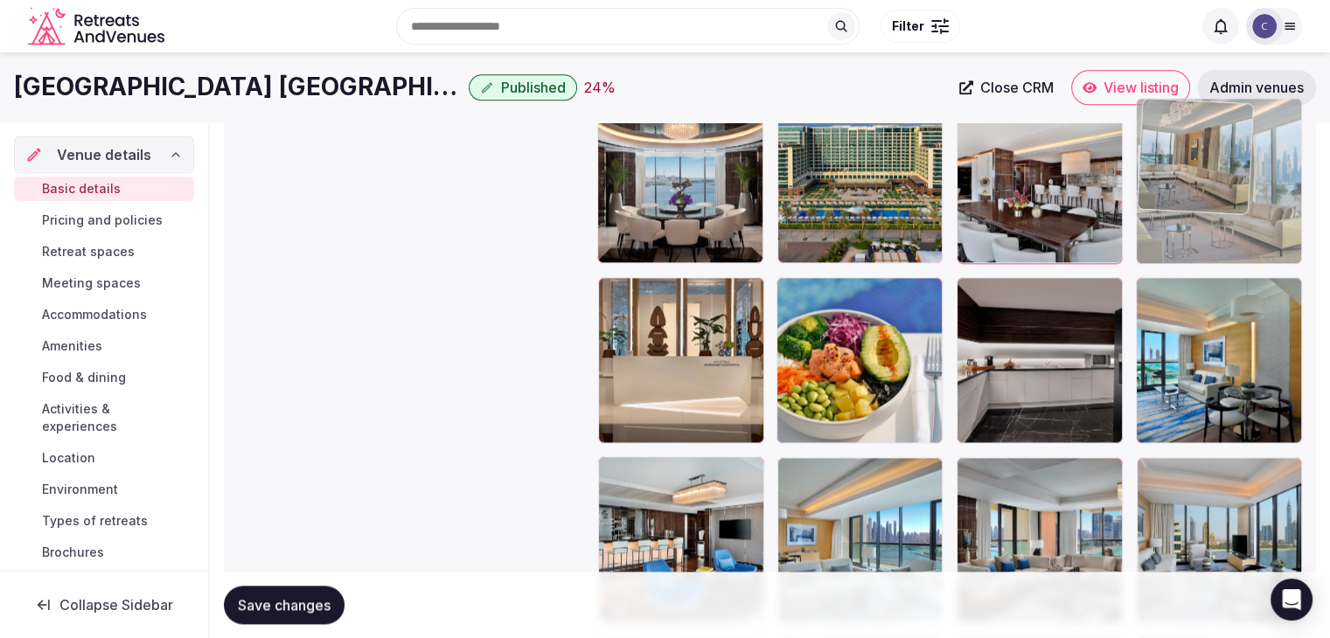
drag, startPoint x: 958, startPoint y: 189, endPoint x: 1122, endPoint y: 164, distance: 166.2
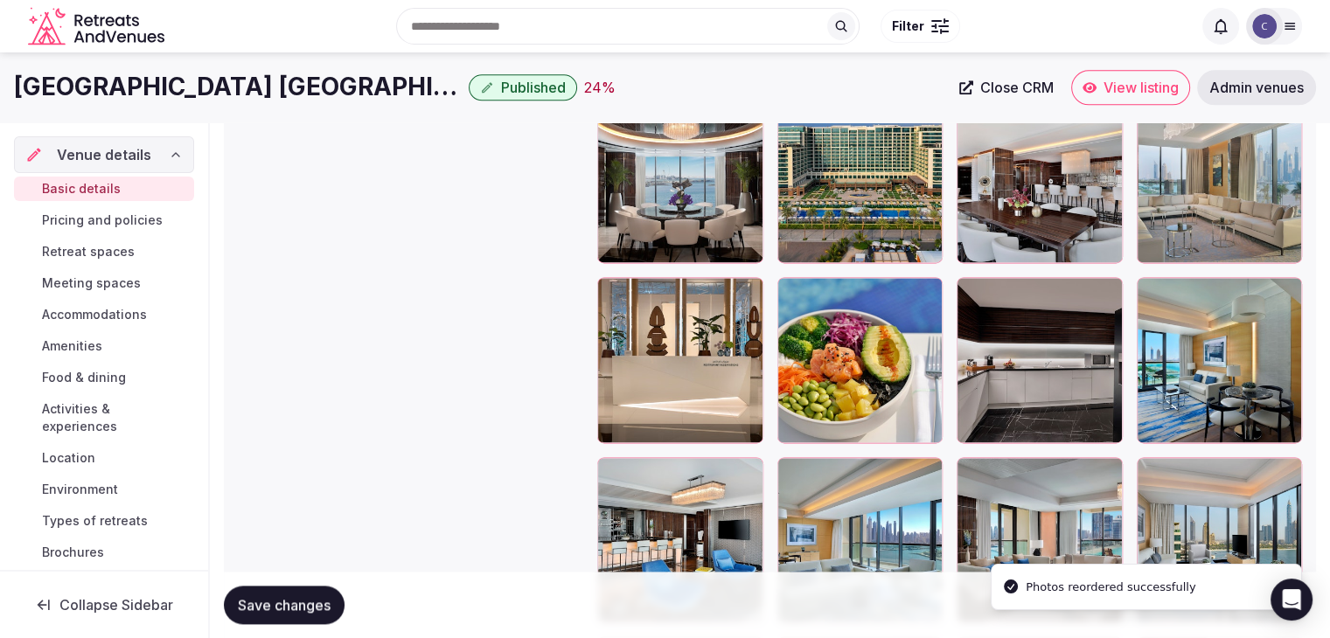
click at [283, 593] on button "Save changes" at bounding box center [284, 605] width 121 height 38
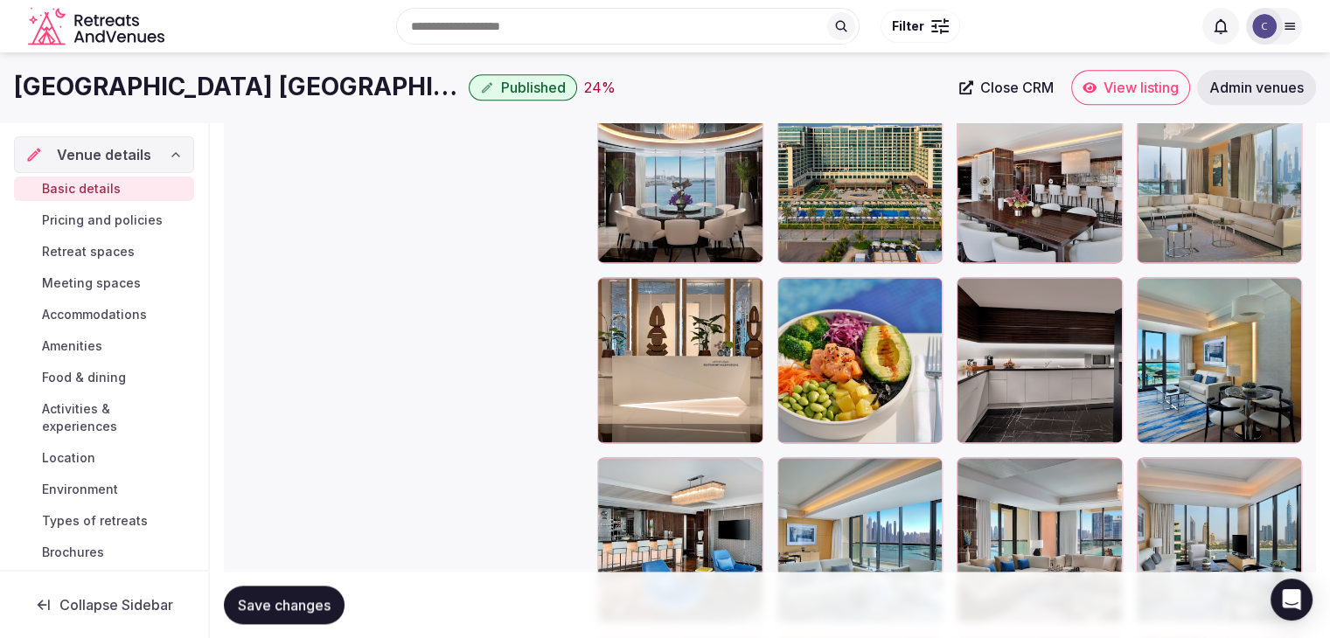
click at [1257, 82] on span "Admin venues" at bounding box center [1256, 87] width 94 height 17
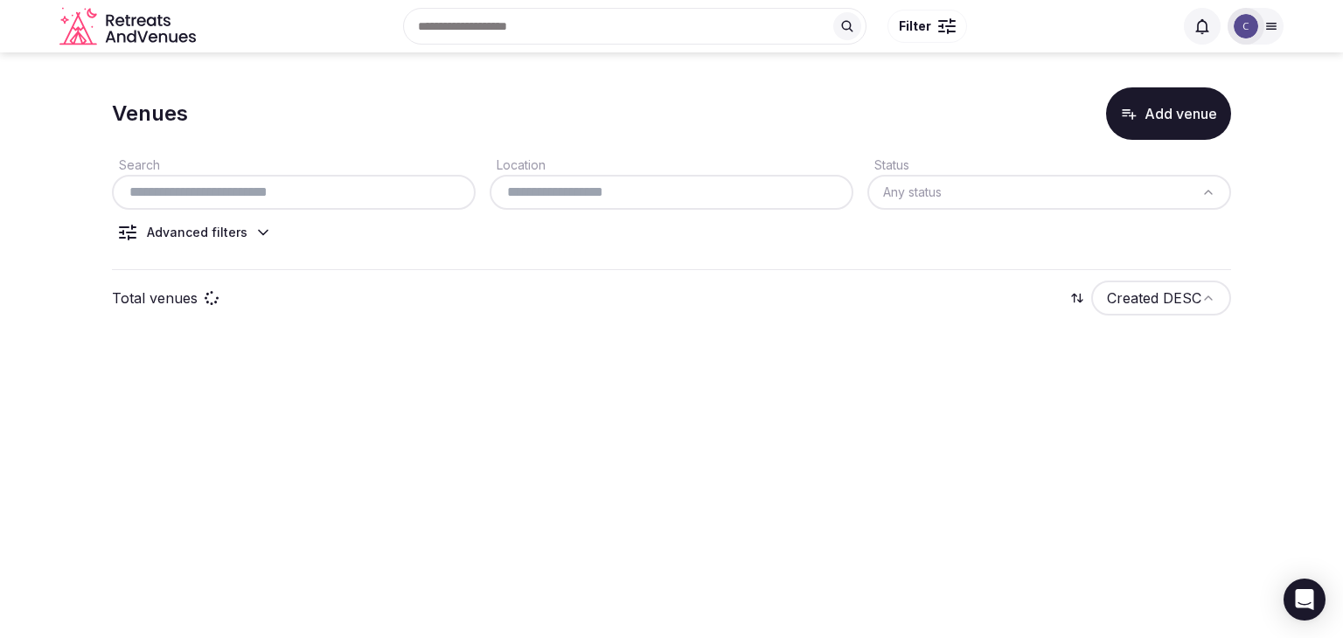
click at [298, 199] on input "text" at bounding box center [294, 192] width 350 height 21
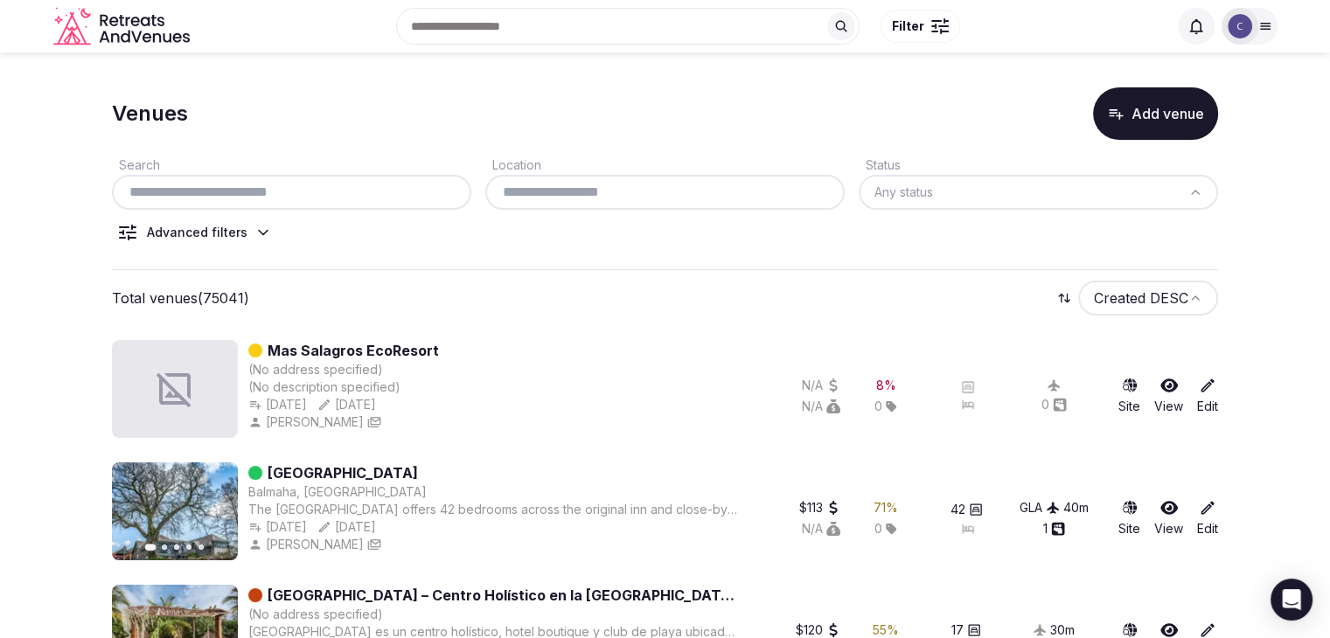
paste input "**********"
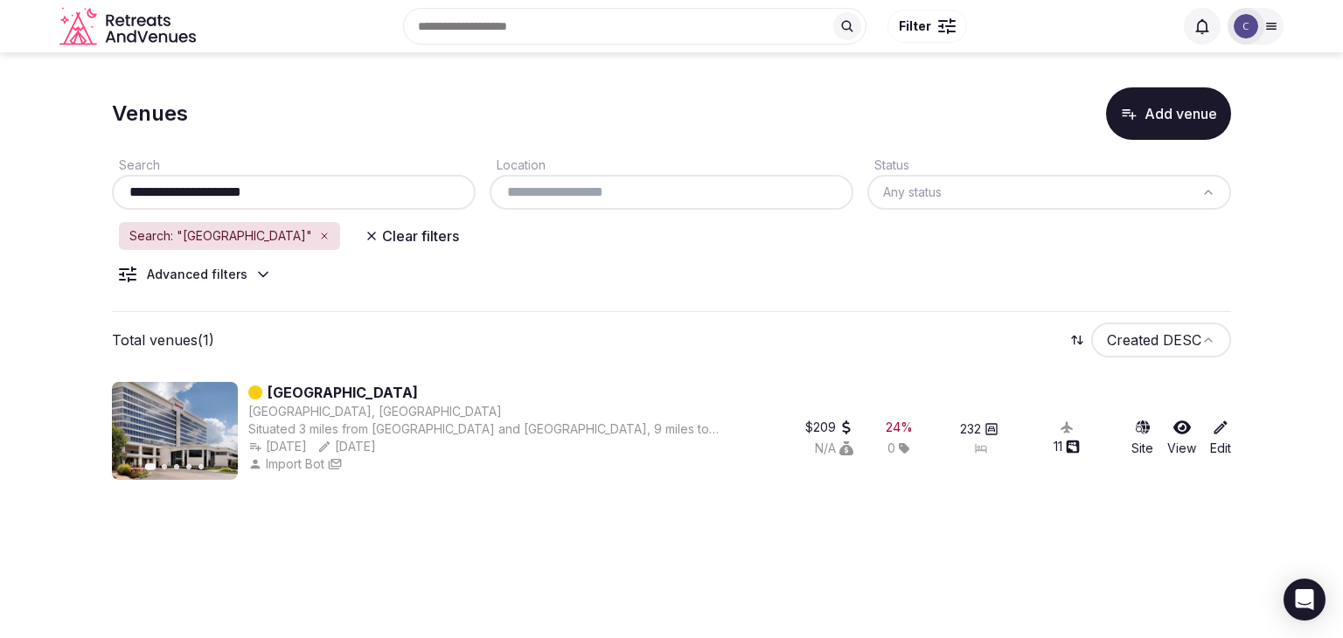
type input "**********"
click at [409, 394] on link "Marriott Memphis East" at bounding box center [342, 392] width 150 height 21
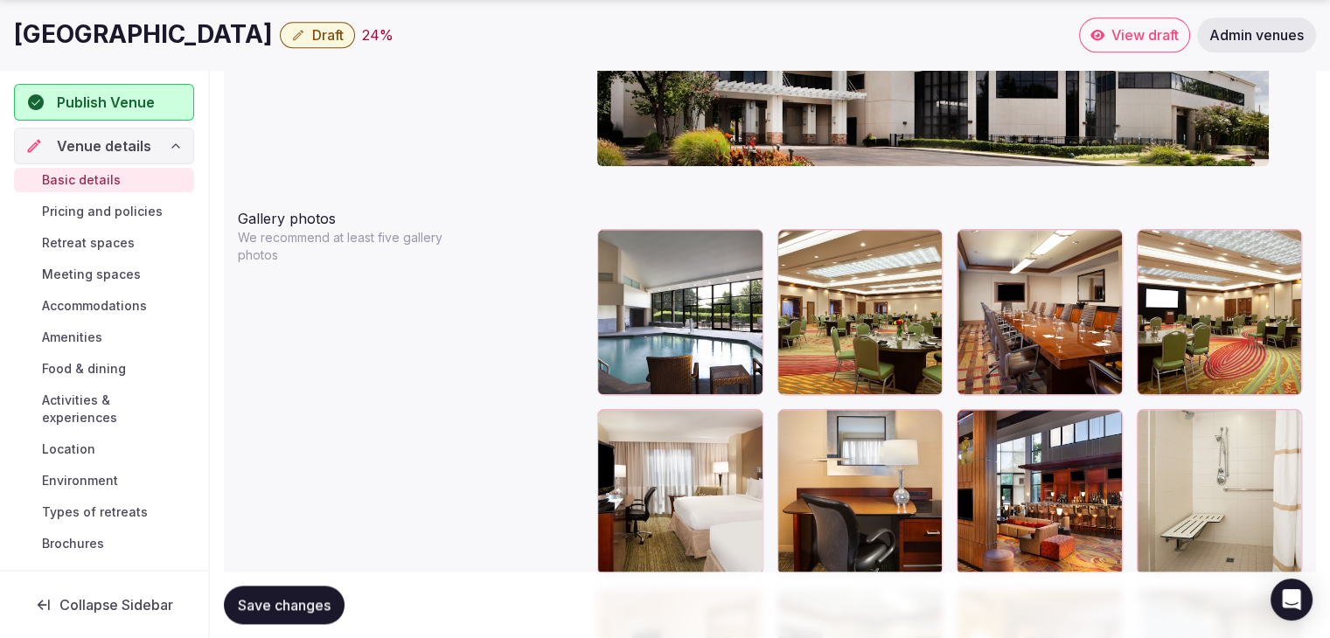
scroll to position [2098, 0]
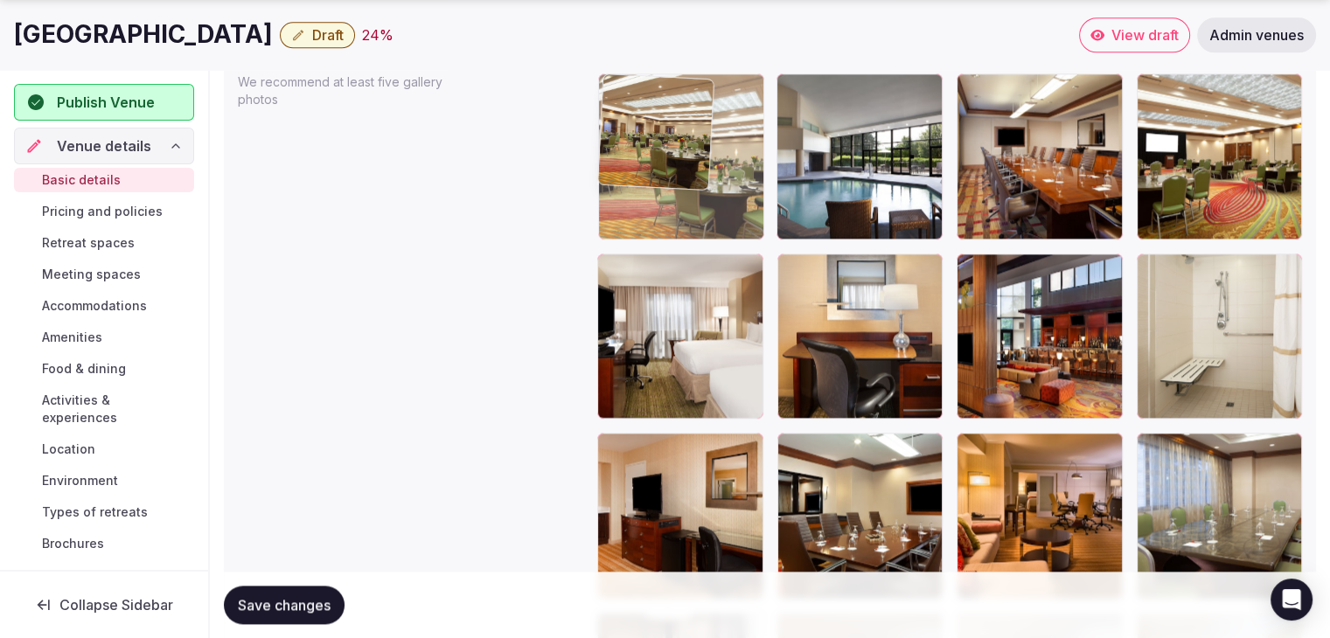
drag, startPoint x: 799, startPoint y: 88, endPoint x: 678, endPoint y: 97, distance: 120.9
click at [678, 97] on body "**********" at bounding box center [665, 213] width 1330 height 4622
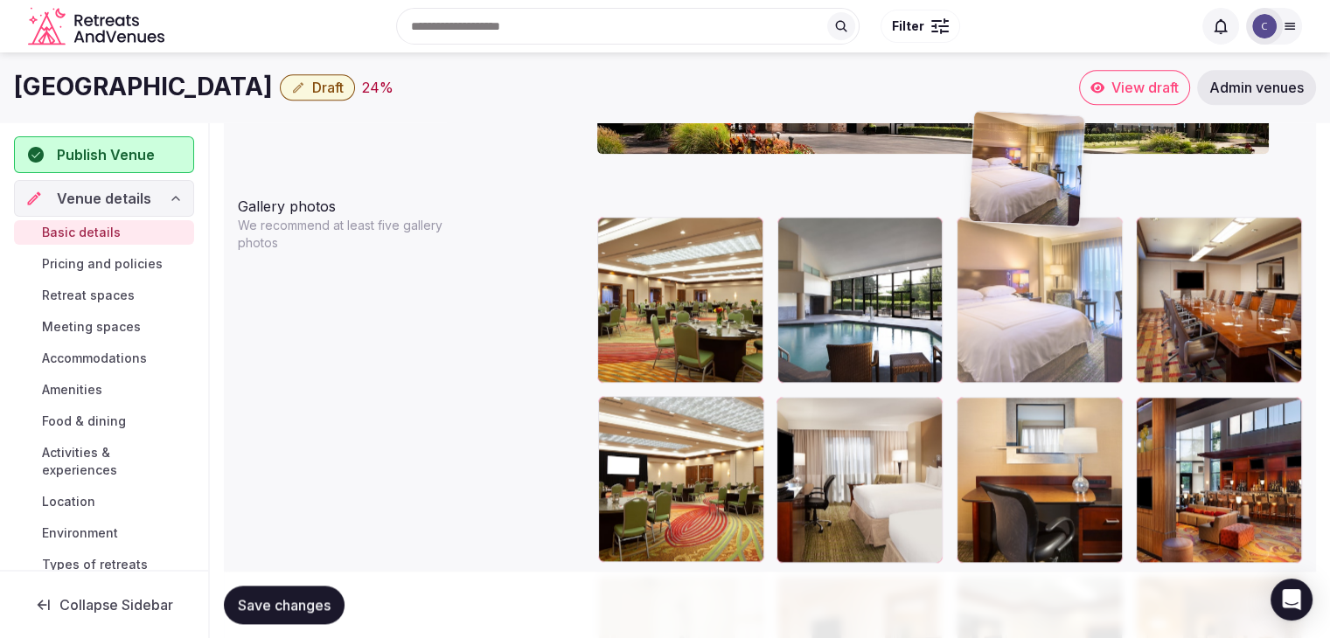
scroll to position [1934, 0]
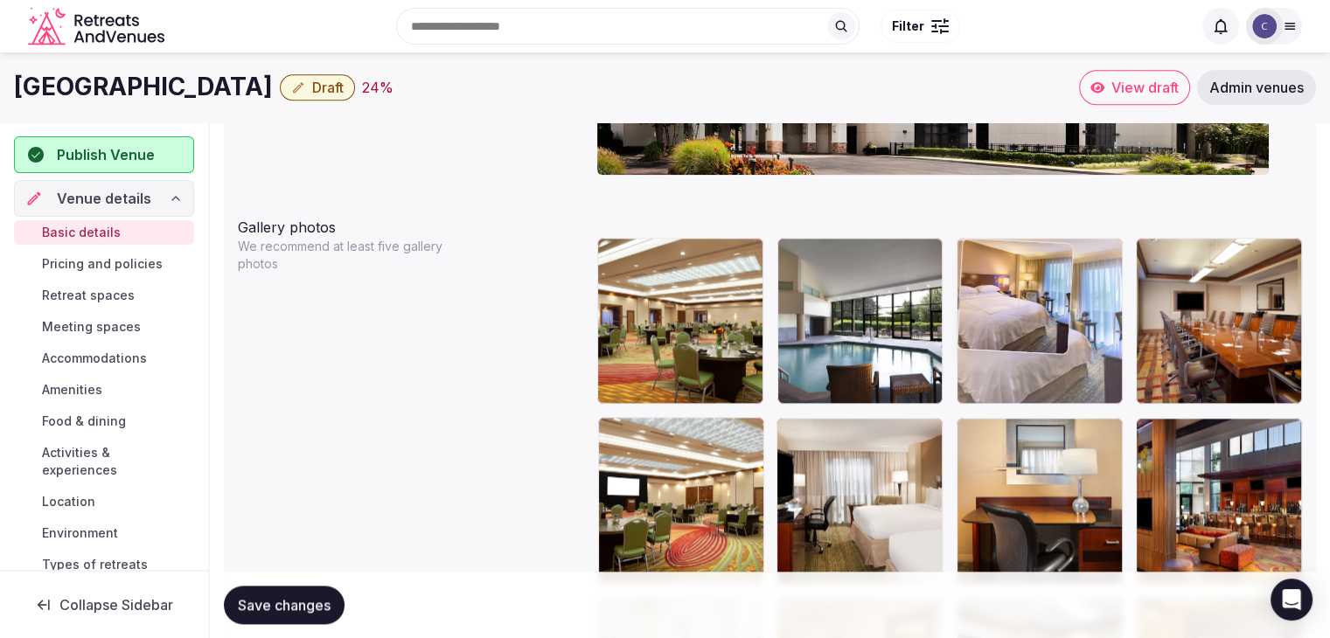
drag, startPoint x: 792, startPoint y: 303, endPoint x: 1010, endPoint y: 258, distance: 222.4
click at [990, 218] on body "**********" at bounding box center [665, 377] width 1330 height 4622
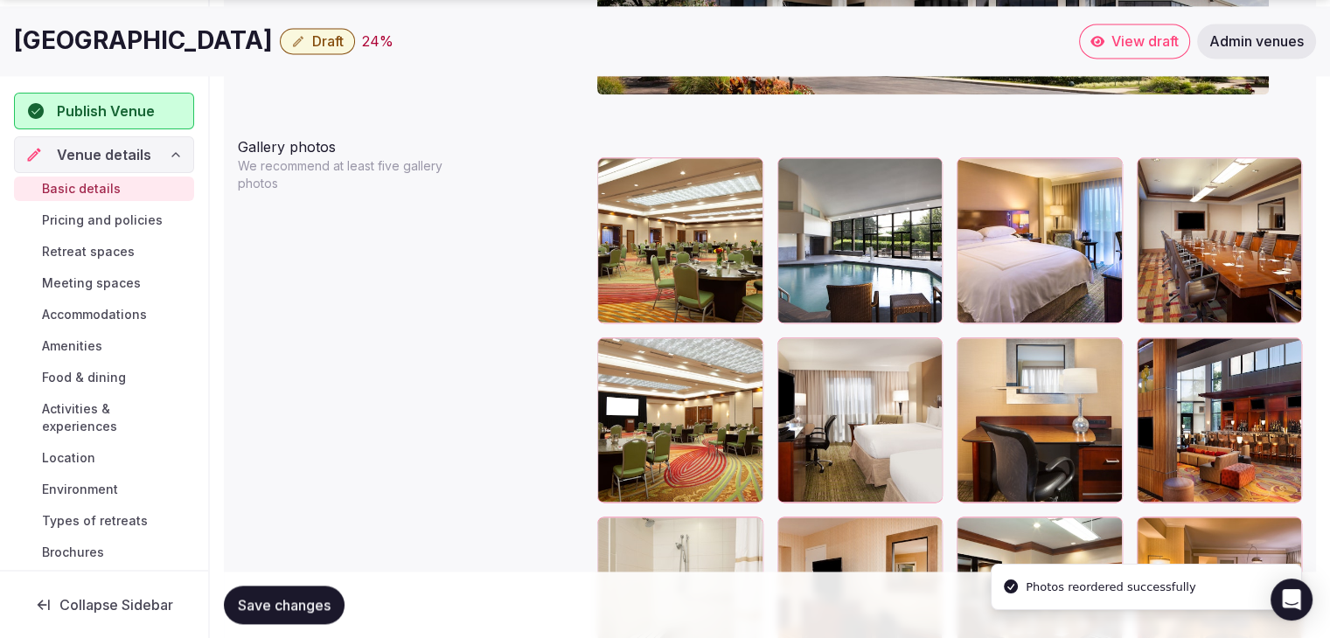
scroll to position [2108, 0]
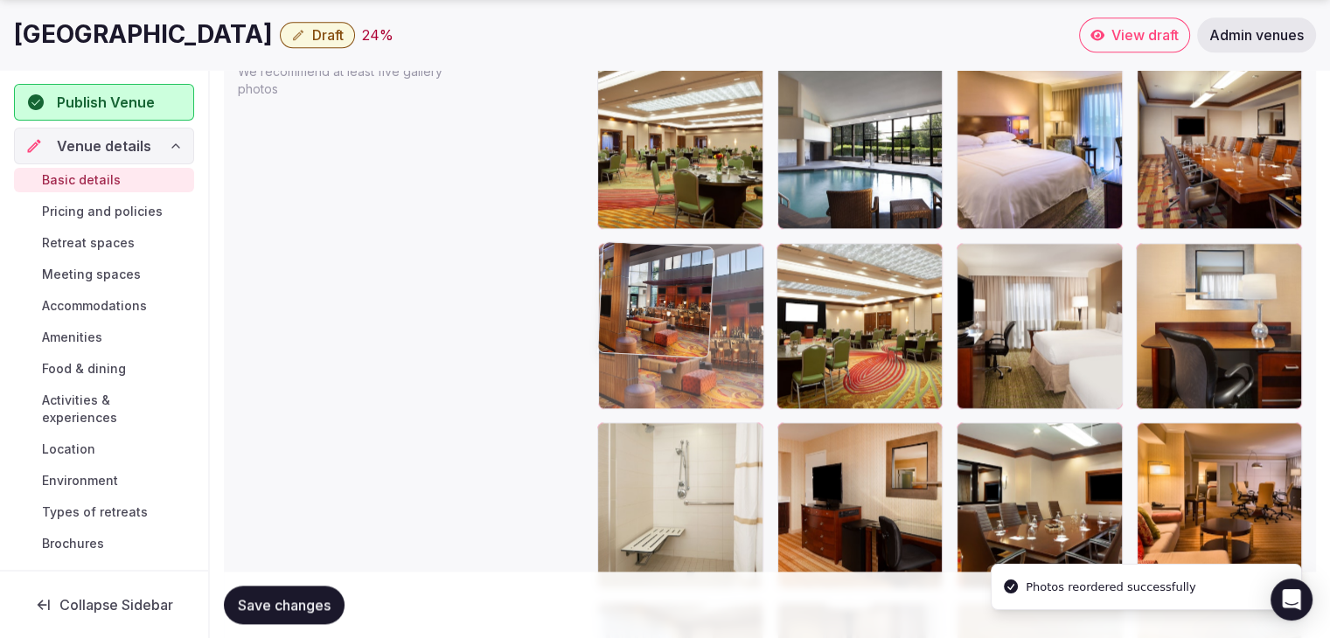
drag, startPoint x: 1168, startPoint y: 263, endPoint x: 629, endPoint y: 280, distance: 538.7
click at [629, 280] on body "**********" at bounding box center [665, 203] width 1330 height 4622
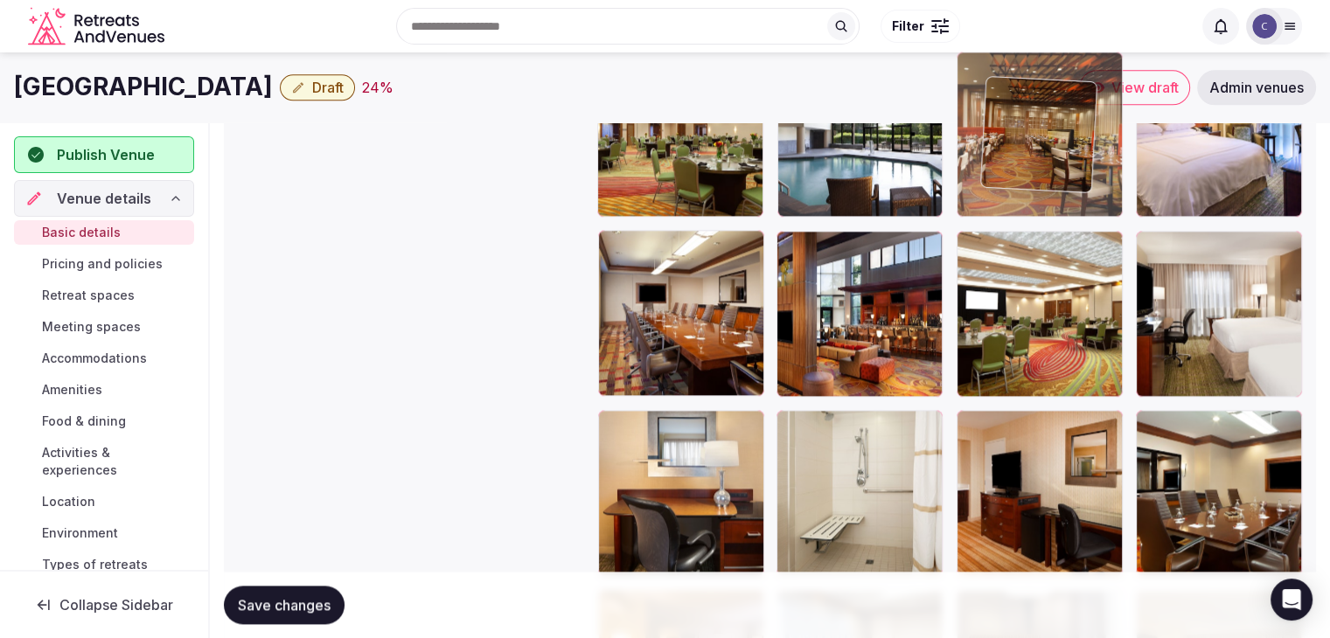
scroll to position [2112, 0]
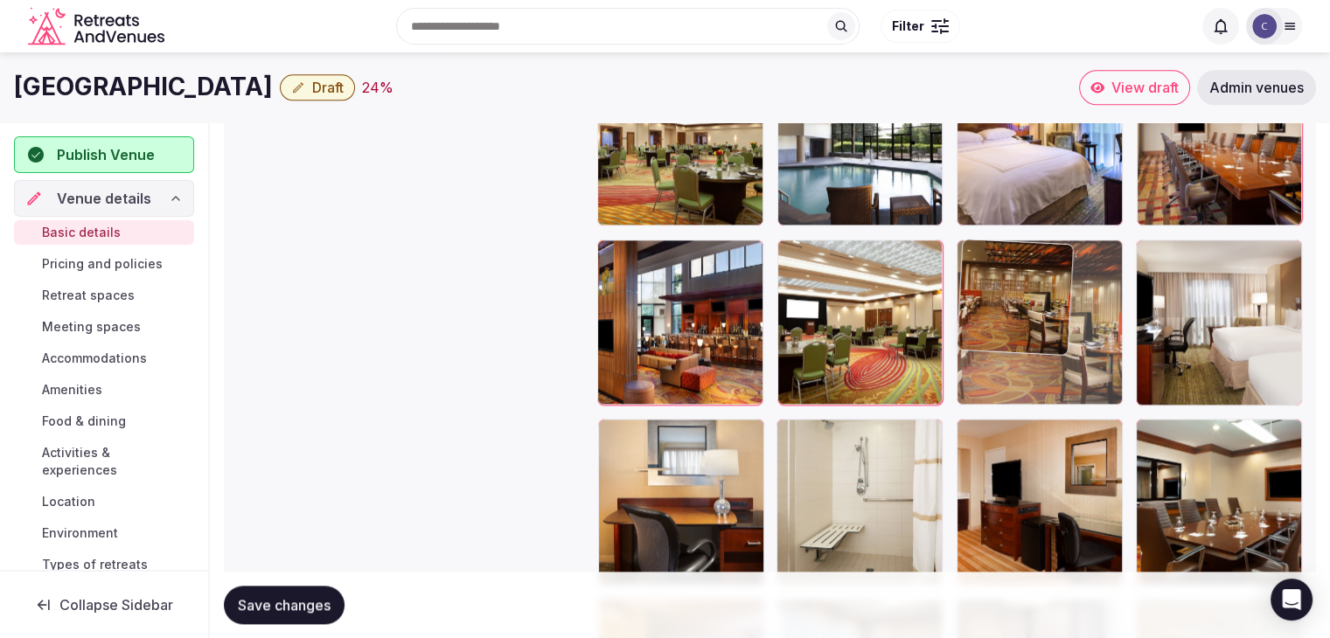
drag, startPoint x: 980, startPoint y: 455, endPoint x: 997, endPoint y: 250, distance: 206.2
click at [997, 250] on body "**********" at bounding box center [665, 199] width 1330 height 4622
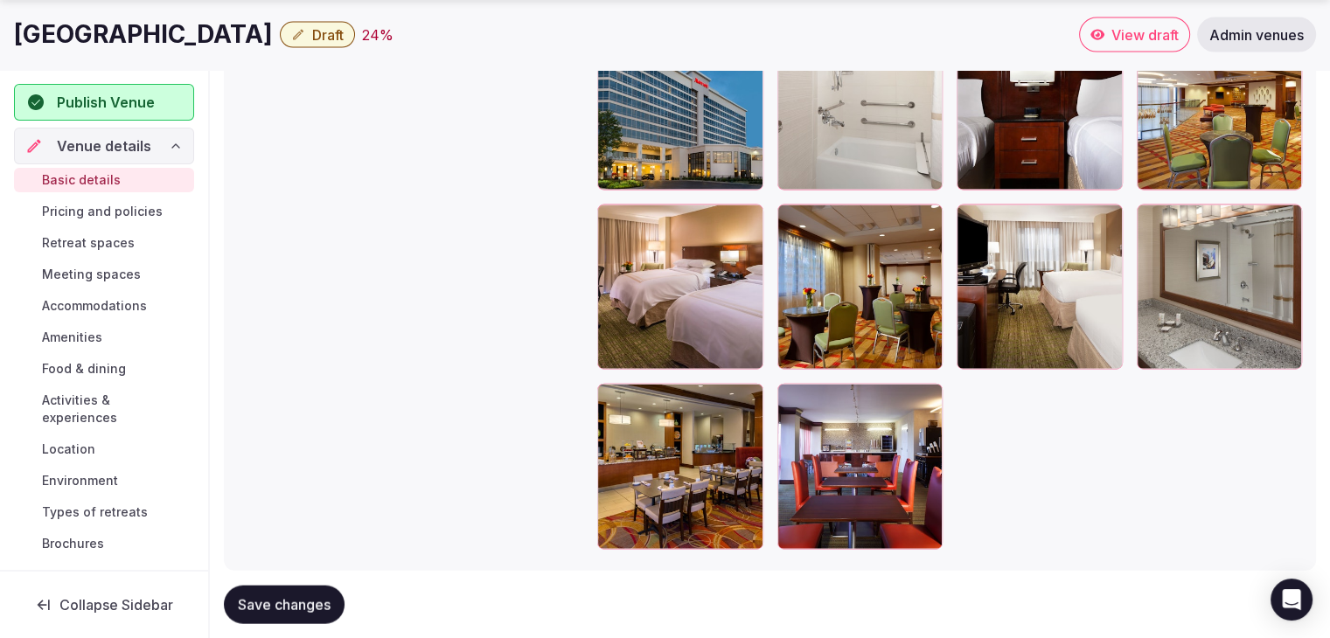
scroll to position [3948, 0]
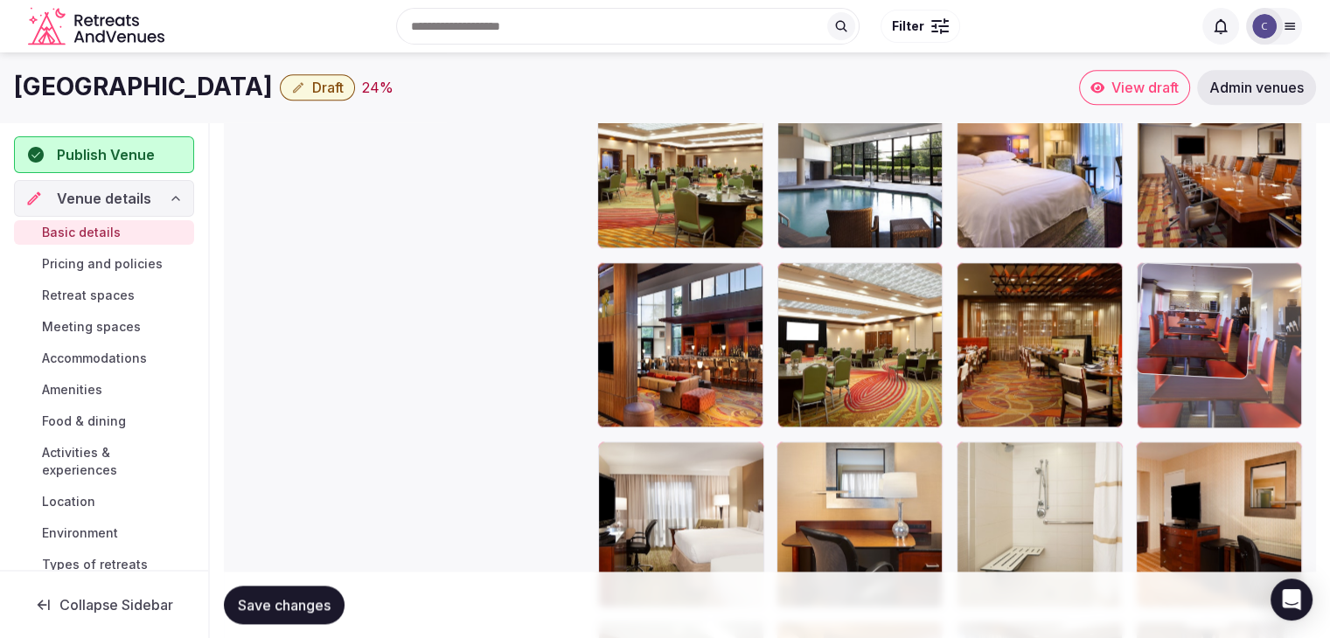
drag, startPoint x: 802, startPoint y: 399, endPoint x: 1228, endPoint y: 267, distance: 445.7
click at [1235, 246] on body "**********" at bounding box center [665, 222] width 1330 height 4622
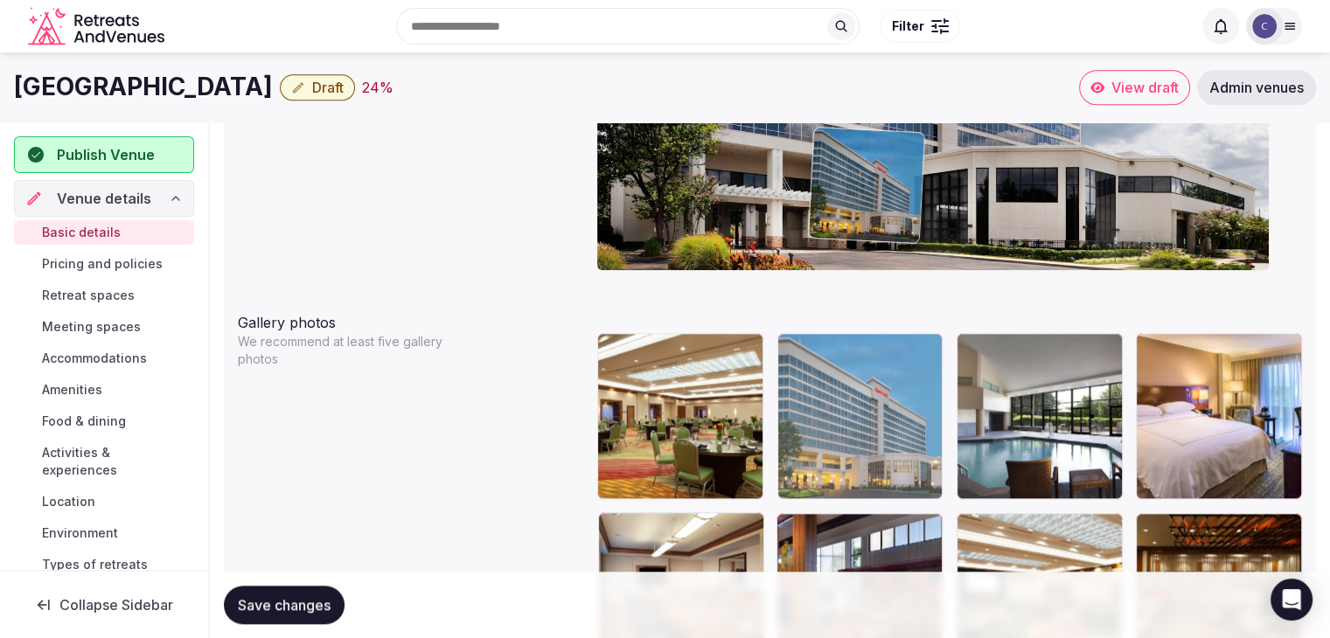
scroll to position [1827, 0]
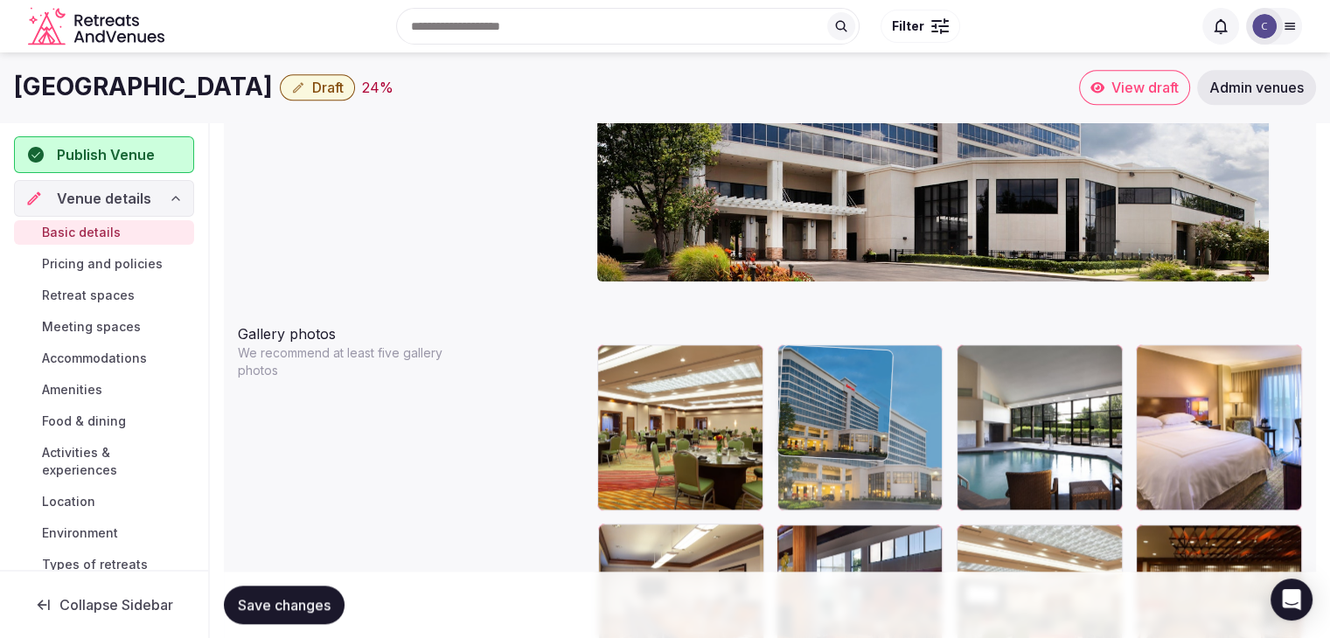
drag, startPoint x: 792, startPoint y: 228, endPoint x: 809, endPoint y: 459, distance: 231.4
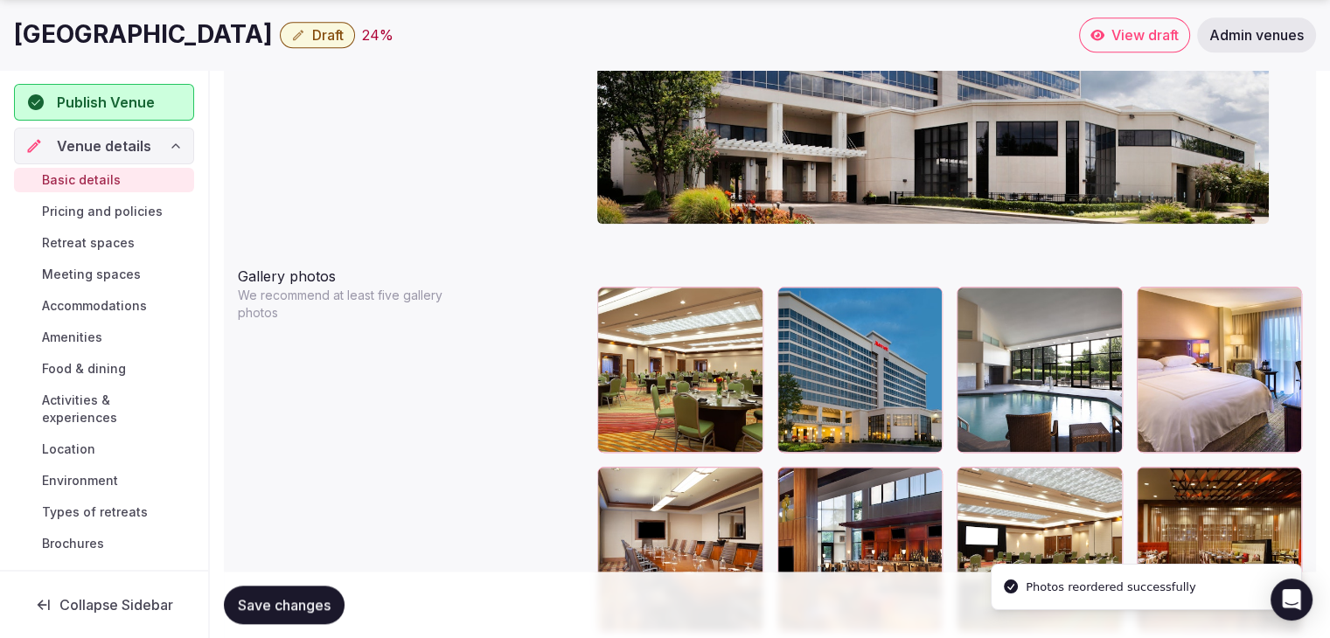
scroll to position [1914, 0]
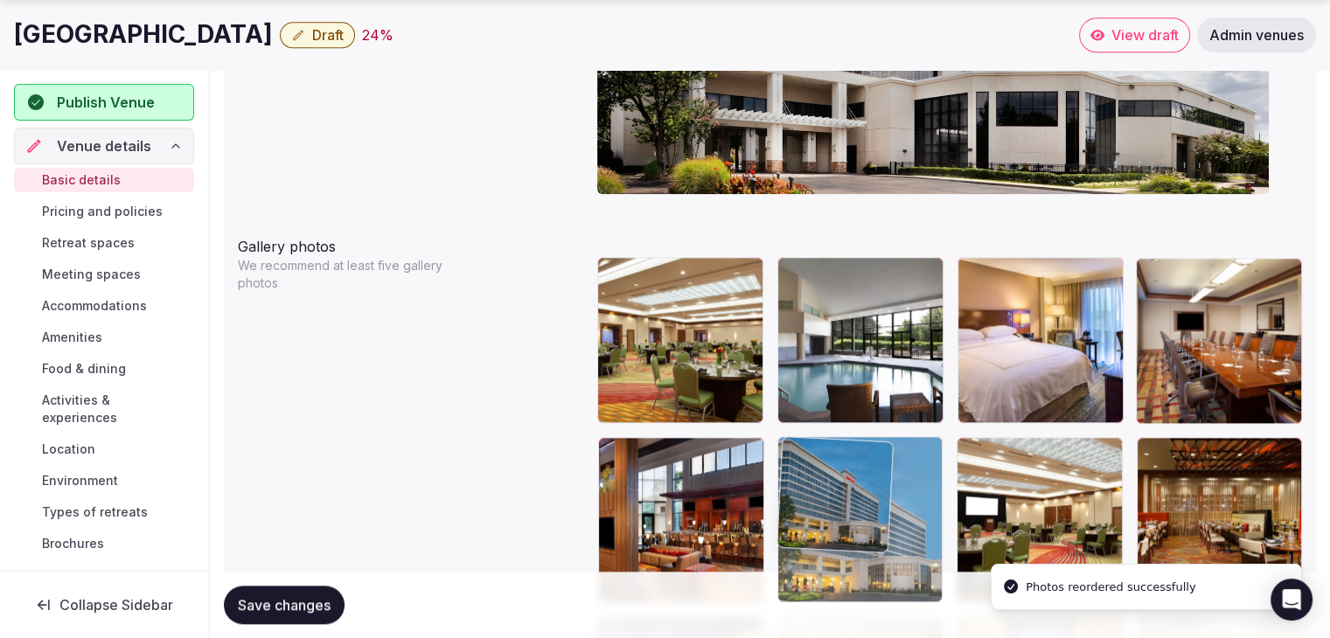
drag, startPoint x: 792, startPoint y: 278, endPoint x: 816, endPoint y: 427, distance: 150.5
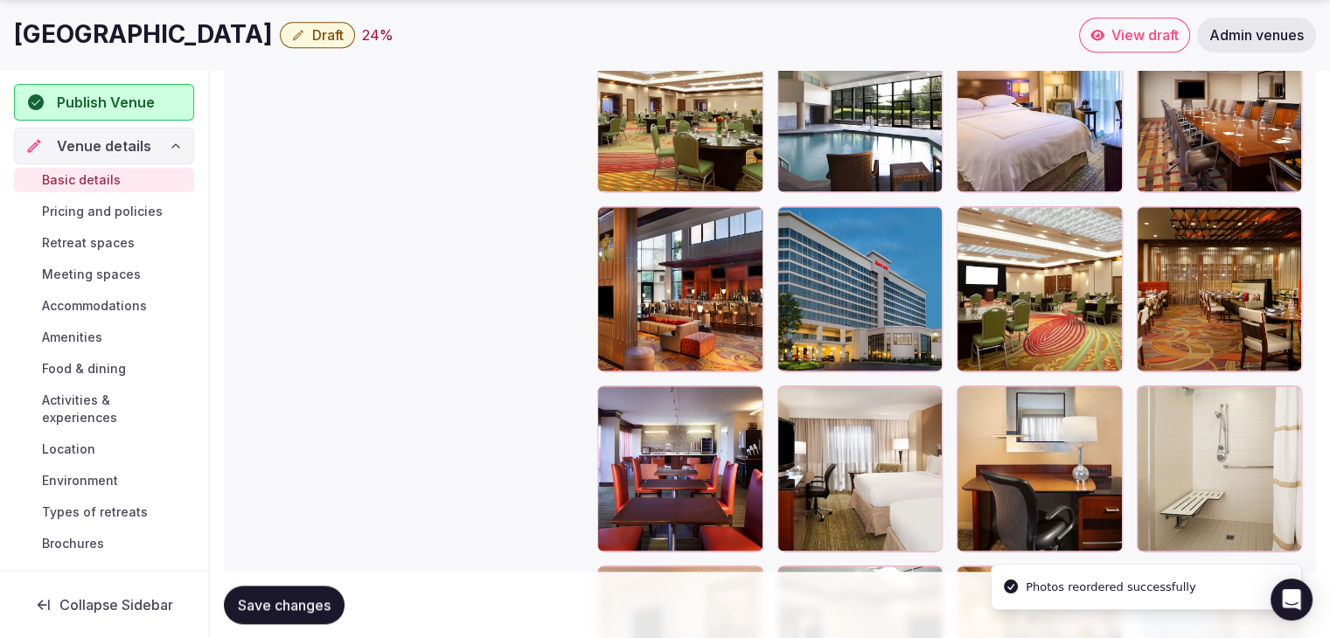
scroll to position [2177, 0]
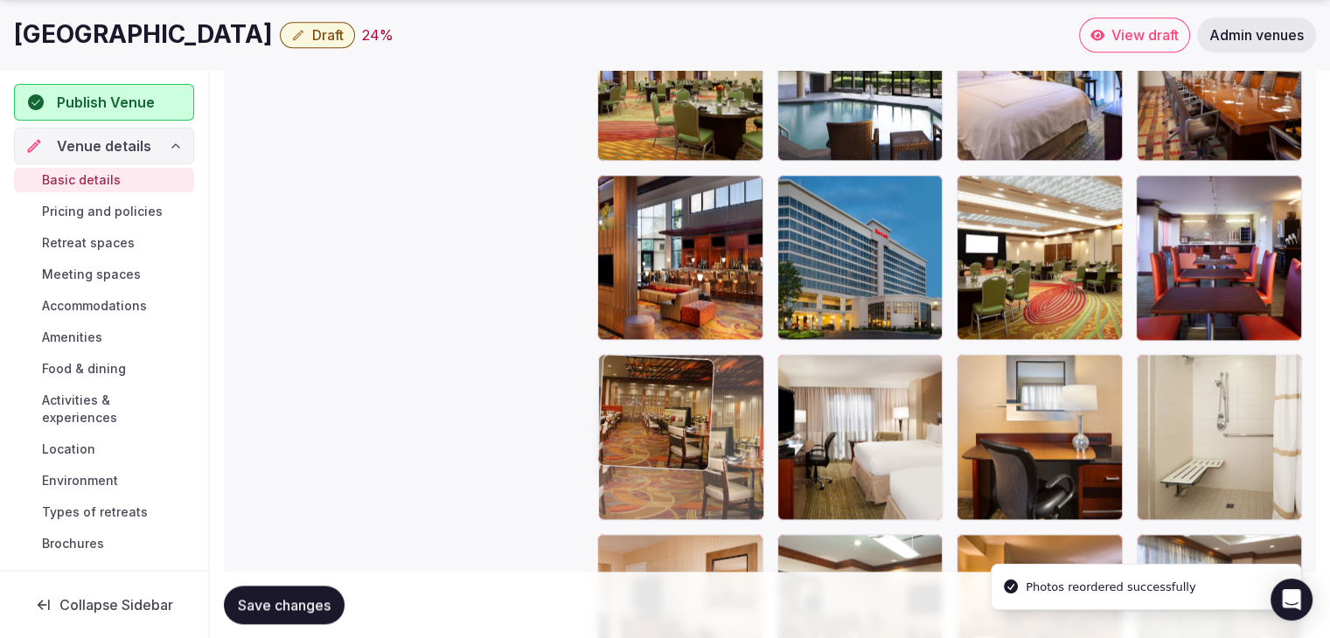
drag, startPoint x: 1150, startPoint y: 197, endPoint x: 566, endPoint y: 445, distance: 634.5
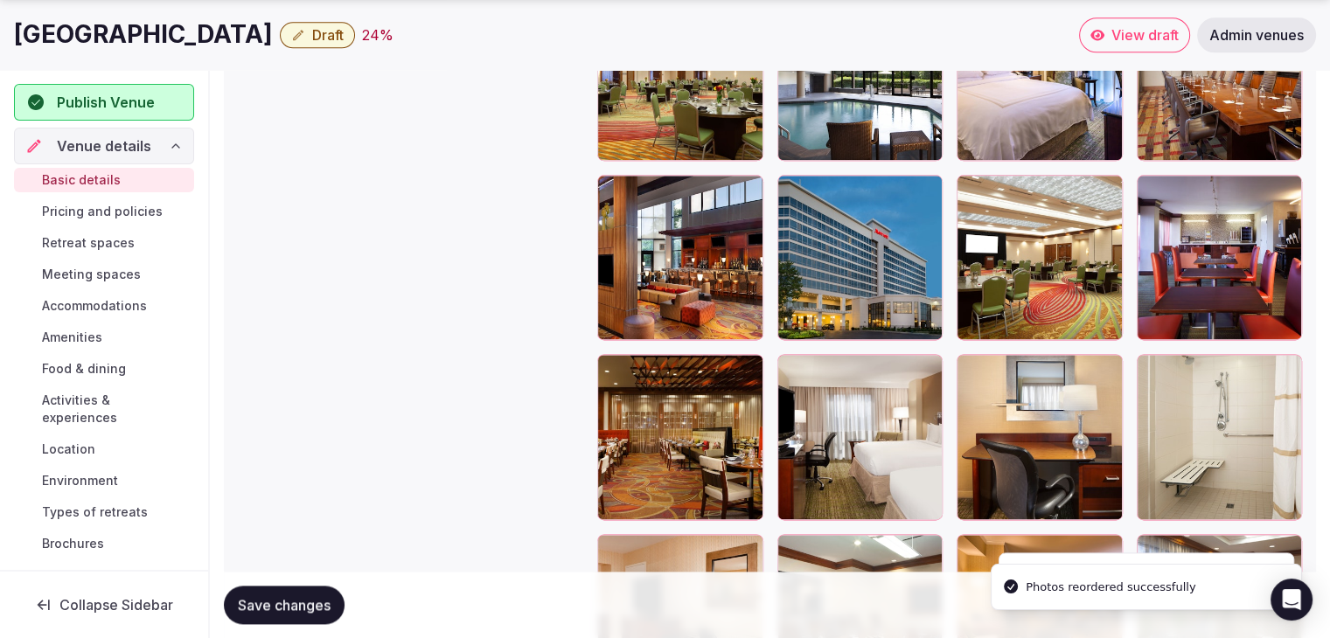
click at [303, 599] on span "Save changes" at bounding box center [284, 604] width 93 height 17
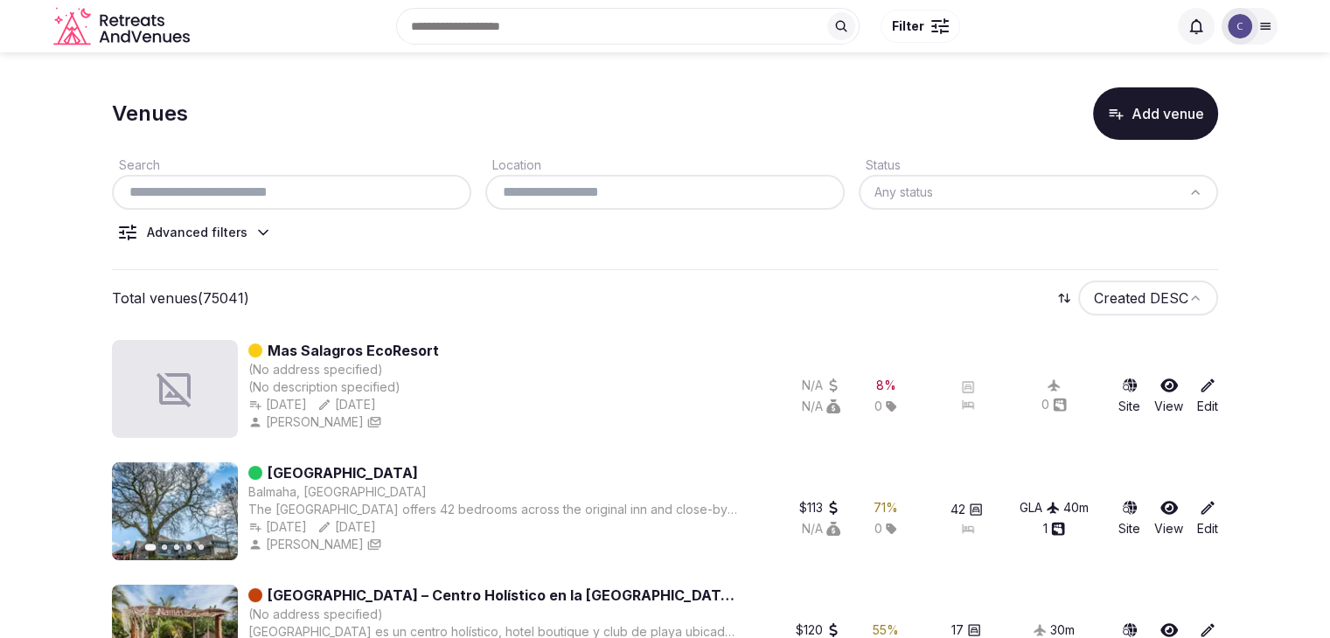
click at [342, 187] on input "text" at bounding box center [291, 192] width 345 height 21
paste input "**********"
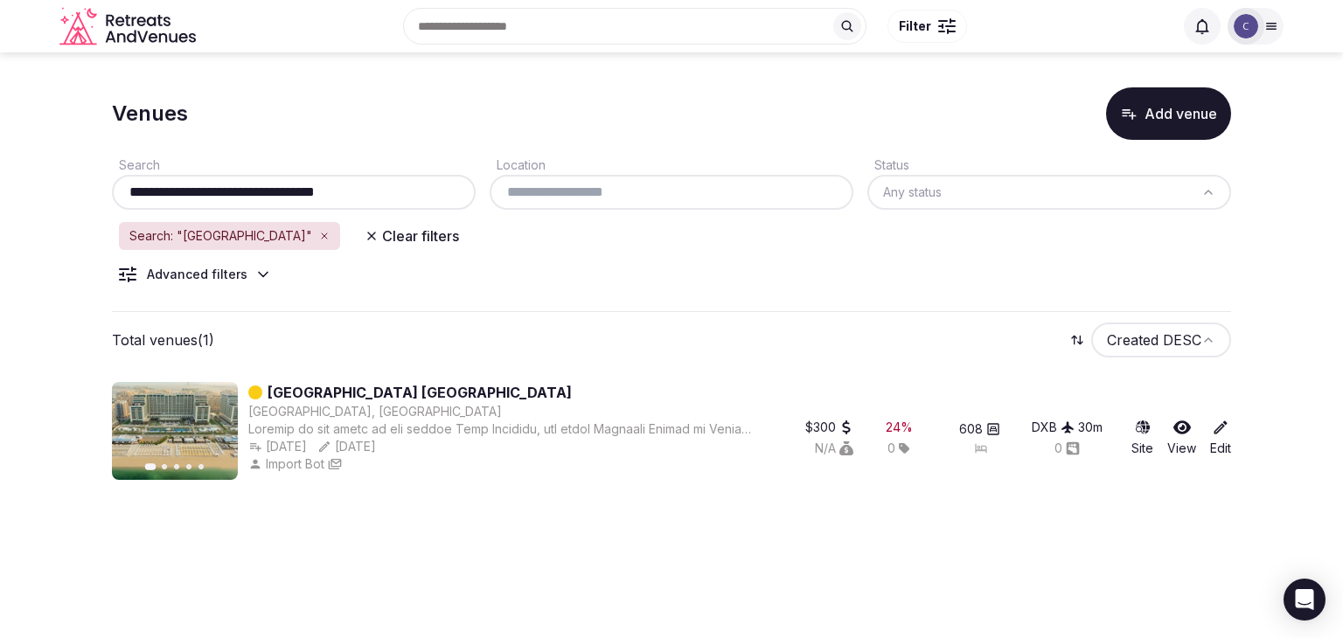
drag, startPoint x: 337, startPoint y: 194, endPoint x: 423, endPoint y: 186, distance: 86.9
click at [420, 186] on input "**********" at bounding box center [294, 192] width 350 height 21
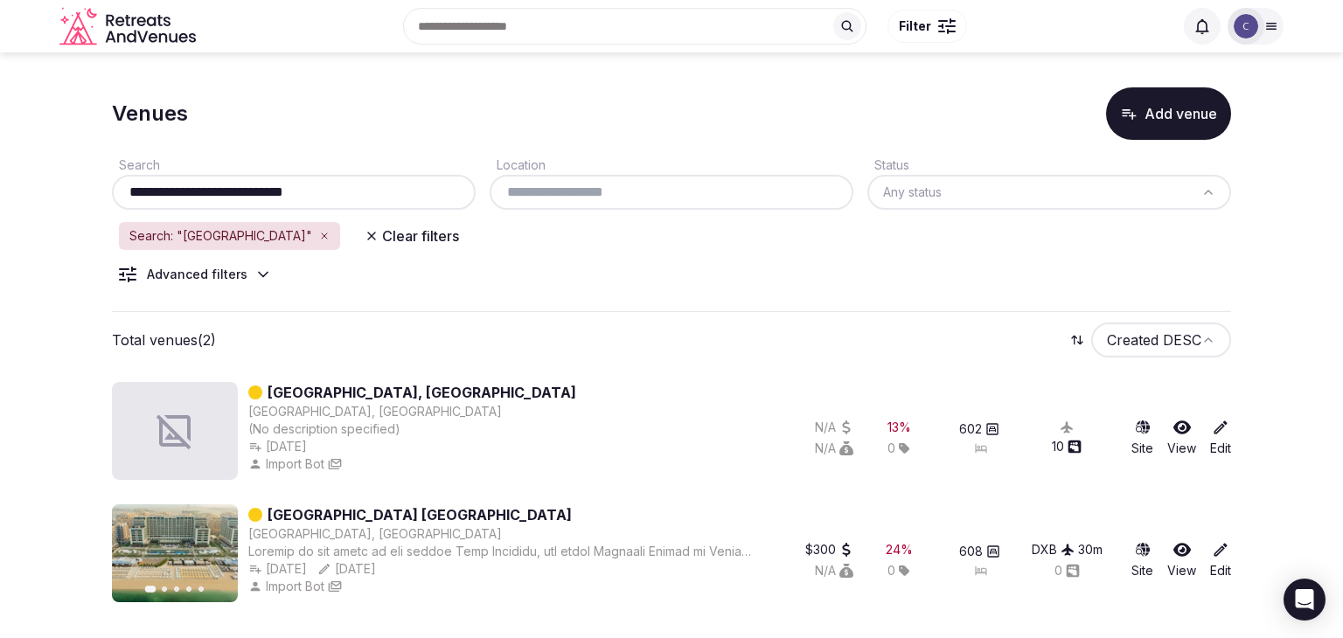
type input "**********"
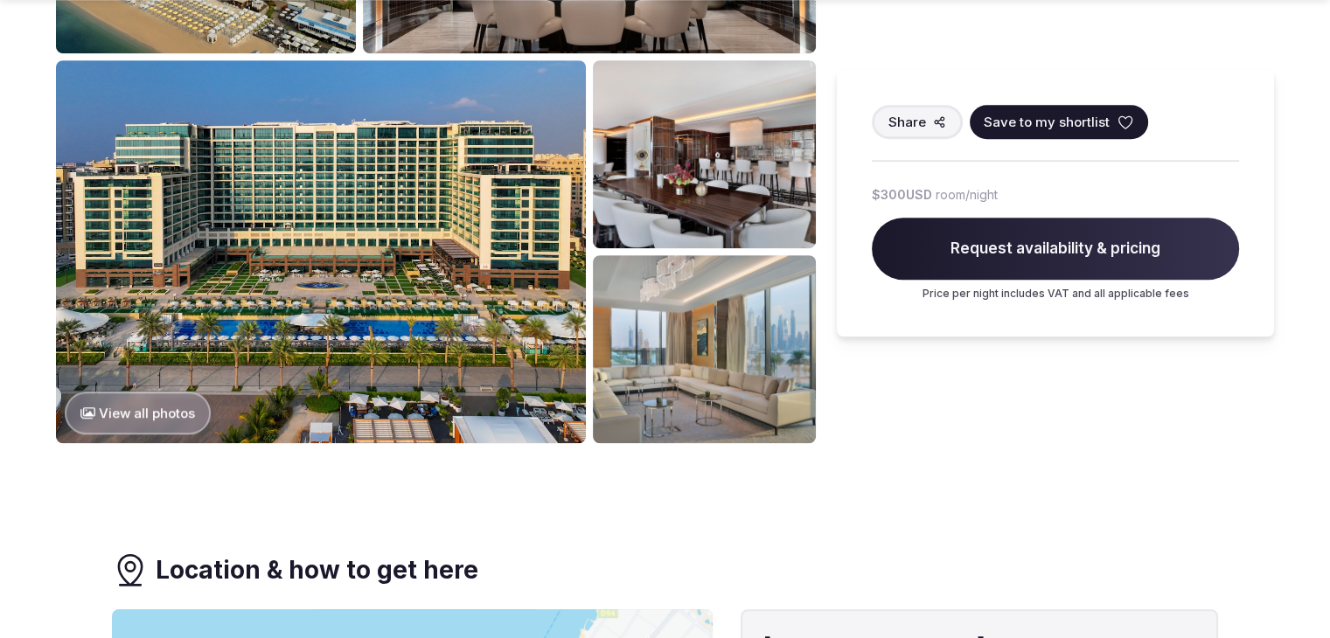
scroll to position [1311, 0]
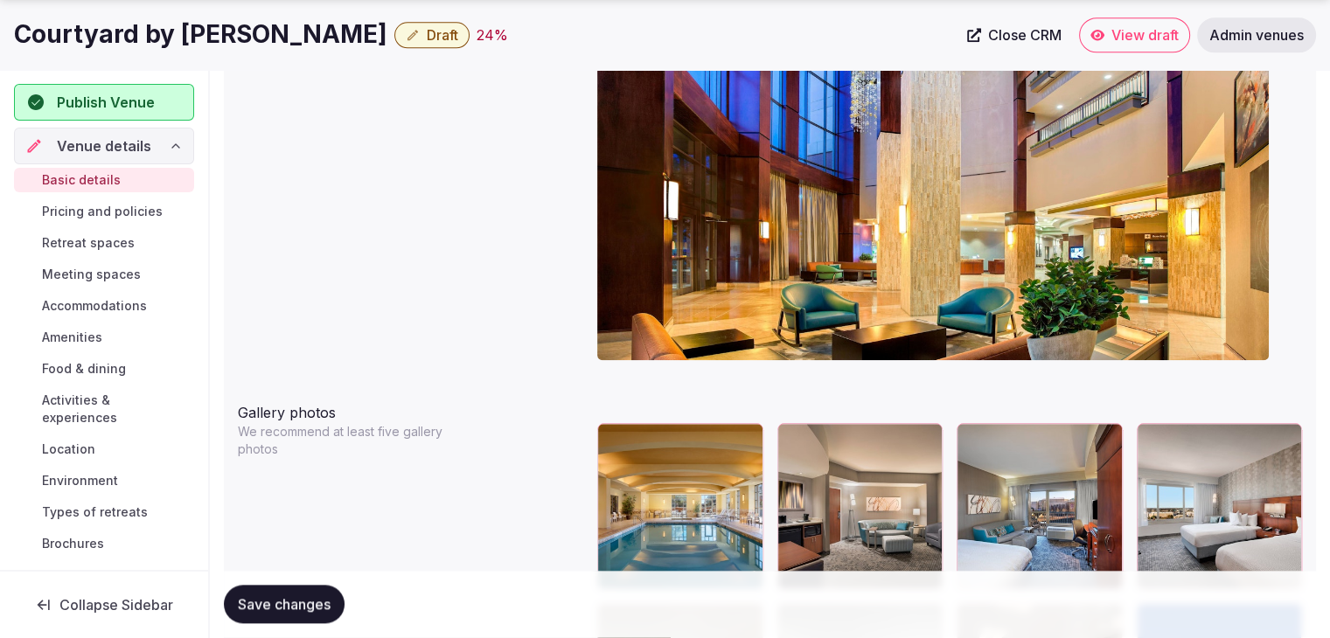
scroll to position [2098, 0]
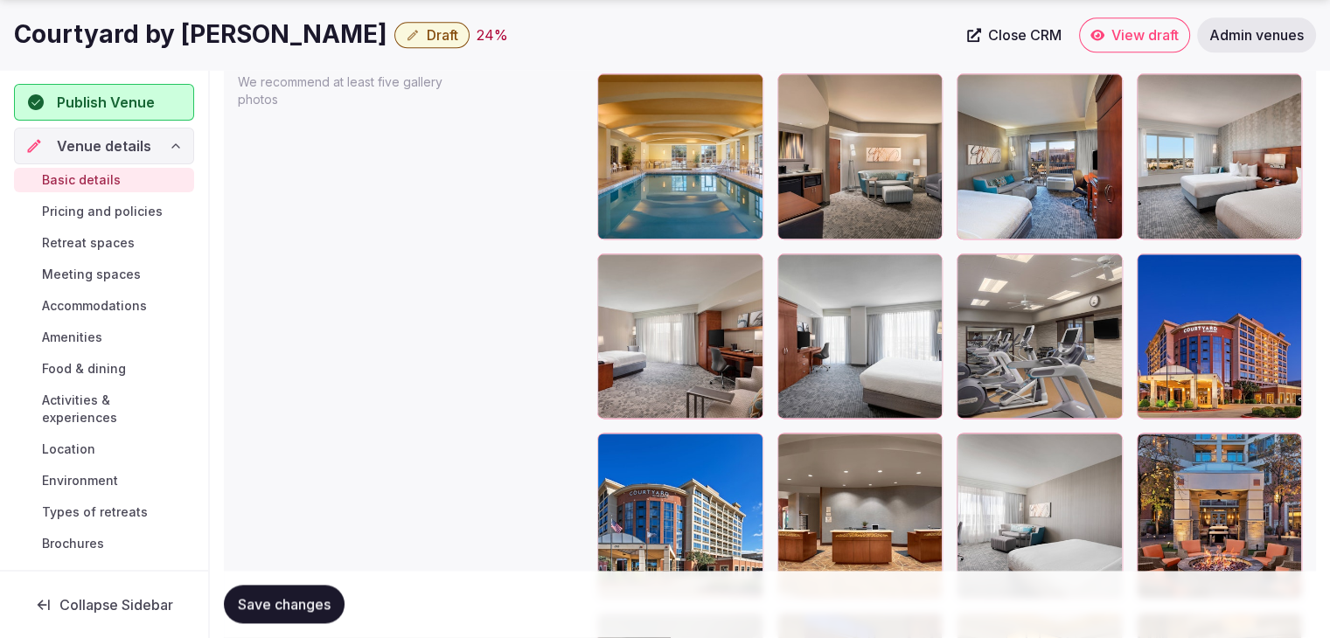
click at [1283, 270] on icon "button" at bounding box center [1284, 271] width 14 height 14
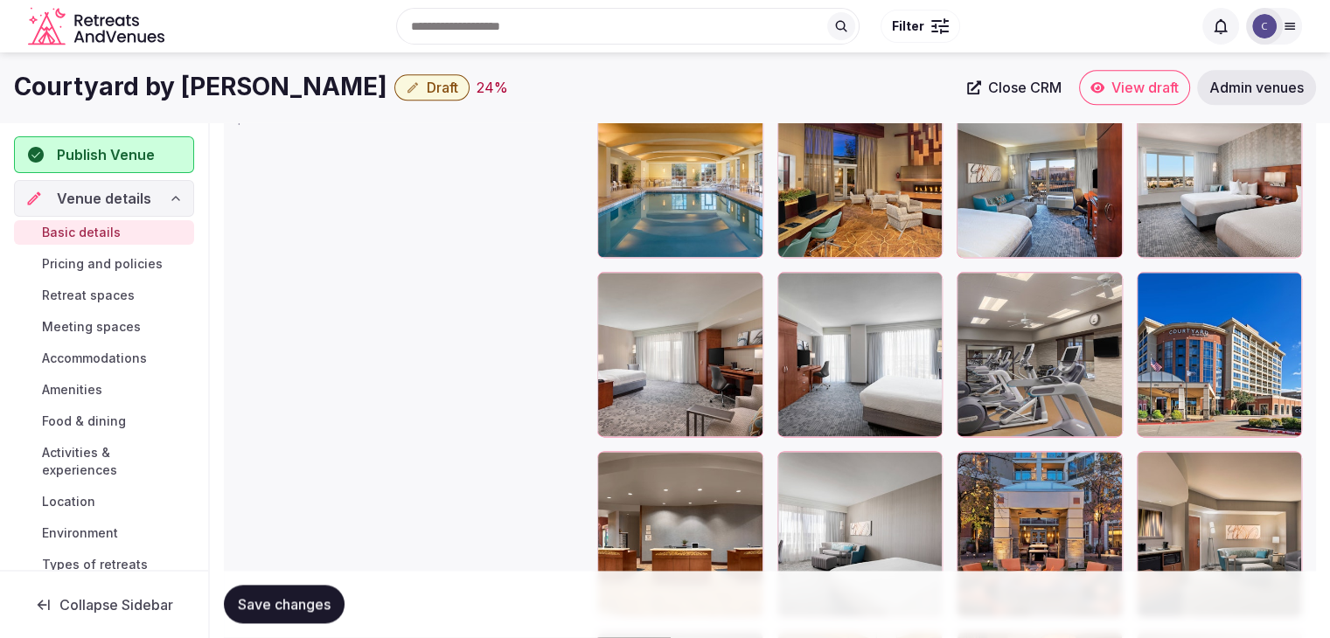
scroll to position [2011, 0]
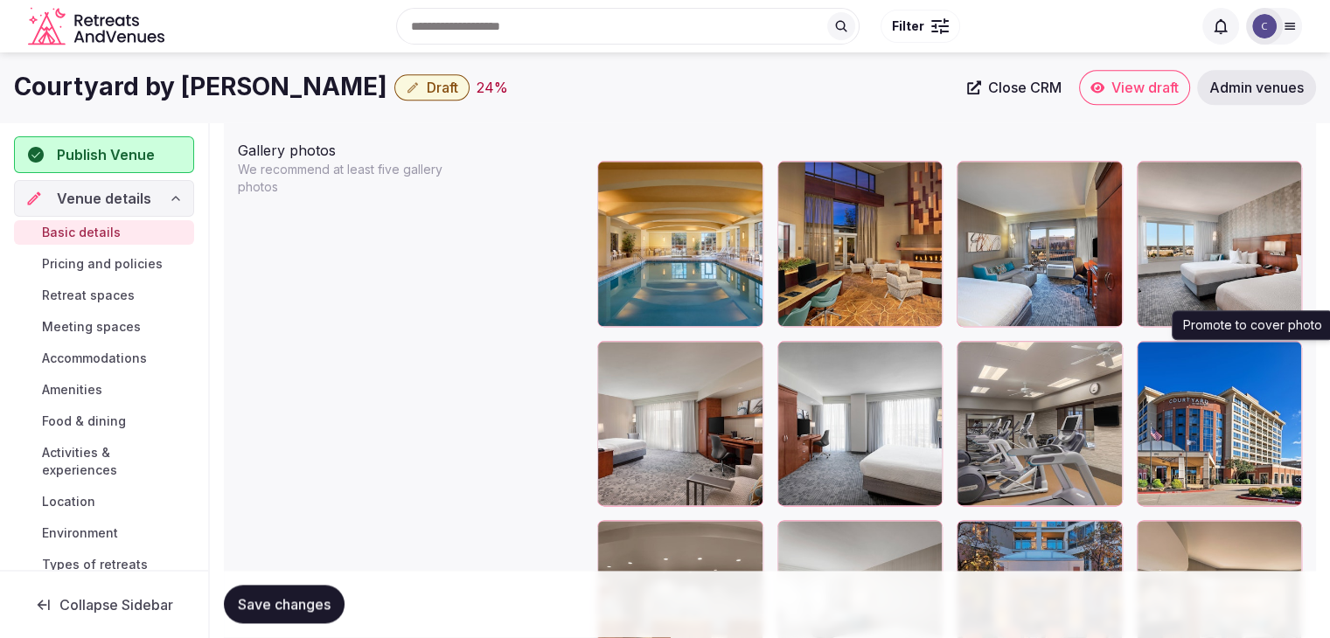
click at [1280, 351] on icon "button" at bounding box center [1284, 358] width 14 height 14
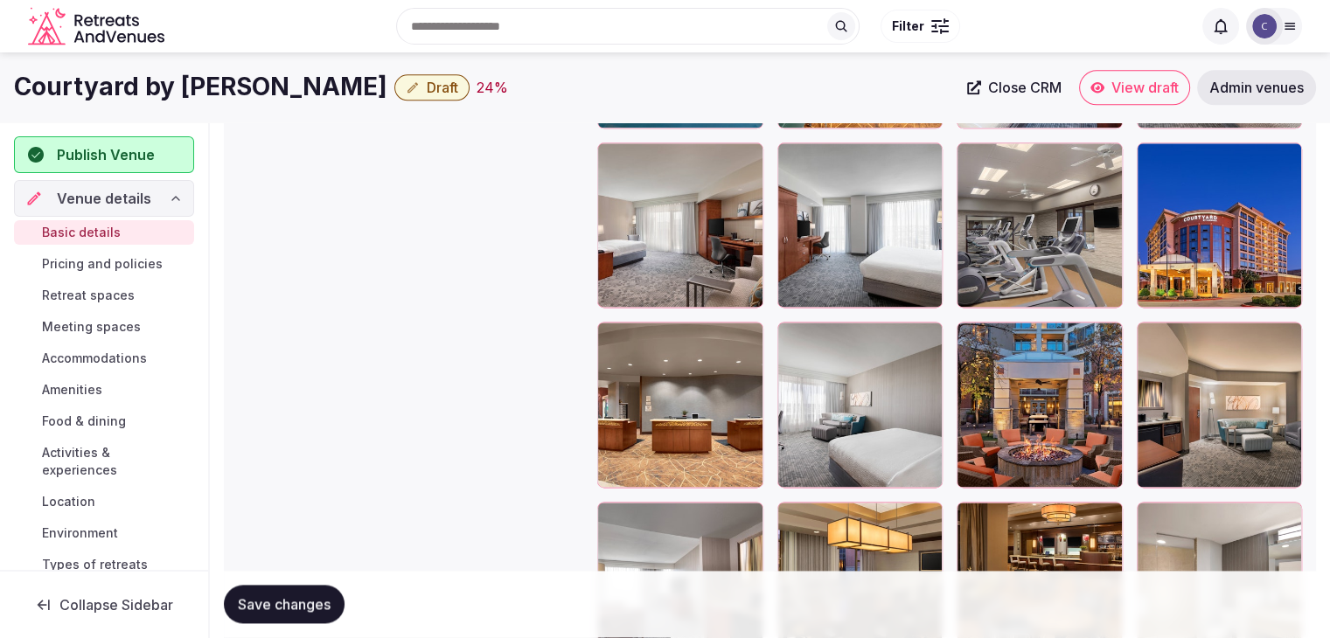
scroll to position [2115, 0]
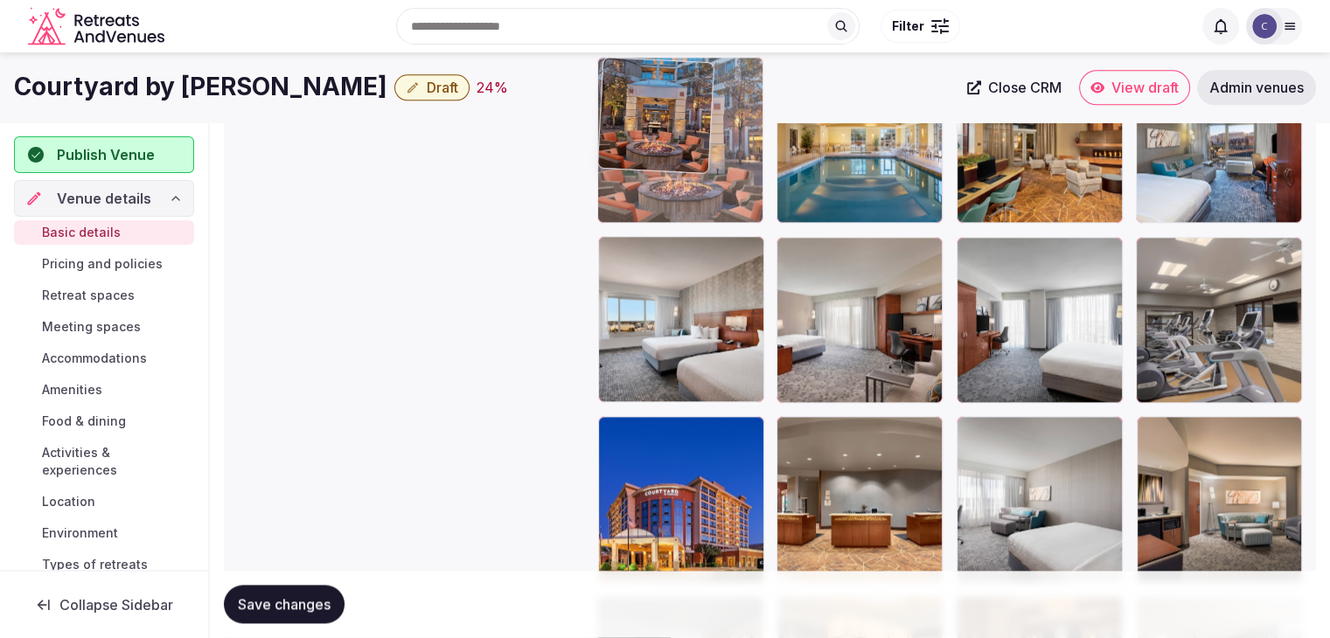
drag, startPoint x: 971, startPoint y: 423, endPoint x: 609, endPoint y: 146, distance: 455.8
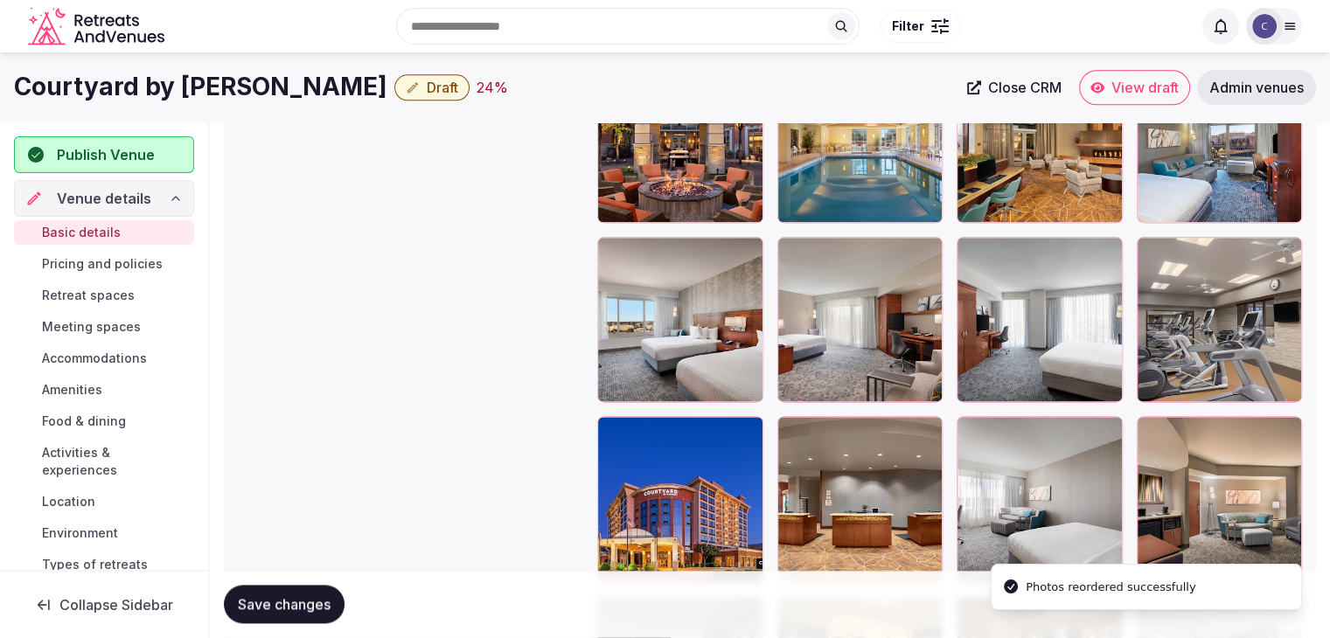
scroll to position [2027, 0]
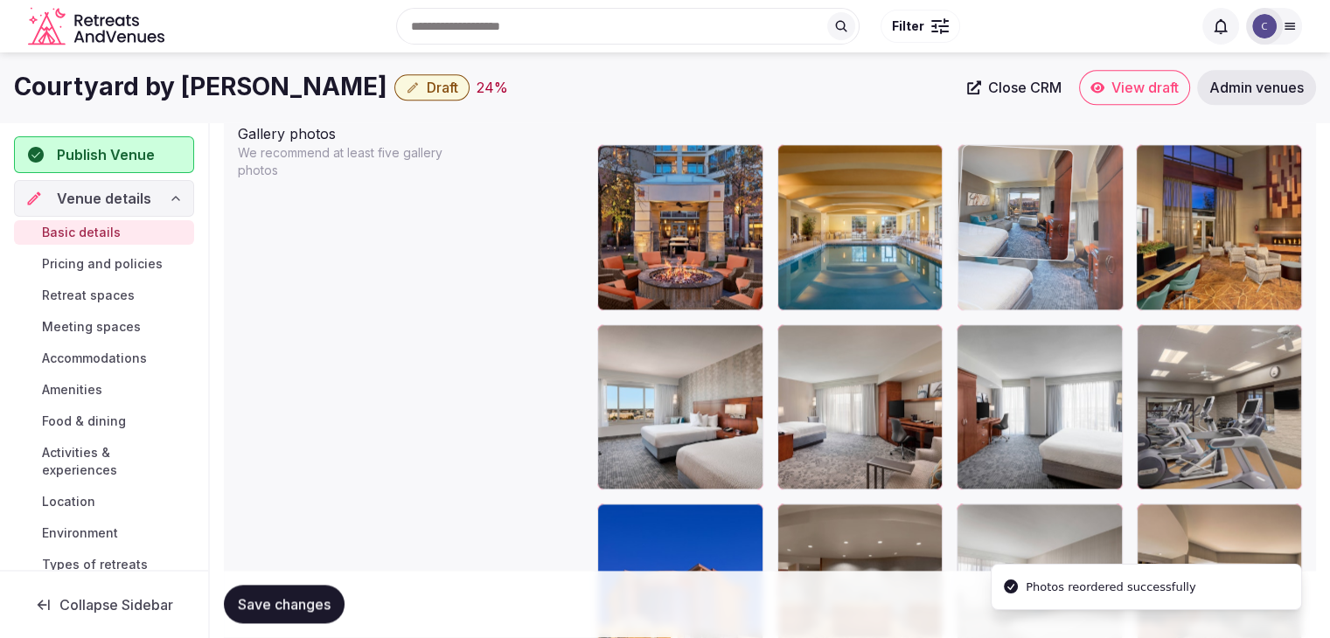
drag, startPoint x: 1145, startPoint y: 163, endPoint x: 1037, endPoint y: 174, distance: 109.0
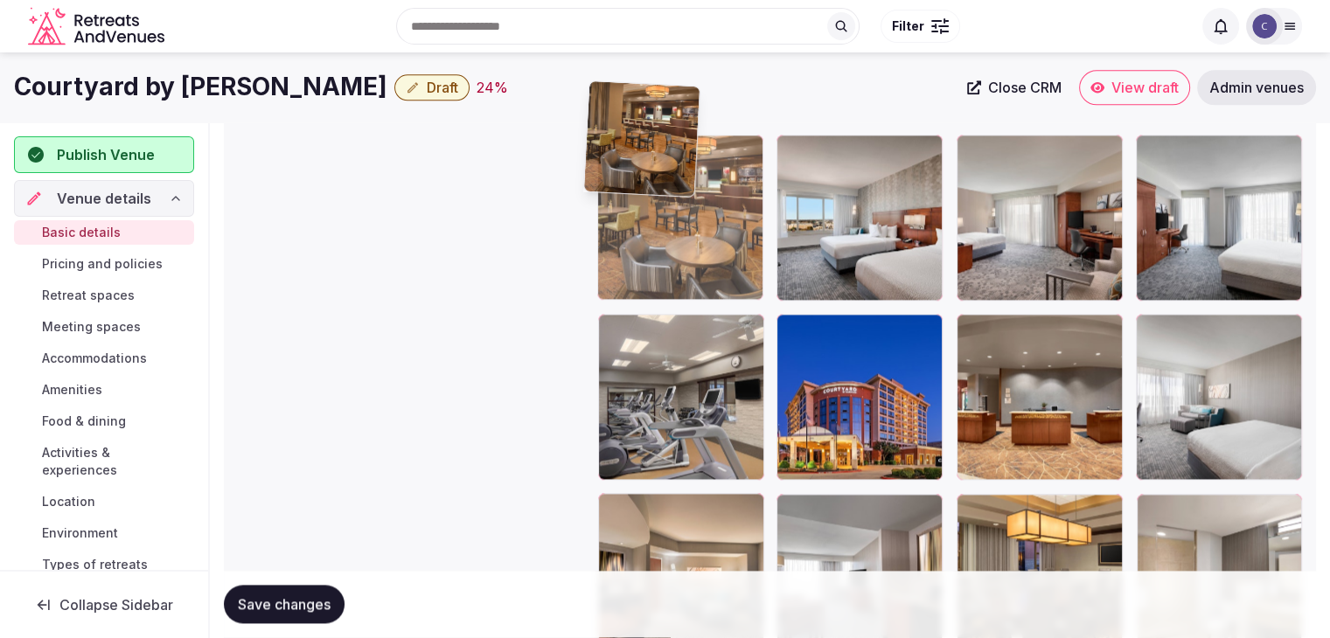
scroll to position [2178, 0]
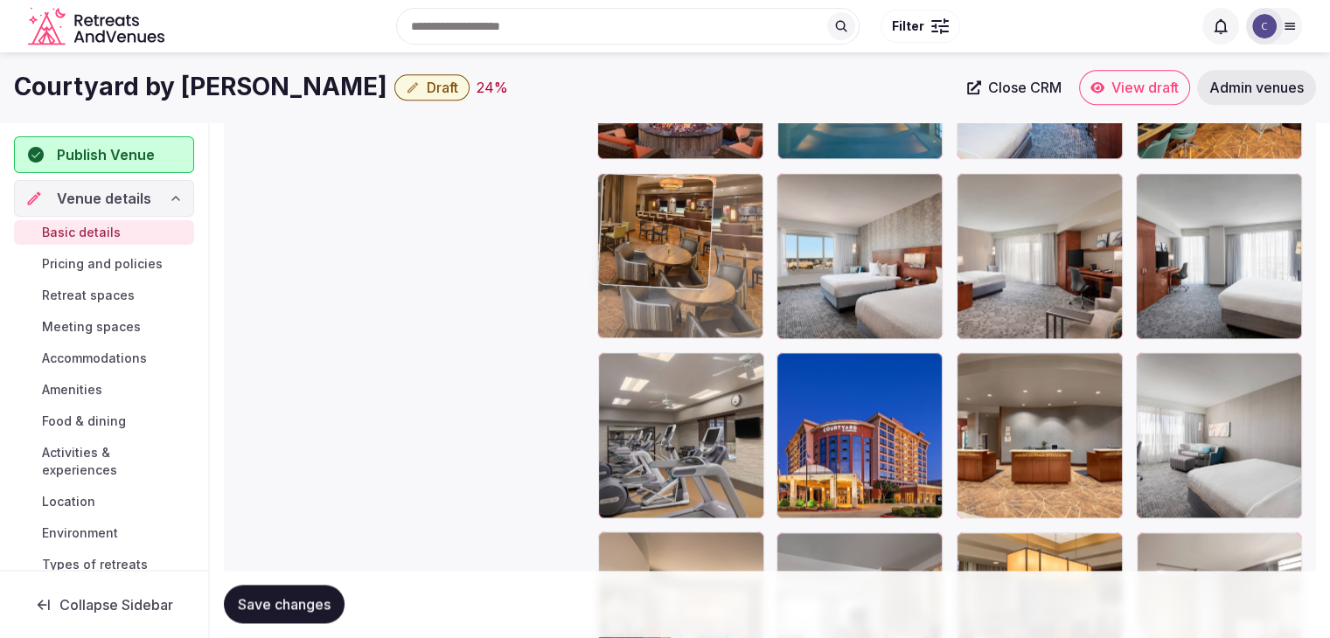
drag, startPoint x: 982, startPoint y: 347, endPoint x: 629, endPoint y: 159, distance: 399.3
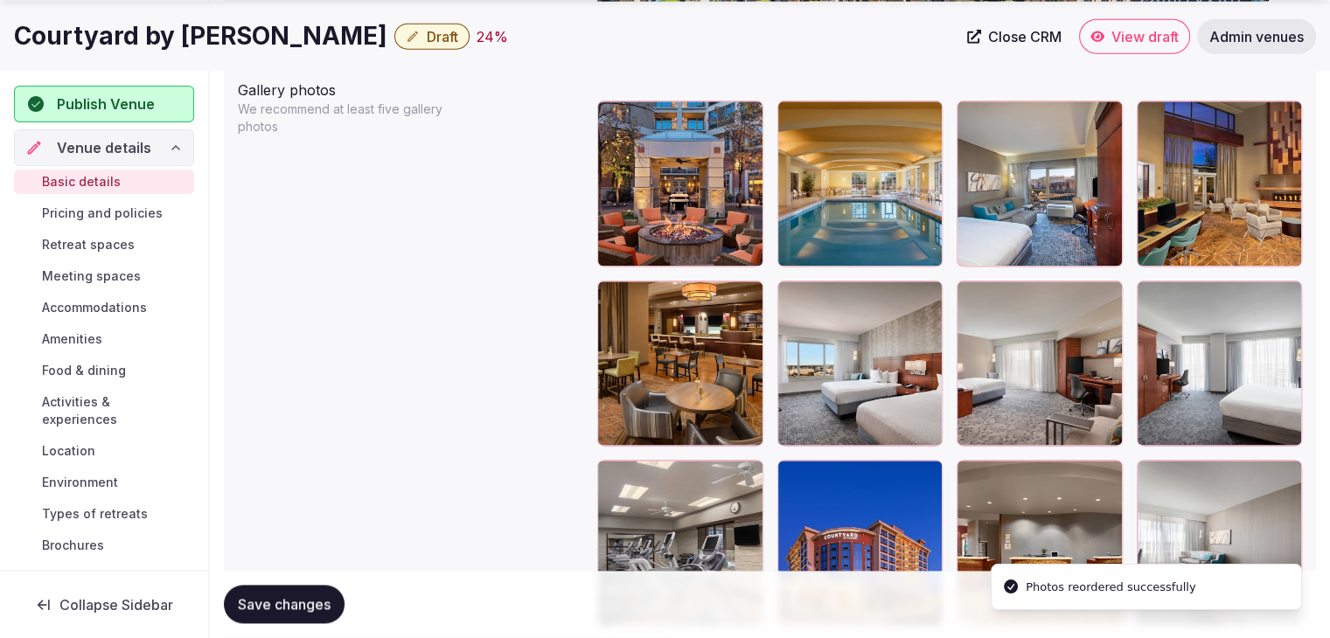
scroll to position [2091, 0]
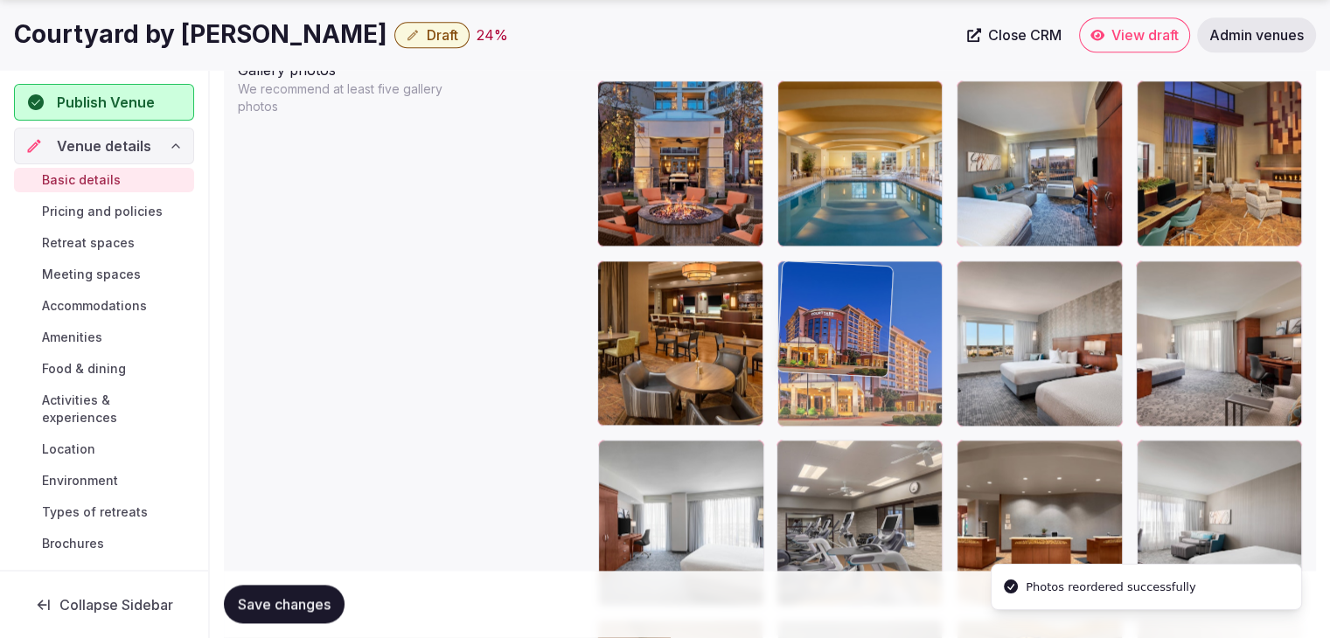
drag, startPoint x: 786, startPoint y: 450, endPoint x: 813, endPoint y: 354, distance: 99.9
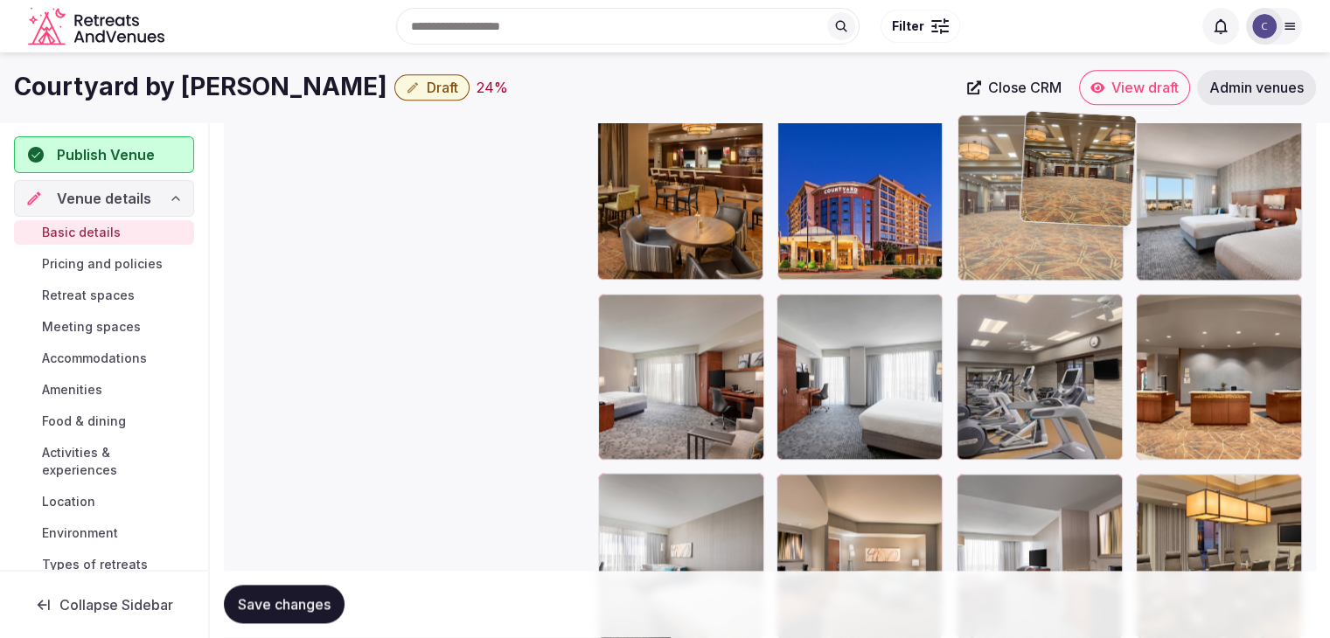
scroll to position [2233, 0]
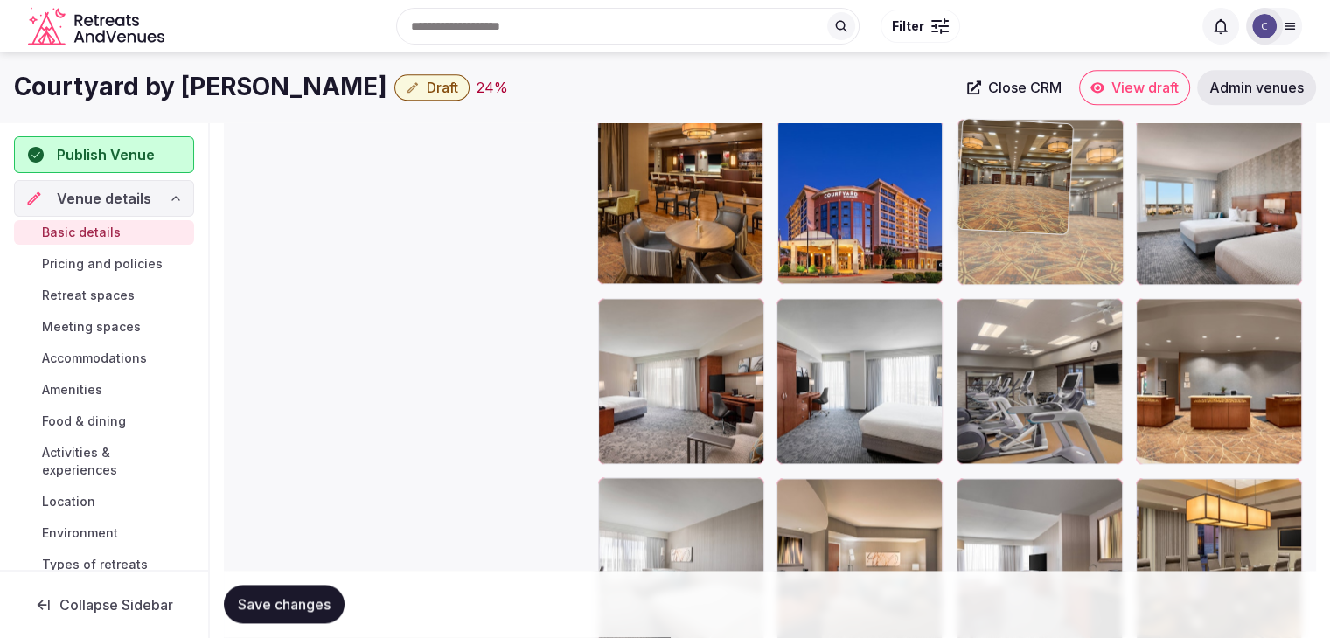
drag, startPoint x: 1150, startPoint y: 383, endPoint x: 1031, endPoint y: 157, distance: 254.9
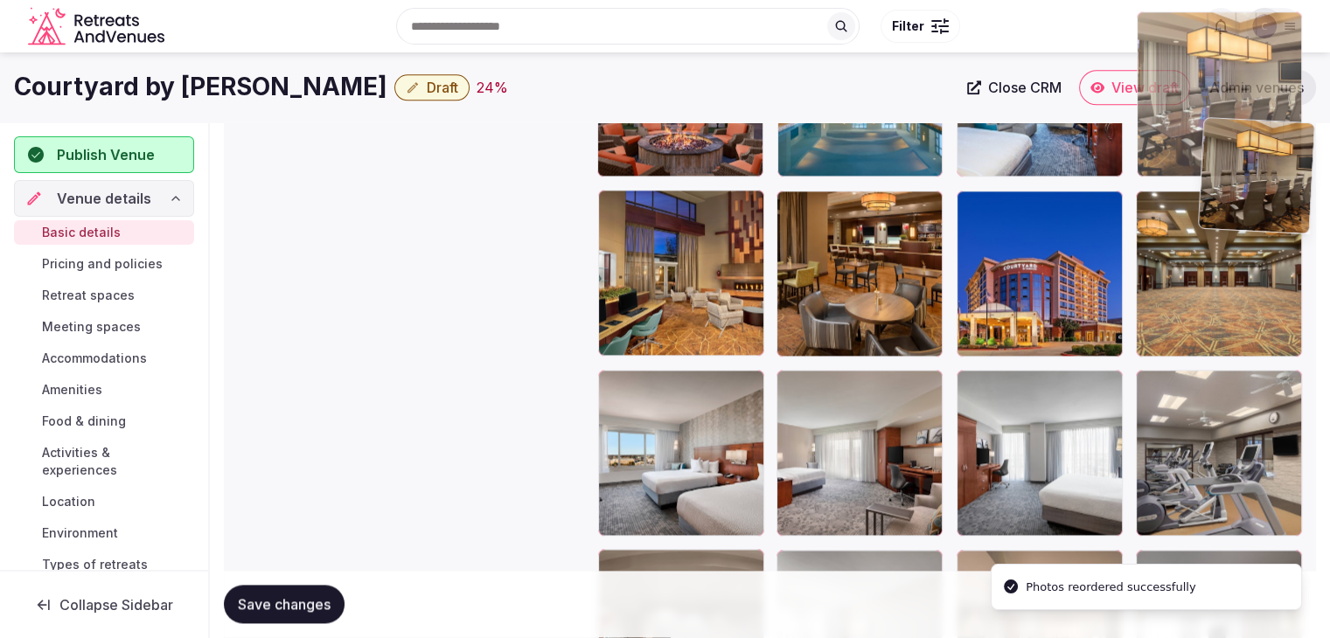
scroll to position [2157, 0]
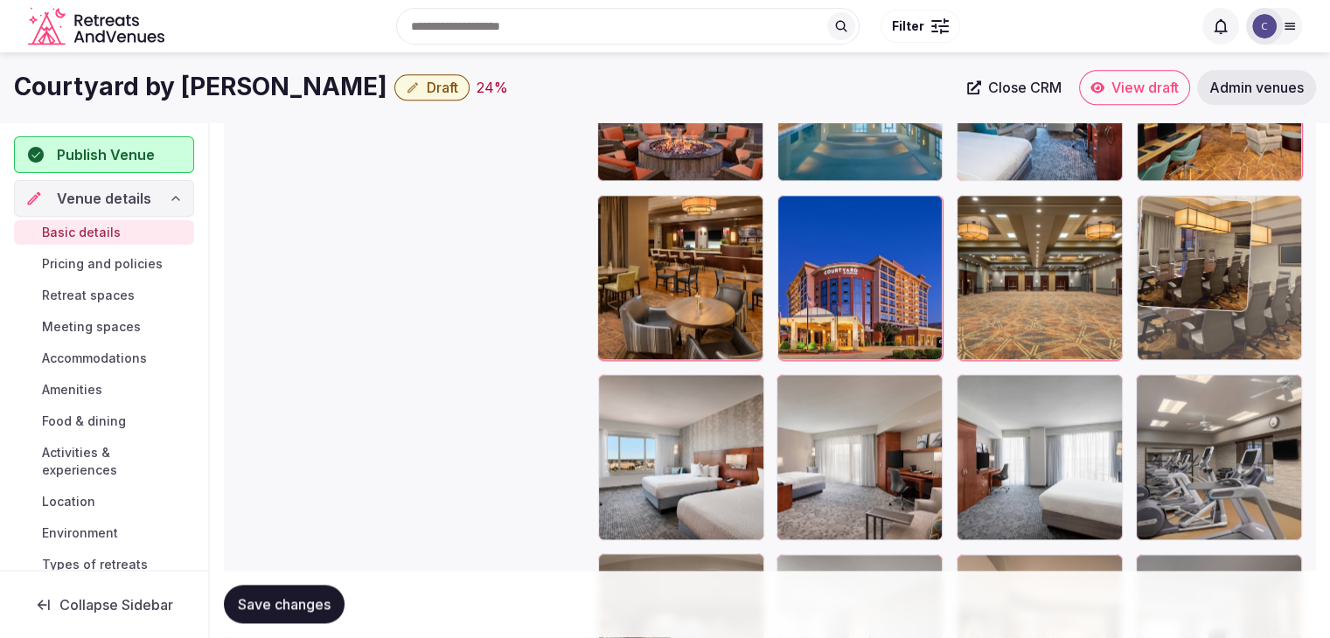
drag, startPoint x: 1147, startPoint y: 231, endPoint x: 1213, endPoint y: 212, distance: 68.9
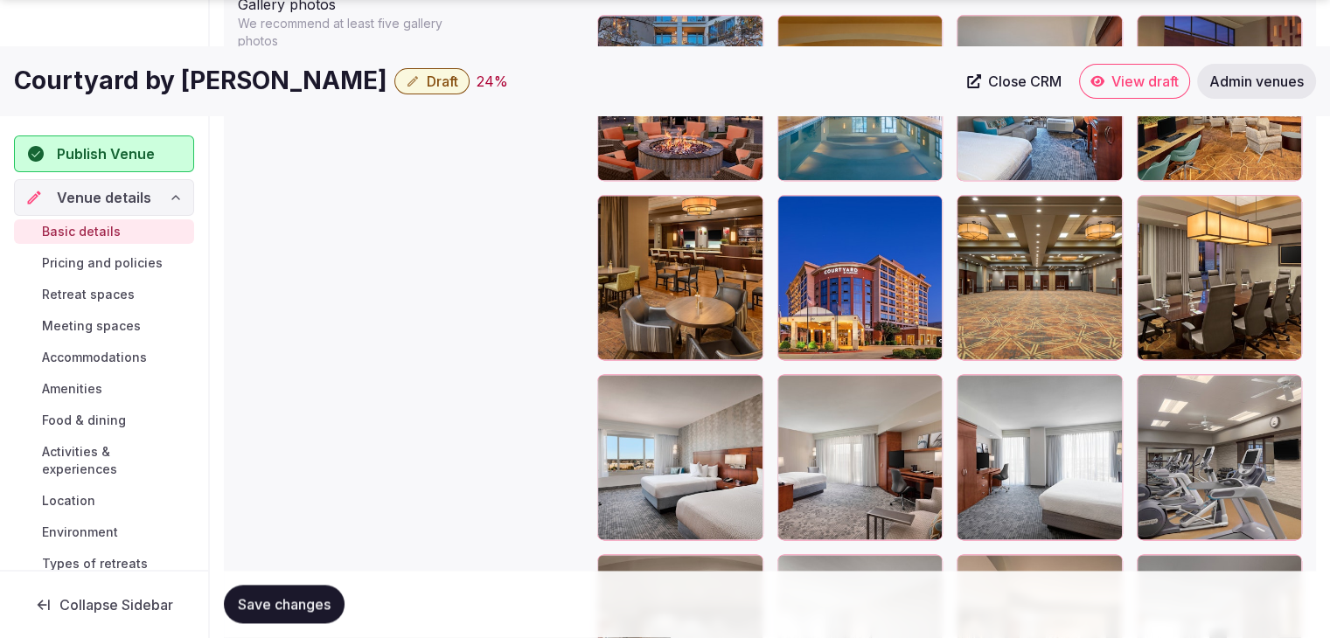
scroll to position [2419, 0]
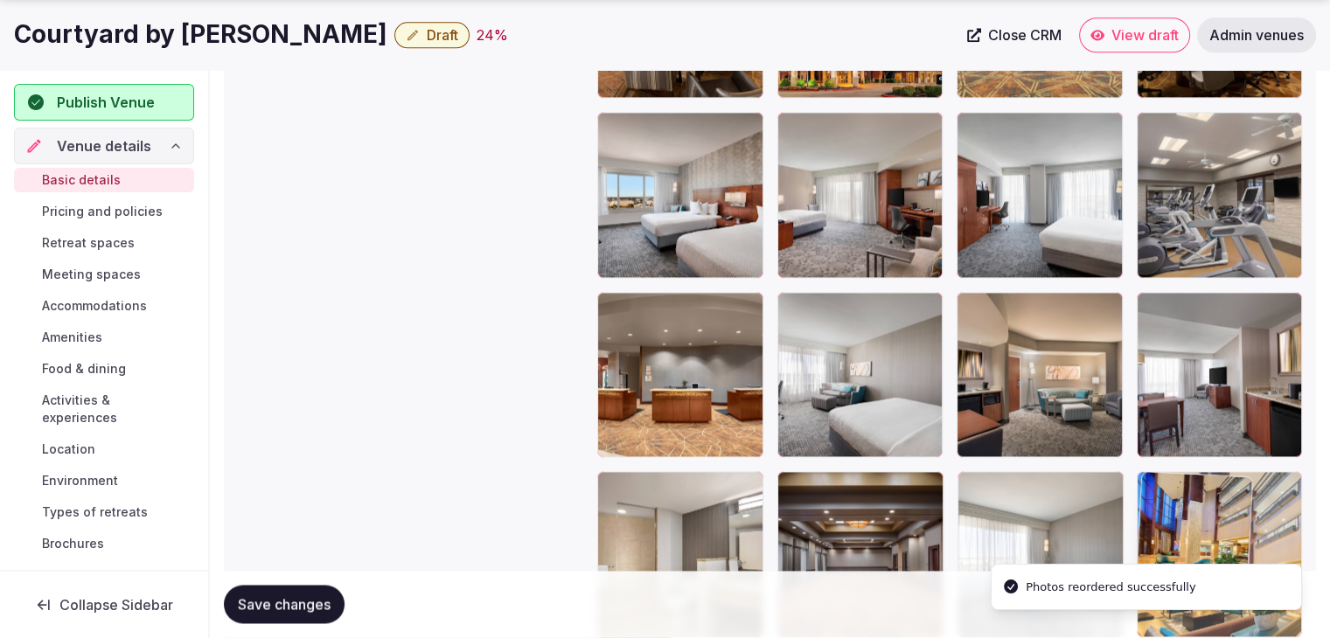
drag, startPoint x: 788, startPoint y: 477, endPoint x: 1277, endPoint y: 481, distance: 488.7
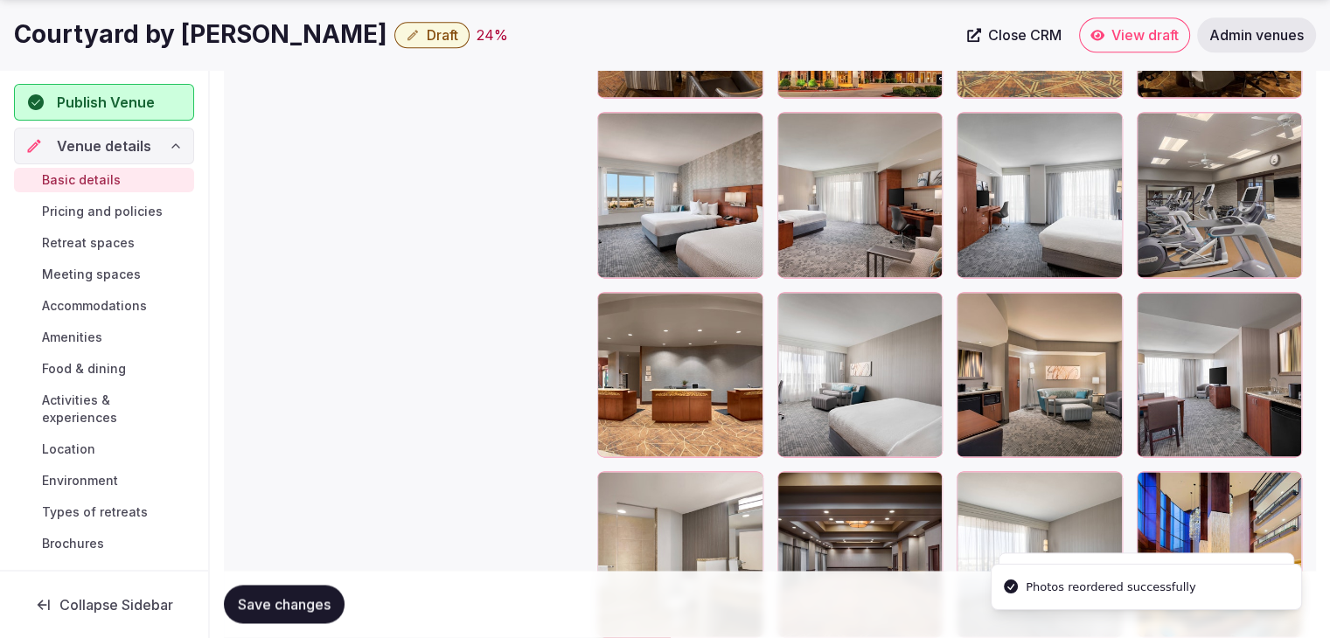
click at [307, 617] on button "Save changes" at bounding box center [284, 605] width 121 height 38
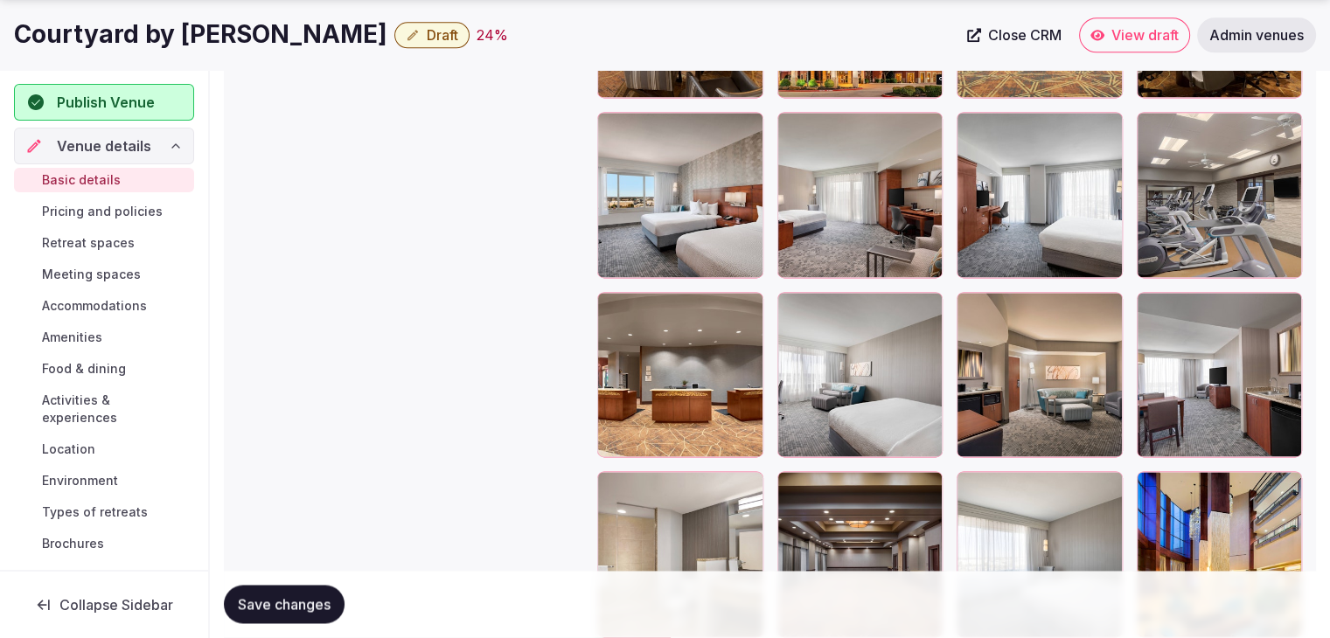
click at [381, 36] on h1 "Courtyard by Marriott Dallas Allen" at bounding box center [200, 34] width 373 height 34
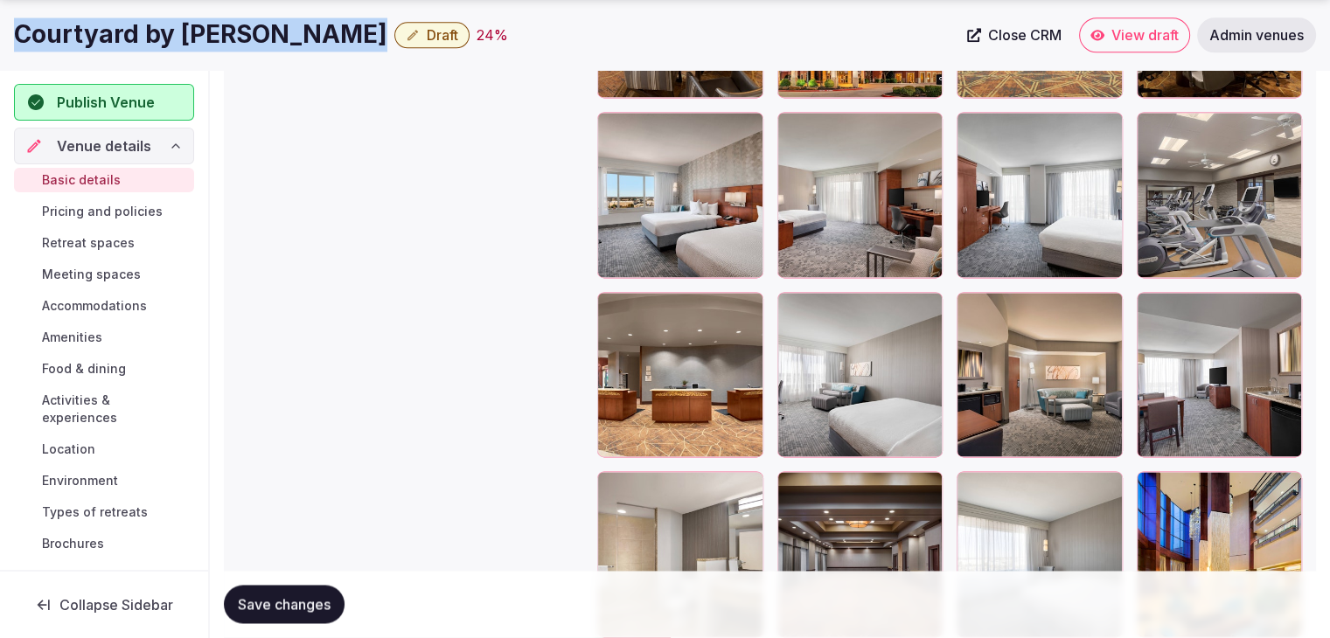
click at [381, 36] on h1 "Courtyard by Marriott Dallas Allen" at bounding box center [200, 34] width 373 height 34
copy div "Courtyard by Marriott Dallas Allen"
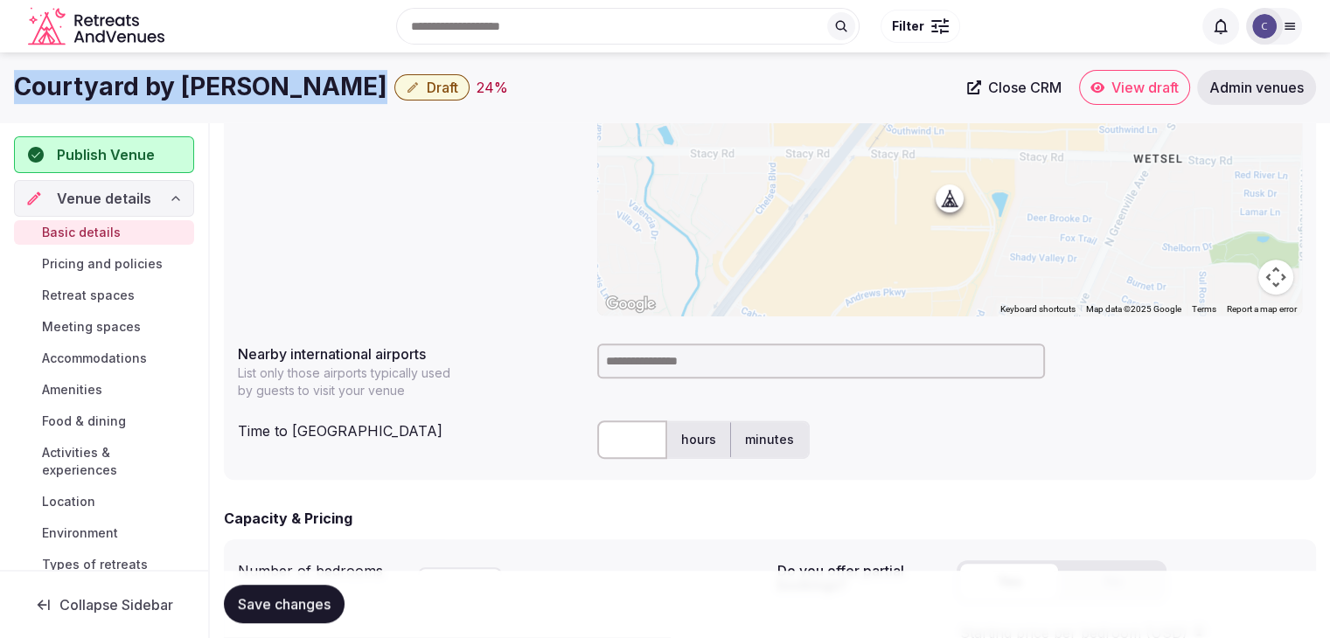
scroll to position [670, 0]
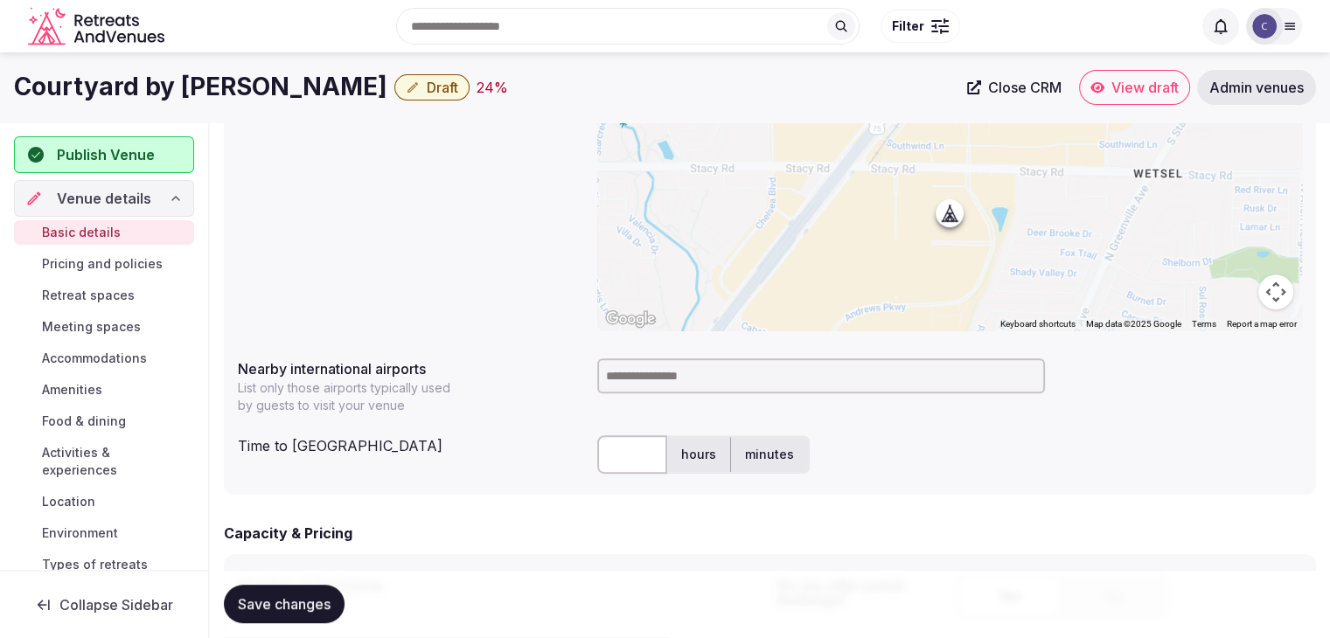
click at [690, 384] on input at bounding box center [821, 375] width 448 height 35
type input "***"
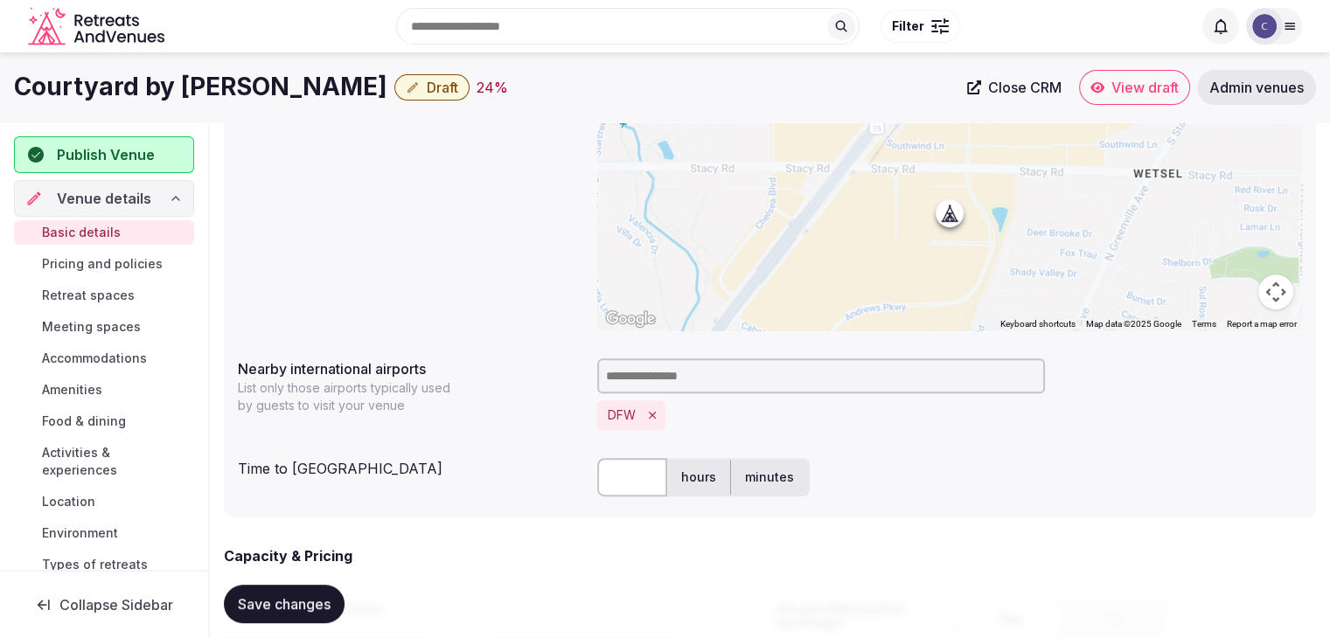
click at [625, 476] on input "text" at bounding box center [632, 477] width 70 height 38
type input "**"
click at [462, 501] on div "Time to international airport ** hours minutes" at bounding box center [770, 477] width 1064 height 52
click at [286, 616] on button "Save changes" at bounding box center [284, 605] width 121 height 38
click at [458, 93] on span "Draft" at bounding box center [442, 87] width 31 height 17
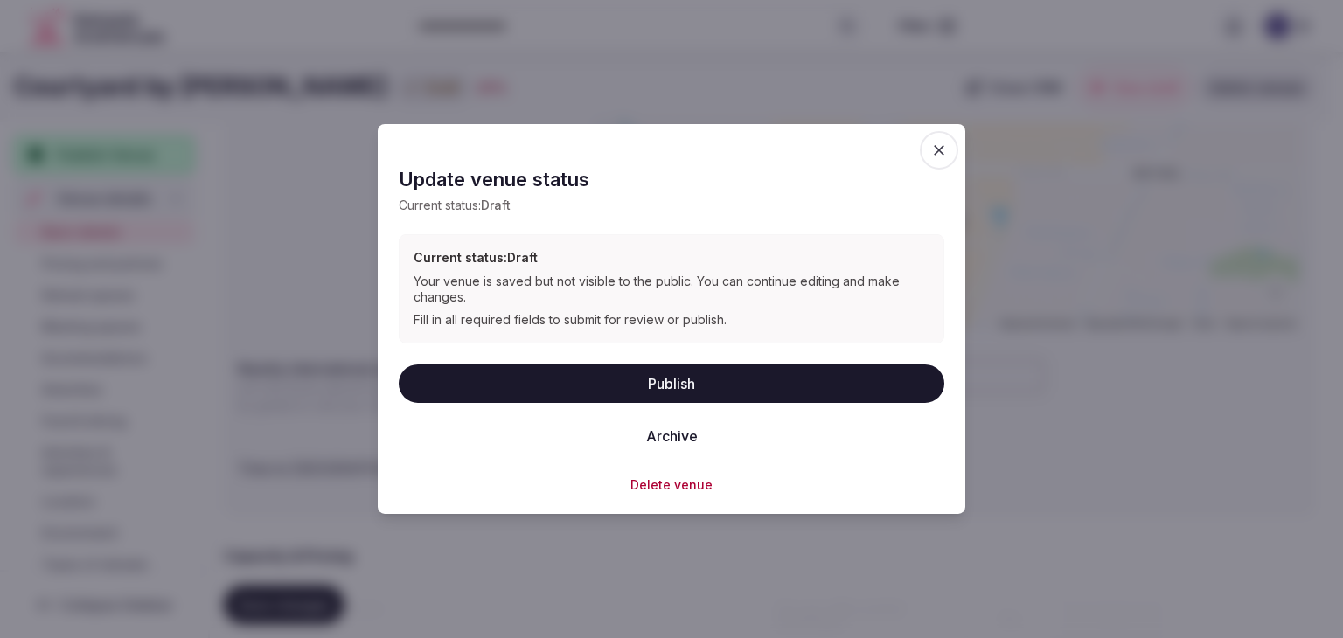
click at [616, 362] on div "Update venue status Current status: Draft Current status: Draft Your venue is s…" at bounding box center [671, 319] width 545 height 348
click at [623, 378] on button "Publish" at bounding box center [671, 383] width 545 height 38
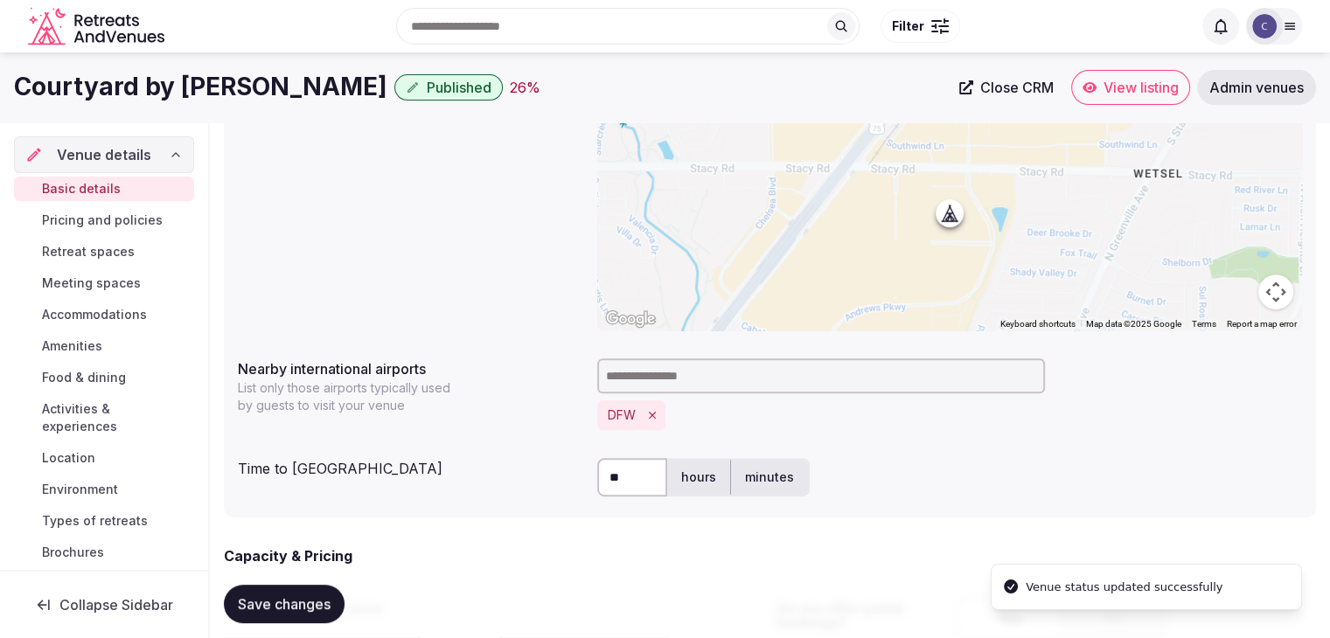
click at [319, 89] on h1 "Courtyard by Marriott Dallas Allen" at bounding box center [200, 87] width 373 height 34
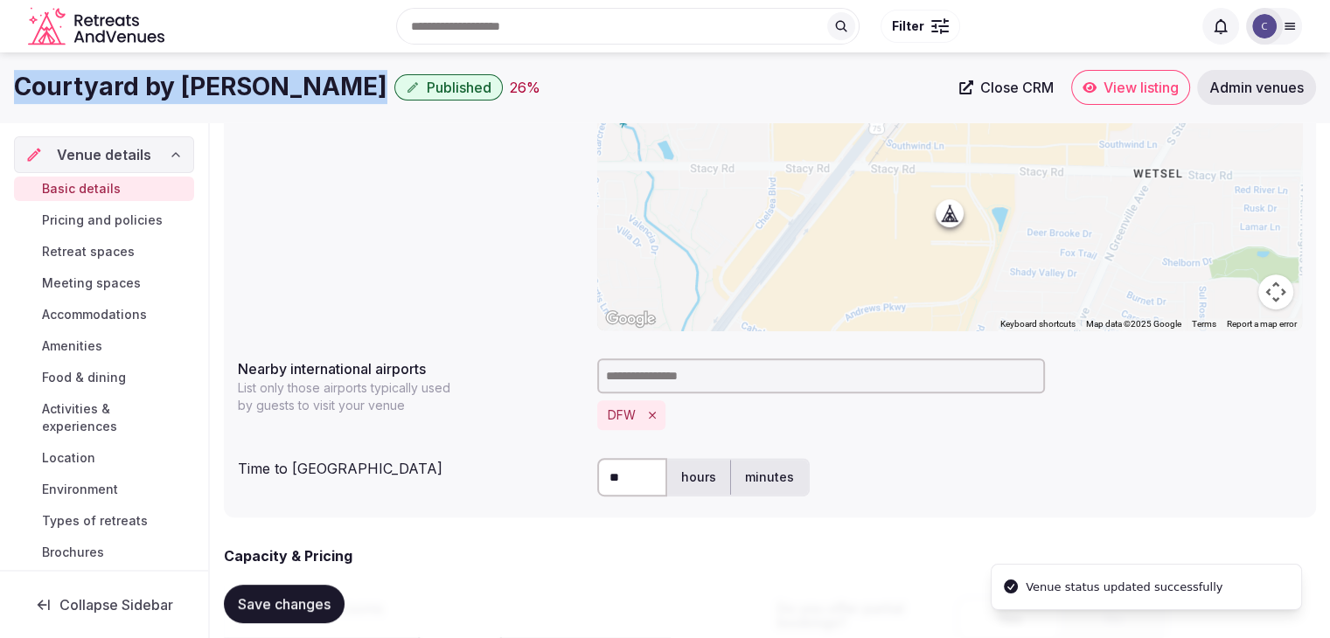
click at [319, 89] on h1 "Courtyard by Marriott Dallas Allen" at bounding box center [200, 87] width 373 height 34
copy div "Courtyard by Marriott Dallas Allen"
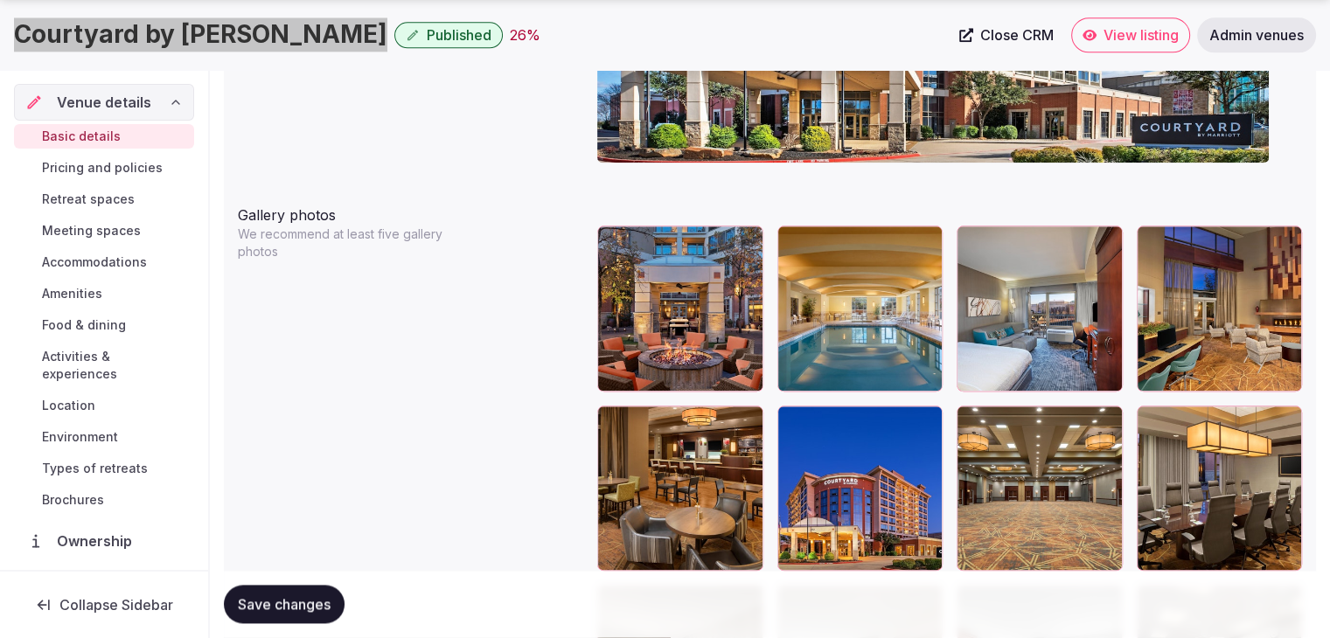
scroll to position [2098, 0]
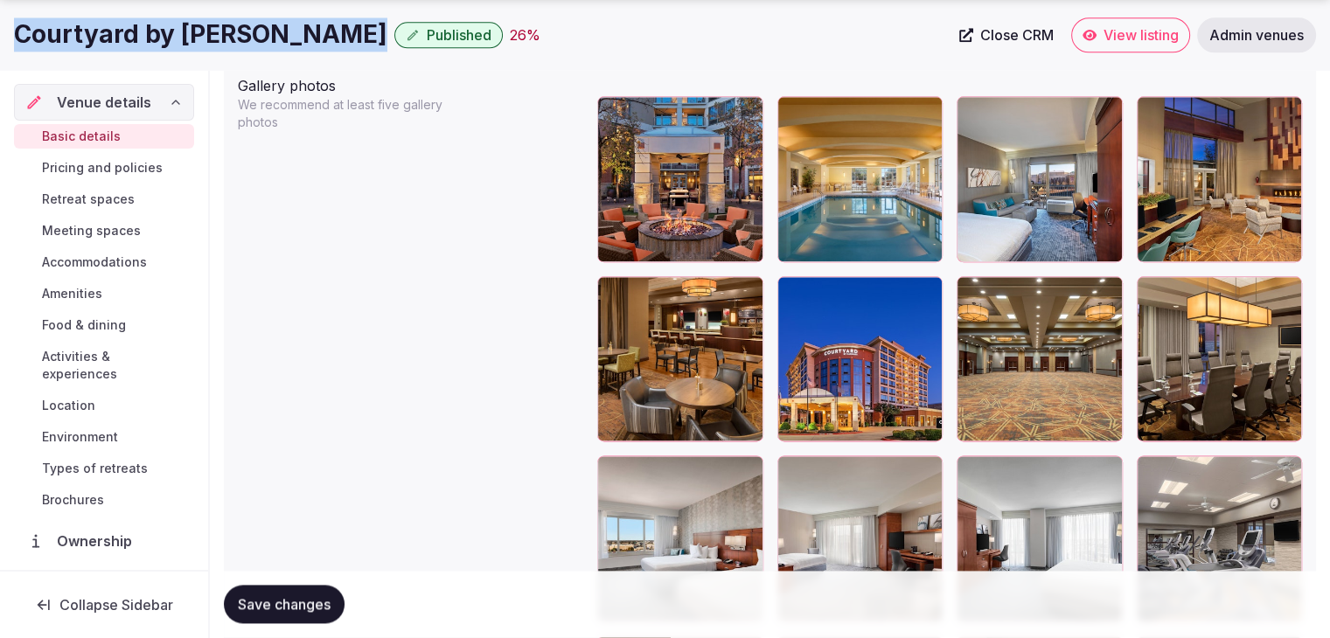
click at [276, 602] on span "Save changes" at bounding box center [284, 604] width 93 height 17
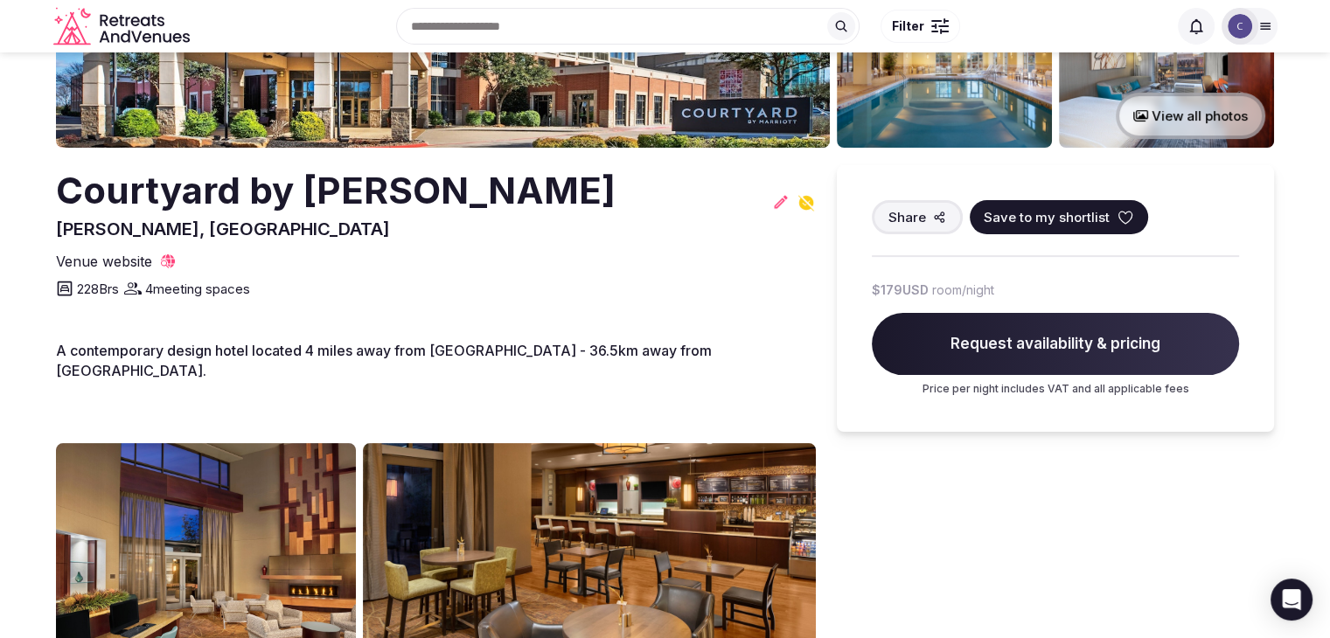
scroll to position [350, 0]
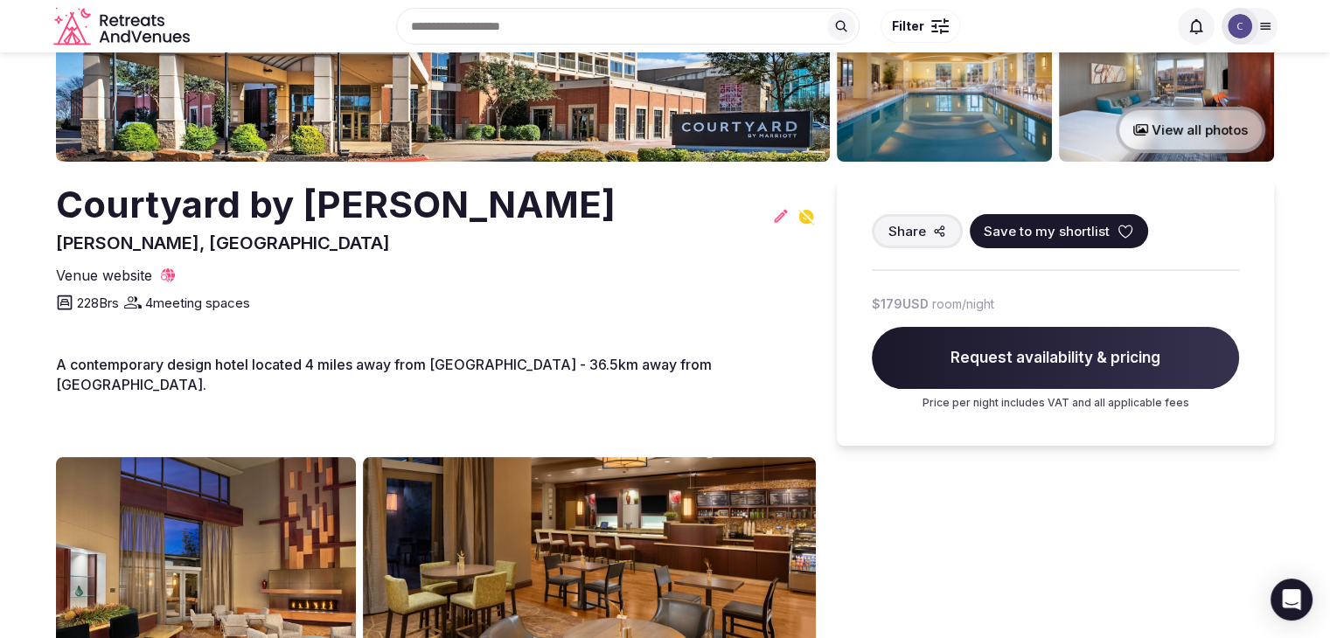
click at [546, 207] on h2 "Courtyard by [PERSON_NAME]" at bounding box center [335, 205] width 559 height 52
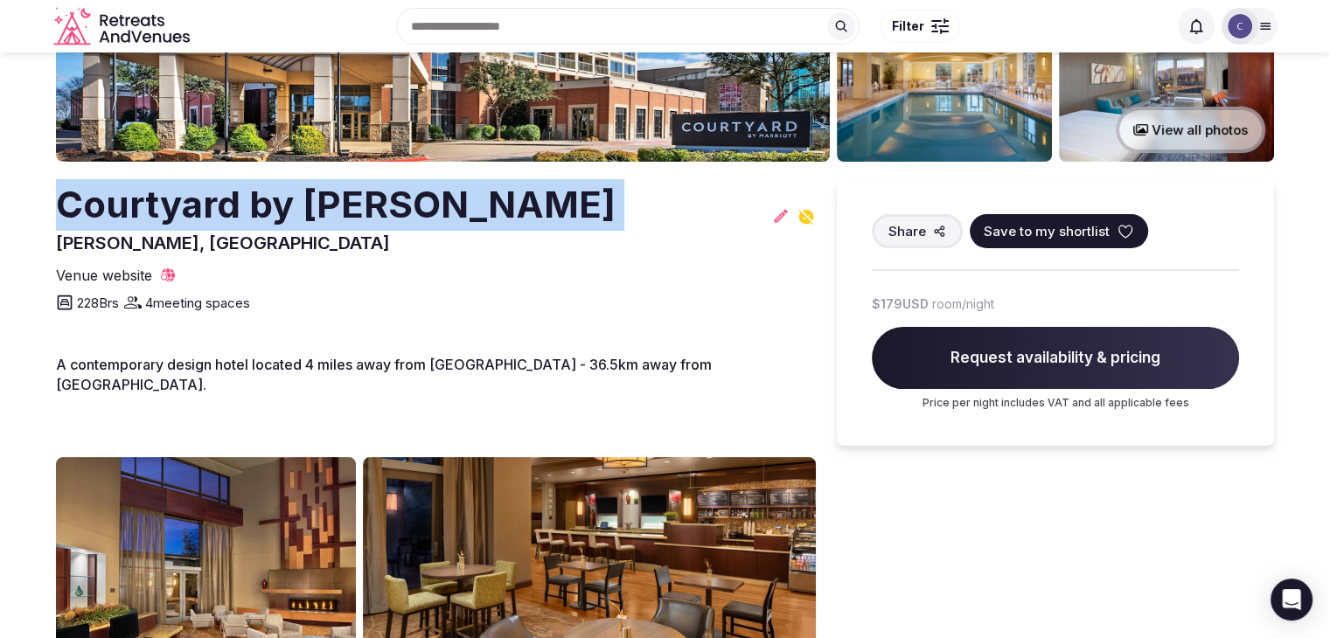
click at [546, 207] on h2 "Courtyard by [PERSON_NAME]" at bounding box center [335, 205] width 559 height 52
copy h2 "Courtyard by [PERSON_NAME]"
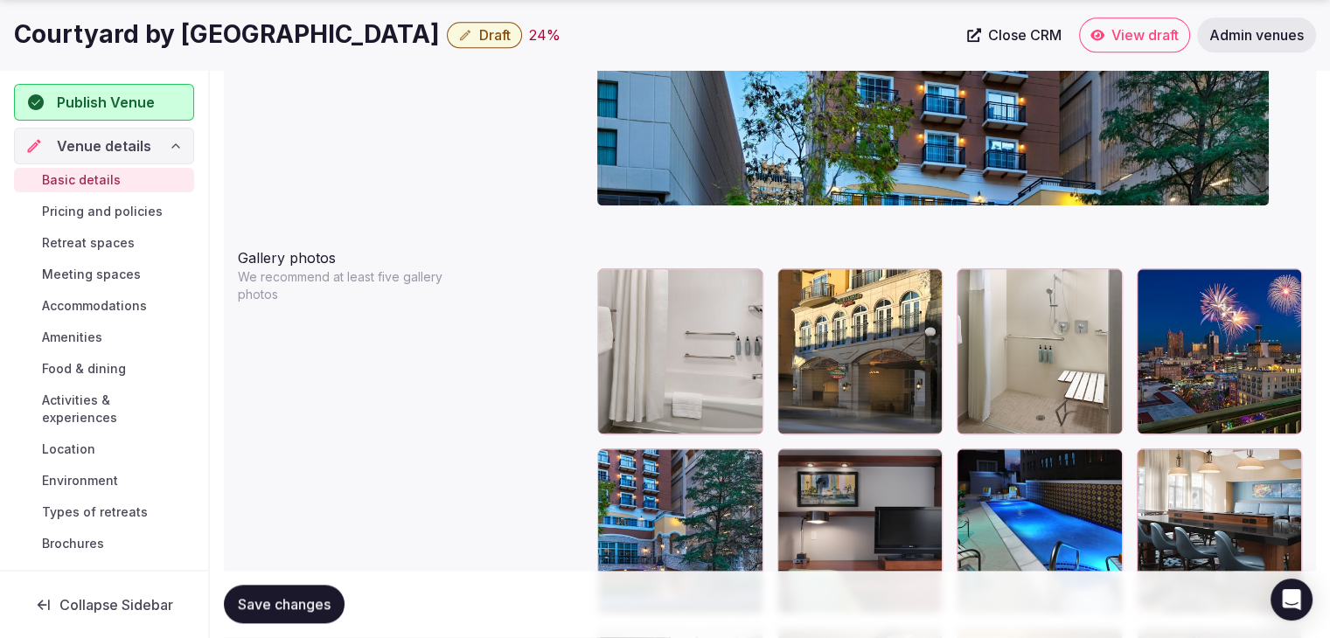
scroll to position [2011, 0]
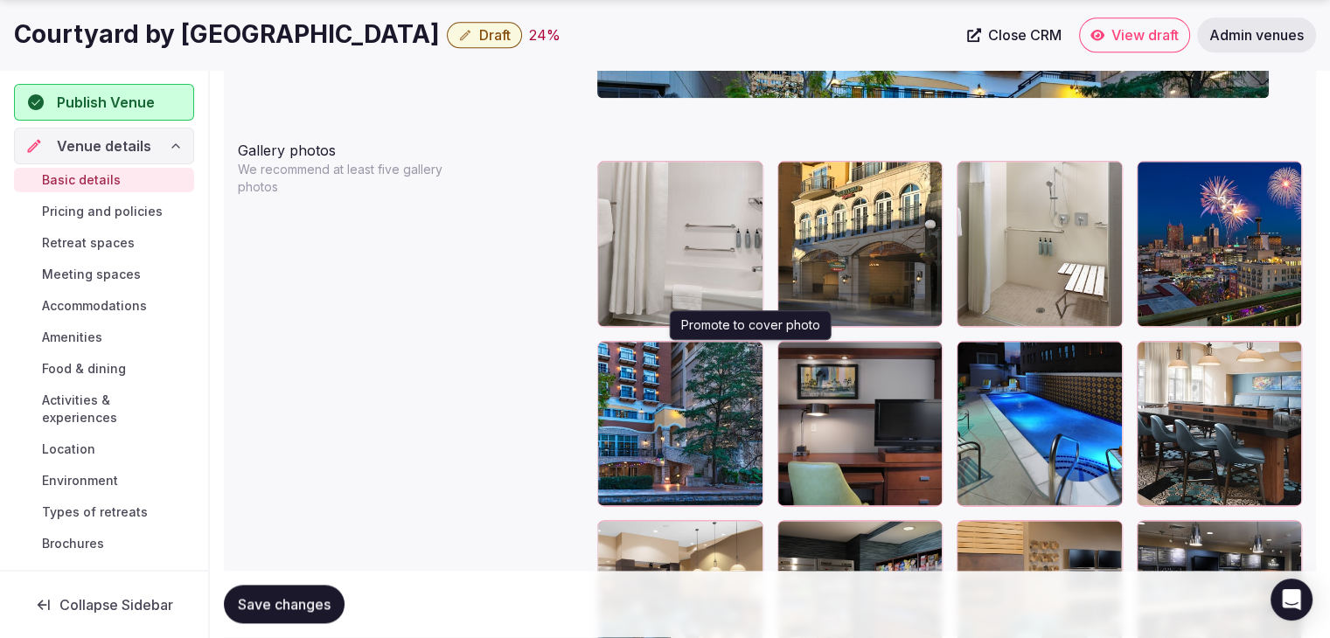
click at [745, 360] on icon "button" at bounding box center [746, 358] width 14 height 14
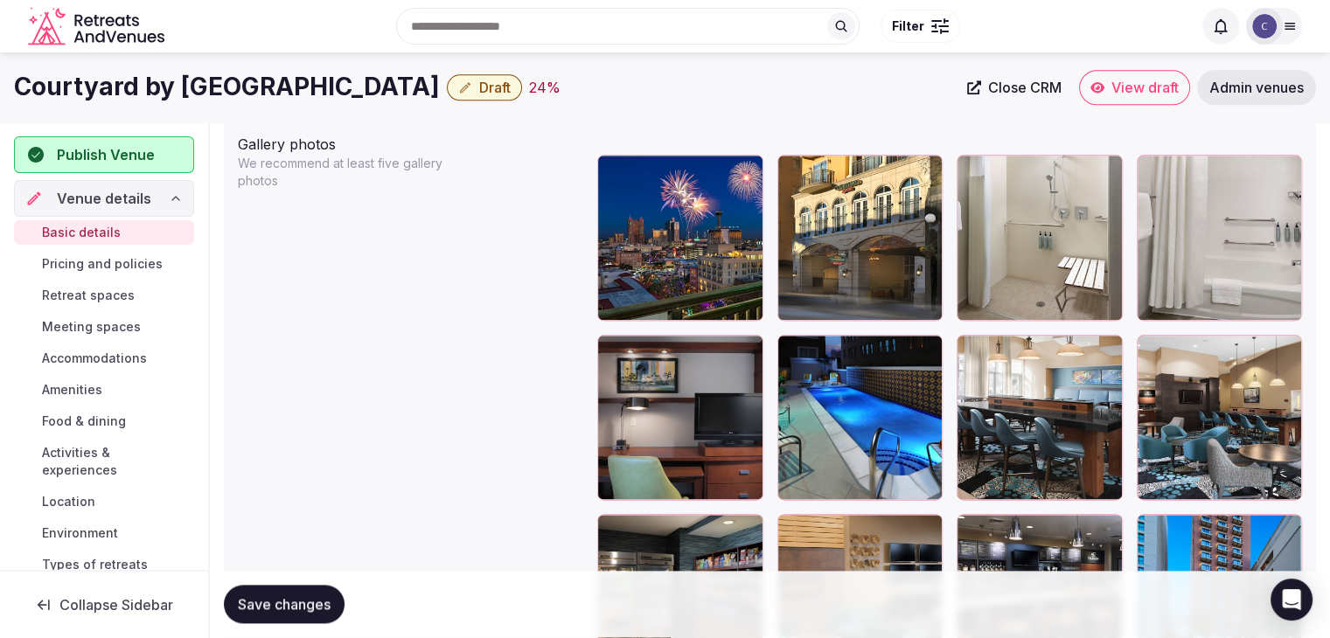
scroll to position [1923, 0]
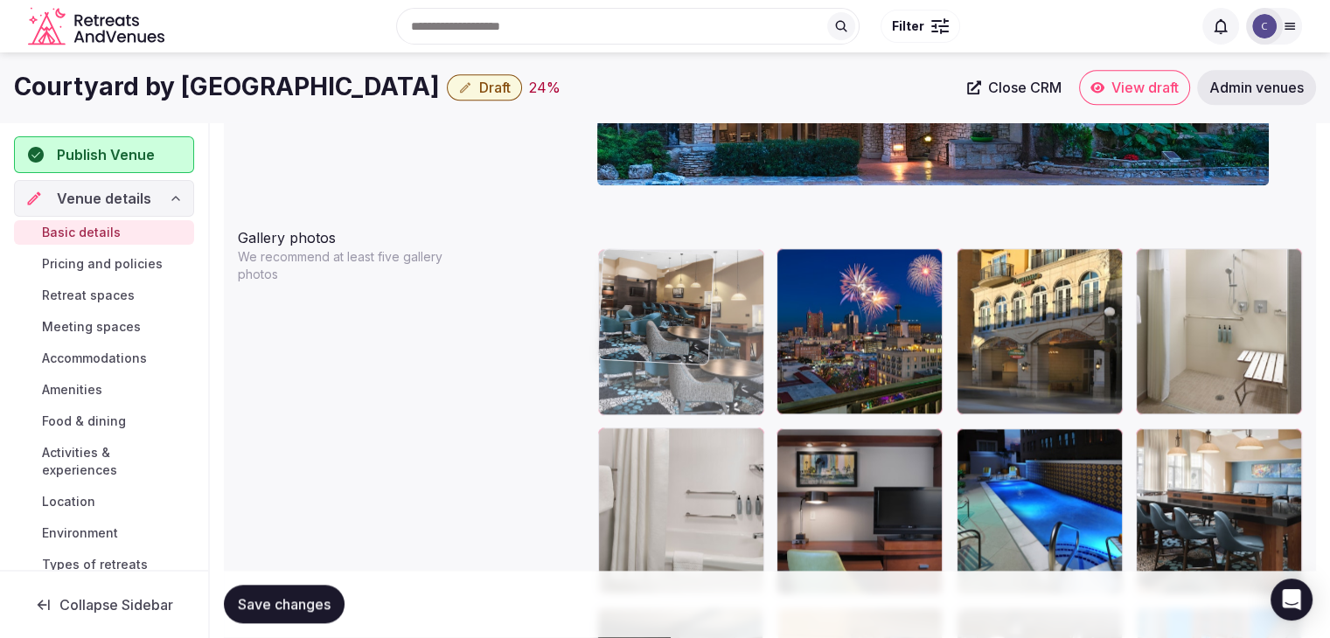
drag, startPoint x: 1163, startPoint y: 444, endPoint x: 659, endPoint y: 302, distance: 523.3
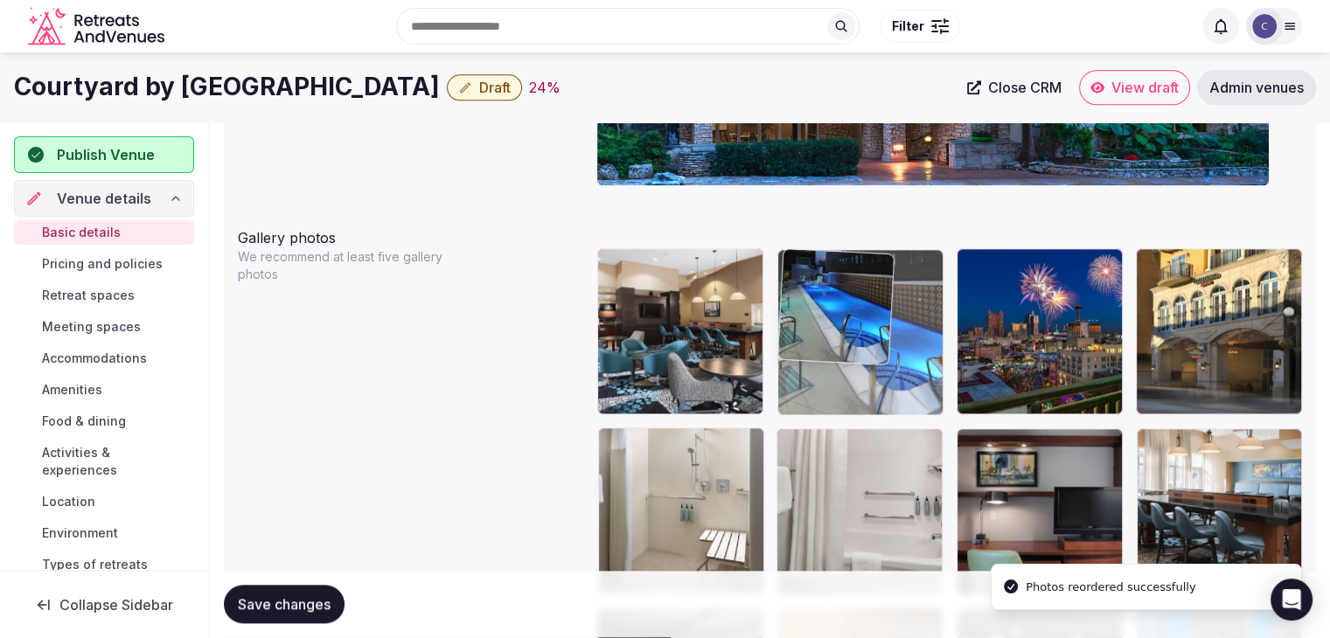
drag, startPoint x: 978, startPoint y: 447, endPoint x: 844, endPoint y: 347, distance: 167.5
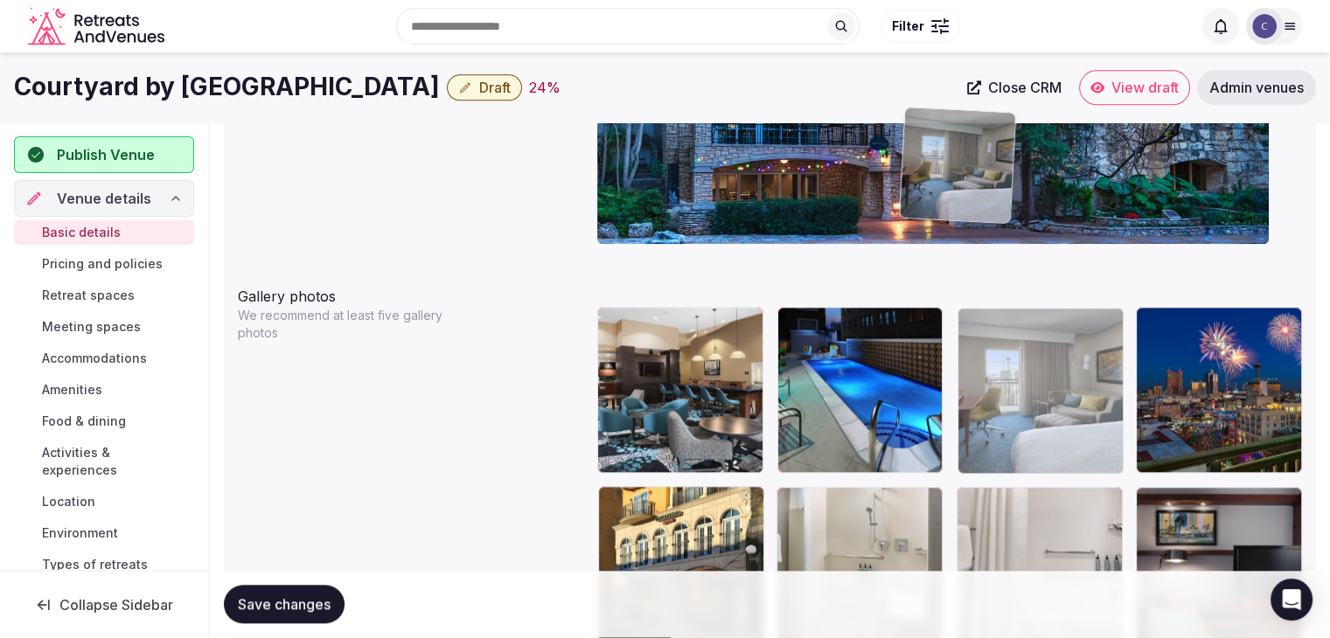
scroll to position [1864, 0]
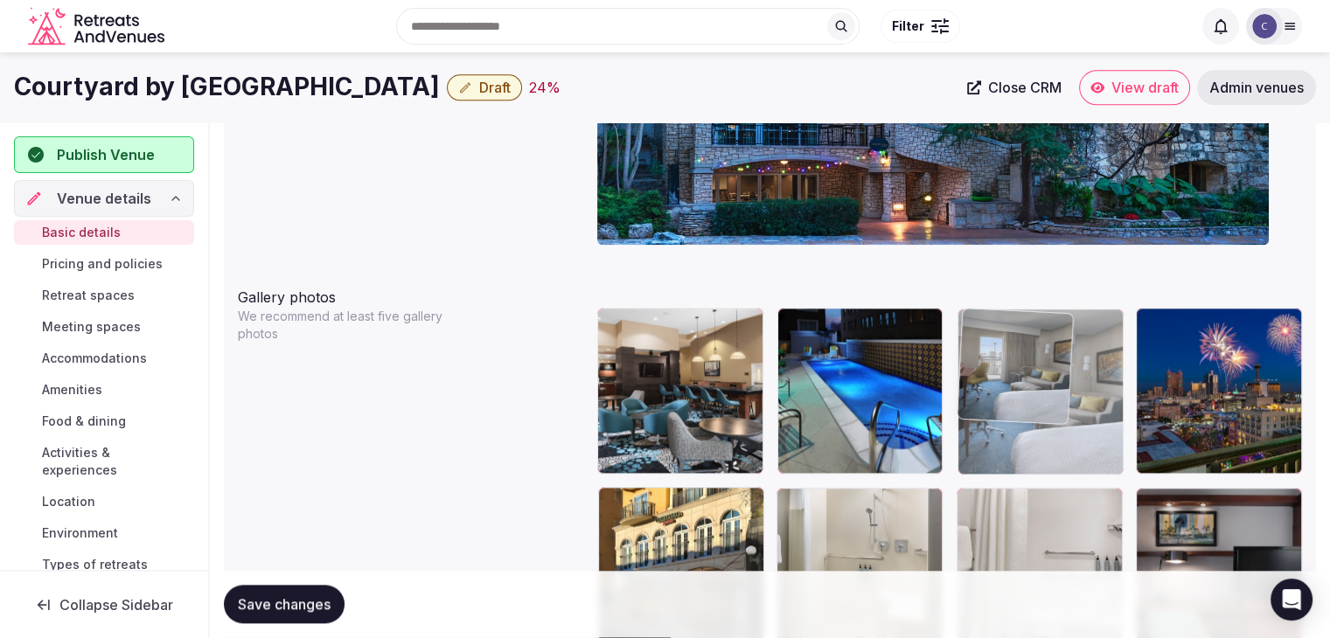
drag, startPoint x: 1149, startPoint y: 375, endPoint x: 1018, endPoint y: 296, distance: 152.9
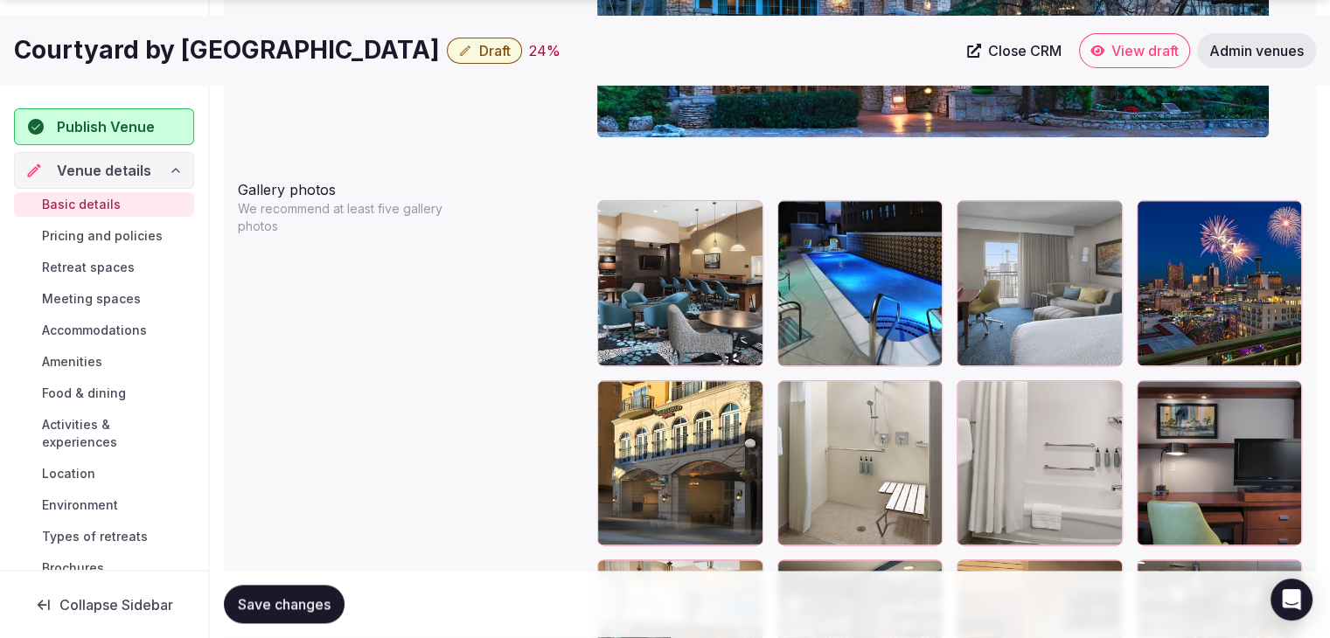
scroll to position [2039, 0]
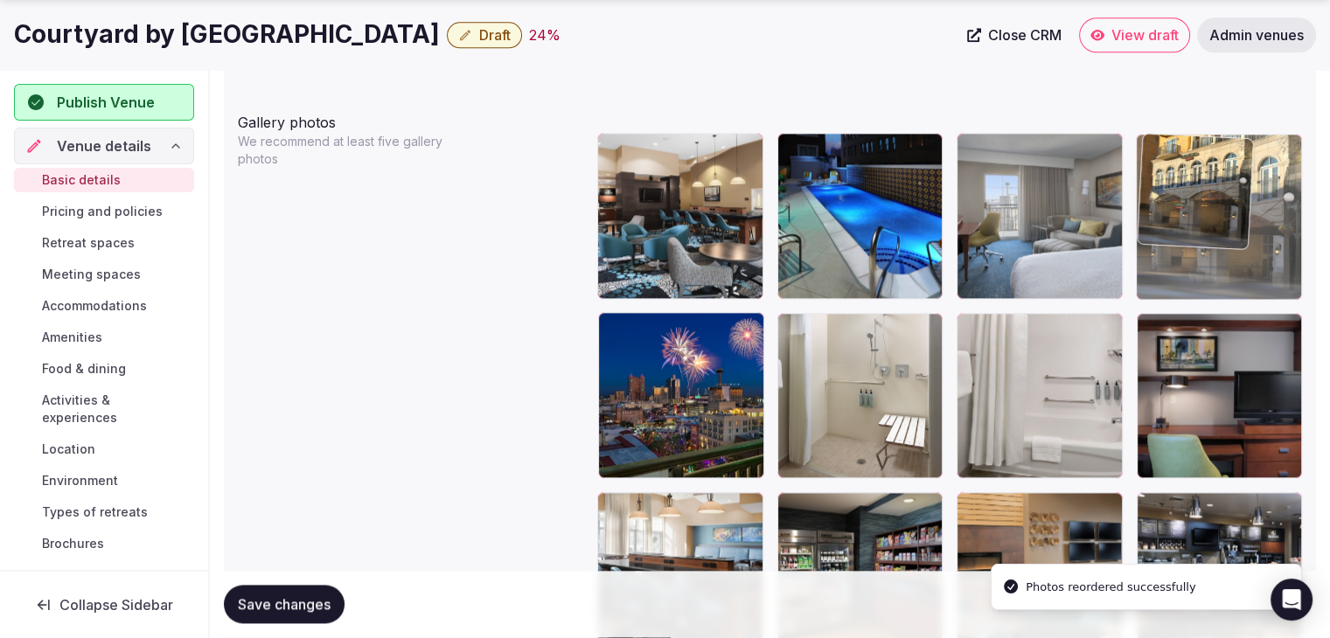
drag, startPoint x: 608, startPoint y: 329, endPoint x: 1123, endPoint y: 211, distance: 528.2
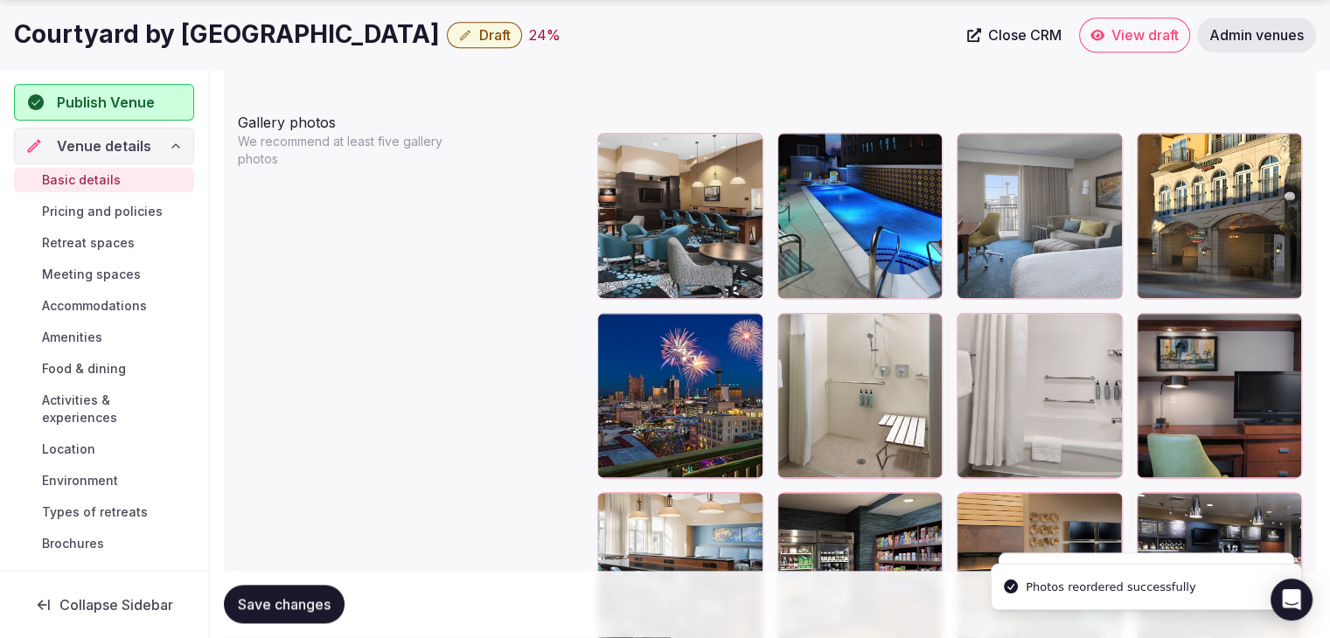
scroll to position [2301, 0]
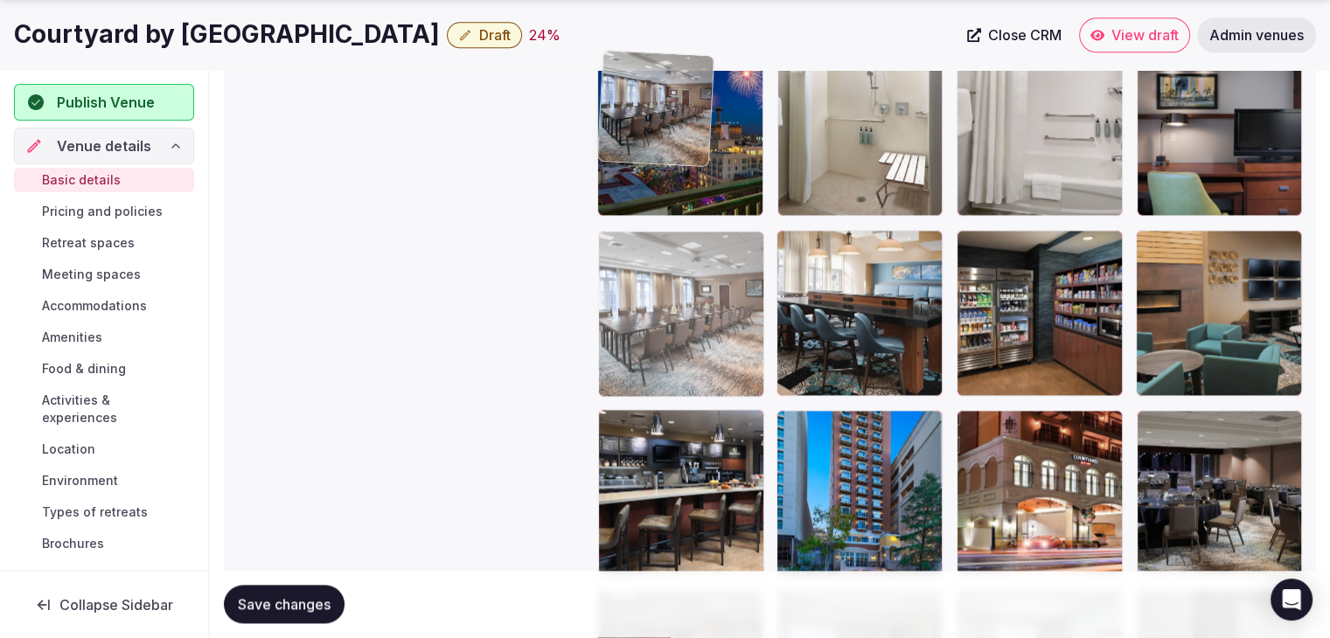
drag, startPoint x: 796, startPoint y: 424, endPoint x: 664, endPoint y: 181, distance: 276.5
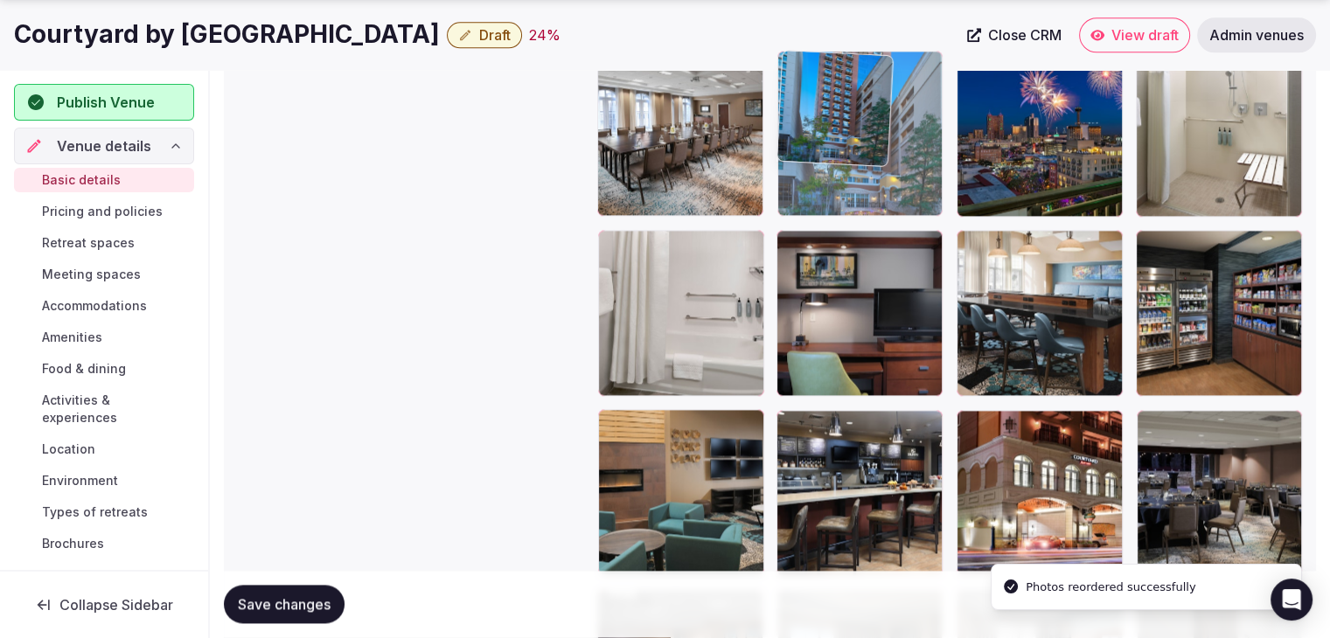
drag, startPoint x: 794, startPoint y: 420, endPoint x: 835, endPoint y: 151, distance: 271.5
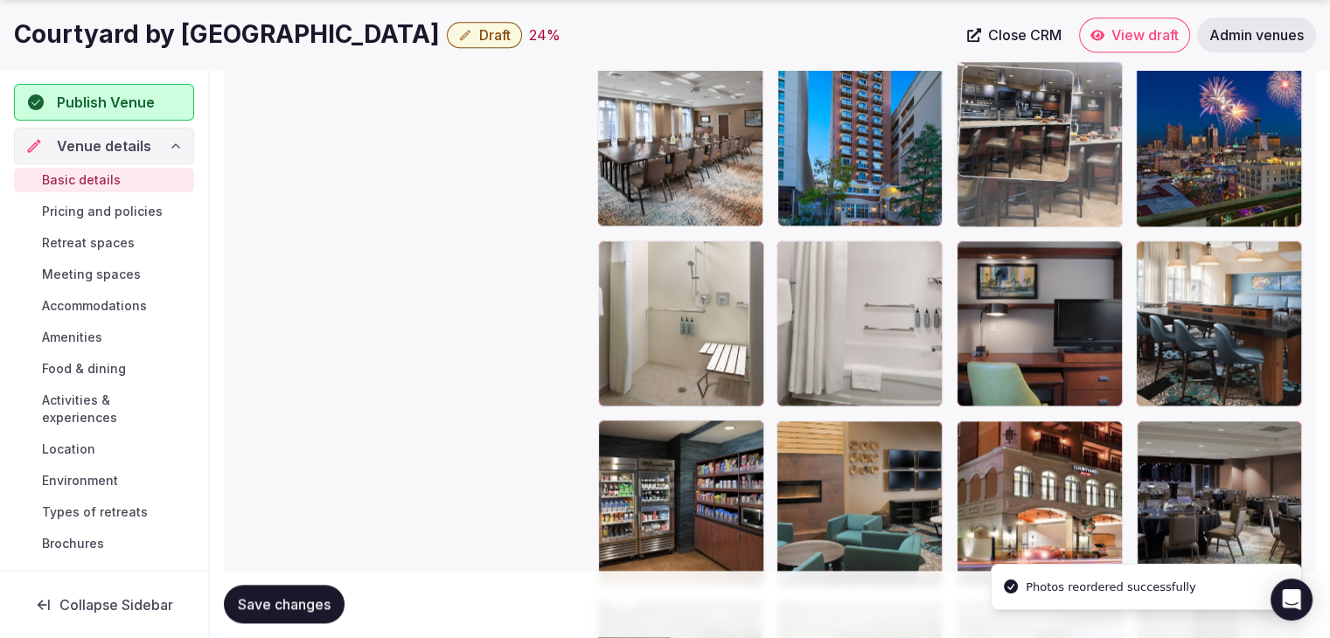
drag, startPoint x: 792, startPoint y: 429, endPoint x: 997, endPoint y: 121, distance: 370.2
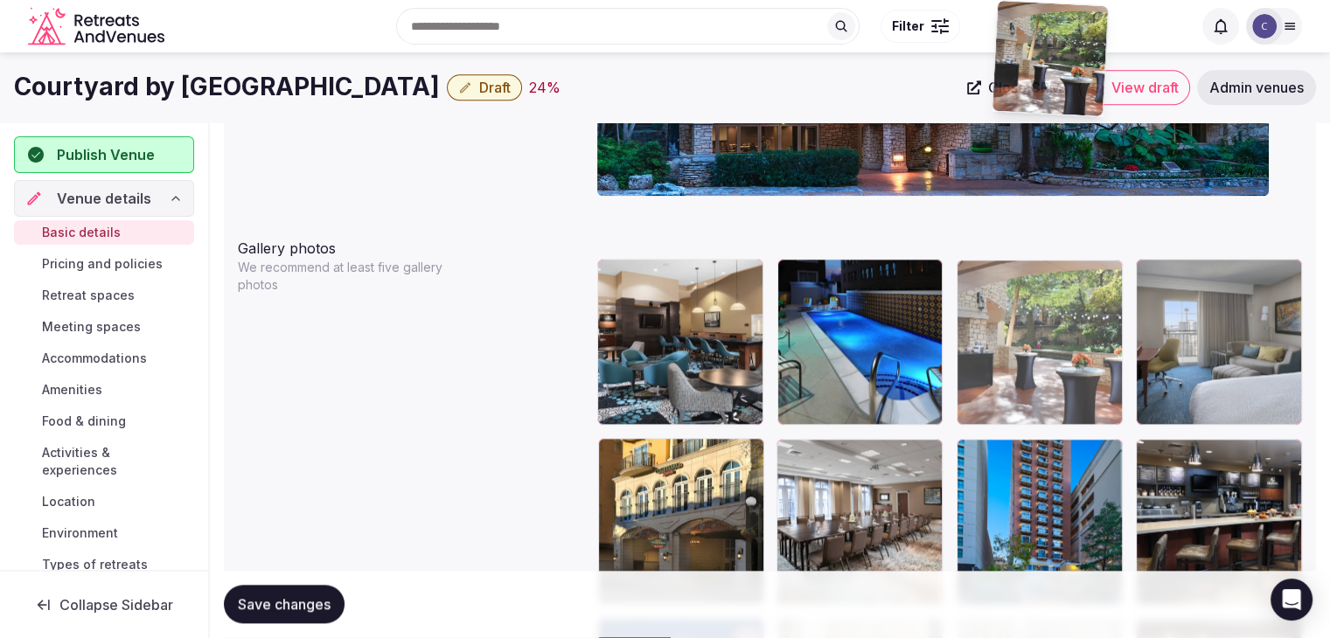
scroll to position [1892, 0]
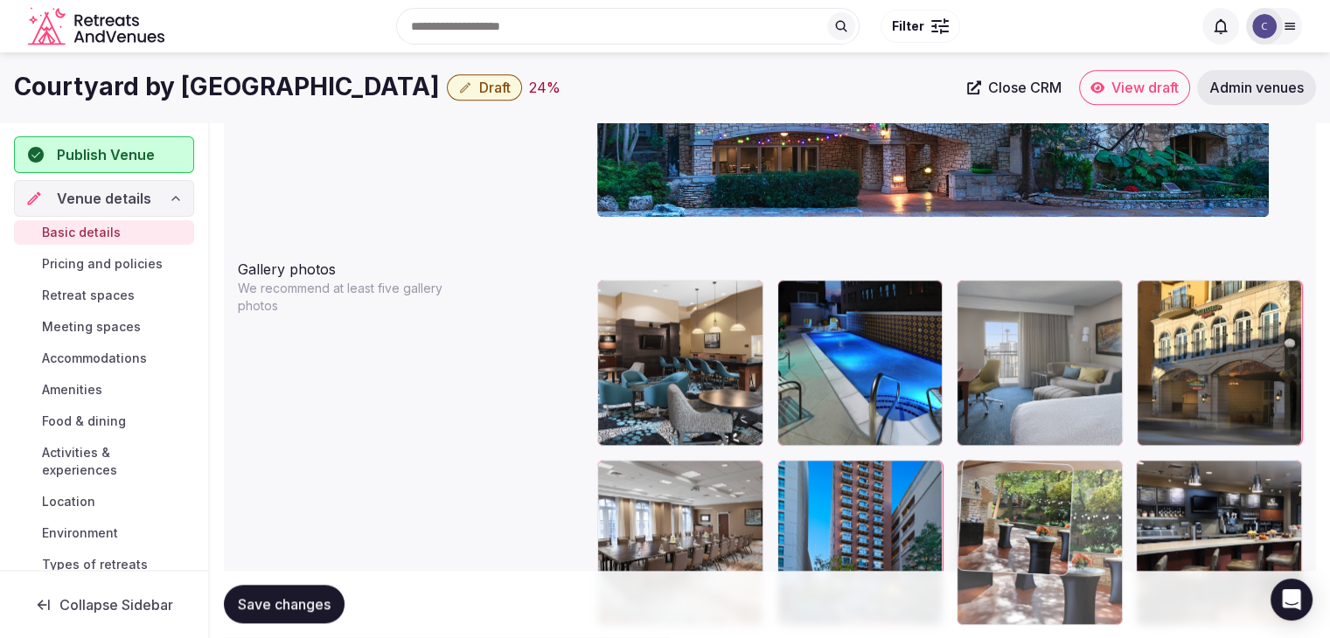
drag, startPoint x: 613, startPoint y: 183, endPoint x: 1025, endPoint y: 467, distance: 500.9
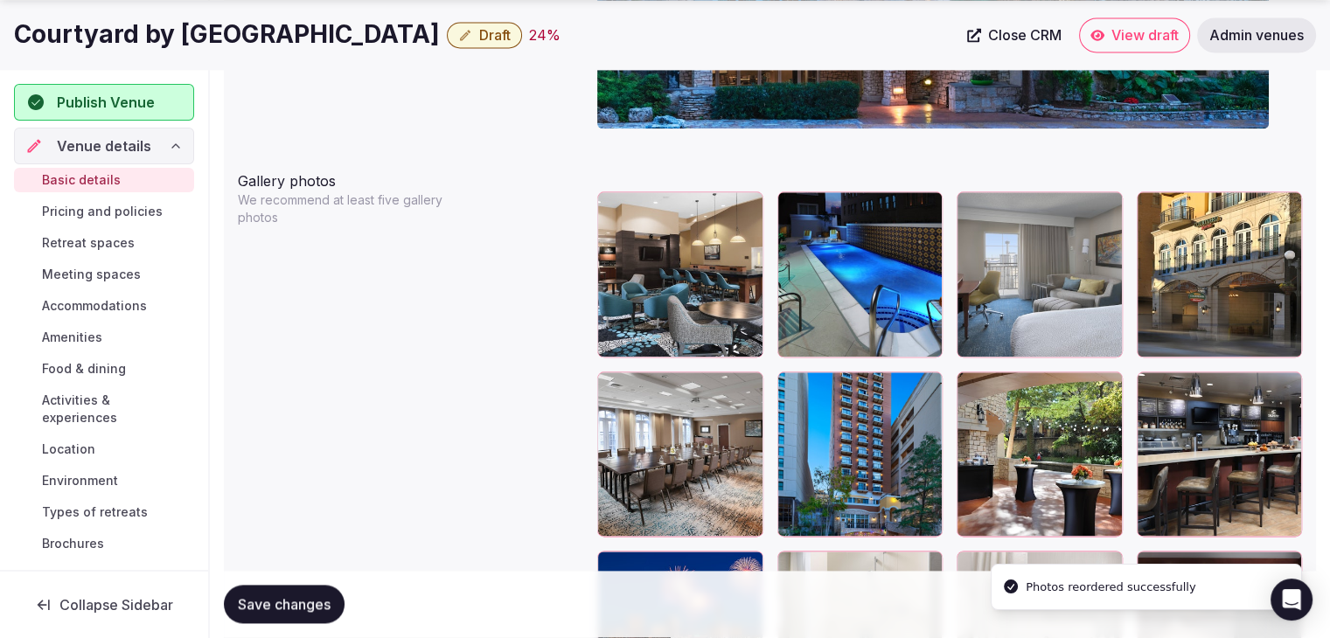
scroll to position [2066, 0]
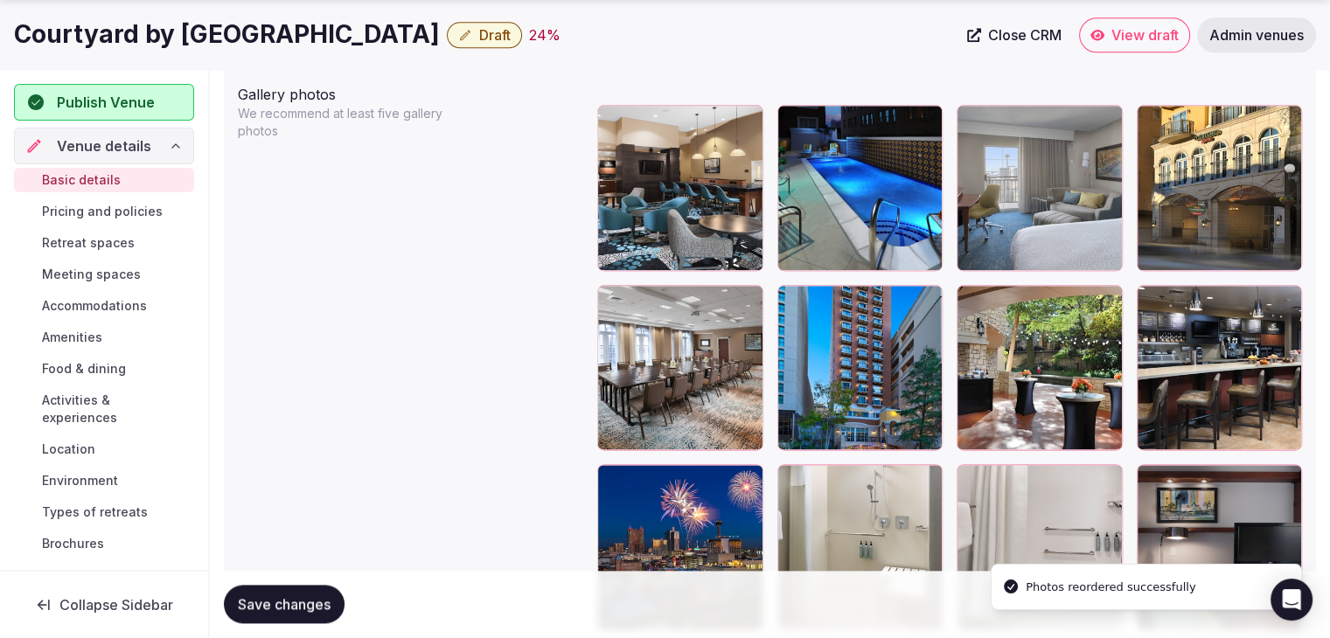
click at [295, 596] on span "Save changes" at bounding box center [284, 604] width 93 height 17
click at [302, 596] on span "Save changes" at bounding box center [284, 604] width 93 height 17
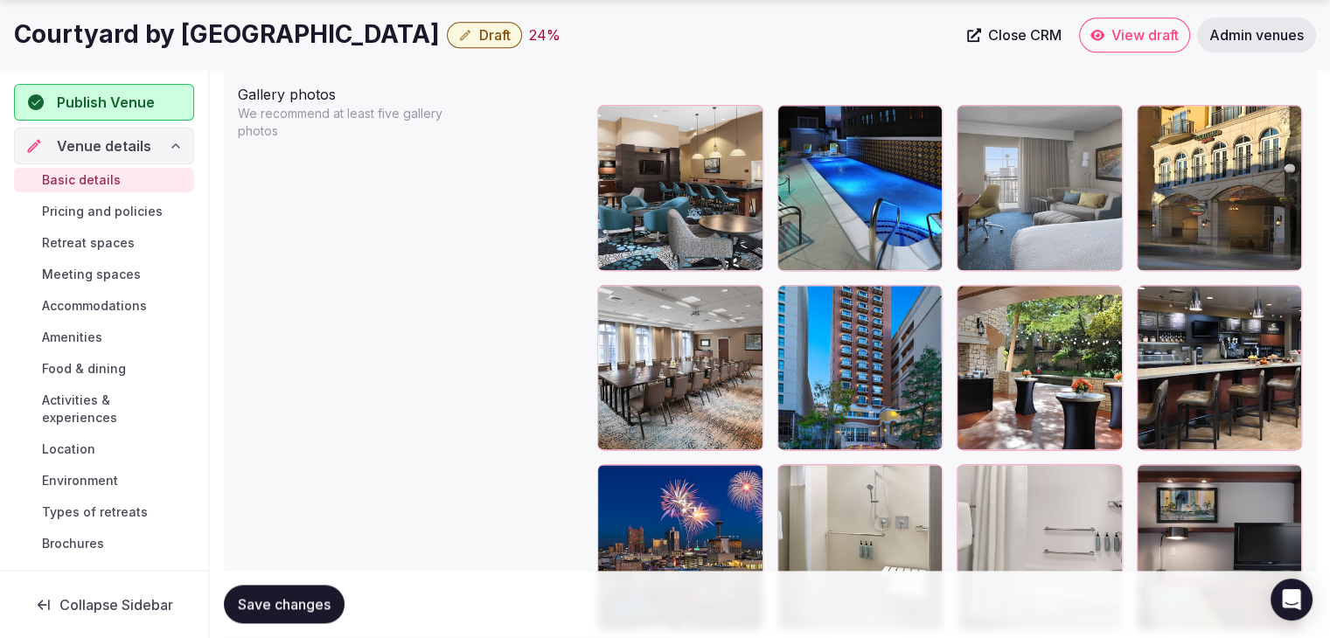
click at [330, 47] on h1 "Courtyard by [GEOGRAPHIC_DATA]" at bounding box center [227, 34] width 426 height 34
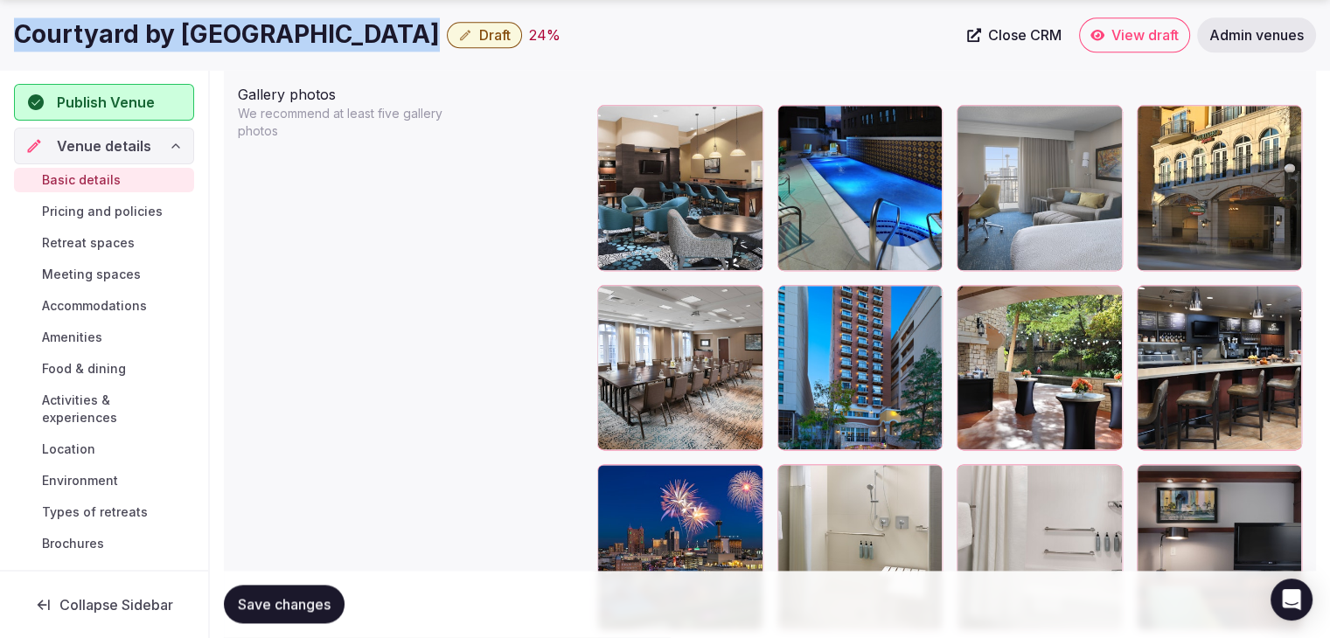
click at [330, 47] on h1 "Courtyard by [GEOGRAPHIC_DATA]" at bounding box center [227, 34] width 426 height 34
copy div "Courtyard by Marriott Riverwalk"
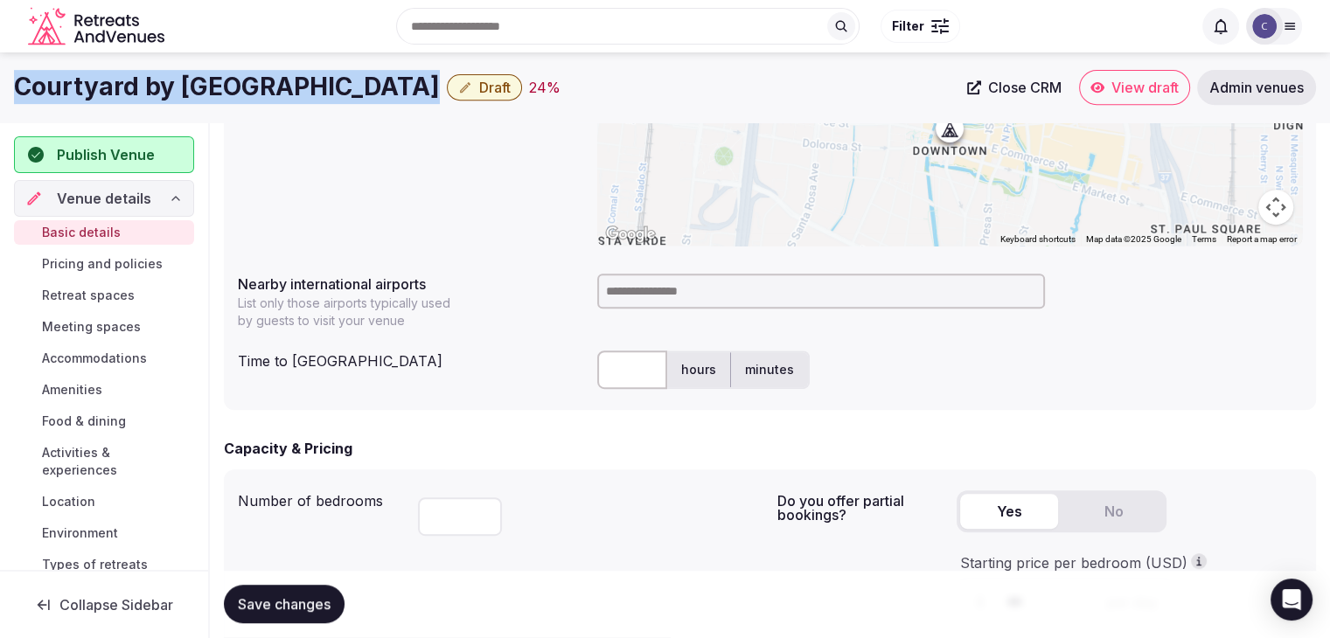
scroll to position [580, 0]
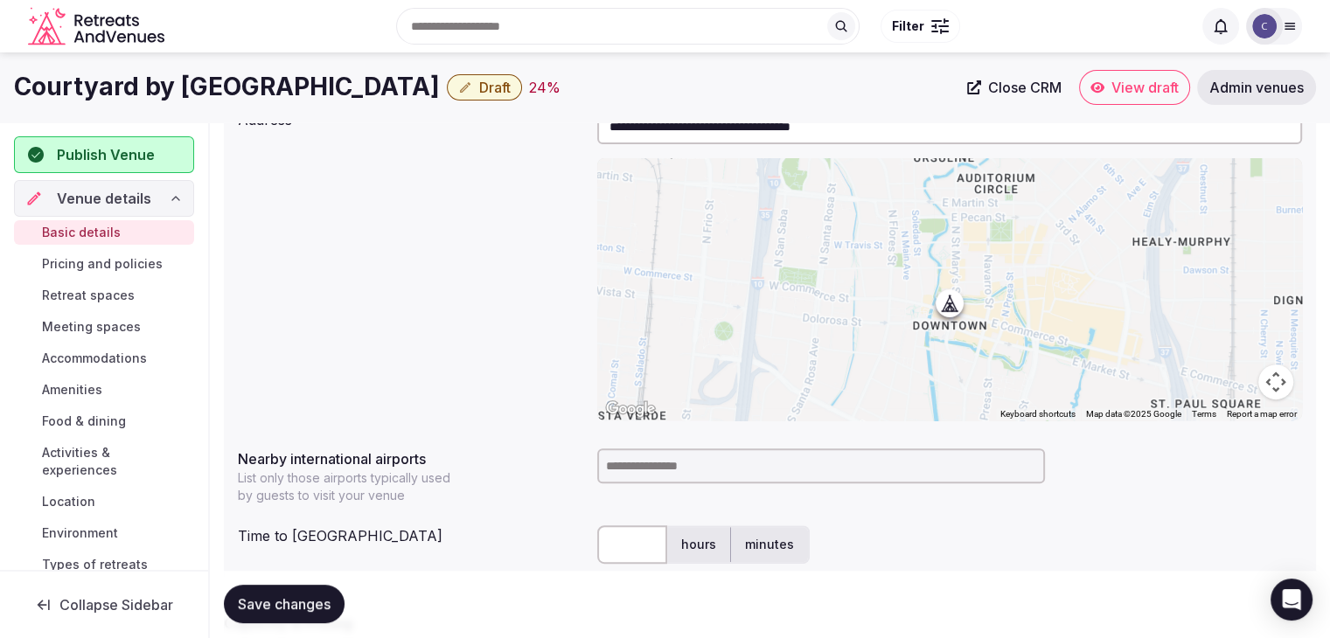
click at [675, 465] on input at bounding box center [821, 465] width 448 height 35
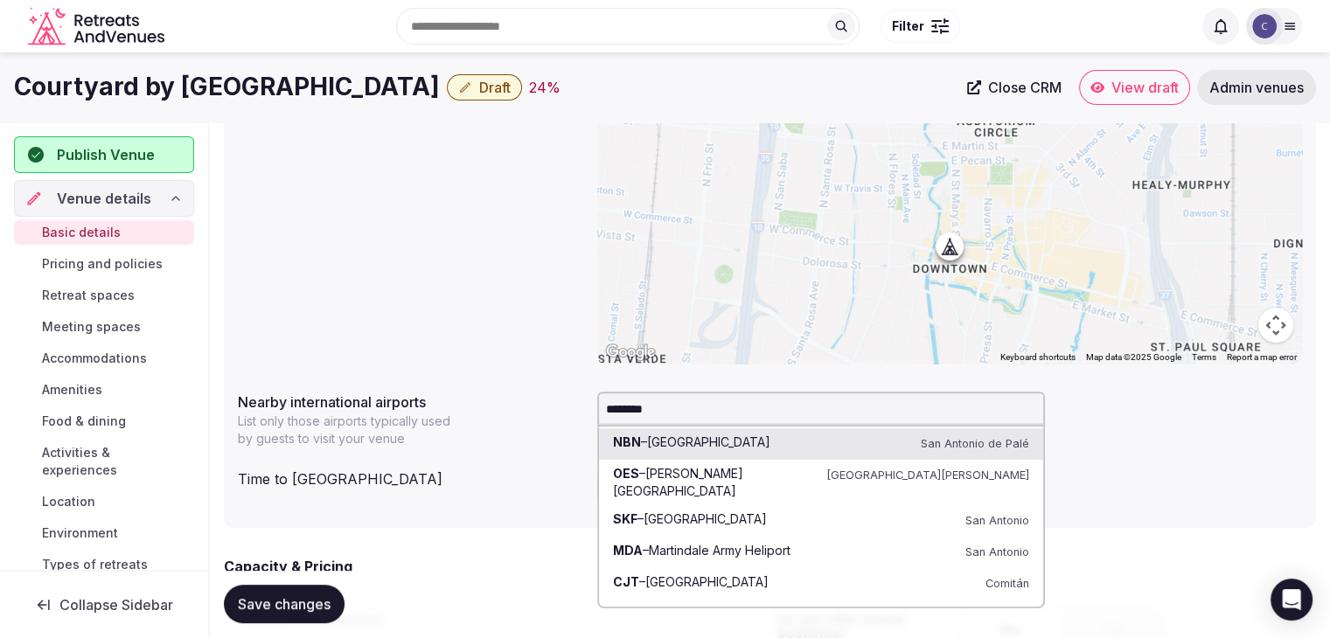
scroll to position [668, 0]
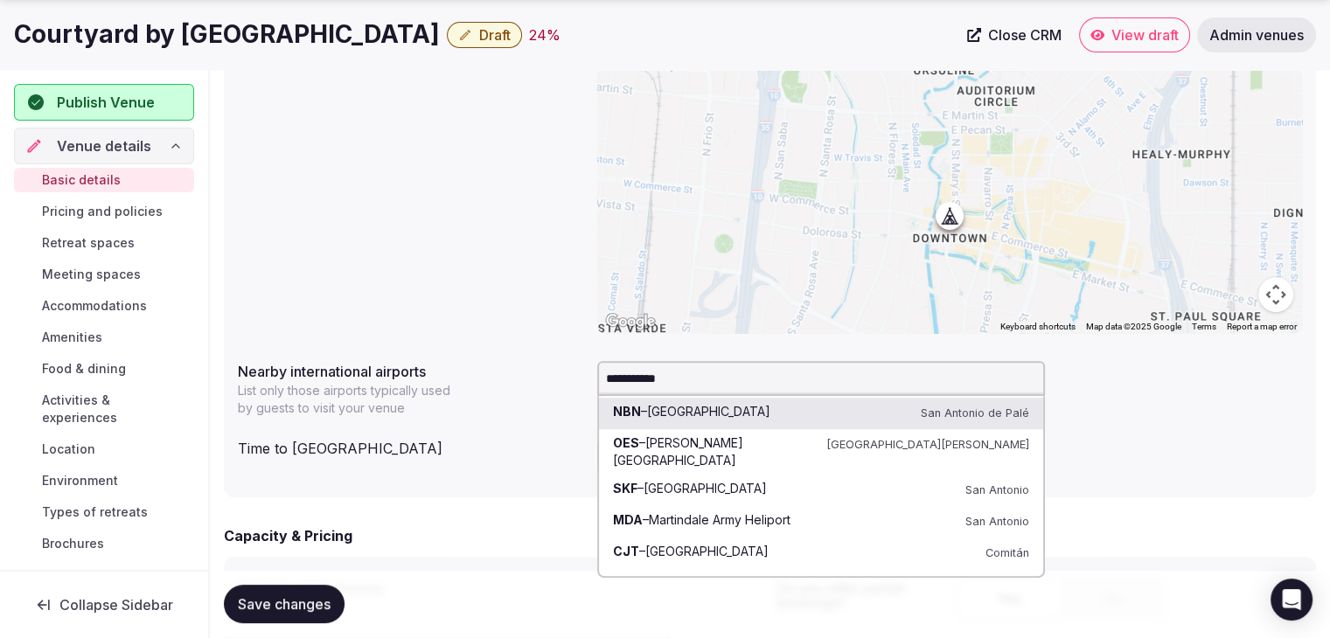
drag, startPoint x: 617, startPoint y: 375, endPoint x: 837, endPoint y: 385, distance: 220.5
click at [839, 382] on input "**********" at bounding box center [821, 378] width 448 height 35
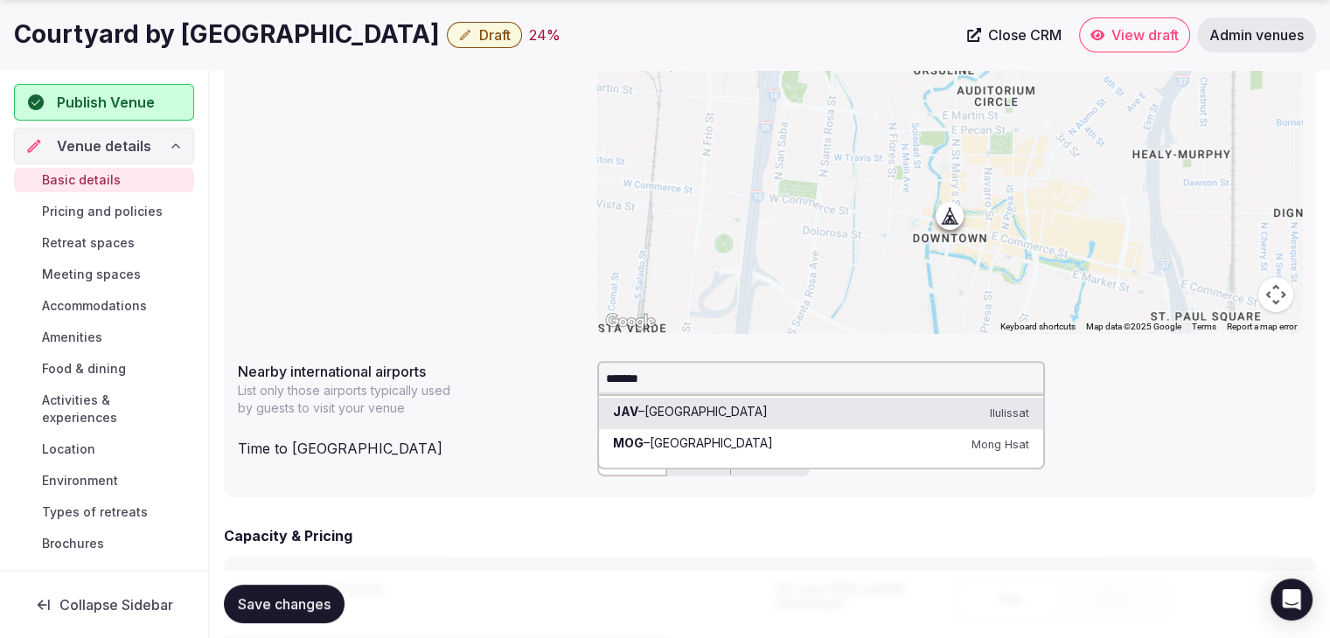
drag, startPoint x: 618, startPoint y: 379, endPoint x: 707, endPoint y: 376, distance: 89.2
click at [707, 376] on input "*******" at bounding box center [821, 378] width 448 height 35
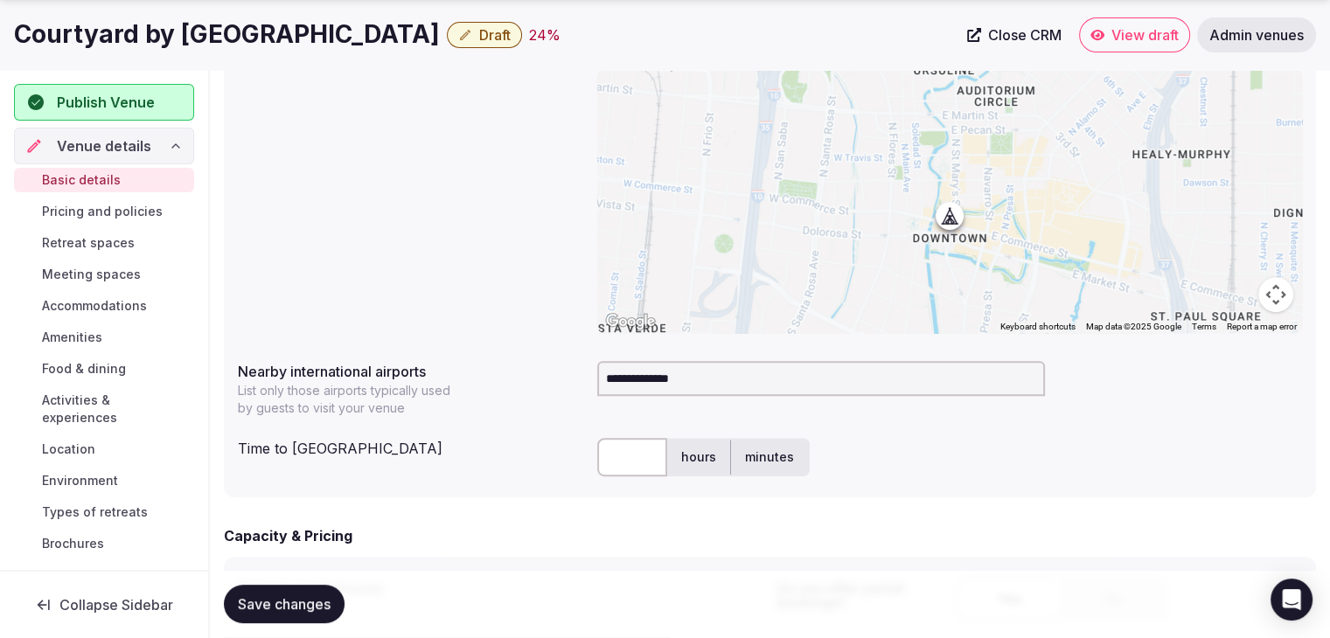
click at [748, 379] on input "**********" at bounding box center [821, 378] width 448 height 35
click at [767, 376] on input "**********" at bounding box center [821, 378] width 448 height 35
type input "**********"
click at [881, 424] on div "**********" at bounding box center [770, 249] width 1092 height 497
click at [629, 467] on input "text" at bounding box center [632, 457] width 70 height 38
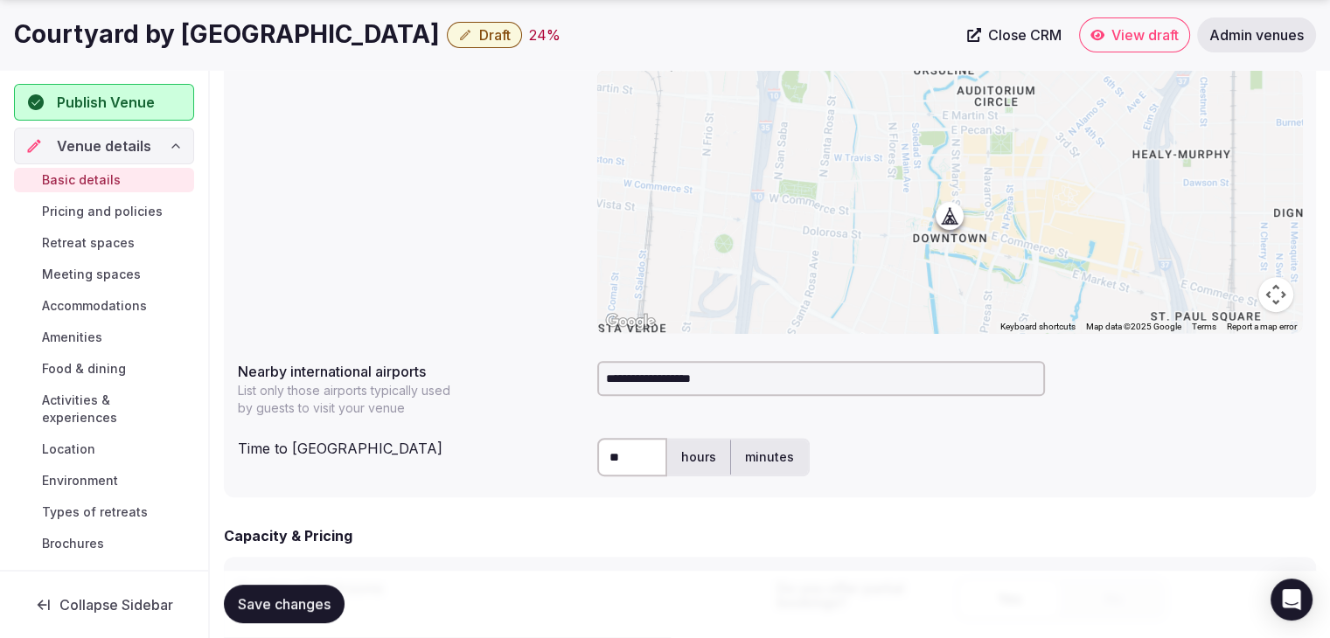
type input "**"
click at [734, 379] on input "**********" at bounding box center [821, 378] width 448 height 35
drag, startPoint x: 670, startPoint y: 381, endPoint x: 806, endPoint y: 368, distance: 136.1
click at [806, 368] on input "**********" at bounding box center [821, 378] width 448 height 35
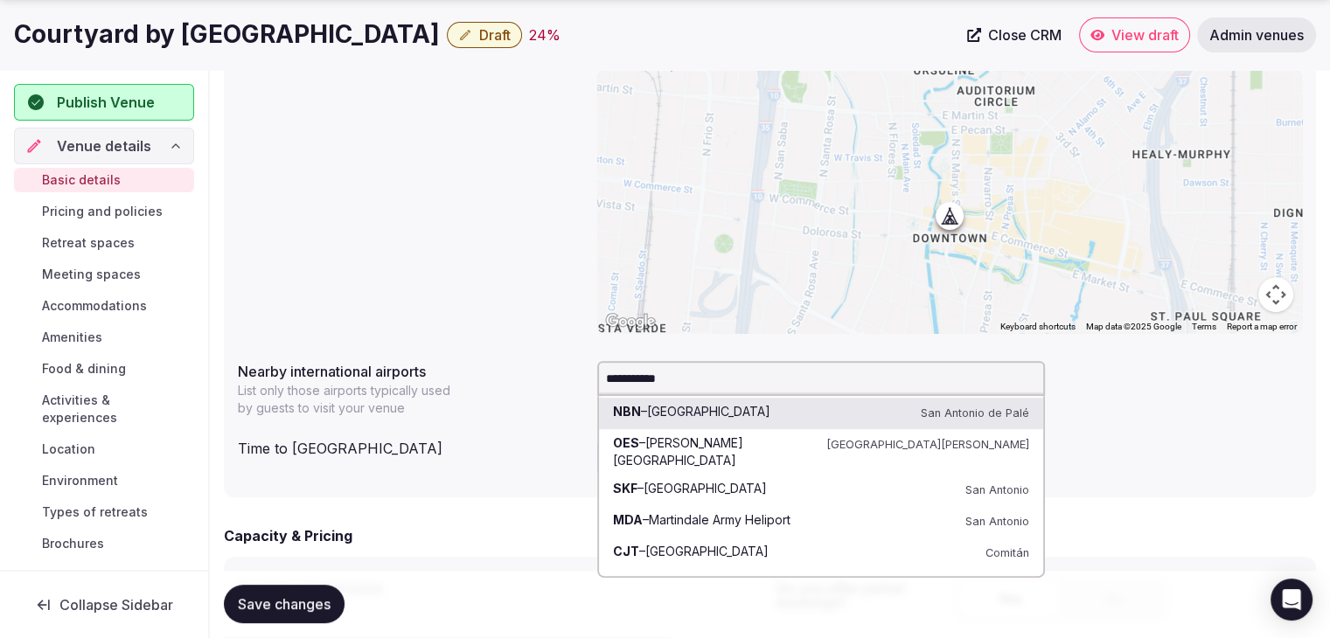
drag, startPoint x: 619, startPoint y: 375, endPoint x: 727, endPoint y: 375, distance: 108.4
click at [727, 375] on input "**********" at bounding box center [821, 378] width 448 height 35
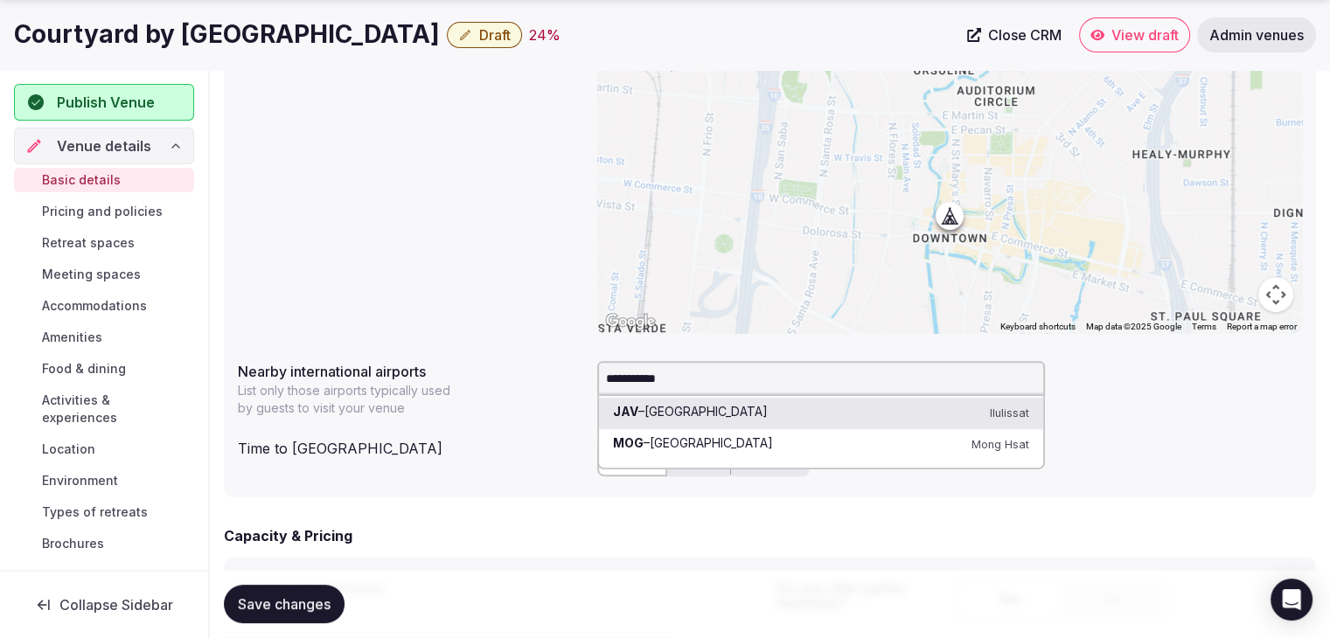
drag, startPoint x: 615, startPoint y: 376, endPoint x: 760, endPoint y: 378, distance: 144.2
click at [755, 377] on input "**********" at bounding box center [821, 378] width 448 height 35
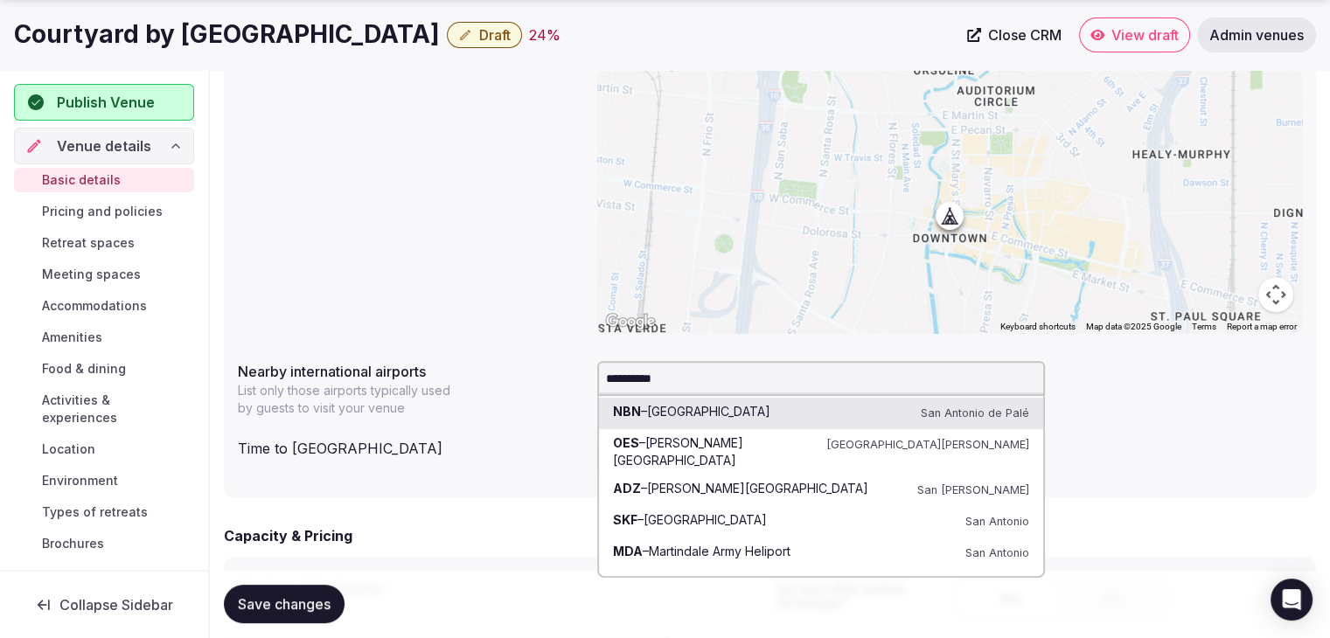
type input "**********"
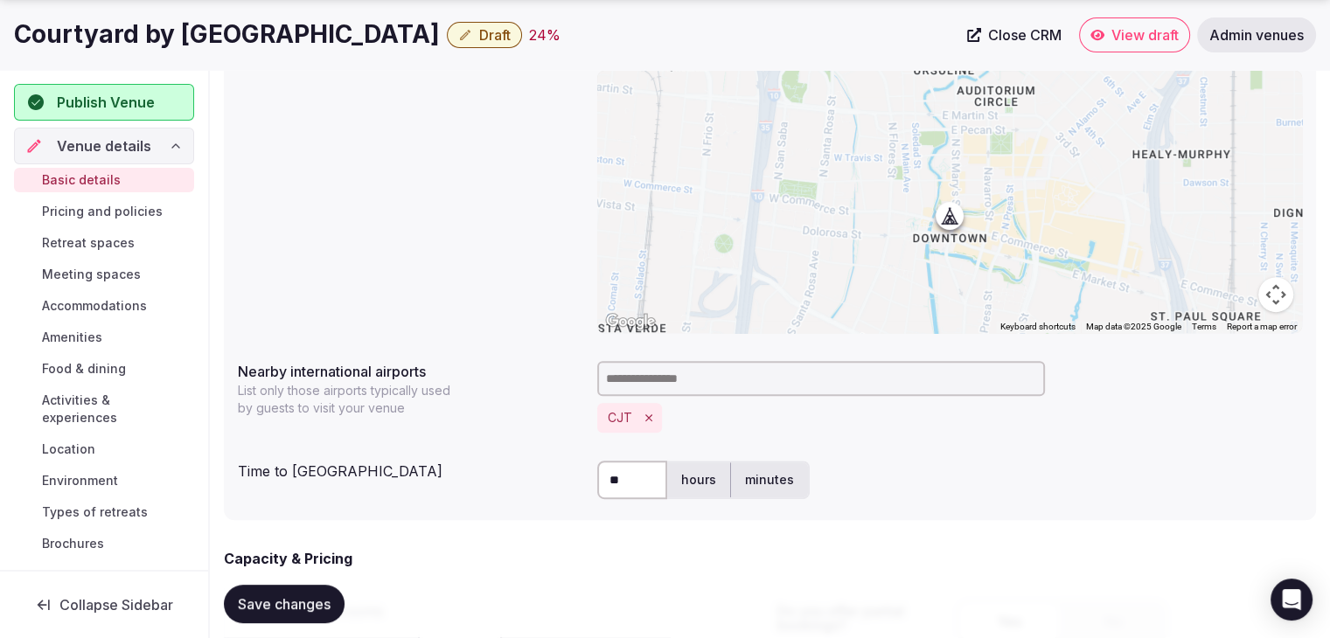
click at [649, 413] on icon "Remove CJT" at bounding box center [648, 418] width 12 height 12
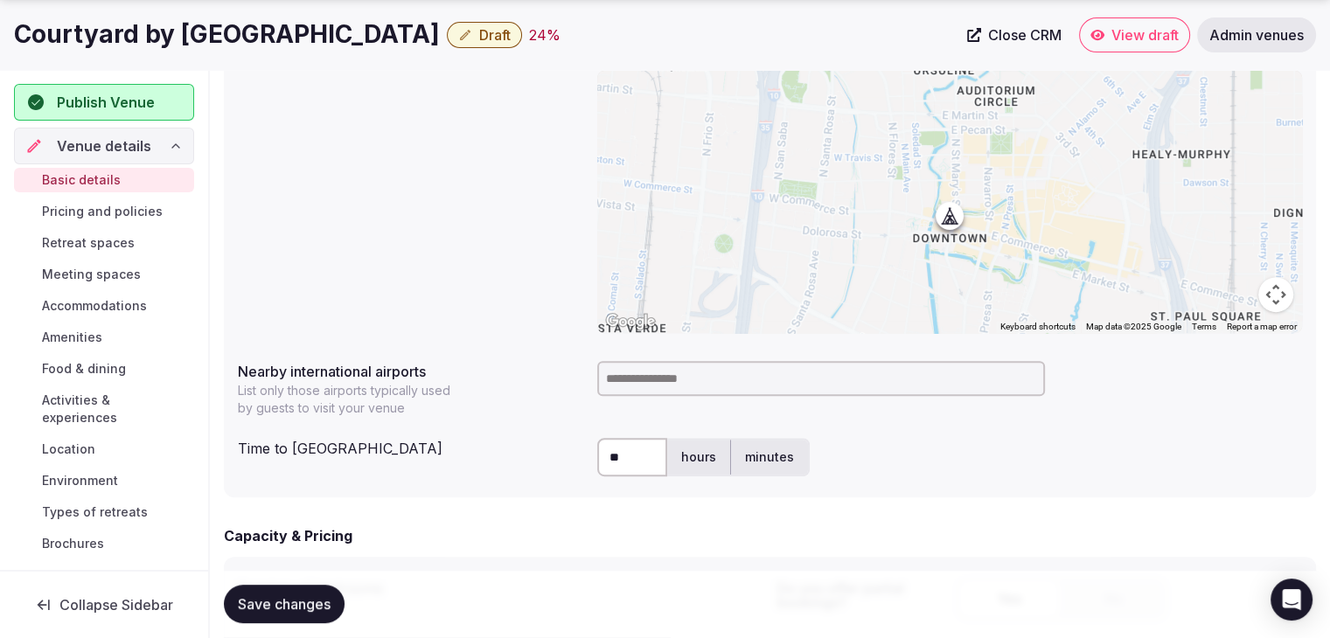
click at [249, 602] on span "Save changes" at bounding box center [284, 604] width 93 height 17
click at [479, 32] on span "Draft" at bounding box center [494, 34] width 31 height 17
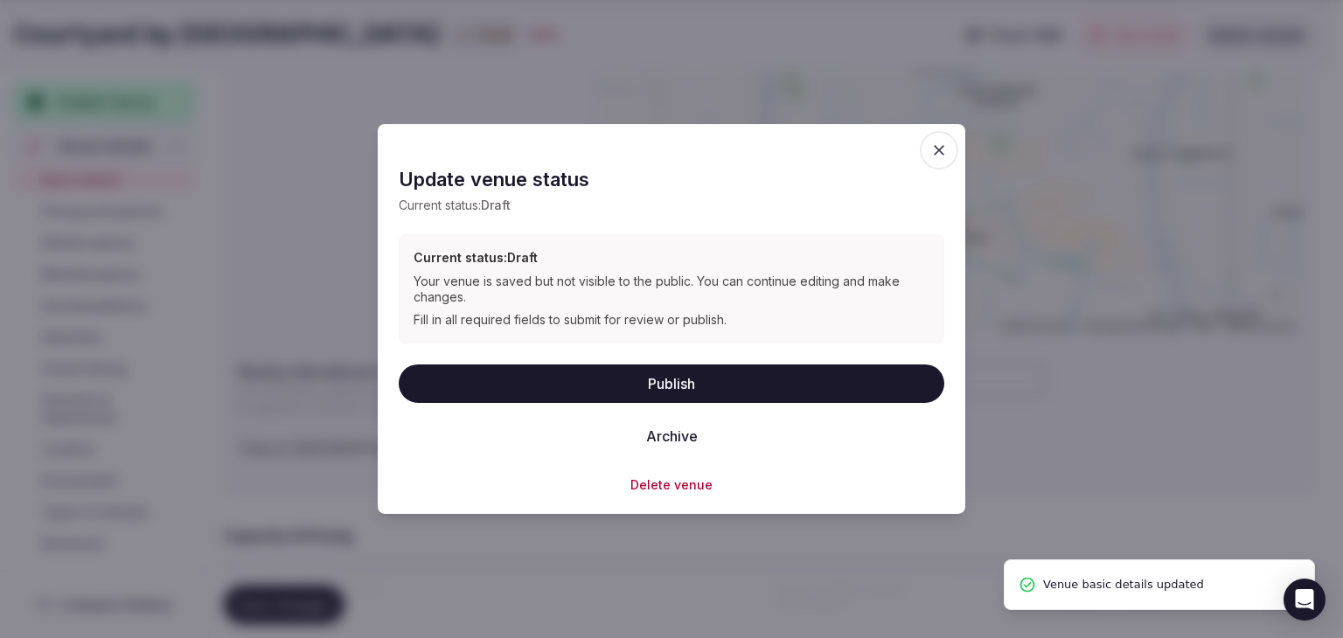
click at [629, 387] on button "Publish" at bounding box center [671, 383] width 545 height 38
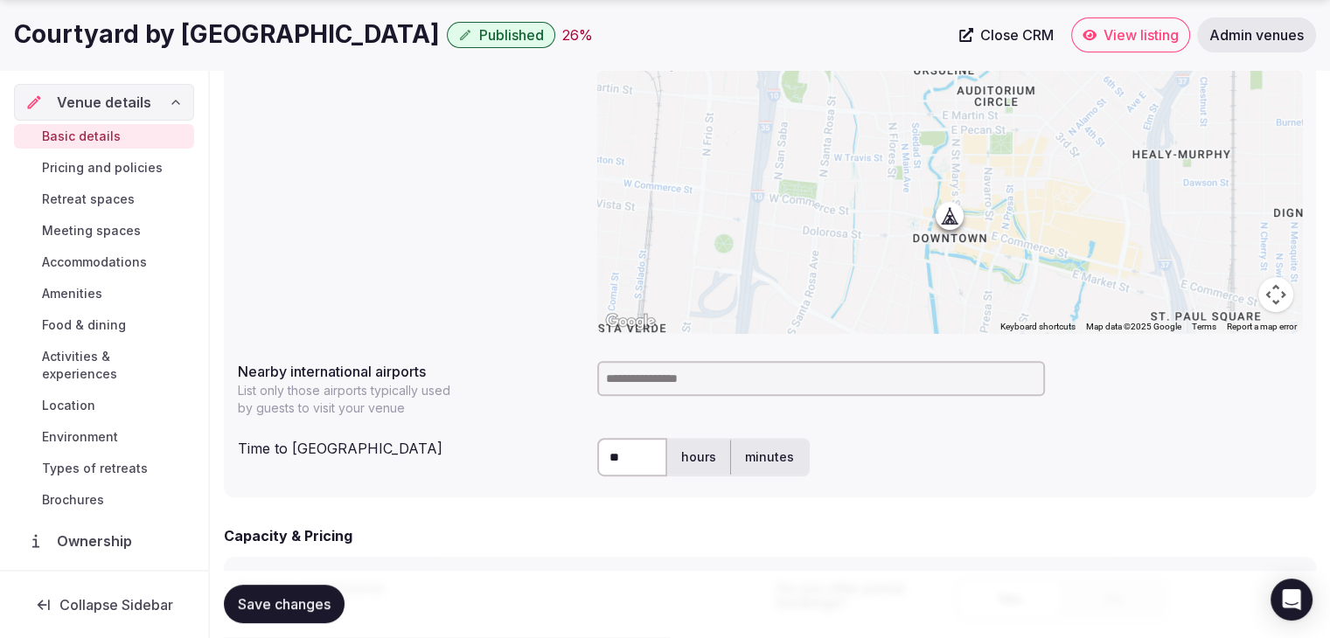
click at [298, 31] on h1 "Courtyard by Marriott Riverwalk" at bounding box center [227, 34] width 426 height 34
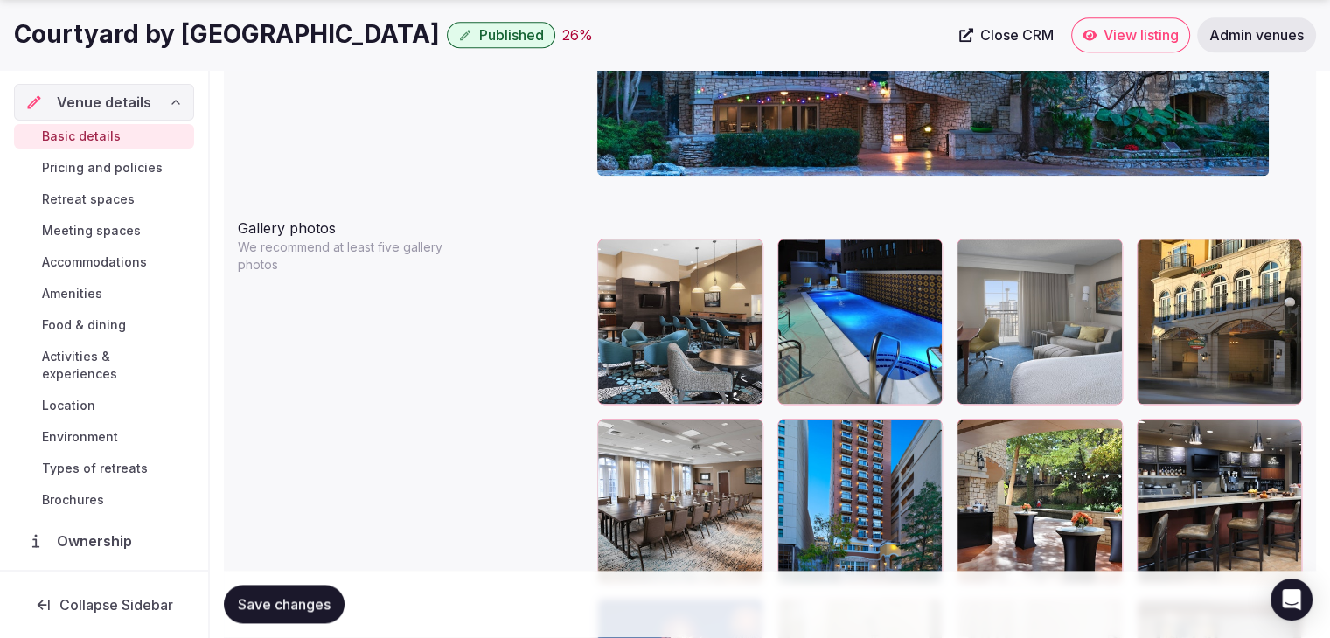
scroll to position [2066, 0]
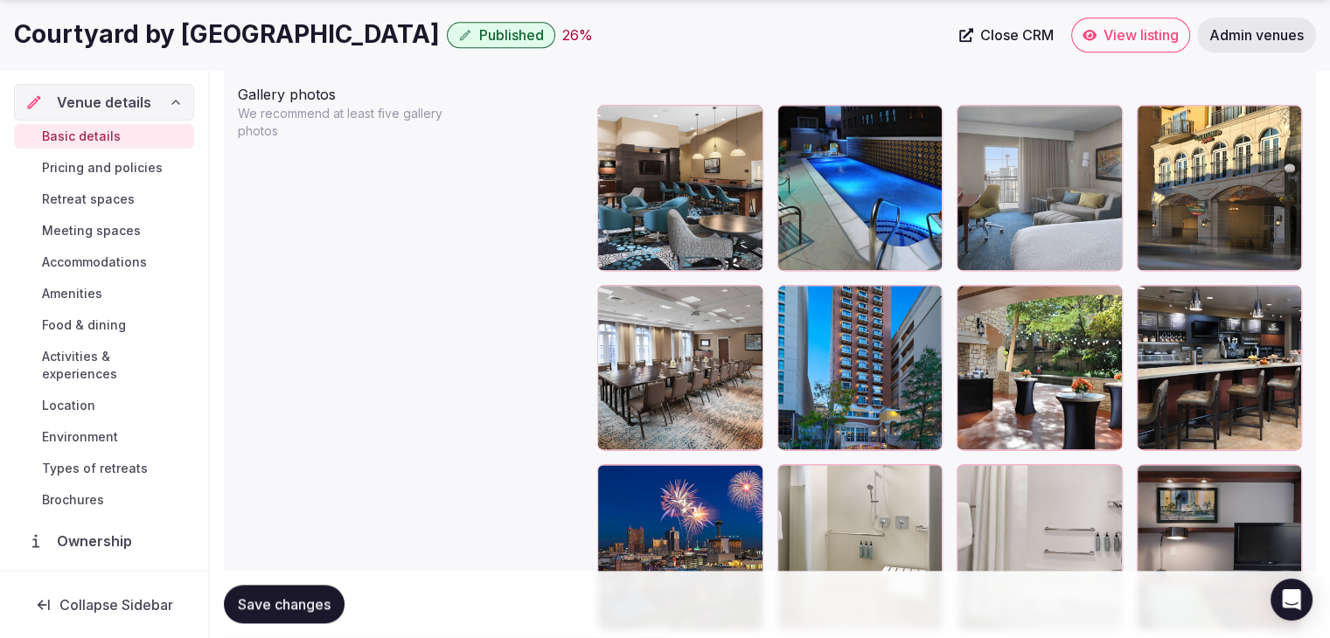
click at [248, 40] on h1 "Courtyard by Marriott Riverwalk" at bounding box center [227, 34] width 426 height 34
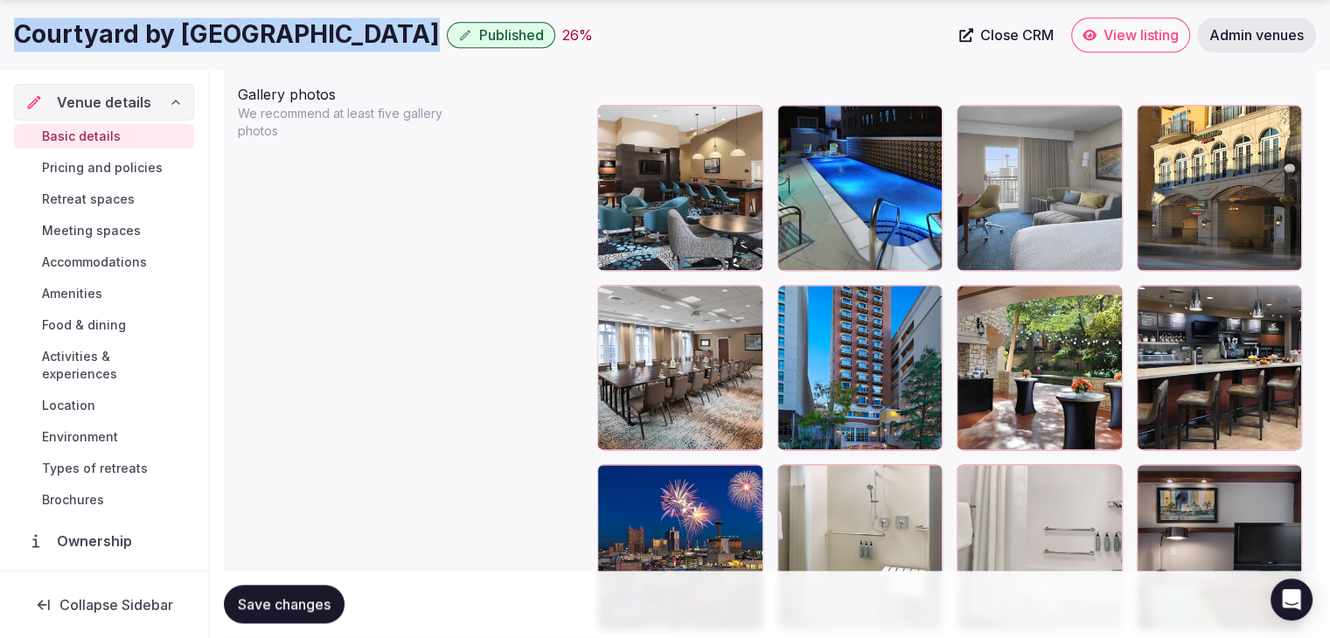
click at [248, 40] on h1 "Courtyard by Marriott Riverwalk" at bounding box center [227, 34] width 426 height 34
copy div "Courtyard by Marriott Riverwalk"
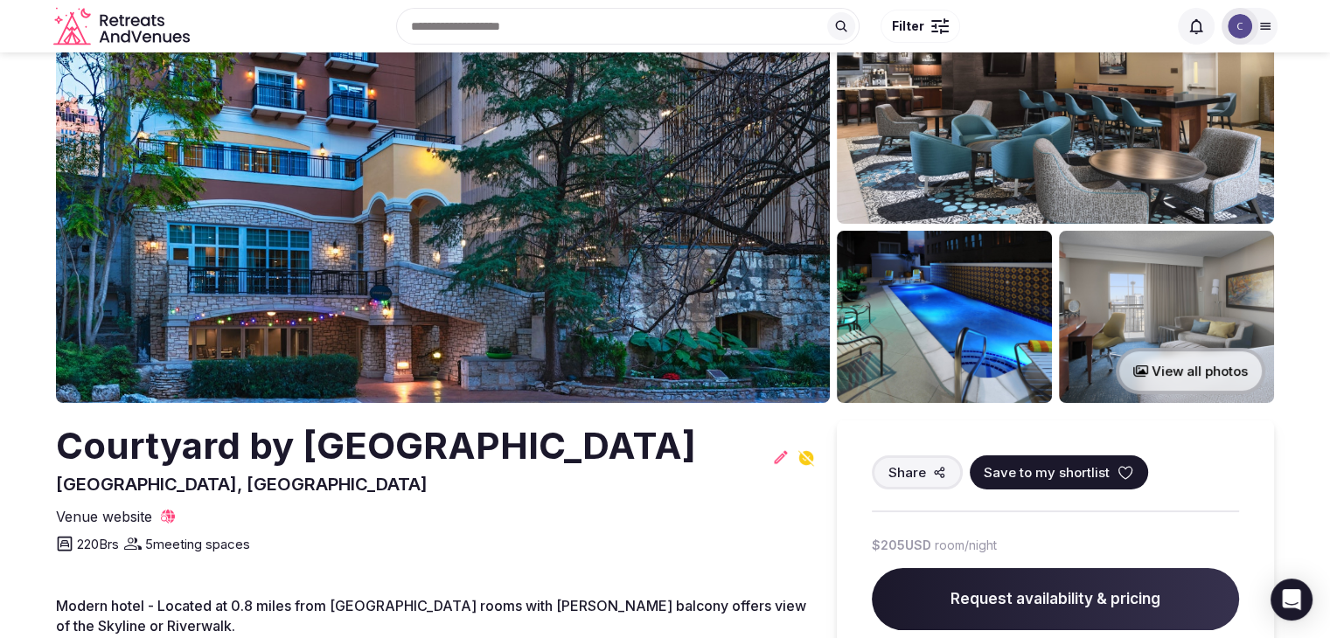
scroll to position [87, 0]
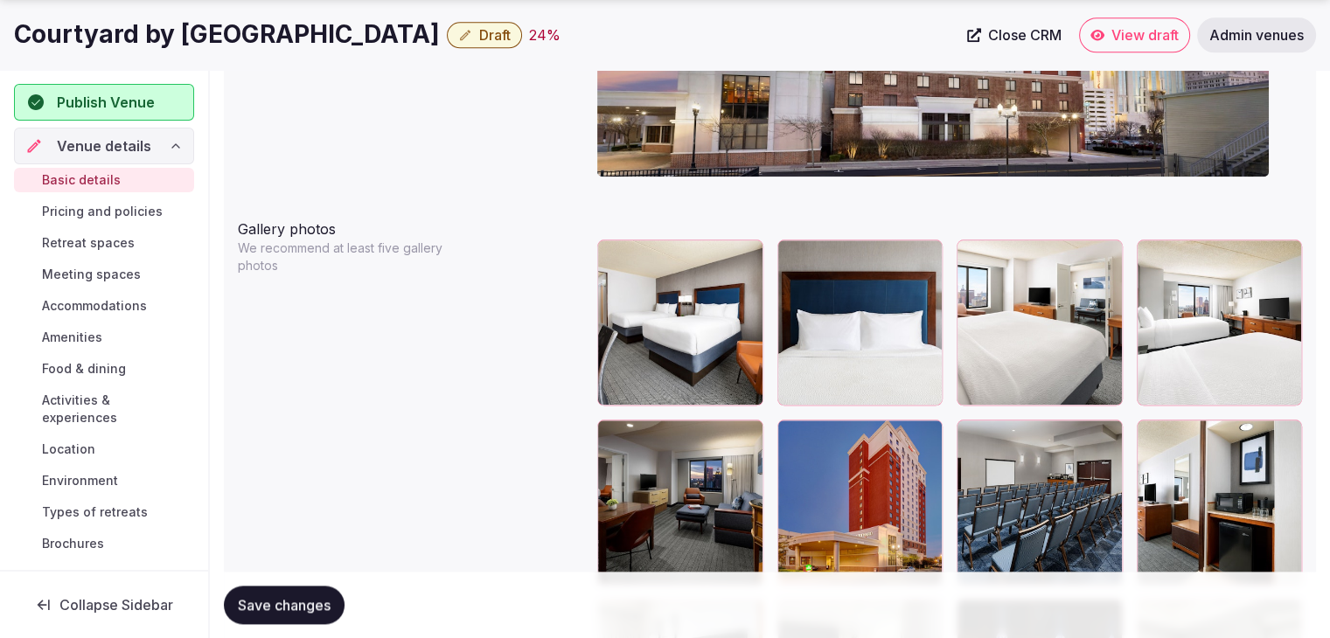
scroll to position [2060, 0]
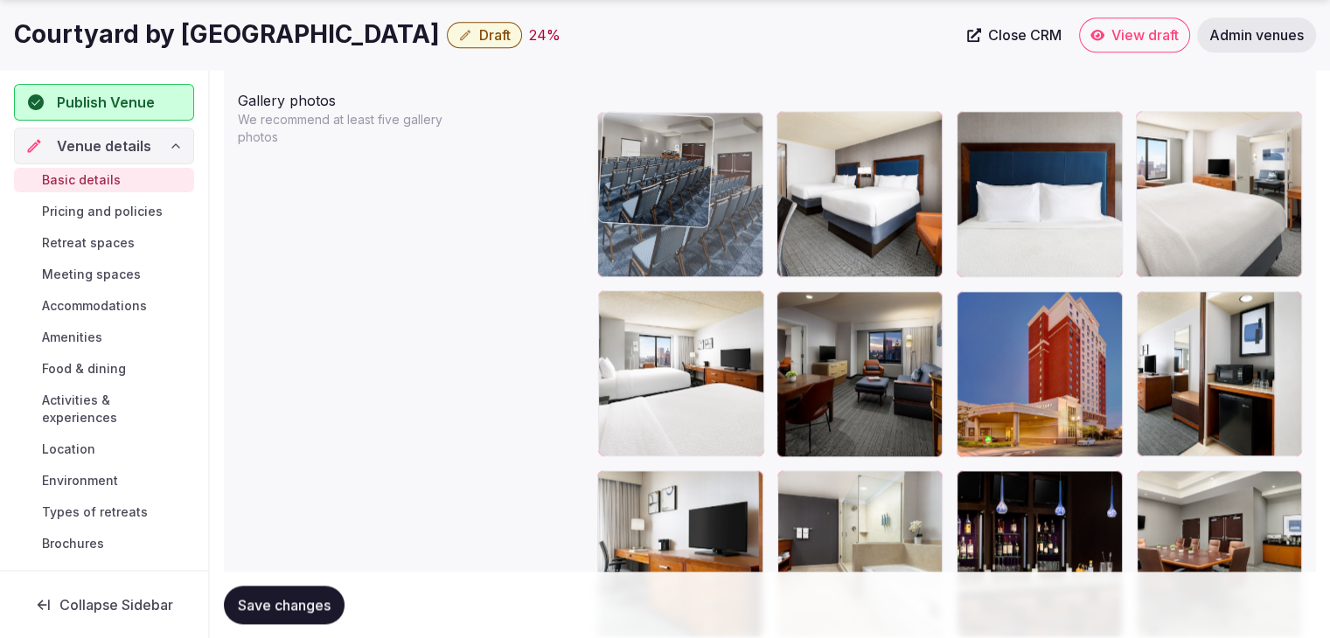
drag, startPoint x: 985, startPoint y: 314, endPoint x: 697, endPoint y: 200, distance: 310.0
click at [697, 200] on body "**********" at bounding box center [665, 251] width 1330 height 4622
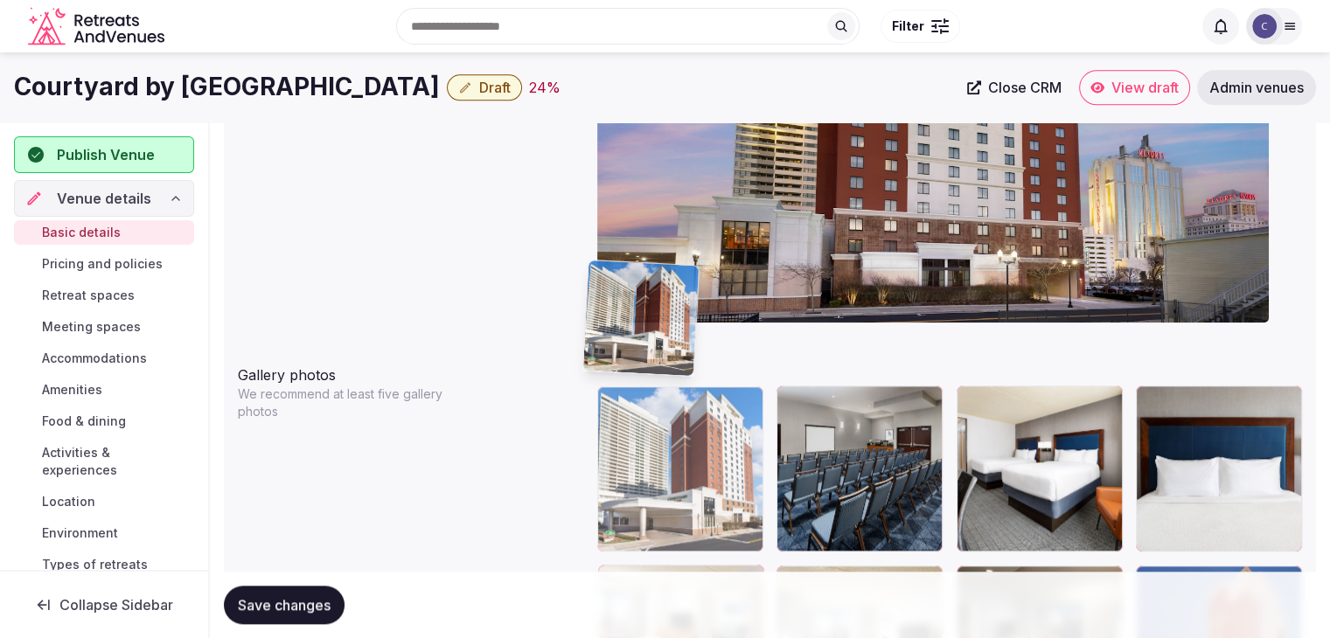
scroll to position [1781, 0]
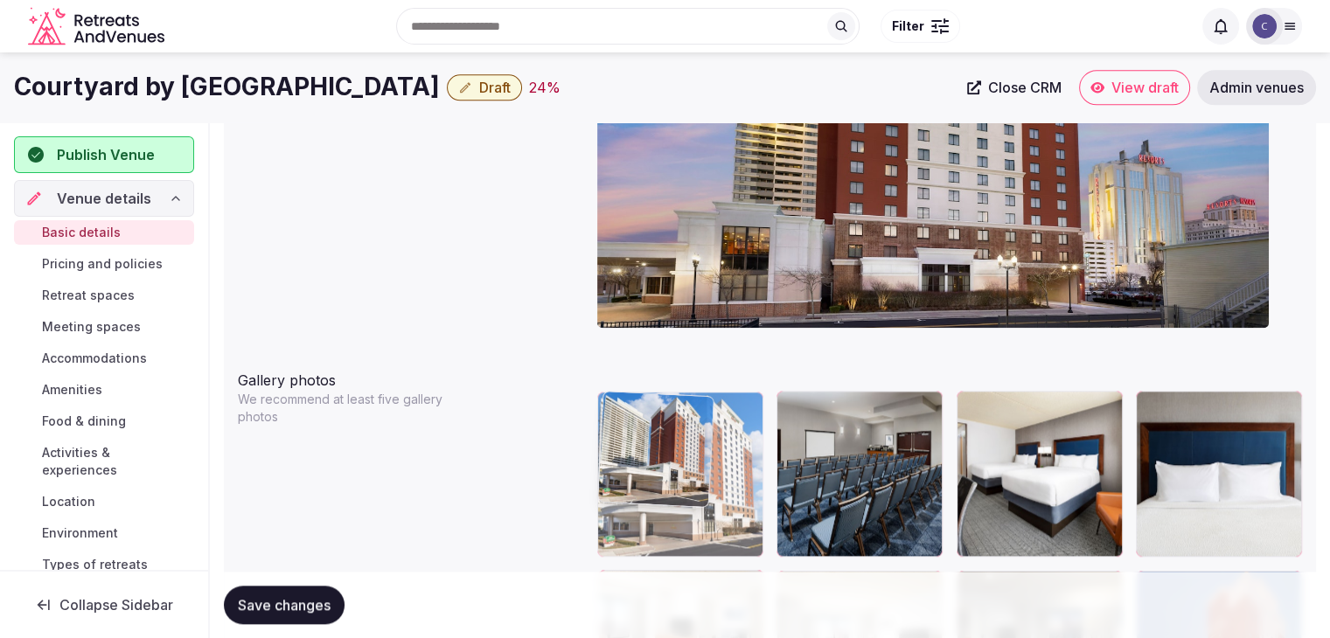
drag, startPoint x: 970, startPoint y: 155, endPoint x: 646, endPoint y: 417, distance: 417.1
click at [603, 417] on body "**********" at bounding box center [665, 530] width 1330 height 4622
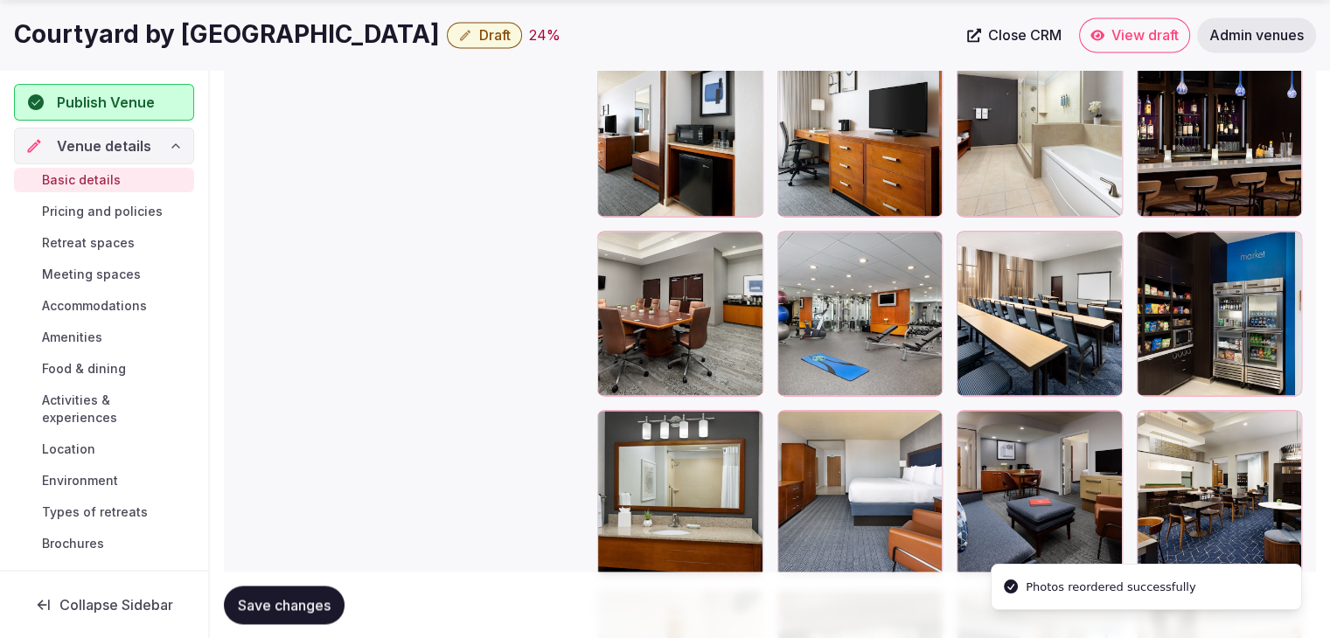
scroll to position [2742, 0]
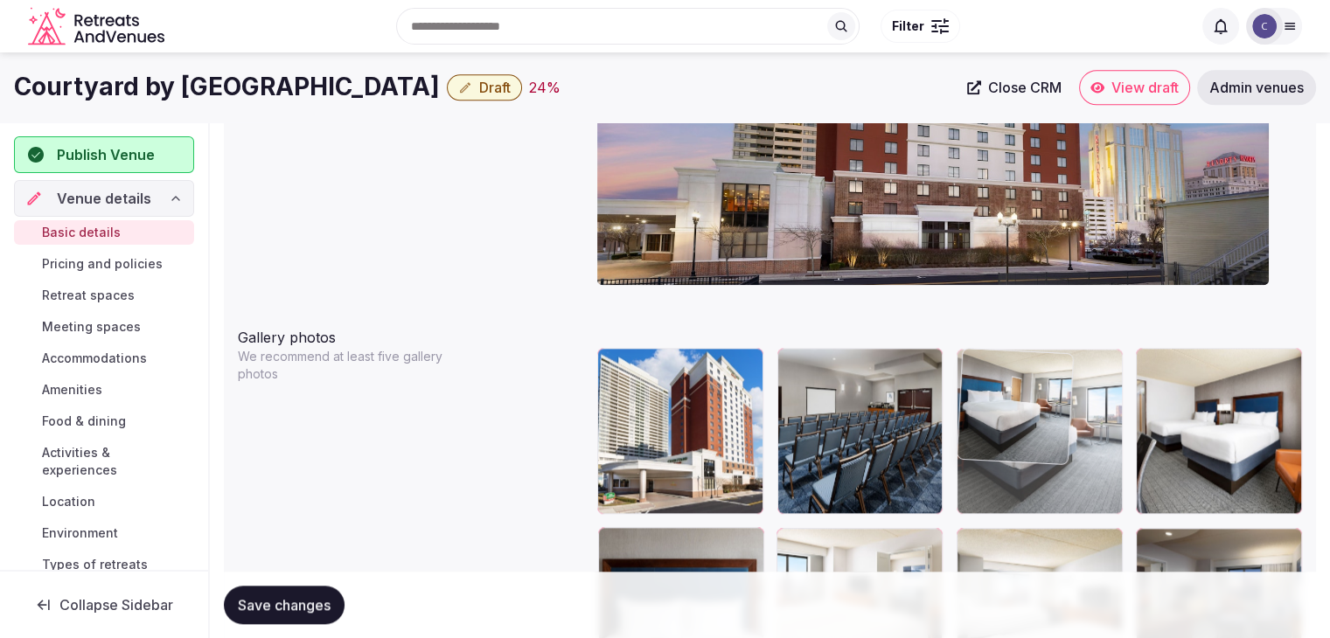
drag, startPoint x: 978, startPoint y: 340, endPoint x: 1000, endPoint y: 382, distance: 47.3
click at [998, 379] on body "**********" at bounding box center [665, 488] width 1330 height 4622
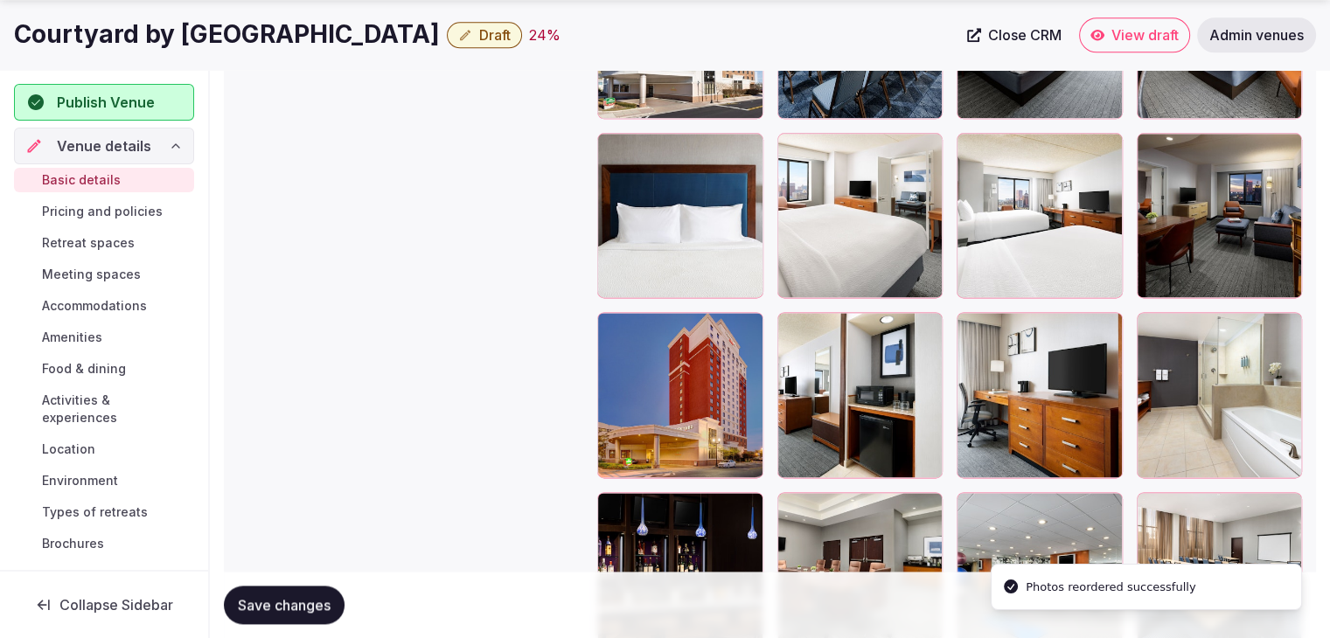
scroll to position [2348, 0]
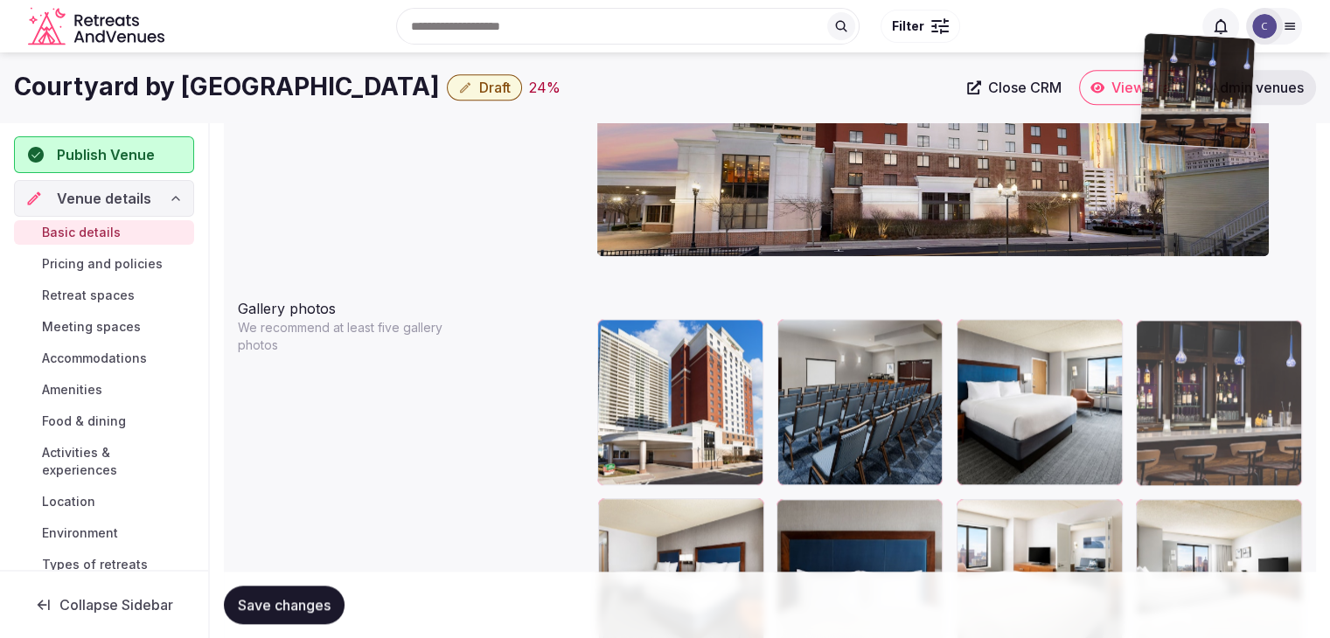
scroll to position [1738, 0]
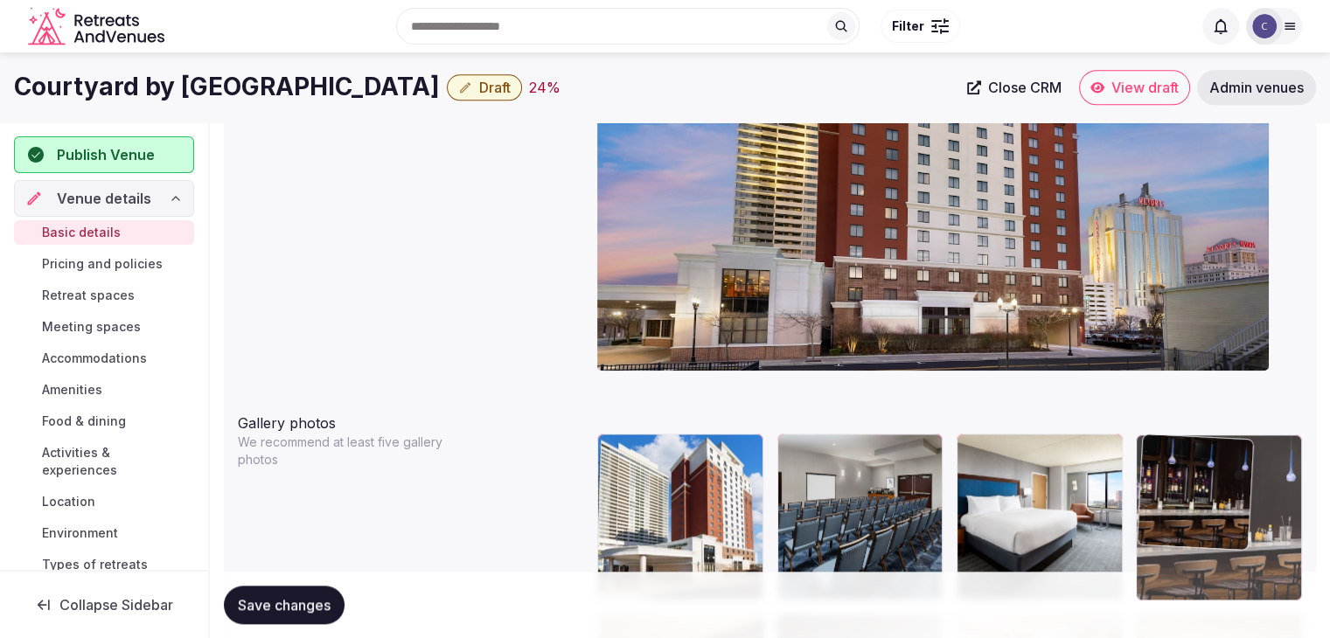
drag, startPoint x: 611, startPoint y: 372, endPoint x: 1187, endPoint y: 395, distance: 576.5
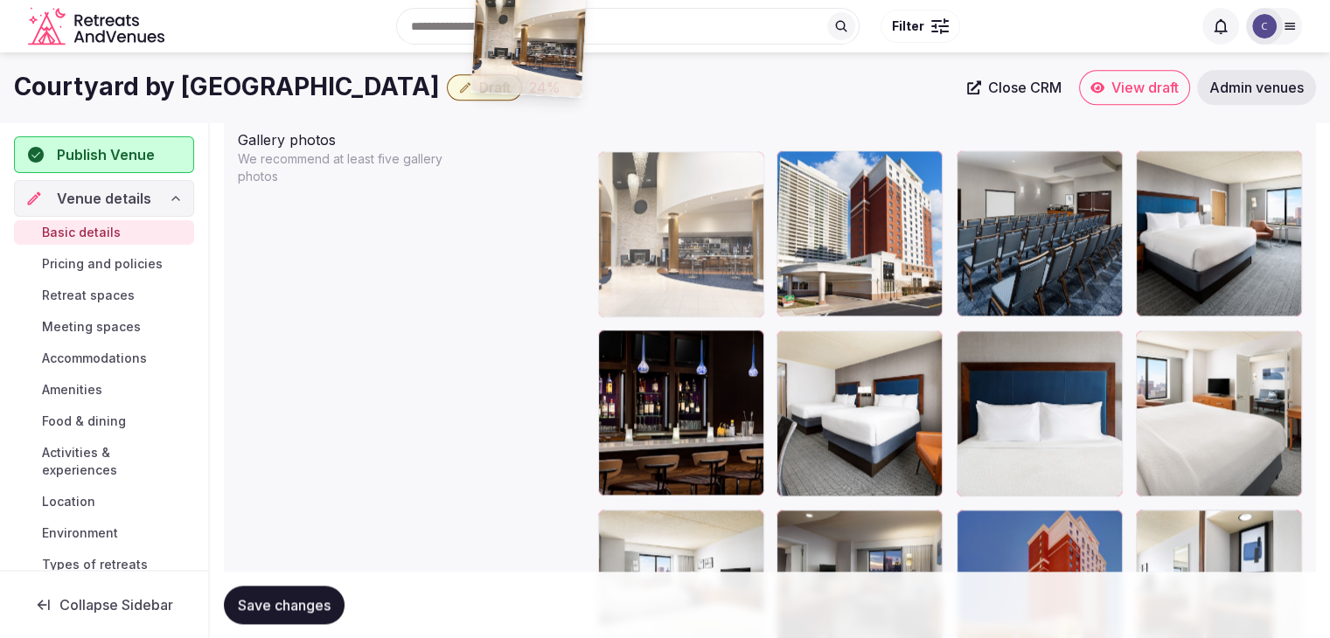
scroll to position [2001, 0]
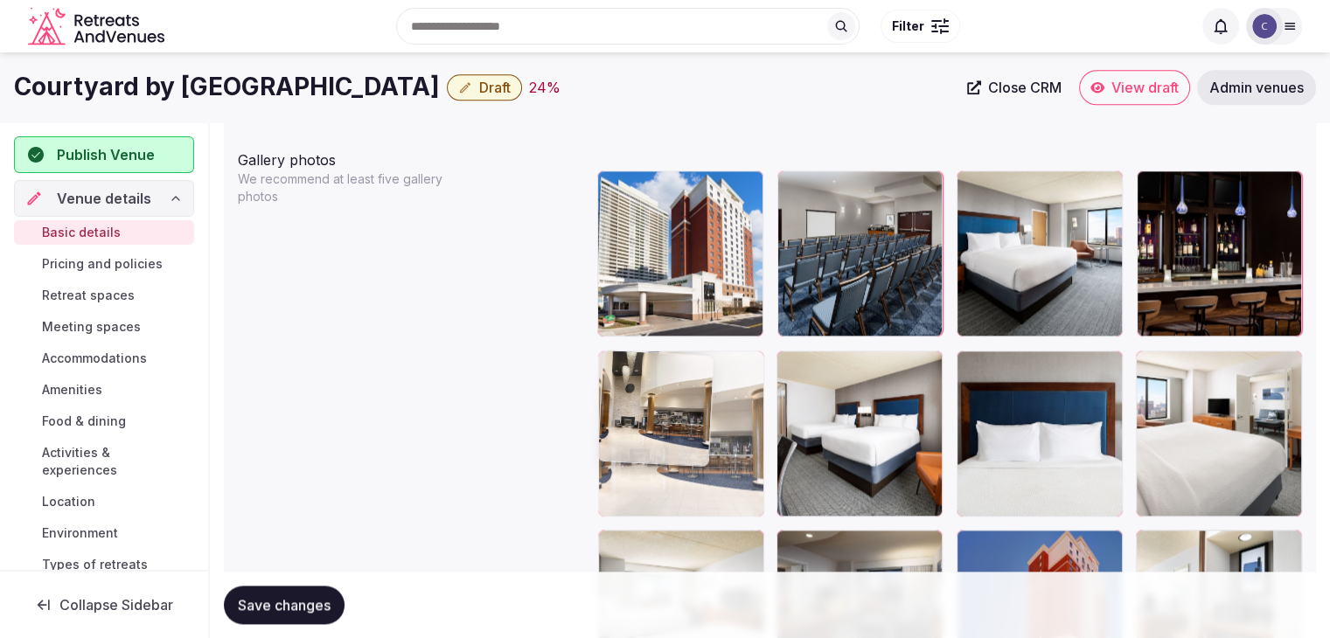
drag, startPoint x: 1165, startPoint y: 145, endPoint x: 608, endPoint y: 349, distance: 593.7
click at [608, 349] on body "**********" at bounding box center [665, 310] width 1330 height 4622
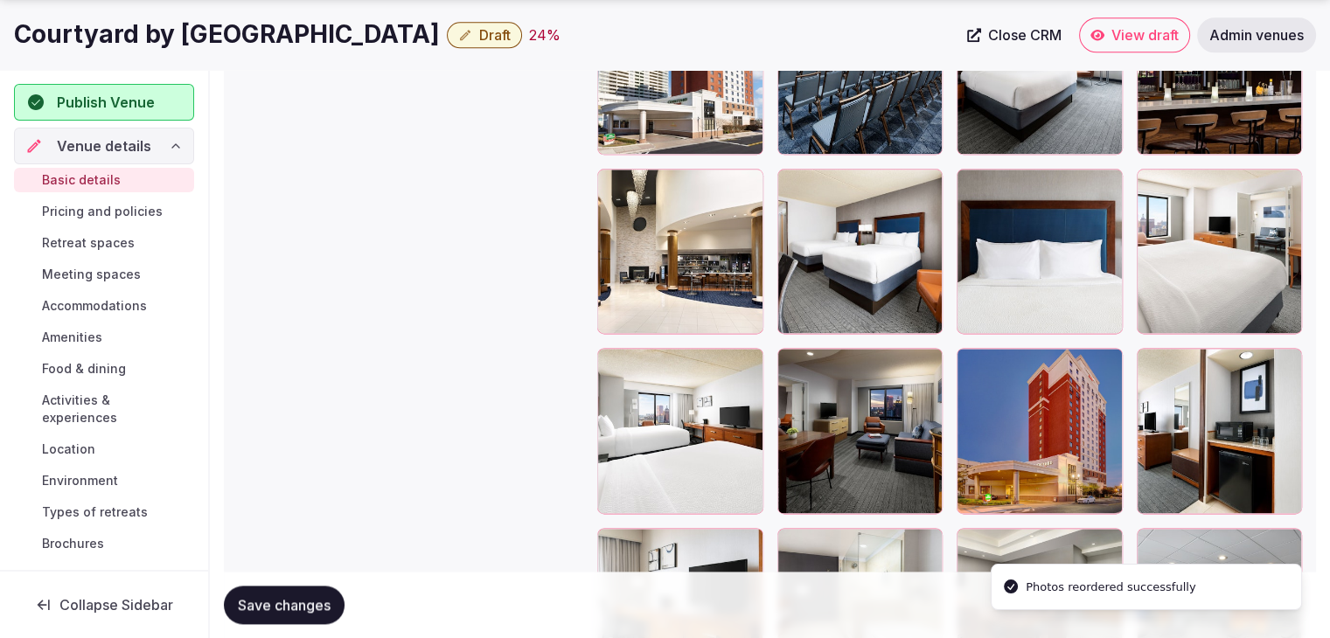
scroll to position [2351, 0]
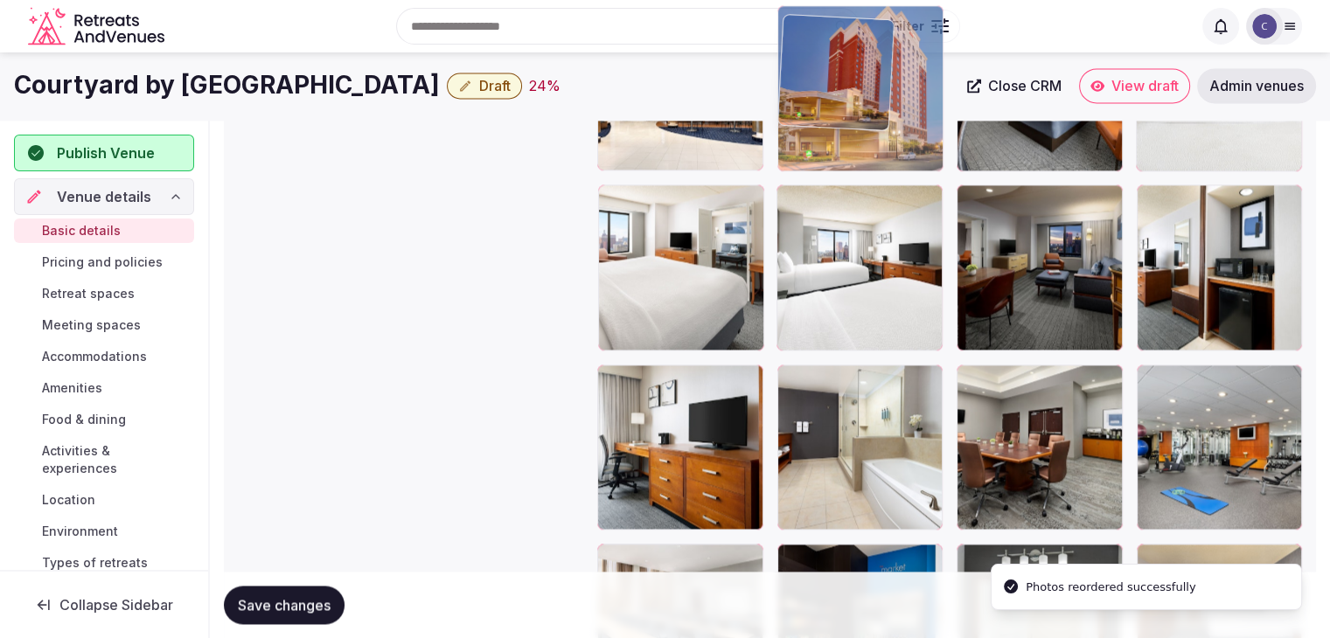
drag, startPoint x: 1008, startPoint y: 243, endPoint x: 897, endPoint y: 116, distance: 168.5
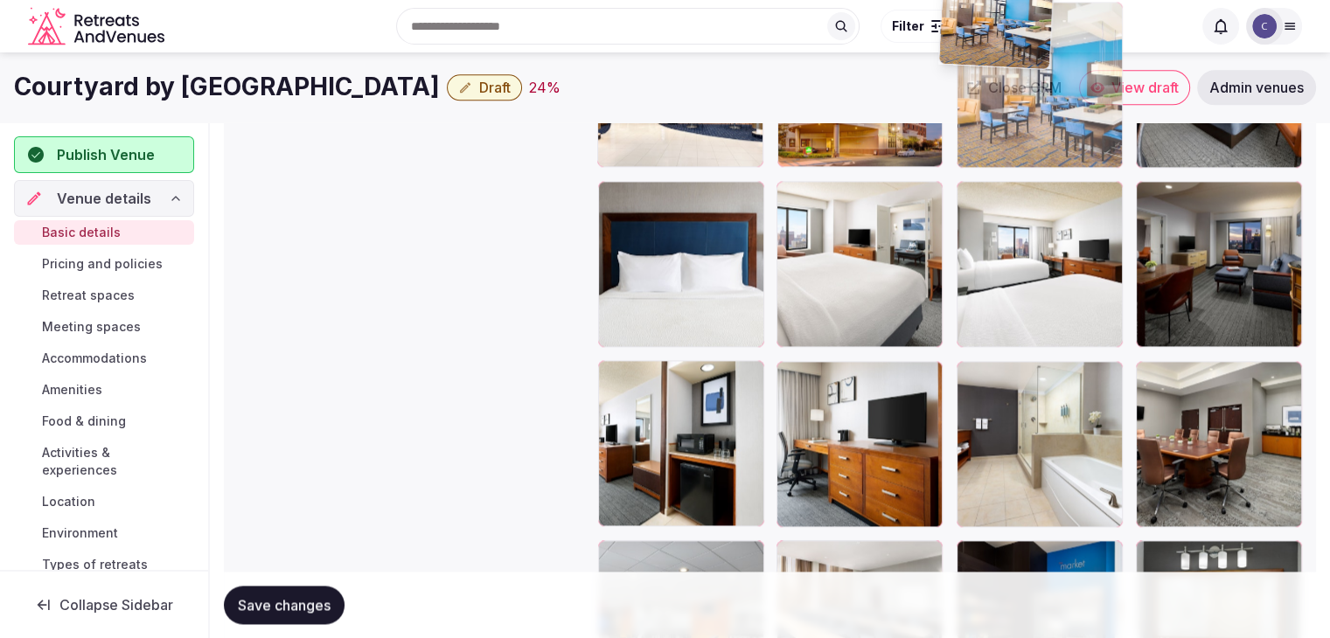
scroll to position [2334, 0]
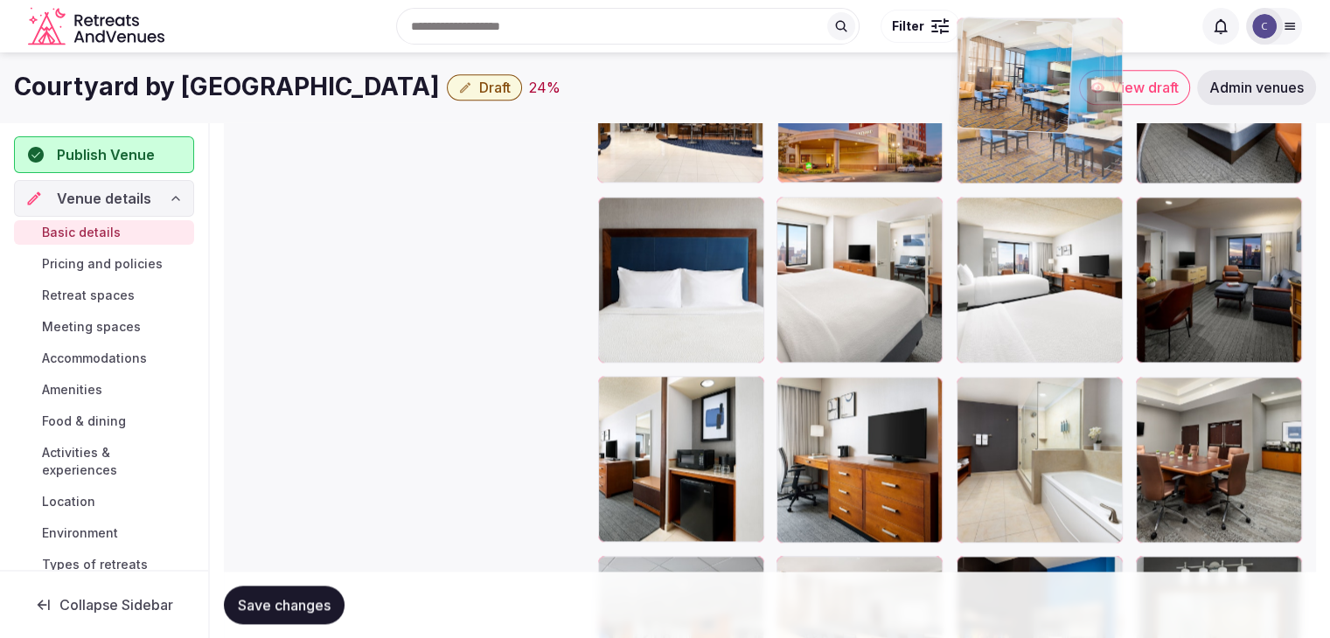
drag, startPoint x: 1019, startPoint y: 344, endPoint x: 1019, endPoint y: 174, distance: 169.6
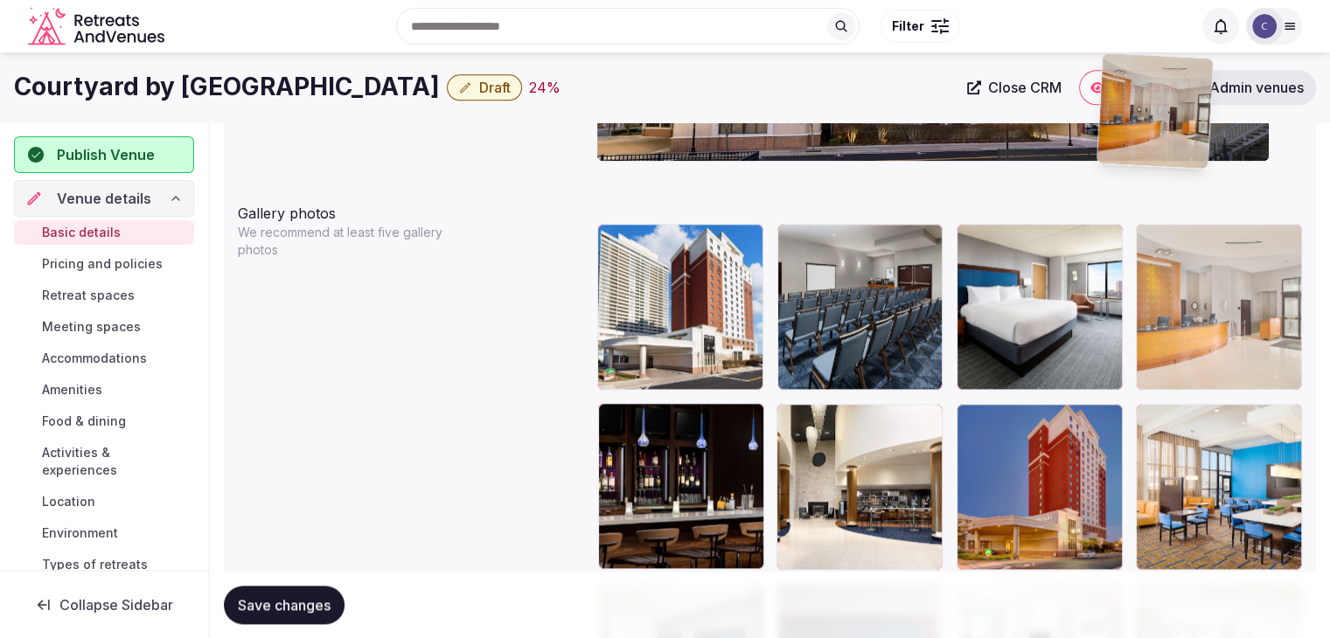
scroll to position [1941, 0]
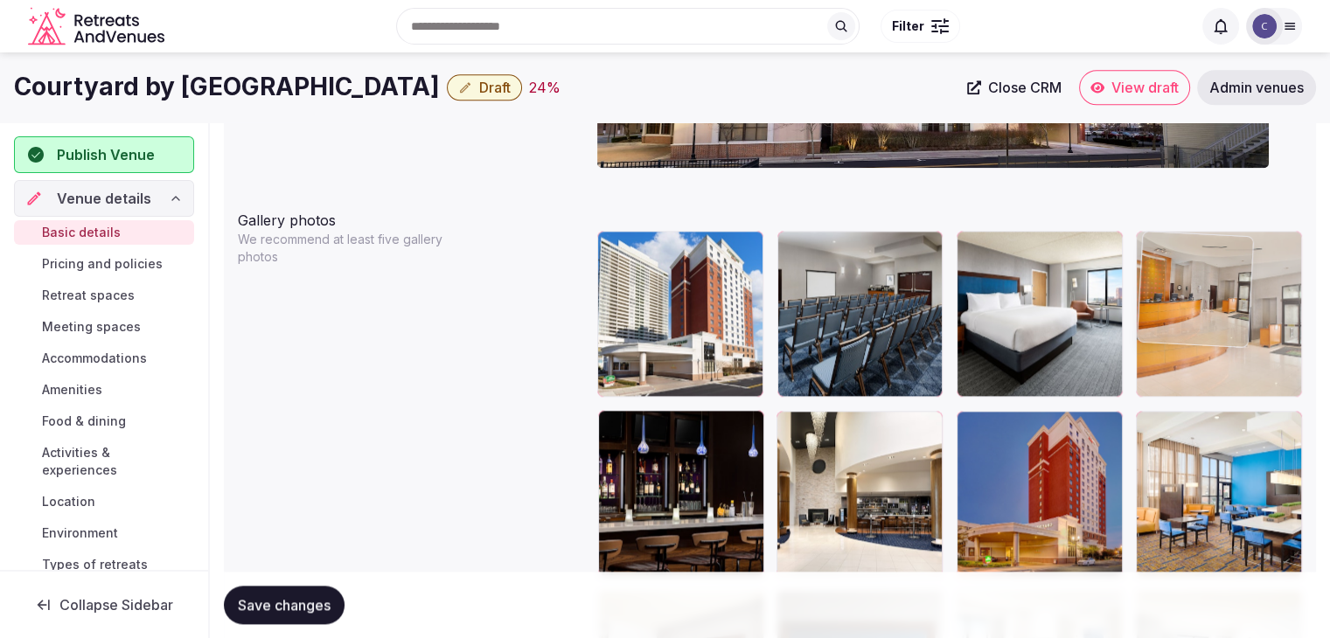
drag, startPoint x: 711, startPoint y: 216, endPoint x: 1247, endPoint y: 287, distance: 541.4
click at [1247, 287] on body "**********" at bounding box center [665, 370] width 1330 height 4622
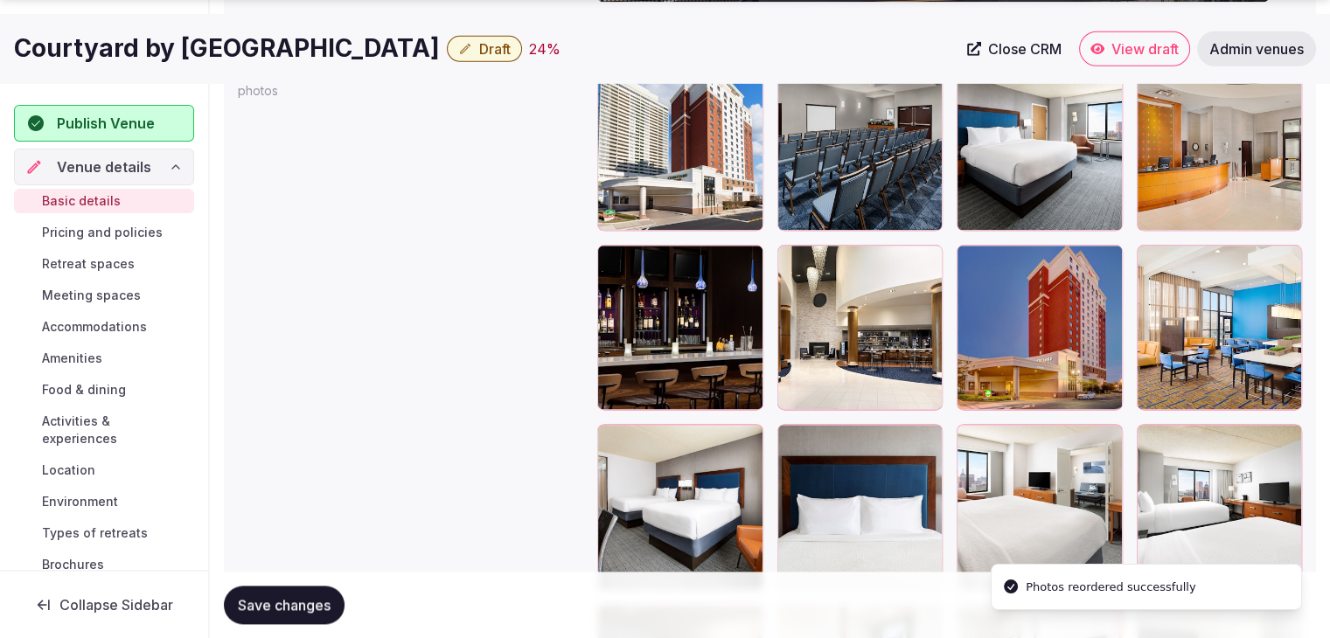
scroll to position [2115, 0]
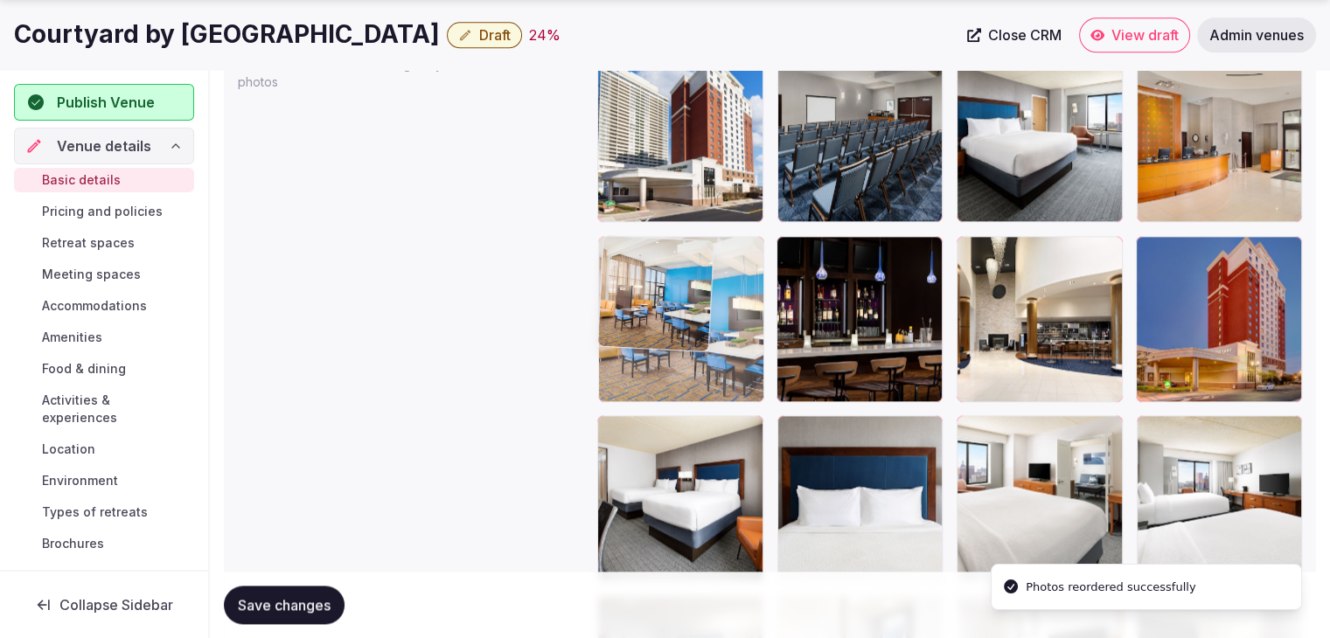
drag, startPoint x: 1194, startPoint y: 361, endPoint x: 696, endPoint y: 342, distance: 498.6
click at [696, 342] on body "**********" at bounding box center [665, 196] width 1330 height 4622
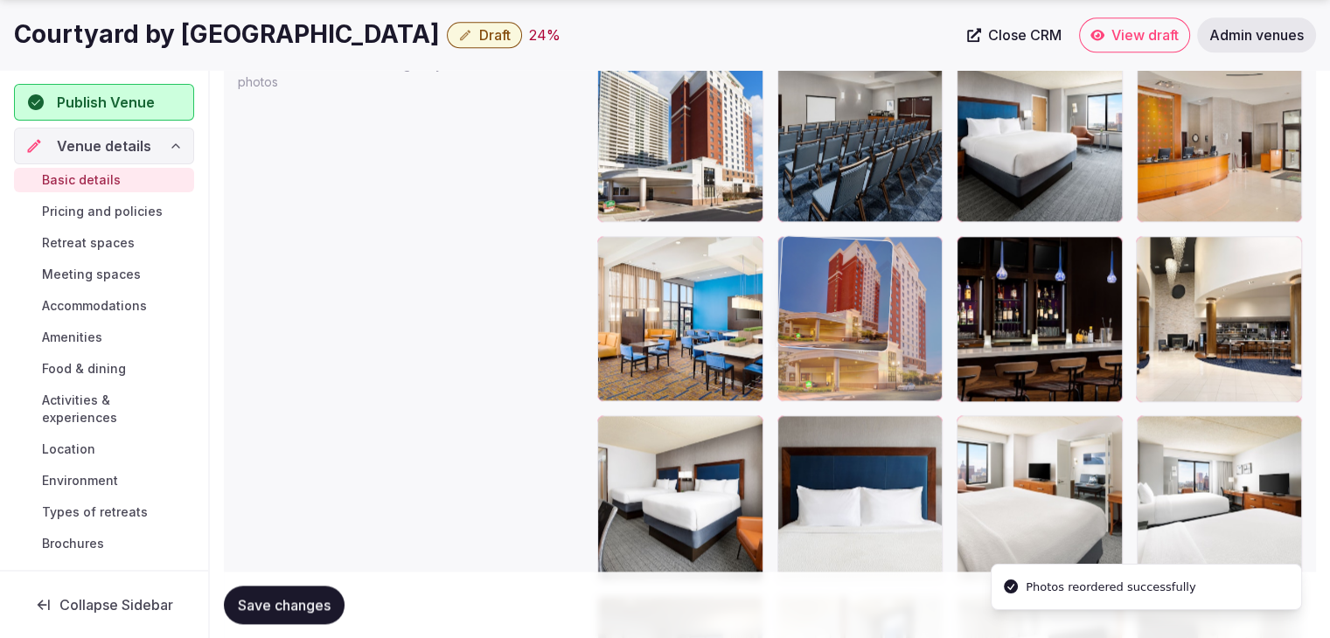
drag, startPoint x: 1211, startPoint y: 330, endPoint x: 908, endPoint y: 286, distance: 305.6
click at [878, 293] on body "**********" at bounding box center [665, 196] width 1330 height 4622
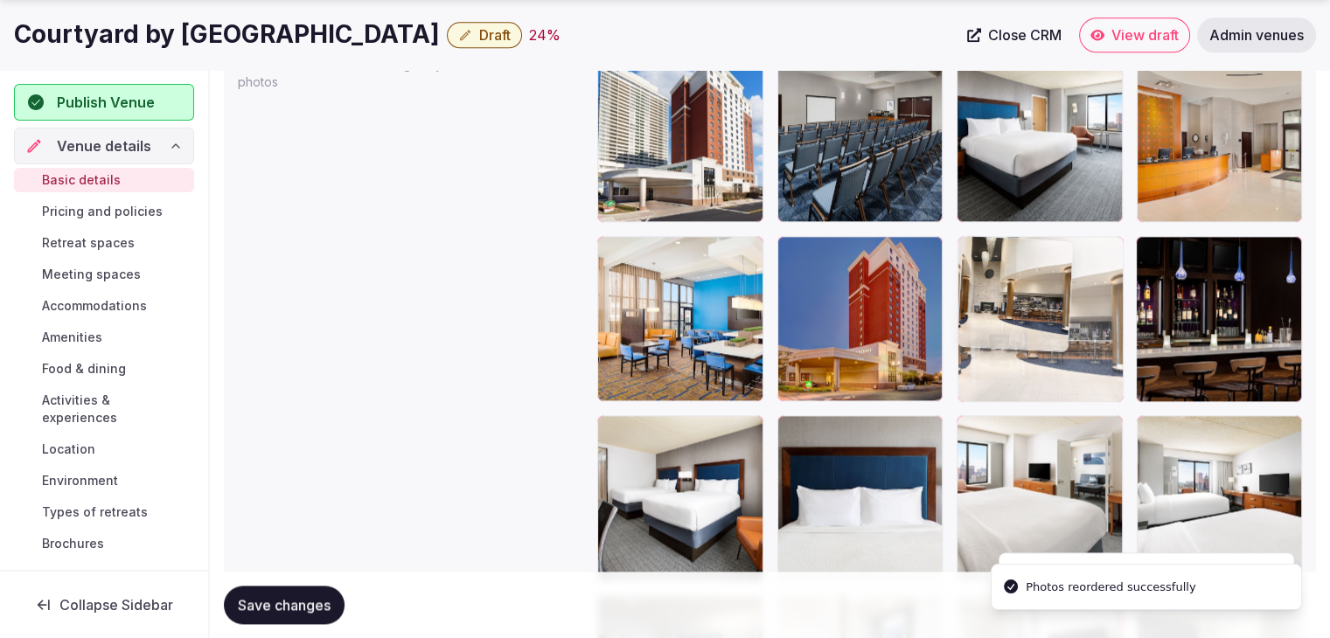
drag, startPoint x: 1233, startPoint y: 342, endPoint x: 1071, endPoint y: 319, distance: 164.2
click at [1071, 319] on body "**********" at bounding box center [665, 196] width 1330 height 4622
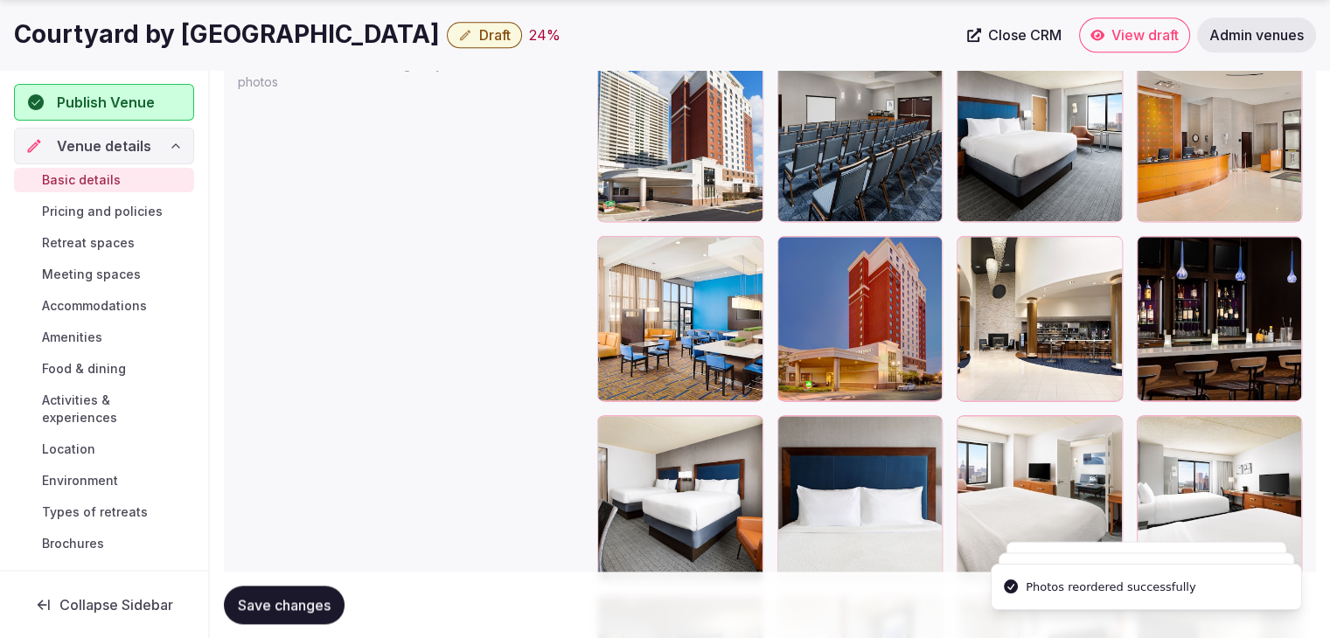
click at [309, 613] on button "Save changes" at bounding box center [284, 605] width 121 height 38
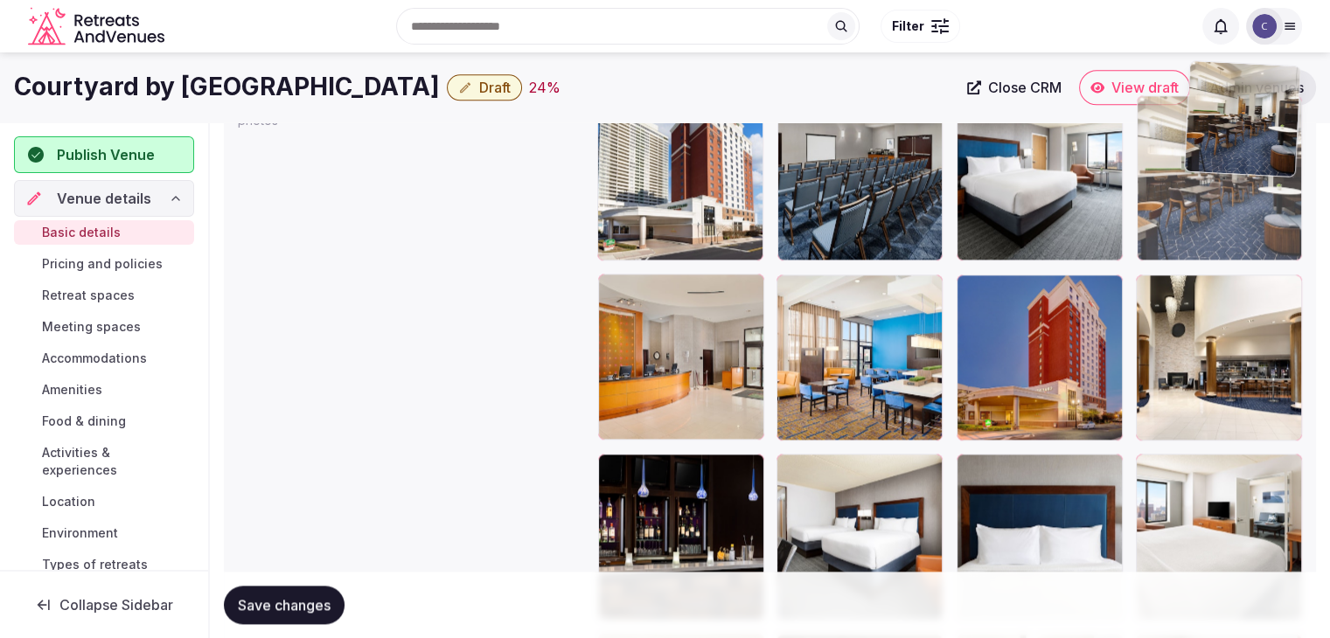
scroll to position [2042, 0]
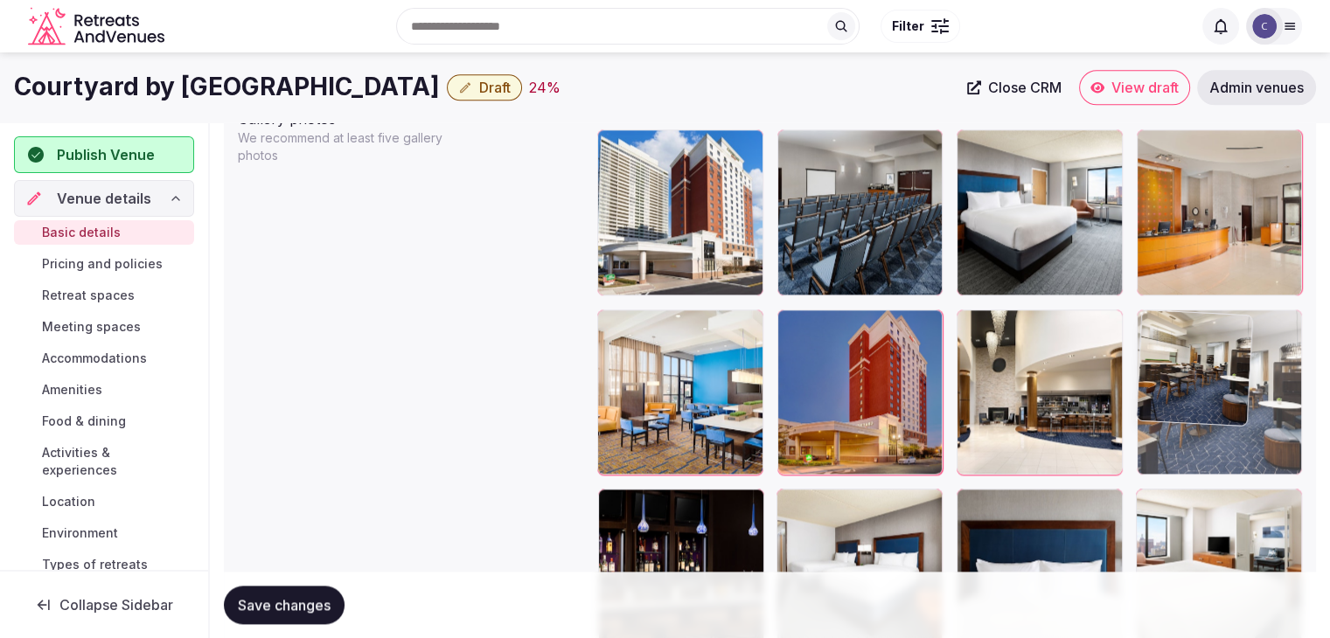
drag, startPoint x: 1157, startPoint y: 497, endPoint x: 1210, endPoint y: 348, distance: 157.6
click at [1210, 348] on body "**********" at bounding box center [665, 269] width 1330 height 4622
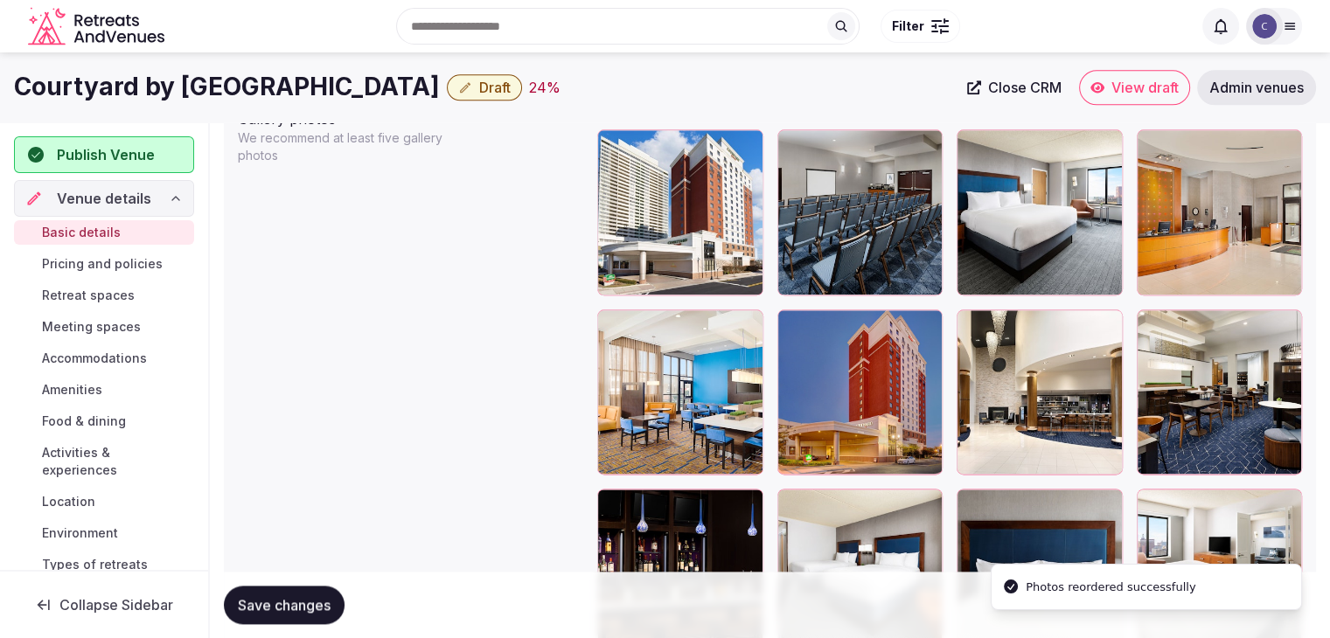
click at [296, 606] on span "Save changes" at bounding box center [284, 604] width 93 height 17
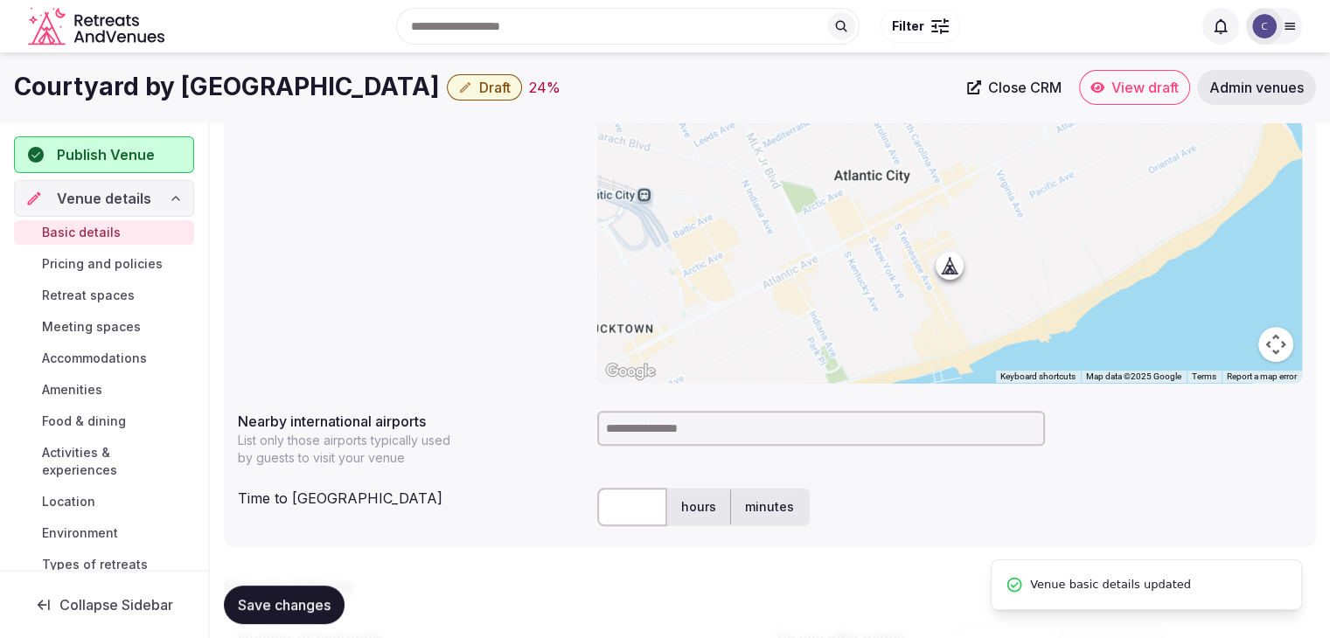
scroll to position [469, 0]
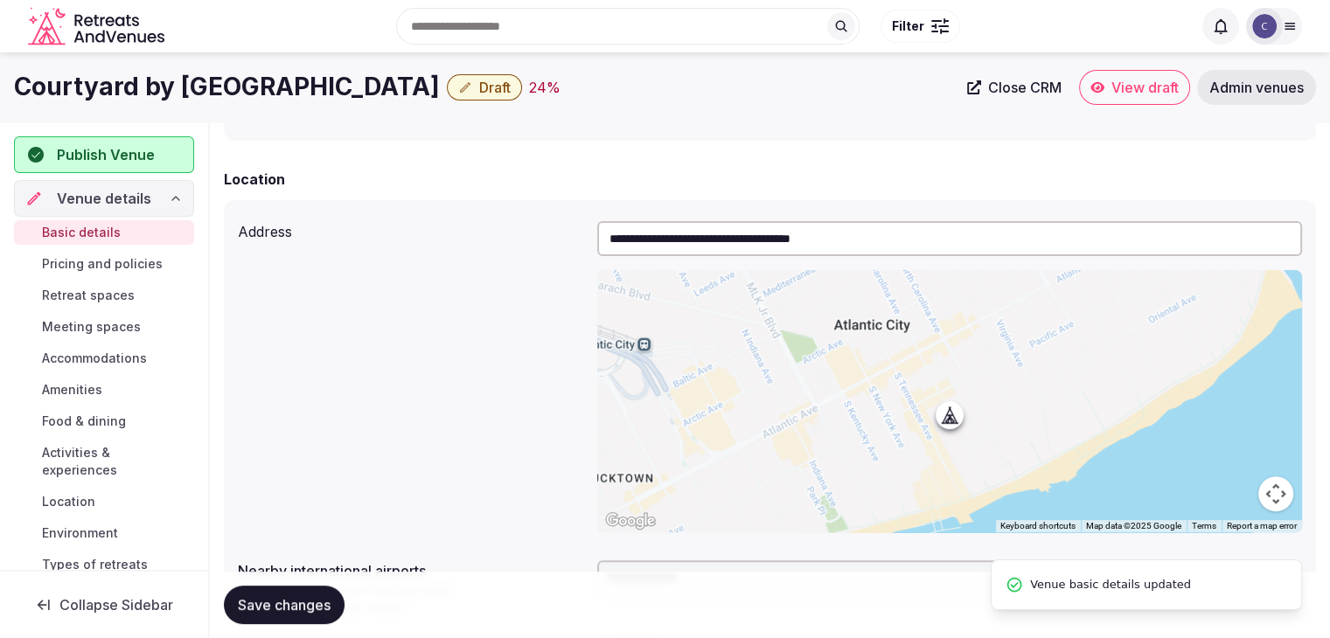
click at [315, 84] on h1 "Courtyard by Marriott Atlantic City" at bounding box center [227, 87] width 426 height 34
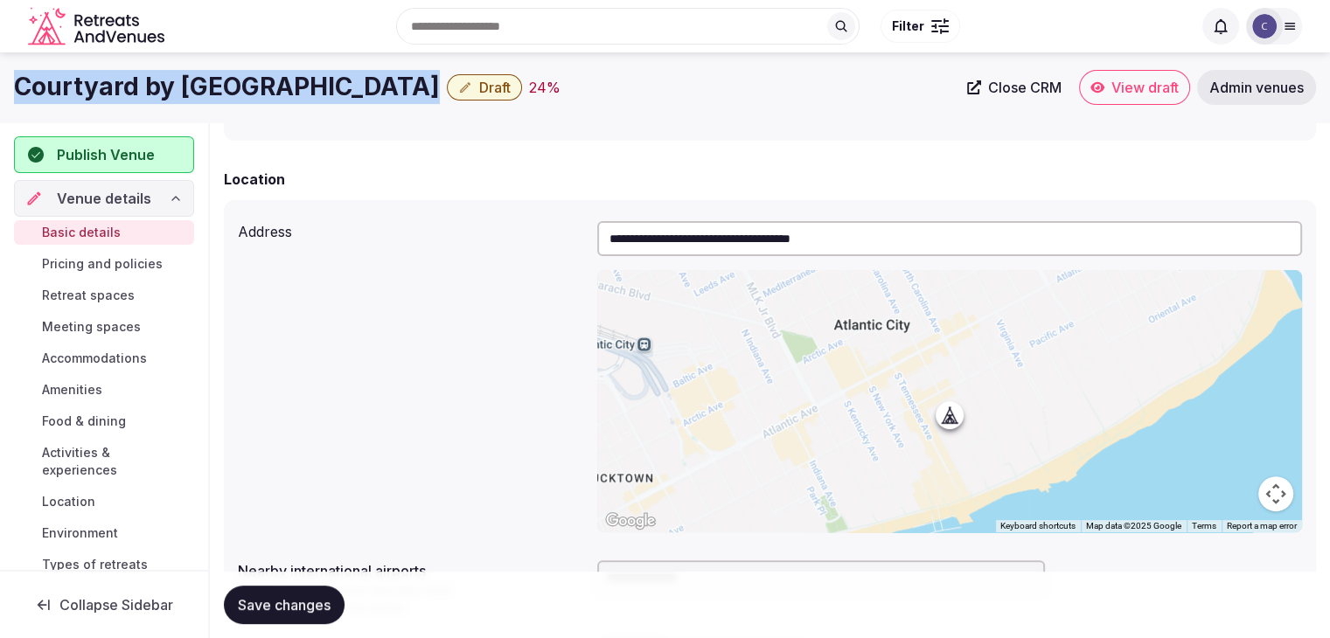
click at [315, 84] on h1 "Courtyard by Marriott Atlantic City" at bounding box center [227, 87] width 426 height 34
copy div "Courtyard by Marriott Atlantic City"
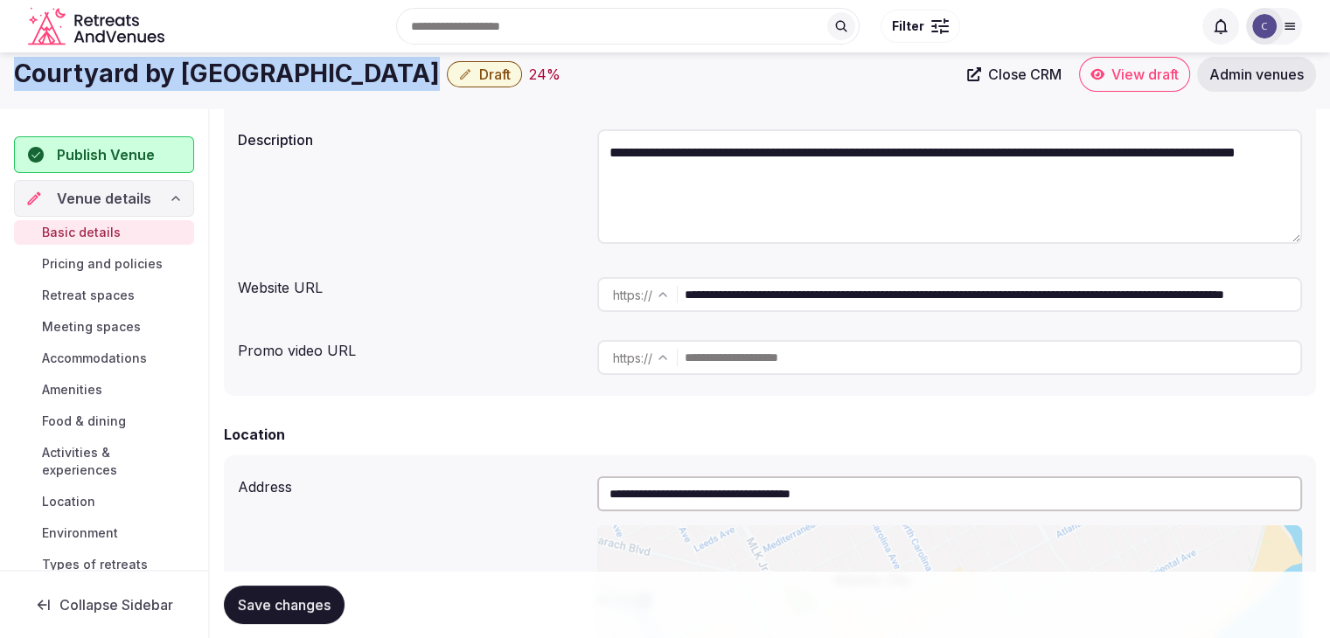
scroll to position [0, 0]
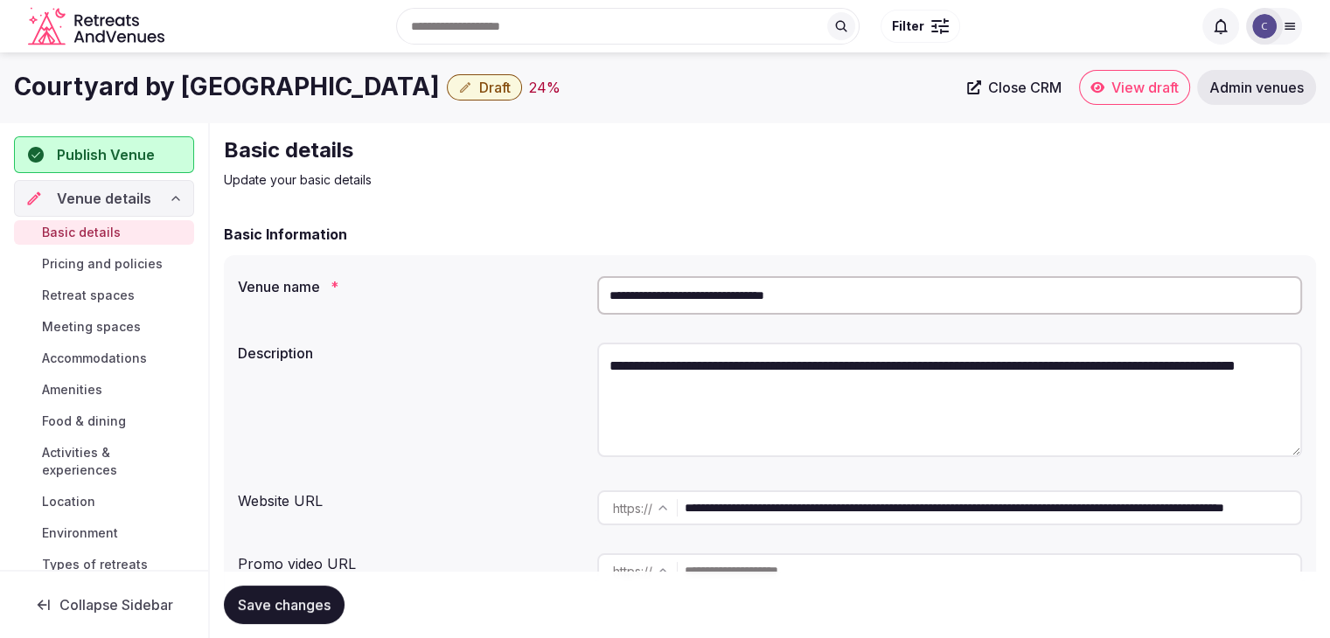
click at [956, 517] on input "**********" at bounding box center [991, 507] width 615 height 35
click at [770, 276] on input "**********" at bounding box center [949, 295] width 705 height 38
click at [770, 289] on input "**********" at bounding box center [949, 295] width 705 height 38
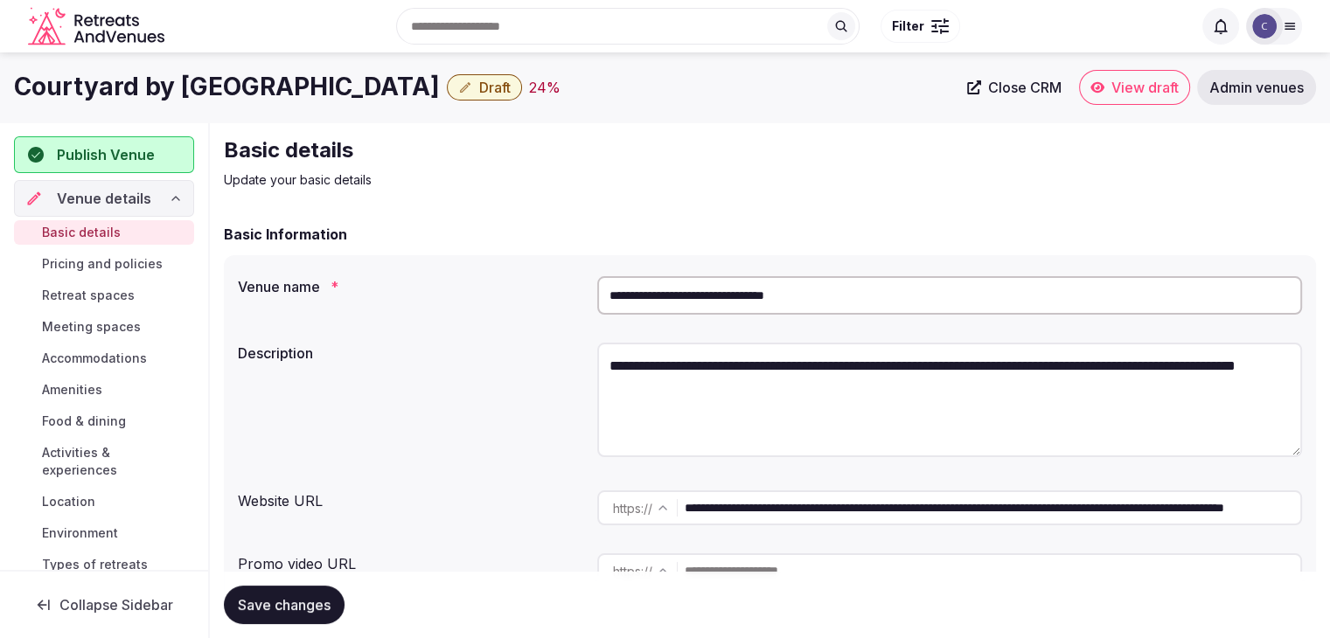
click at [770, 289] on input "**********" at bounding box center [949, 295] width 705 height 38
paste input "**********"
type input "**********"
click at [293, 593] on button "Save changes" at bounding box center [284, 605] width 121 height 38
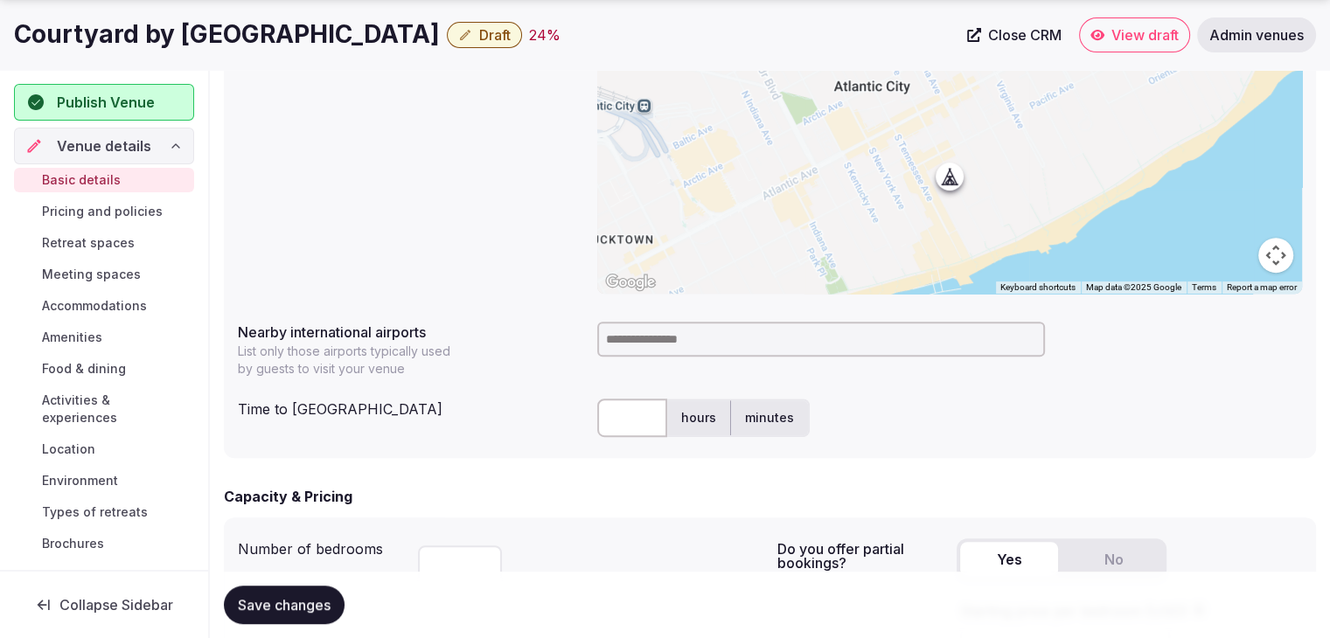
scroll to position [874, 0]
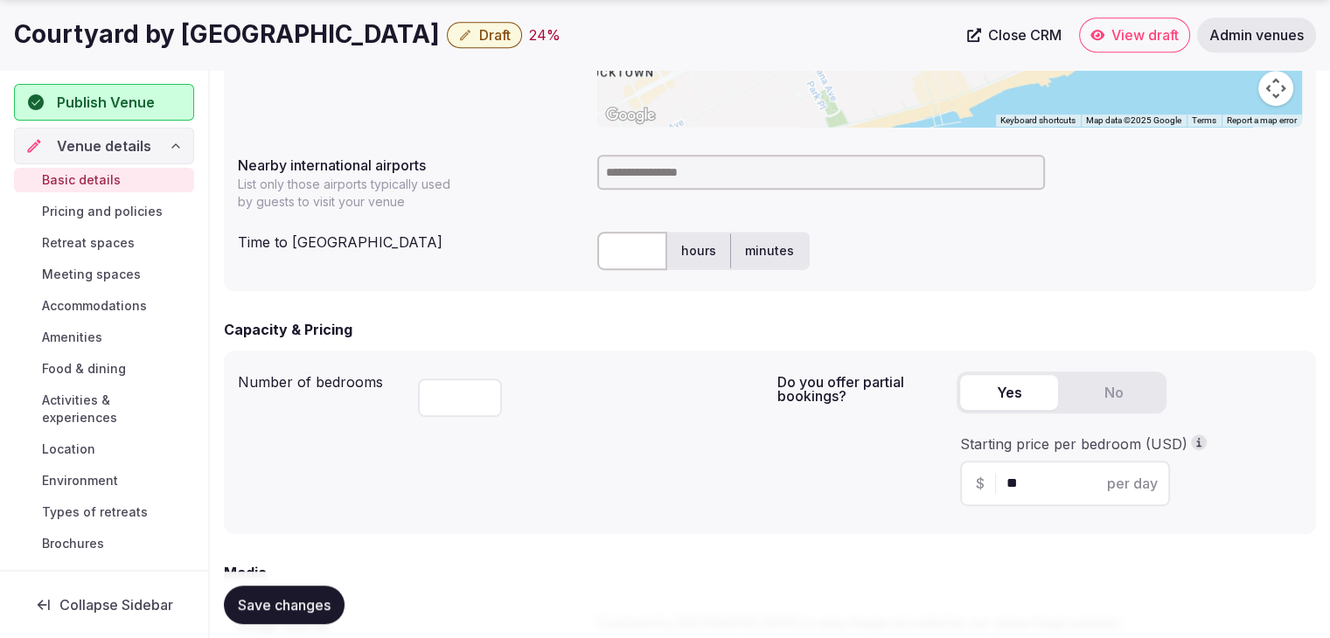
click at [657, 169] on input at bounding box center [821, 172] width 448 height 35
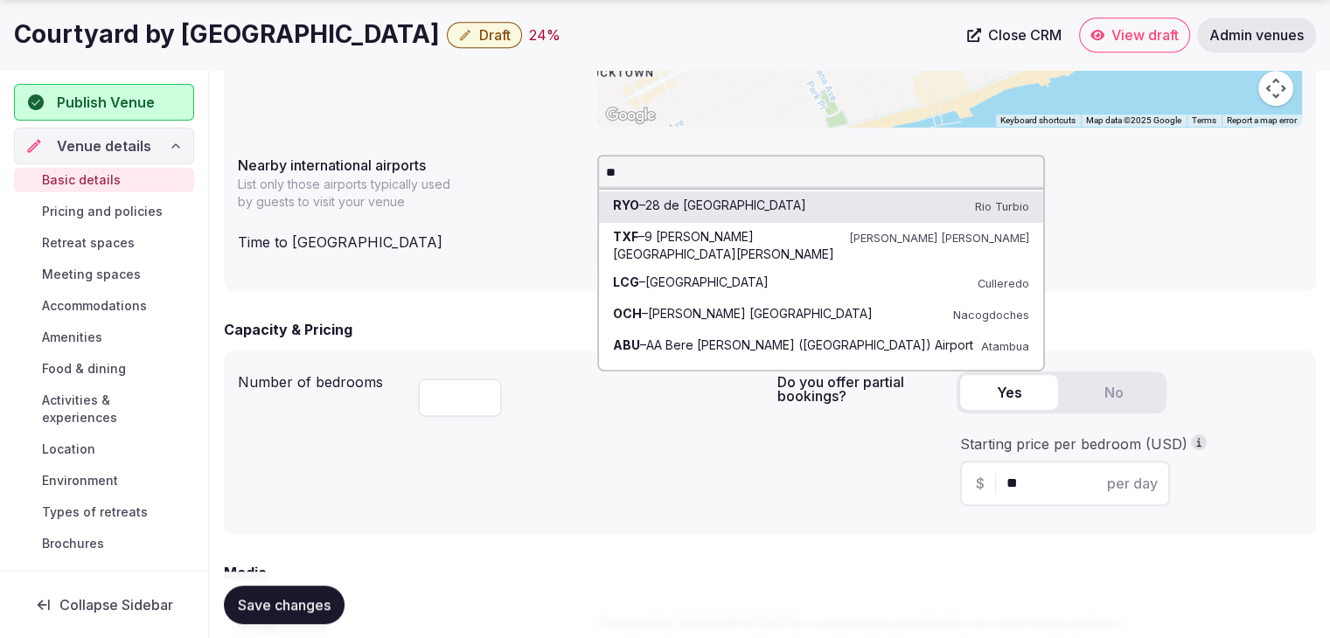
type input "***"
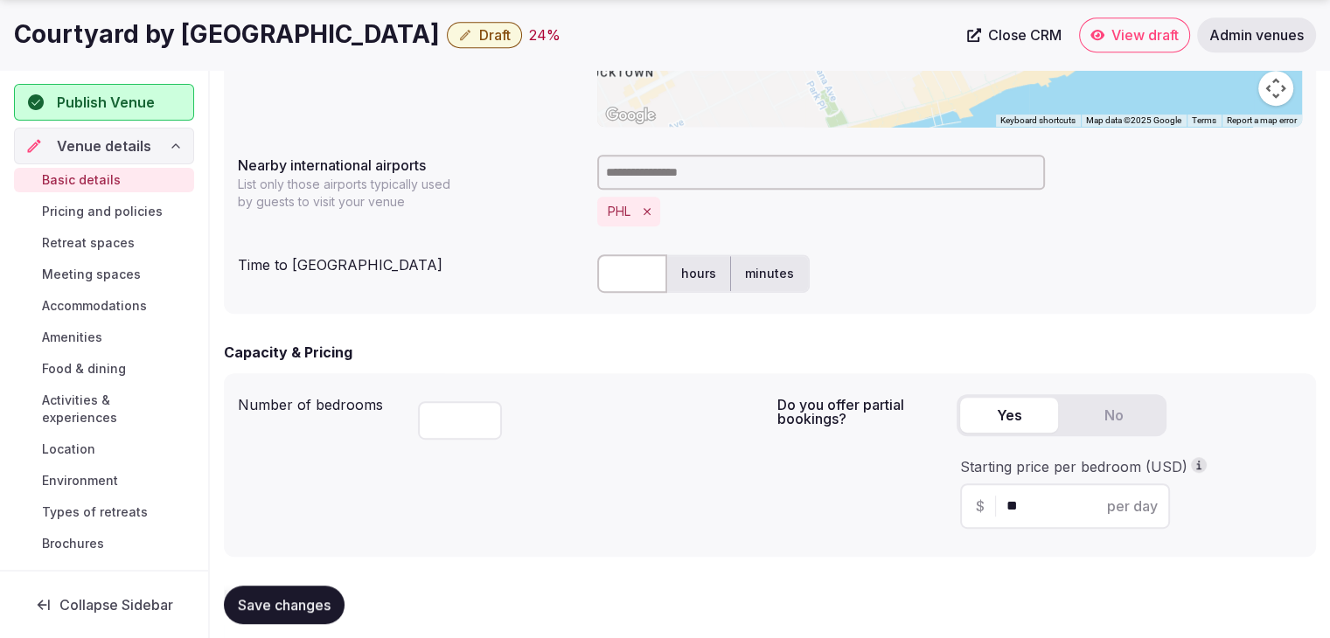
click at [667, 263] on label "hours" at bounding box center [698, 273] width 63 height 45
click at [650, 270] on input "text" at bounding box center [632, 273] width 70 height 38
click at [812, 267] on div "hours minutes" at bounding box center [949, 273] width 705 height 38
click at [772, 276] on label "minutes" at bounding box center [769, 273] width 77 height 45
click at [649, 276] on input "text" at bounding box center [632, 273] width 70 height 38
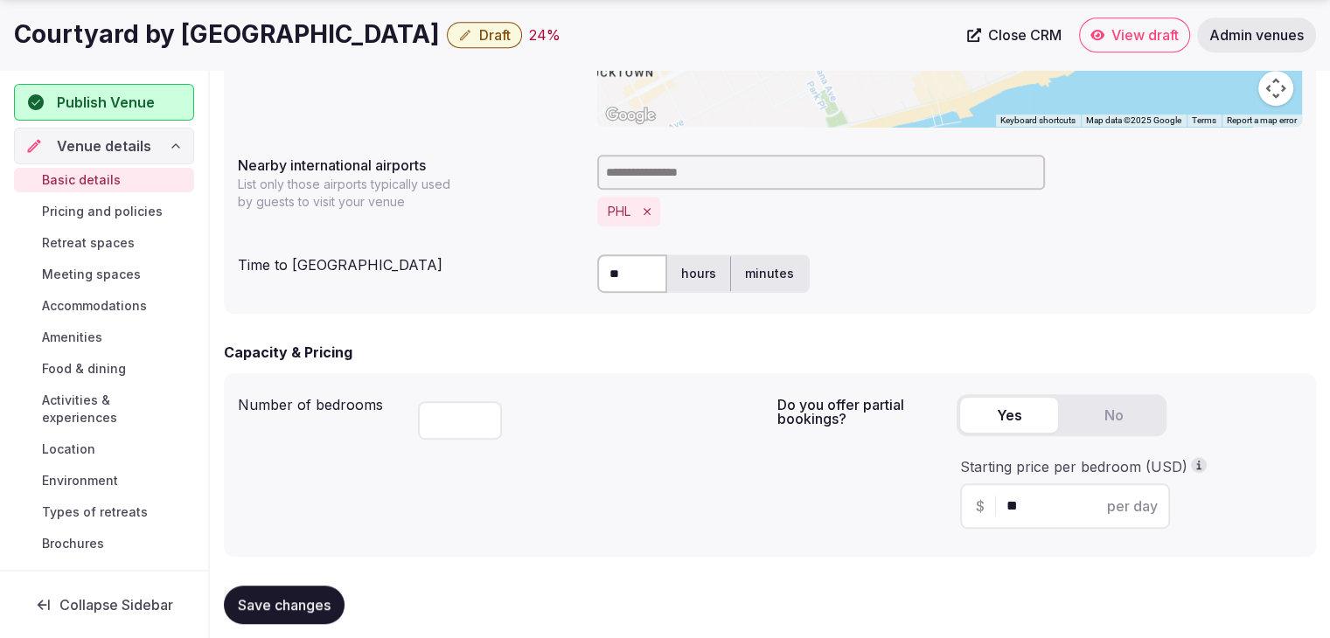
type input "**"
click at [640, 422] on div "***" at bounding box center [590, 416] width 345 height 59
click at [303, 613] on button "Save changes" at bounding box center [284, 605] width 121 height 38
click at [321, 605] on span "Save changes" at bounding box center [284, 604] width 93 height 17
click at [504, 28] on span "Draft" at bounding box center [494, 34] width 31 height 17
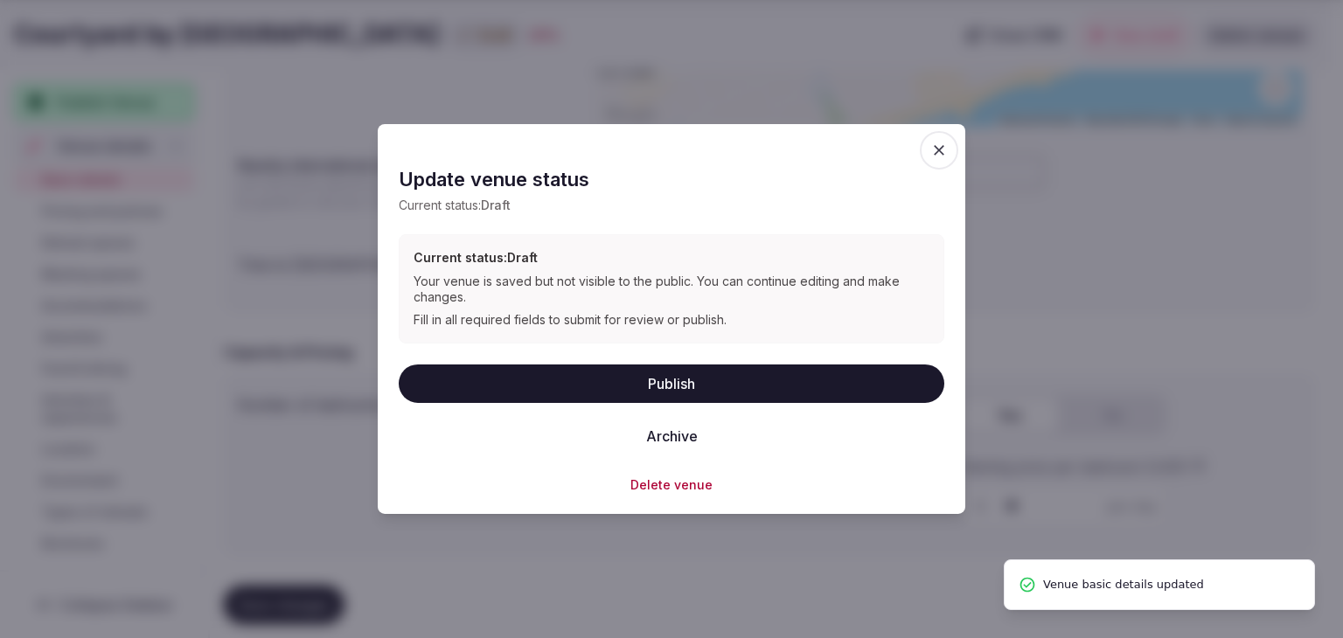
click at [619, 383] on button "Publish" at bounding box center [671, 383] width 545 height 38
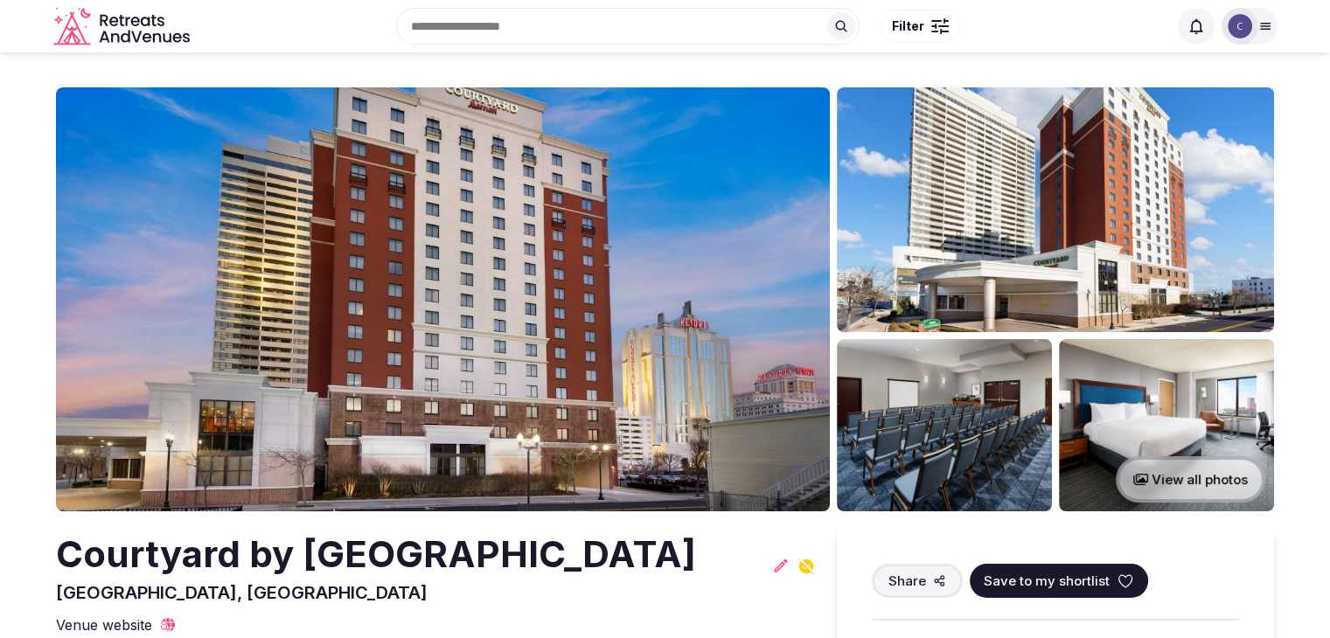
scroll to position [350, 0]
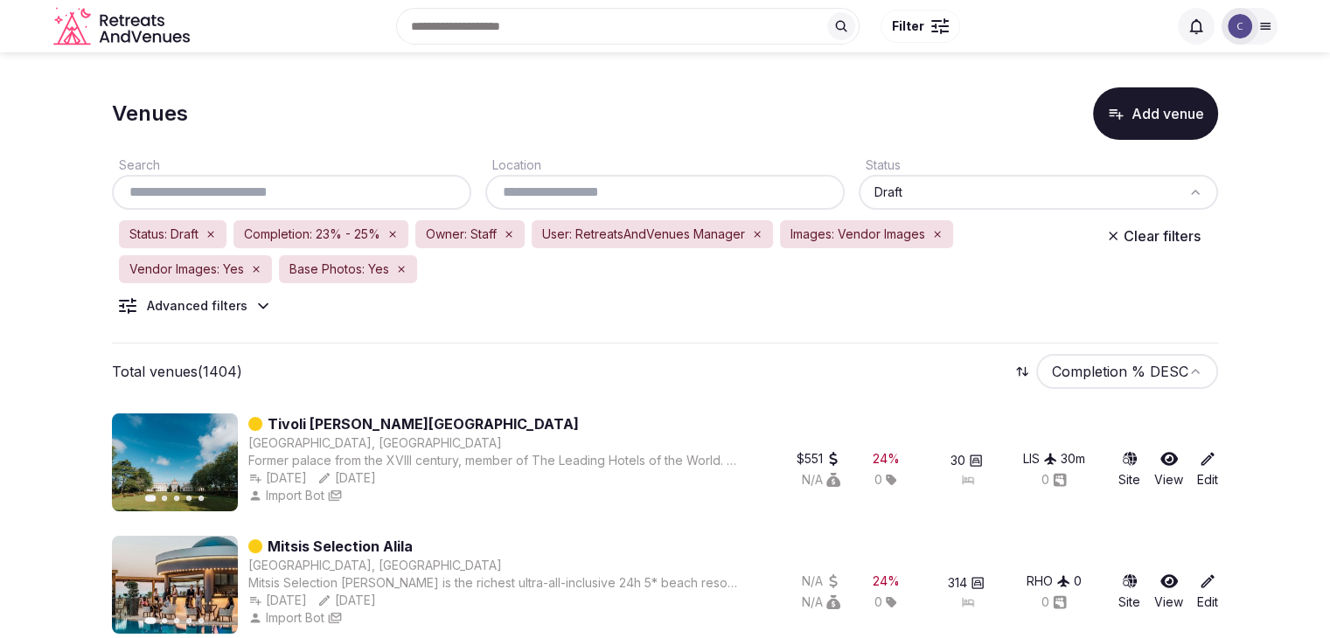
click at [650, 196] on input "text" at bounding box center [664, 192] width 345 height 21
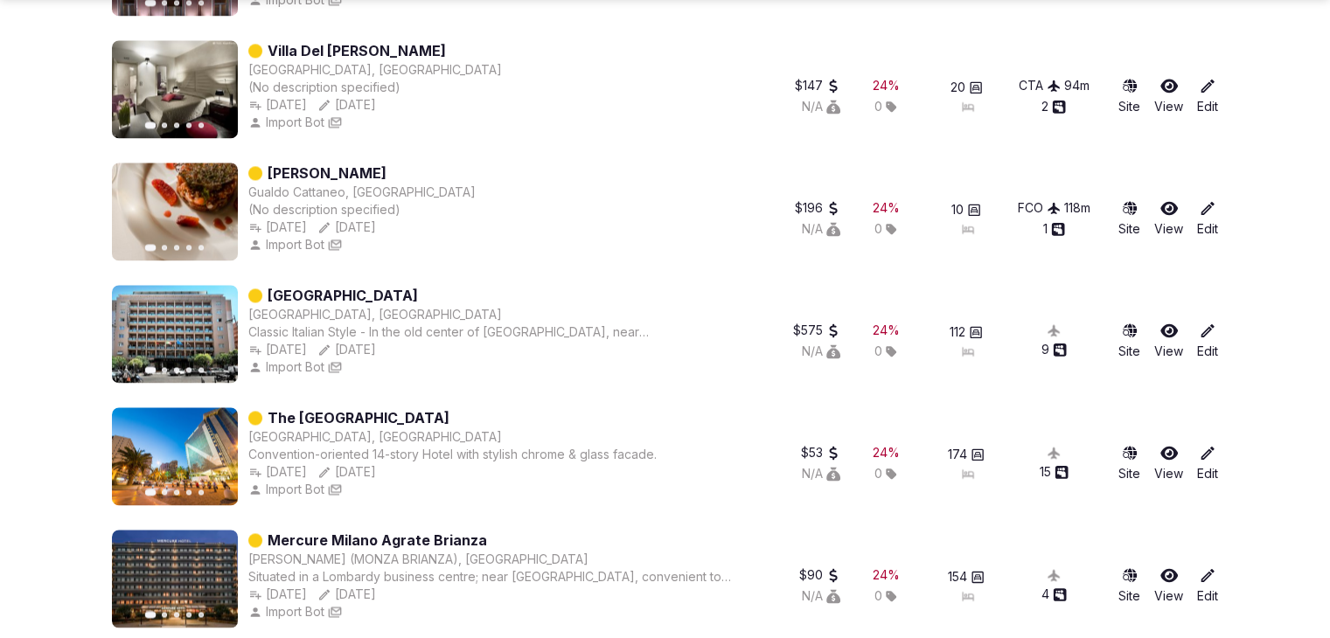
scroll to position [2838, 0]
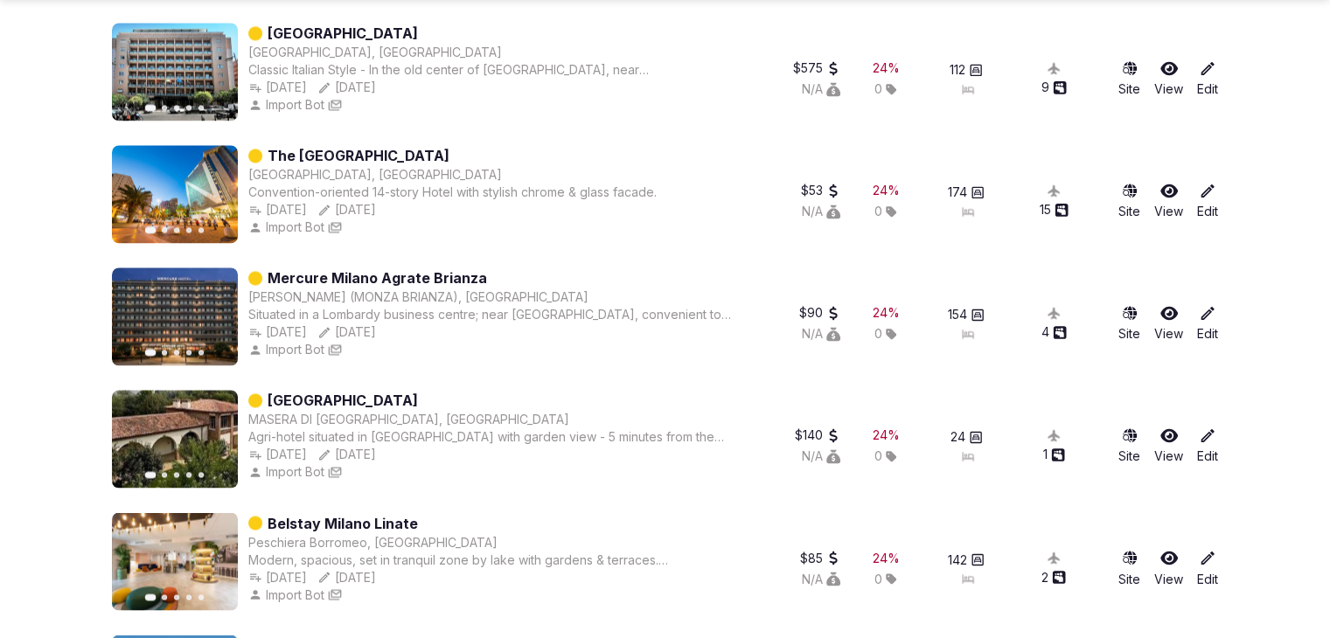
type input "*****"
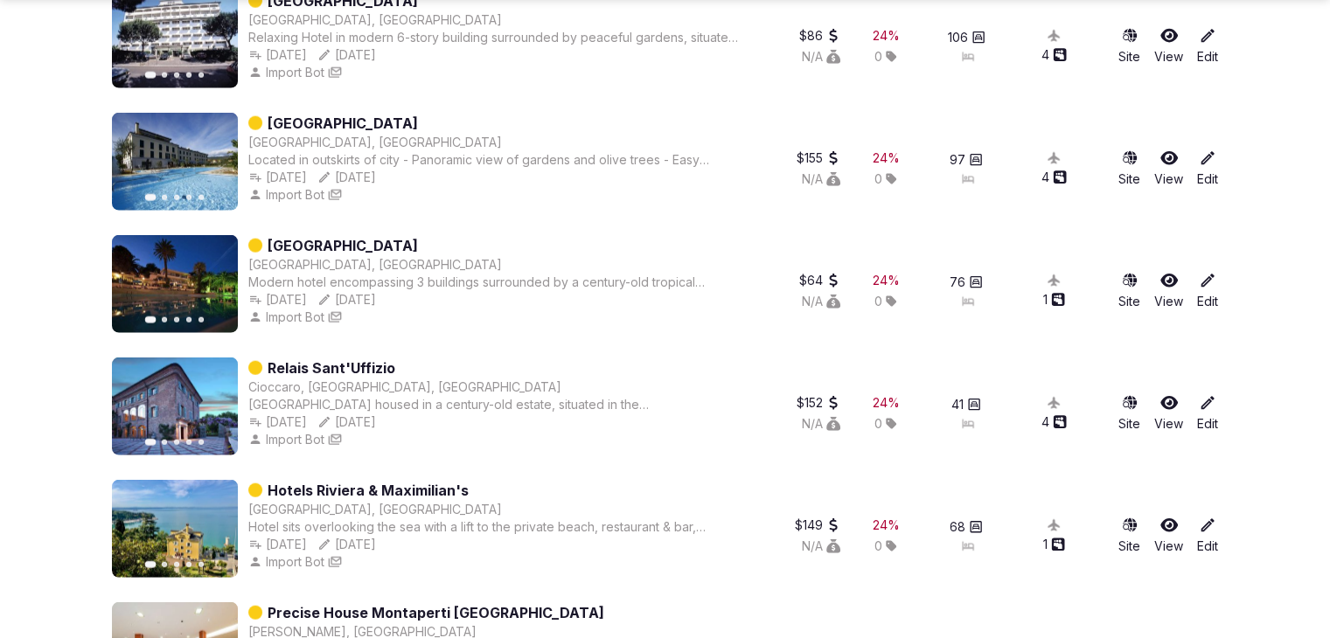
scroll to position [4237, 0]
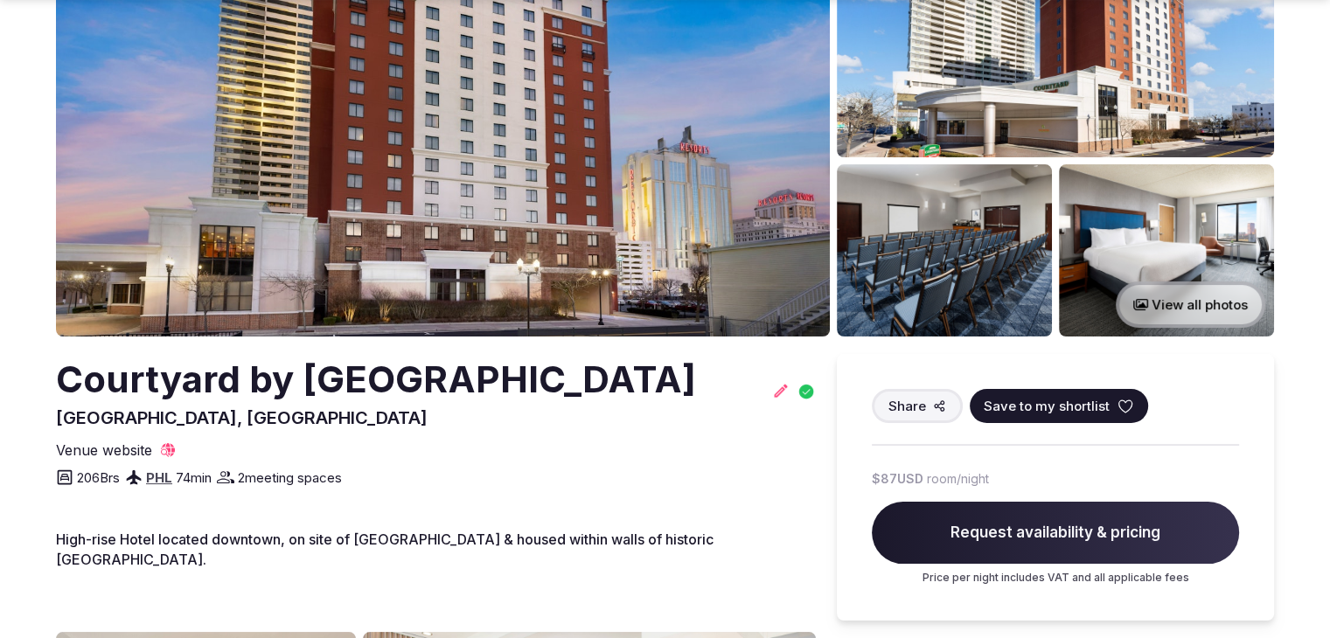
scroll to position [175, 0]
click at [458, 368] on h2 "Courtyard by [GEOGRAPHIC_DATA]" at bounding box center [376, 380] width 640 height 52
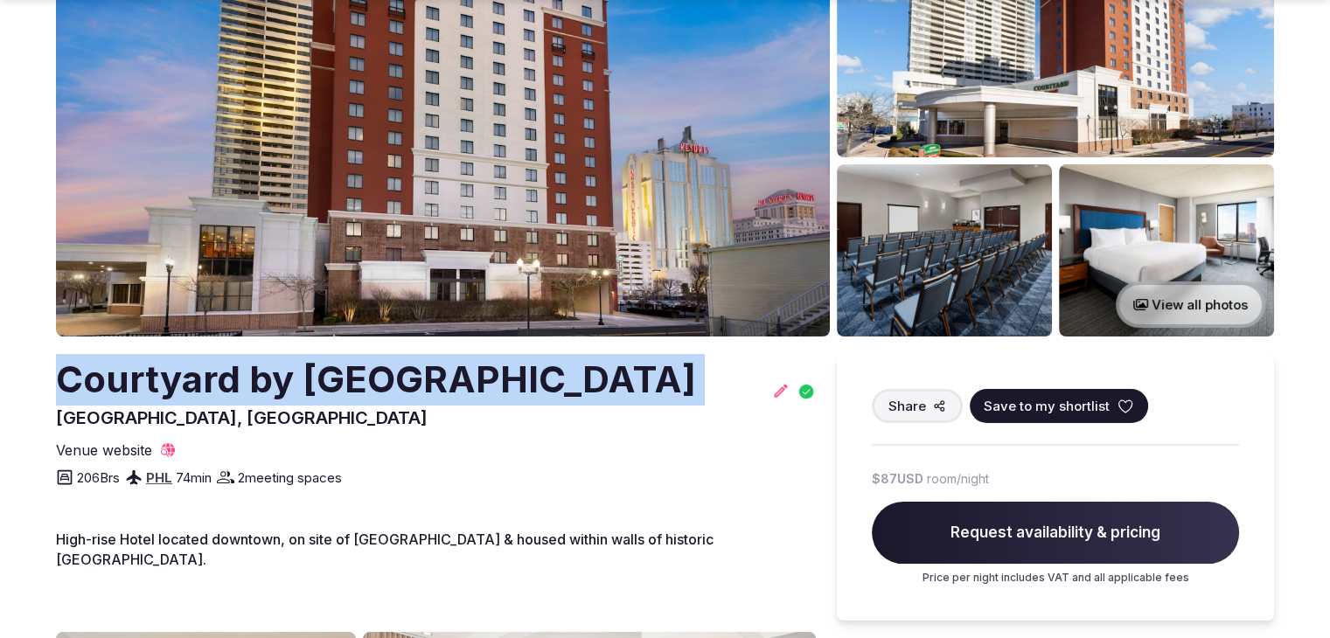
click at [458, 368] on h2 "Courtyard by [GEOGRAPHIC_DATA]" at bounding box center [376, 380] width 640 height 52
copy h2 "Courtyard by [GEOGRAPHIC_DATA]"
click at [0, 350] on section "View all photos Courtyard by [GEOGRAPHIC_DATA], [GEOGRAPHIC_DATA] Share Save to…" at bounding box center [665, 626] width 1330 height 1496
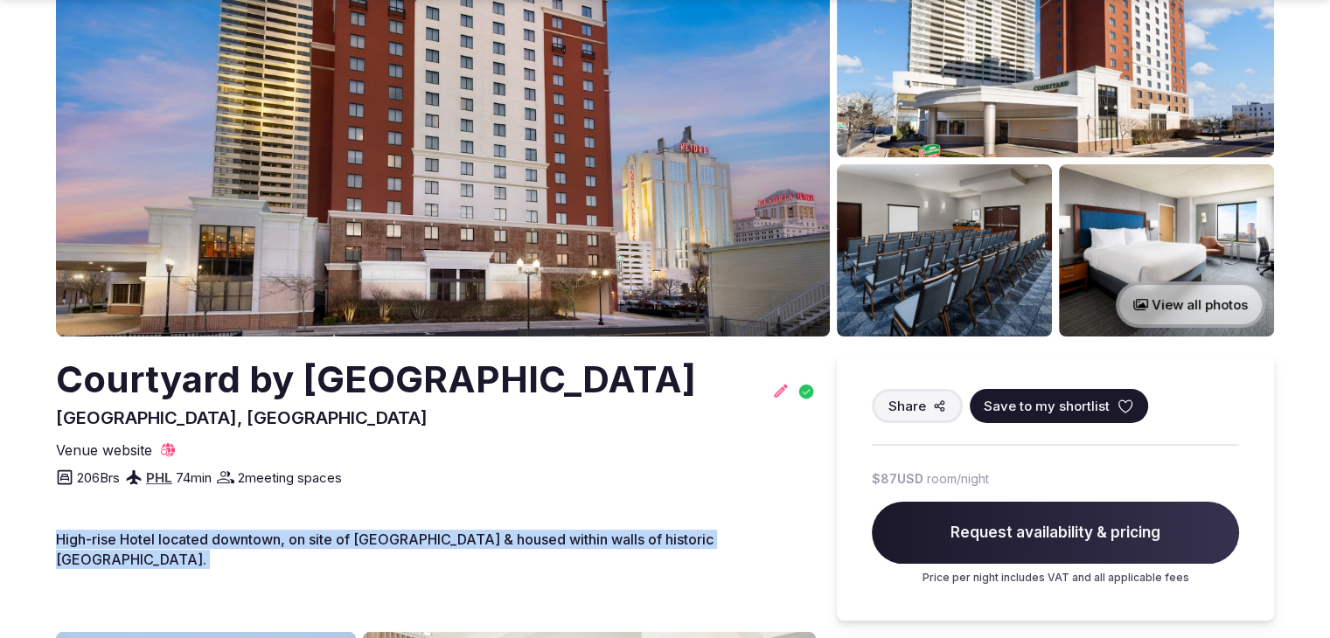
drag, startPoint x: 0, startPoint y: 566, endPoint x: 40, endPoint y: 678, distance: 119.7
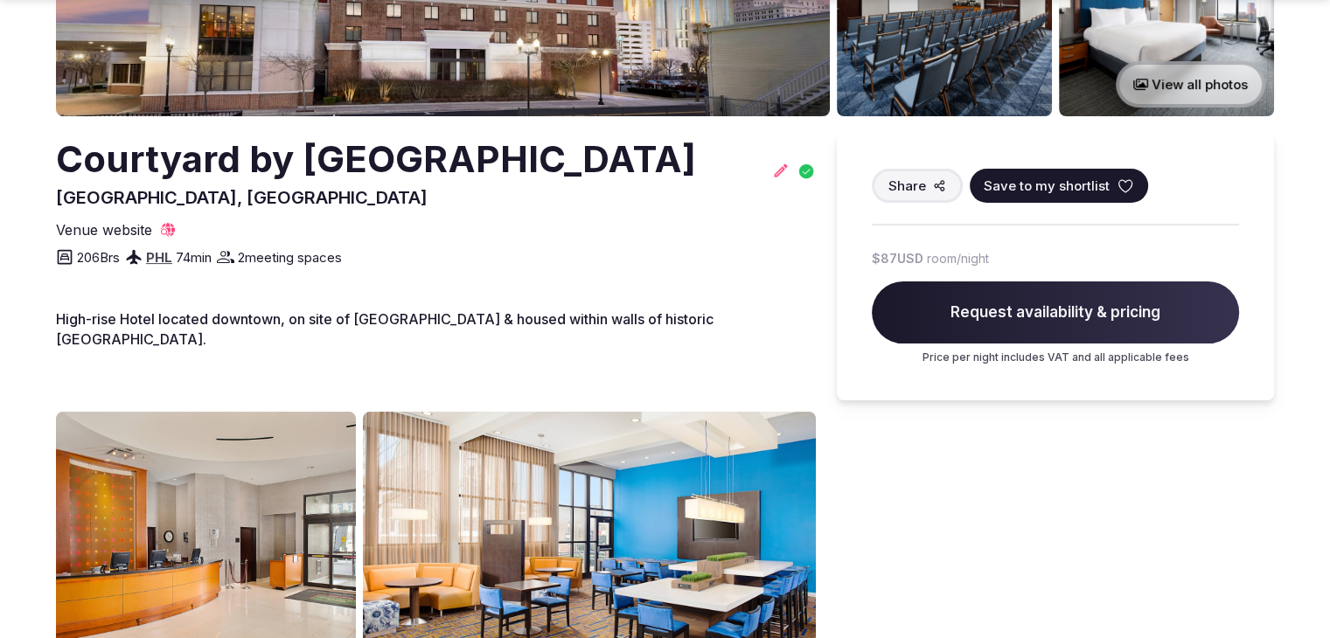
click at [1102, 560] on div "Share Save to my shortlist $87 USD room/night Request availability & pricing Pr…" at bounding box center [1055, 594] width 437 height 921
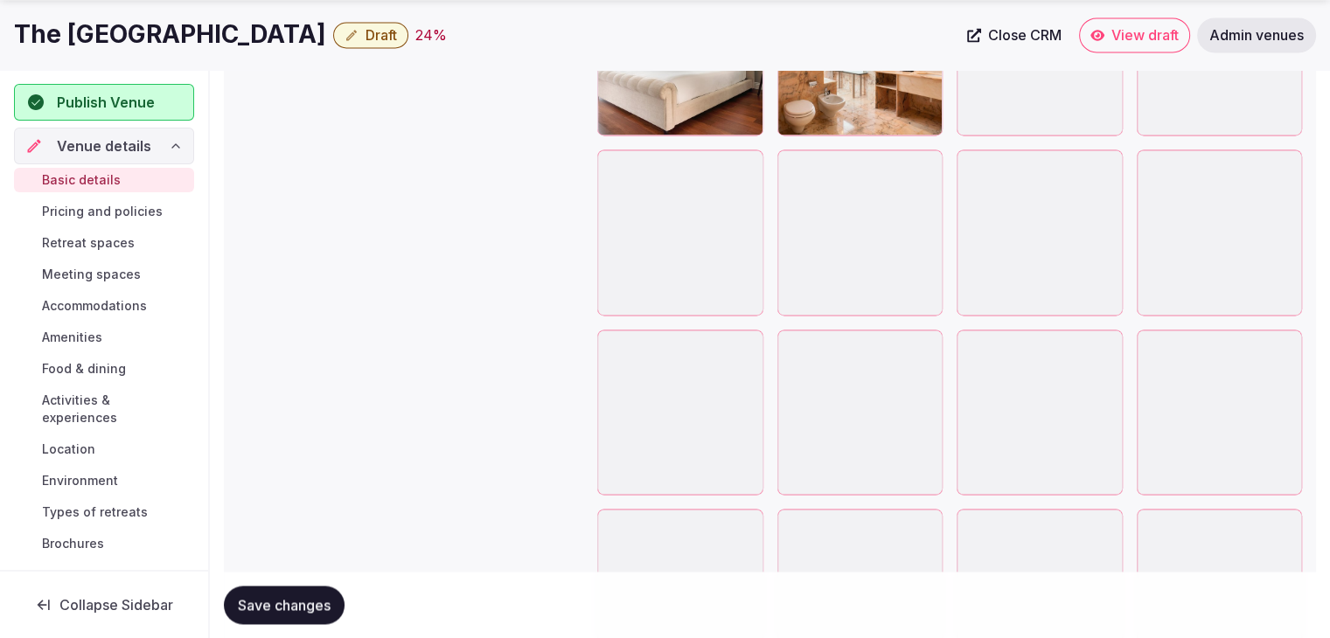
scroll to position [2915, 0]
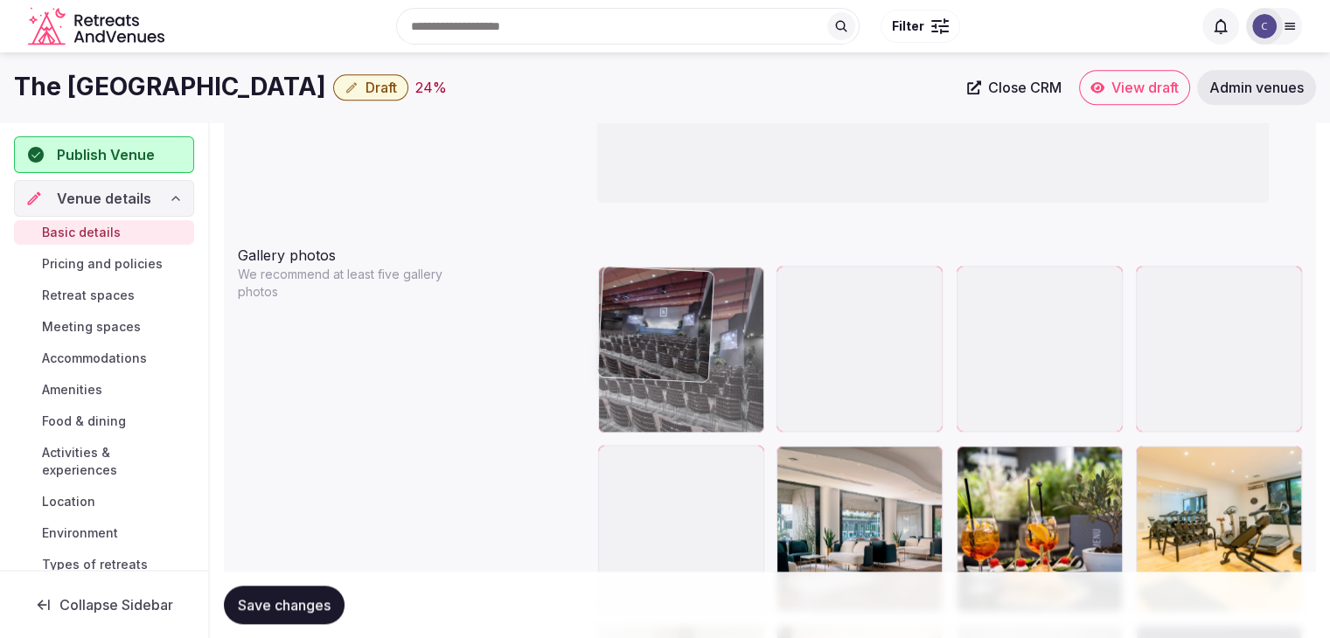
drag, startPoint x: 1121, startPoint y: 124, endPoint x: 658, endPoint y: 282, distance: 488.7
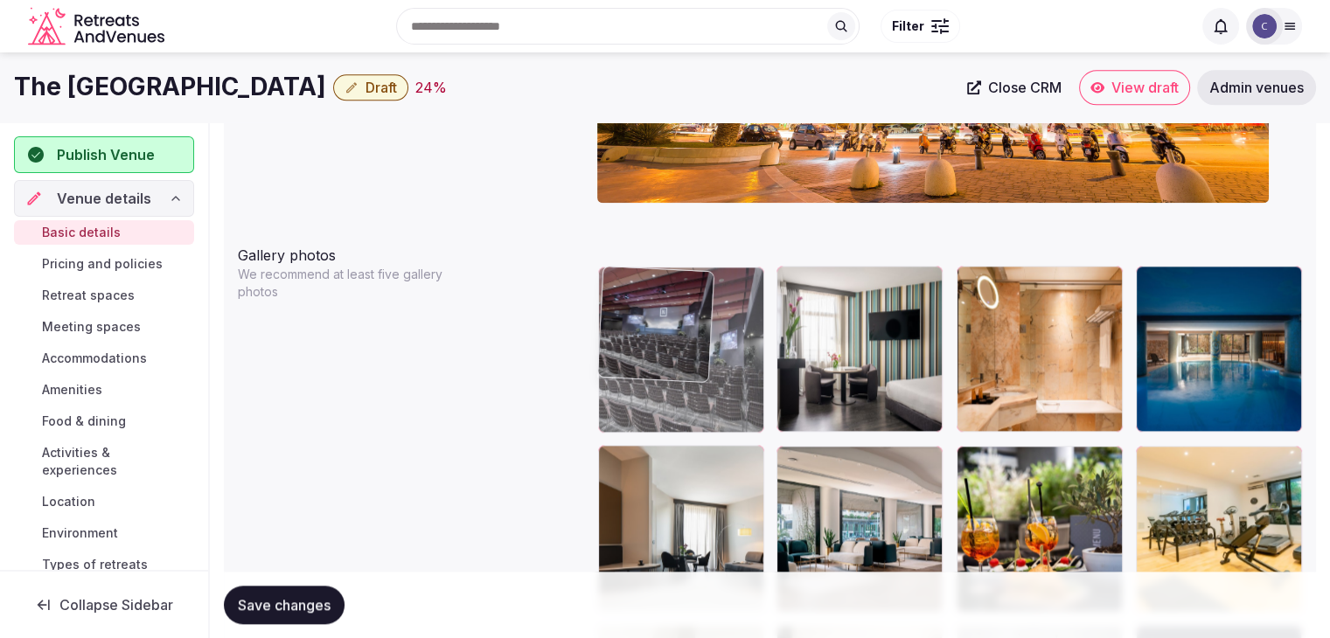
click at [658, 282] on body "**********" at bounding box center [665, 46] width 1330 height 3904
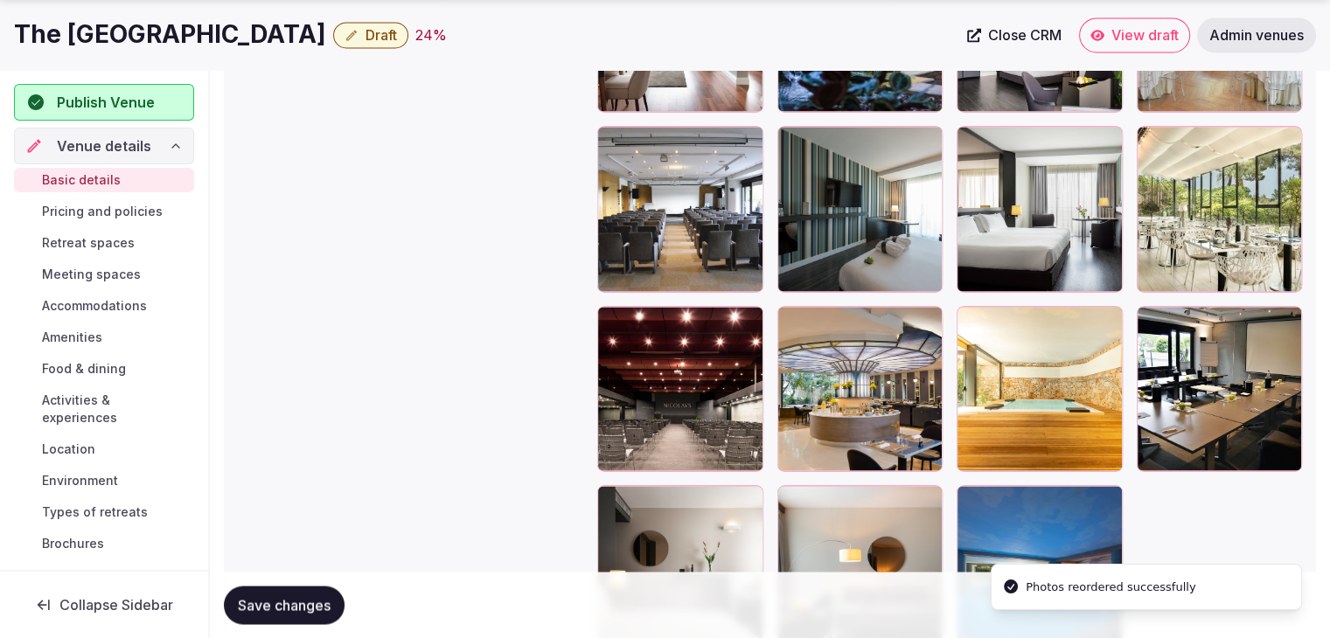
scroll to position [3265, 0]
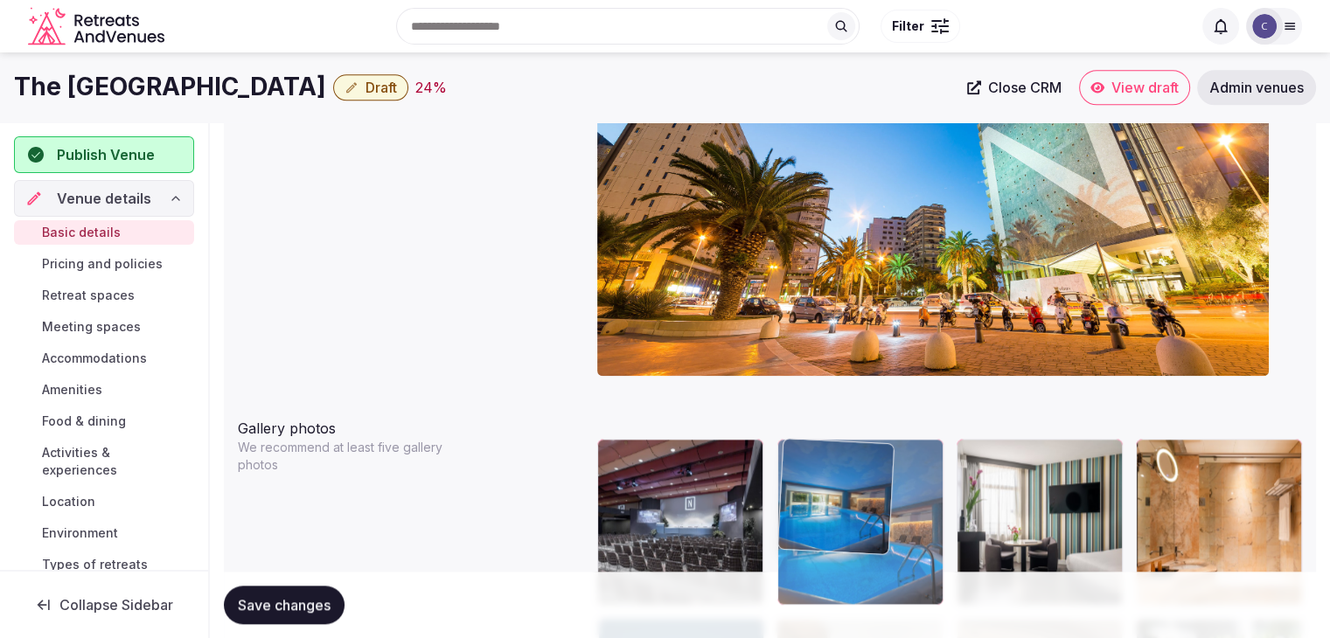
drag, startPoint x: 968, startPoint y: 368, endPoint x: 844, endPoint y: 500, distance: 181.2
click at [844, 500] on body "**********" at bounding box center [665, 219] width 1330 height 3904
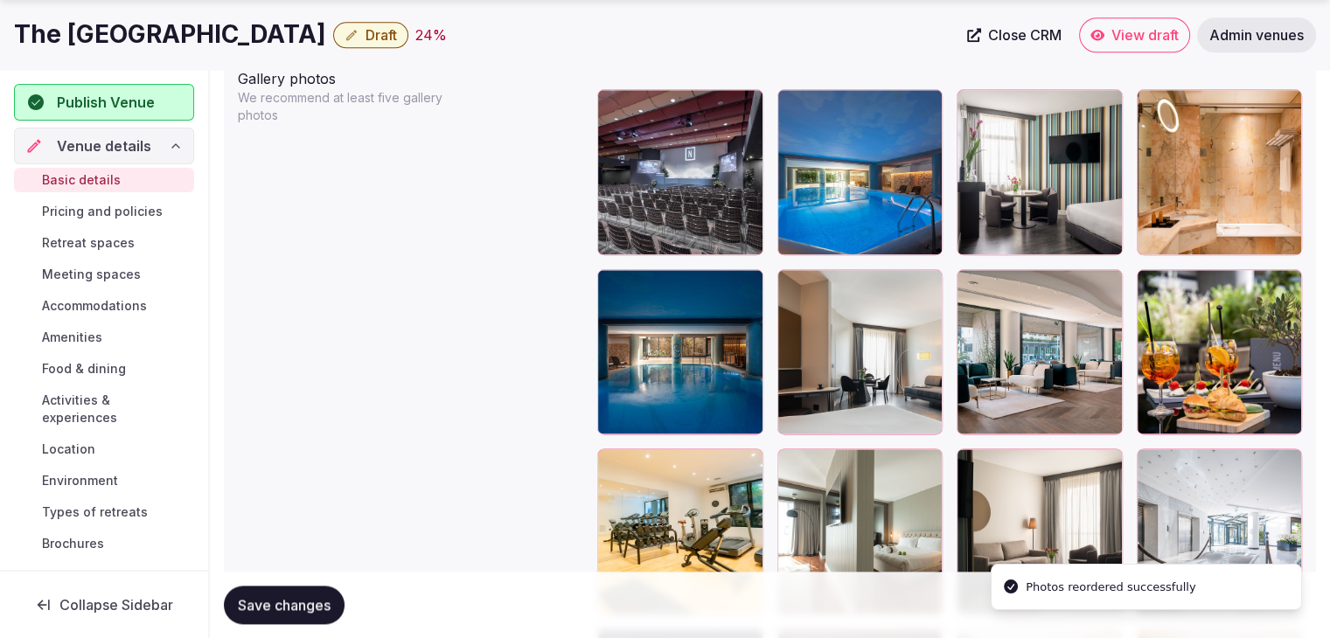
scroll to position [2257, 0]
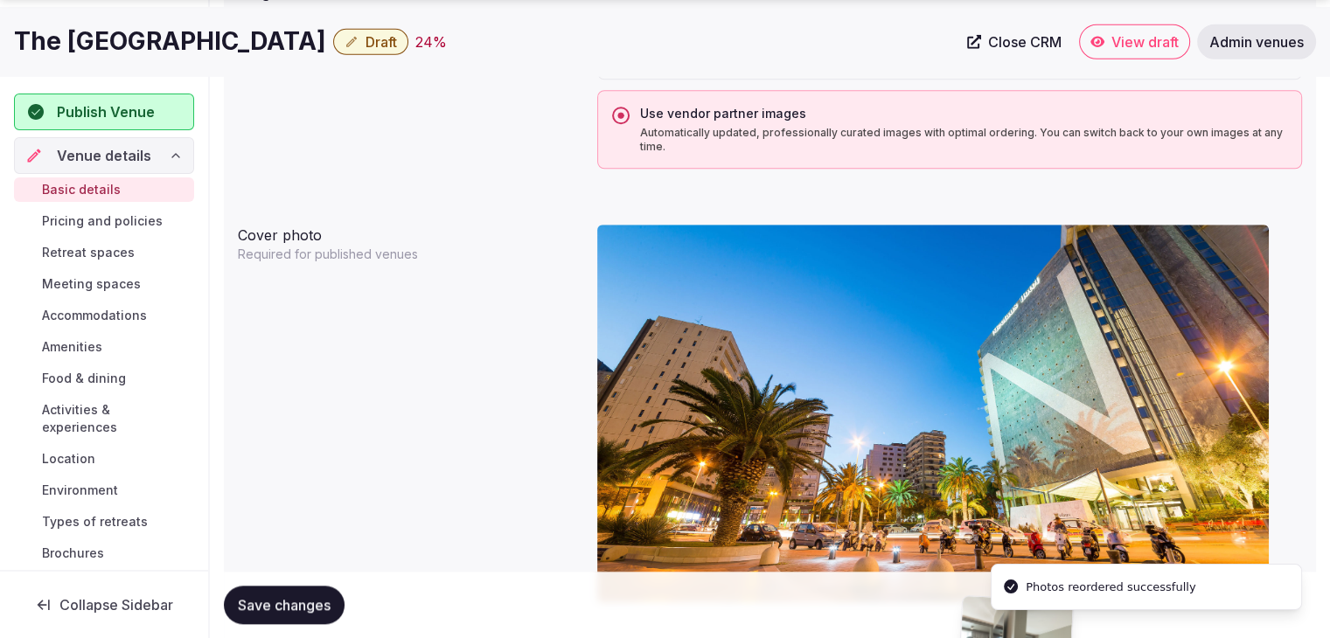
drag, startPoint x: 794, startPoint y: 286, endPoint x: 962, endPoint y: 543, distance: 306.9
click at [962, 543] on body "**********" at bounding box center [665, 446] width 1330 height 3904
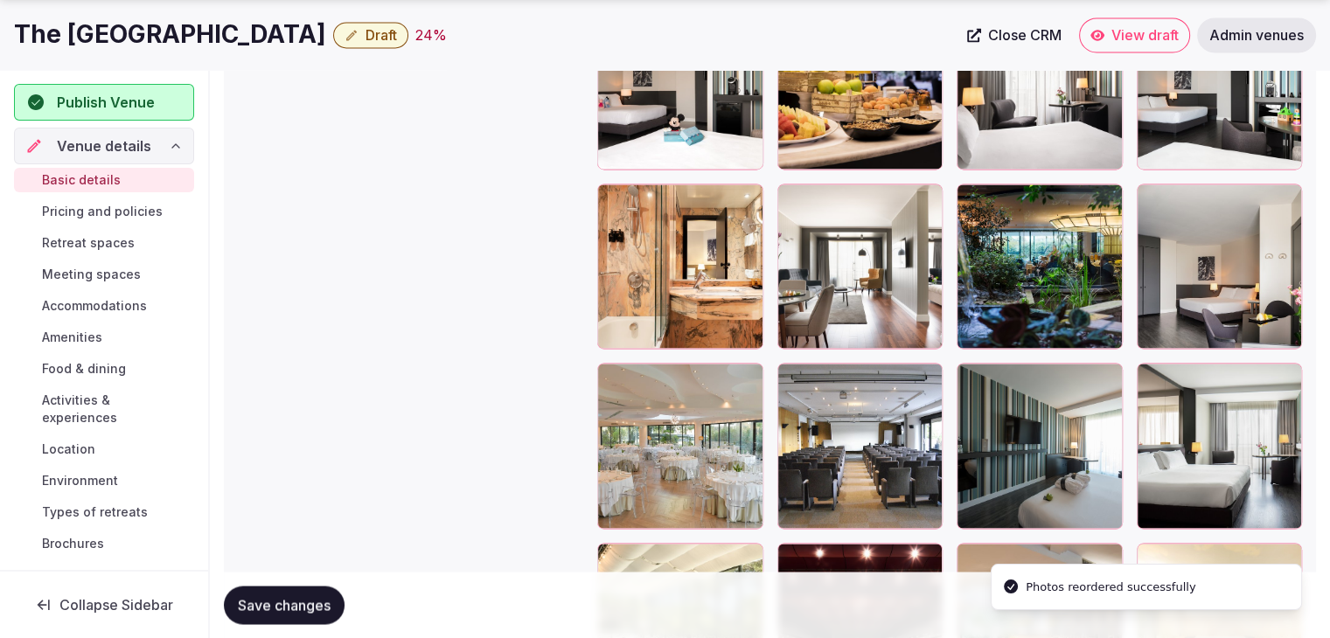
scroll to position [3236, 0]
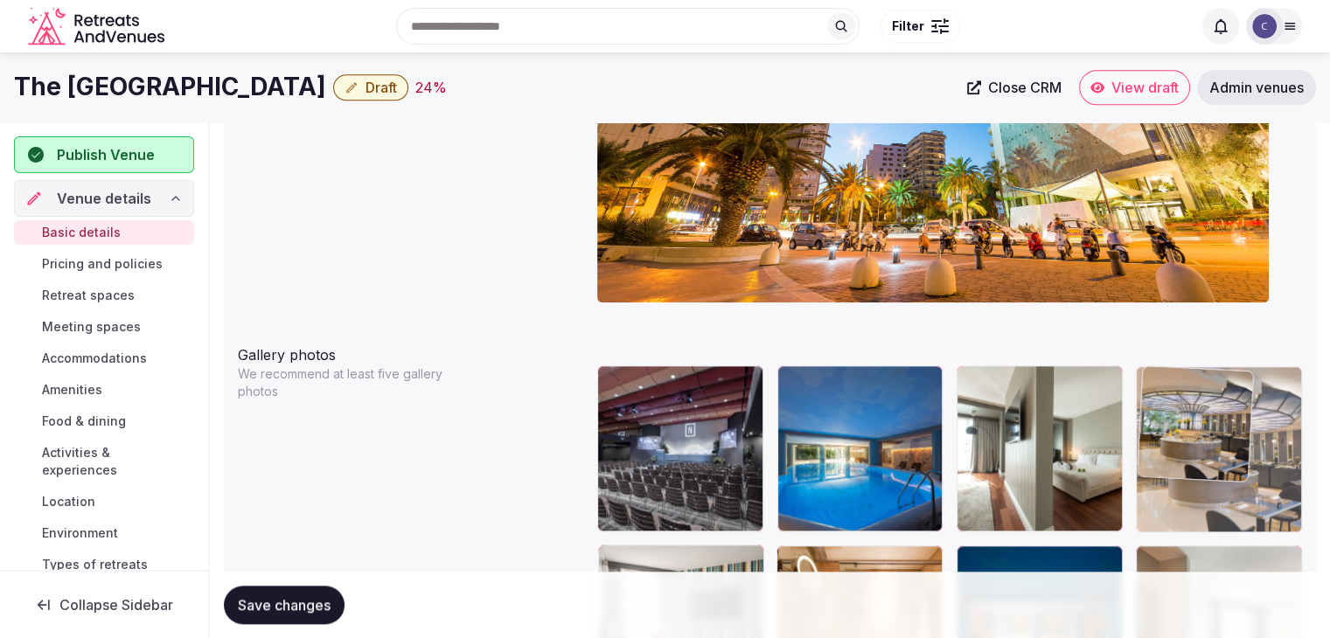
drag, startPoint x: 976, startPoint y: 204, endPoint x: 1203, endPoint y: 347, distance: 268.7
click at [1203, 315] on body "**********" at bounding box center [665, 146] width 1330 height 3904
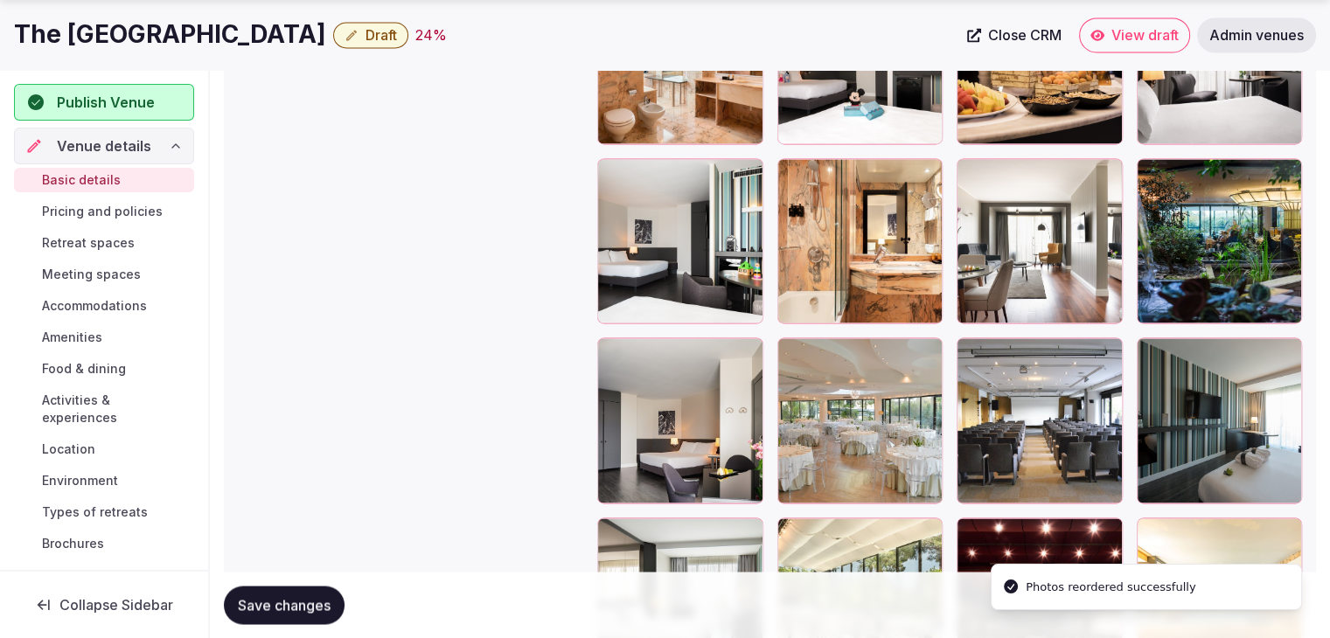
scroll to position [2942, 0]
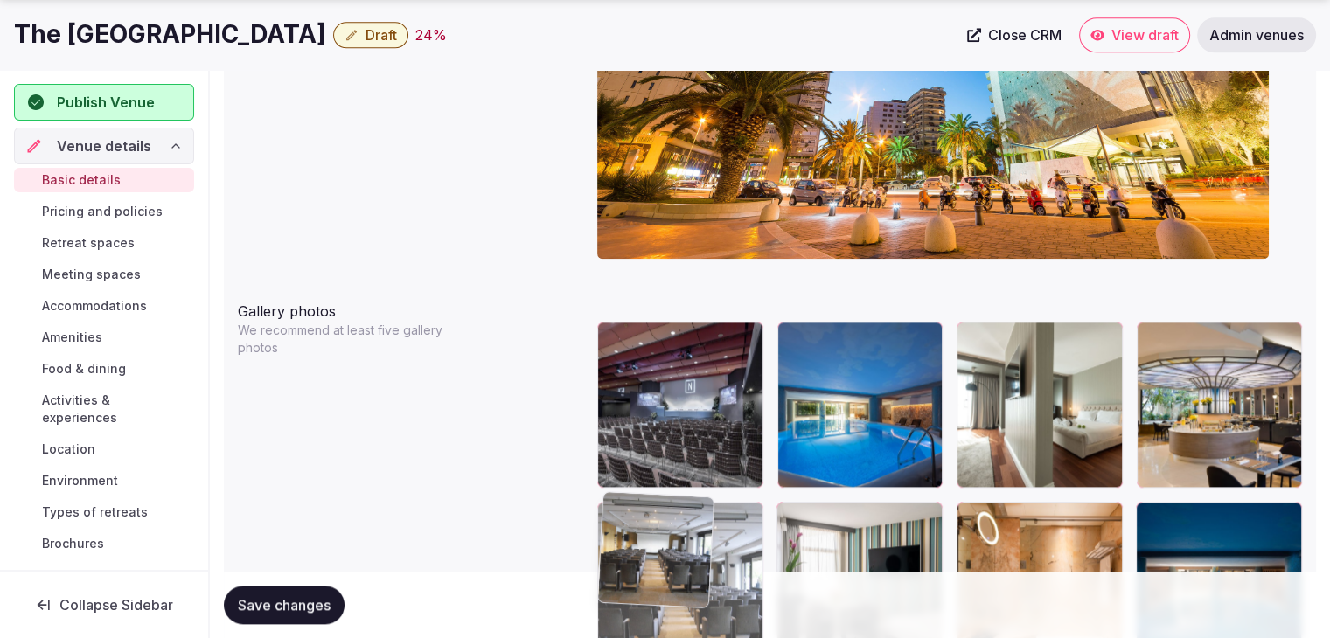
drag, startPoint x: 974, startPoint y: 327, endPoint x: 594, endPoint y: 533, distance: 432.6
click at [594, 533] on body "**********" at bounding box center [665, 102] width 1330 height 3904
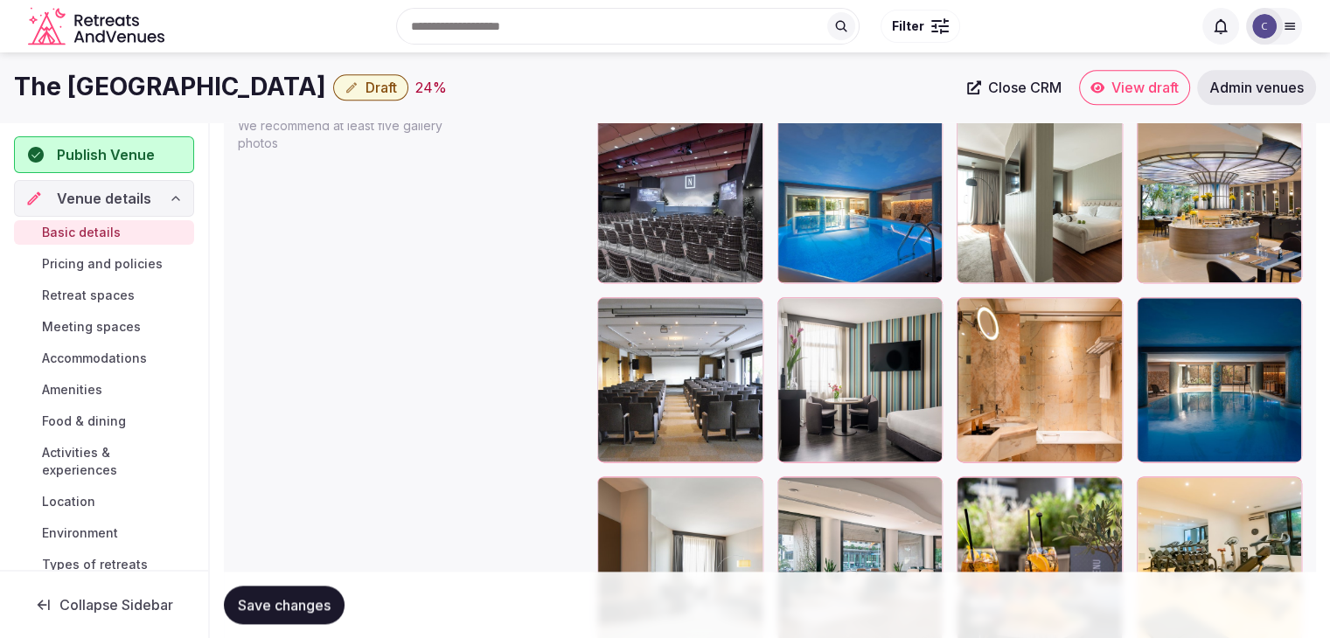
scroll to position [2041, 0]
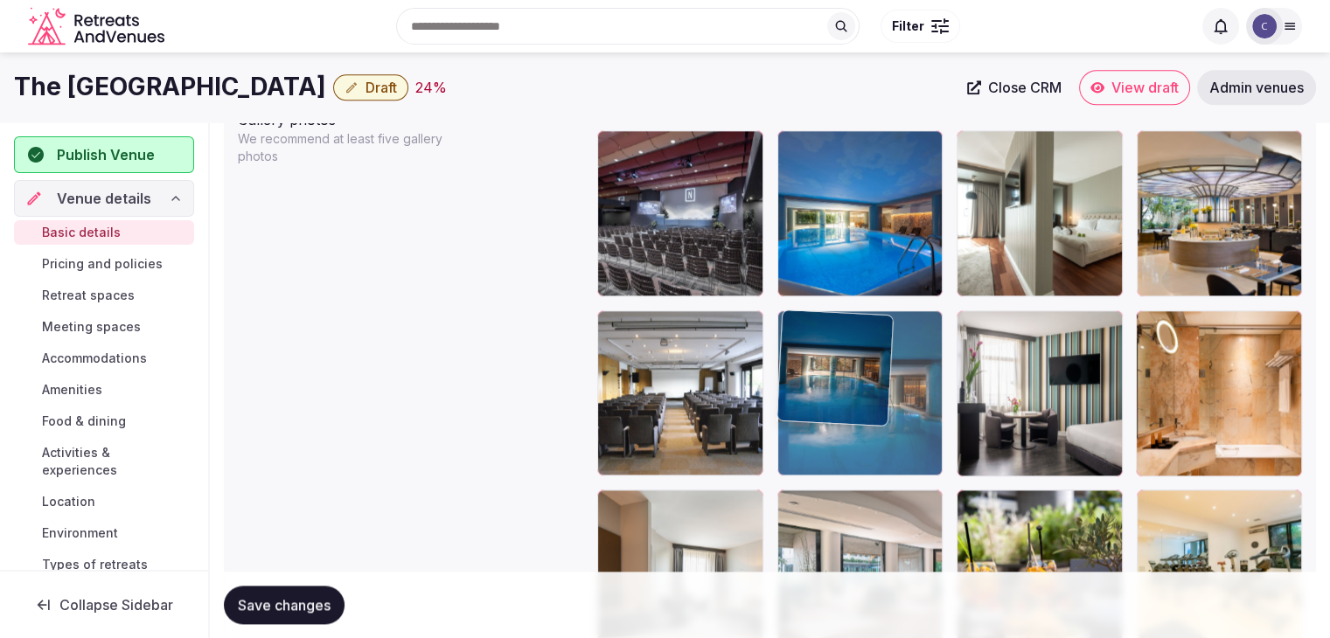
drag, startPoint x: 1156, startPoint y: 320, endPoint x: 848, endPoint y: 318, distance: 308.6
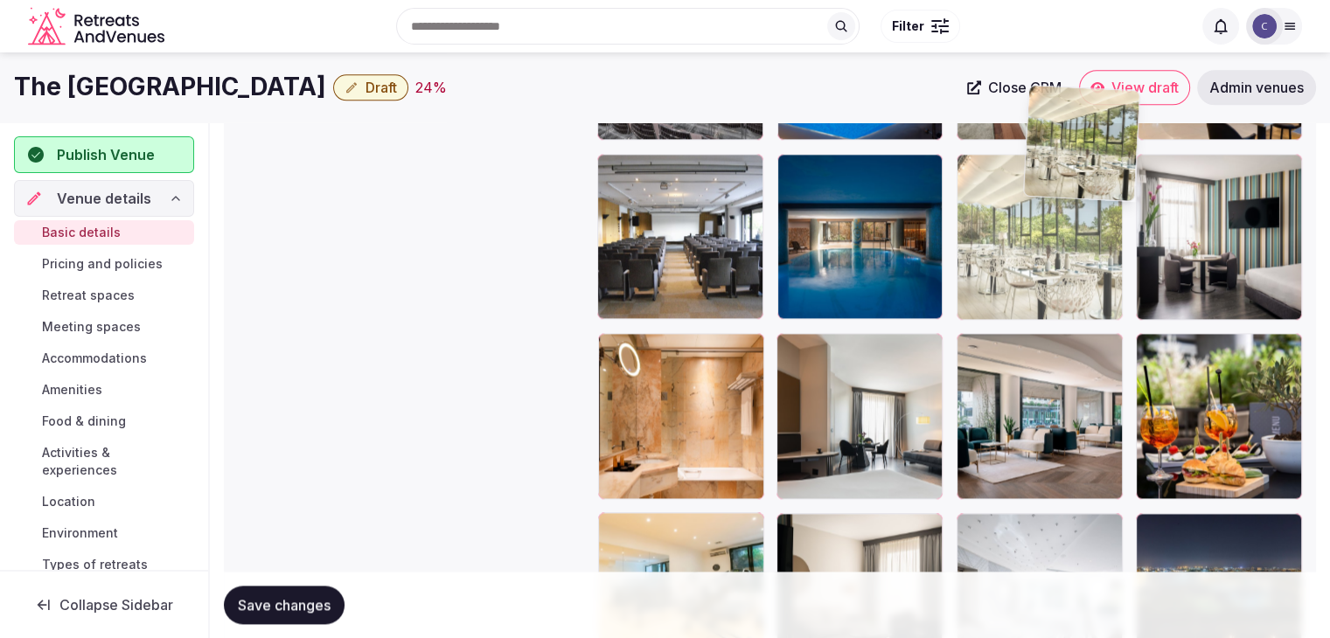
scroll to position [2194, 0]
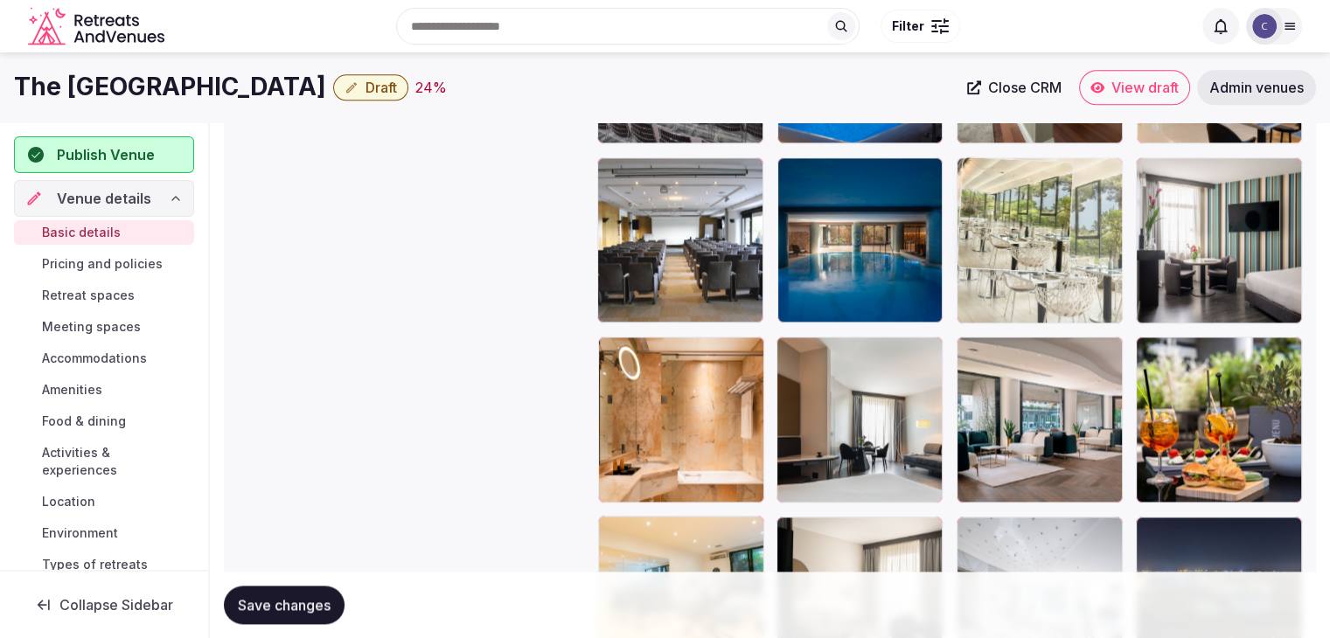
drag, startPoint x: 799, startPoint y: 354, endPoint x: 1043, endPoint y: 146, distance: 320.6
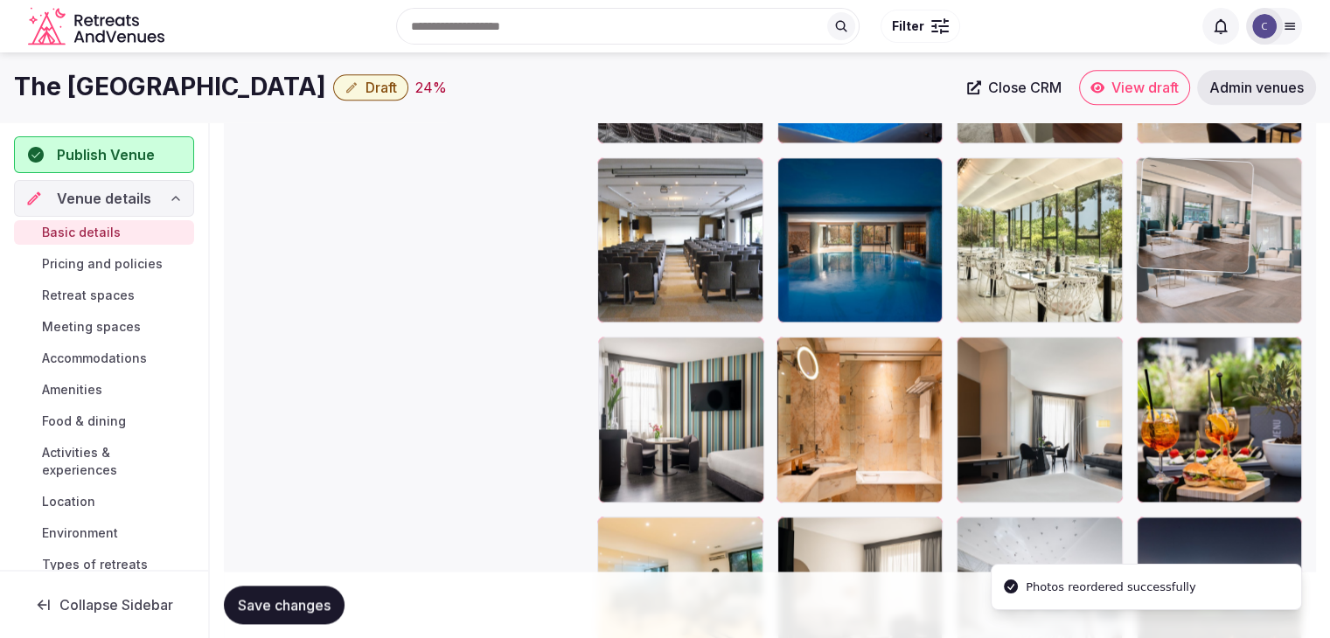
drag, startPoint x: 976, startPoint y: 354, endPoint x: 1255, endPoint y: 220, distance: 310.1
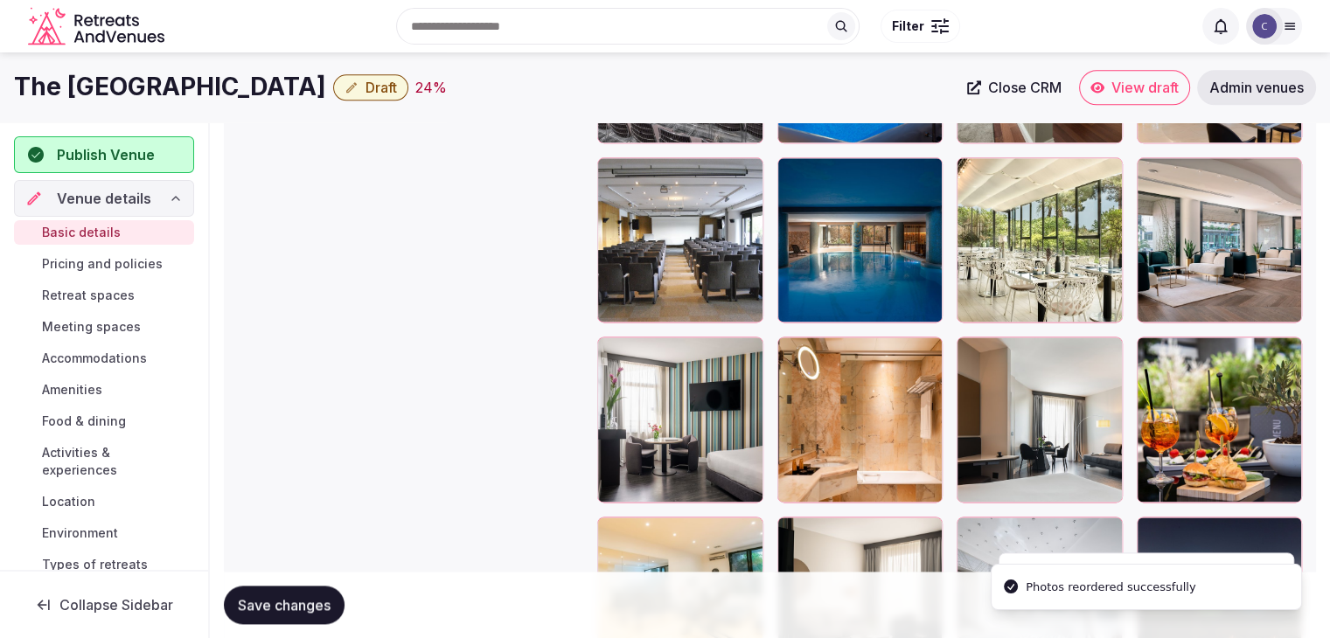
click at [324, 609] on span "Save changes" at bounding box center [284, 604] width 93 height 17
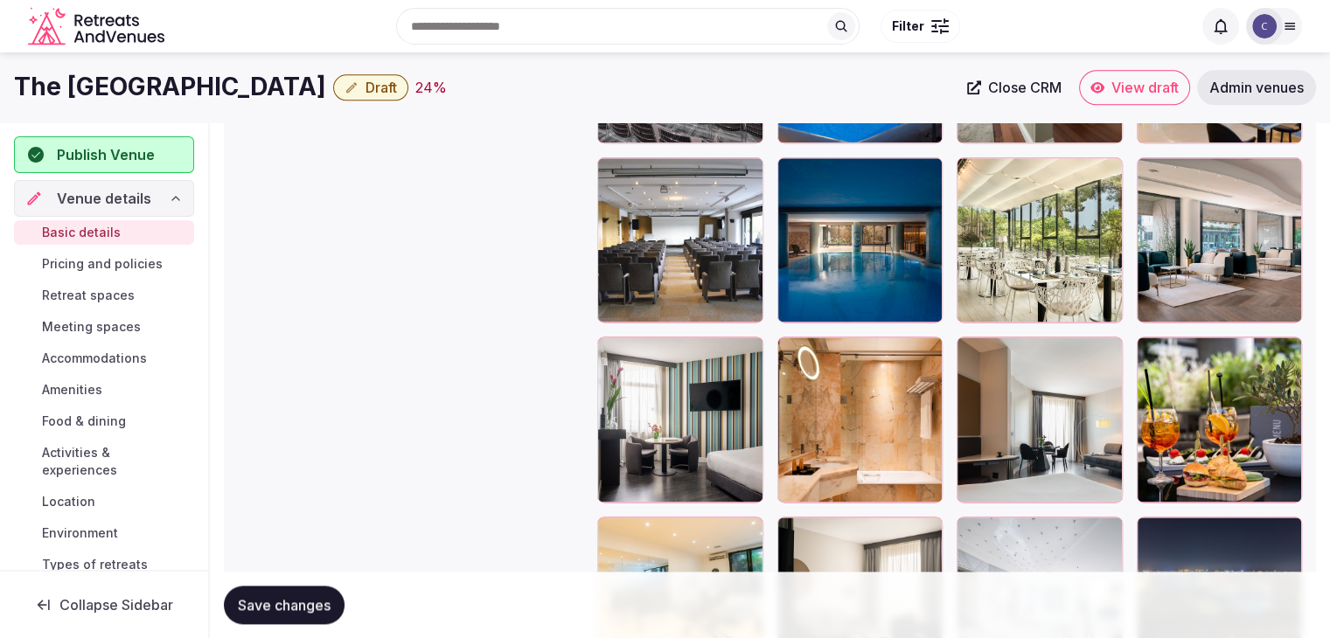
click at [103, 73] on h1 "The [GEOGRAPHIC_DATA]" at bounding box center [170, 87] width 312 height 34
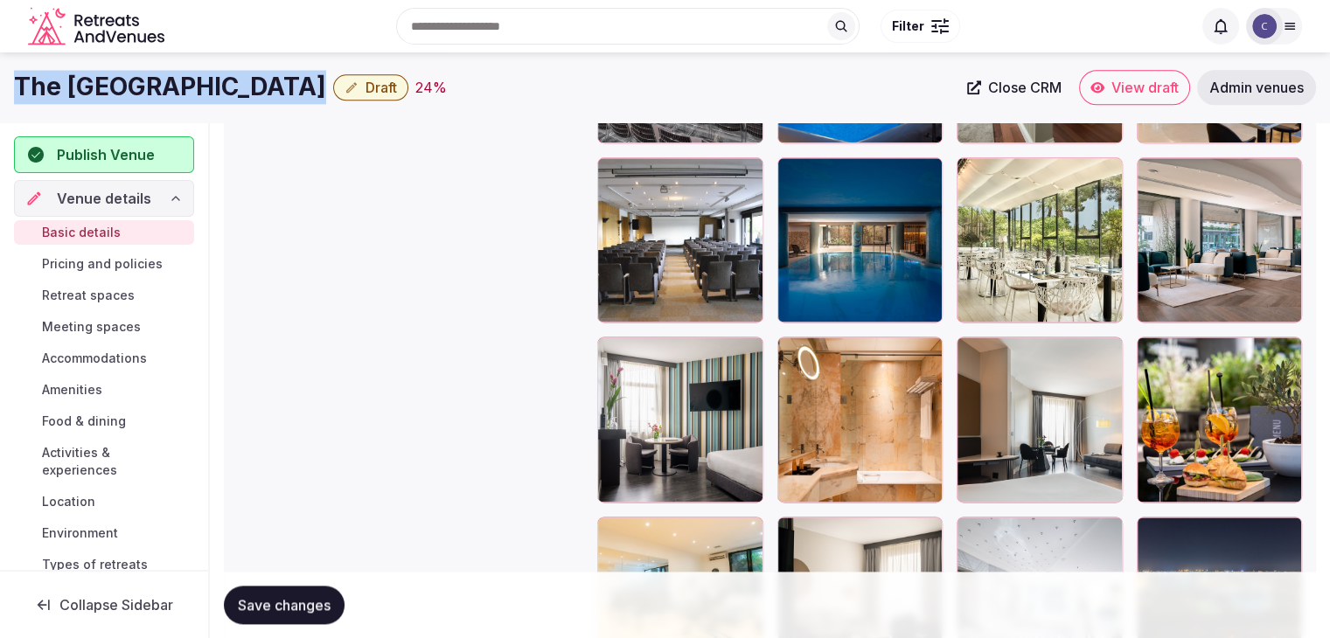
click at [103, 73] on h1 "The [GEOGRAPHIC_DATA]" at bounding box center [170, 87] width 312 height 34
copy div "The [GEOGRAPHIC_DATA]"
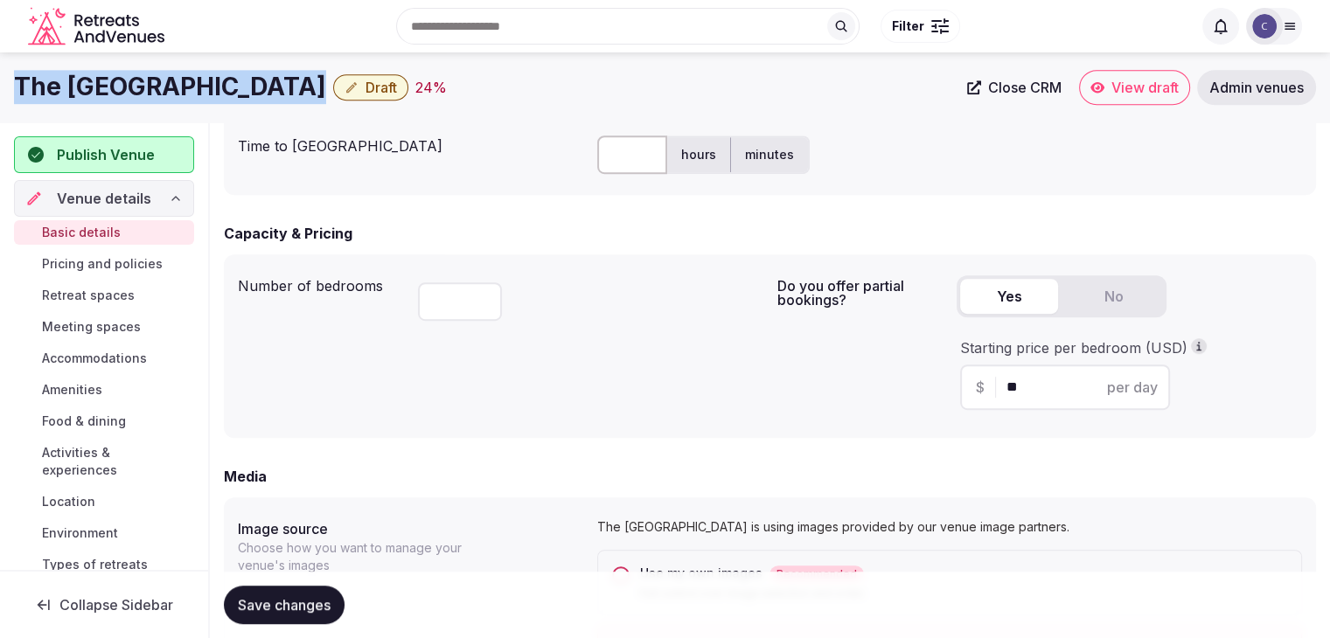
scroll to position [795, 0]
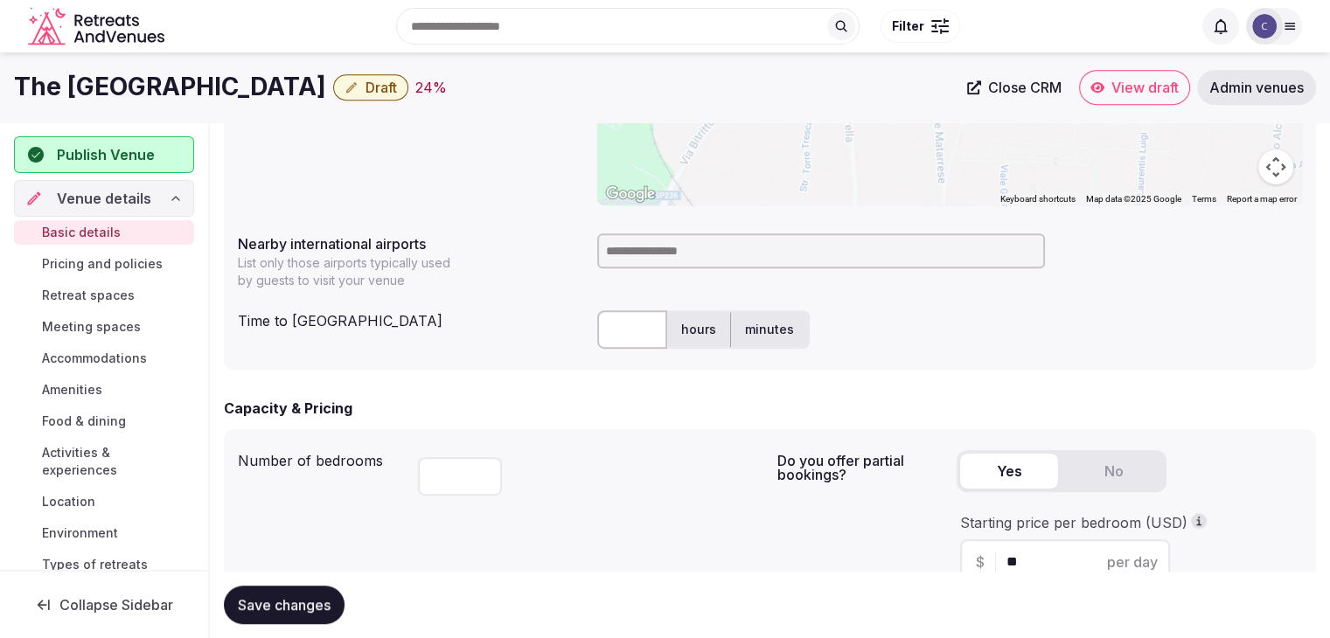
click at [636, 246] on input at bounding box center [821, 250] width 448 height 35
type input "***"
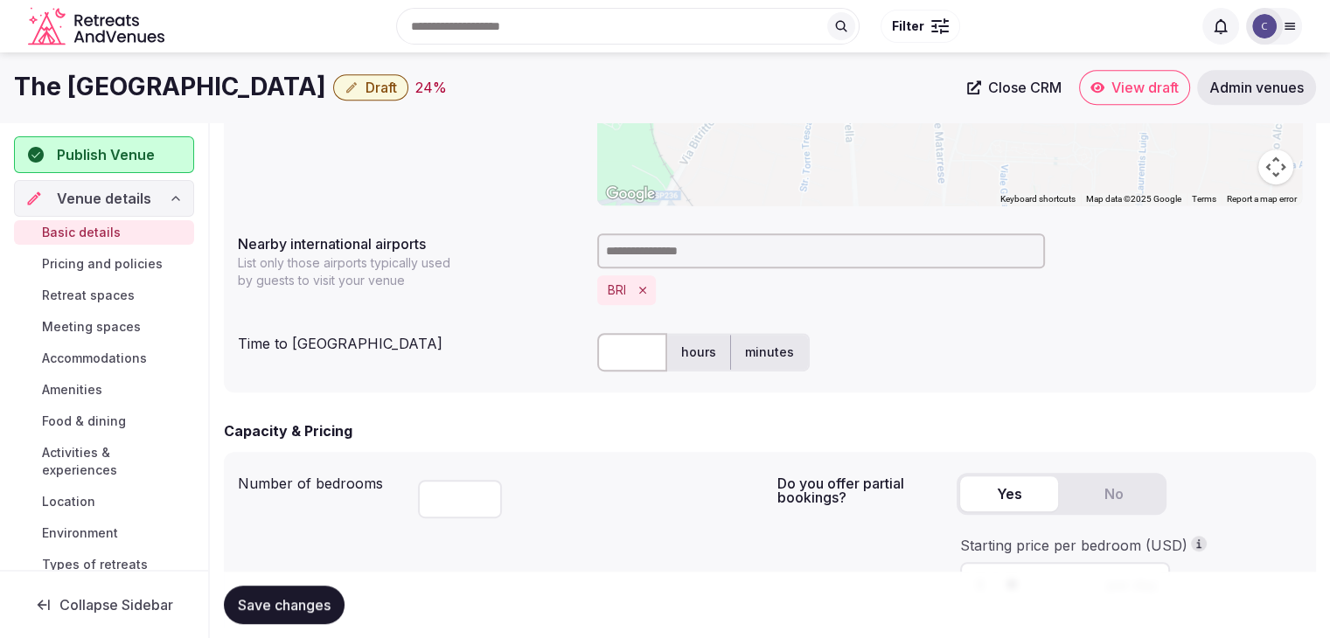
click at [640, 365] on input "text" at bounding box center [632, 352] width 70 height 38
type input "**"
click at [526, 586] on div "Save changes" at bounding box center [770, 605] width 1092 height 38
click at [313, 609] on span "Save changes" at bounding box center [284, 604] width 93 height 17
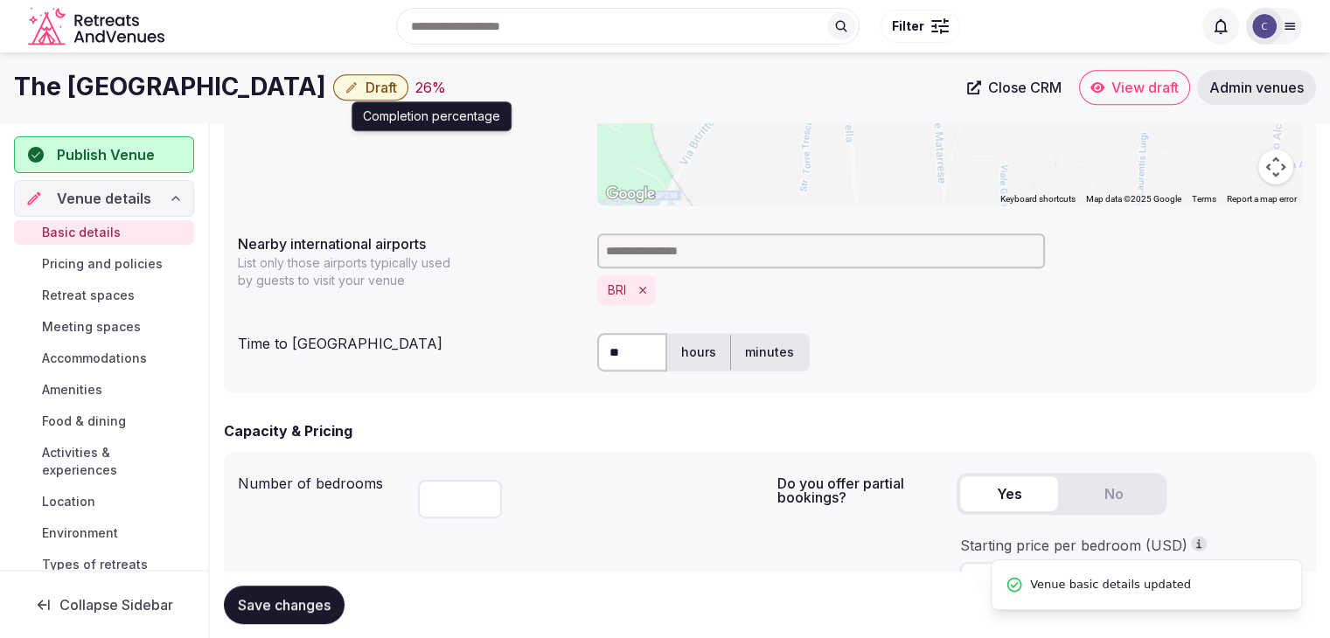
click at [365, 87] on span "Draft" at bounding box center [380, 87] width 31 height 17
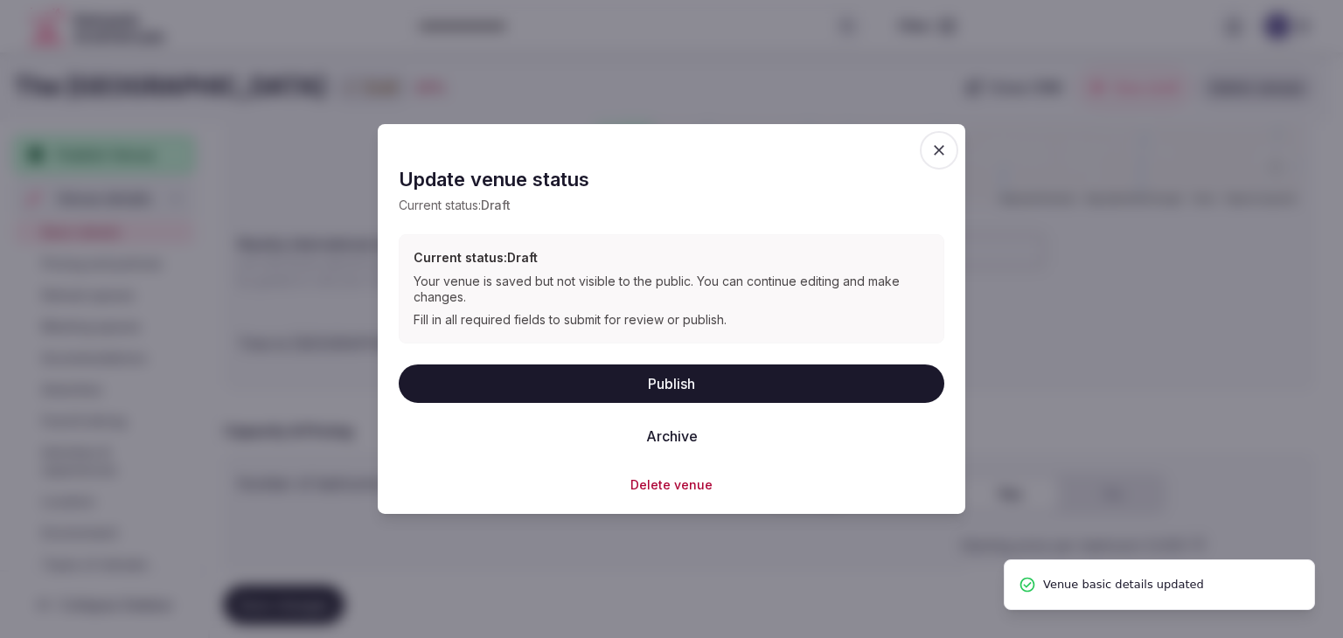
click at [640, 375] on button "Publish" at bounding box center [671, 383] width 545 height 38
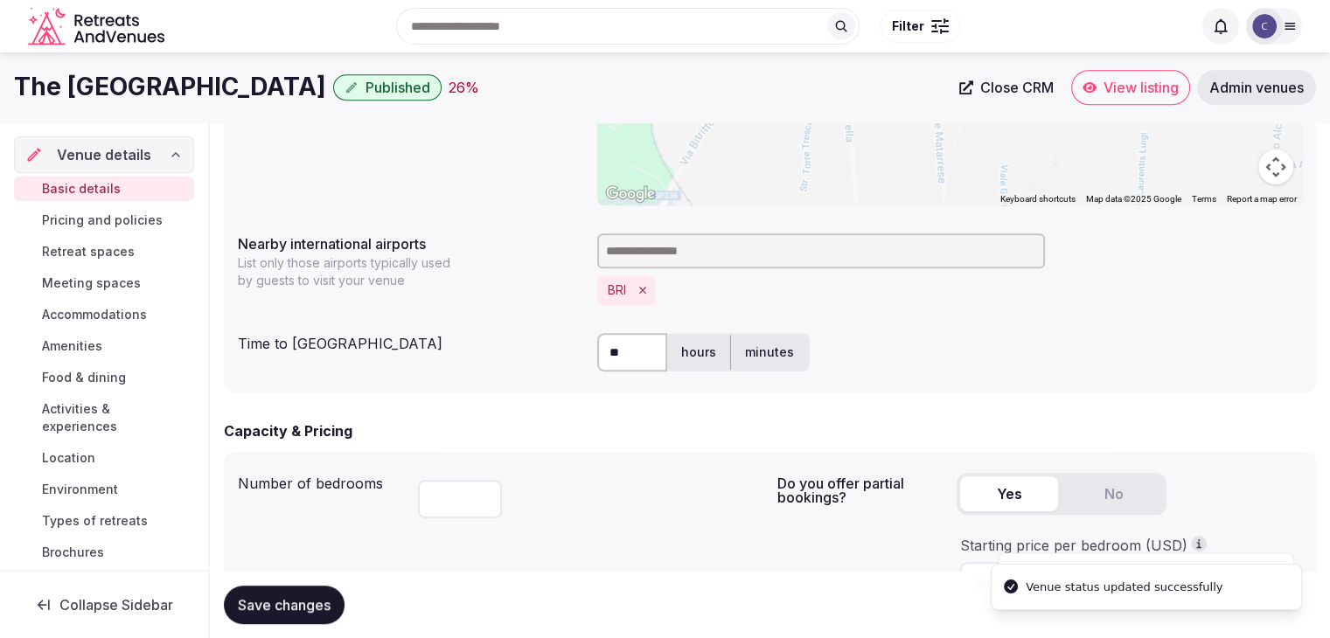
click at [124, 83] on h1 "The Nicolaus Hotel" at bounding box center [170, 87] width 312 height 34
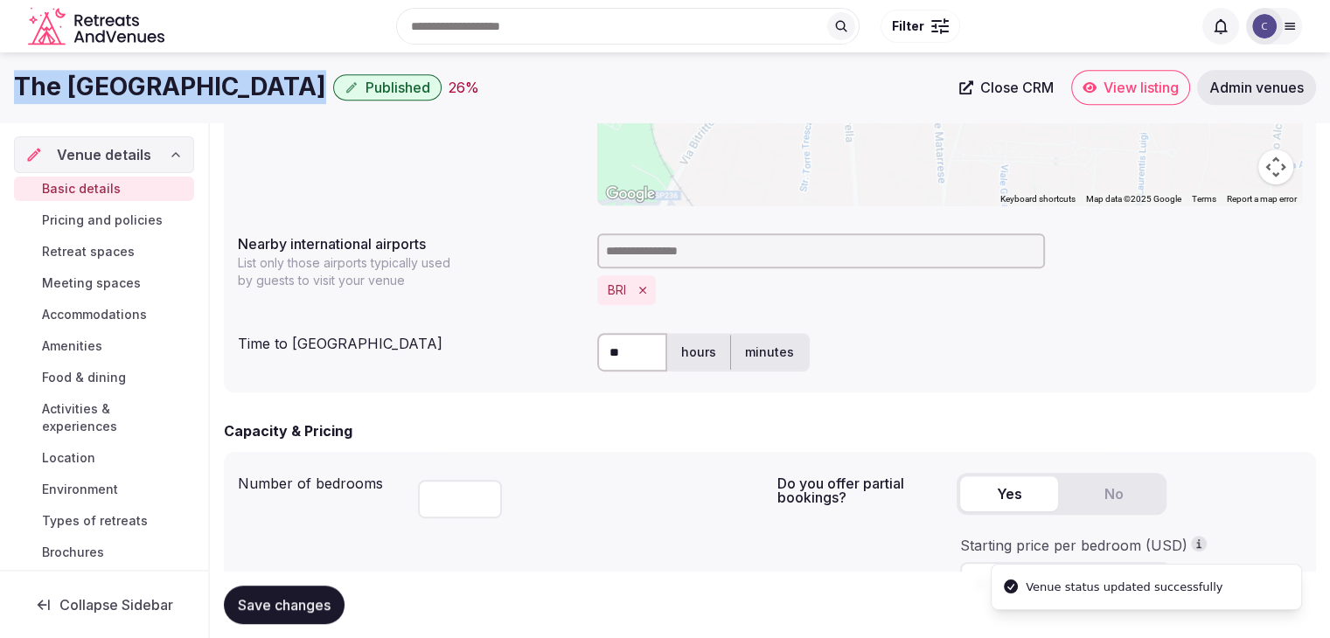
click at [124, 83] on h1 "The Nicolaus Hotel" at bounding box center [170, 87] width 312 height 34
copy div "The Nicolaus Hotel"
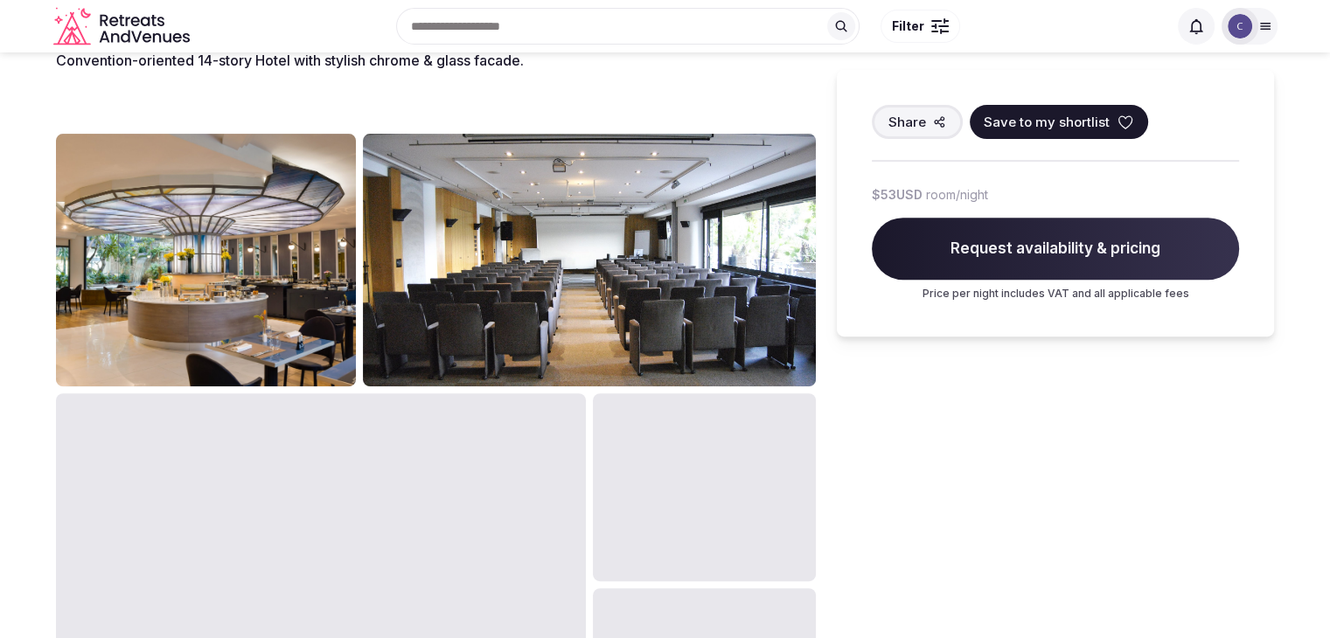
scroll to position [612, 0]
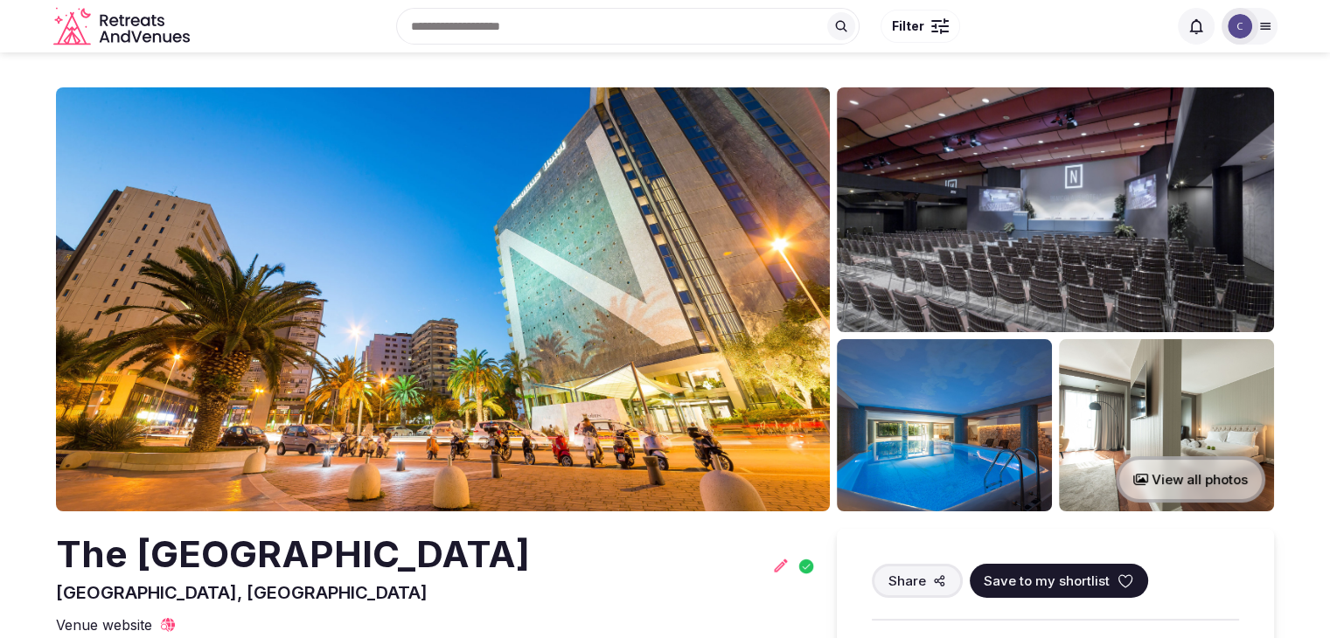
click at [712, 294] on img at bounding box center [443, 299] width 774 height 424
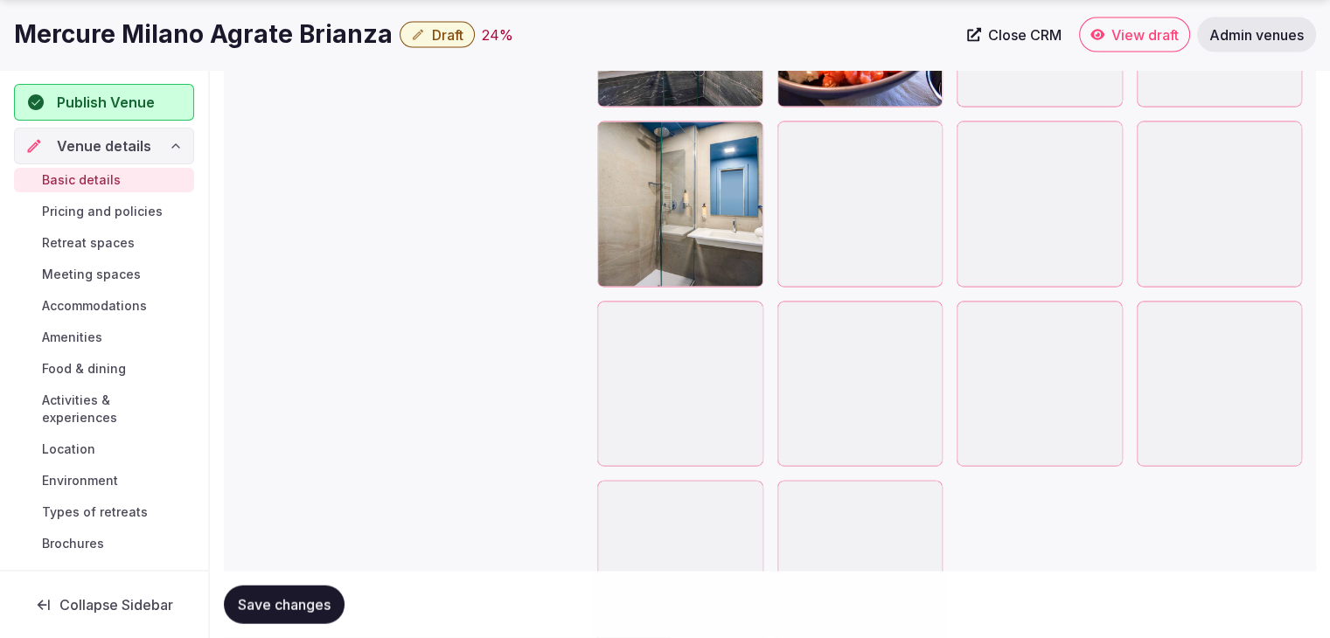
scroll to position [3983, 0]
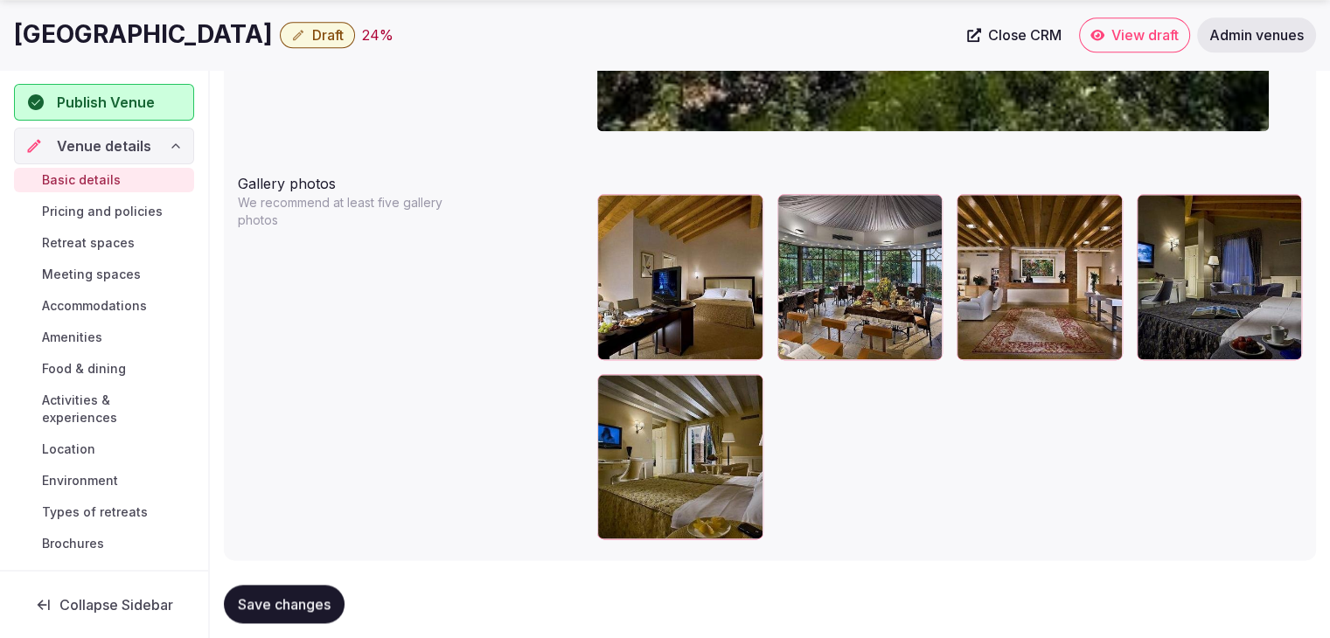
scroll to position [2007, 0]
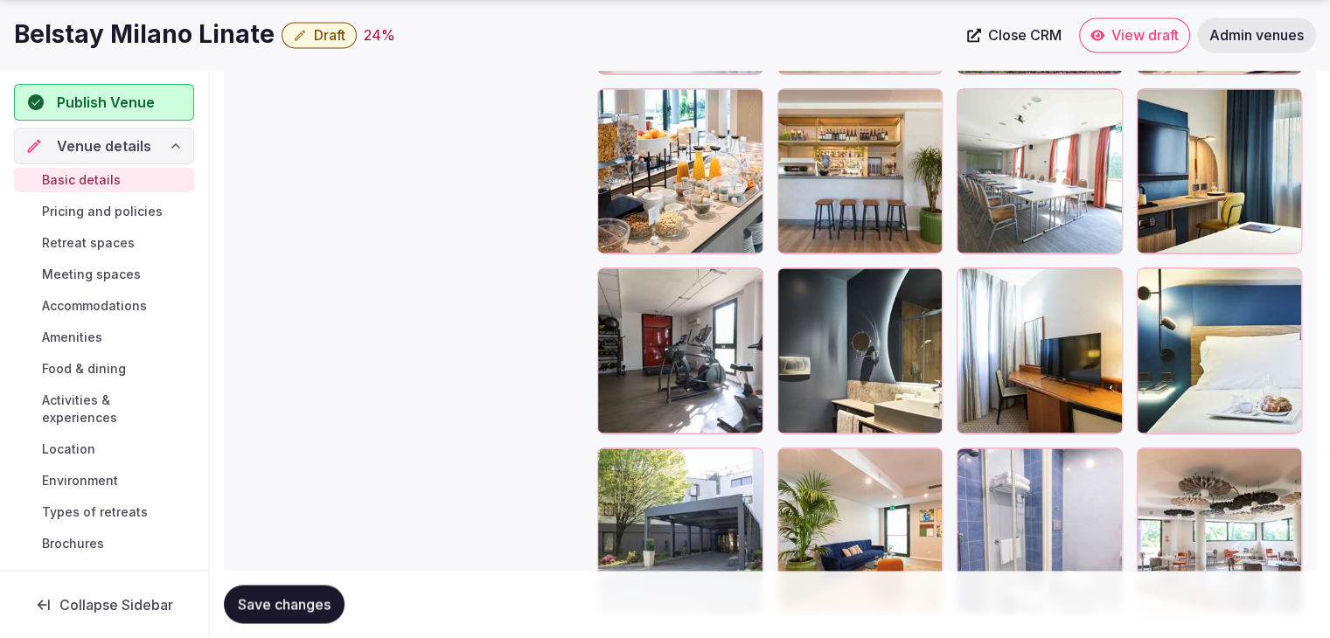
scroll to position [2726, 0]
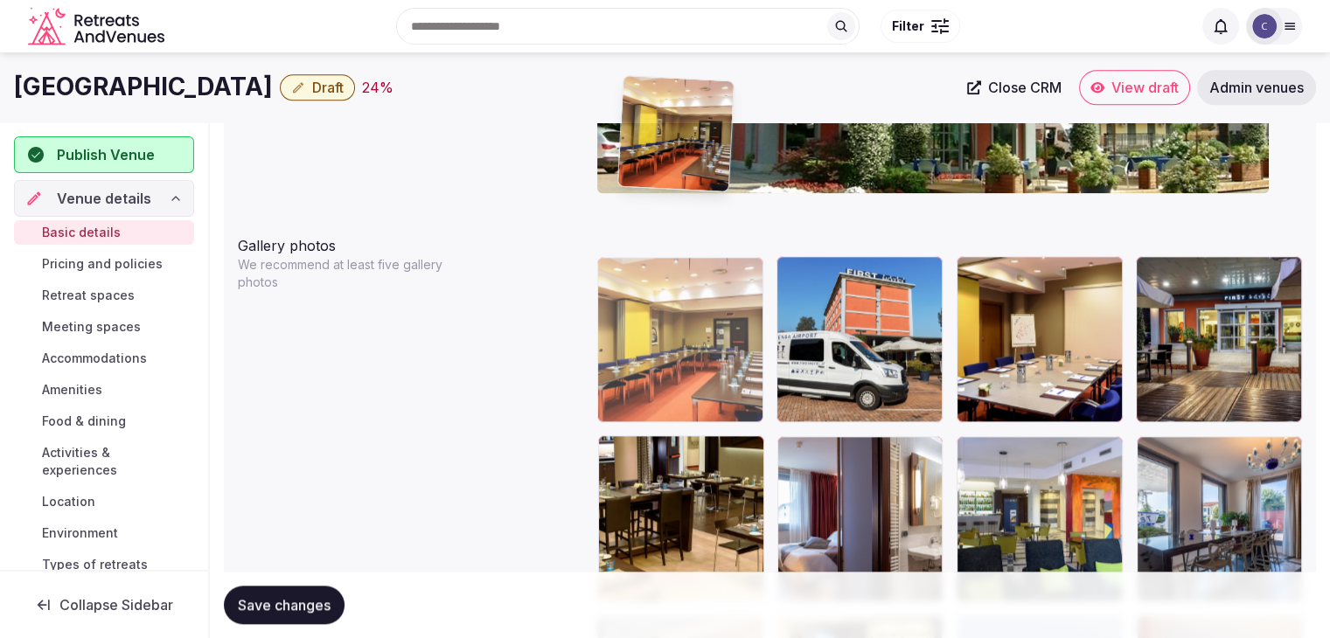
scroll to position [1874, 0]
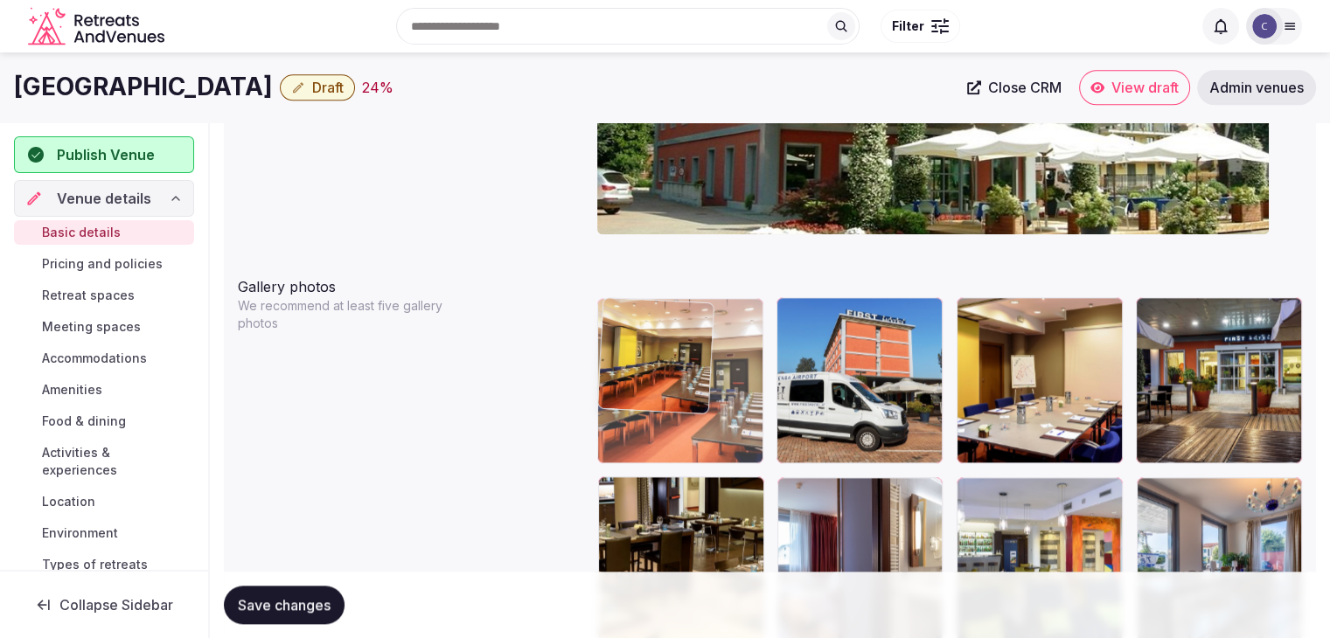
drag, startPoint x: 623, startPoint y: 211, endPoint x: 646, endPoint y: 297, distance: 89.5
click at [646, 298] on div at bounding box center [680, 381] width 166 height 166
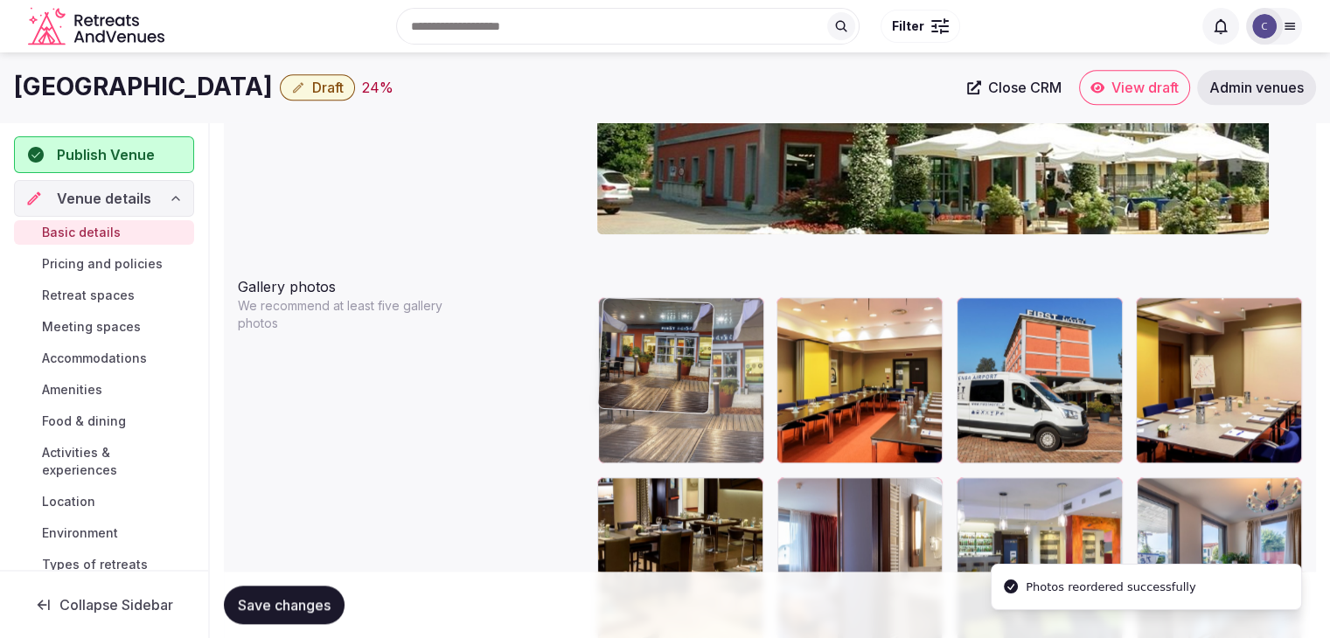
drag, startPoint x: 1149, startPoint y: 302, endPoint x: 678, endPoint y: 316, distance: 471.4
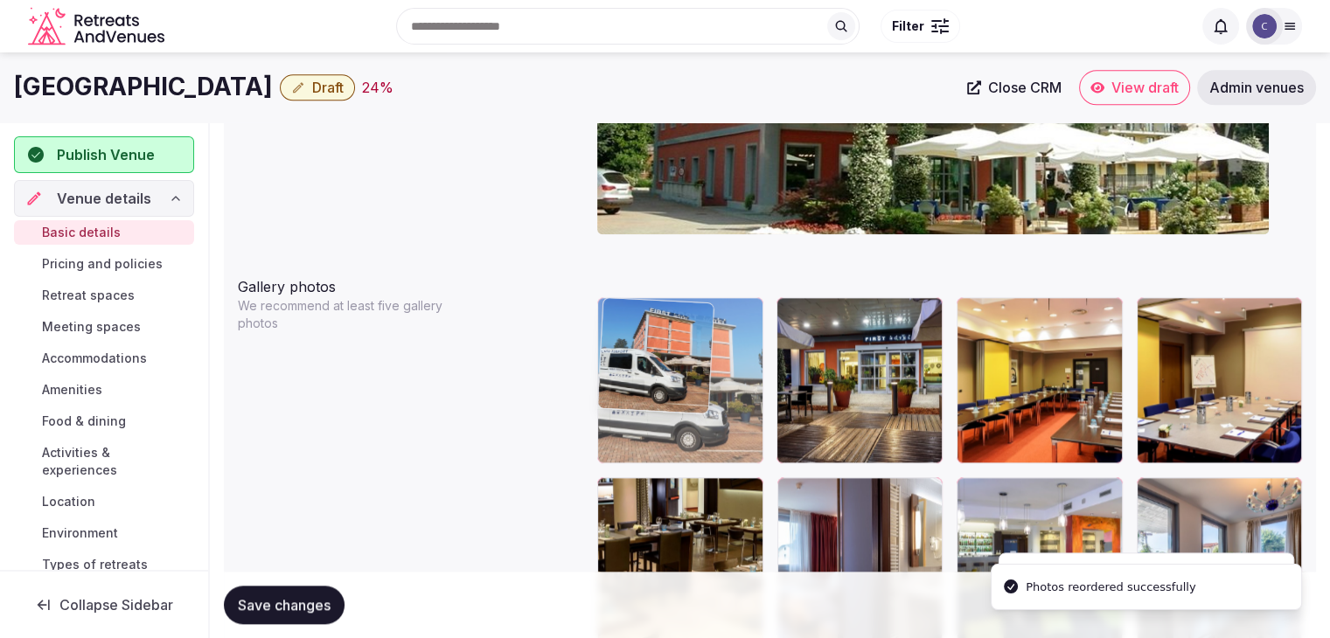
drag, startPoint x: 975, startPoint y: 304, endPoint x: 685, endPoint y: 306, distance: 289.3
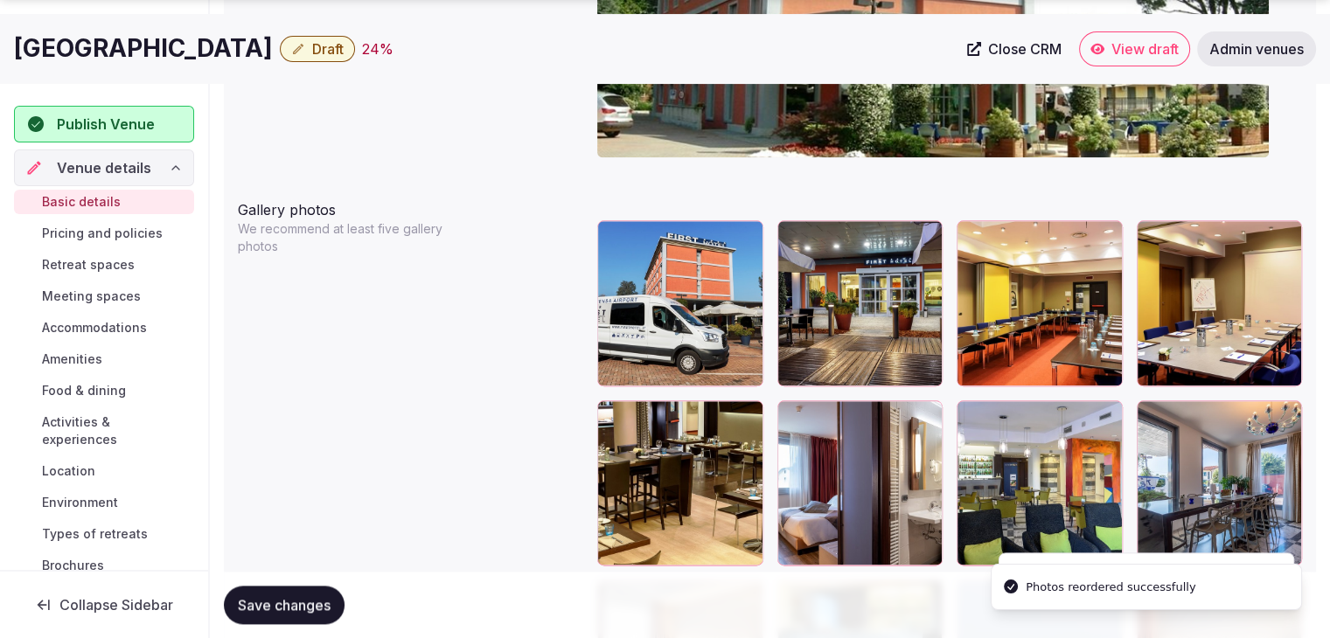
scroll to position [1962, 0]
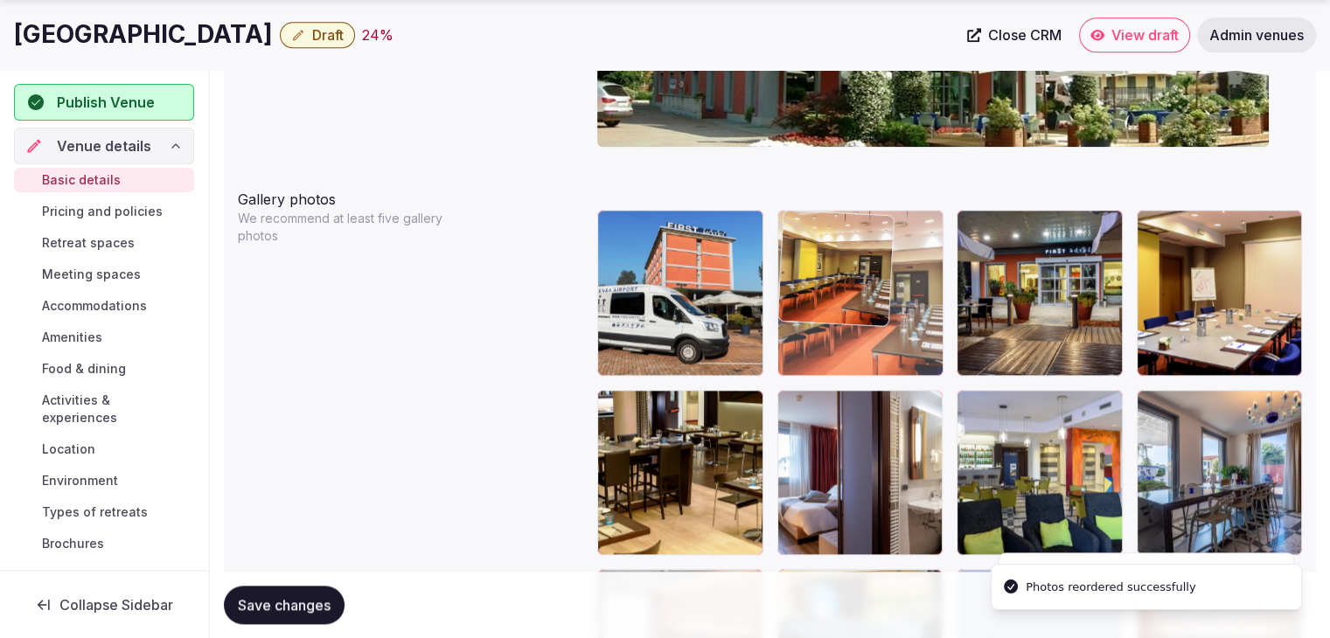
drag, startPoint x: 931, startPoint y: 224, endPoint x: 877, endPoint y: 228, distance: 54.4
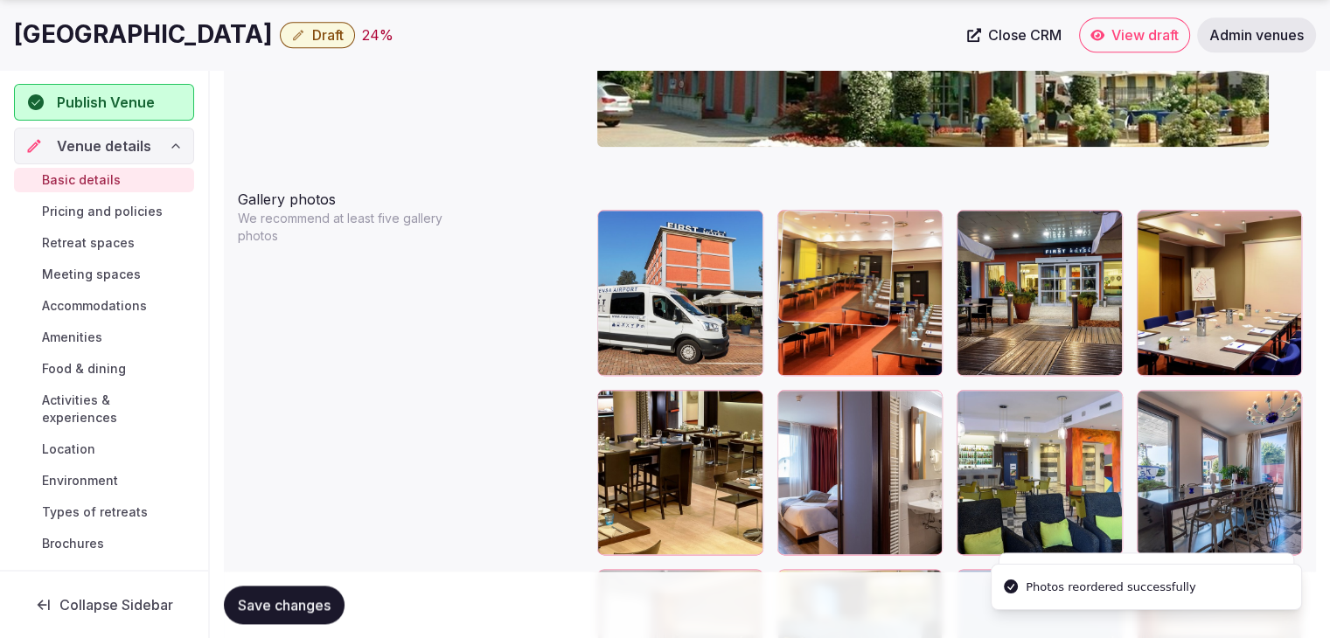
scroll to position [2136, 0]
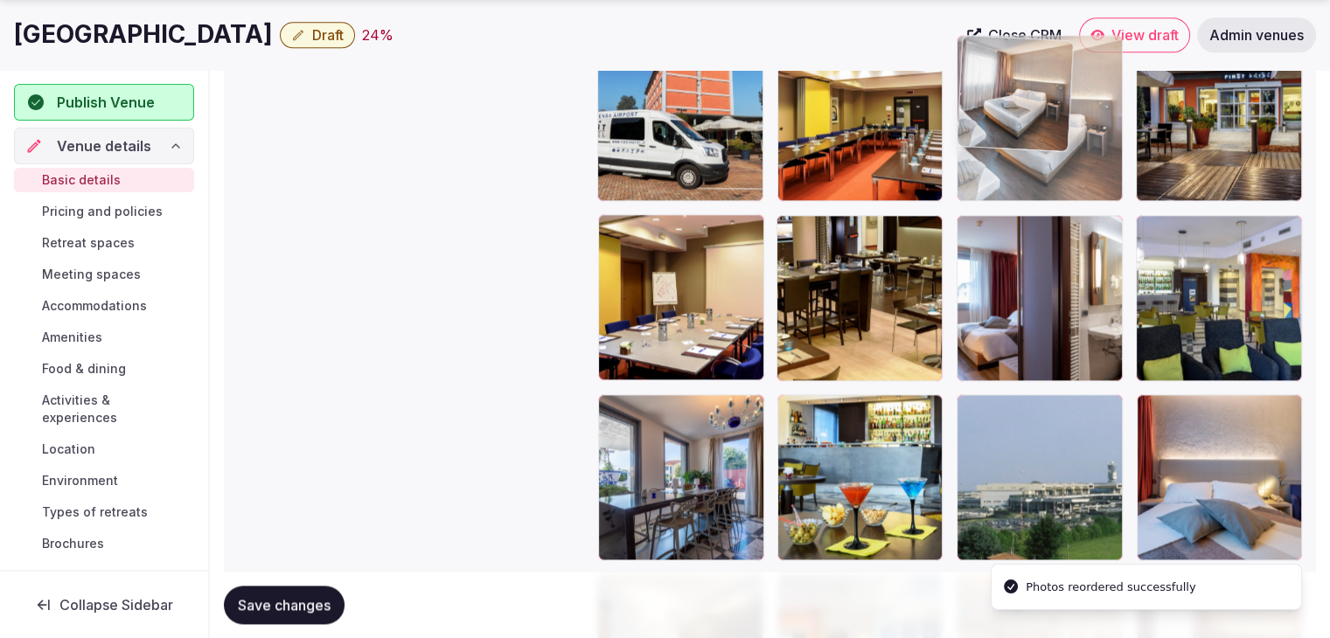
drag, startPoint x: 623, startPoint y: 413, endPoint x: 979, endPoint y: 130, distance: 454.2
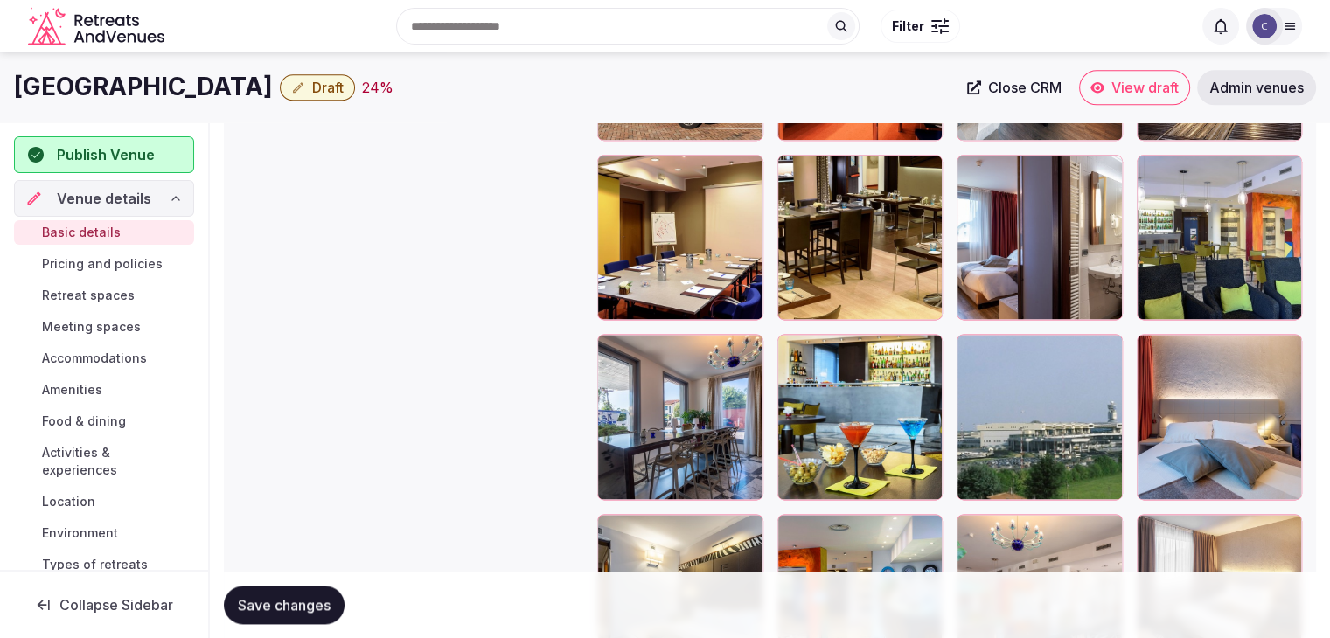
scroll to position [2109, 0]
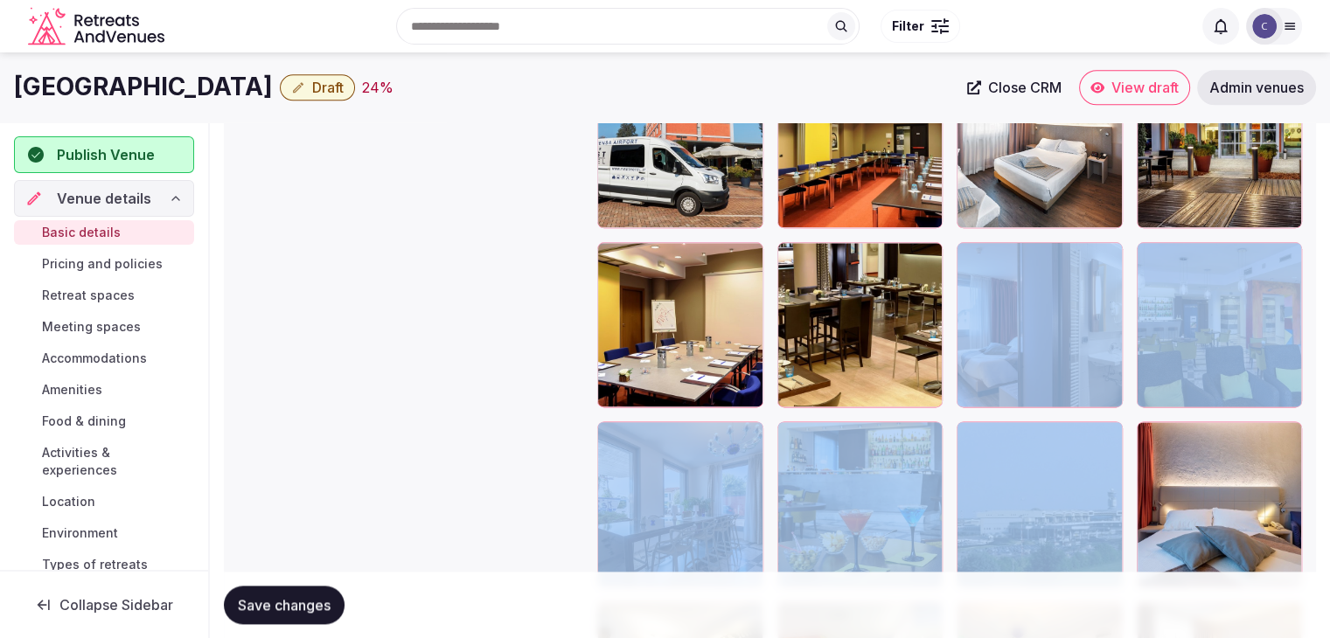
drag, startPoint x: 971, startPoint y: 413, endPoint x: 837, endPoint y: 276, distance: 191.6
click at [837, 276] on div at bounding box center [949, 504] width 705 height 885
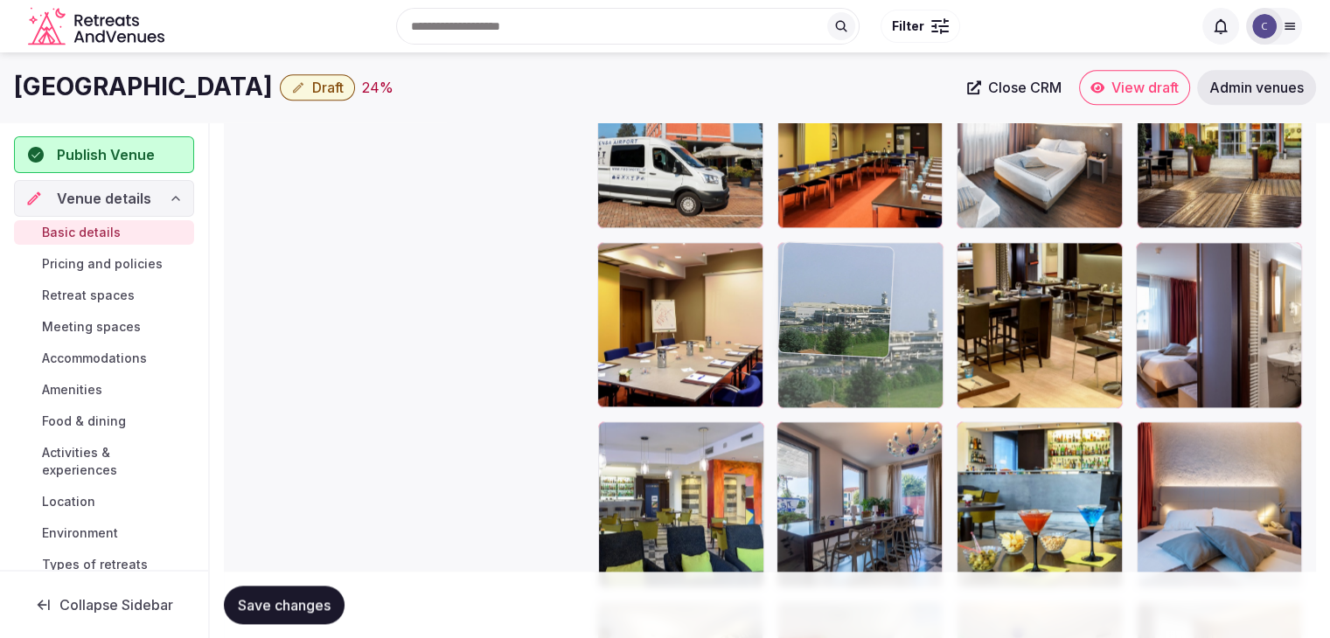
drag, startPoint x: 941, startPoint y: 410, endPoint x: 840, endPoint y: 333, distance: 127.3
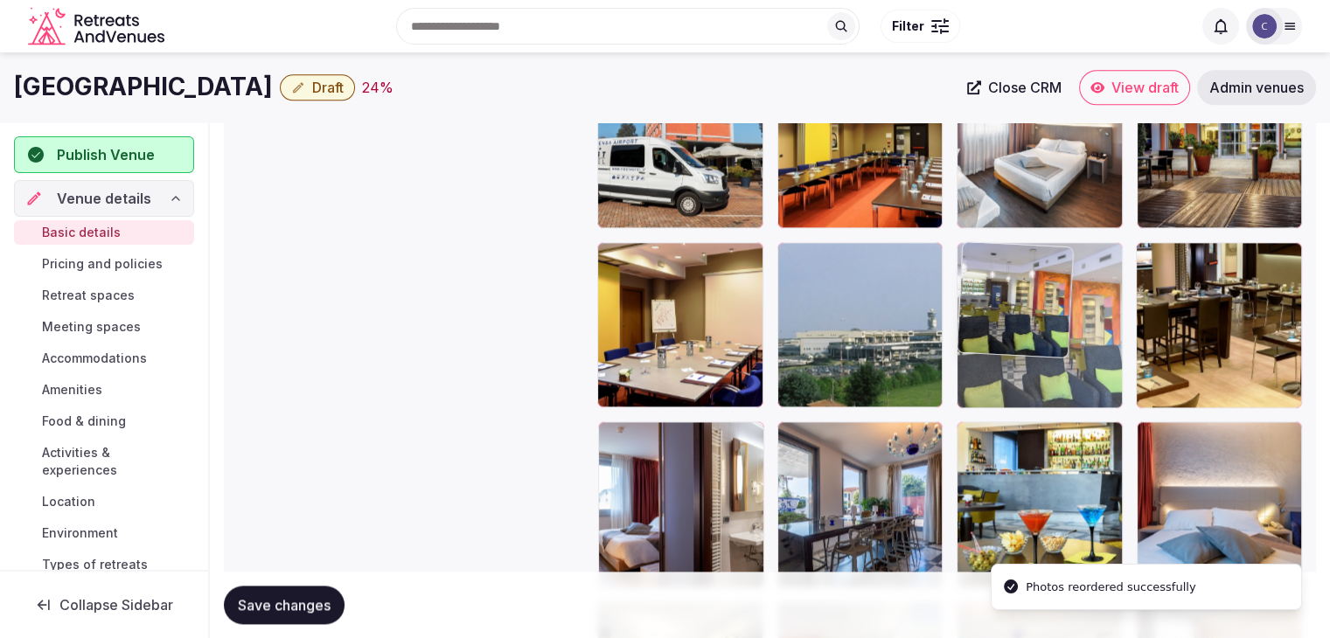
drag, startPoint x: 619, startPoint y: 430, endPoint x: 983, endPoint y: 281, distance: 393.2
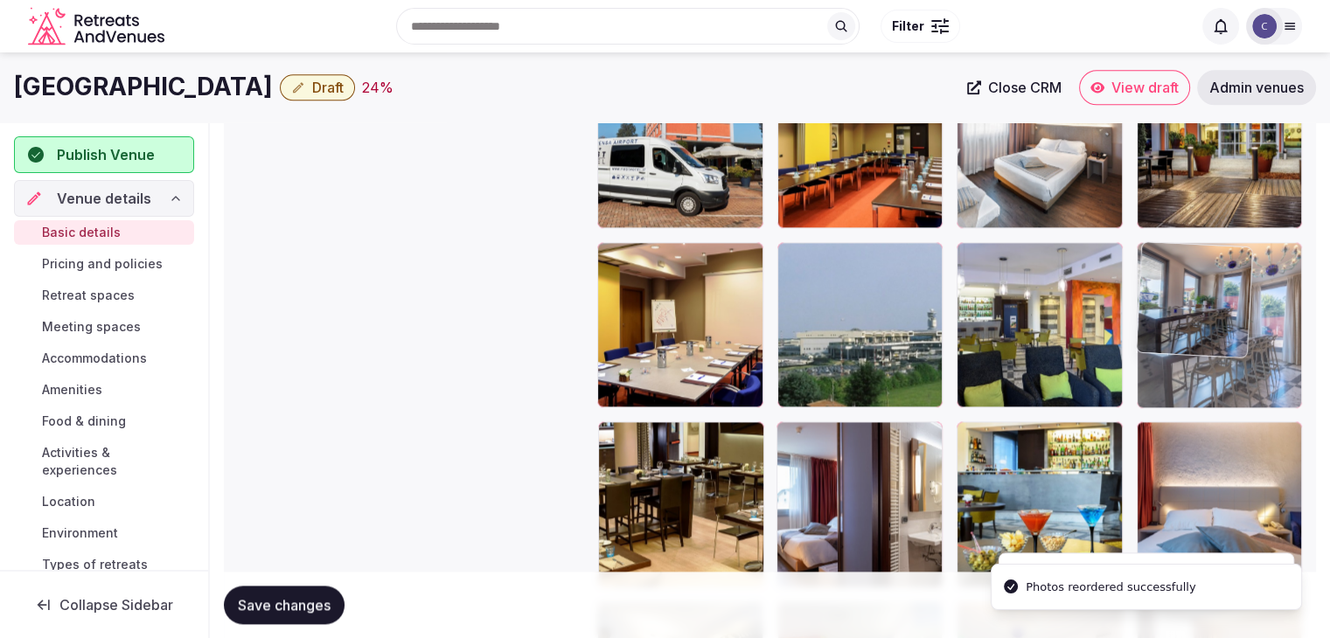
drag, startPoint x: 811, startPoint y: 434, endPoint x: 1183, endPoint y: 379, distance: 375.4
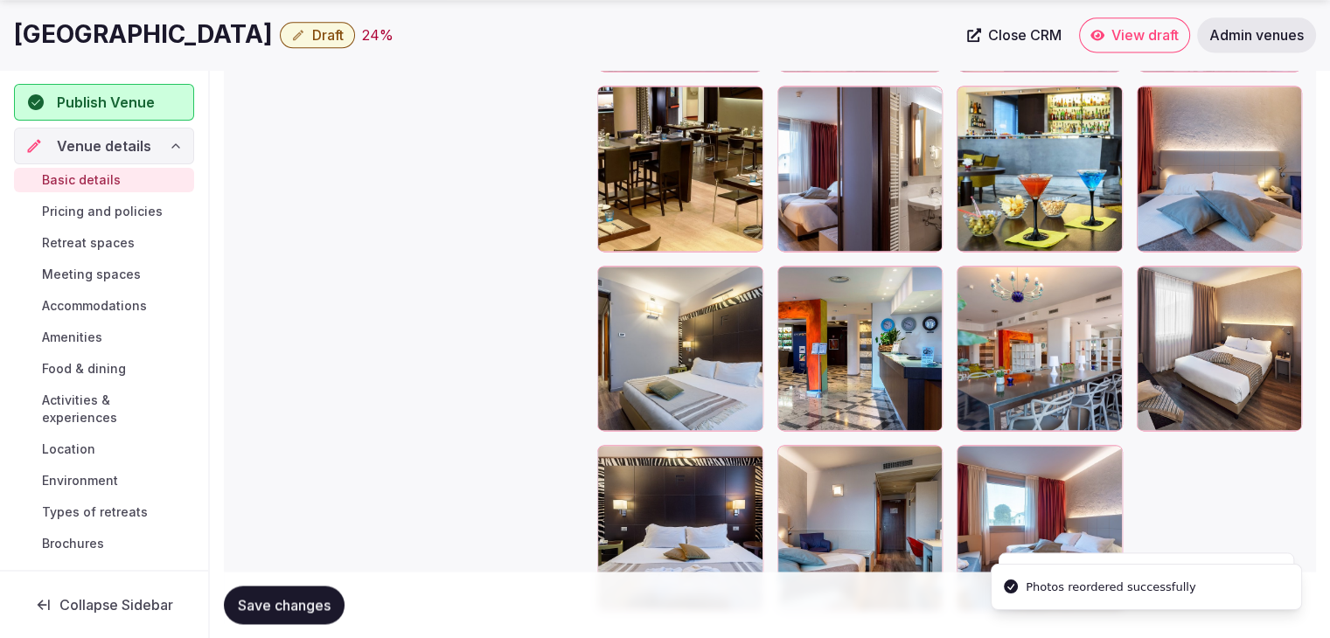
scroll to position [2546, 0]
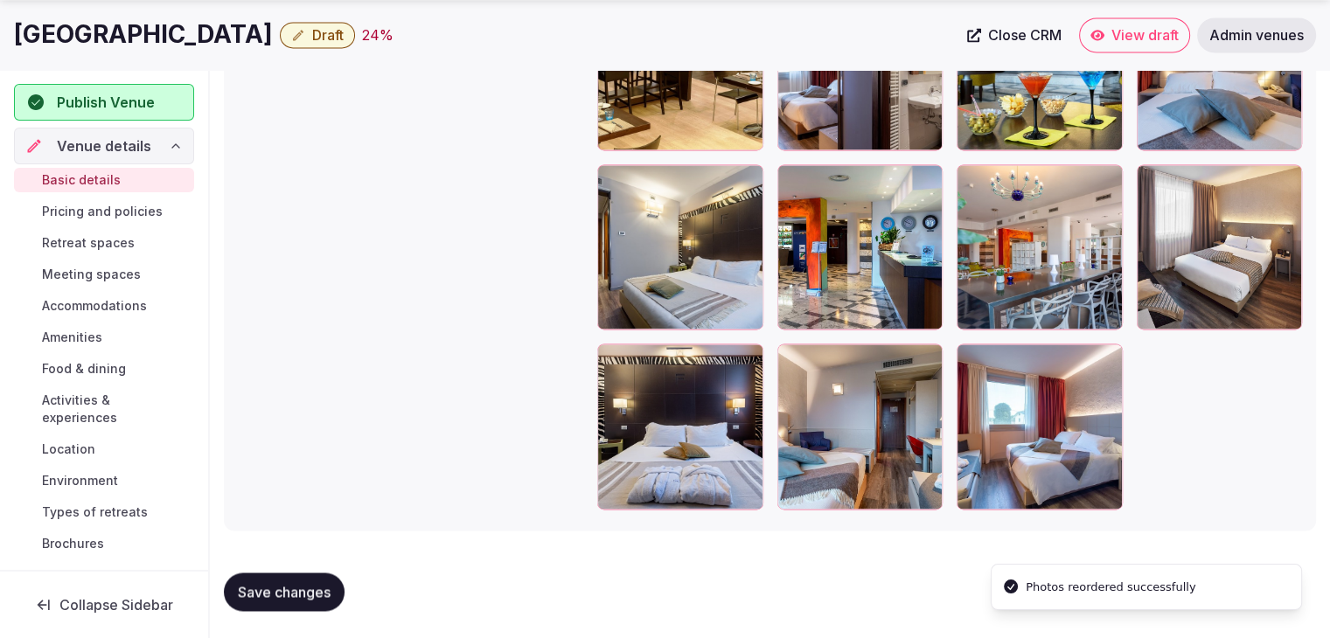
click at [300, 594] on span "Save changes" at bounding box center [284, 591] width 93 height 17
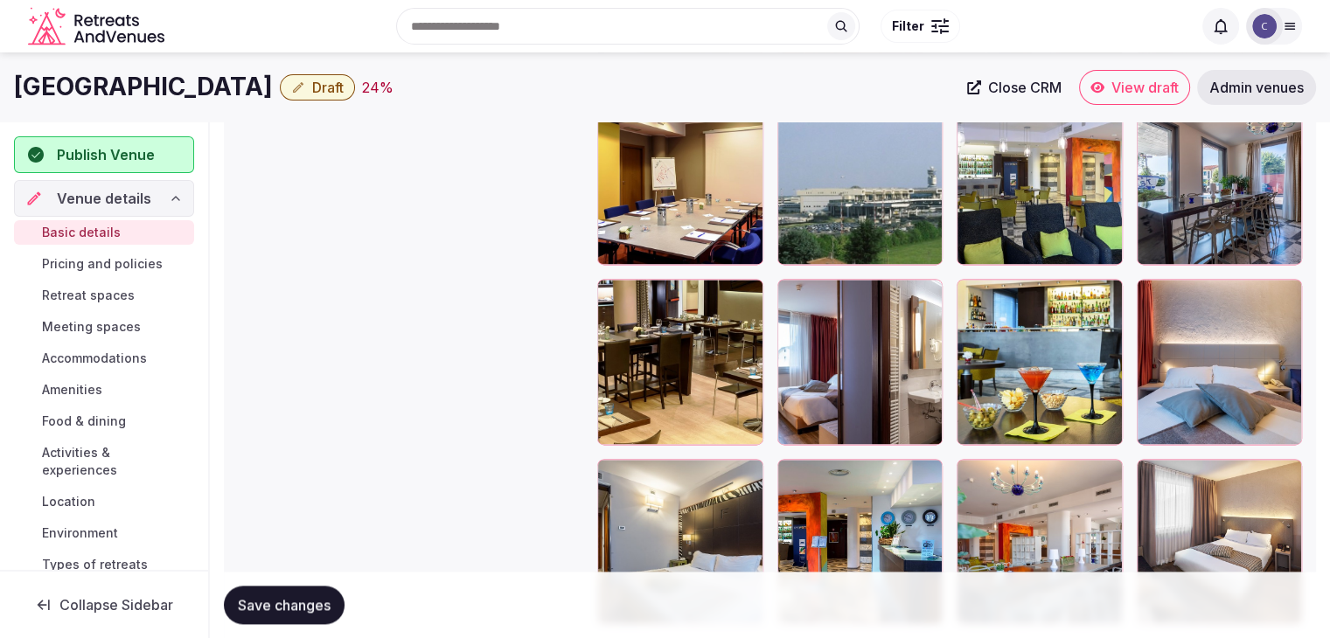
scroll to position [2197, 0]
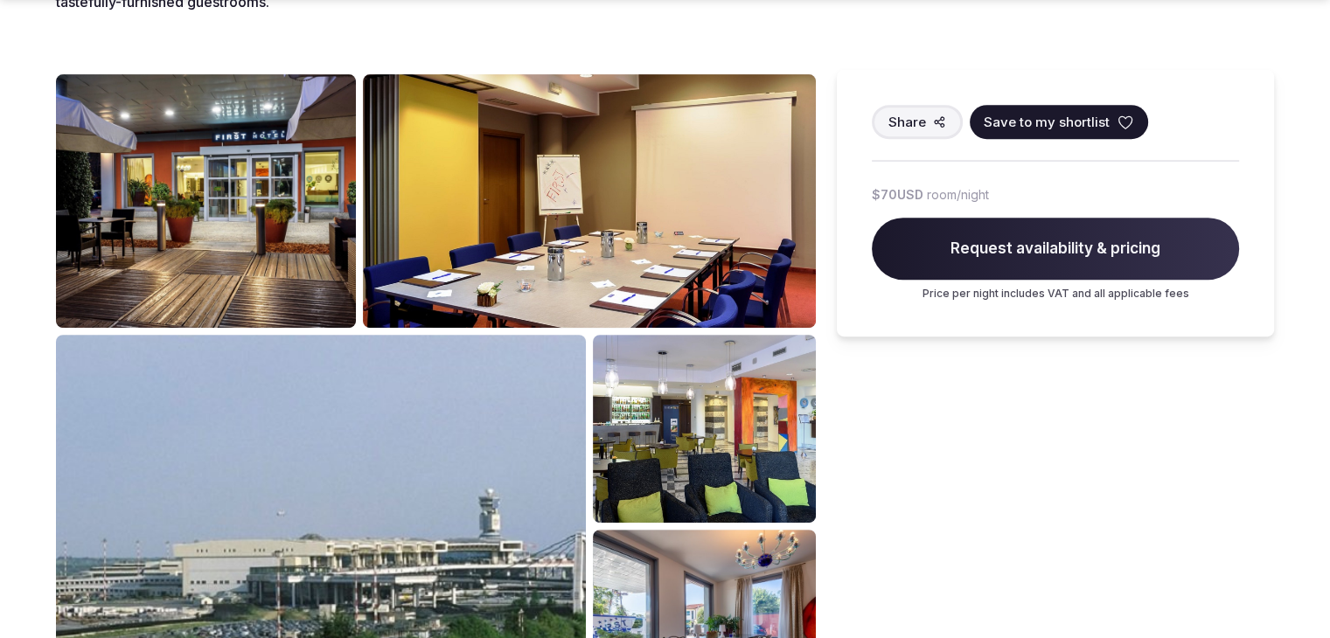
scroll to position [874, 0]
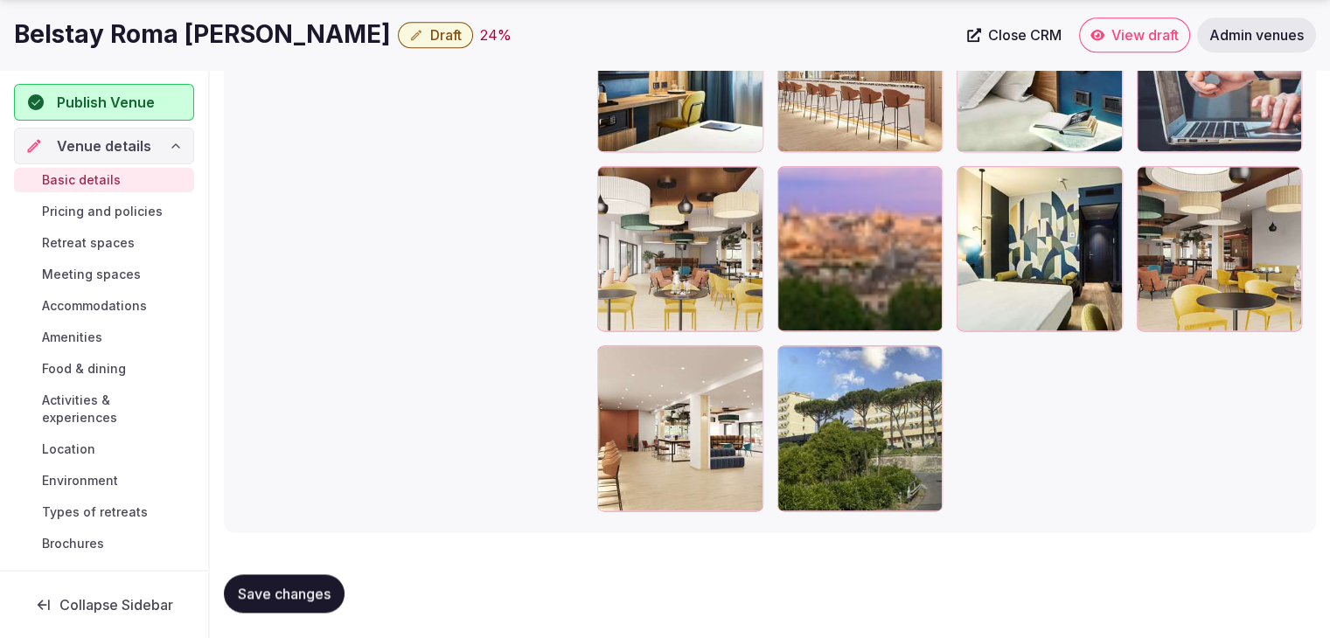
scroll to position [2187, 0]
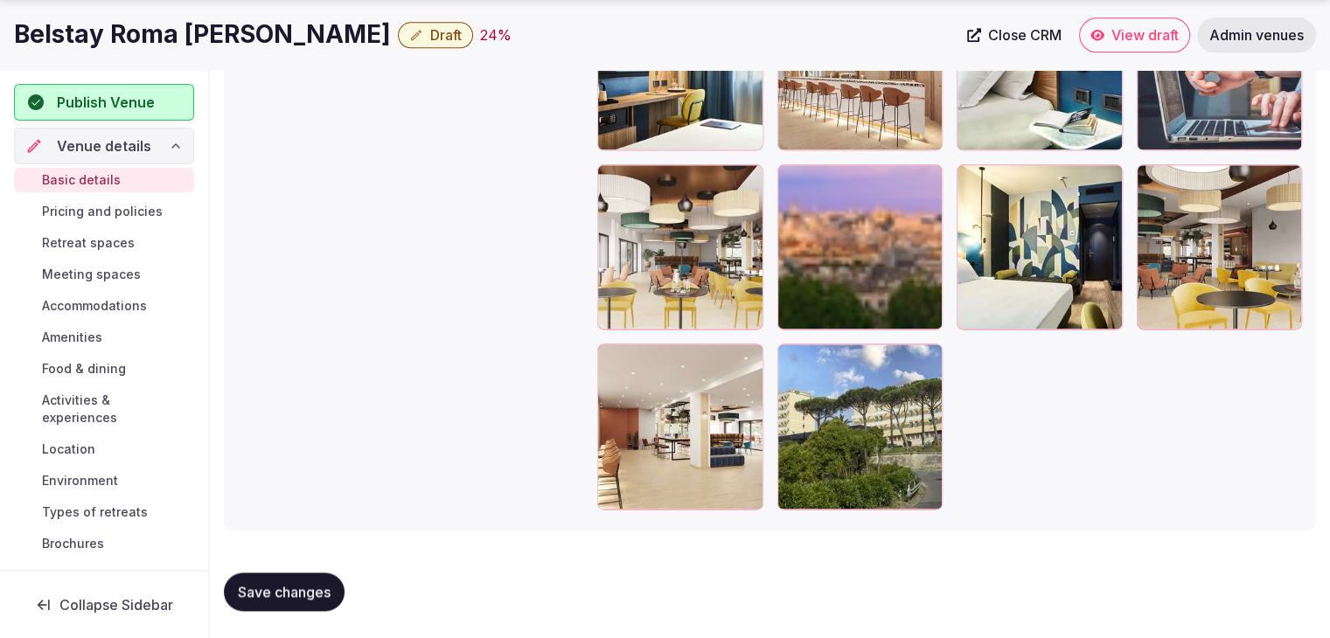
click at [921, 344] on div at bounding box center [860, 427] width 166 height 166
click at [926, 358] on icon "button" at bounding box center [925, 361] width 14 height 14
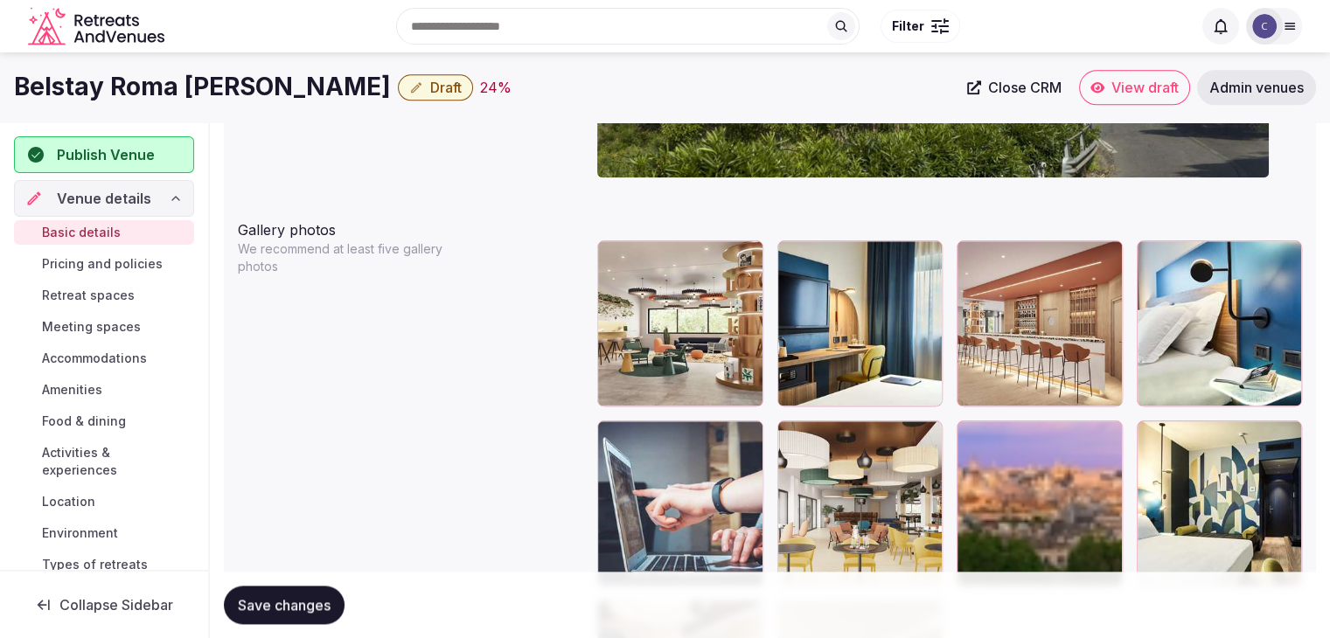
scroll to position [1925, 0]
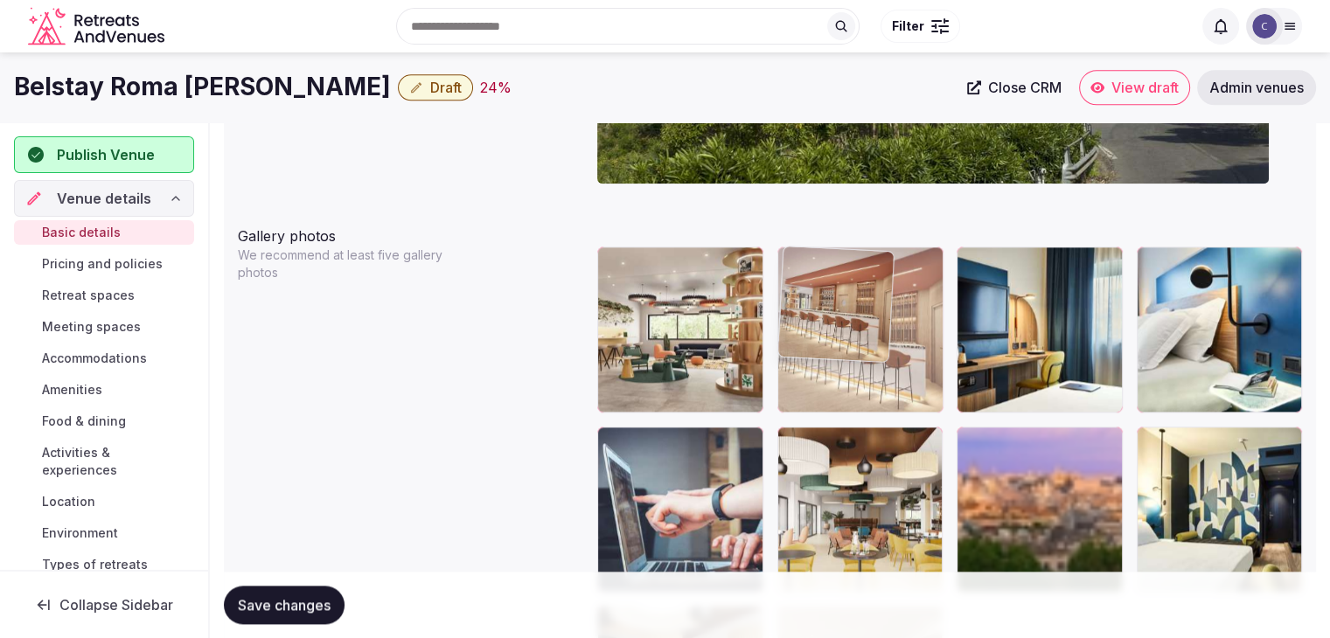
drag, startPoint x: 972, startPoint y: 268, endPoint x: 893, endPoint y: 273, distance: 78.8
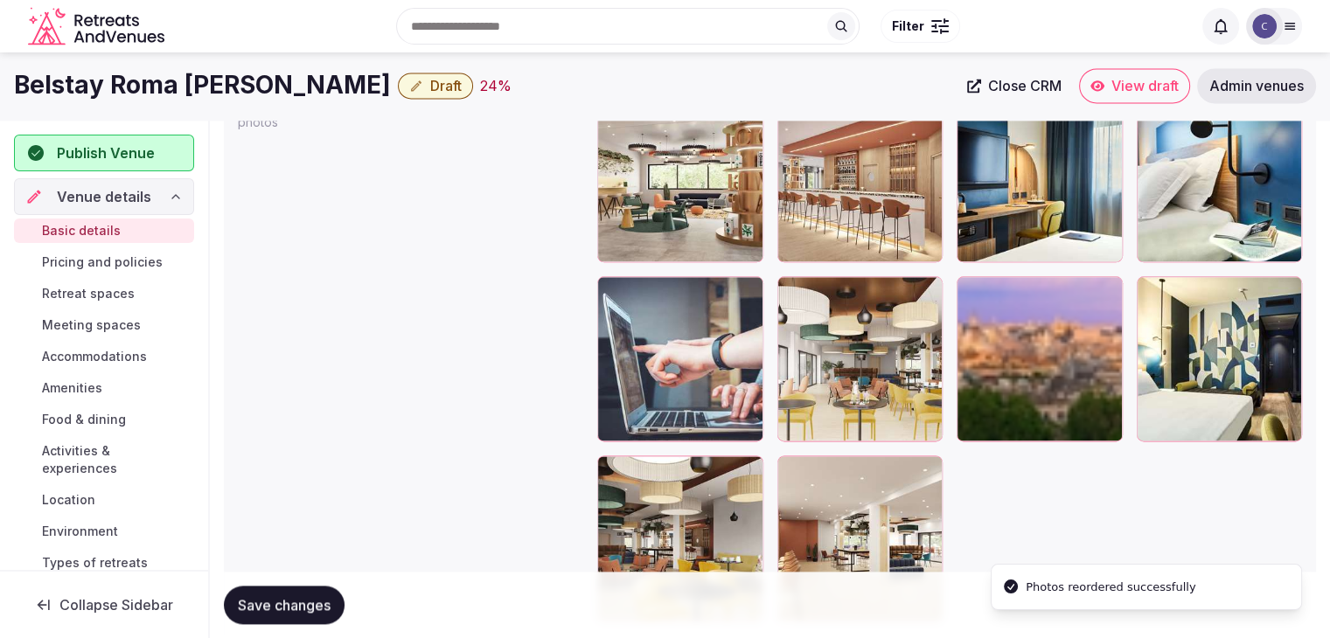
scroll to position [2012, 0]
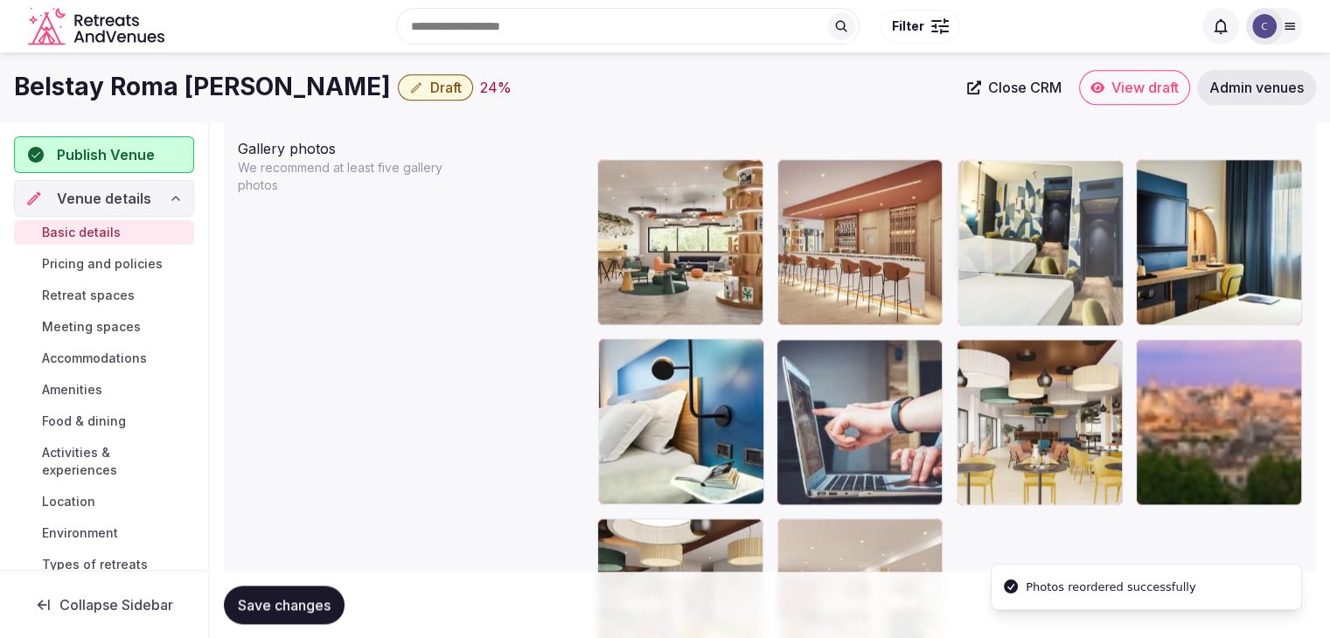
drag, startPoint x: 1160, startPoint y: 351, endPoint x: 1036, endPoint y: 225, distance: 176.8
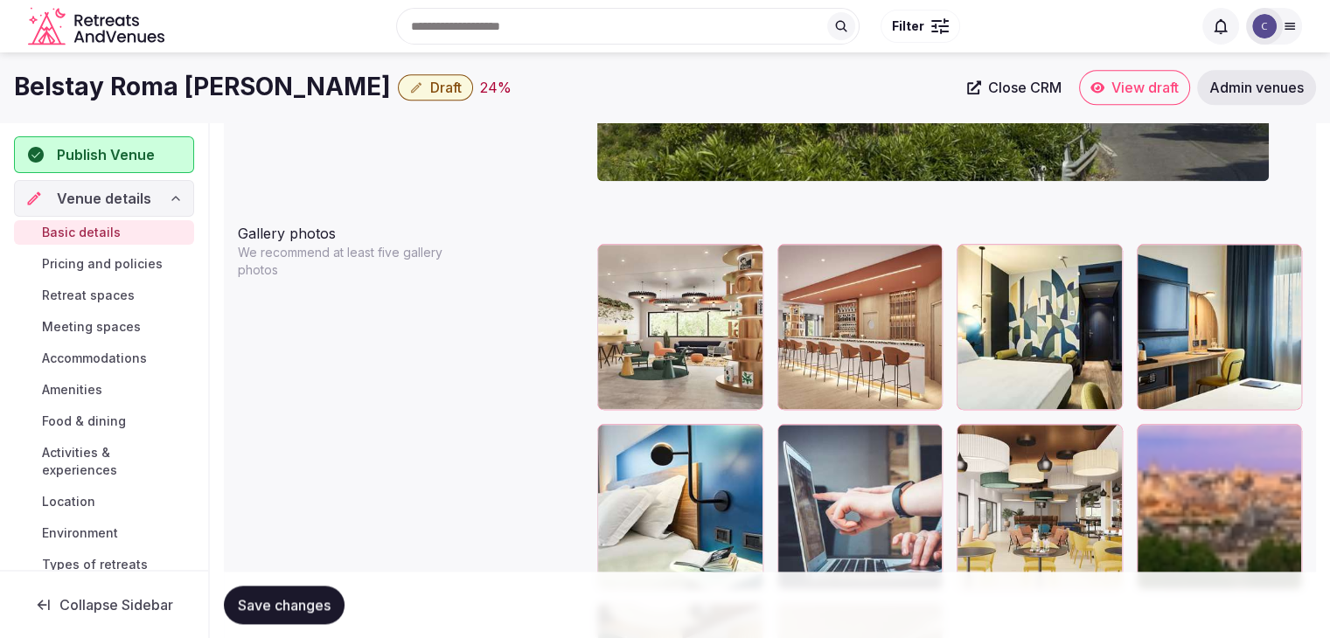
scroll to position [1925, 0]
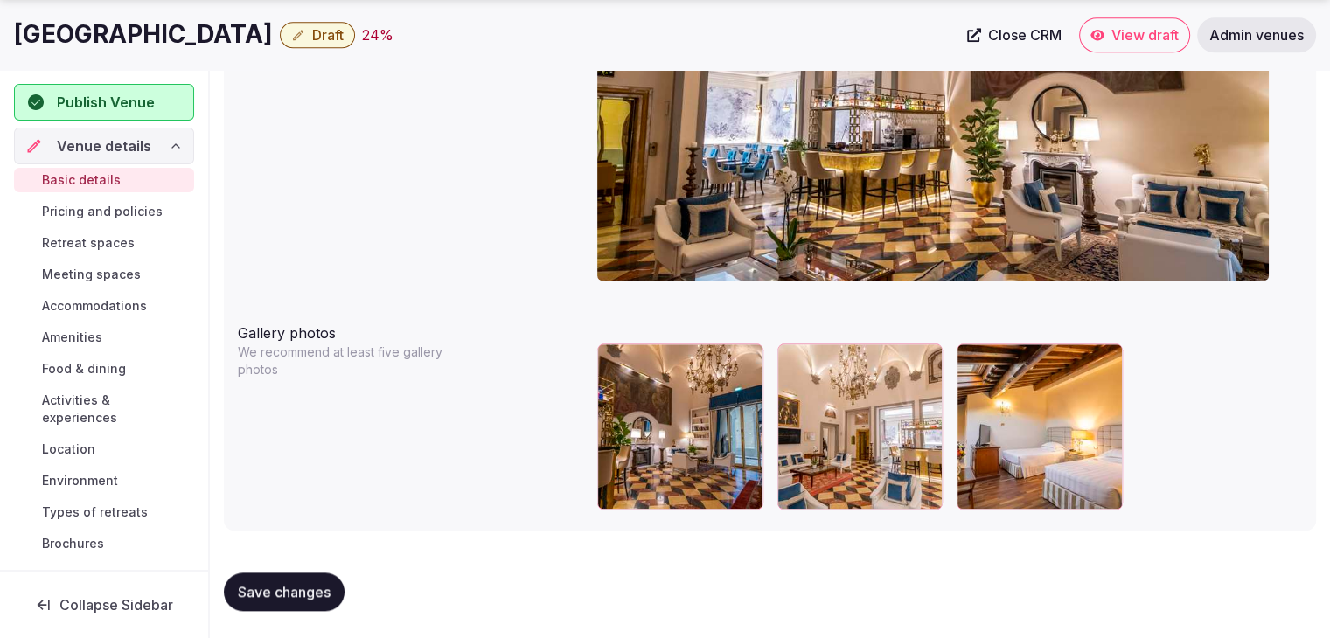
scroll to position [1829, 0]
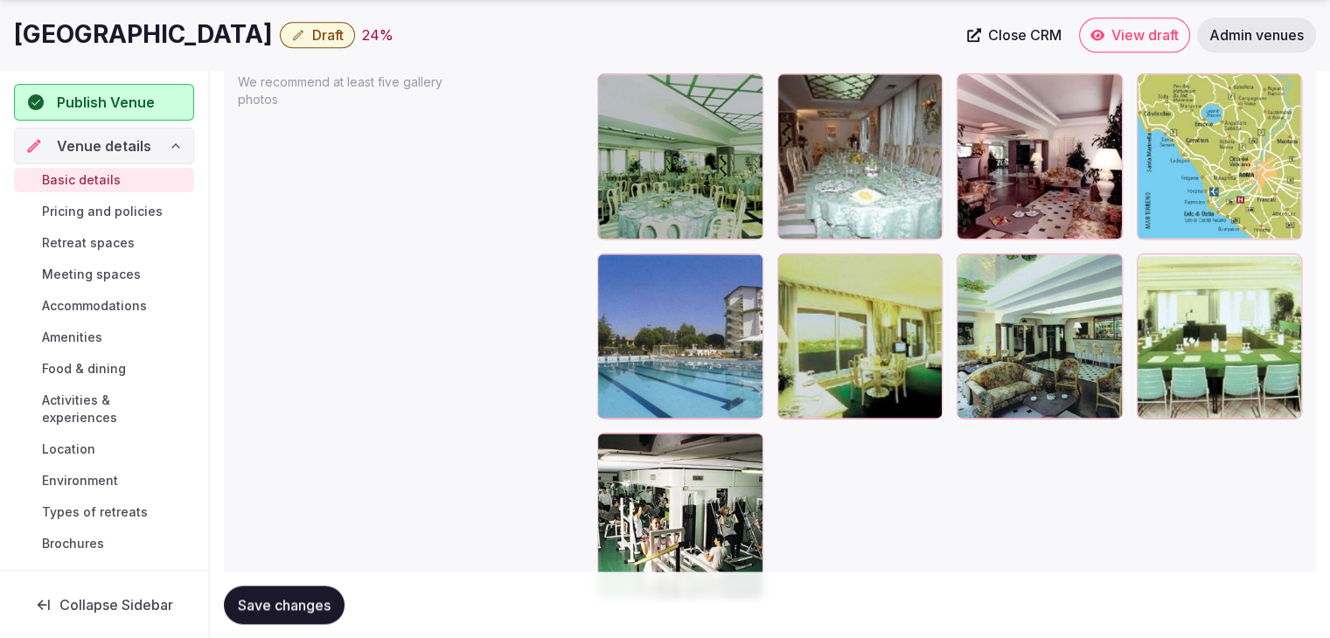
scroll to position [2185, 0]
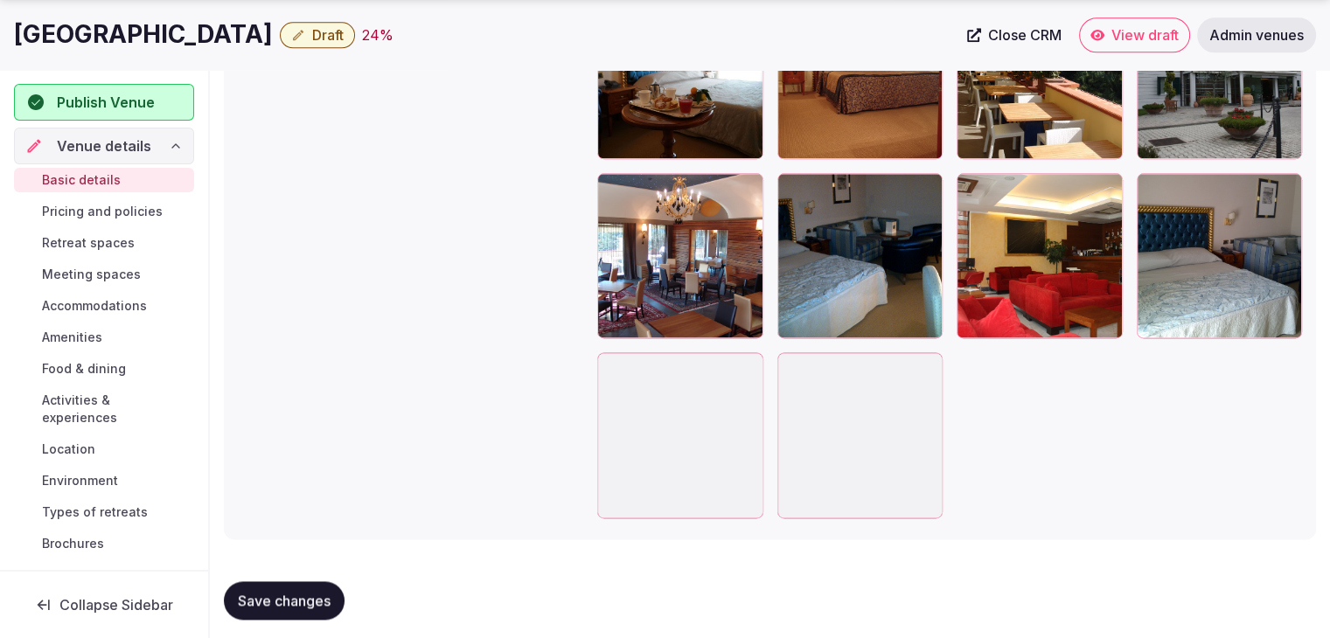
scroll to position [2187, 0]
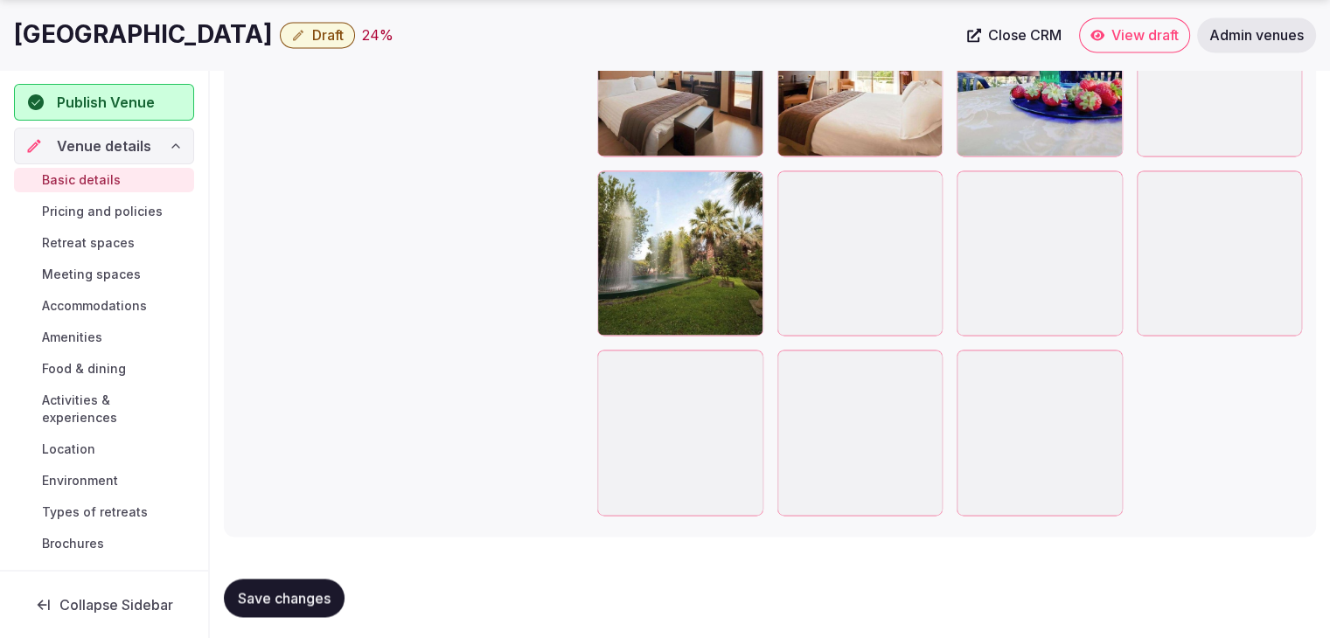
scroll to position [2546, 0]
